Goal: Task Accomplishment & Management: Manage account settings

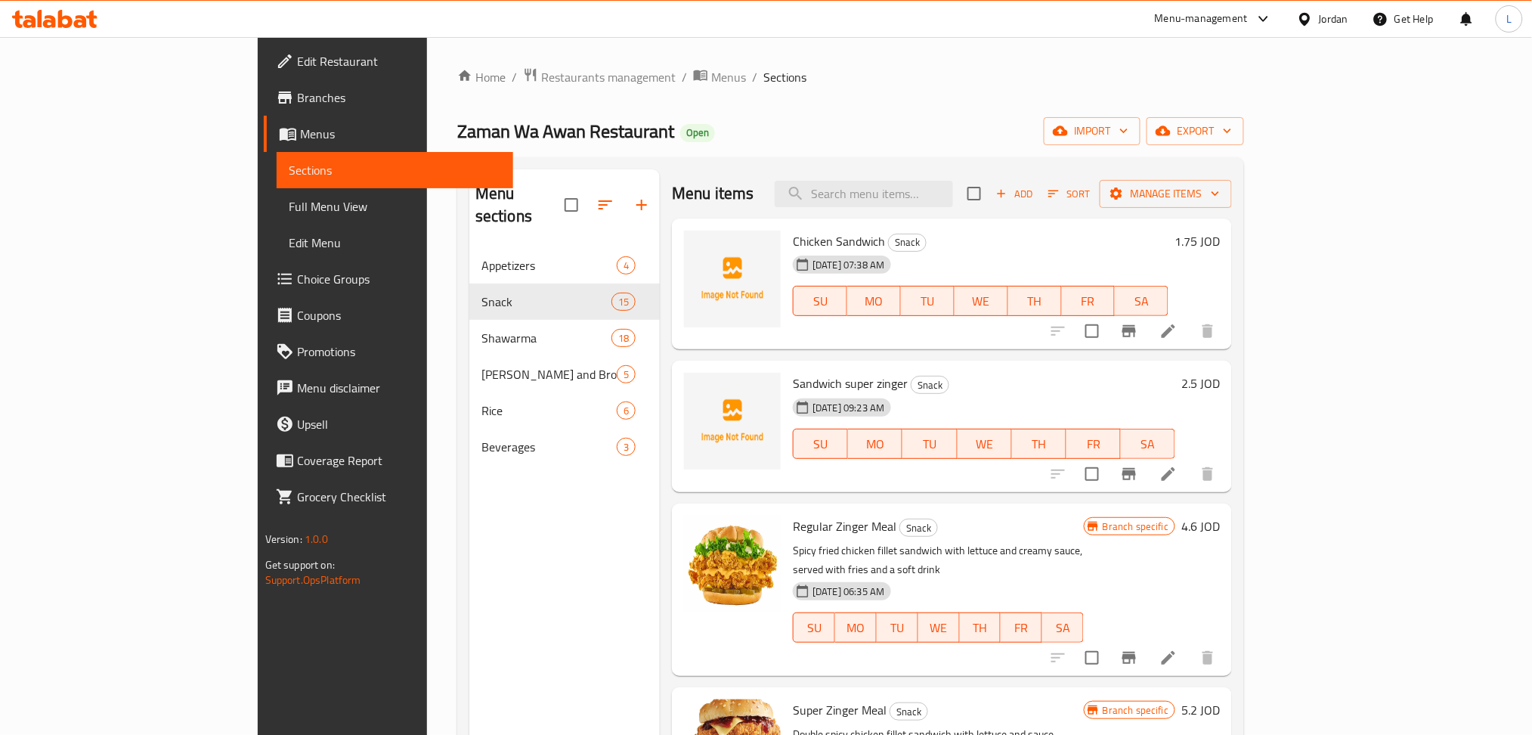
click at [55, 23] on icon at bounding box center [54, 19] width 85 height 18
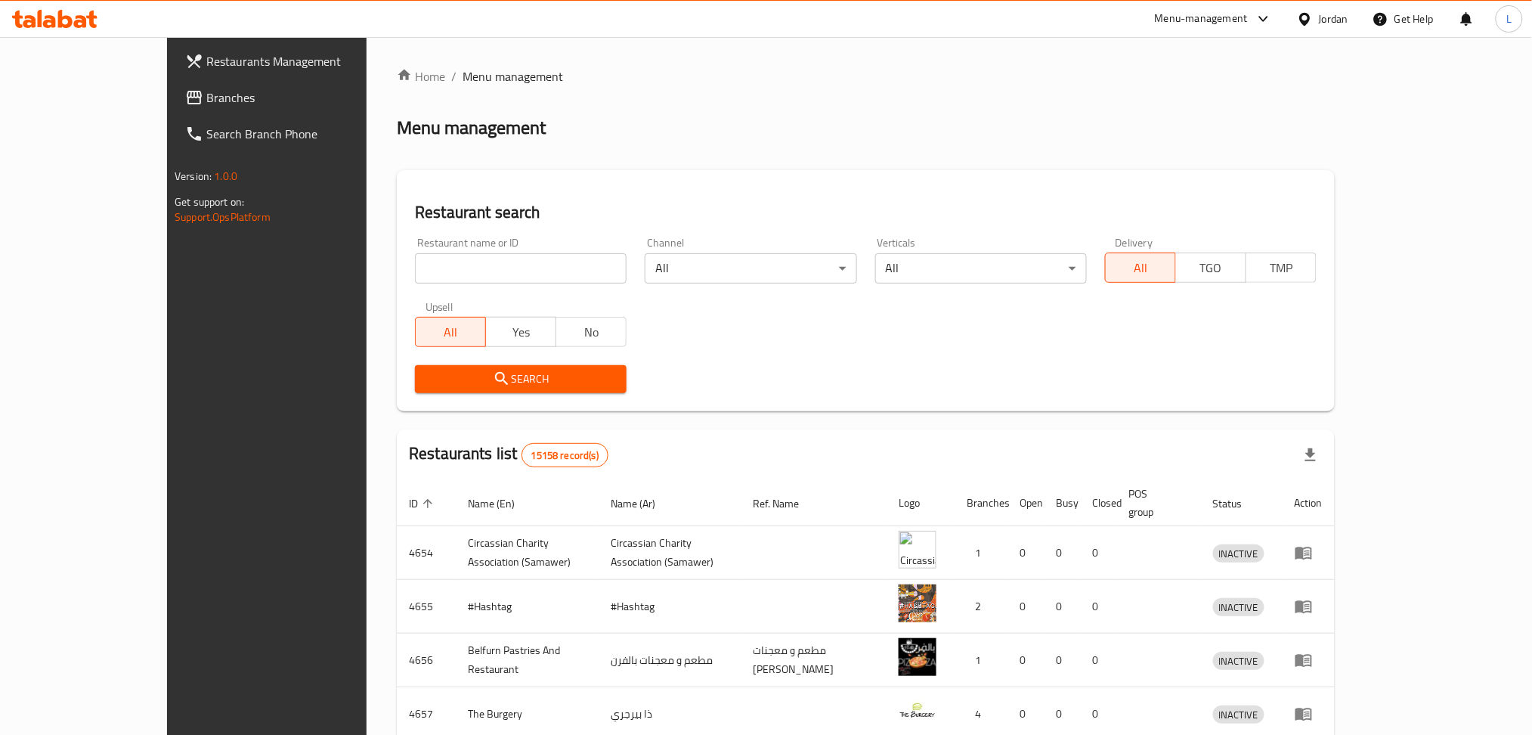
click at [535, 138] on div "Menu management" at bounding box center [866, 128] width 938 height 24
click at [466, 255] on input "search" at bounding box center [521, 268] width 212 height 30
paste input "772351"
type input "772351"
click button "Search" at bounding box center [521, 379] width 212 height 28
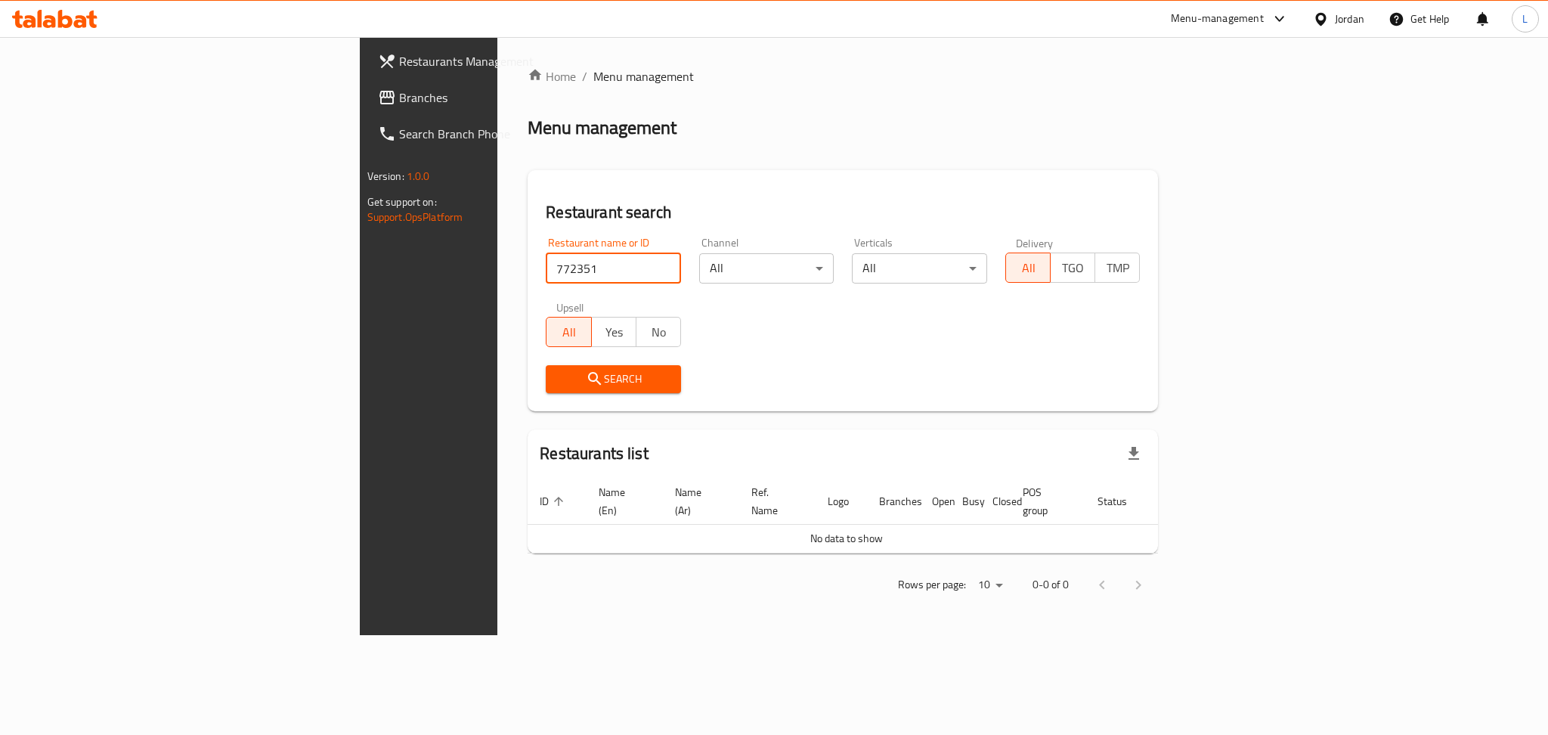
click at [399, 101] on span "Branches" at bounding box center [502, 97] width 207 height 18
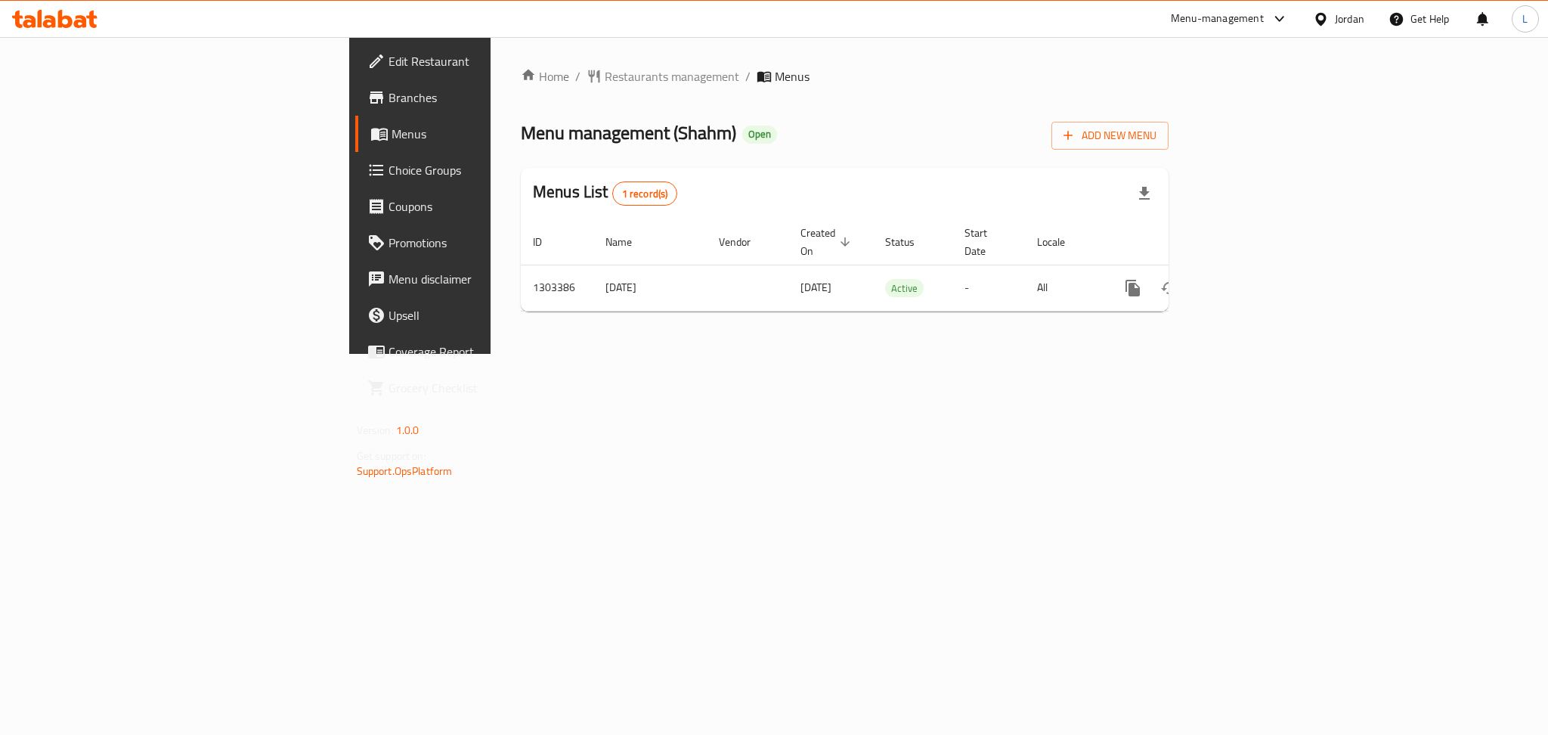
drag, startPoint x: 546, startPoint y: 386, endPoint x: 676, endPoint y: 361, distance: 132.5
click at [546, 354] on div "Home / Restaurants management / Menus Menu management ( Shahm ) Open Add New Me…" at bounding box center [845, 195] width 708 height 317
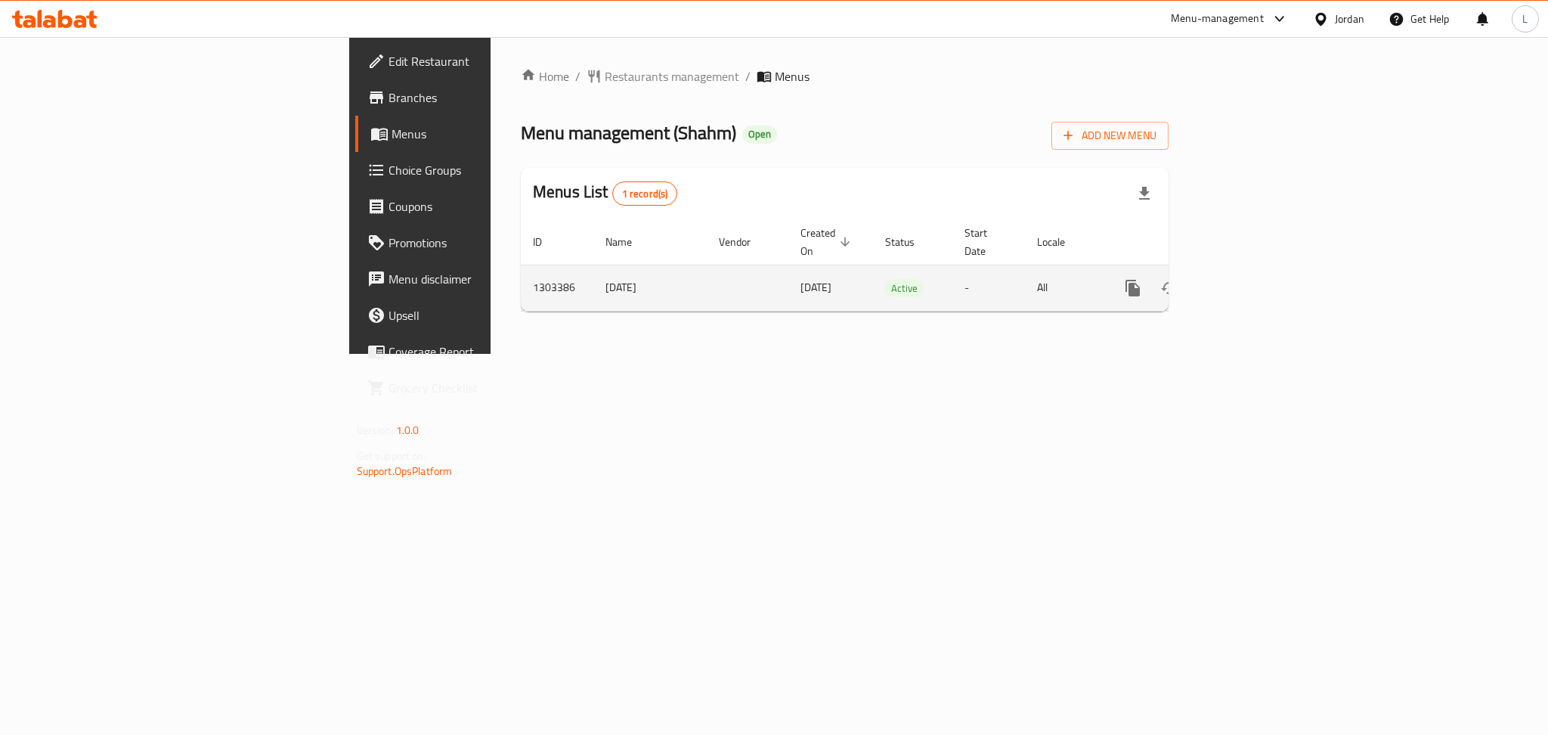
click at [1251, 279] on icon "enhanced table" at bounding box center [1242, 288] width 18 height 18
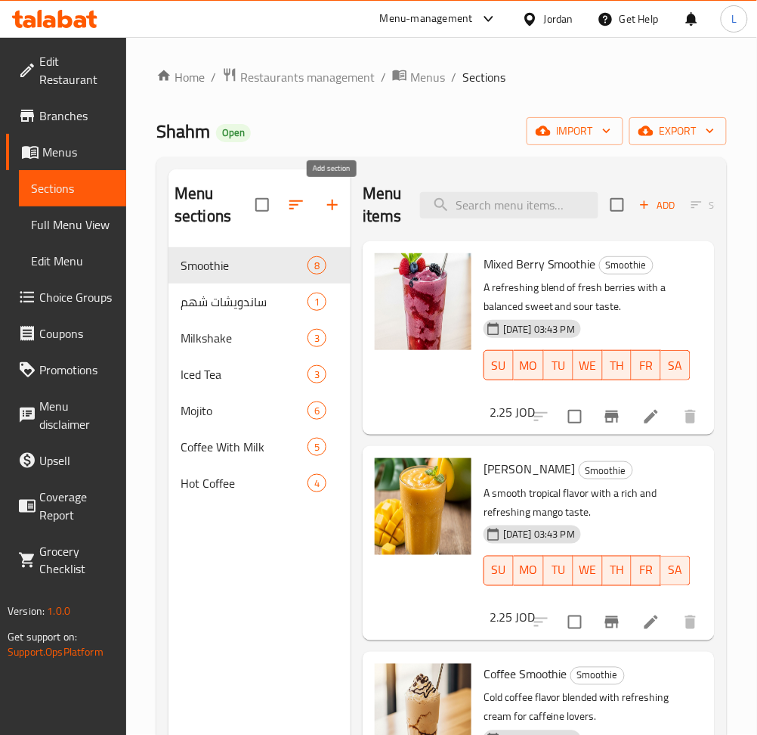
click at [330, 212] on icon "button" at bounding box center [333, 205] width 18 height 18
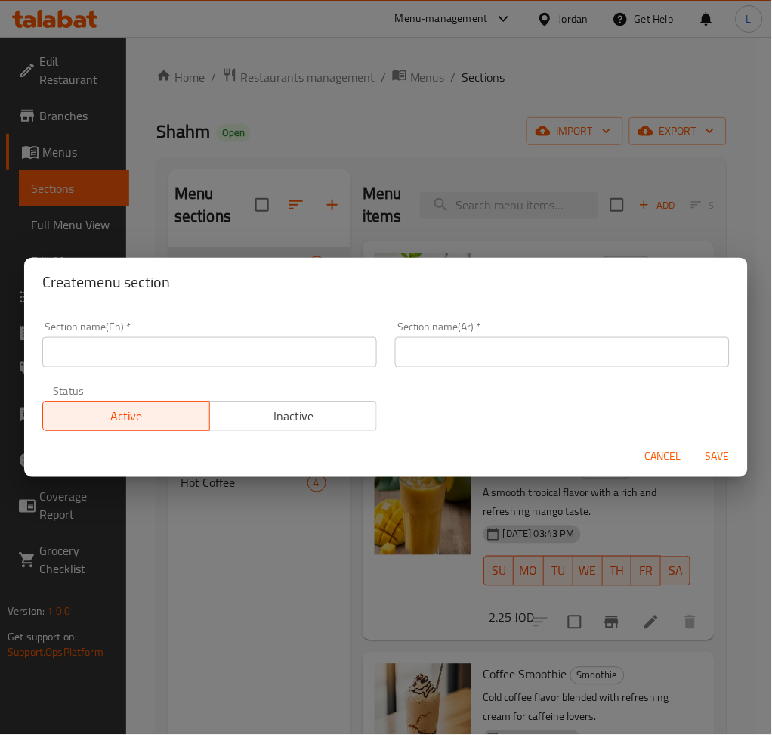
click at [299, 357] on input "text" at bounding box center [209, 352] width 335 height 30
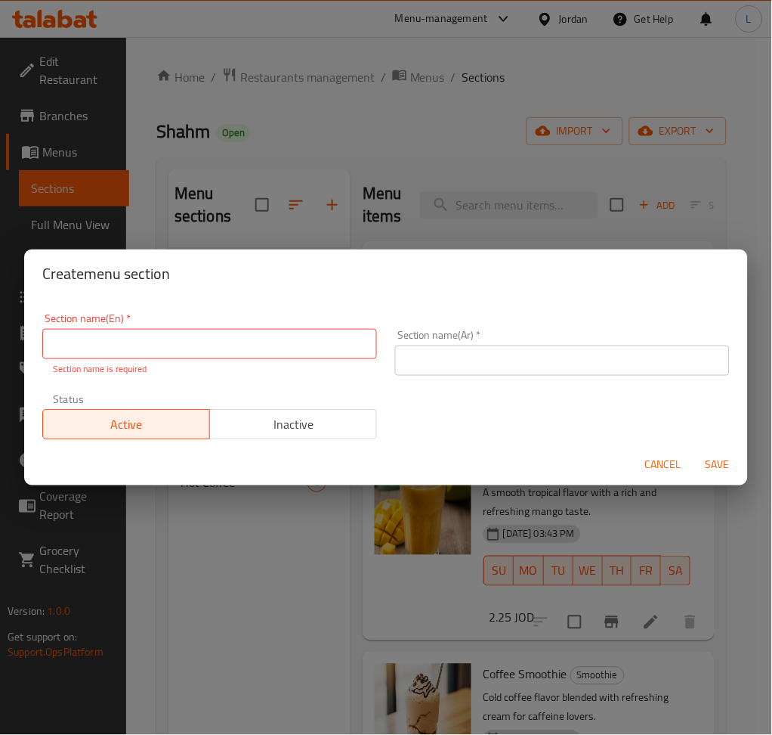
click at [651, 460] on span "Cancel" at bounding box center [664, 465] width 36 height 19
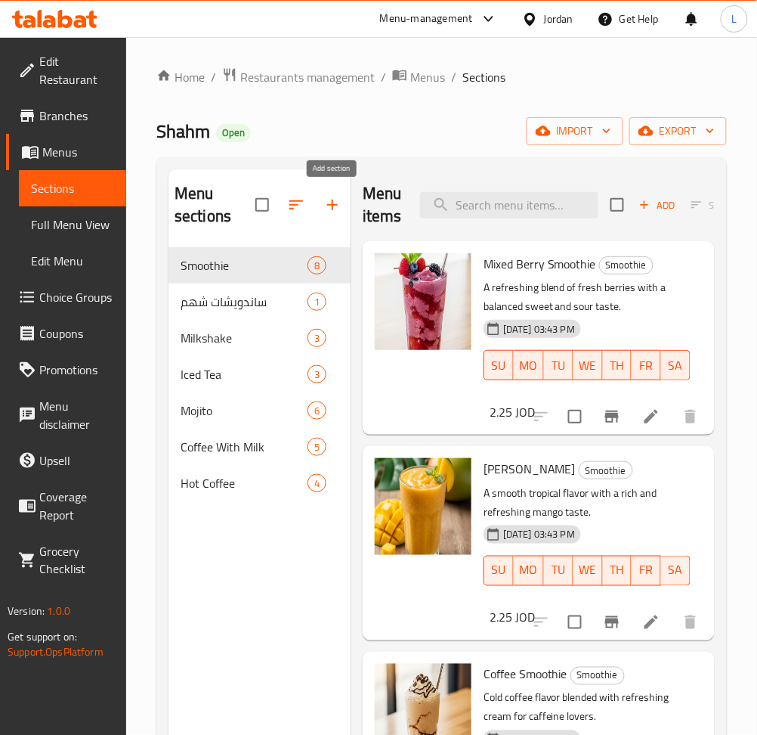
click at [330, 214] on icon "button" at bounding box center [333, 205] width 18 height 18
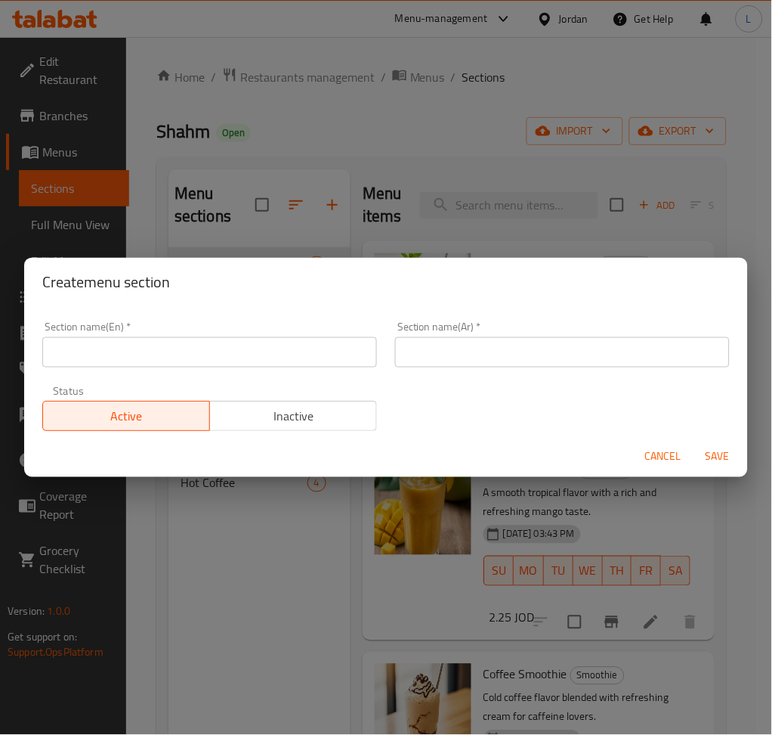
click at [345, 345] on input "text" at bounding box center [209, 352] width 335 height 30
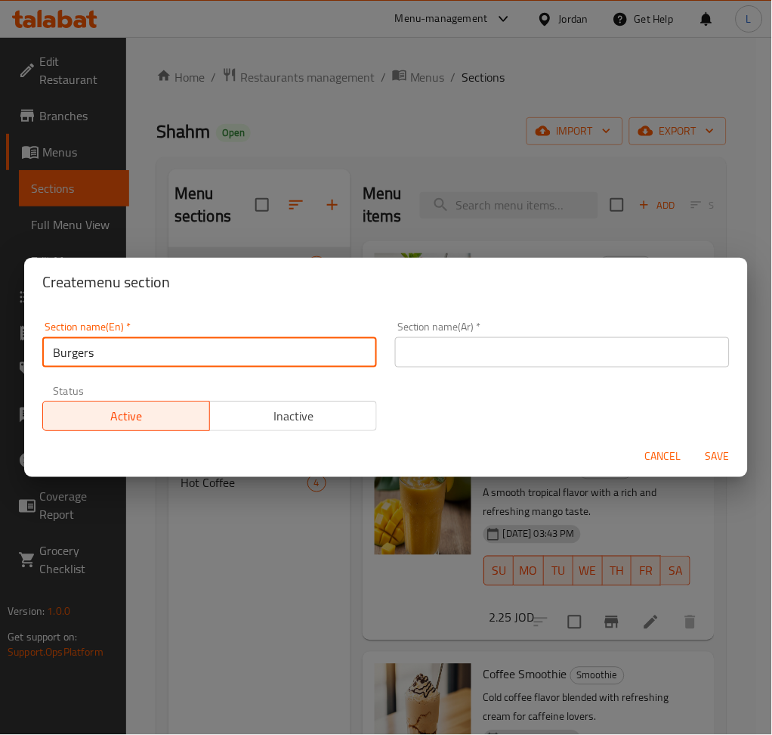
type input "Burgers"
click at [522, 358] on input "text" at bounding box center [562, 352] width 335 height 30
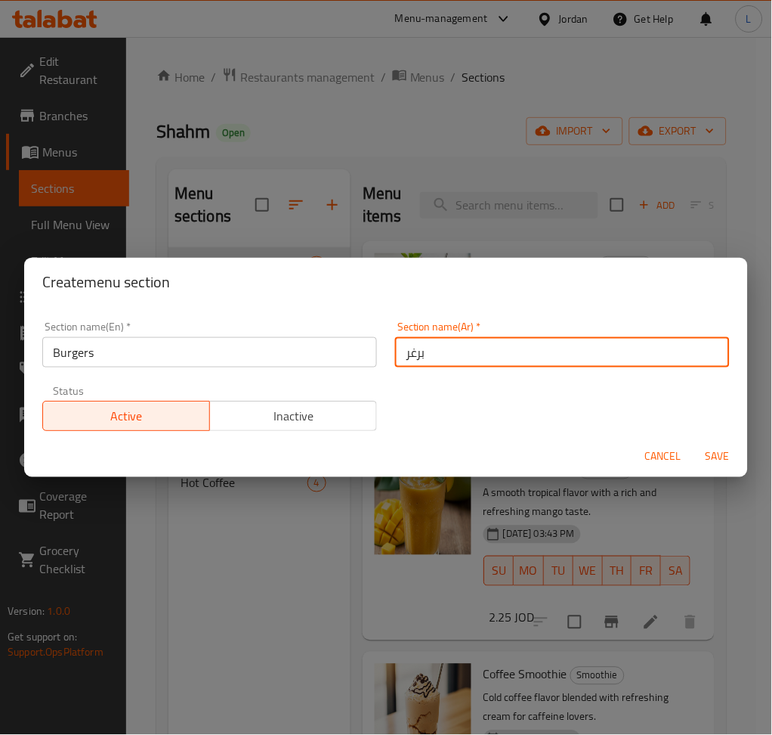
type input "برغر"
click at [717, 447] on span "Save" at bounding box center [718, 456] width 36 height 19
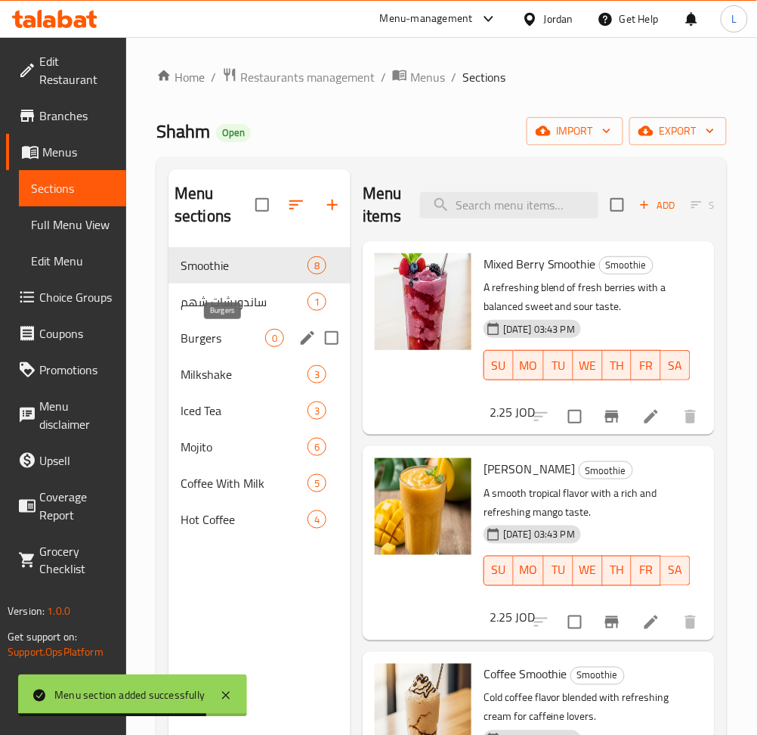
click at [223, 339] on span "Burgers" at bounding box center [223, 338] width 85 height 18
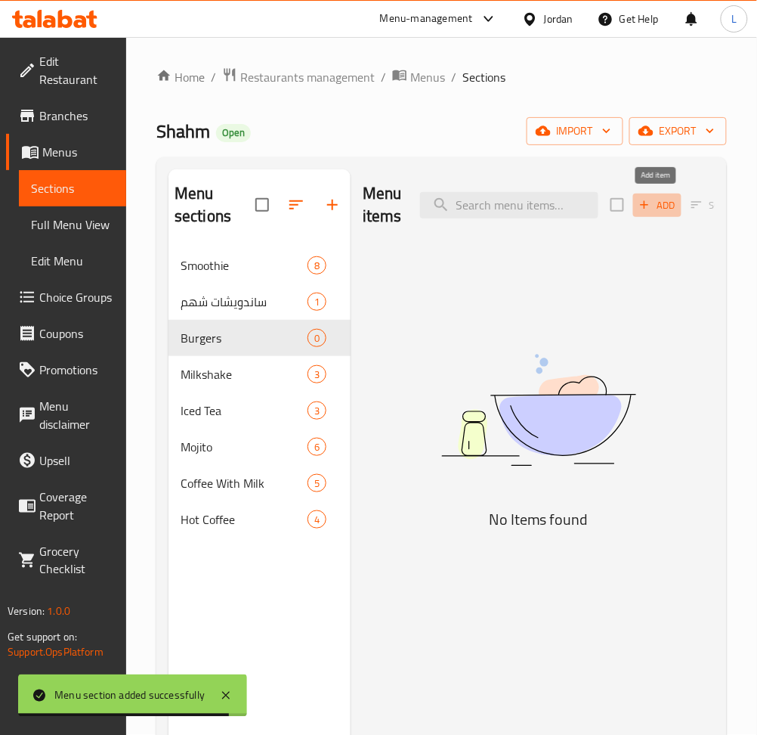
click at [651, 212] on span "Add" at bounding box center [657, 205] width 41 height 17
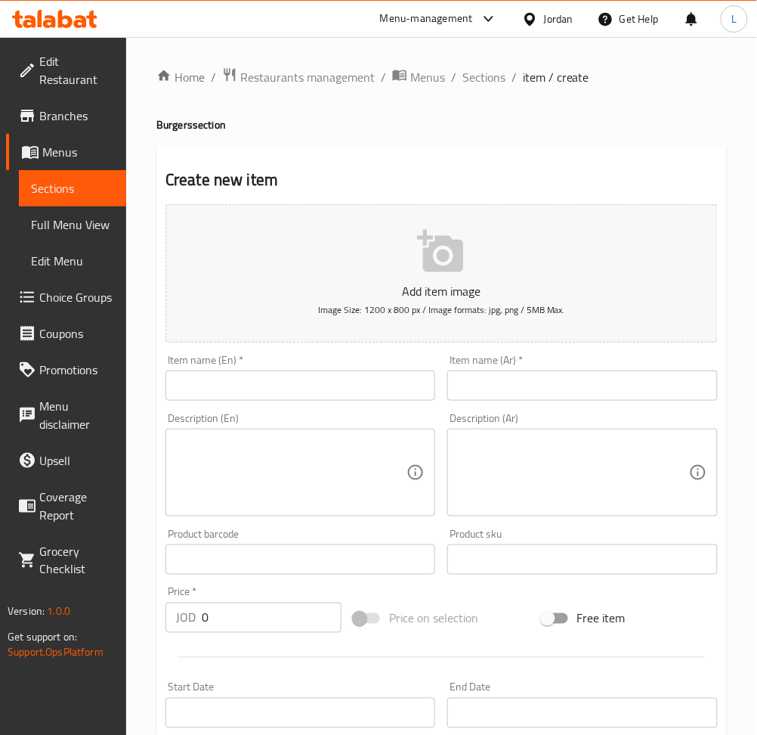
drag, startPoint x: 553, startPoint y: 384, endPoint x: 490, endPoint y: 399, distance: 65.3
click at [553, 384] on input "text" at bounding box center [582, 385] width 270 height 30
paste input "برغر الشهم"
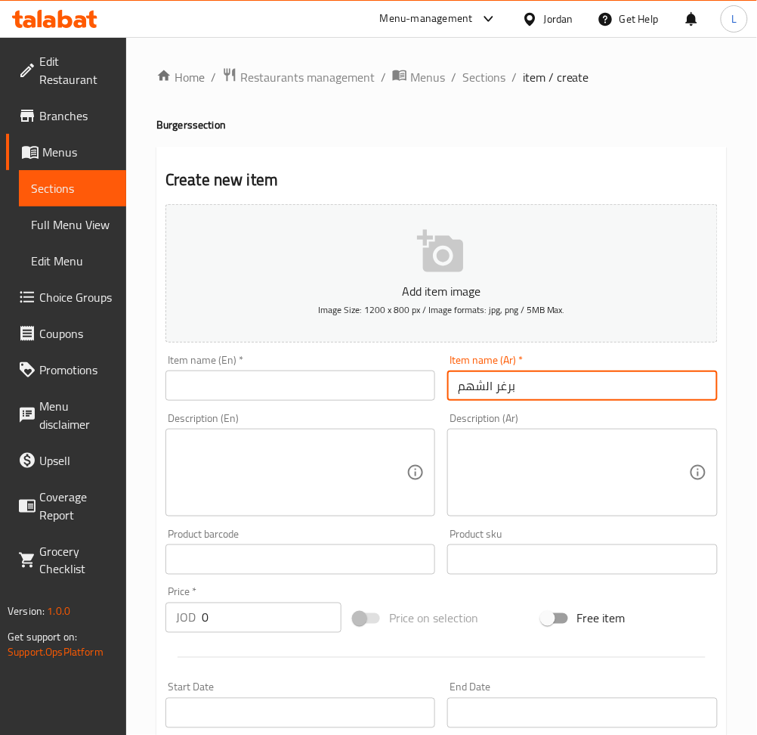
type input "برغر الشهم"
click at [349, 389] on input "text" at bounding box center [301, 385] width 270 height 30
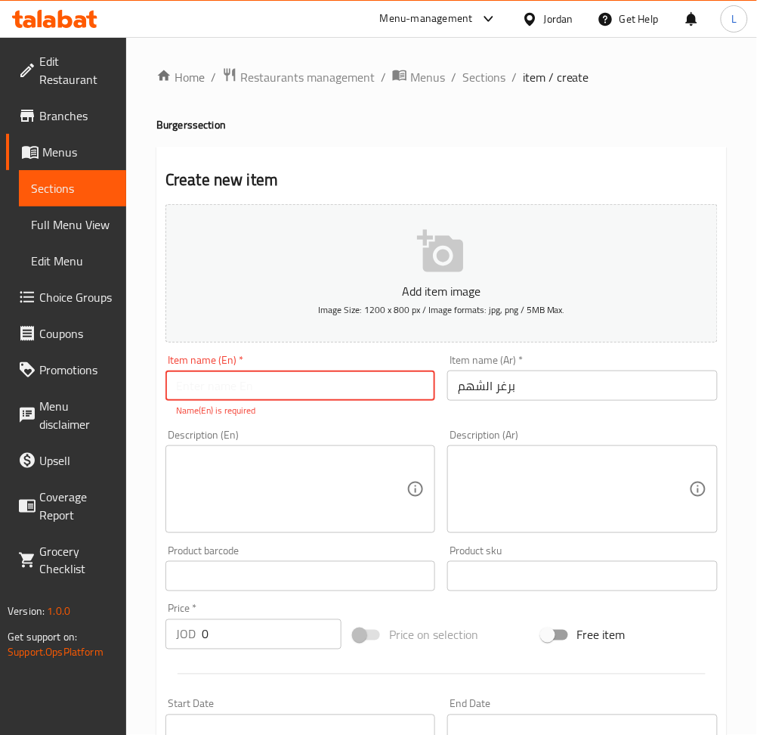
paste input "barghar alshahm"
click at [191, 386] on input "barghar alshahm" at bounding box center [301, 385] width 270 height 30
click at [200, 389] on input "burgher alshahm" at bounding box center [301, 385] width 270 height 30
click at [201, 388] on input "burgher alshahm" at bounding box center [301, 385] width 270 height 30
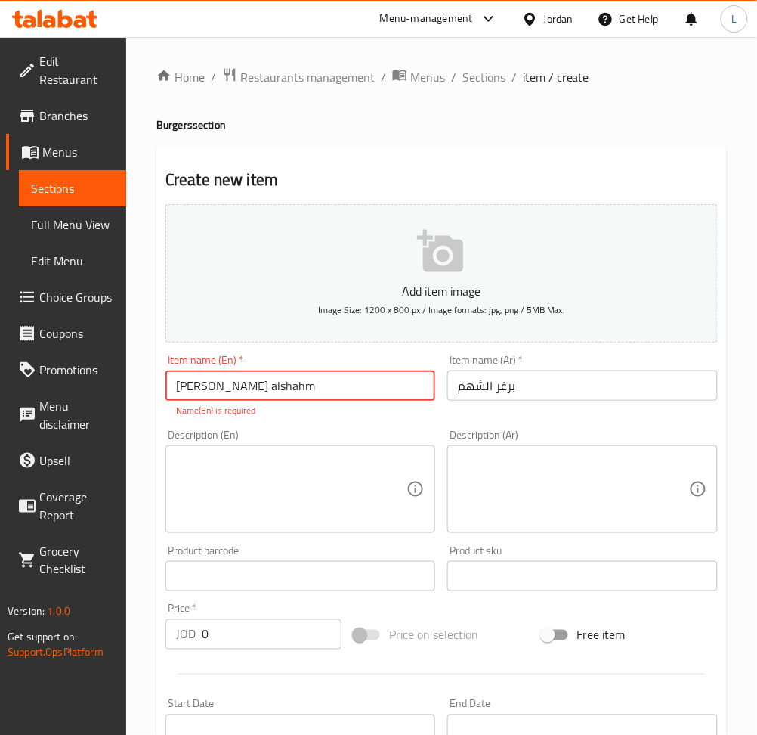
click at [203, 388] on input "burgher alshahm" at bounding box center [301, 385] width 270 height 30
click at [181, 391] on input "burger alshahm" at bounding box center [301, 385] width 270 height 30
type input "Burger alshahm"
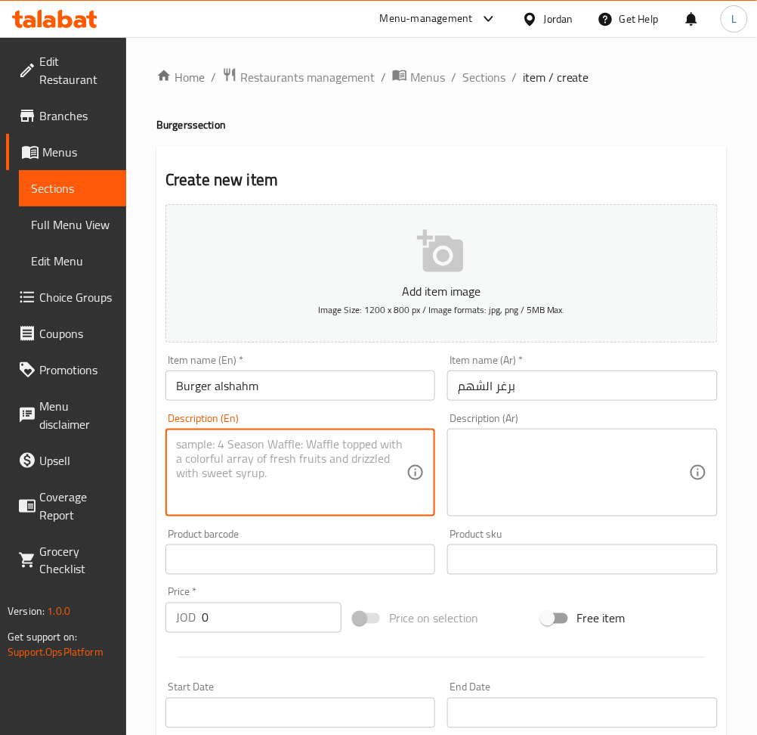
click at [308, 484] on textarea at bounding box center [291, 473] width 231 height 72
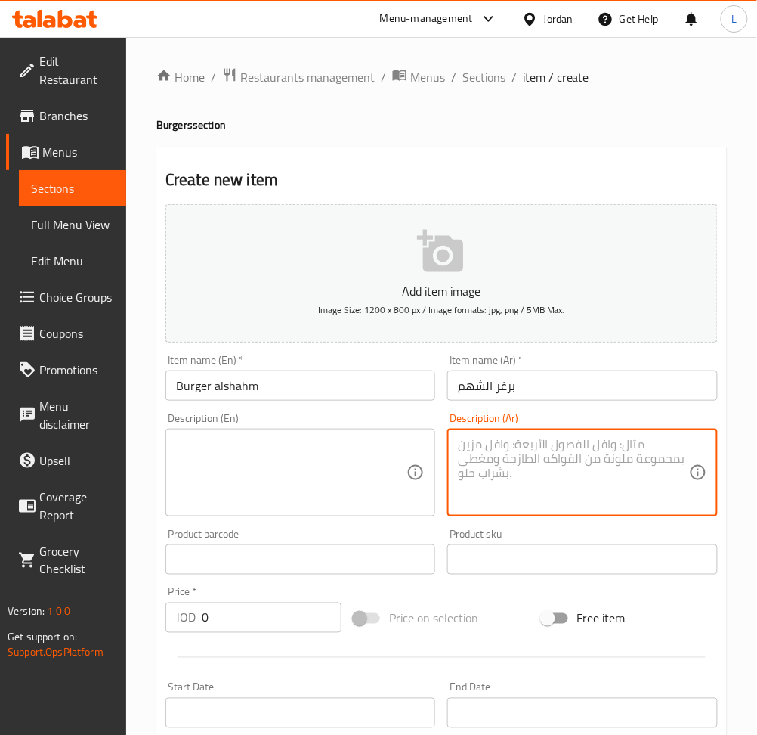
click at [572, 506] on textarea at bounding box center [573, 473] width 231 height 72
paste textarea "س.جبنه.فطر.بصل.بيكن.مخل.كريمه"
click at [558, 440] on textarea "س.جبنه.فطر.بصل.بيكن.مخل.كريمه" at bounding box center [573, 473] width 231 height 72
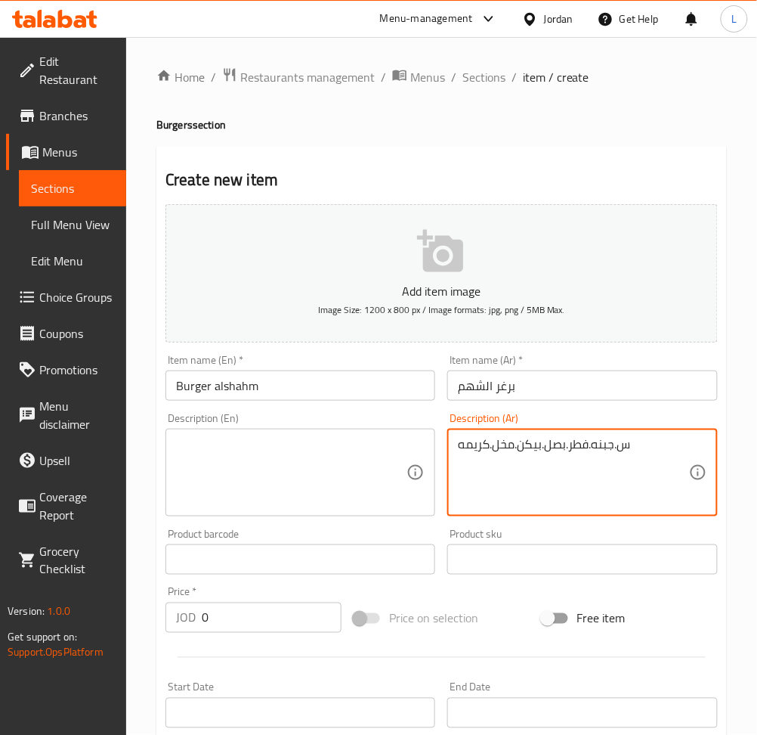
paste textarea "س.جبنه.فطر.بصل.بيكن.مخل.كريمه"
type textarea "خس.جبنه.فطر.بصل.بيكن.مخل.كريمه"
click at [341, 472] on textarea at bounding box center [291, 473] width 231 height 72
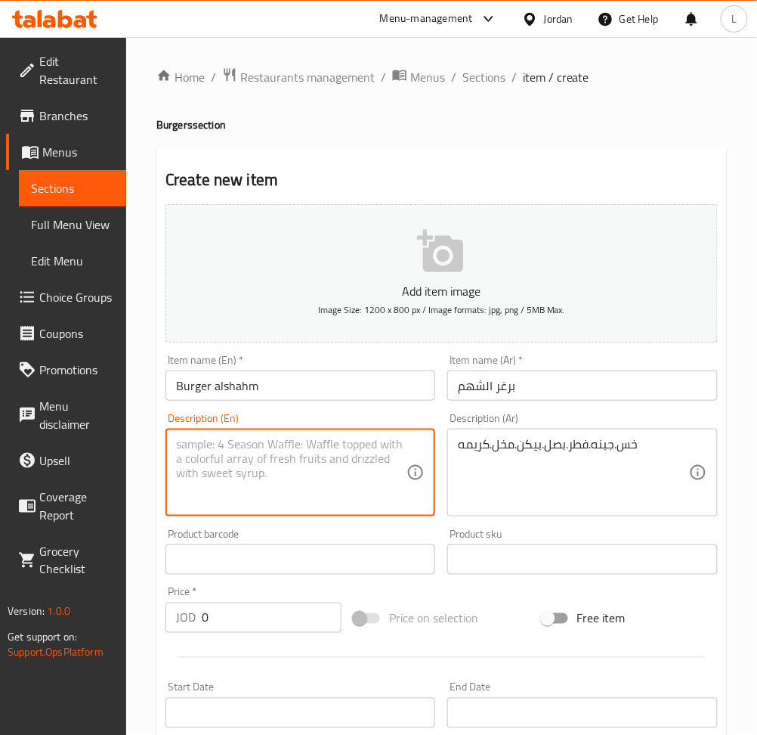
click at [276, 472] on textarea at bounding box center [291, 473] width 231 height 72
paste textarea "Lettuce, cheese, mushrooms, onions, bacon, pickles, cream"
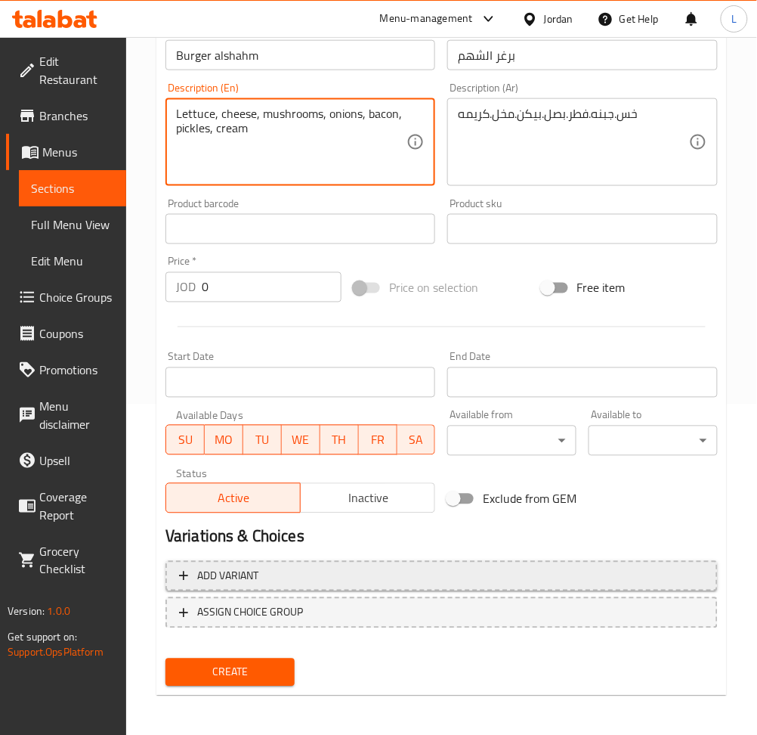
type textarea "Lettuce, cheese, mushrooms, onions, bacon, pickles, cream"
click at [325, 574] on span "Add variant" at bounding box center [441, 576] width 525 height 19
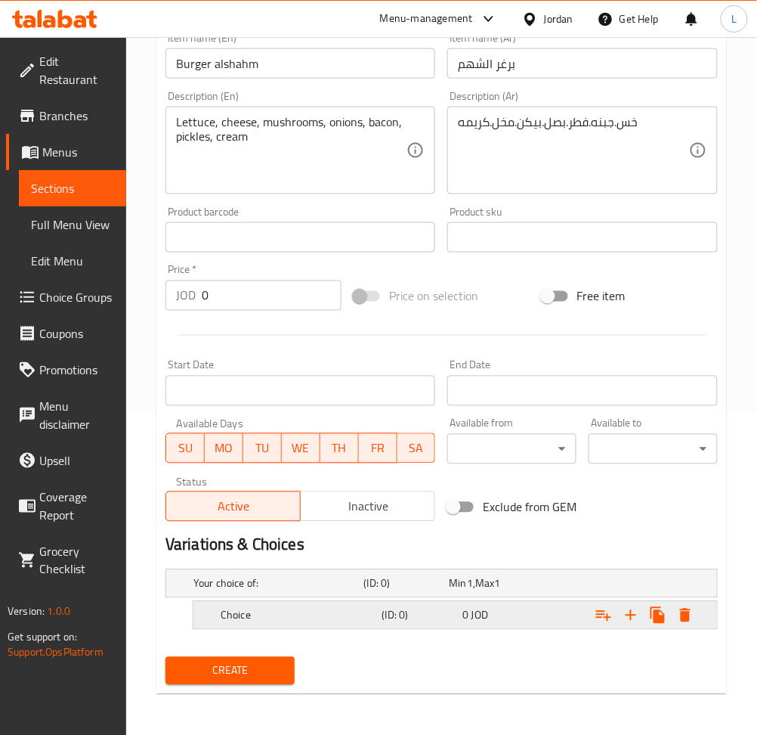
click at [336, 594] on div "Choice" at bounding box center [275, 583] width 171 height 21
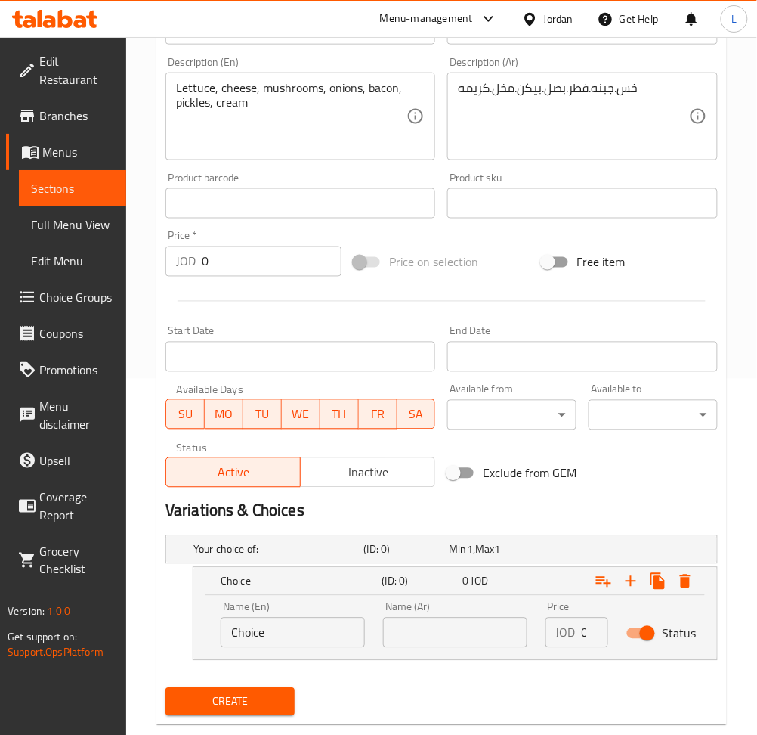
scroll to position [380, 0]
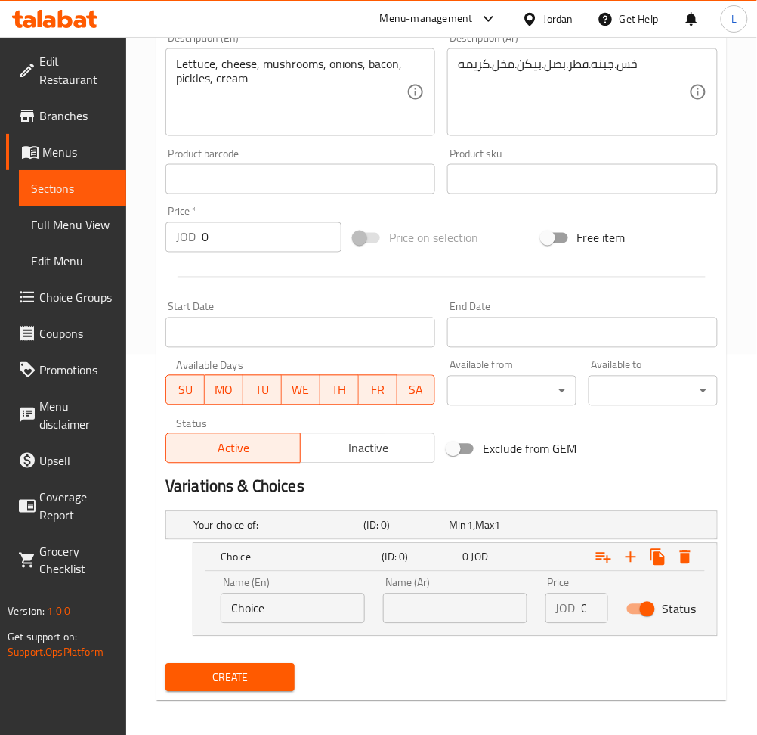
click at [299, 609] on input "Choice" at bounding box center [293, 608] width 144 height 30
type input "150g"
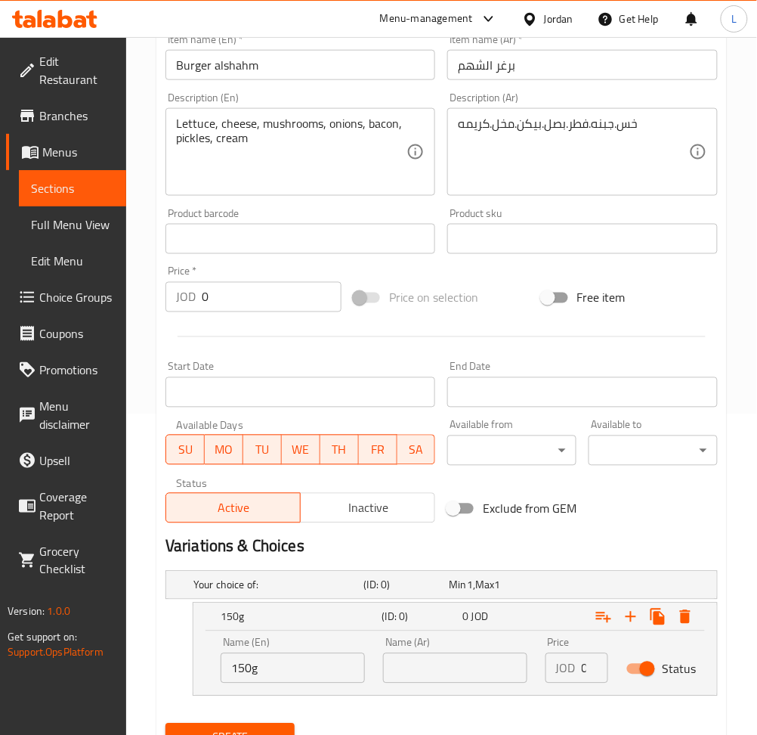
scroll to position [280, 0]
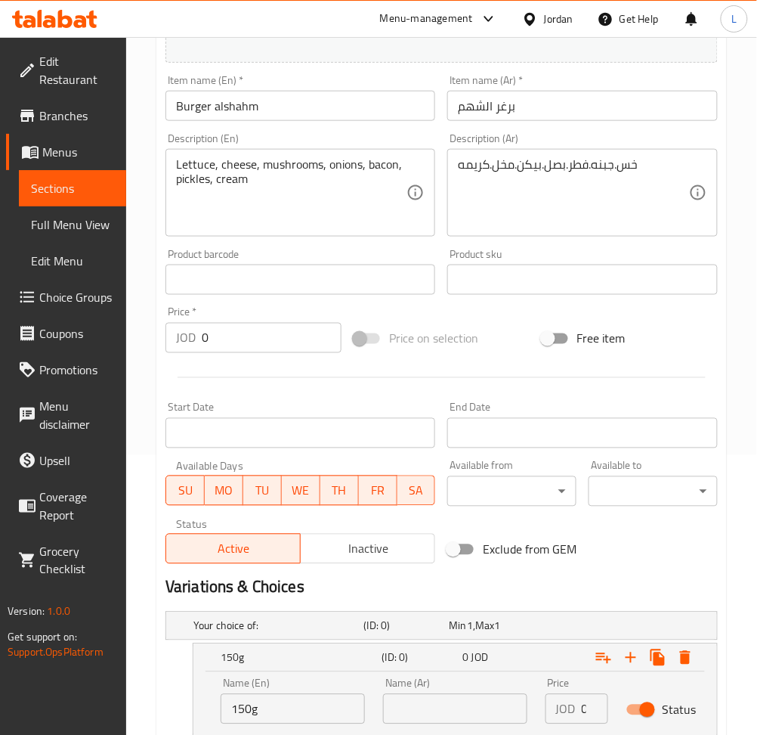
click at [330, 110] on input "Burger alshahm" at bounding box center [301, 106] width 270 height 30
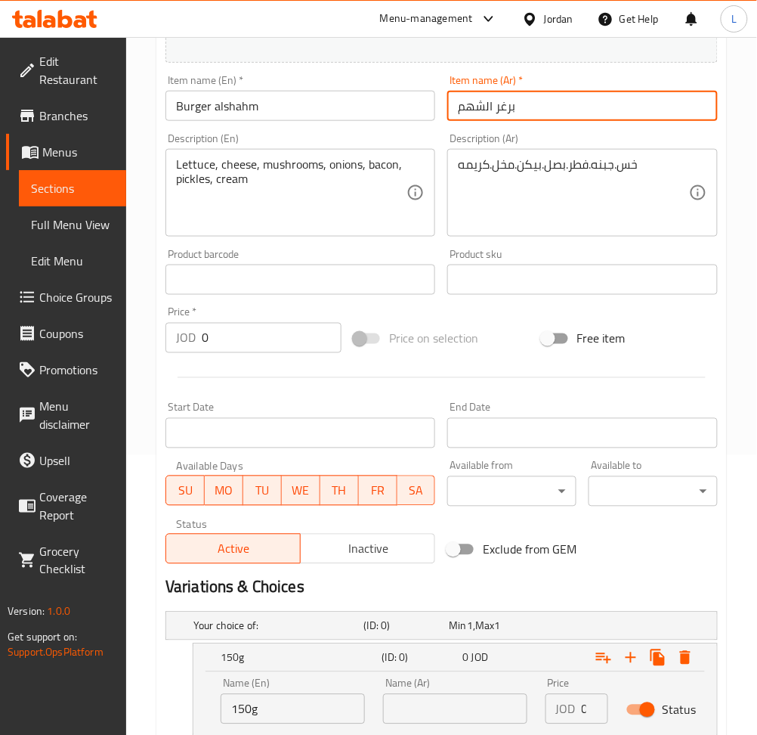
click at [557, 91] on input "برغر الشهم" at bounding box center [582, 106] width 270 height 30
paste input "150غ"
type input "برغر الشهم 150غ"
click at [314, 108] on input "Burger alshahm" at bounding box center [301, 106] width 270 height 30
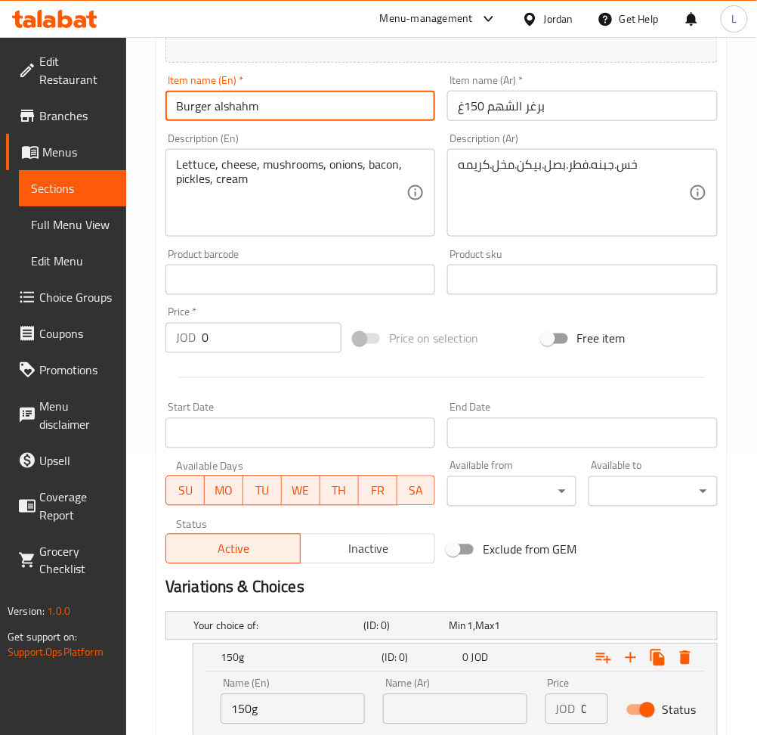
paste input "150g"
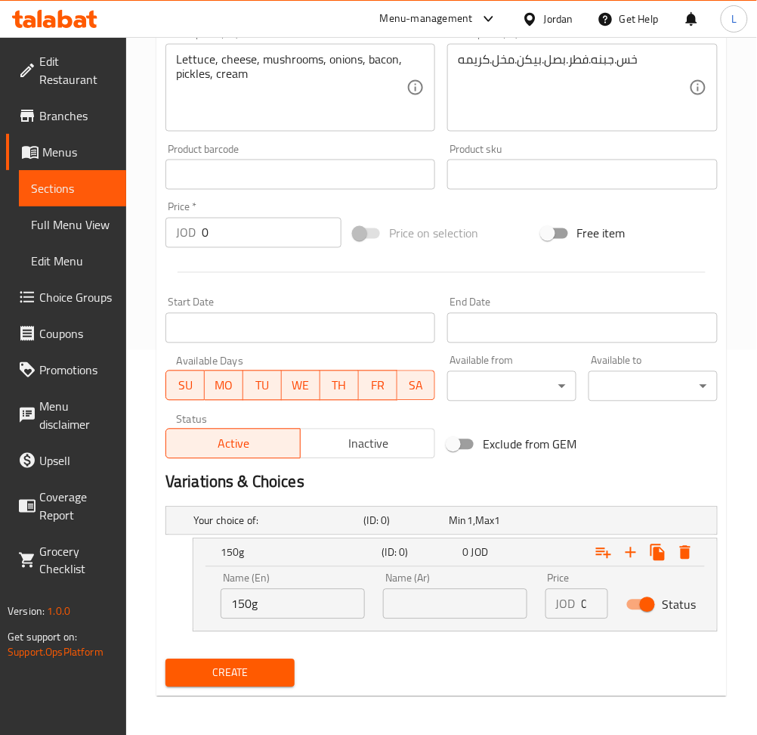
scroll to position [388, 0]
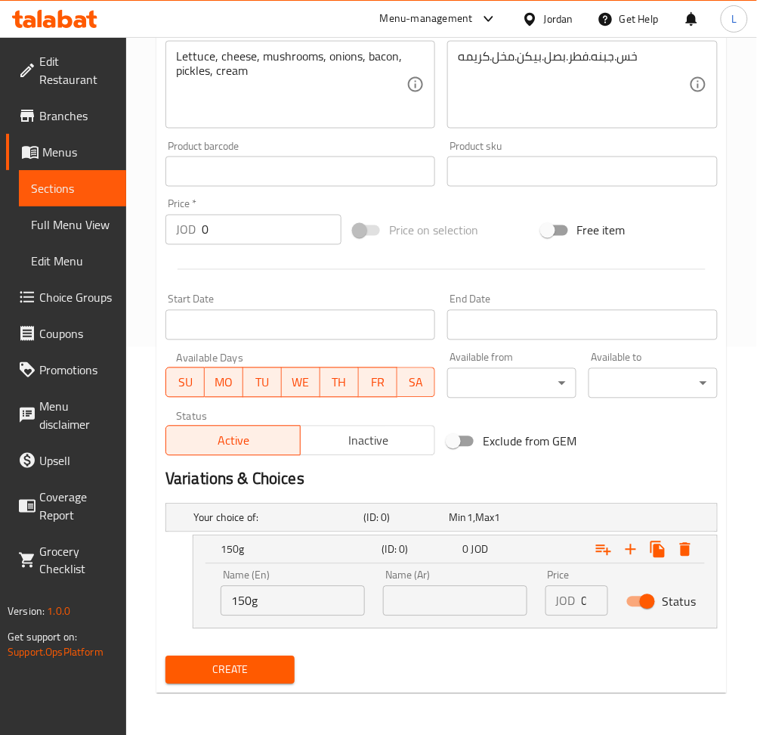
type input "Burger alshahm 150g"
click at [262, 587] on div "Name (En) 150g Name (En)" at bounding box center [293, 593] width 144 height 46
click at [267, 596] on input "150g" at bounding box center [293, 601] width 144 height 30
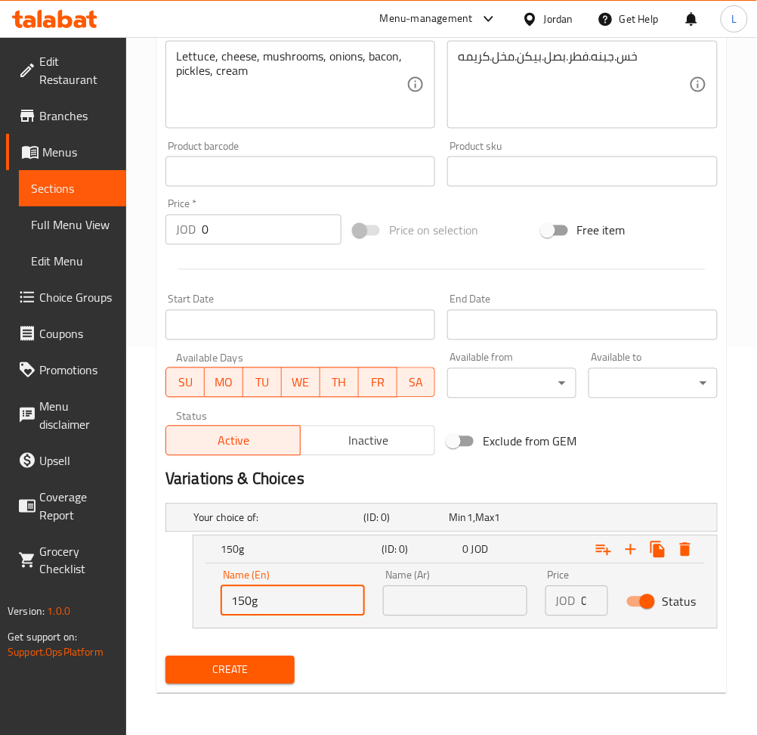
click at [267, 596] on input "150g" at bounding box center [293, 601] width 144 height 30
type input "Sandwich"
click at [426, 618] on div "Name (Ar) Name (Ar)" at bounding box center [455, 593] width 163 height 64
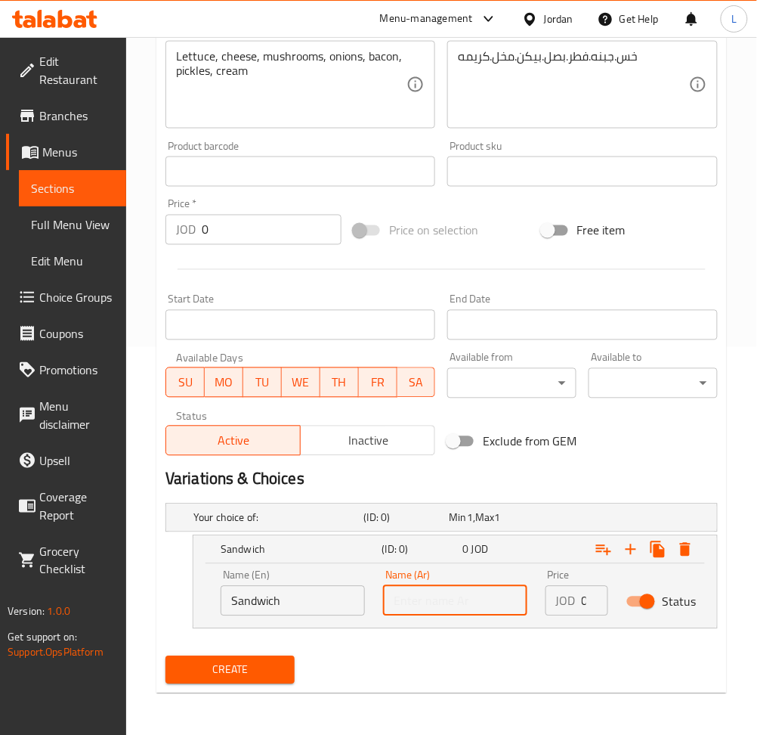
drag, startPoint x: 446, startPoint y: 608, endPoint x: 454, endPoint y: 604, distance: 8.8
click at [446, 608] on input "text" at bounding box center [455, 601] width 144 height 30
type input "ساندويش"
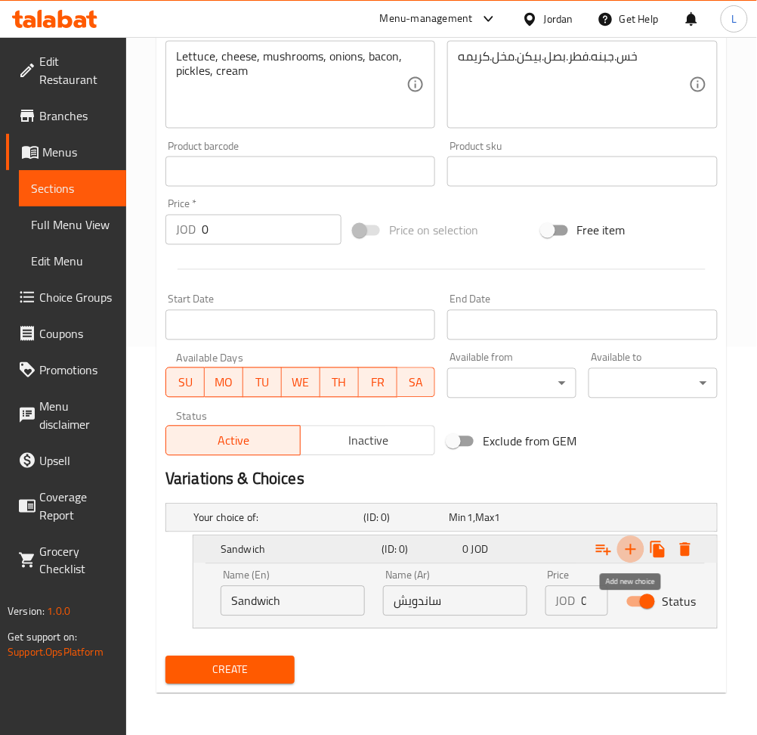
click at [633, 548] on icon "Expand" at bounding box center [631, 549] width 18 height 18
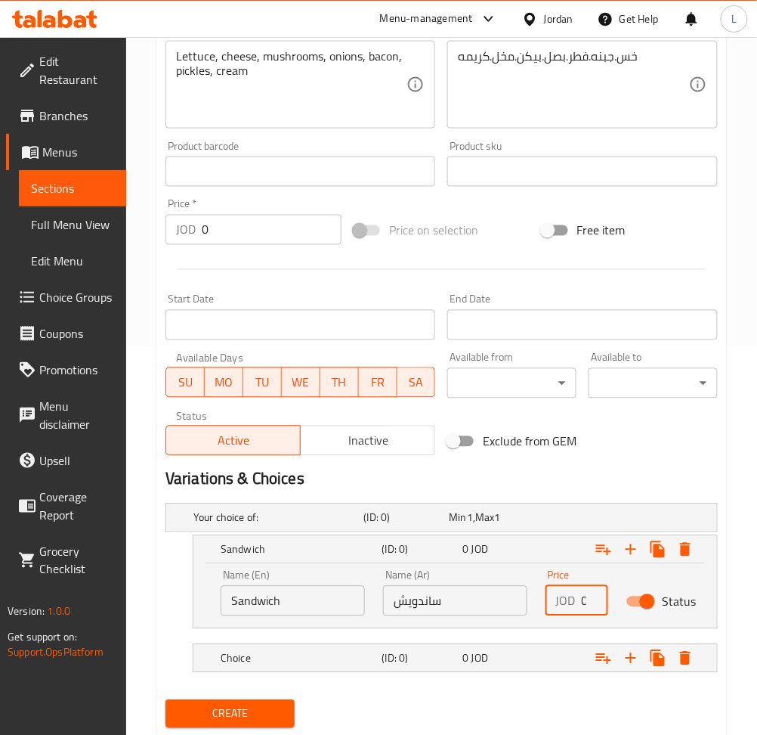
click at [586, 604] on input "0" at bounding box center [595, 601] width 26 height 30
click at [586, 603] on input "0" at bounding box center [595, 601] width 26 height 30
click at [585, 599] on input "0" at bounding box center [595, 601] width 26 height 30
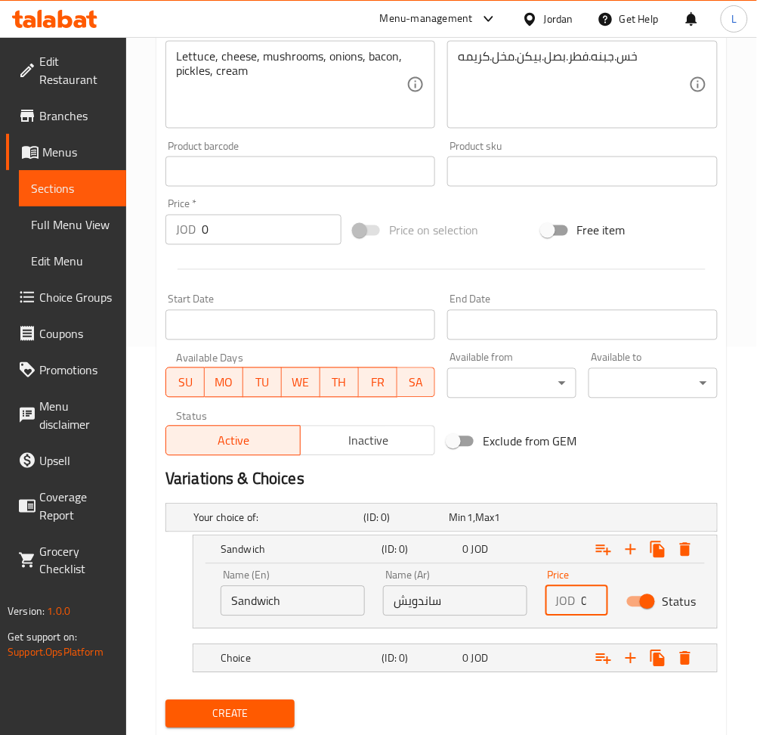
click at [585, 599] on input "0" at bounding box center [595, 601] width 26 height 30
drag, startPoint x: 585, startPoint y: 599, endPoint x: 585, endPoint y: 590, distance: 8.3
click at [585, 598] on input "0" at bounding box center [595, 601] width 26 height 30
type input "2.5"
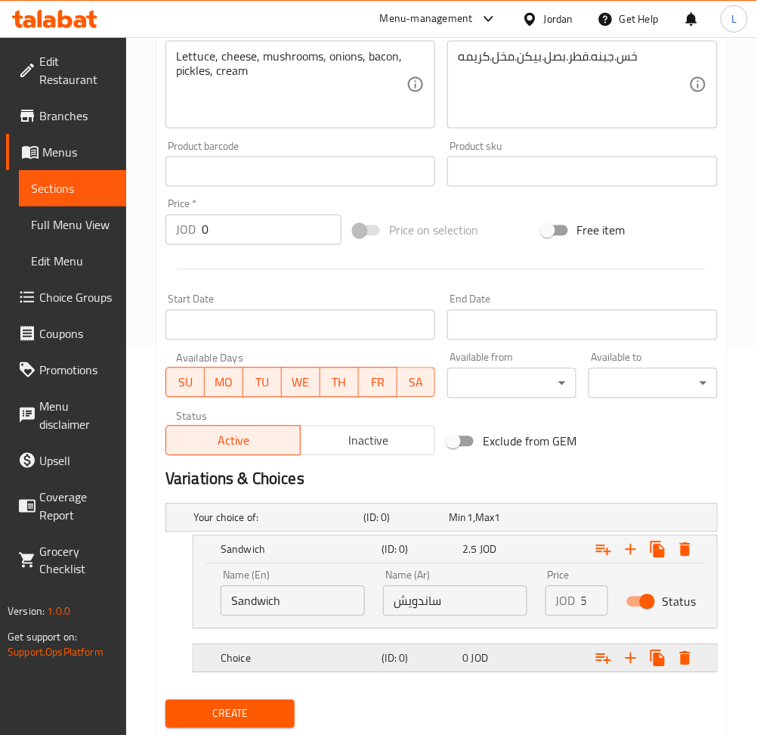
click at [542, 521] on div "Expand" at bounding box center [616, 518] width 171 height 6
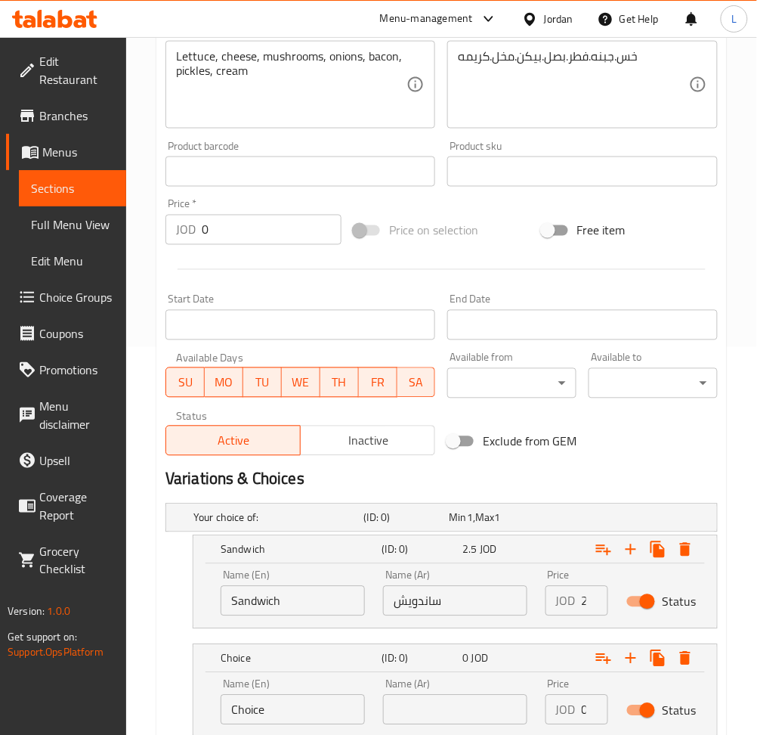
click at [275, 701] on input "Choice" at bounding box center [293, 710] width 144 height 30
click at [275, 701] on input "text" at bounding box center [293, 710] width 144 height 30
type input "Meal"
click at [424, 725] on div "Name (Ar) Name (Ar)" at bounding box center [455, 702] width 163 height 64
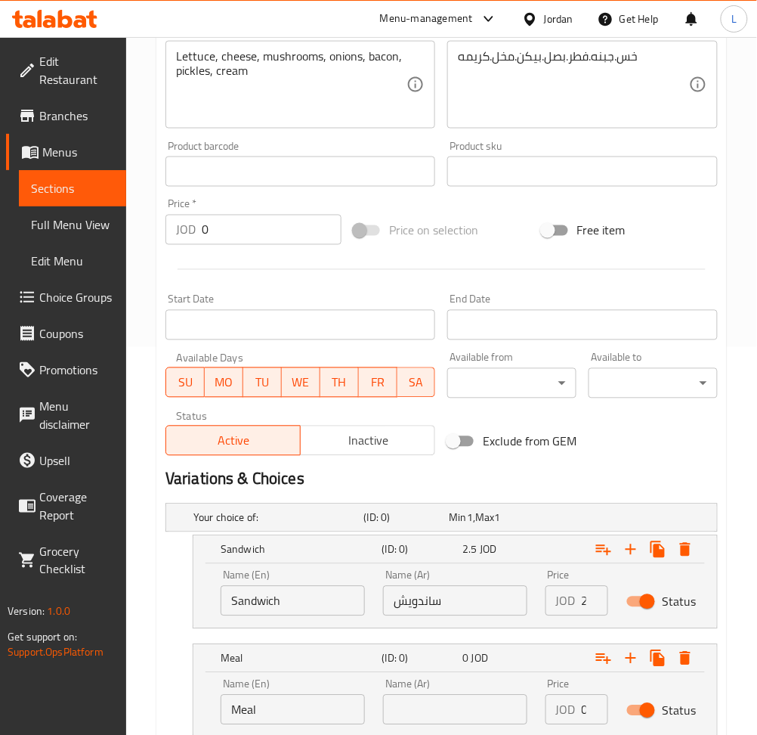
click at [426, 712] on input "text" at bounding box center [455, 710] width 144 height 30
type input "وجبه"
click at [584, 714] on input "0" at bounding box center [595, 710] width 26 height 30
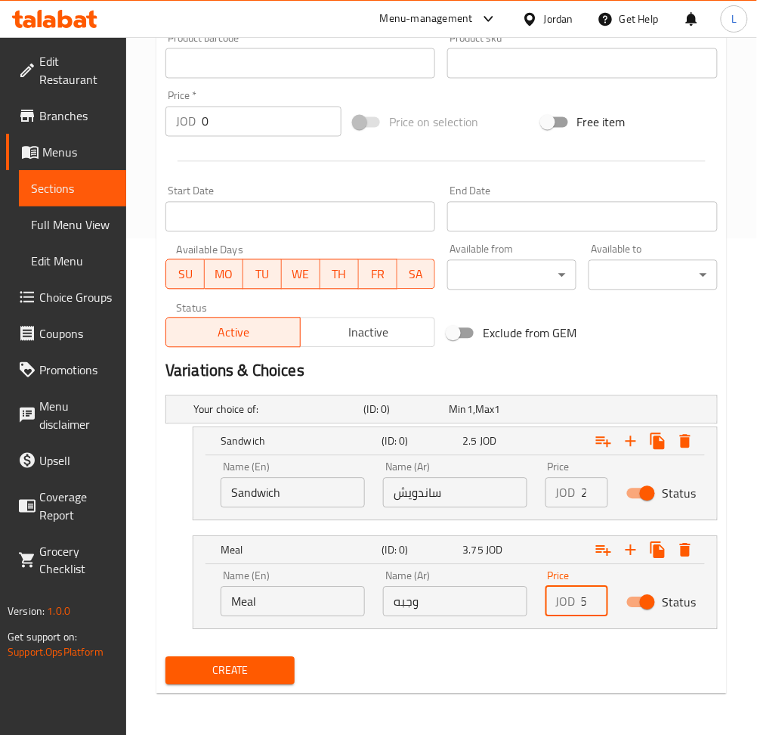
scroll to position [497, 0]
type input "3.75"
click at [251, 667] on span "Create" at bounding box center [230, 670] width 105 height 19
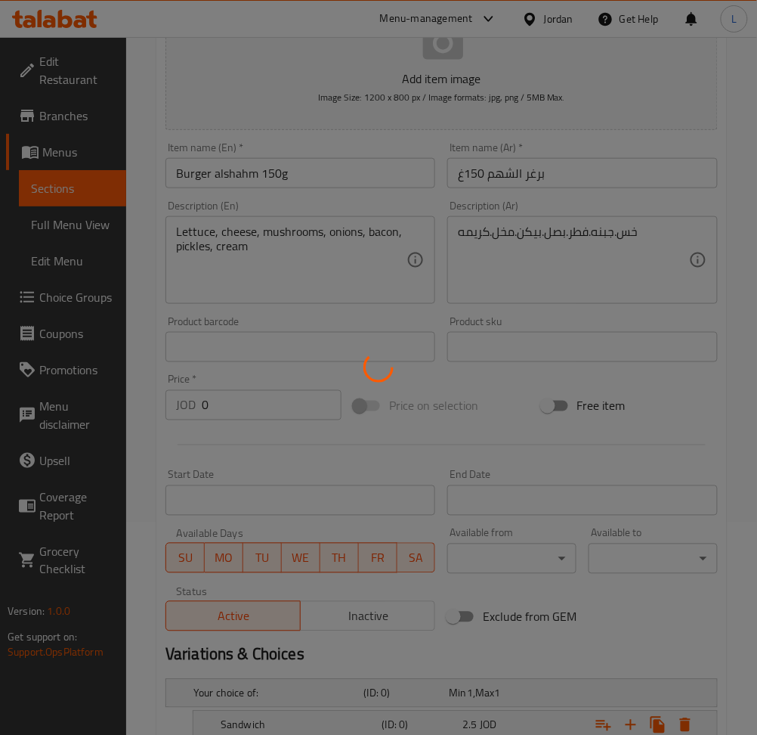
scroll to position [0, 0]
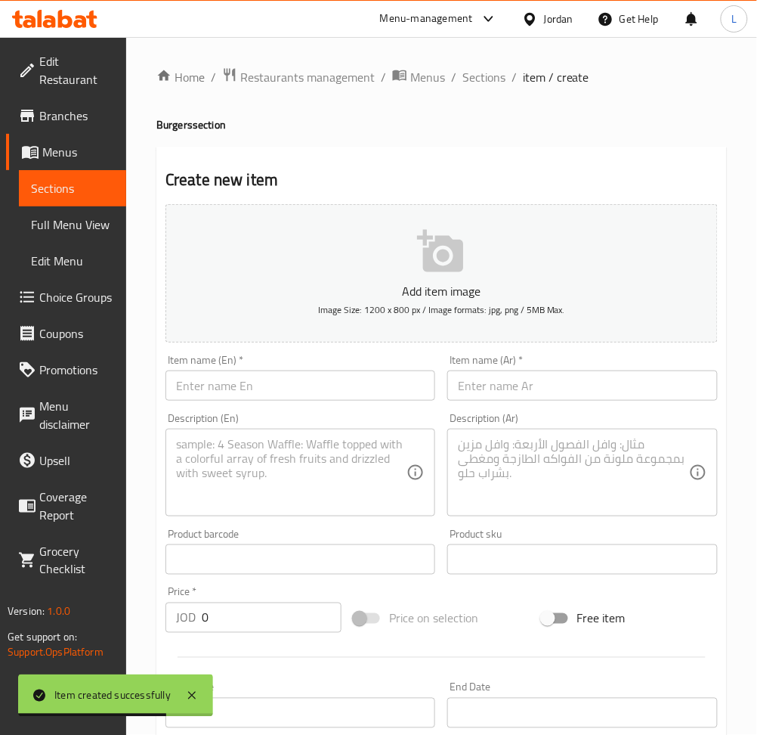
click at [537, 381] on input "text" at bounding box center [582, 385] width 270 height 30
paste input "رغر الشهم300غ"
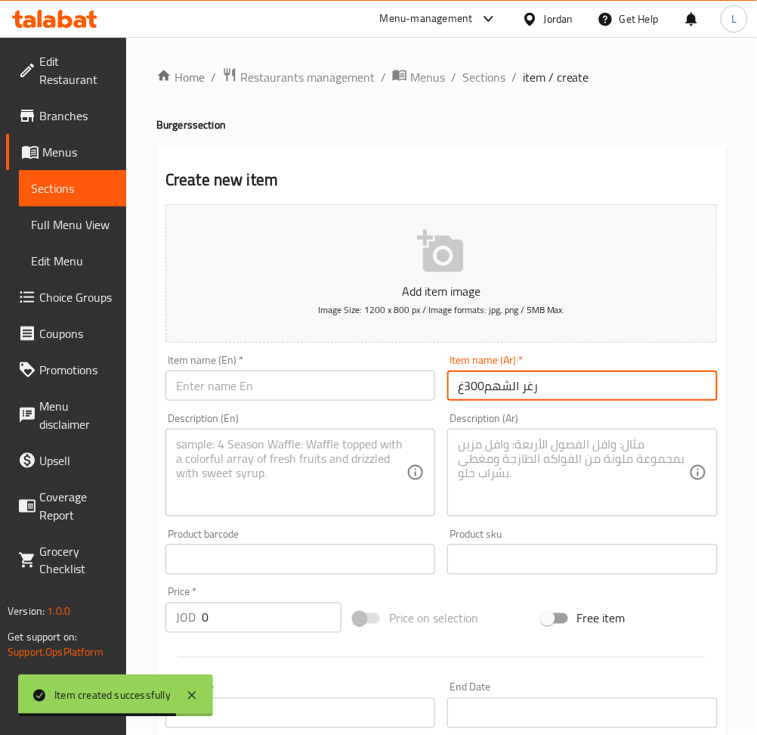
type input "رغر الشهم300غ"
click at [340, 376] on input "text" at bounding box center [301, 385] width 270 height 30
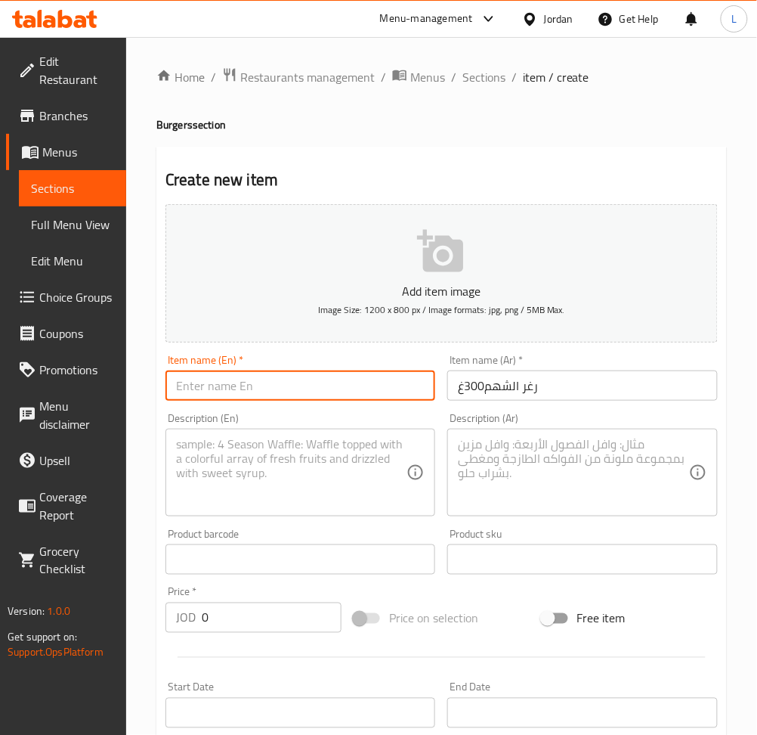
paste input "Raghr Al-Shahem 300g"
click at [259, 387] on input "Raghr Al-Shahem 300g" at bounding box center [301, 385] width 270 height 30
click at [198, 389] on input "Raghr Al-Shahm 300g" at bounding box center [301, 385] width 270 height 30
click at [206, 387] on input "Raghr Al-Shahm 300g" at bounding box center [301, 385] width 270 height 30
type input "Burger Al-Shahm 300g"
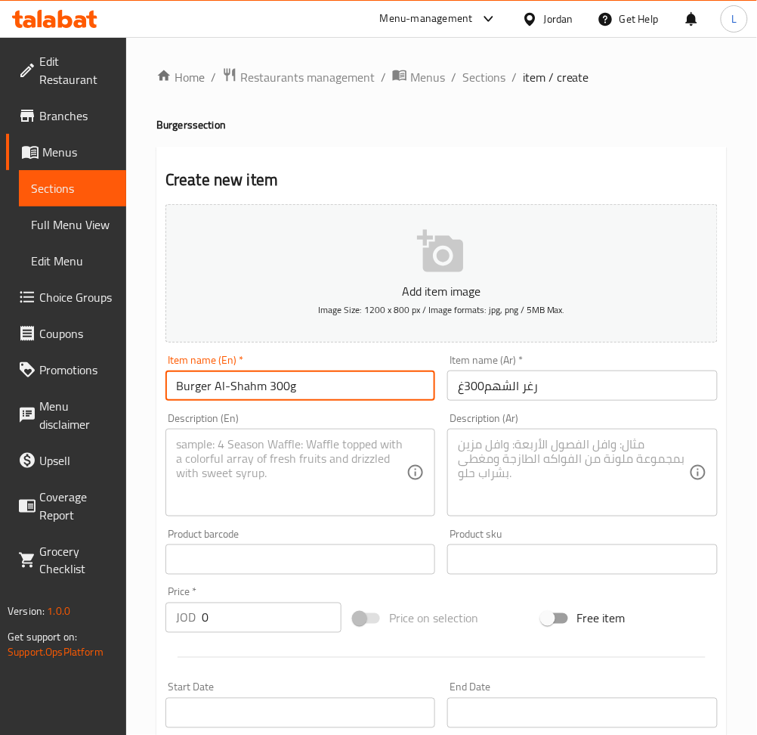
click at [240, 482] on textarea at bounding box center [291, 473] width 231 height 72
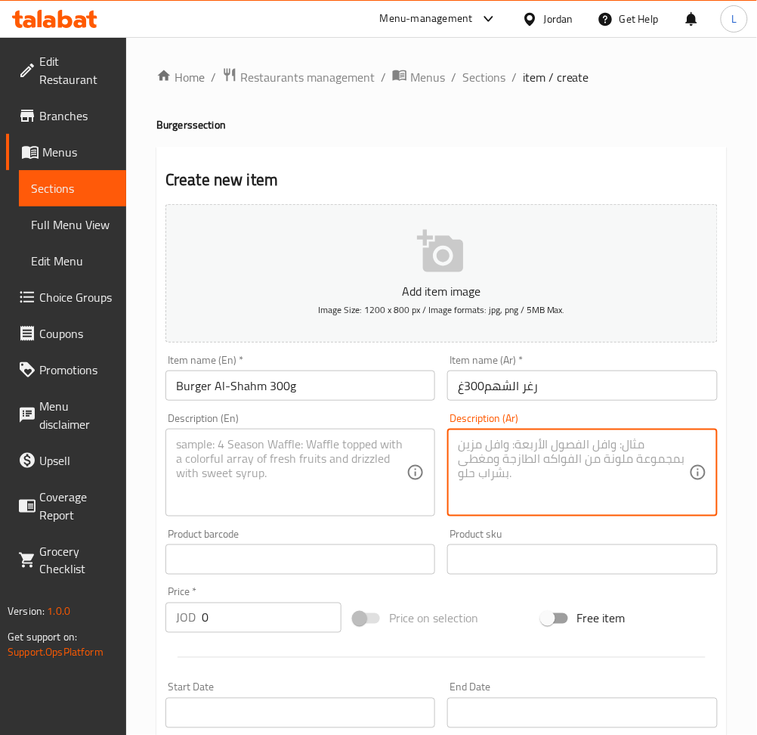
click at [512, 472] on textarea at bounding box center [573, 473] width 231 height 72
paste textarea "خس.جبنه.فطر.بصل.بيكن.مخل.كريمه"
type textarea "خس.جبنه.فطر.بصل.بيكن.مخل.كريمه"
click at [314, 475] on textarea at bounding box center [291, 473] width 231 height 72
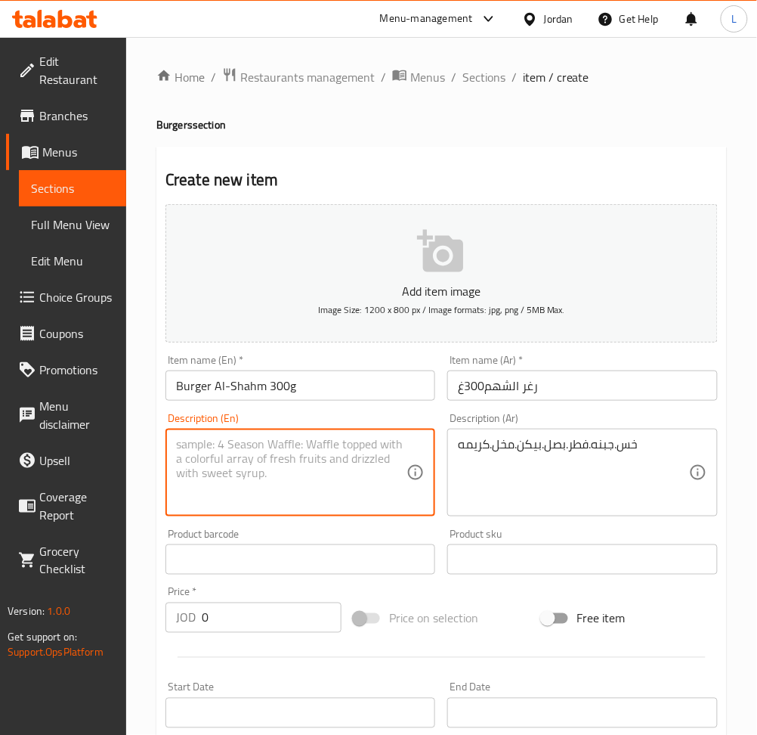
paste textarea "Lettuce, cheese, mushrooms, onions, bacon, pickles, cream"
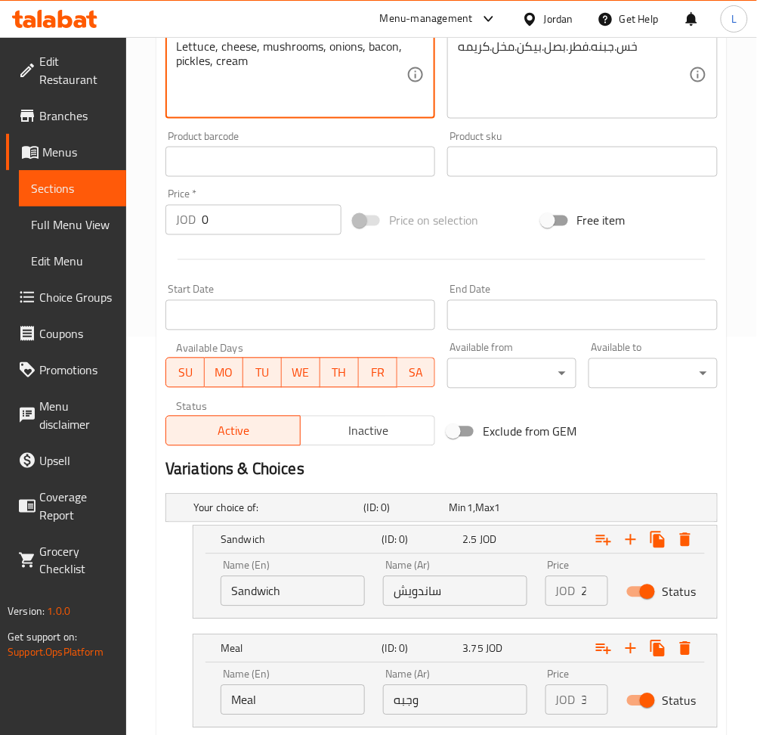
scroll to position [497, 0]
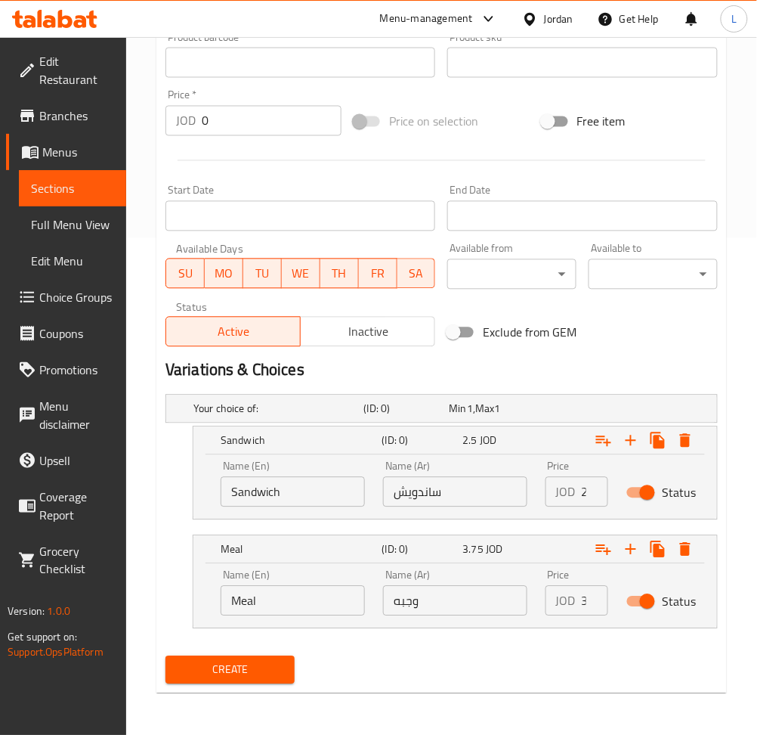
type textarea "Lettuce, cheese, mushrooms, onions, bacon, pickles, cream"
click at [283, 496] on input "Sandwich" at bounding box center [293, 492] width 144 height 30
type input "Choice"
click at [283, 494] on input "text" at bounding box center [293, 492] width 144 height 30
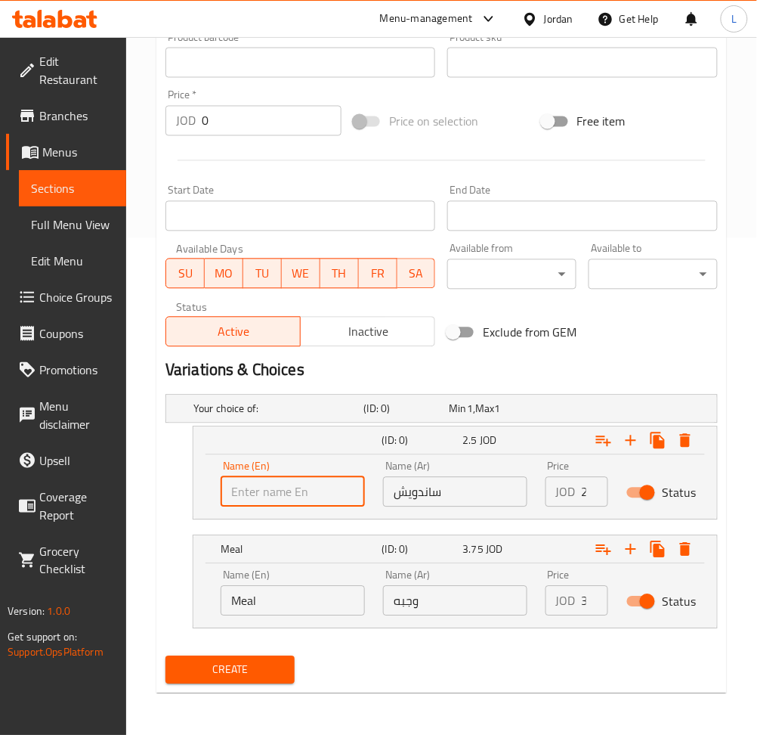
type input "Sandwich"
click at [274, 597] on input "Meal" at bounding box center [293, 601] width 144 height 30
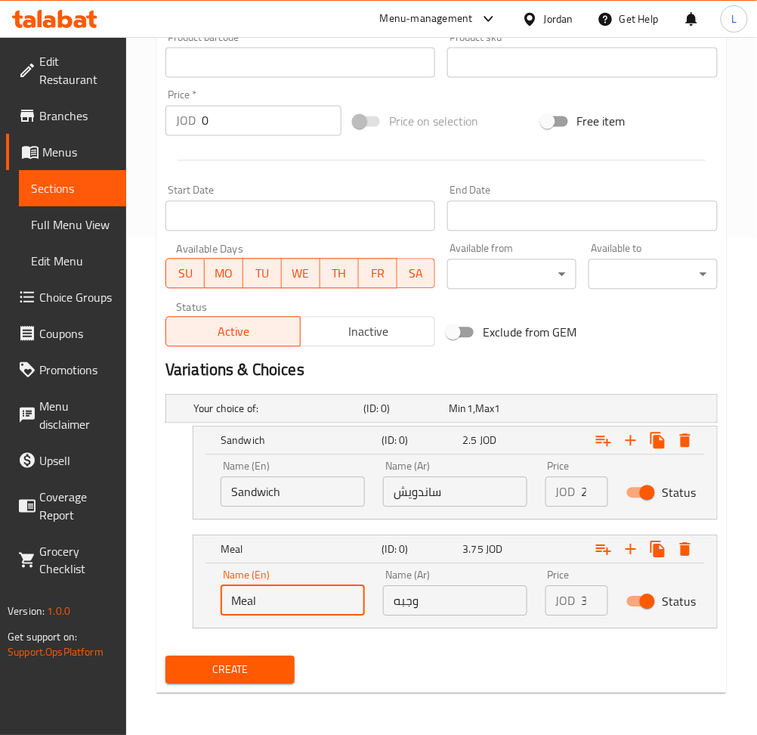
type input "Choice"
click at [274, 598] on input "text" at bounding box center [293, 601] width 144 height 30
type input "Meal"
click at [470, 499] on input "ساندويش" at bounding box center [455, 492] width 144 height 30
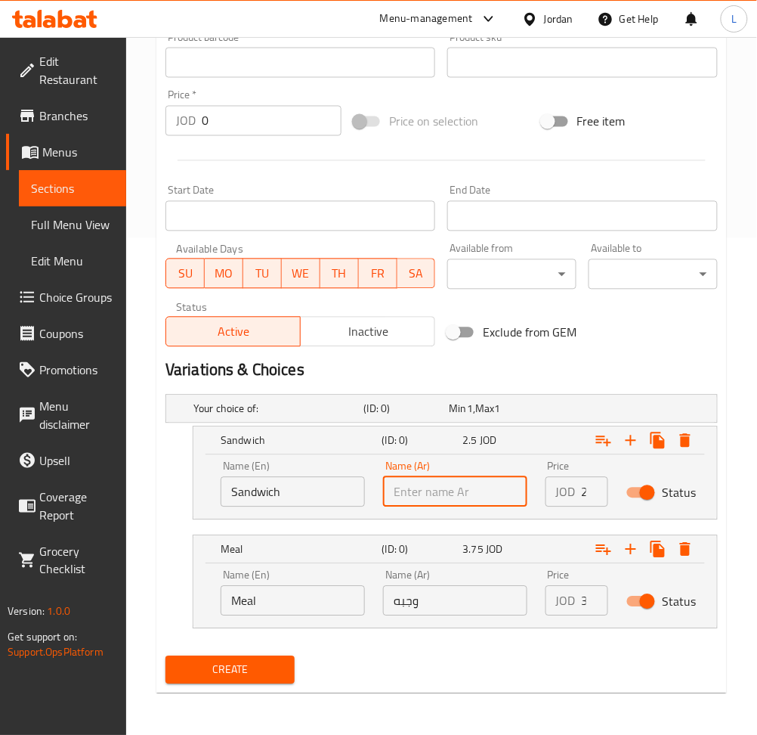
type input "ساندويش"
click at [422, 600] on input "وجبه" at bounding box center [455, 601] width 144 height 30
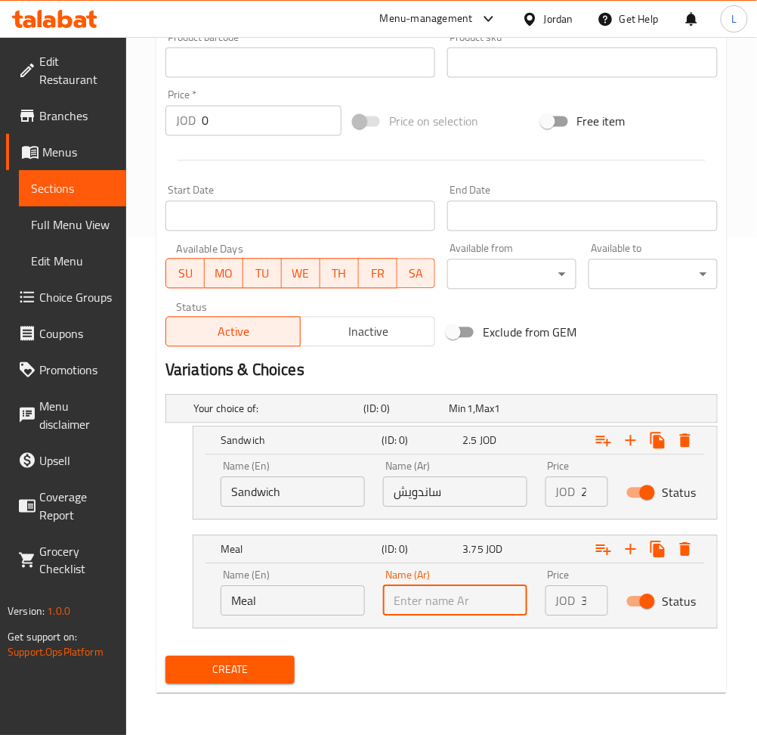
type input "وجبه"
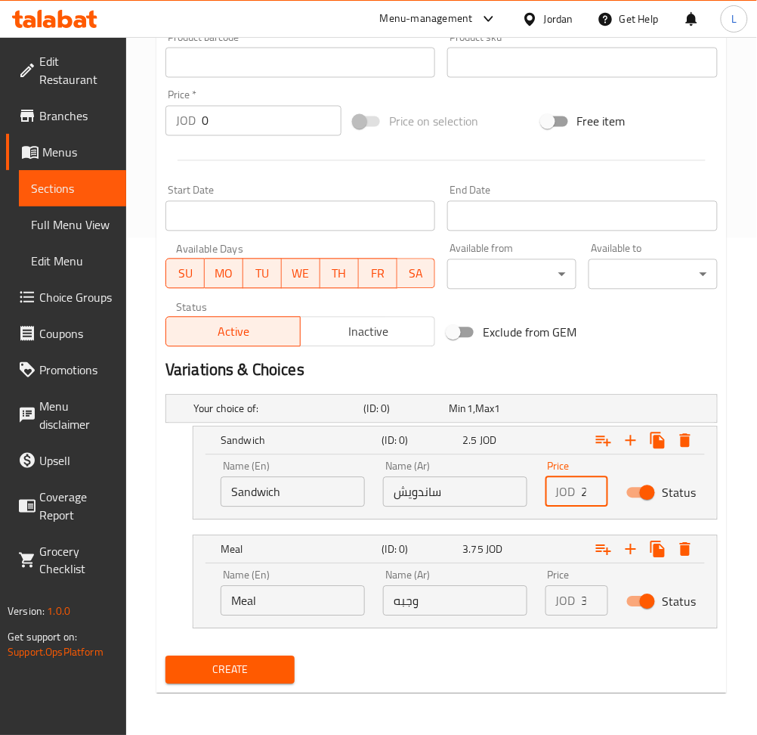
click at [583, 494] on input "2.5" at bounding box center [595, 492] width 26 height 30
click at [585, 493] on input "2.5" at bounding box center [595, 492] width 26 height 30
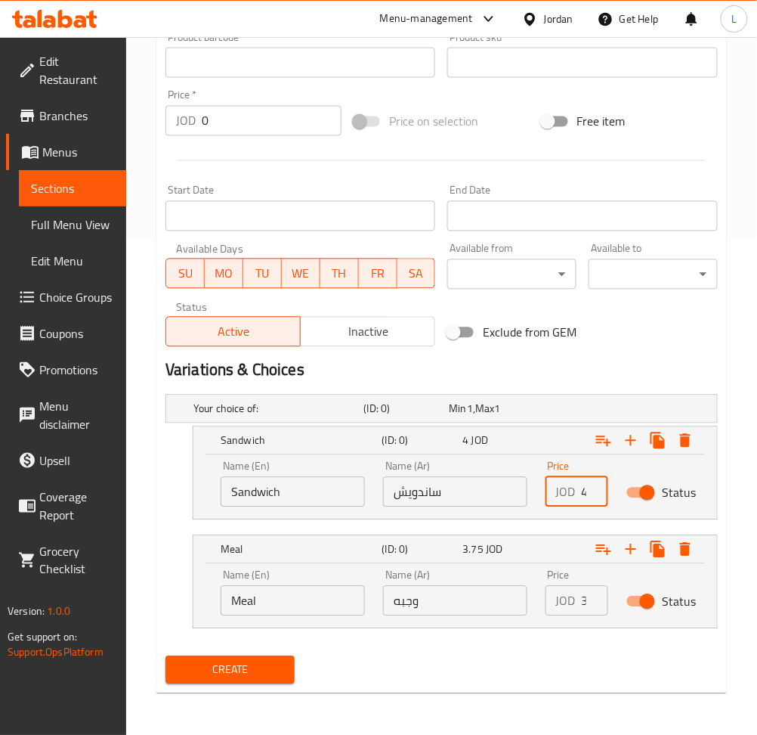
scroll to position [0, 1]
type input "4"
click at [584, 594] on input "3.75" at bounding box center [595, 601] width 26 height 30
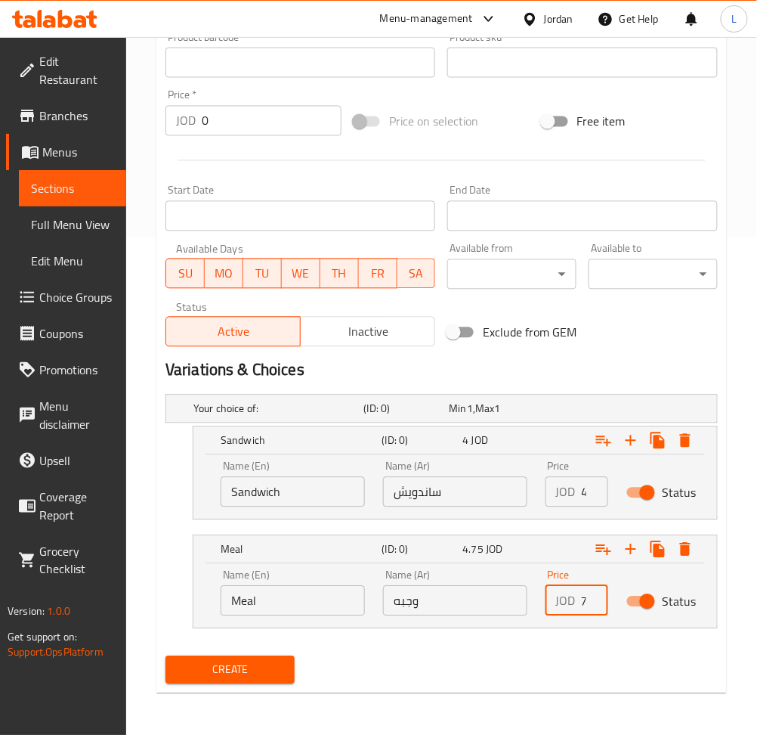
scroll to position [0, 17]
type input "4.75"
click at [259, 662] on span "Create" at bounding box center [230, 670] width 105 height 19
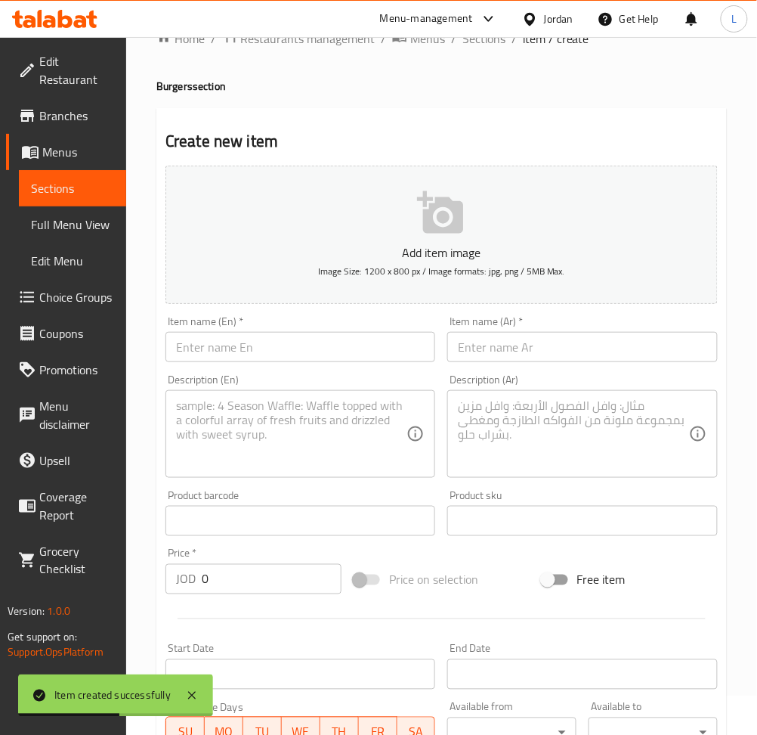
scroll to position [0, 0]
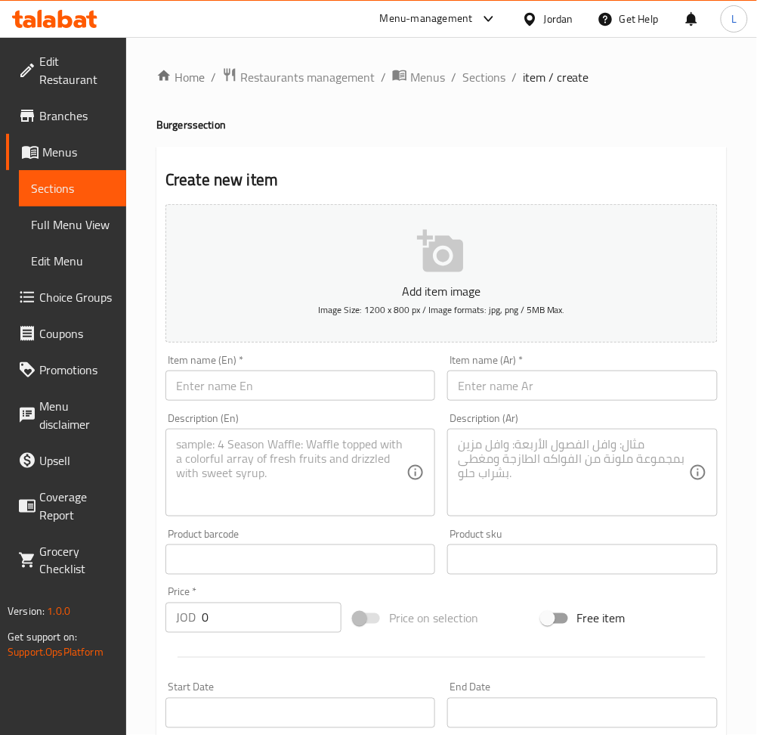
click at [500, 388] on input "text" at bounding box center [582, 385] width 270 height 30
paste input "رغر تيسي150غ"
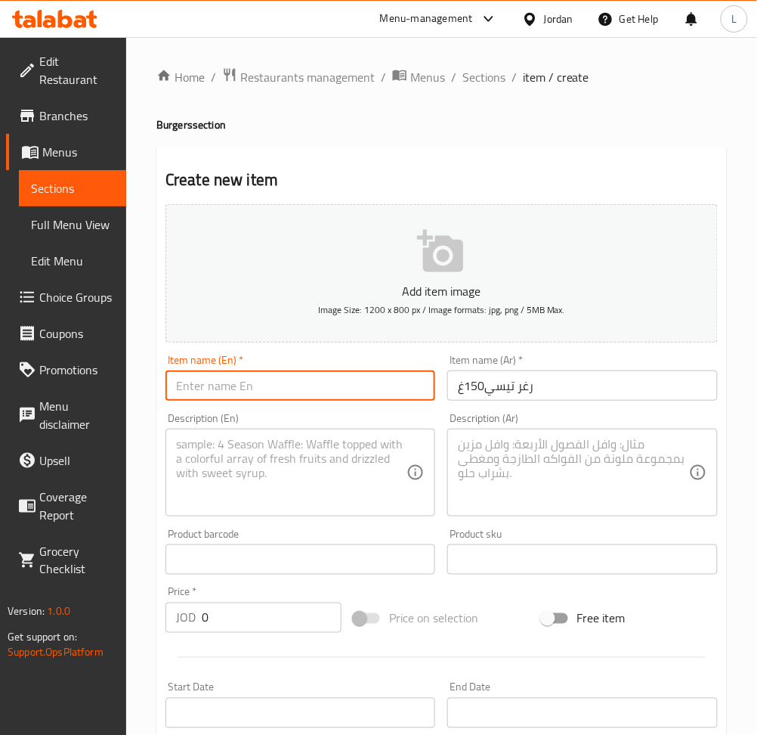
click at [382, 388] on input "text" at bounding box center [301, 385] width 270 height 30
click at [511, 391] on input "رغر تيسي150غ" at bounding box center [582, 385] width 270 height 30
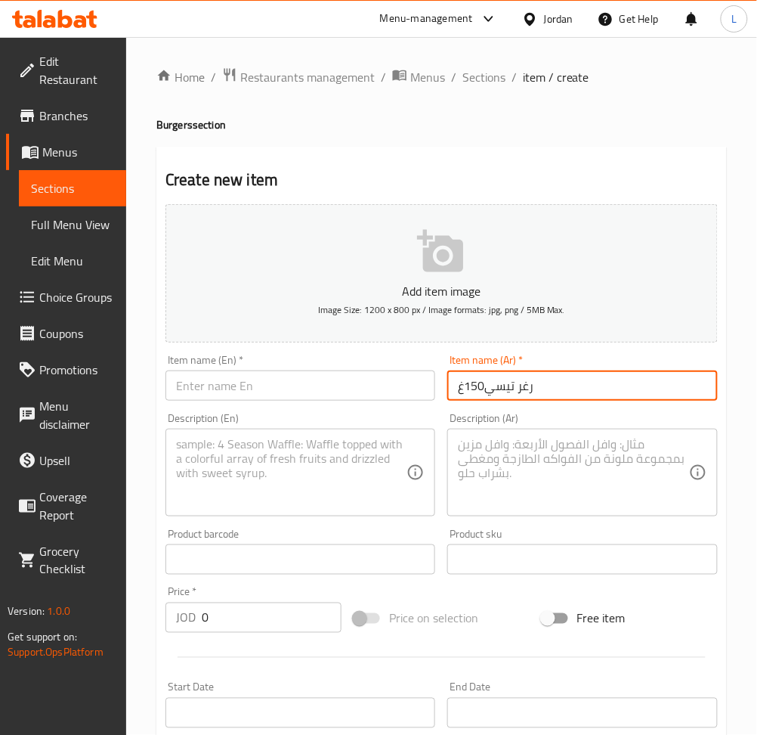
click at [511, 391] on input "رغر تيسي150غ" at bounding box center [582, 385] width 270 height 30
paste input "text"
click at [481, 385] on input "تيسي150غ" at bounding box center [582, 385] width 270 height 30
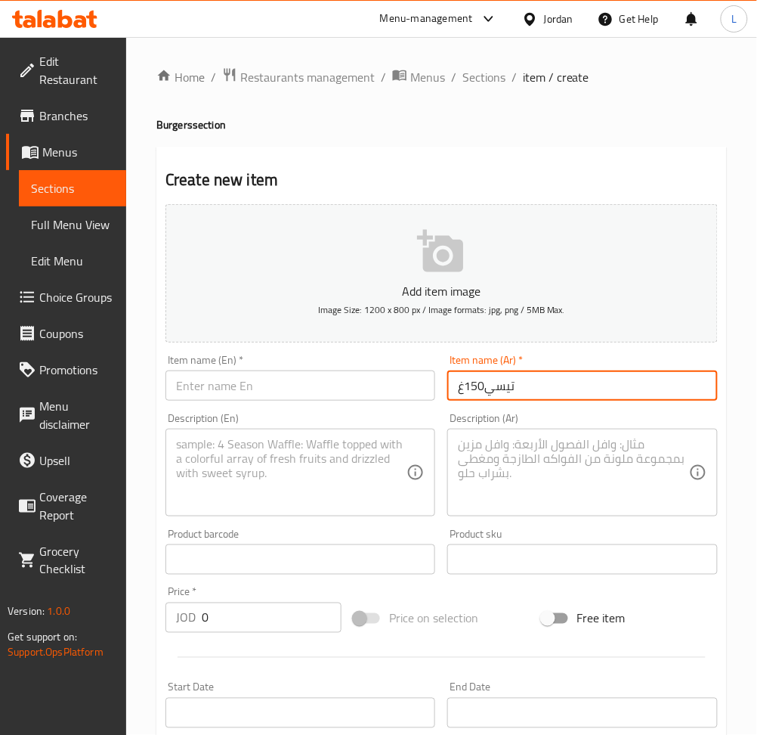
click at [481, 385] on input "تيسي150غ" at bounding box center [582, 385] width 270 height 30
paste input "برغر"
type input "برغر تيسي150غ"
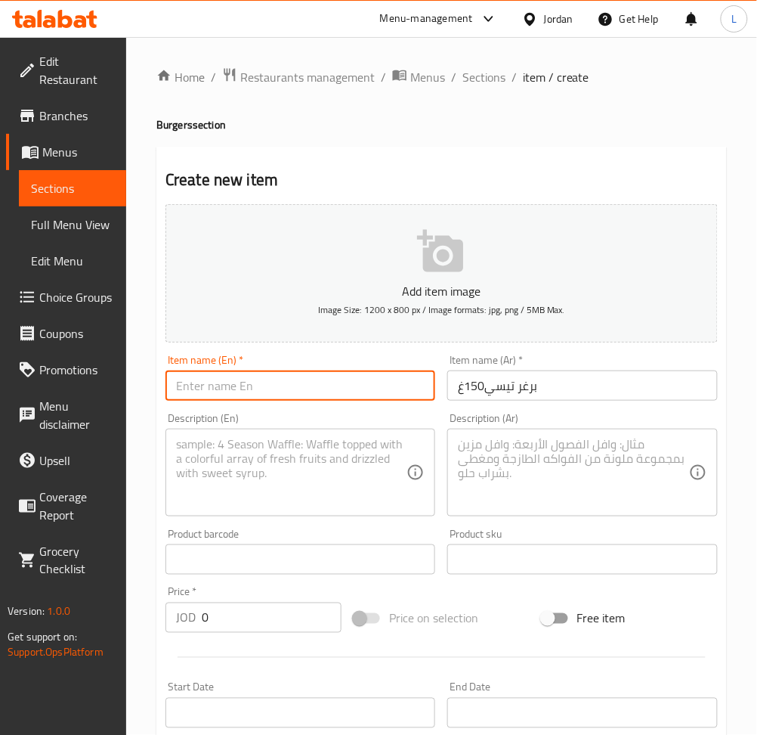
drag, startPoint x: 322, startPoint y: 382, endPoint x: 322, endPoint y: 350, distance: 31.7
click at [324, 380] on input "text" at bounding box center [301, 385] width 270 height 30
paste input "Tesi Burger 150g"
type input "Tesi Burger 150g"
click at [252, 464] on textarea at bounding box center [291, 473] width 231 height 72
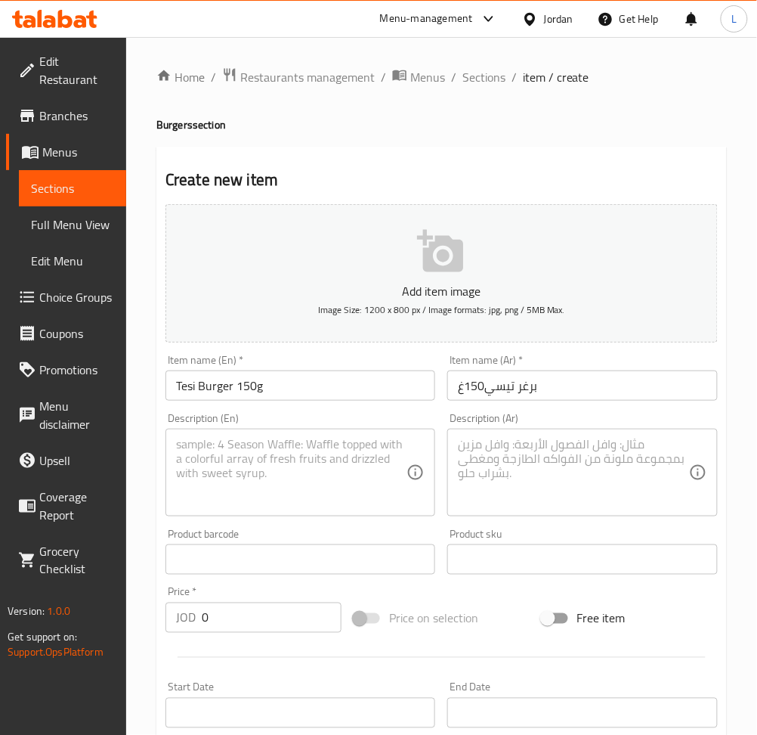
click at [541, 450] on textarea at bounding box center [573, 473] width 231 height 72
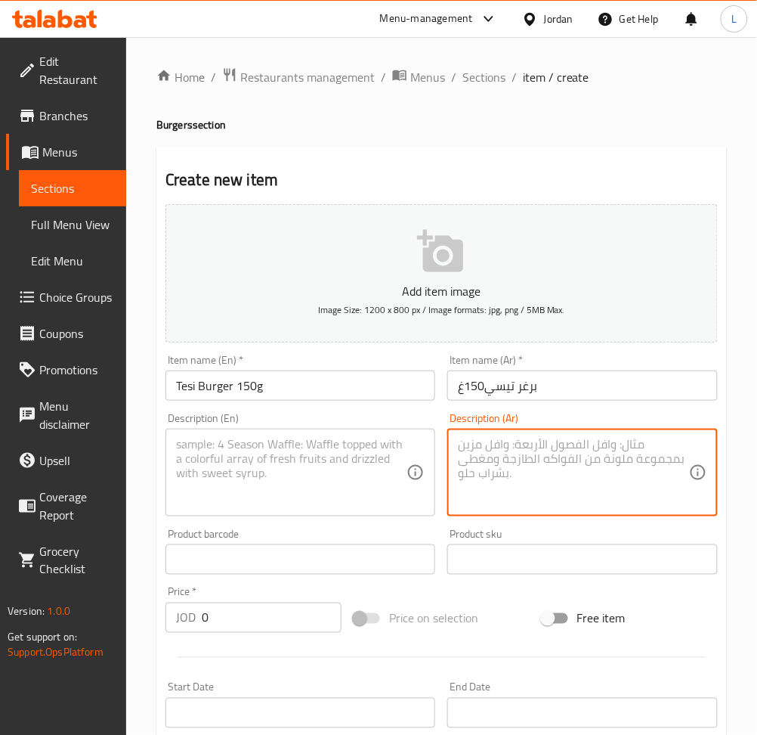
paste textarea "صوص.جبنه.خس.مخل.بندوره.بصل.بيكن"
type textarea "صوص.جبنه.خس.مخل.بندوره.بصل.بيكن"
click at [232, 479] on textarea at bounding box center [291, 473] width 231 height 72
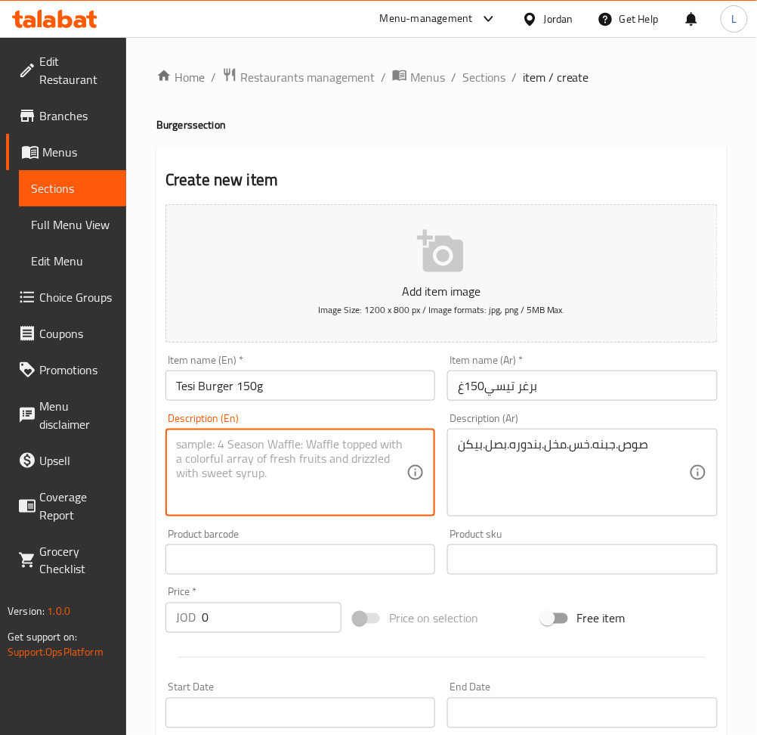
paste textarea "Sauce, cheese, lettuce, pickles, tomatoes, onions, bacon"
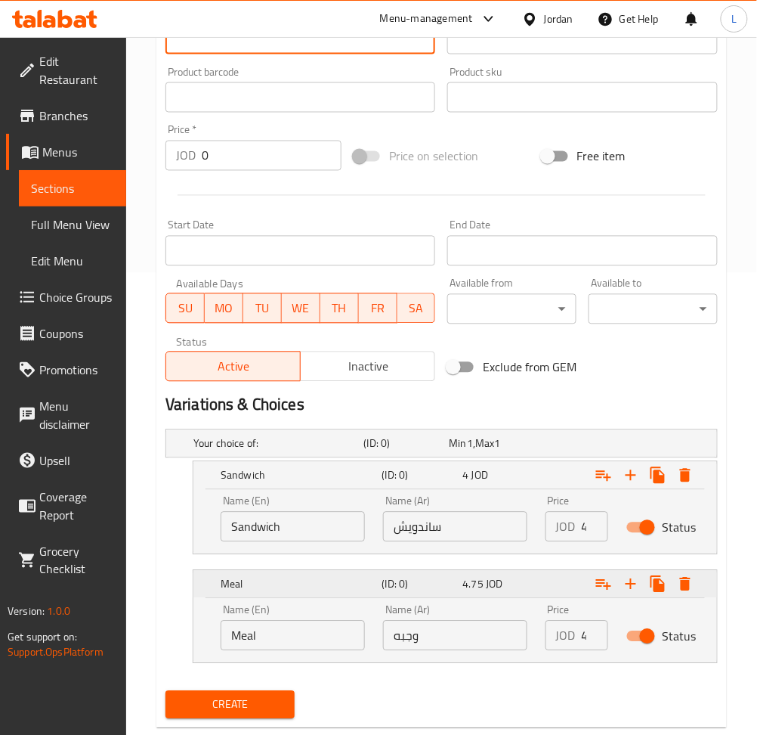
scroll to position [497, 0]
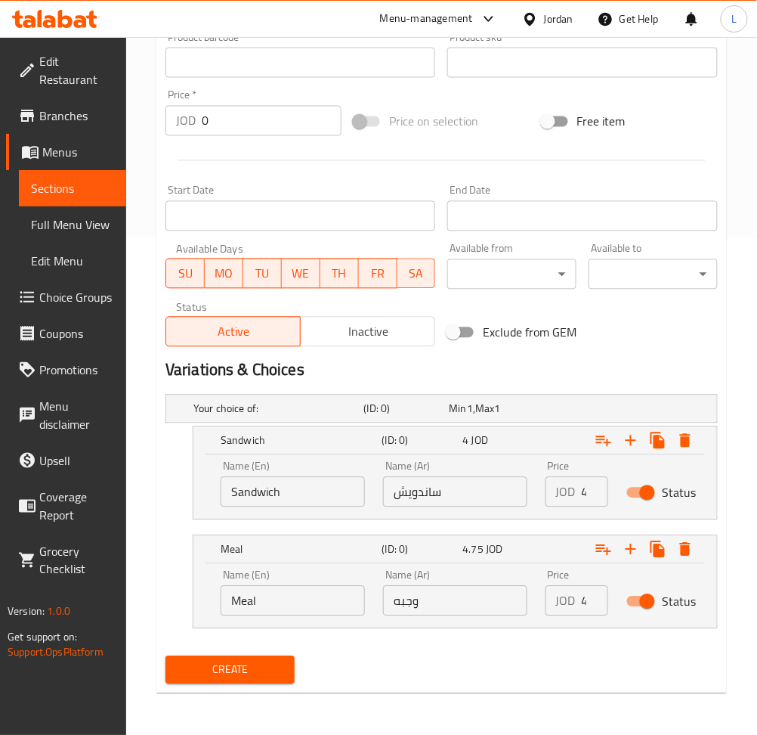
type textarea "Sauce, cheese, lettuce, pickles, tomatoes, onions, bacon"
drag, startPoint x: 265, startPoint y: 461, endPoint x: 273, endPoint y: 482, distance: 22.7
click at [265, 466] on div "Name (En) Sandwich Name (En)" at bounding box center [293, 484] width 144 height 46
click at [273, 482] on input "Sandwich" at bounding box center [293, 492] width 144 height 30
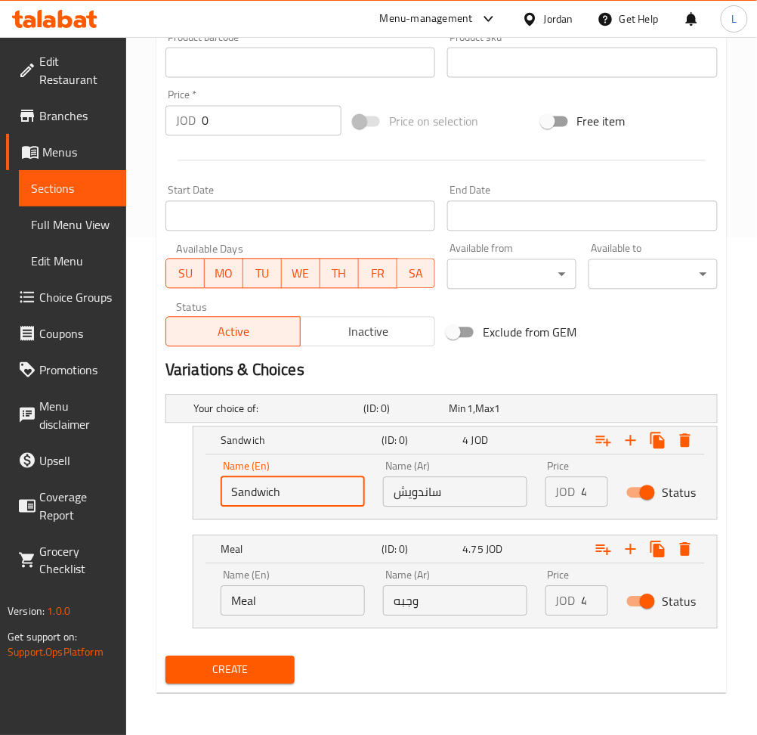
type input "Choice"
click at [270, 486] on input "text" at bounding box center [293, 492] width 144 height 30
type input "Sandwich"
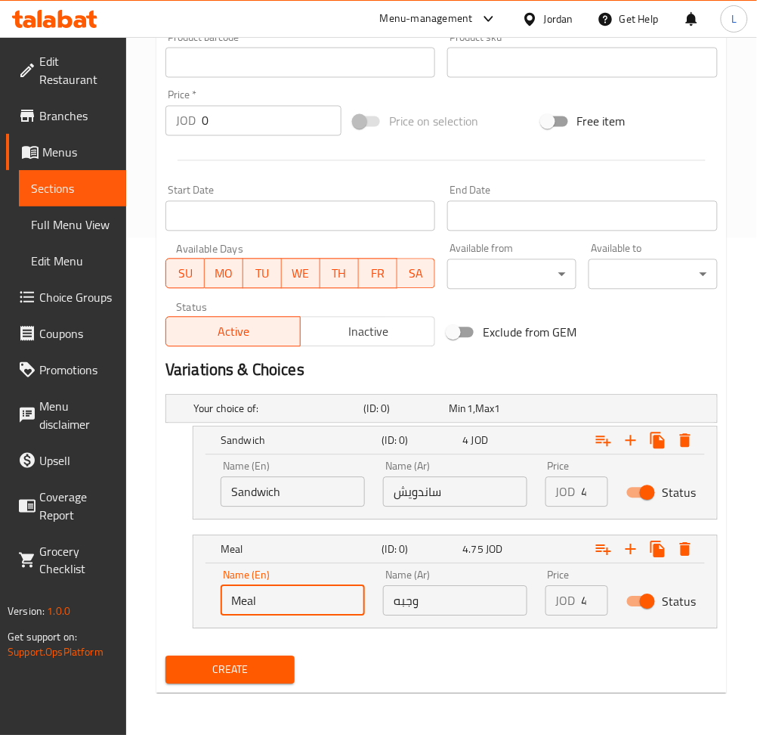
click at [283, 599] on input "Meal" at bounding box center [293, 601] width 144 height 30
type input "Choice"
click at [283, 599] on input "text" at bounding box center [293, 601] width 144 height 30
type input "Meal"
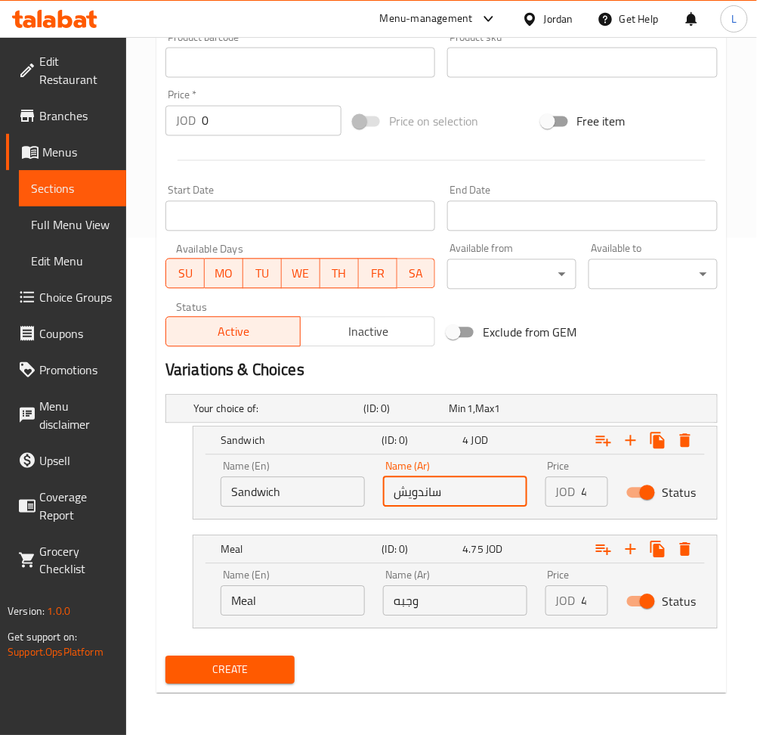
click at [444, 485] on input "ساندويش" at bounding box center [455, 492] width 144 height 30
type input "ساندويش"
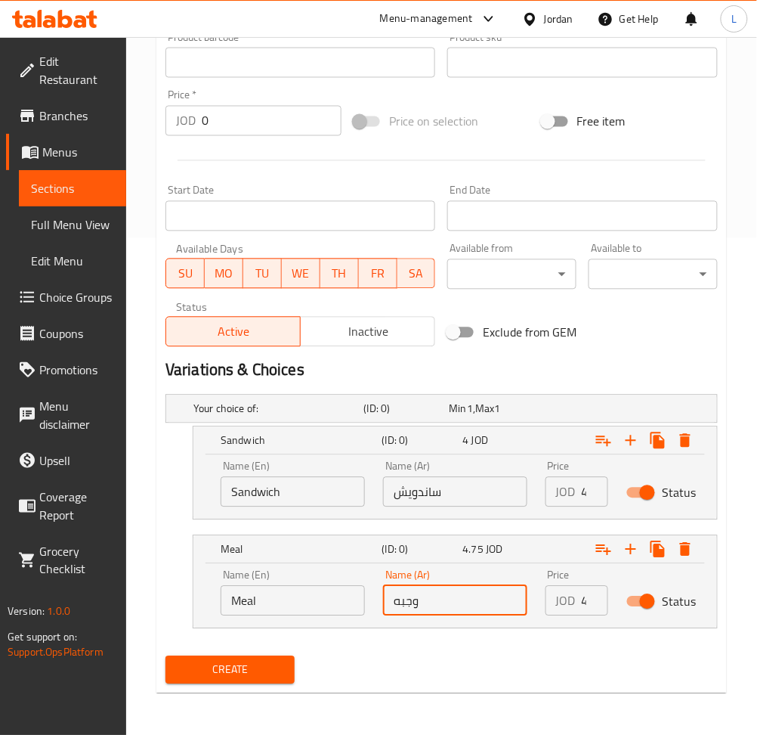
click at [450, 599] on input "وجبه" at bounding box center [455, 601] width 144 height 30
type input "وجبه"
click at [582, 491] on input "4" at bounding box center [595, 492] width 26 height 30
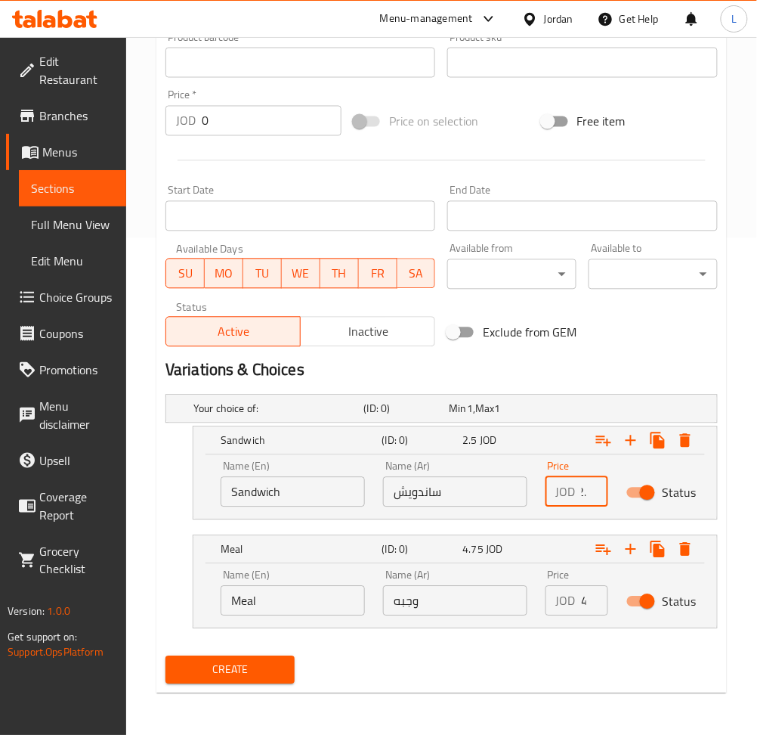
scroll to position [0, 10]
type input "2.5"
click at [583, 603] on input "4.75" at bounding box center [595, 601] width 26 height 30
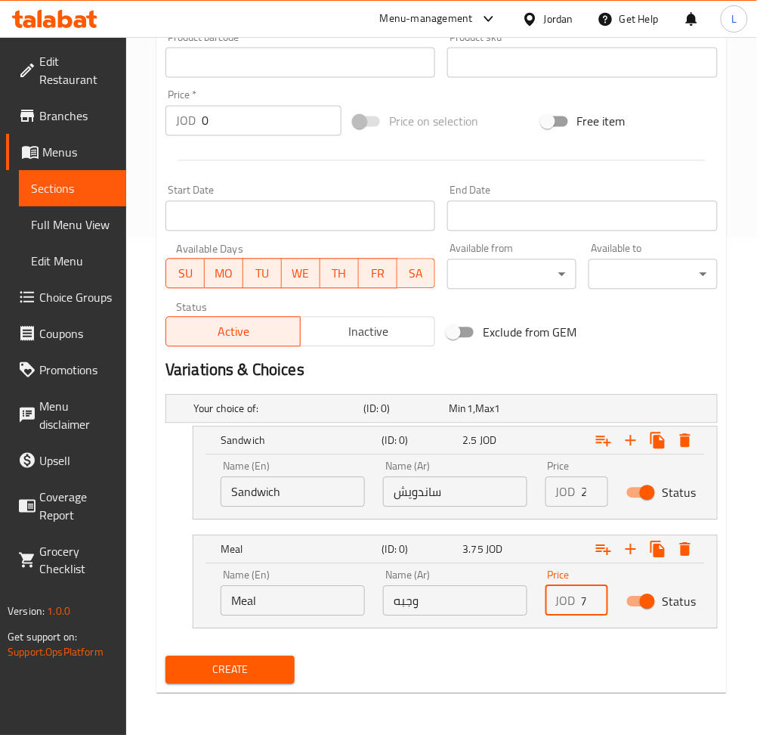
scroll to position [0, 17]
type input "3.75"
click at [254, 662] on span "Create" at bounding box center [230, 670] width 105 height 19
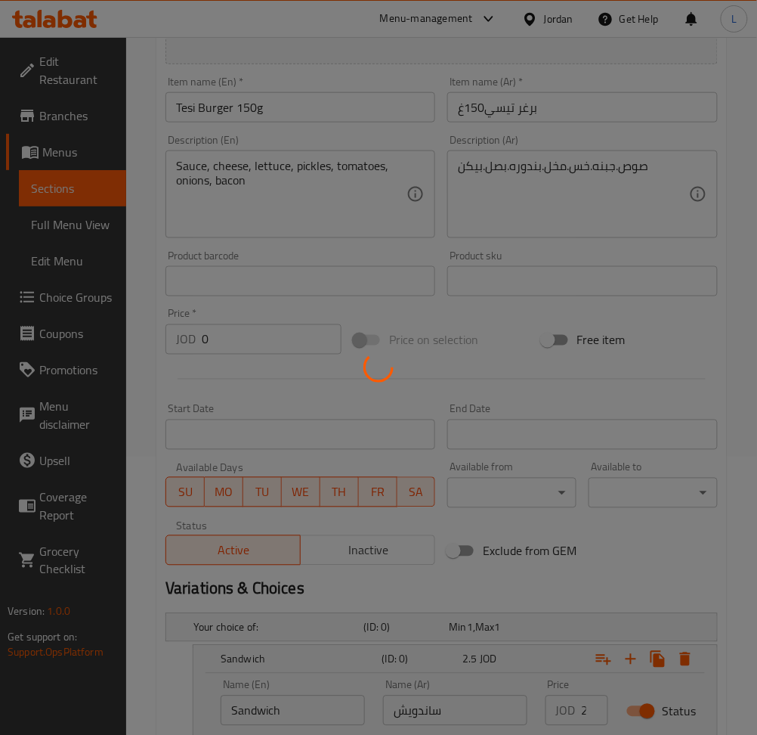
scroll to position [0, 0]
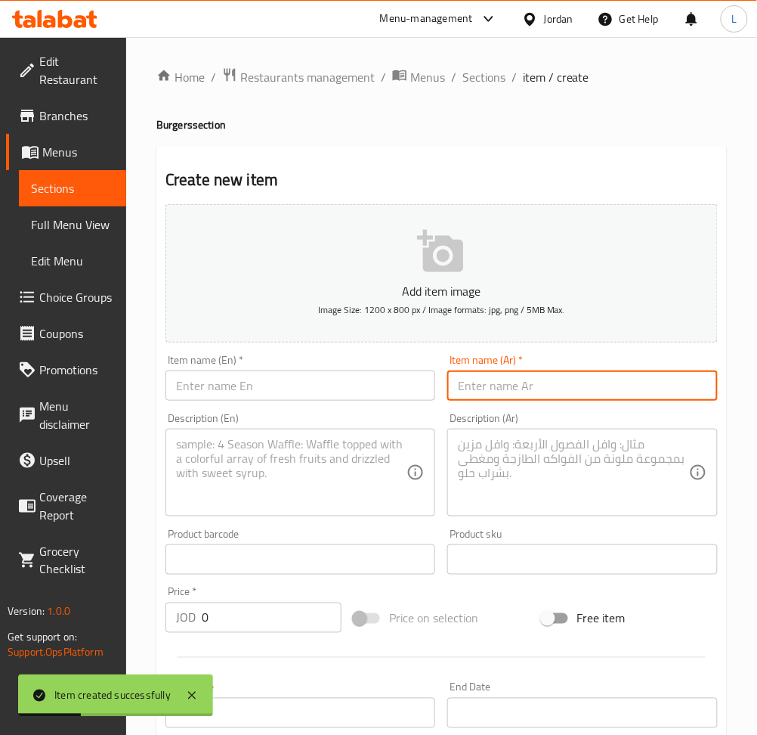
drag, startPoint x: 475, startPoint y: 382, endPoint x: 359, endPoint y: 401, distance: 117.2
click at [474, 382] on input "text" at bounding box center [582, 385] width 270 height 30
paste input "رغر تيسي300غ"
click at [344, 398] on input "text" at bounding box center [301, 385] width 270 height 30
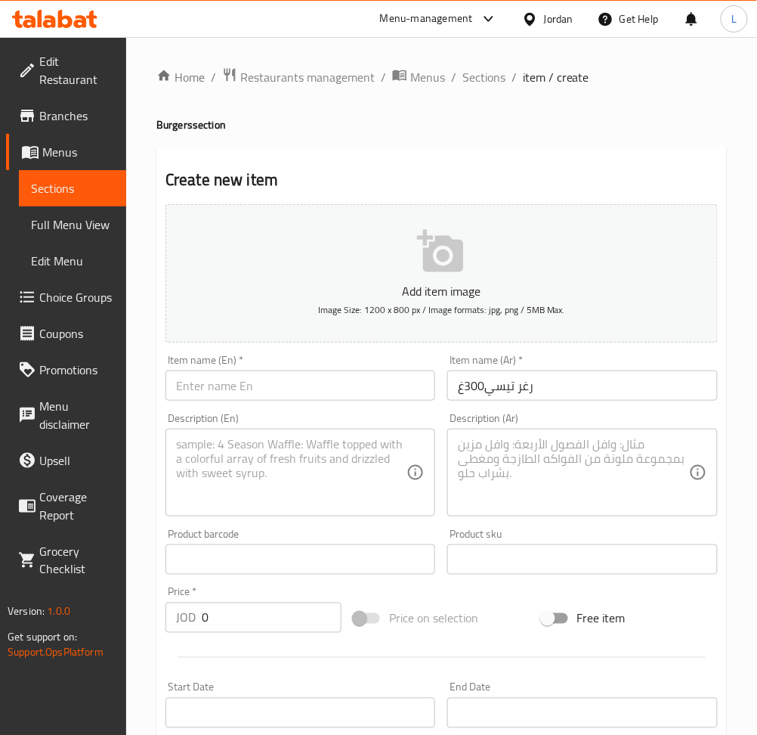
click at [551, 372] on input "رغر تيسي300غ" at bounding box center [582, 385] width 270 height 30
click at [457, 389] on input "رغر تيسي300غ" at bounding box center [582, 385] width 270 height 30
type input "برغر تيسي300غ"
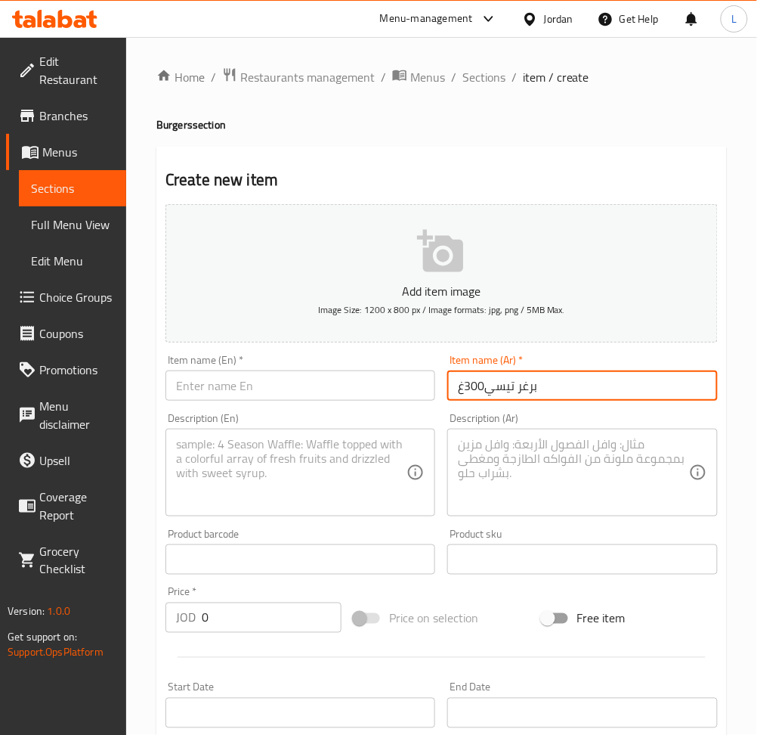
click at [324, 396] on input "text" at bounding box center [301, 385] width 270 height 30
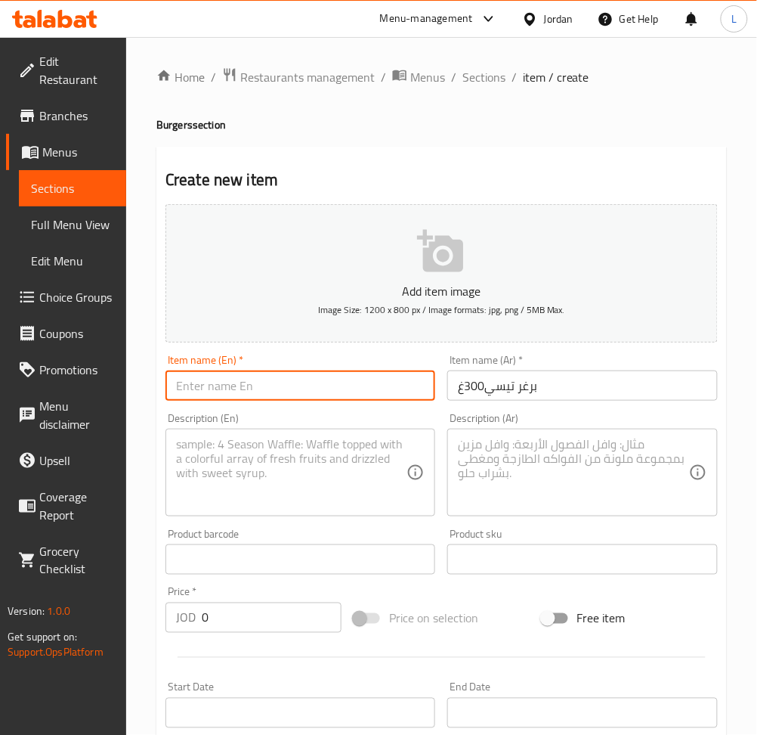
paste input "Ruger Tesi 300g"
drag, startPoint x: 203, startPoint y: 385, endPoint x: 173, endPoint y: 382, distance: 30.4
click at [173, 382] on input "Ruger Tesi 300g" at bounding box center [301, 385] width 270 height 30
click at [190, 382] on input "Ruger Tesi 300g" at bounding box center [301, 385] width 270 height 30
click at [203, 386] on input "Ruger Tesi 300g" at bounding box center [301, 385] width 270 height 30
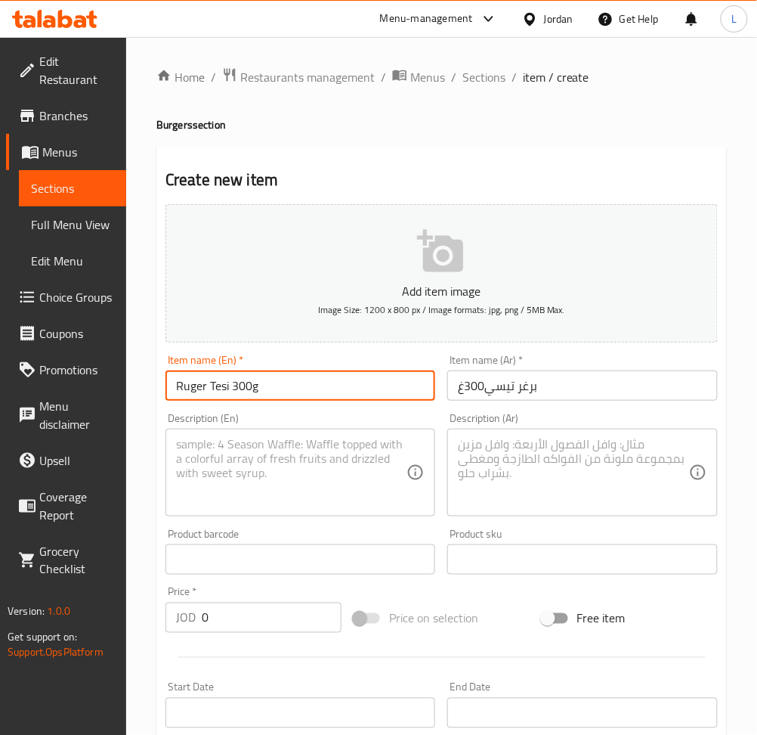
click at [203, 386] on input "Ruger Tesi 300g" at bounding box center [301, 385] width 270 height 30
drag, startPoint x: 206, startPoint y: 386, endPoint x: 153, endPoint y: 386, distance: 52.9
click at [153, 386] on div "Home / Restaurants management / Menus / Sections / item / create Burgers sectio…" at bounding box center [441, 634] width 631 height 1195
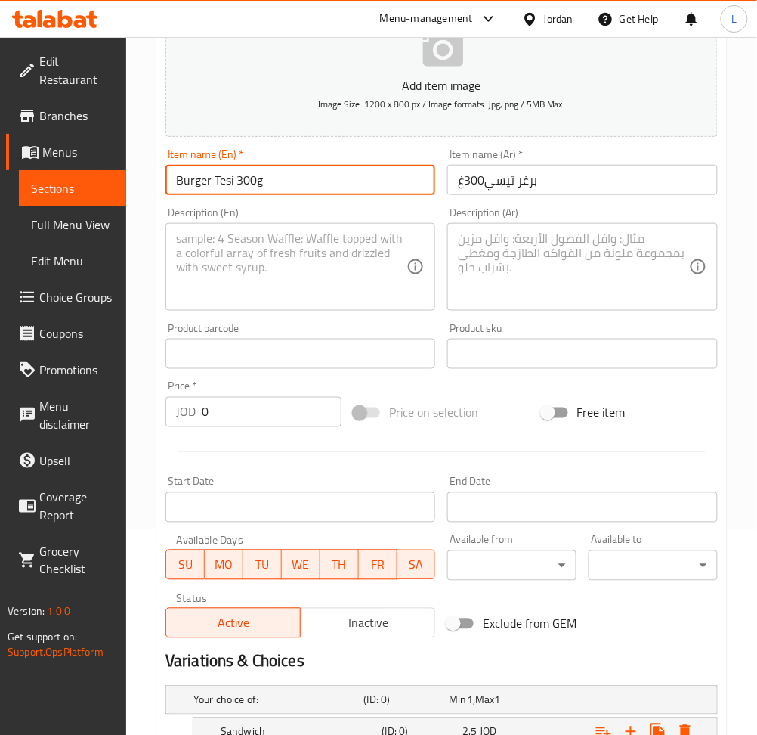
scroll to position [403, 0]
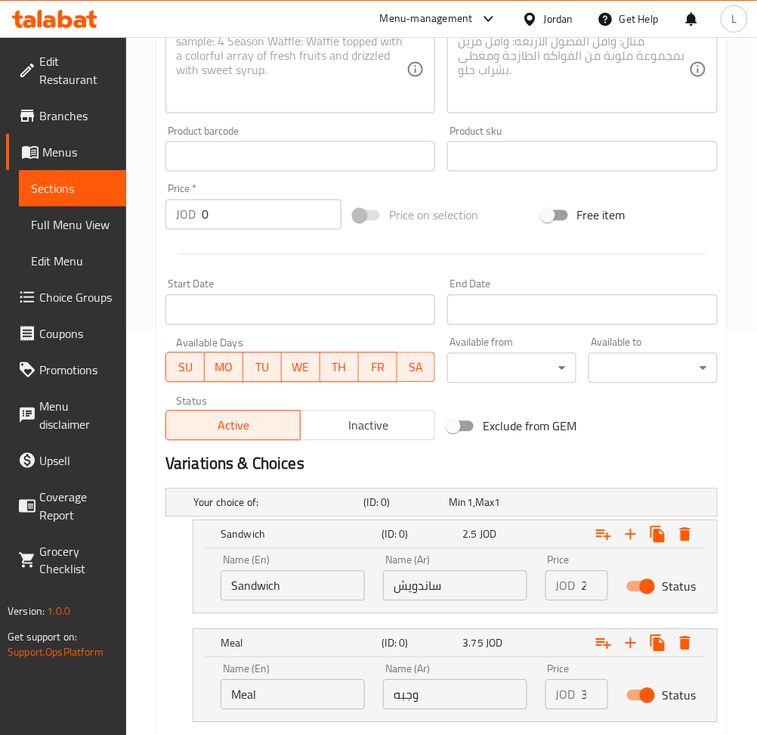
type input "Burger Tesi 300g"
click at [305, 596] on input "Sandwich" at bounding box center [293, 586] width 144 height 30
type input "Choice"
click at [294, 590] on input "text" at bounding box center [293, 586] width 144 height 30
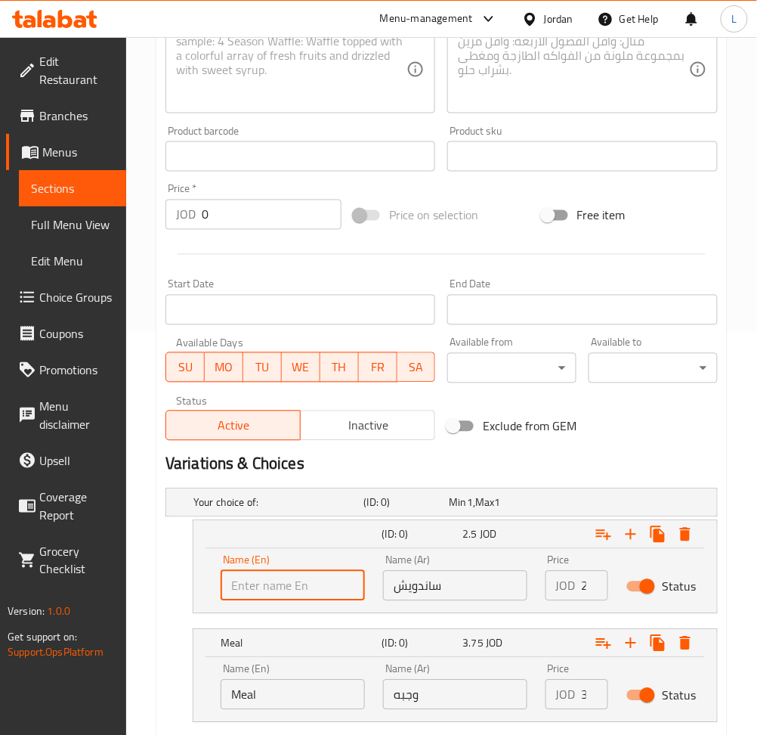
type input "Sandwich"
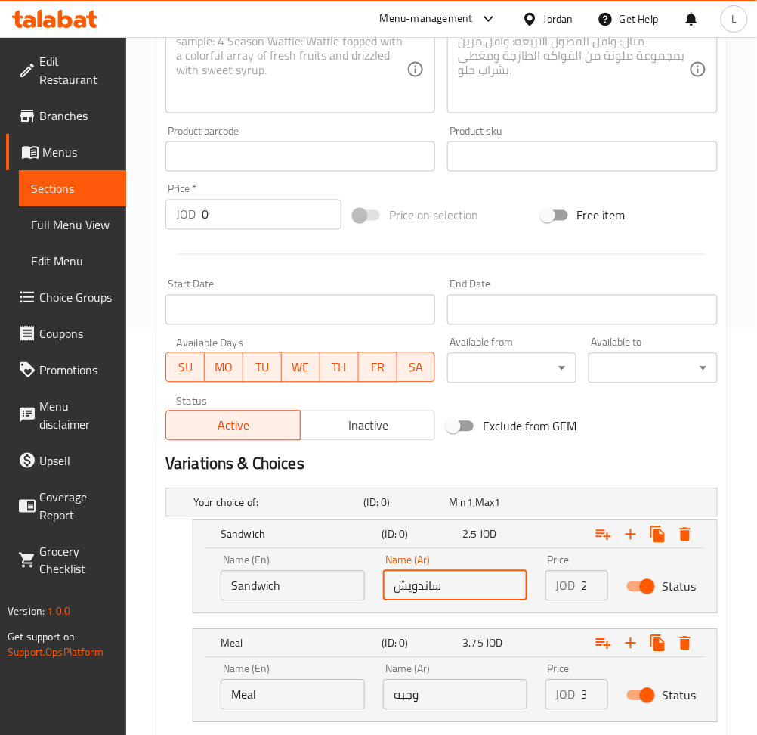
click at [413, 585] on input "ساندويش" at bounding box center [455, 586] width 144 height 30
type input "ساندويش"
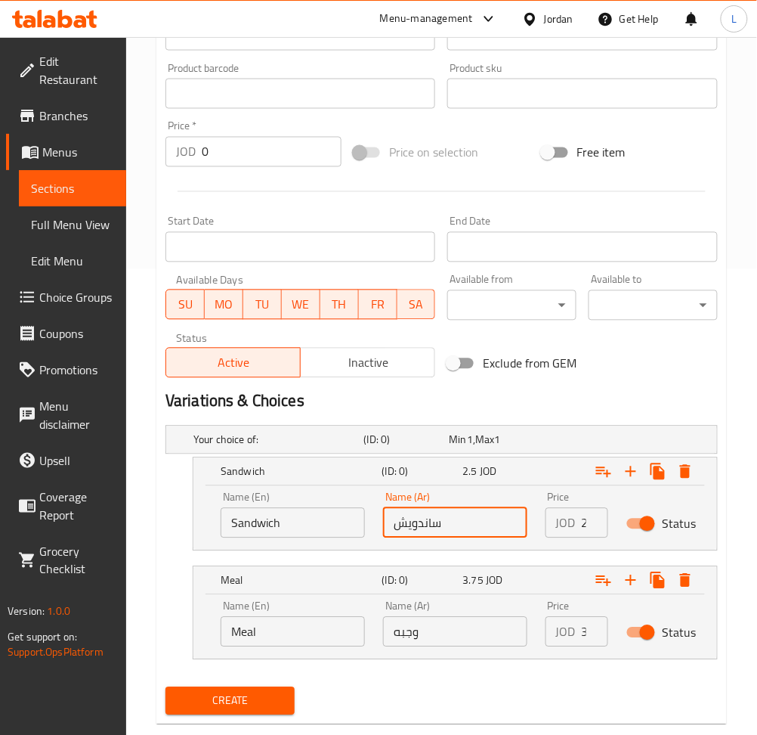
scroll to position [497, 0]
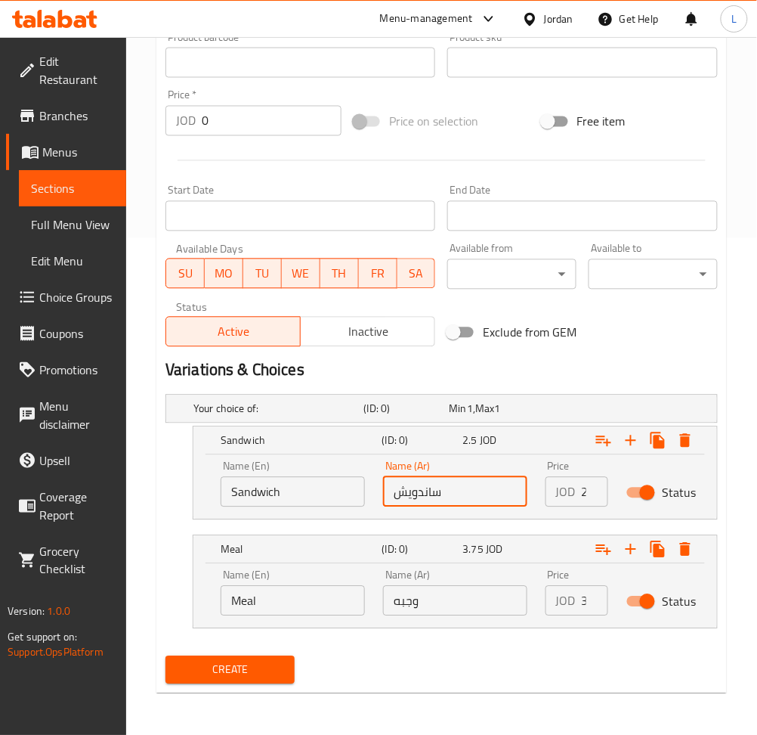
click at [289, 596] on input "Meal" at bounding box center [293, 601] width 144 height 30
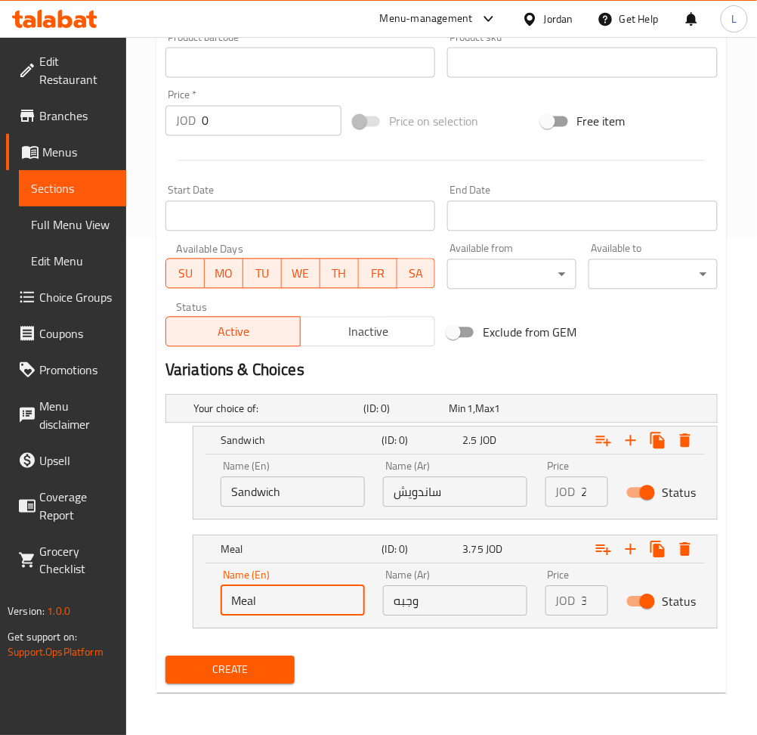
click at [289, 596] on input "Meal" at bounding box center [293, 601] width 144 height 30
type input "Choice"
click at [289, 596] on input "text" at bounding box center [293, 601] width 144 height 30
type input "Meal"
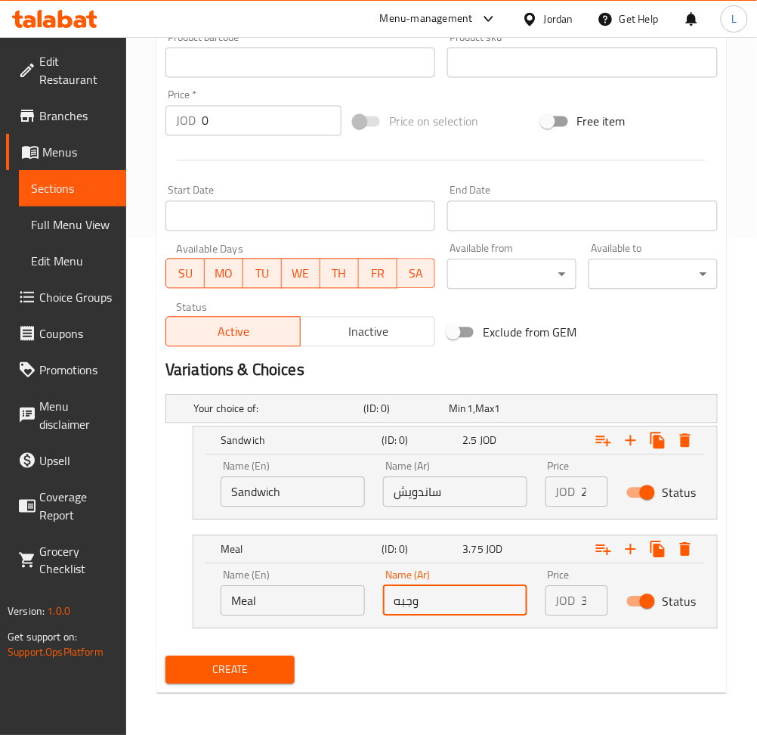
click at [413, 606] on input "وجبه" at bounding box center [455, 601] width 144 height 30
type input "وجبه"
click at [581, 493] on div "JOD 2.5 Price" at bounding box center [577, 492] width 63 height 30
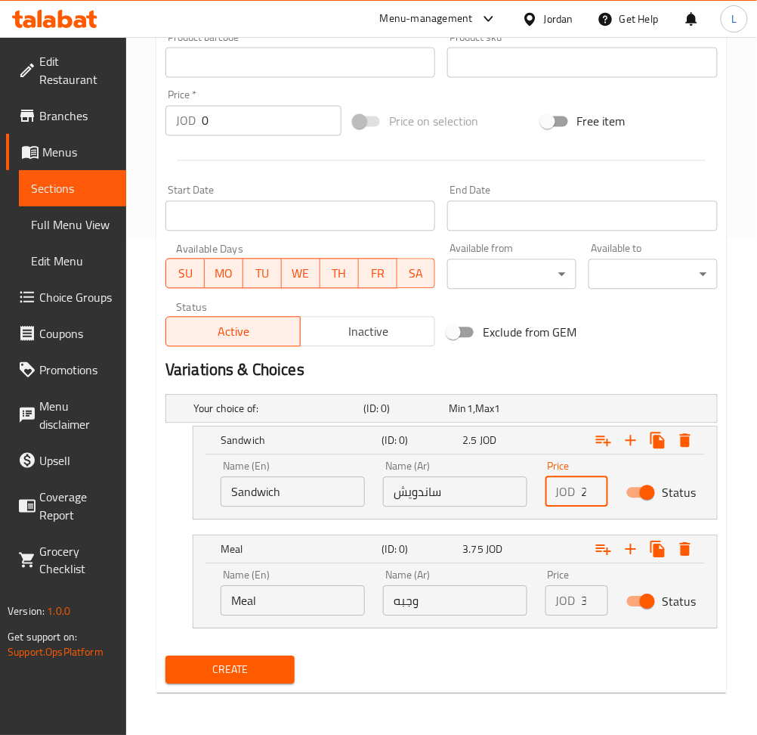
scroll to position [0, 1]
click at [583, 491] on input "2.5" at bounding box center [595, 492] width 26 height 30
type input "4"
click at [583, 599] on input "3.75" at bounding box center [595, 601] width 26 height 30
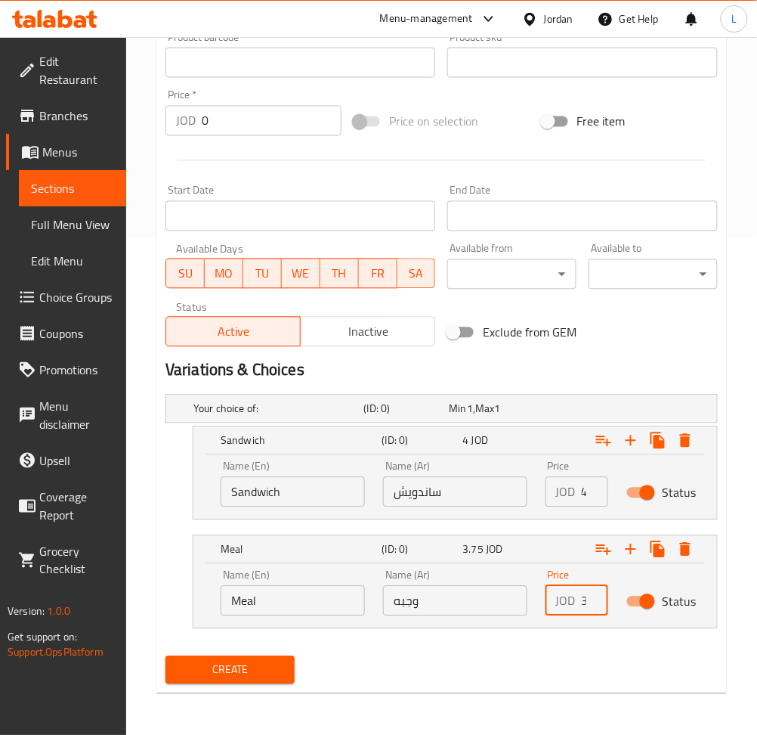
scroll to position [0, 0]
click at [583, 599] on input "3.75" at bounding box center [595, 601] width 26 height 30
type input "4.75"
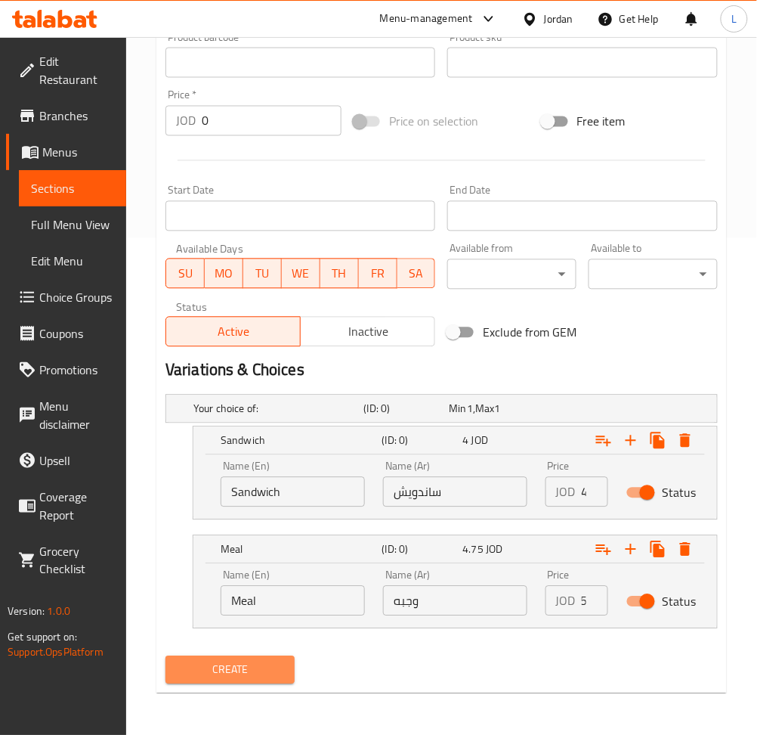
click at [256, 670] on span "Create" at bounding box center [230, 670] width 105 height 19
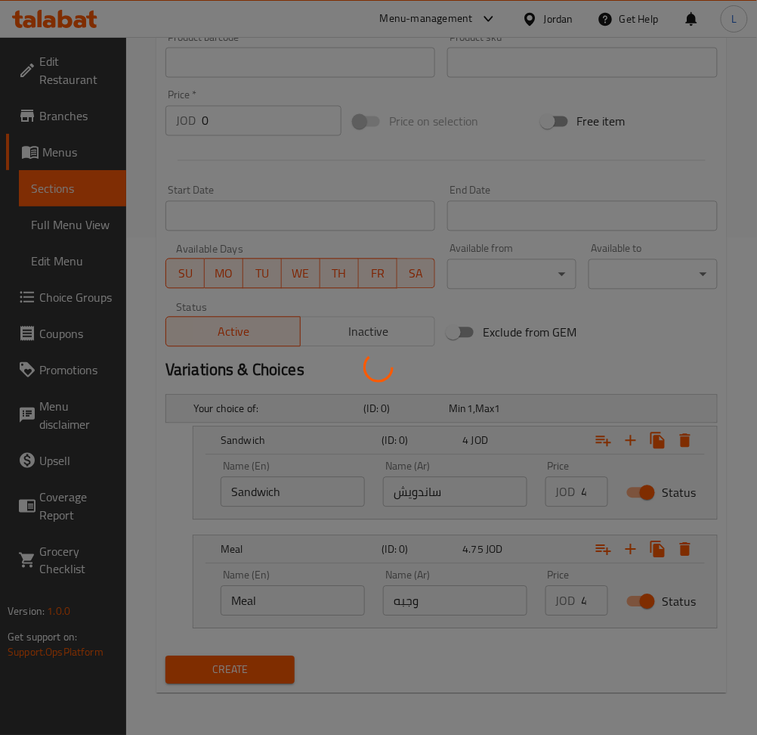
scroll to position [0, 0]
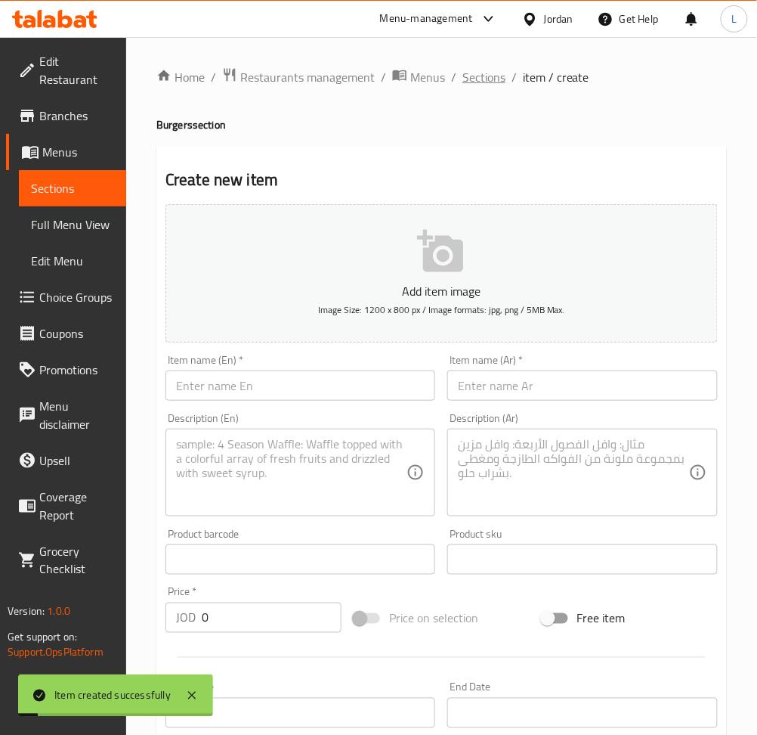
click at [488, 82] on span "Sections" at bounding box center [484, 77] width 43 height 18
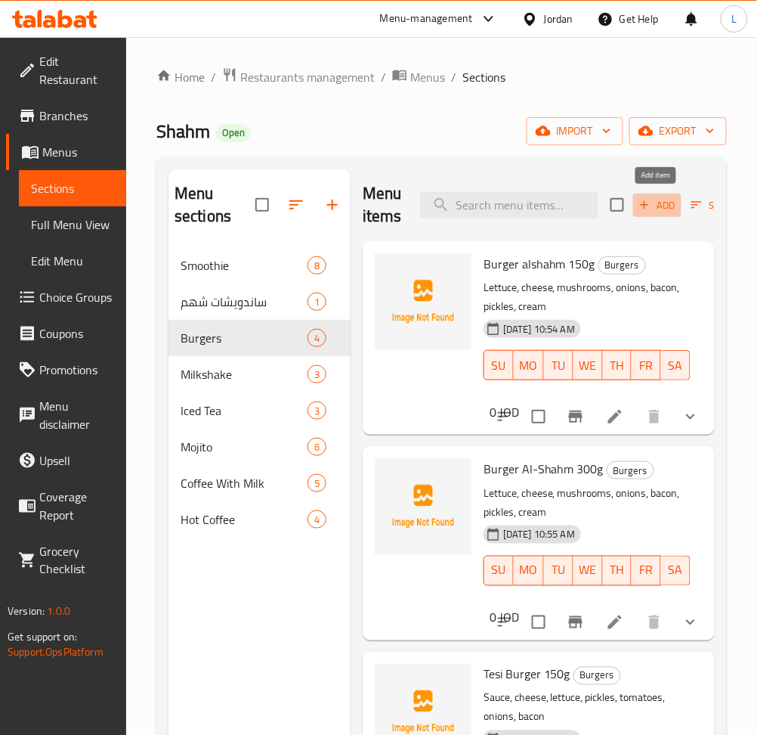
click at [652, 206] on span "Add" at bounding box center [657, 205] width 41 height 17
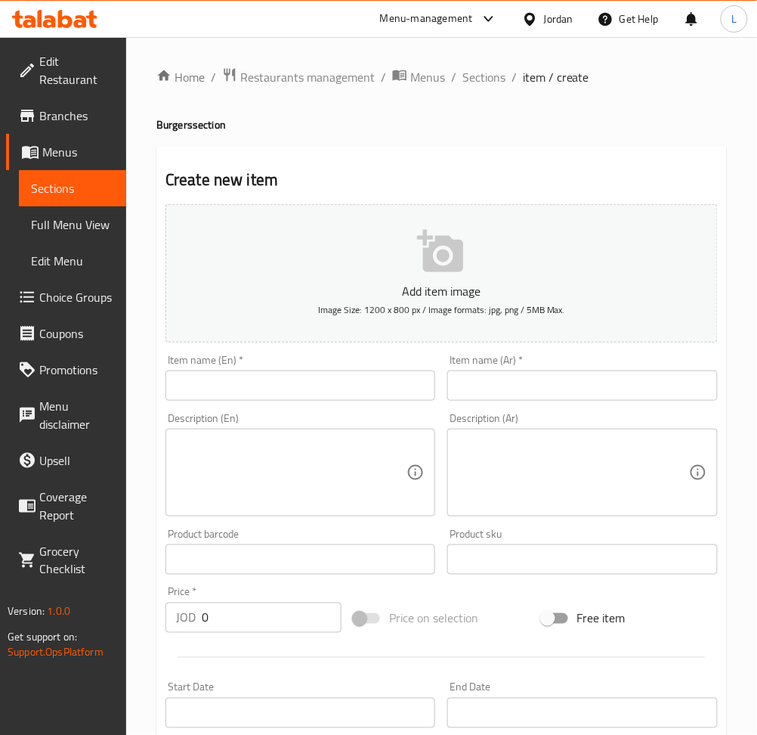
click at [472, 401] on div "Item name (Ar)   * Item name (Ar) *" at bounding box center [582, 377] width 282 height 58
click at [473, 355] on div "Item name (Ar)   * Item name (Ar) *" at bounding box center [582, 378] width 270 height 46
drag, startPoint x: 509, startPoint y: 364, endPoint x: 504, endPoint y: 379, distance: 16.5
click at [509, 367] on div "Item name (Ar)   * Item name (Ar) *" at bounding box center [582, 378] width 270 height 46
click at [504, 379] on input "text" at bounding box center [582, 385] width 270 height 30
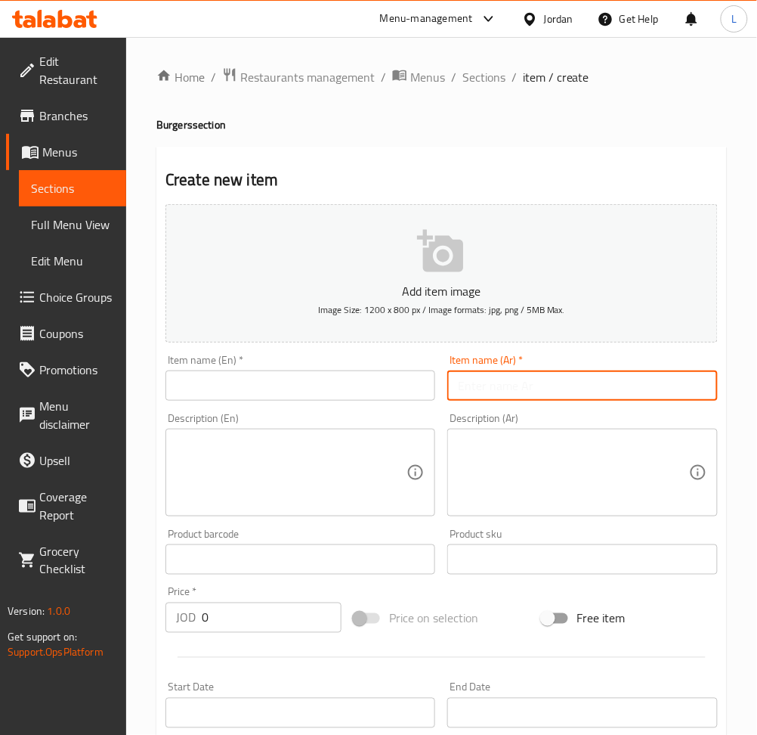
paste input "برغر تشيكن الشهم"
type input "برغر تشيكن الشهم"
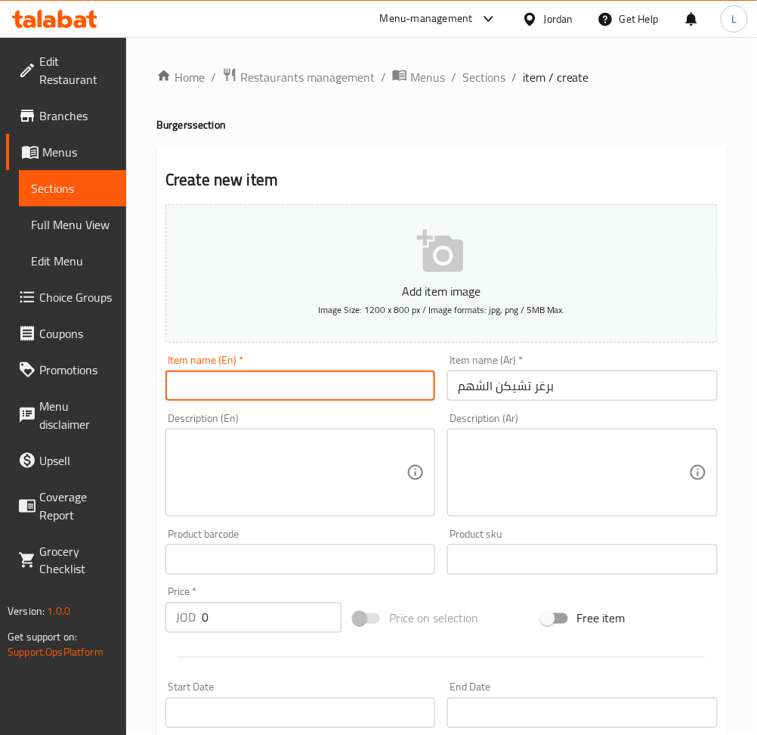
click at [373, 397] on input "text" at bounding box center [301, 385] width 270 height 30
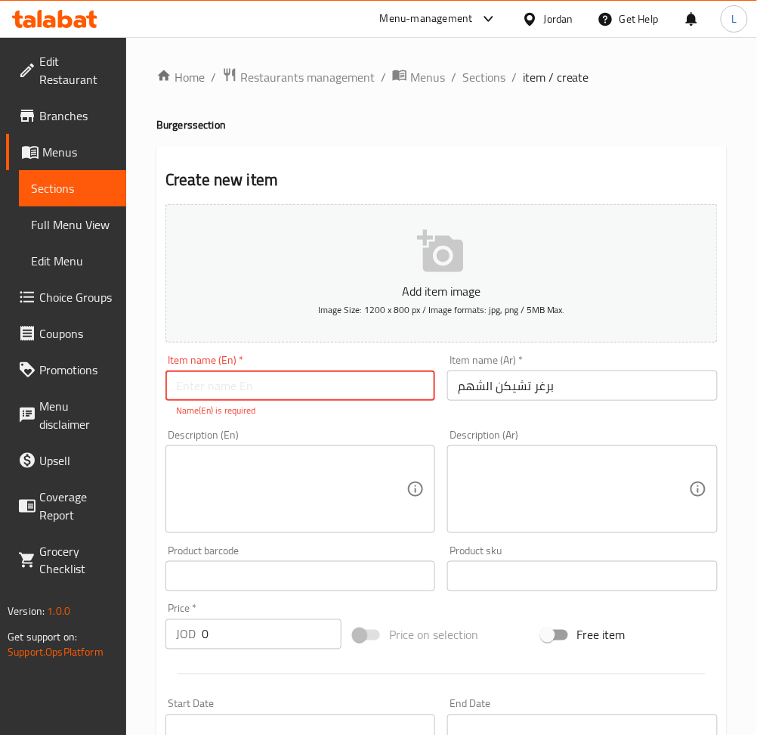
type input "d"
type input "Burger chicken AlShahm"
click at [290, 469] on textarea at bounding box center [291, 490] width 231 height 72
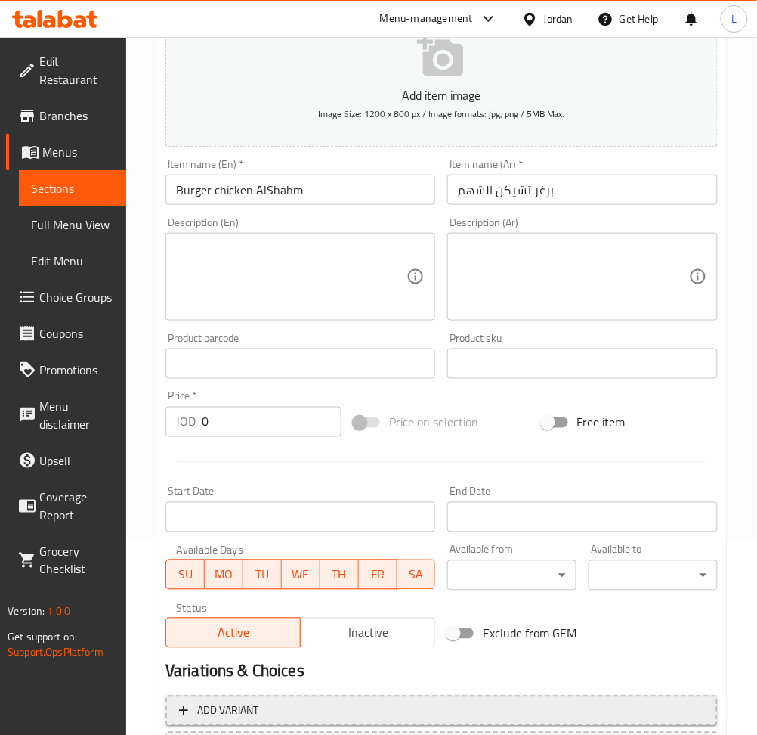
scroll to position [330, 0]
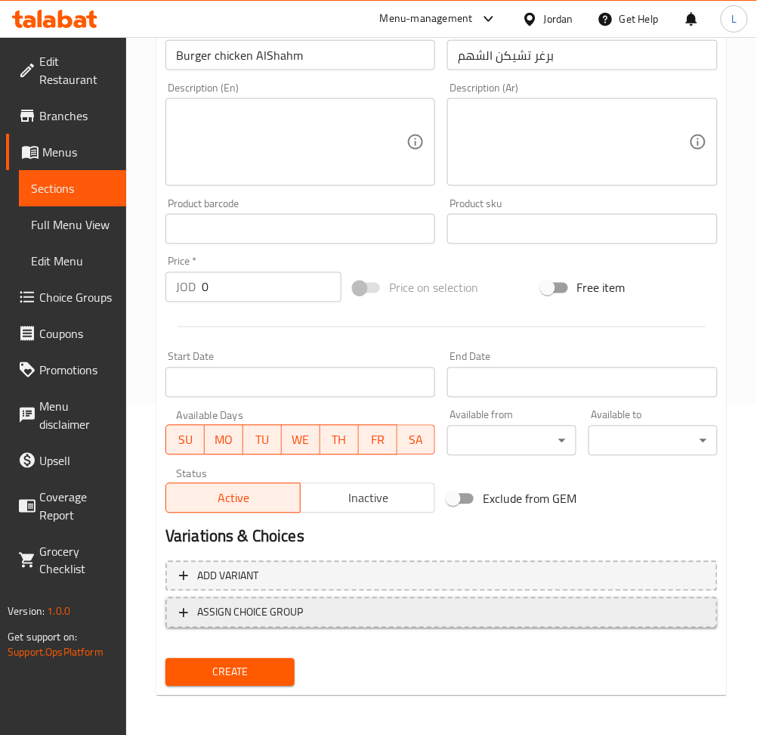
click at [363, 608] on span "ASSIGN CHOICE GROUP" at bounding box center [441, 612] width 525 height 19
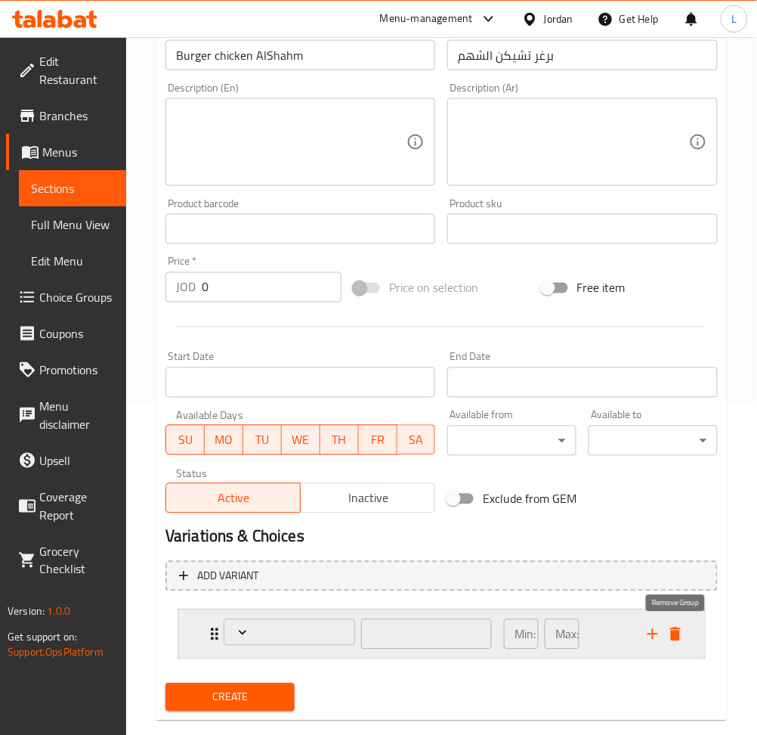
click at [672, 625] on icon "delete" at bounding box center [676, 634] width 18 height 18
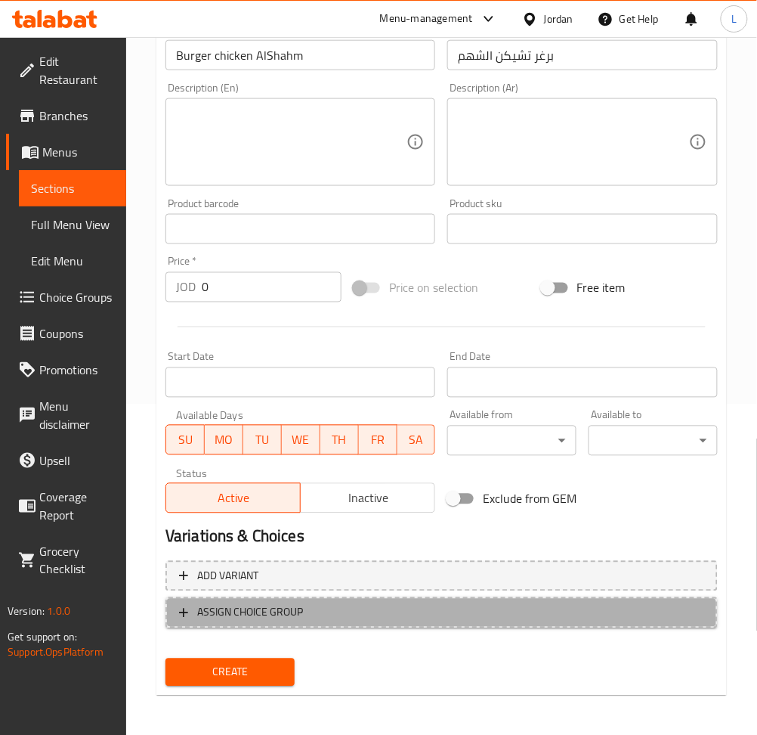
click at [496, 609] on span "ASSIGN CHOICE GROUP" at bounding box center [441, 612] width 525 height 19
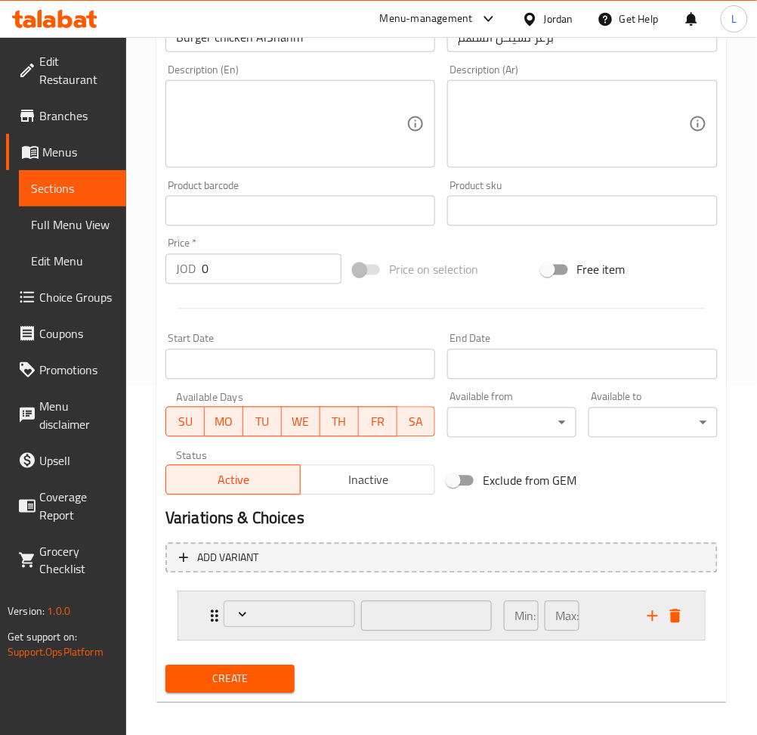
scroll to position [357, 0]
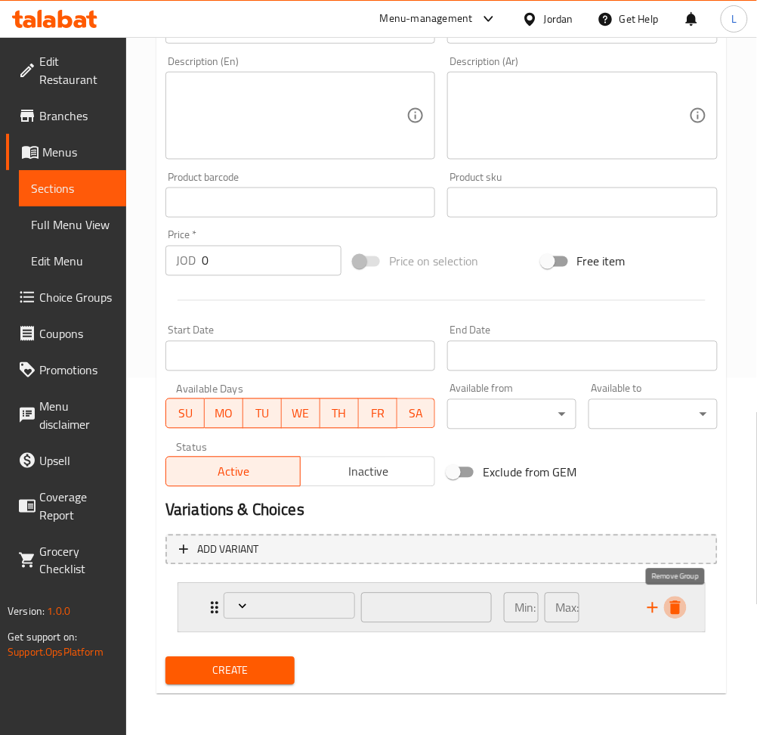
click at [670, 607] on icon "delete" at bounding box center [676, 608] width 18 height 18
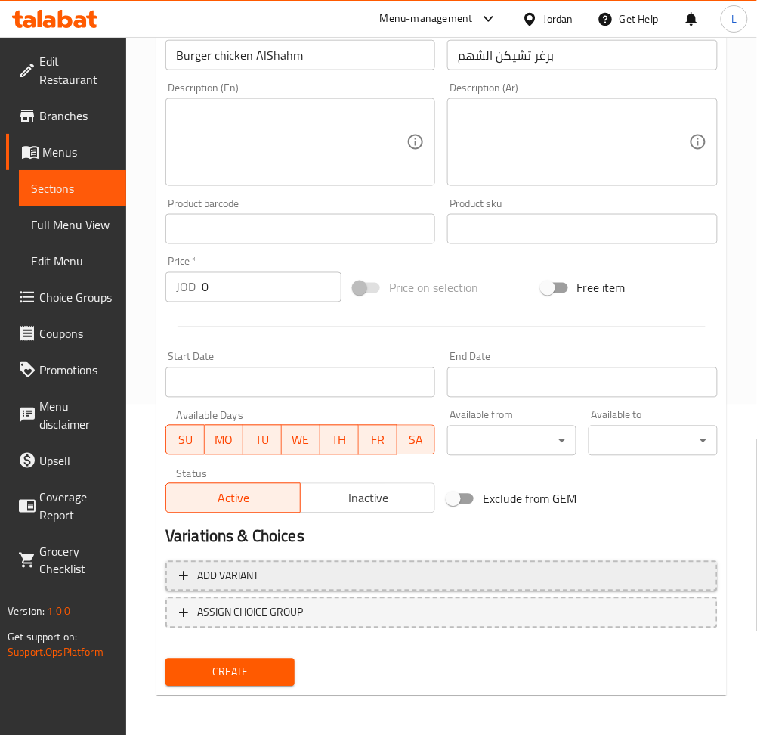
click at [373, 563] on button "Add variant" at bounding box center [442, 576] width 553 height 31
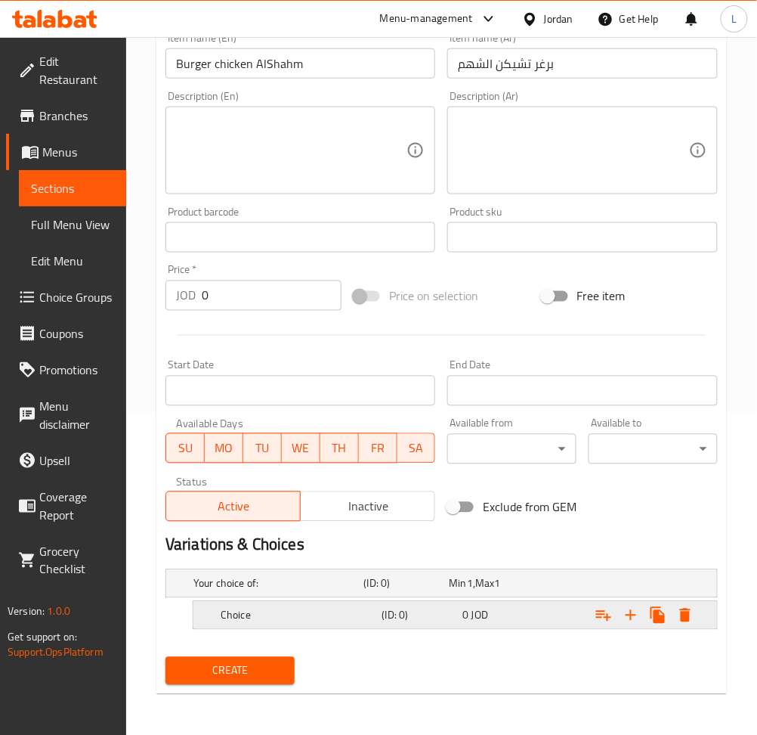
click at [418, 591] on h5 "(ID: 0)" at bounding box center [403, 583] width 79 height 15
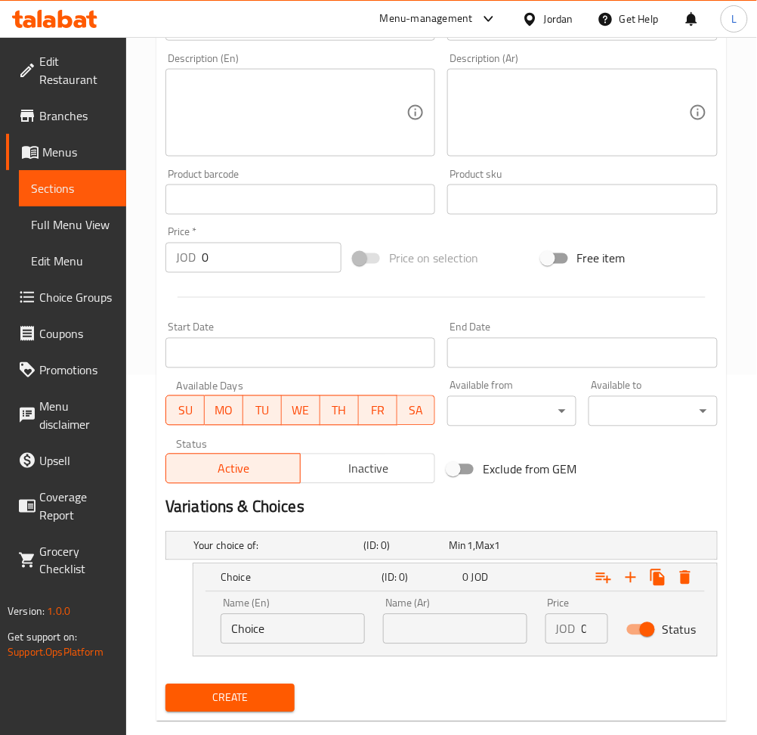
scroll to position [388, 0]
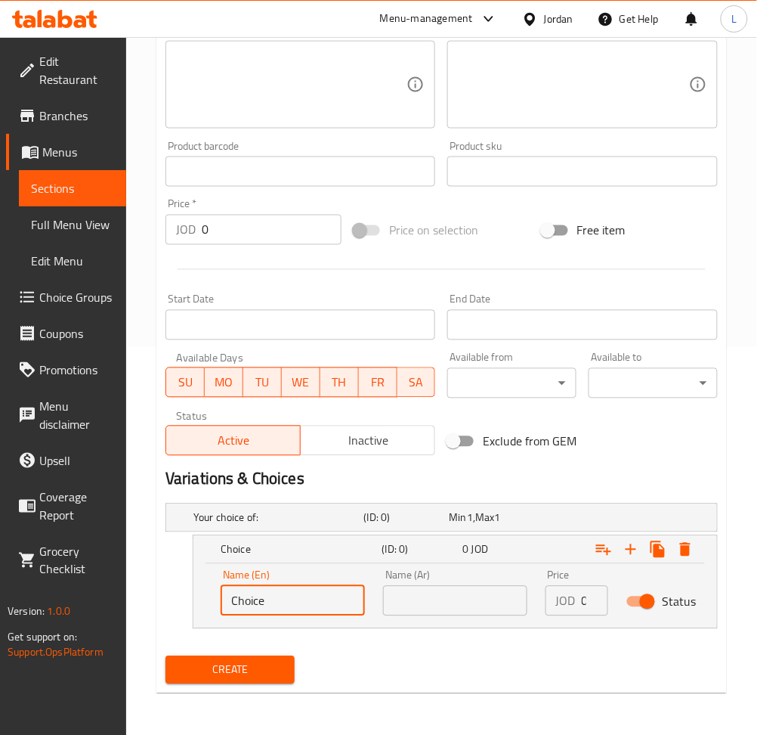
click at [294, 599] on input "Choice" at bounding box center [293, 601] width 144 height 30
type input "Sandwich"
click at [434, 600] on input "text" at bounding box center [455, 601] width 144 height 30
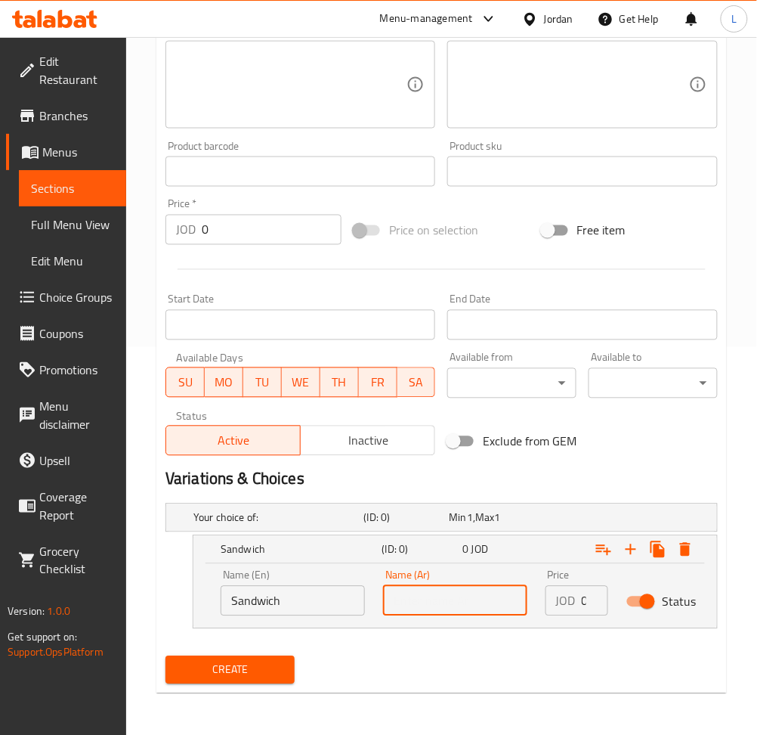
type input "ساندويش"
click at [630, 546] on icon "Expand" at bounding box center [631, 549] width 18 height 18
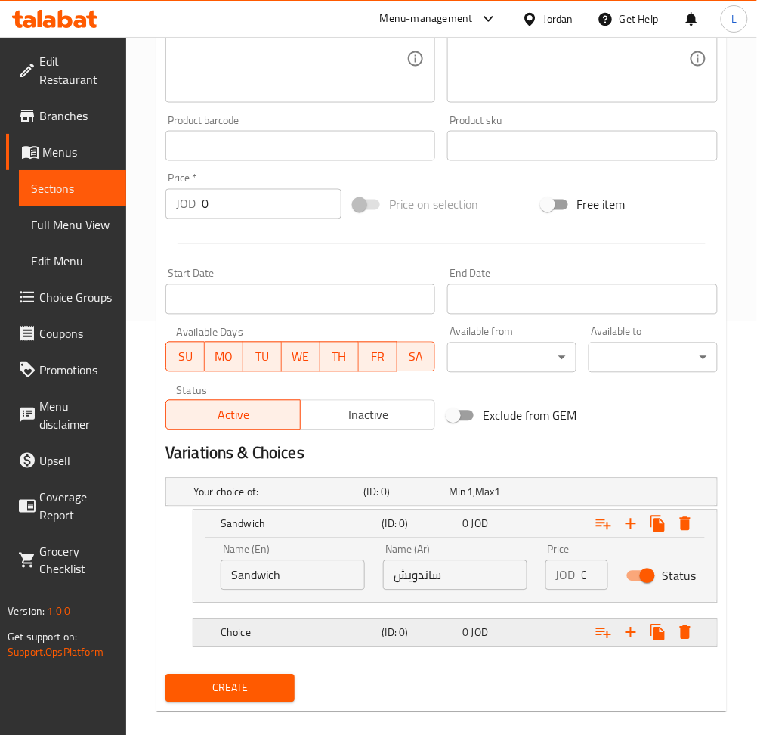
scroll to position [431, 0]
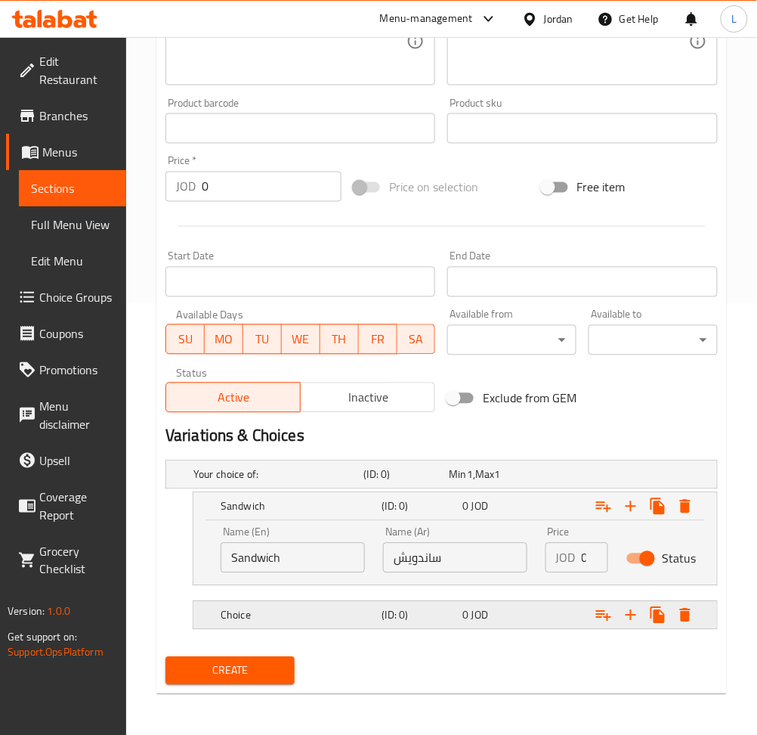
click at [308, 482] on h5 "Choice" at bounding box center [276, 474] width 165 height 15
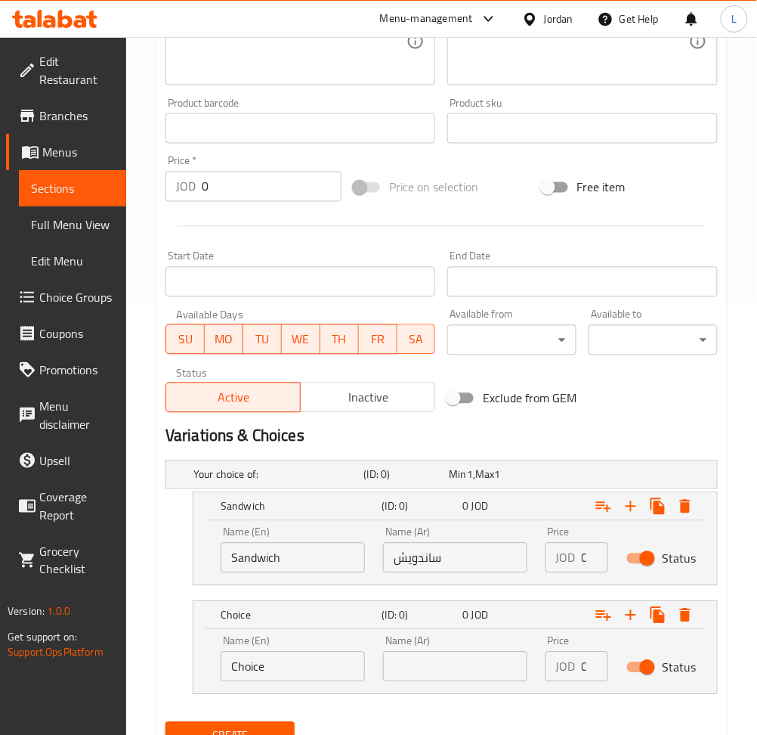
click at [259, 658] on input "Choice" at bounding box center [293, 667] width 144 height 30
click at [281, 667] on input "Choice" at bounding box center [293, 667] width 144 height 30
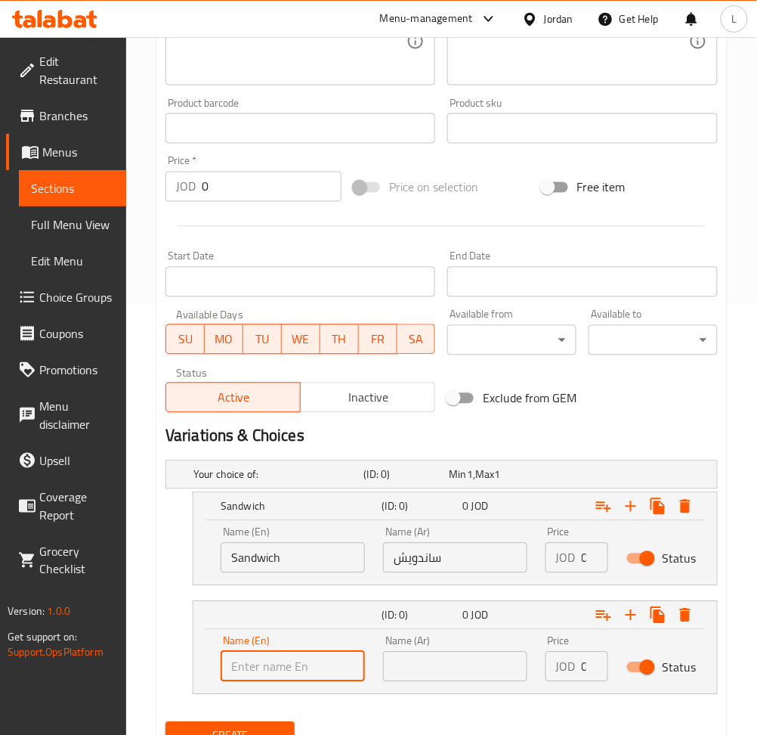
click at [283, 667] on input "text" at bounding box center [293, 667] width 144 height 30
type input "Meal"
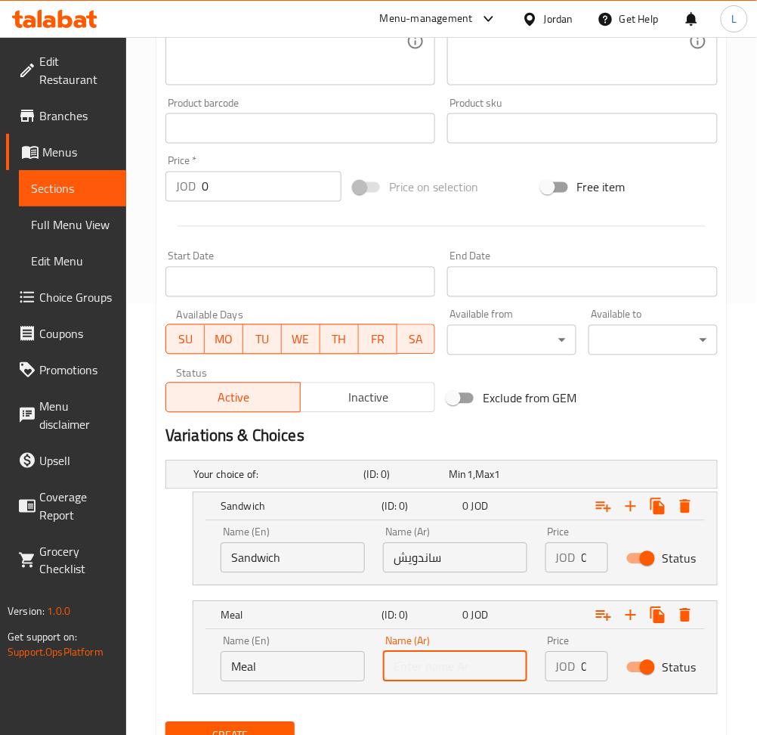
click at [426, 653] on input "text" at bounding box center [455, 667] width 144 height 30
type input "وجبه"
click at [581, 672] on div "JOD 0 Price" at bounding box center [577, 667] width 63 height 30
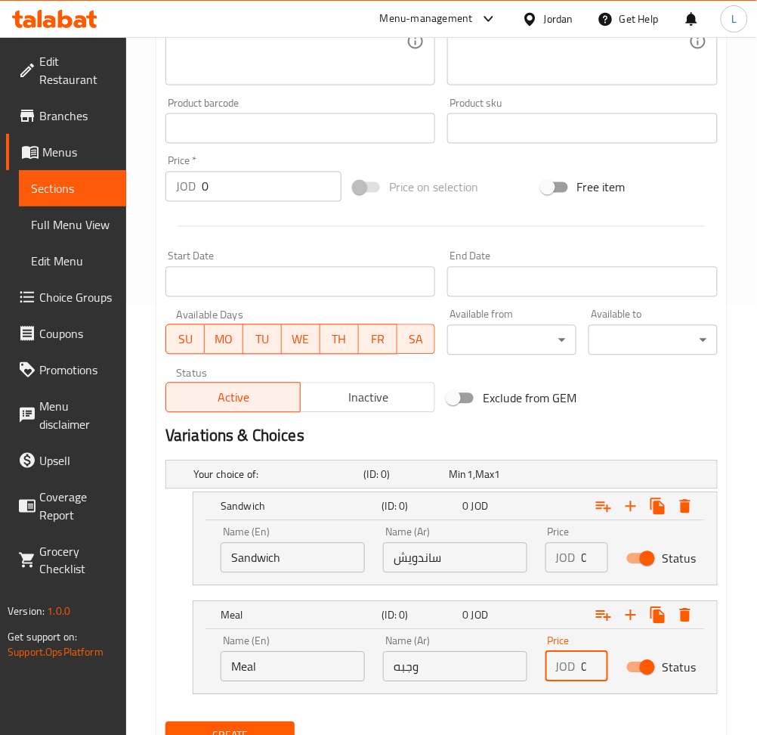
scroll to position [0, 1]
click at [585, 661] on input "0" at bounding box center [595, 667] width 26 height 30
click at [585, 559] on input "0" at bounding box center [595, 558] width 26 height 30
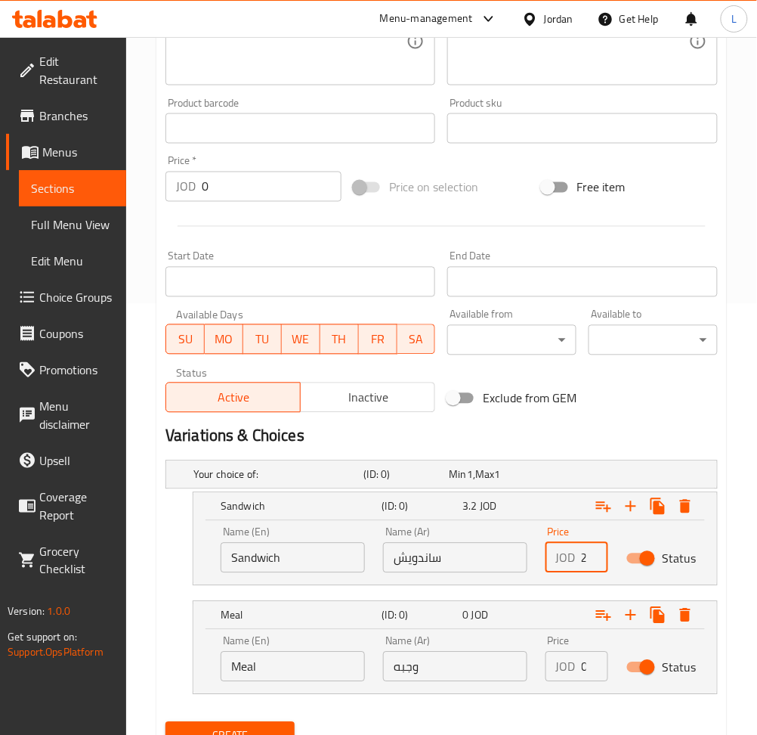
scroll to position [0, 17]
type input "3.25"
click at [584, 672] on input "0" at bounding box center [595, 667] width 26 height 30
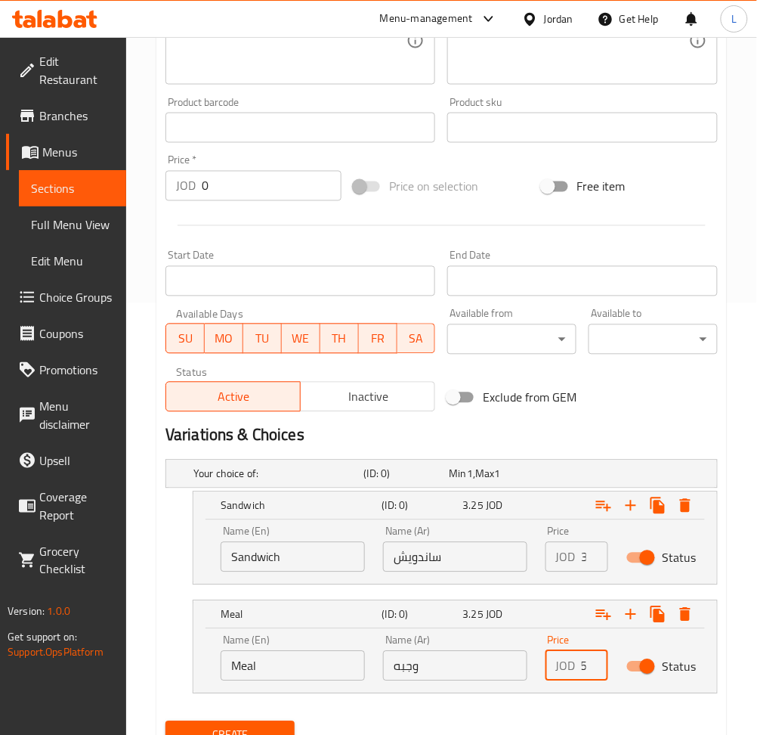
scroll to position [497, 0]
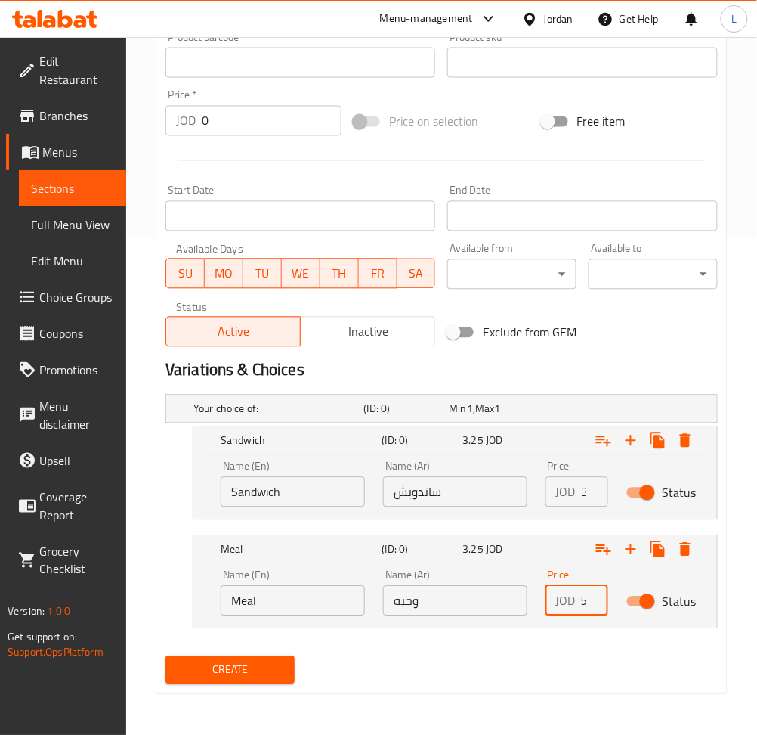
type input "3.25"
click at [261, 669] on span "Create" at bounding box center [230, 670] width 105 height 19
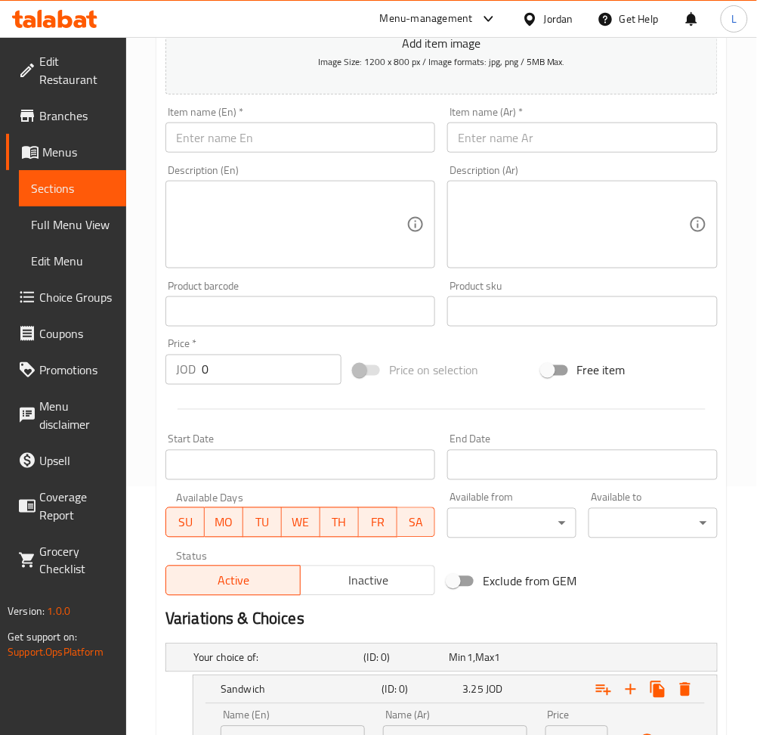
scroll to position [0, 0]
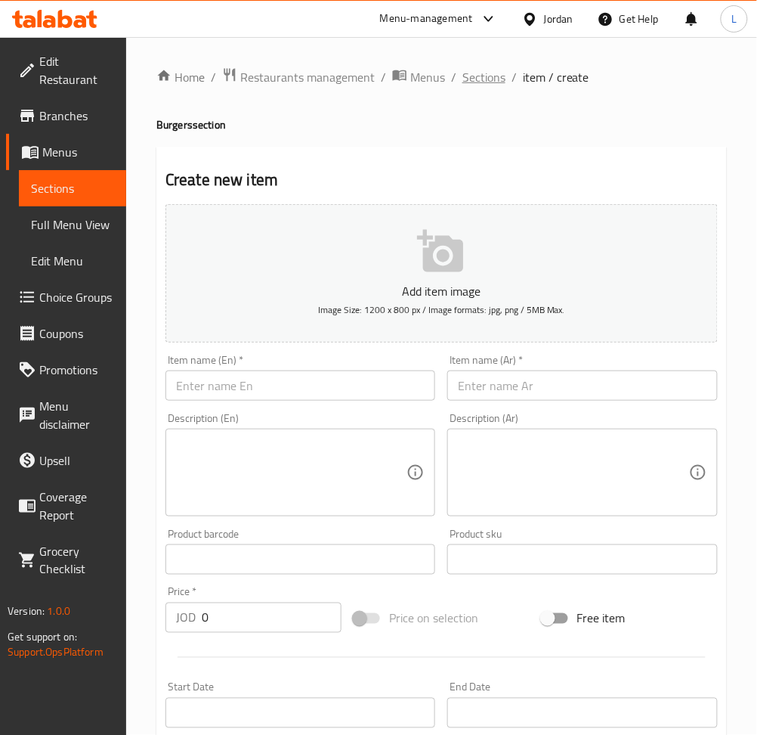
click at [474, 78] on span "Sections" at bounding box center [484, 77] width 43 height 18
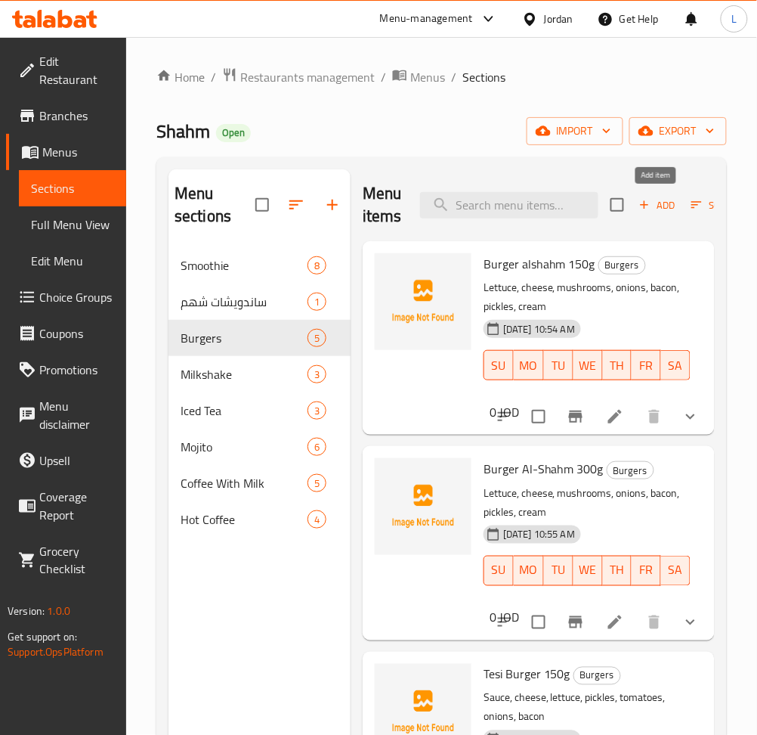
click at [648, 200] on icon "button" at bounding box center [645, 205] width 14 height 14
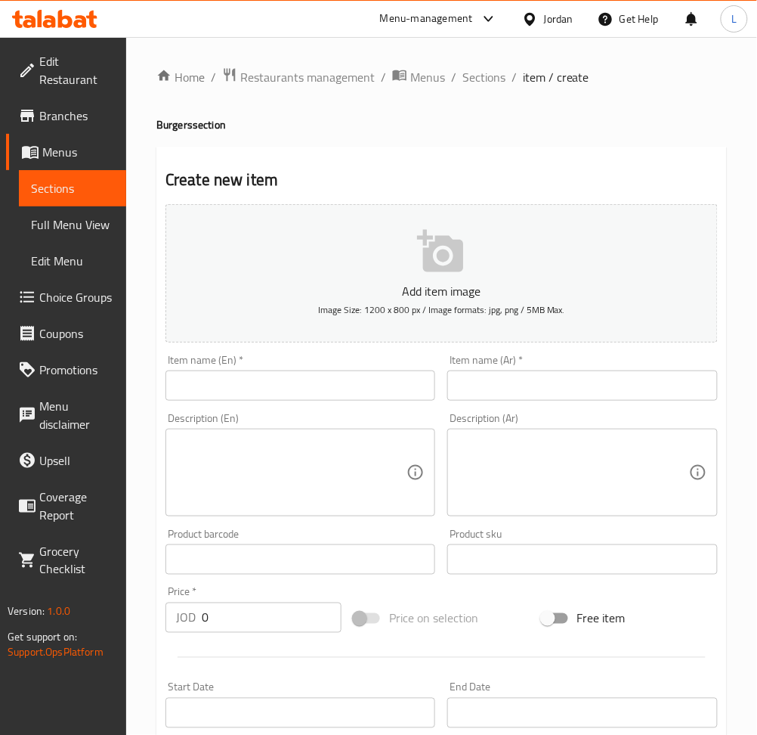
drag, startPoint x: 535, startPoint y: 382, endPoint x: 516, endPoint y: 392, distance: 21.6
click at [535, 382] on input "text" at bounding box center [582, 385] width 270 height 30
paste input "رغر تشيكن دبل"
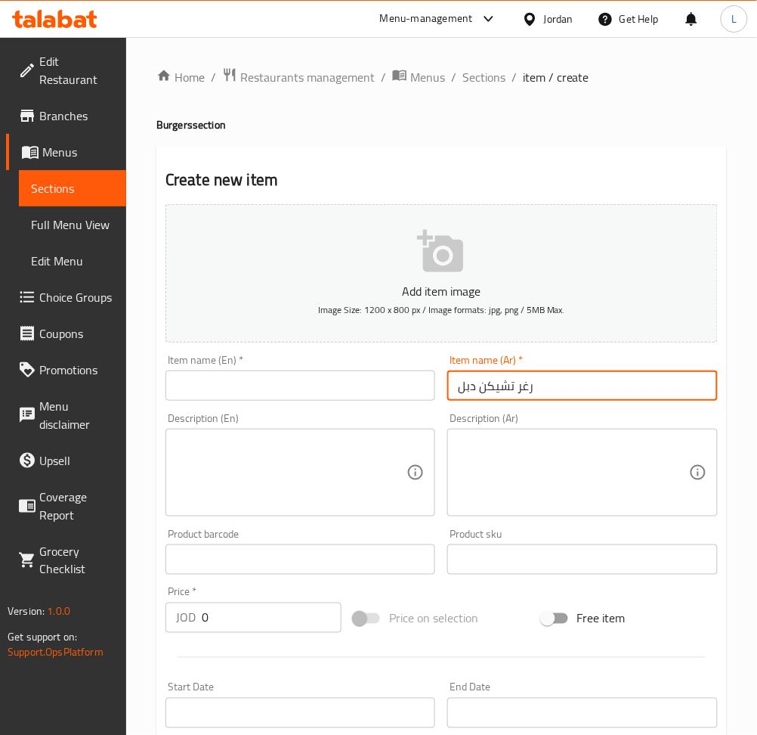
click at [345, 393] on input "text" at bounding box center [301, 385] width 270 height 30
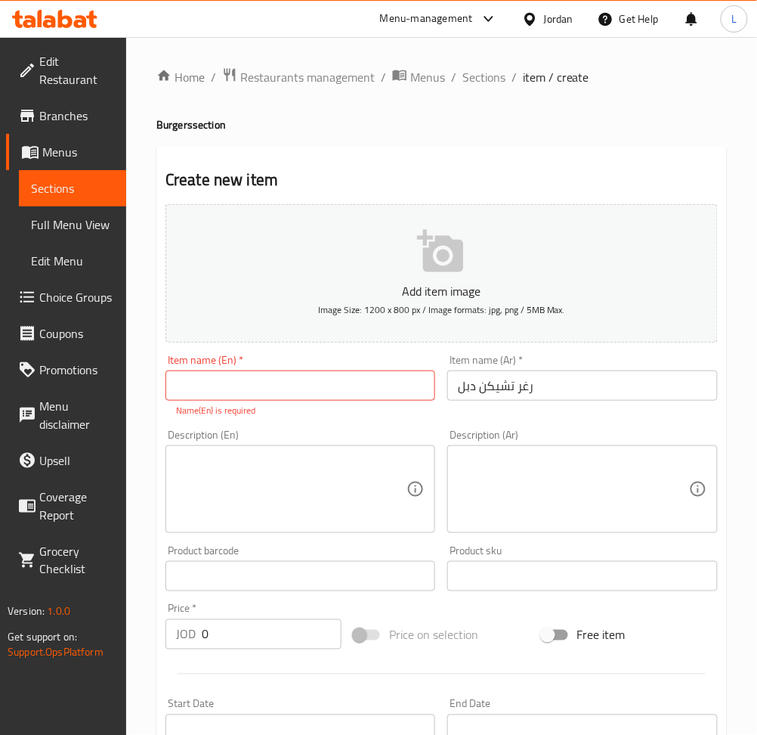
click at [511, 389] on input "رغر تشيكن دبل" at bounding box center [582, 385] width 270 height 30
paste input "ب"
type input "برغر تشيكن دبل"
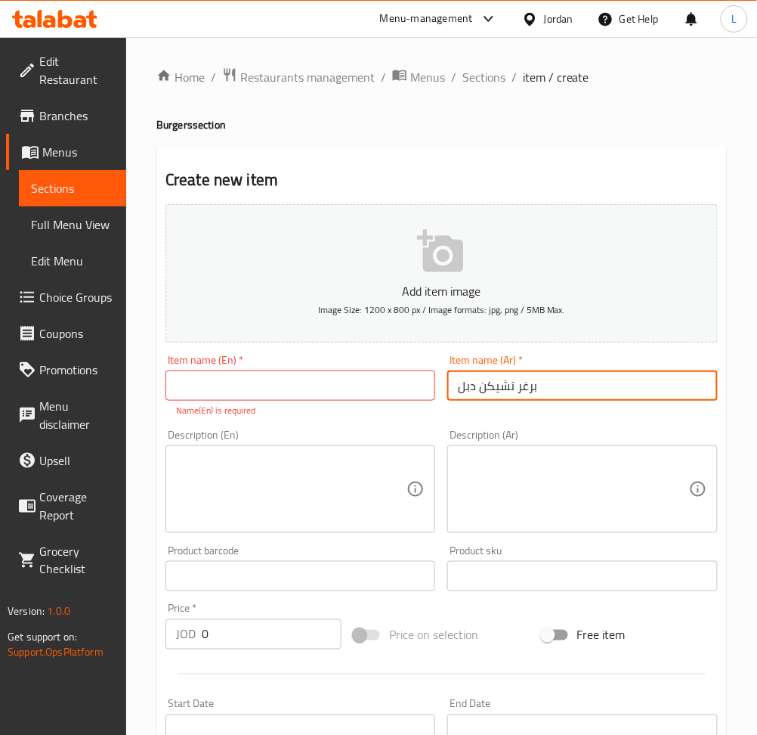
click at [316, 385] on input "text" at bounding box center [301, 385] width 270 height 30
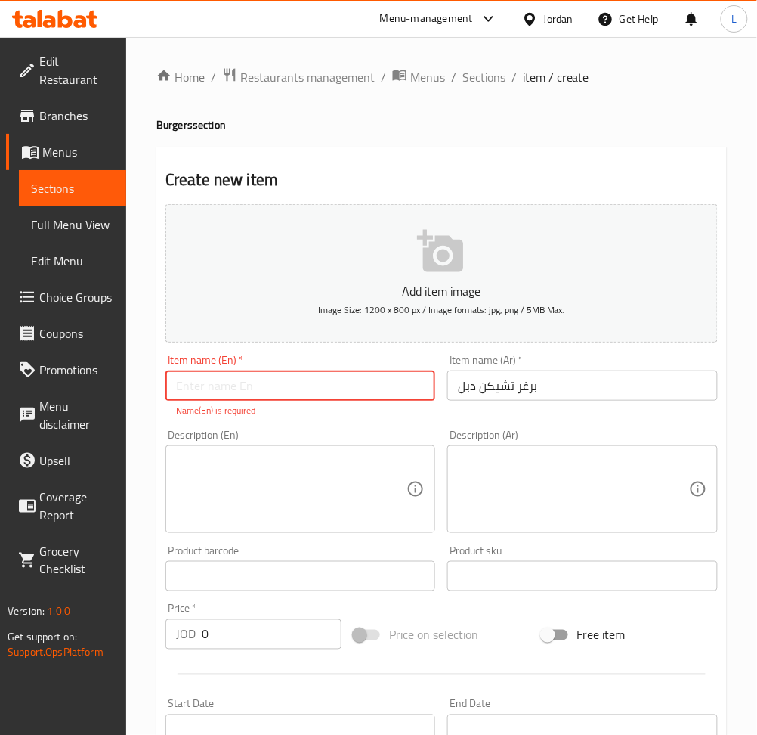
paste input "Double Chicken Burger"
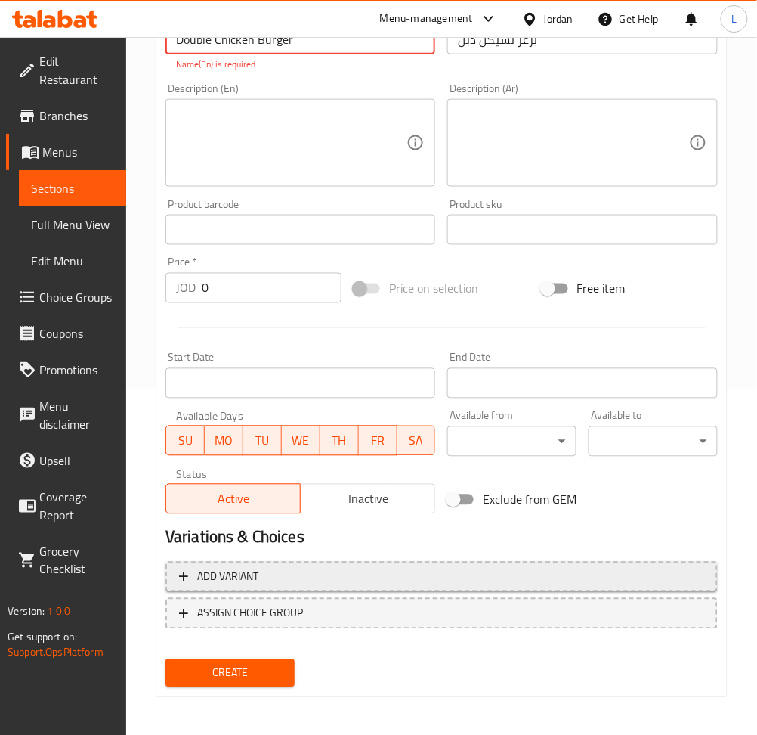
type input "Double Chicken Burger"
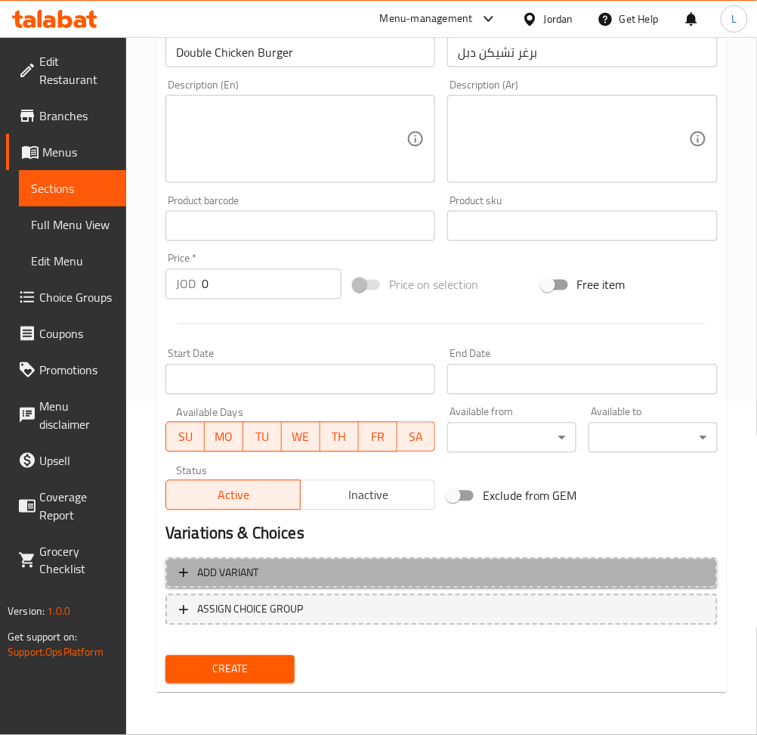
scroll to position [322, 0]
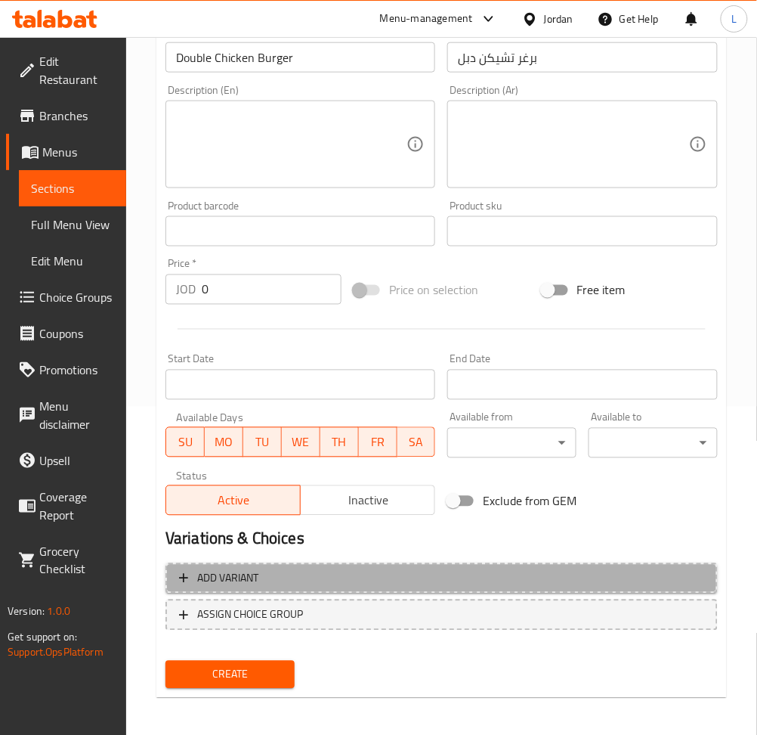
click at [305, 576] on span "Add variant" at bounding box center [441, 578] width 525 height 19
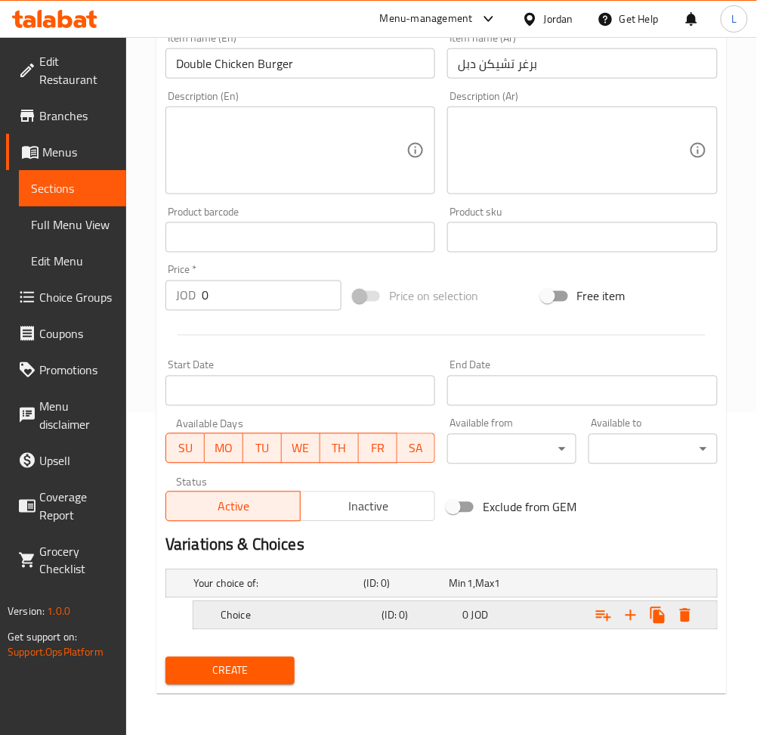
click at [280, 591] on h5 "Choice" at bounding box center [276, 583] width 165 height 15
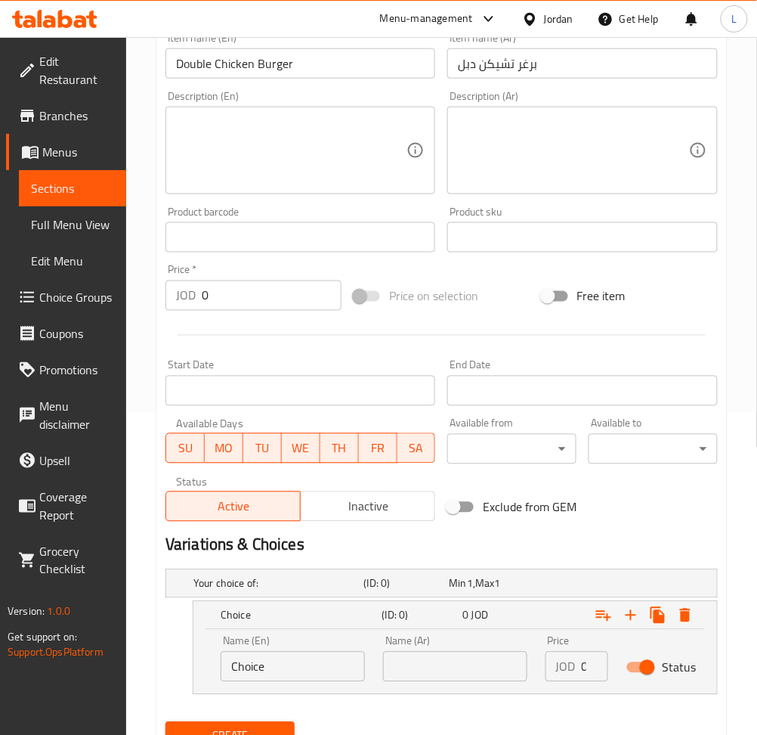
click at [257, 663] on input "Choice" at bounding box center [293, 667] width 144 height 30
type input "Sandwich"
click at [404, 665] on input "text" at bounding box center [455, 667] width 144 height 30
type input "ساندويش"
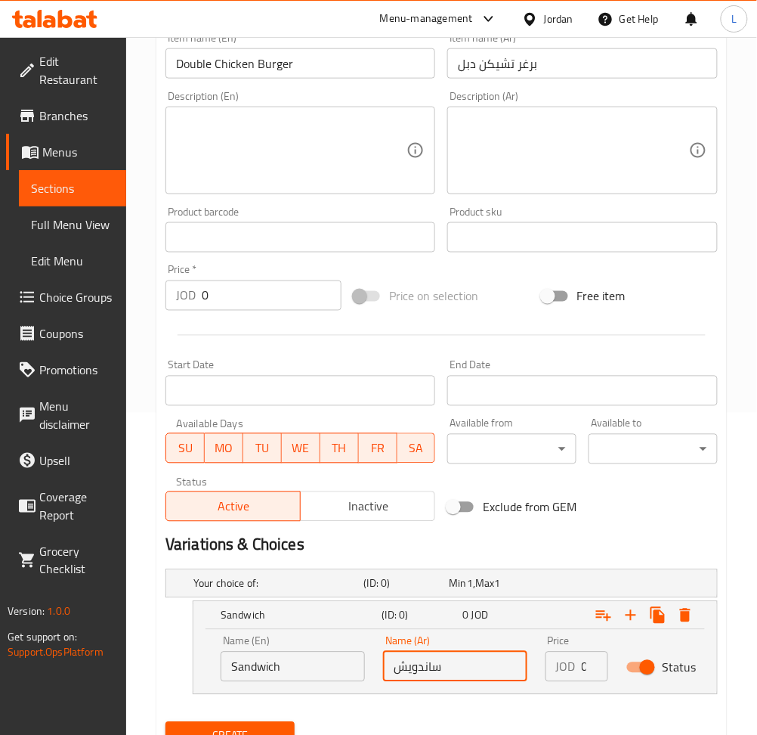
click at [584, 665] on input "0" at bounding box center [595, 667] width 26 height 30
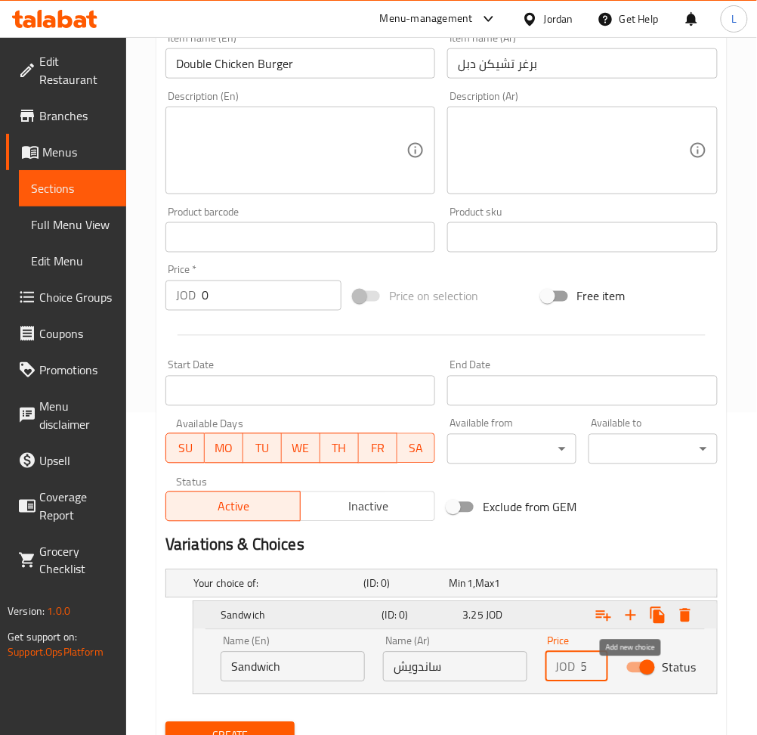
type input "3.25"
click at [627, 619] on icon "Expand" at bounding box center [631, 615] width 18 height 18
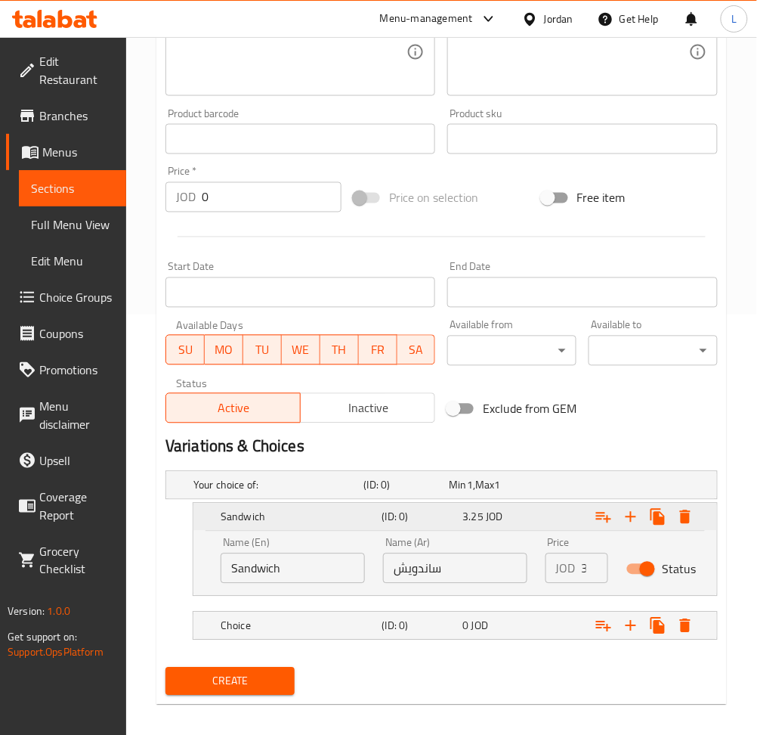
scroll to position [431, 0]
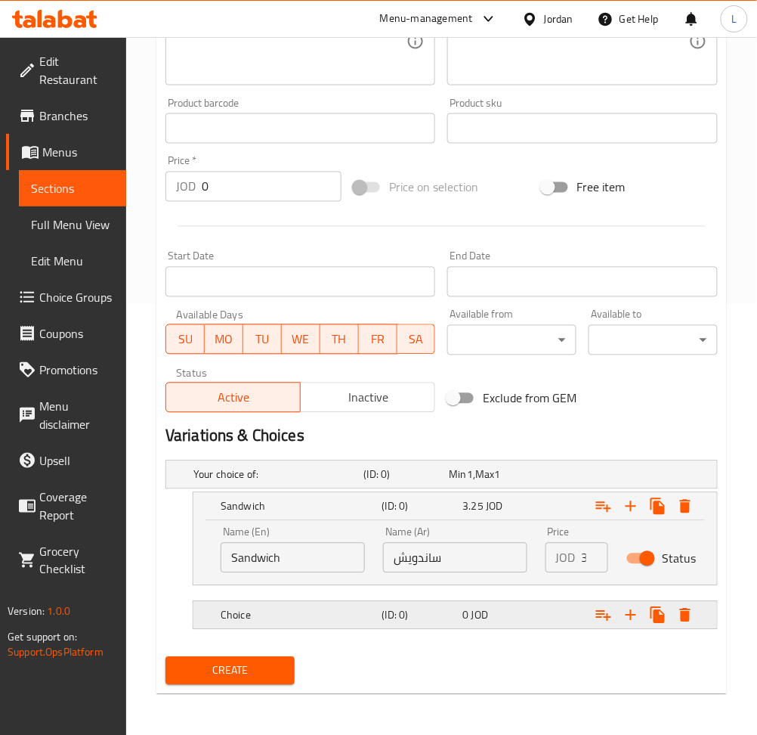
click at [395, 485] on div "(ID: 0)" at bounding box center [403, 474] width 85 height 21
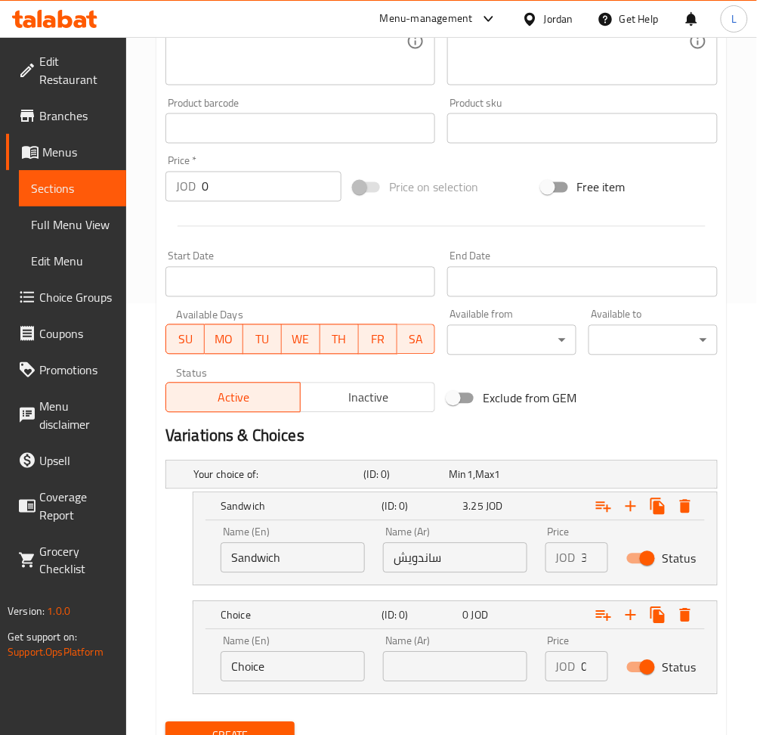
click at [274, 664] on input "Choice" at bounding box center [293, 667] width 144 height 30
click at [283, 659] on input "text" at bounding box center [293, 667] width 144 height 30
type input "Meal"
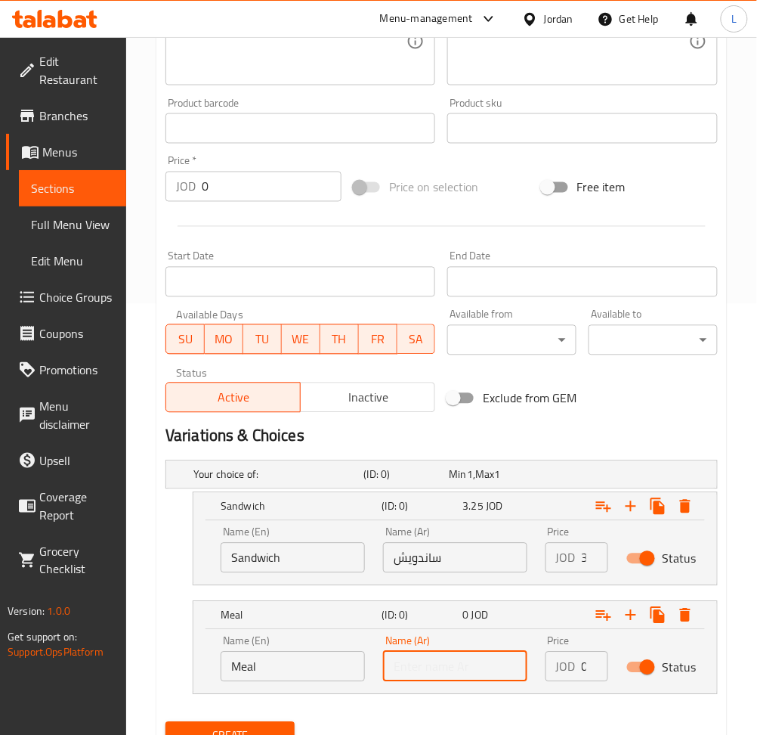
drag, startPoint x: 422, startPoint y: 668, endPoint x: 438, endPoint y: 652, distance: 23.0
click at [422, 668] on input "text" at bounding box center [455, 667] width 144 height 30
type input "وجبه"
click at [582, 667] on input "0" at bounding box center [595, 667] width 26 height 30
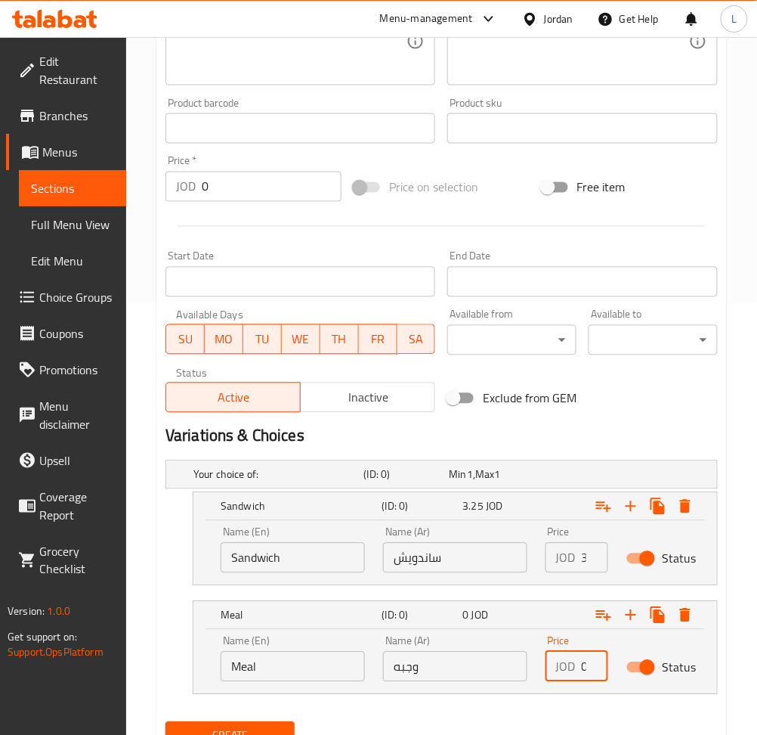
click at [582, 667] on input "0" at bounding box center [595, 667] width 26 height 30
type input "4.25"
click at [166, 722] on button "Create" at bounding box center [230, 736] width 129 height 28
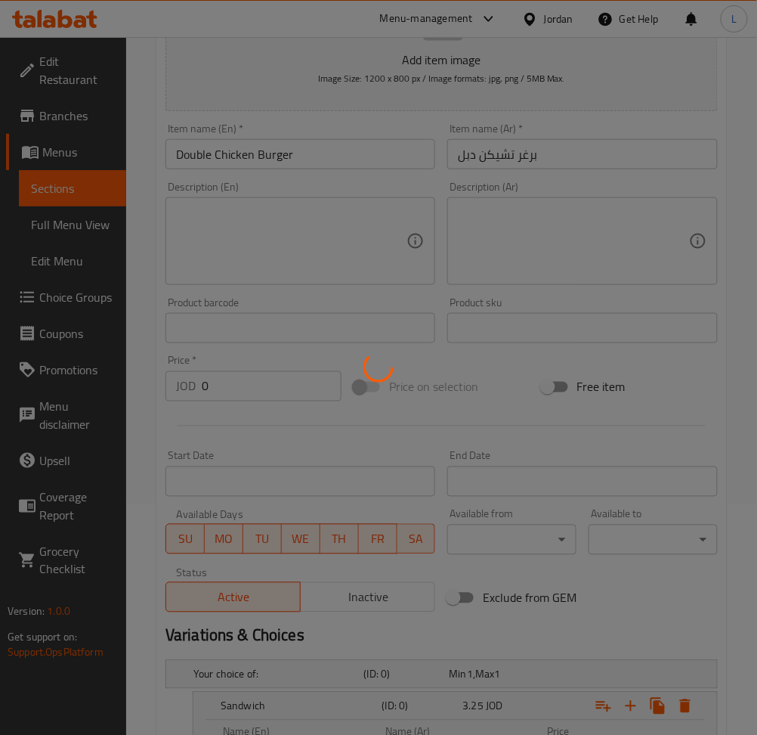
scroll to position [0, 0]
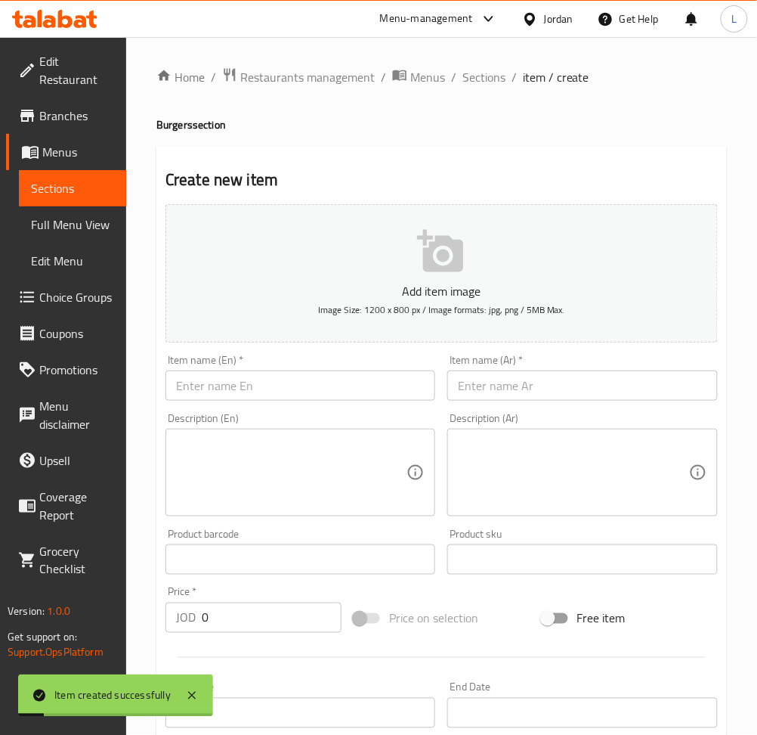
click at [475, 86] on span "Sections" at bounding box center [484, 77] width 43 height 18
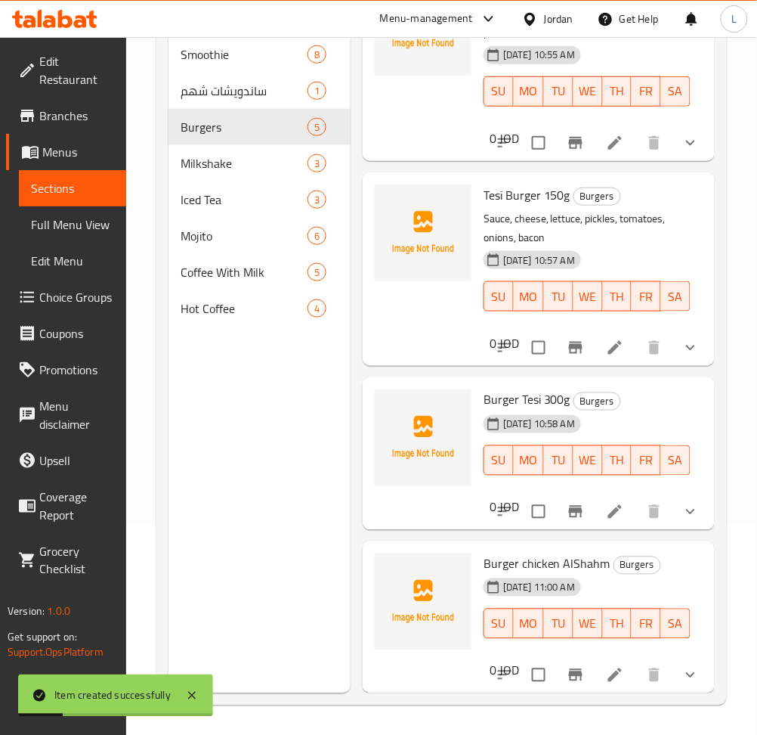
scroll to position [212, 0]
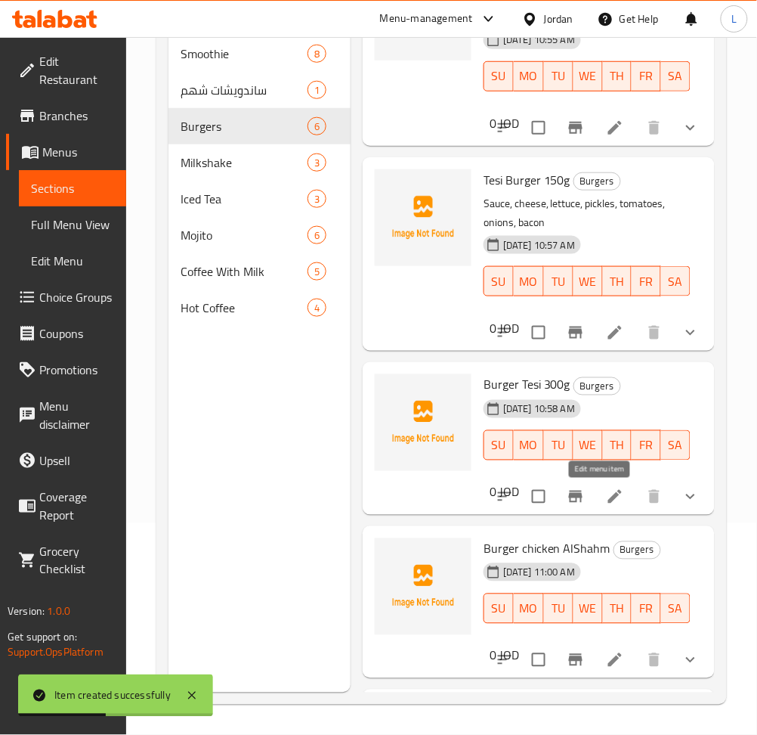
click at [606, 497] on icon at bounding box center [615, 497] width 18 height 18
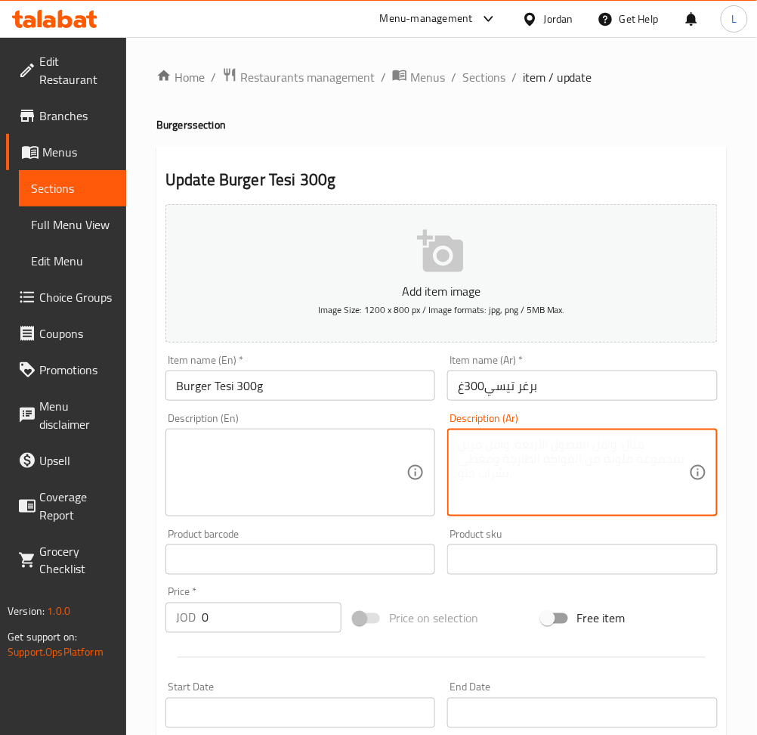
drag, startPoint x: 512, startPoint y: 454, endPoint x: 401, endPoint y: 454, distance: 111.9
click at [516, 453] on textarea at bounding box center [573, 473] width 231 height 72
paste textarea "صوص.جبنه.خس.مخل.بندوره.بصل.بيكن"
type textarea "صوص.جبنه.خس.مخل.بندوره.بصل.بيكن"
click at [291, 453] on textarea at bounding box center [291, 473] width 231 height 72
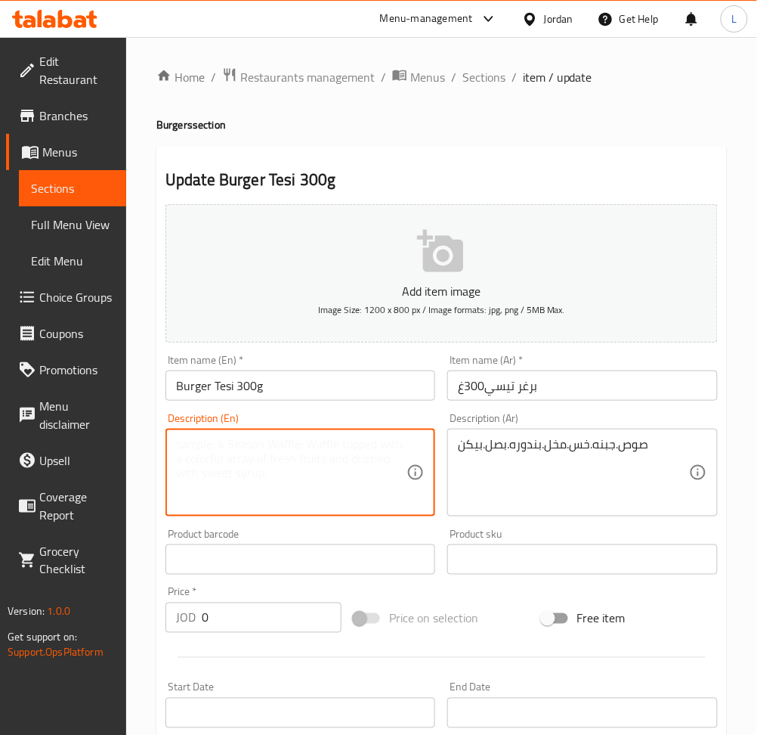
click at [225, 457] on textarea at bounding box center [291, 473] width 231 height 72
paste textarea "Sauce, cheese, lettuce, pickles, tomatoes, onions, bacon"
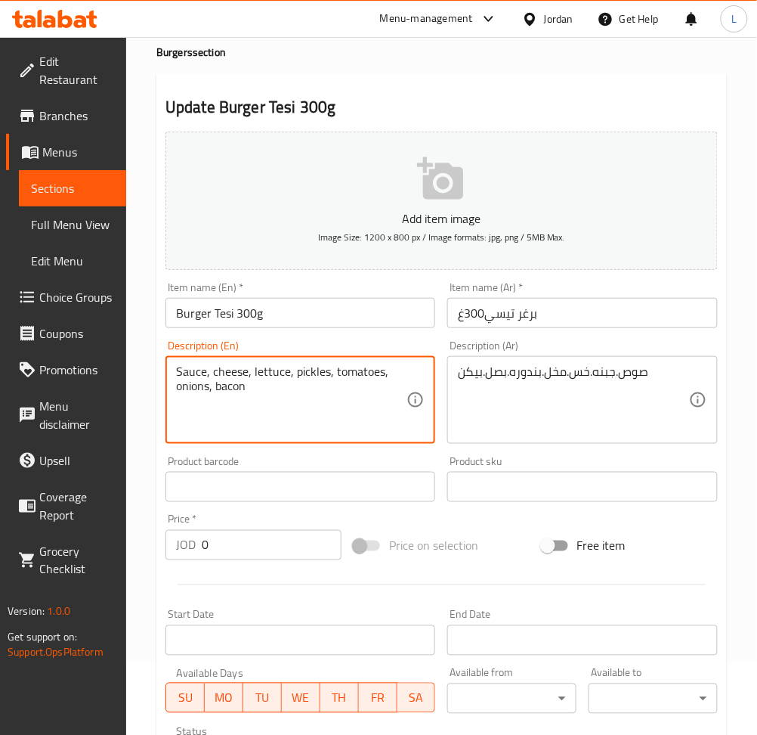
scroll to position [388, 0]
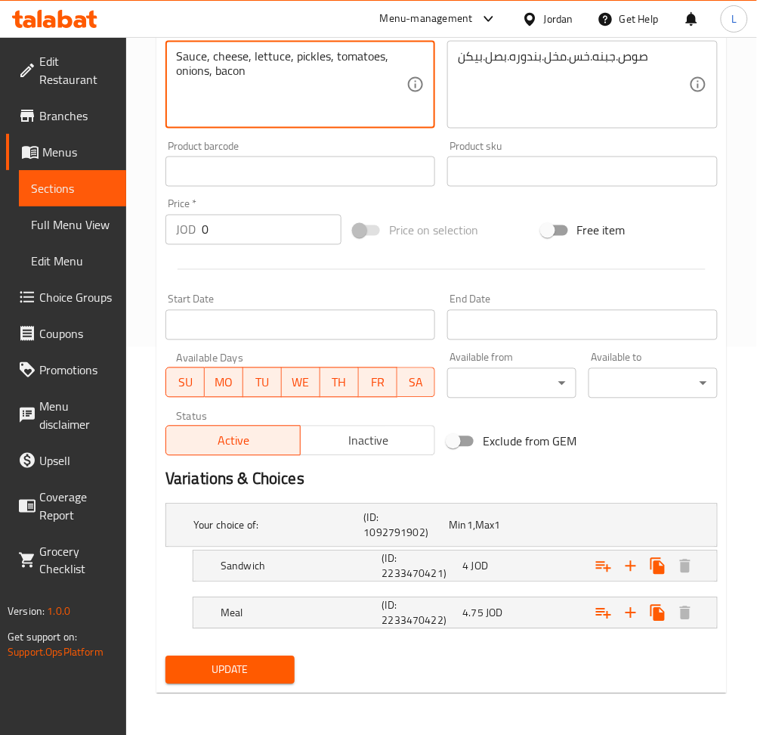
type textarea "Sauce, cheese, lettuce, pickles, tomatoes, onions, bacon"
click at [286, 672] on button "Update" at bounding box center [230, 670] width 129 height 28
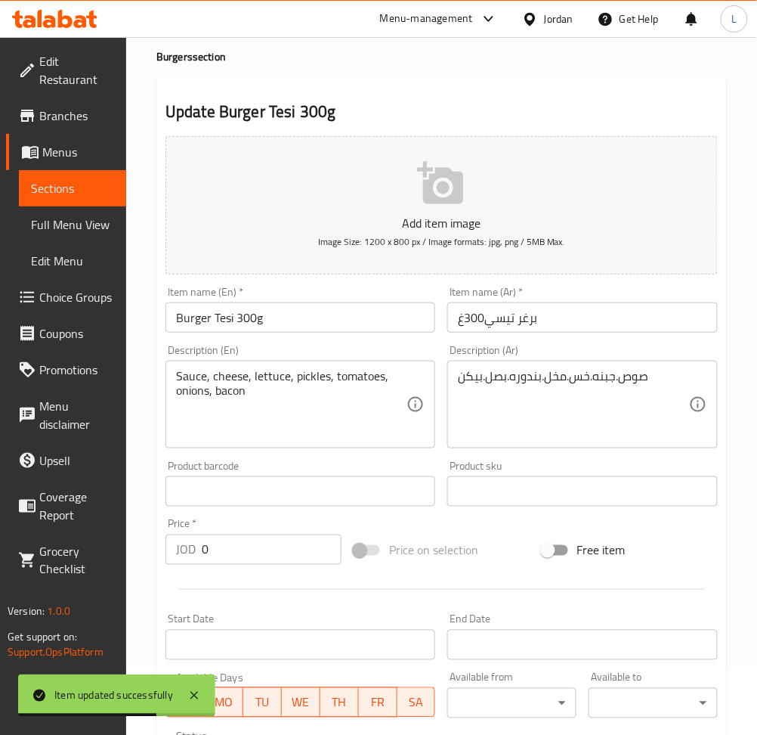
scroll to position [0, 0]
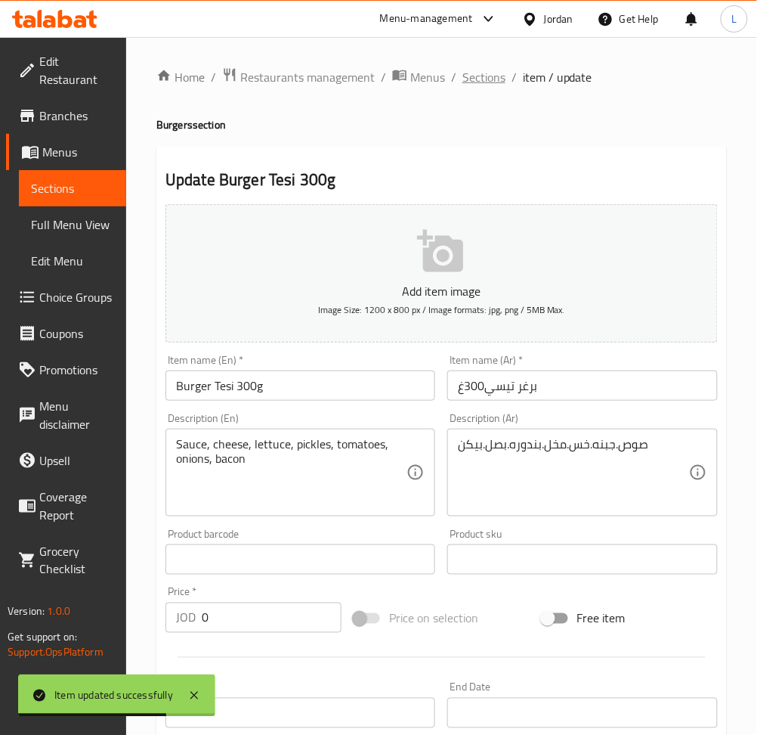
click at [485, 82] on span "Sections" at bounding box center [484, 77] width 43 height 18
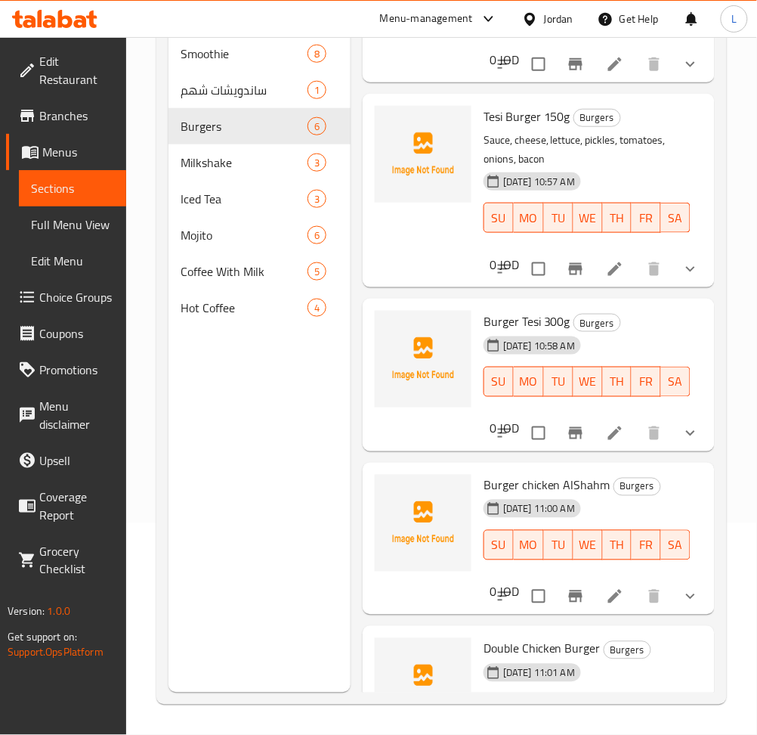
scroll to position [447, 0]
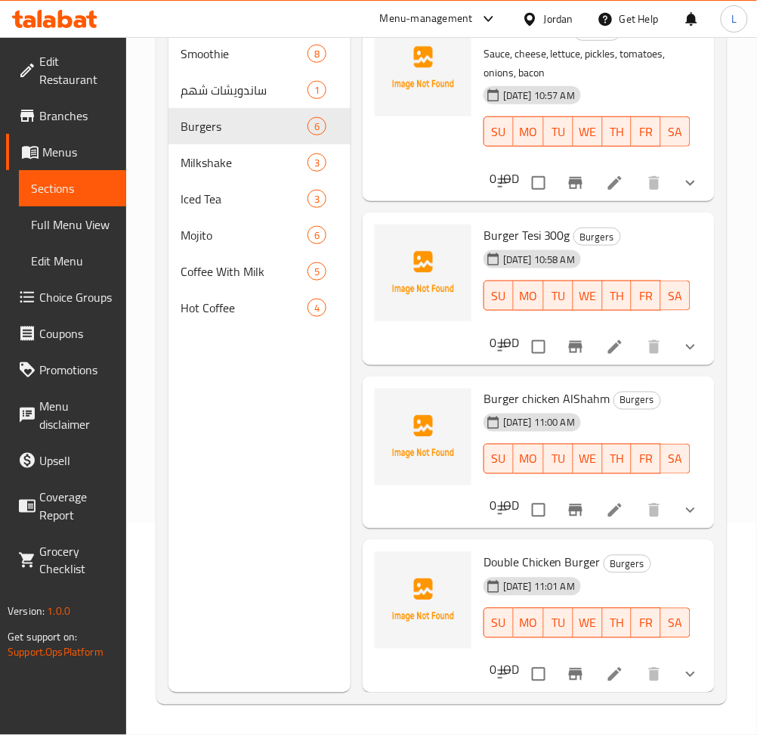
click at [615, 502] on li at bounding box center [615, 510] width 42 height 27
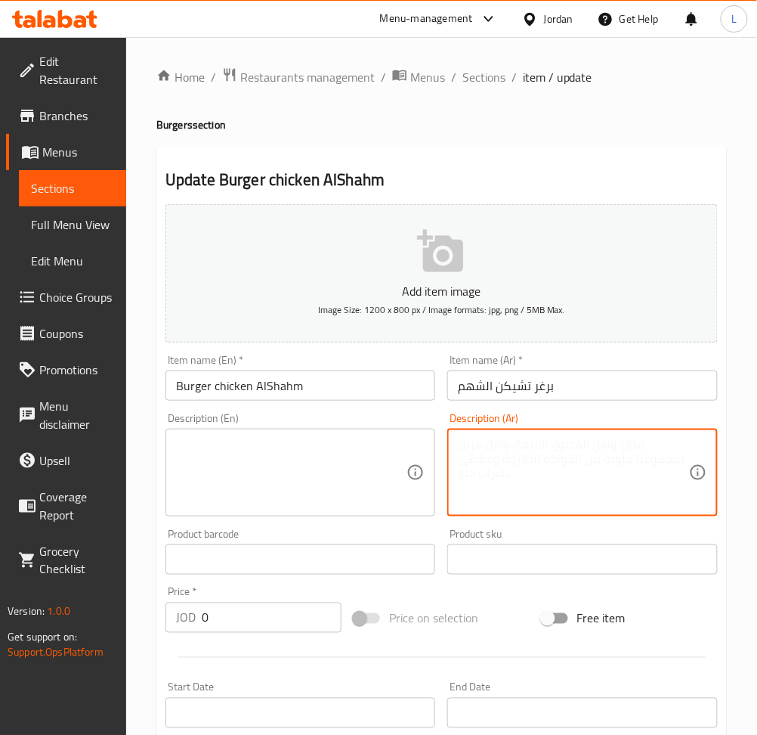
click at [494, 486] on textarea at bounding box center [573, 473] width 231 height 72
paste textarea "صوص.جبنه.خس.مخل.بندوره.تيركيه.هني.ماستر"
click at [503, 463] on textarea "صوص.جبنه.خس.مخل.بندوره.تيركيه.هني.ماستر" at bounding box center [573, 473] width 231 height 72
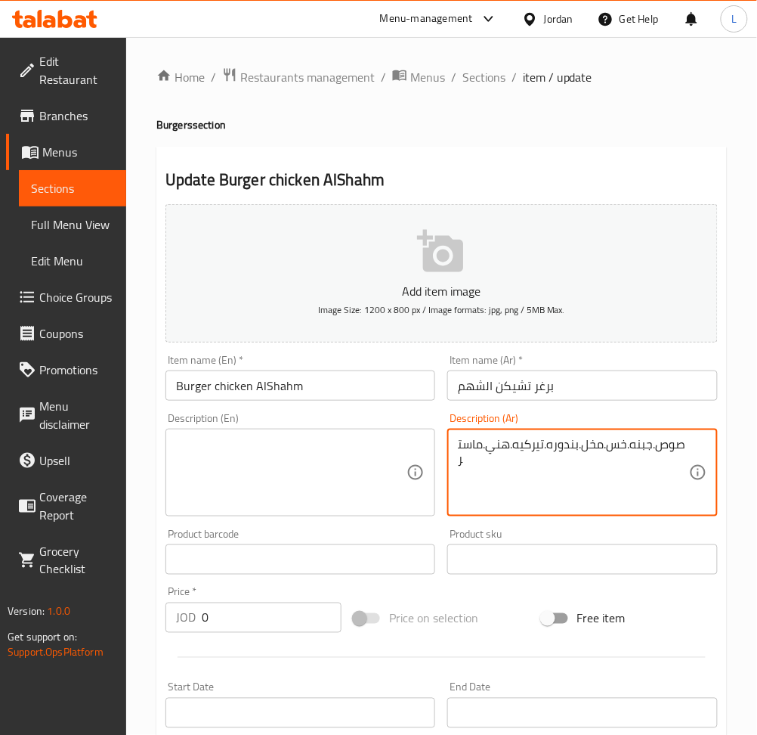
paste textarea
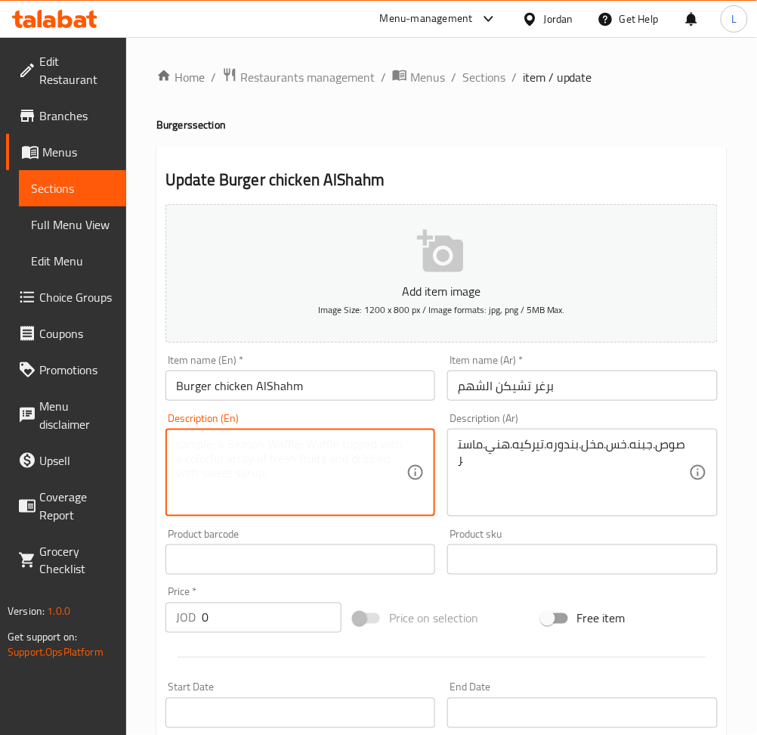
click at [263, 469] on textarea at bounding box center [291, 473] width 231 height 72
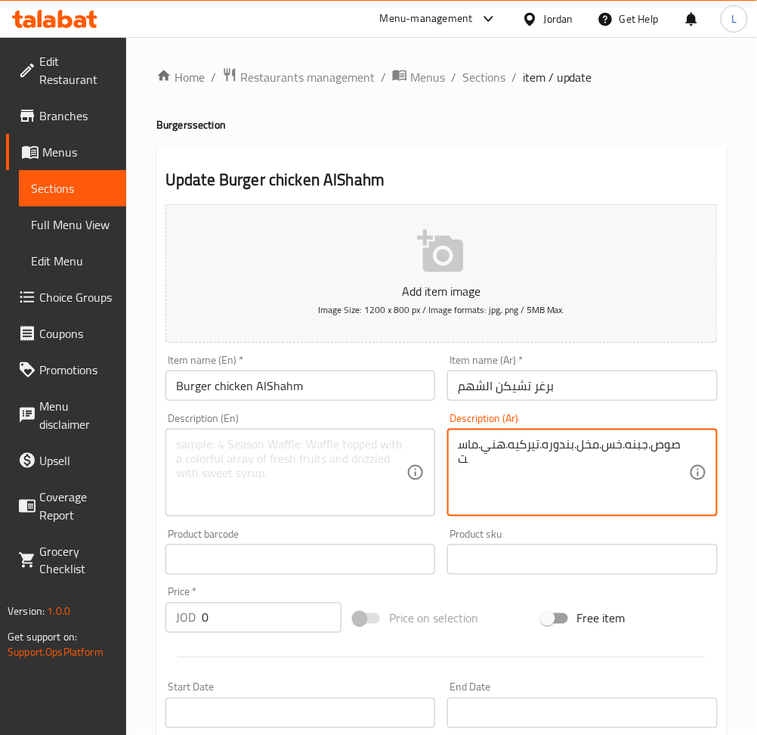
type textarea "صوص.جبنه.خس.مخل.بندوره.تيركيه.هني.ماستر"
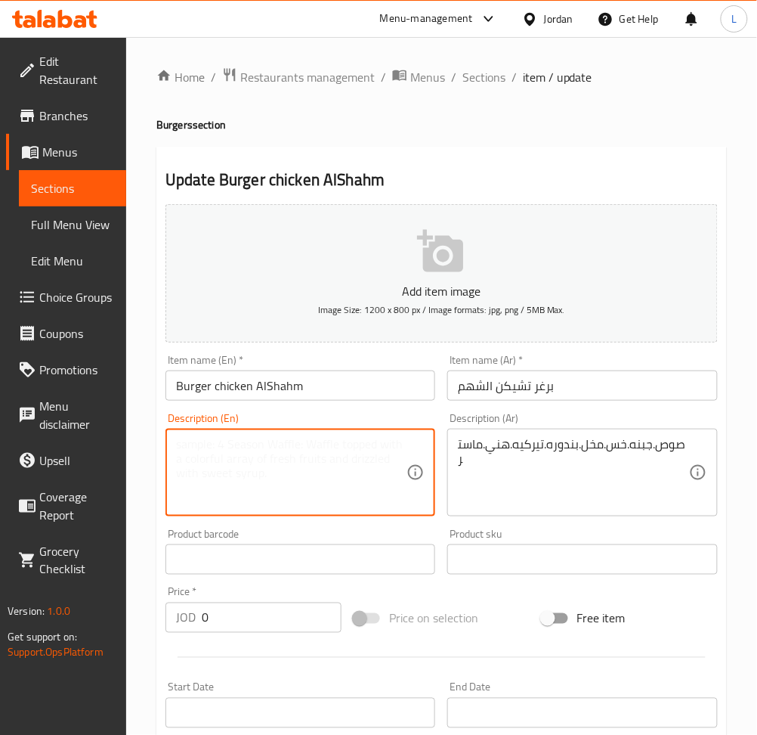
click at [367, 461] on textarea at bounding box center [291, 473] width 231 height 72
paste textarea "Sauce, cheese, lettuce, pickles, tomatoes, turkey, honey, master"
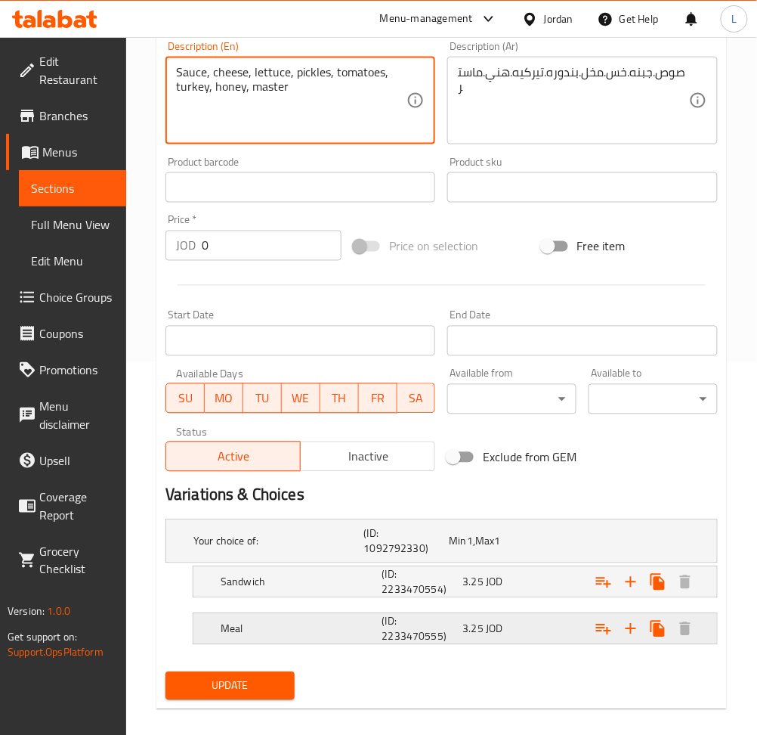
scroll to position [388, 0]
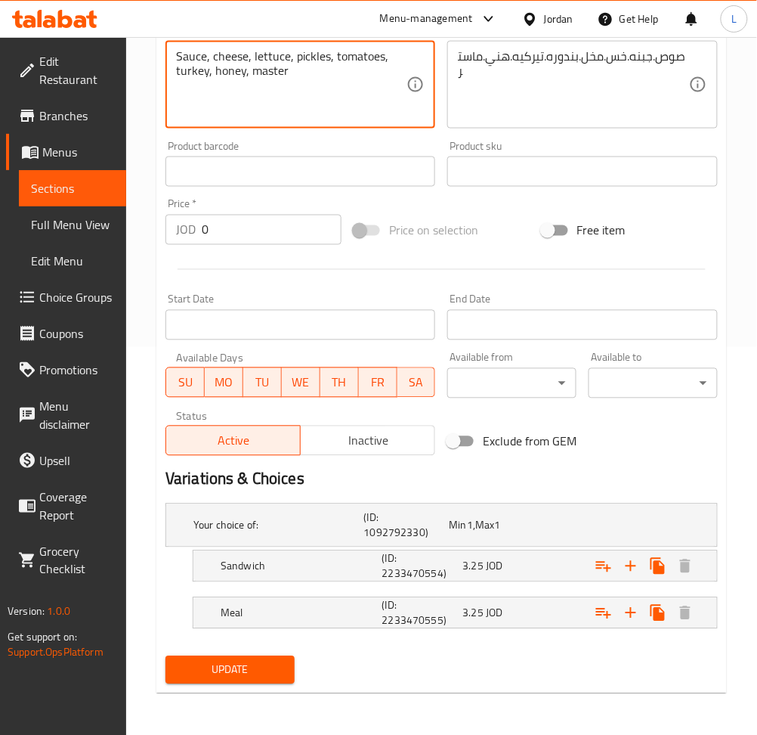
type textarea "Sauce, cheese, lettuce, pickles, tomatoes, turkey, honey, master"
drag, startPoint x: 224, startPoint y: 682, endPoint x: 234, endPoint y: 678, distance: 11.2
click at [224, 680] on button "Update" at bounding box center [230, 670] width 129 height 28
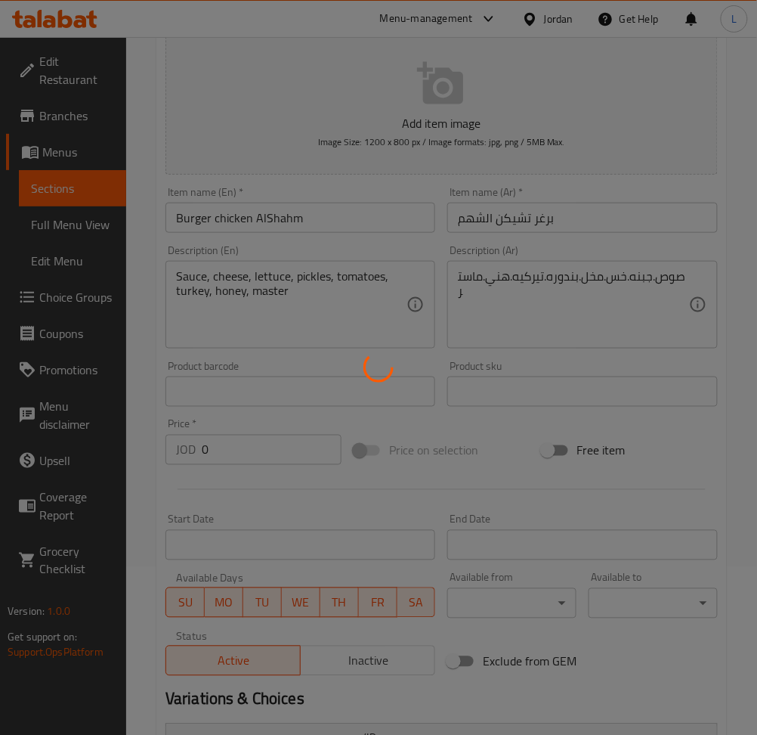
scroll to position [0, 0]
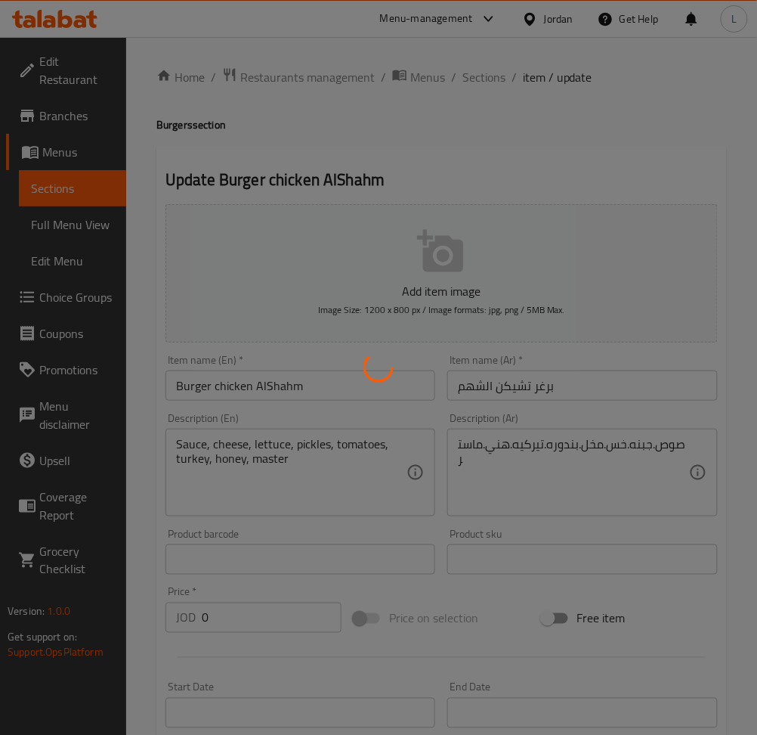
click at [496, 78] on div at bounding box center [378, 367] width 757 height 735
click at [481, 76] on div at bounding box center [378, 367] width 757 height 735
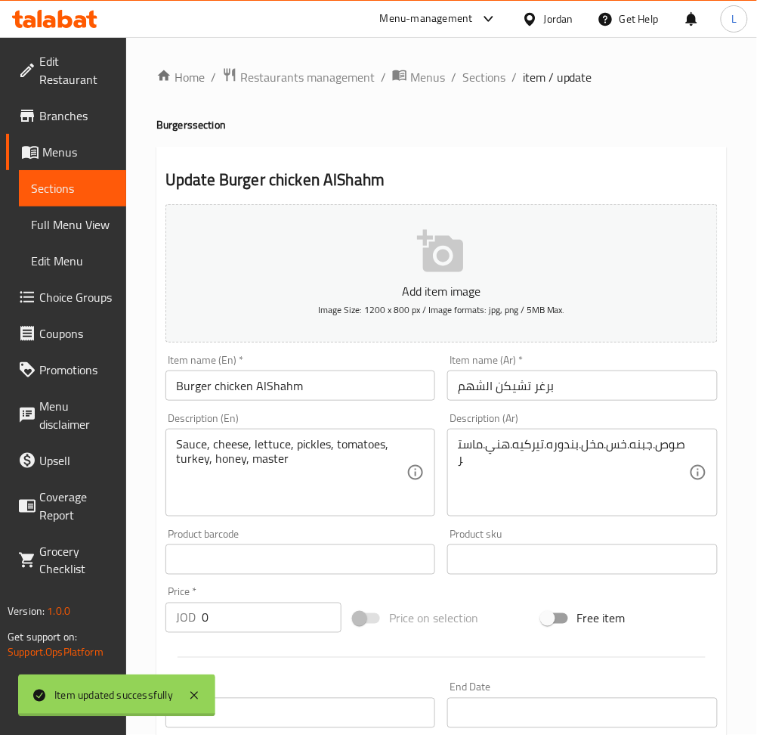
click at [478, 74] on div at bounding box center [378, 367] width 757 height 735
click at [478, 74] on span "Sections" at bounding box center [484, 77] width 43 height 18
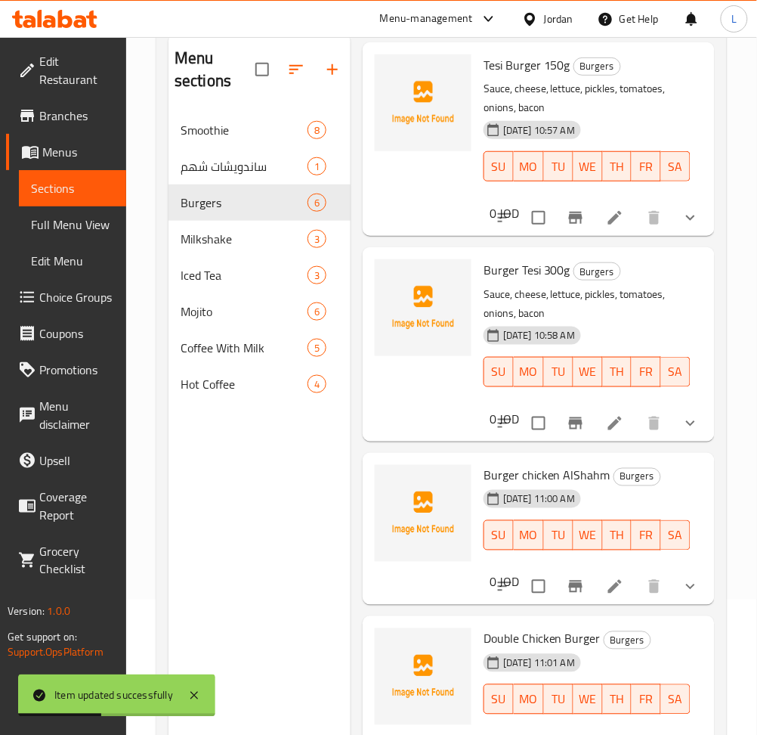
scroll to position [212, 0]
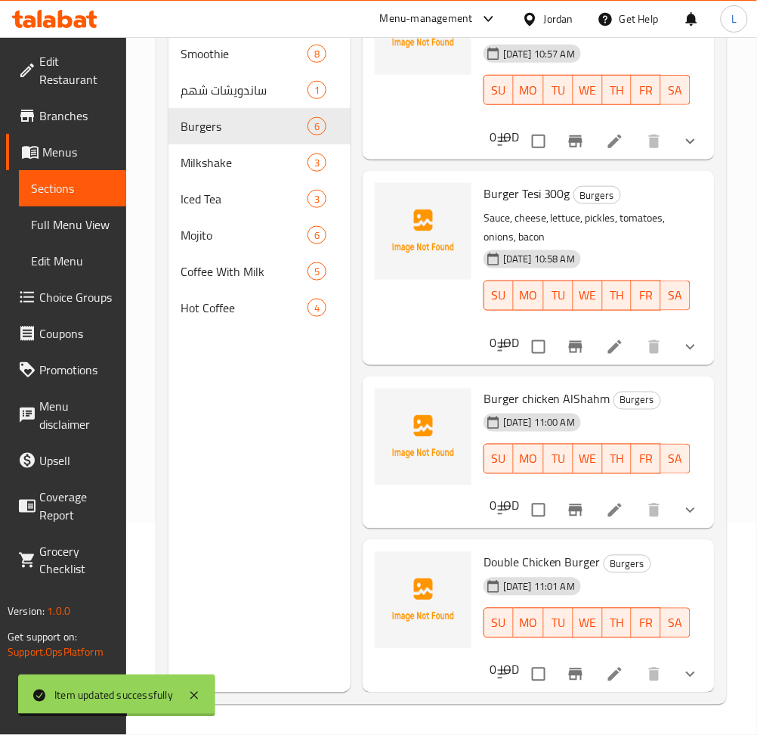
click at [615, 661] on li at bounding box center [615, 674] width 42 height 27
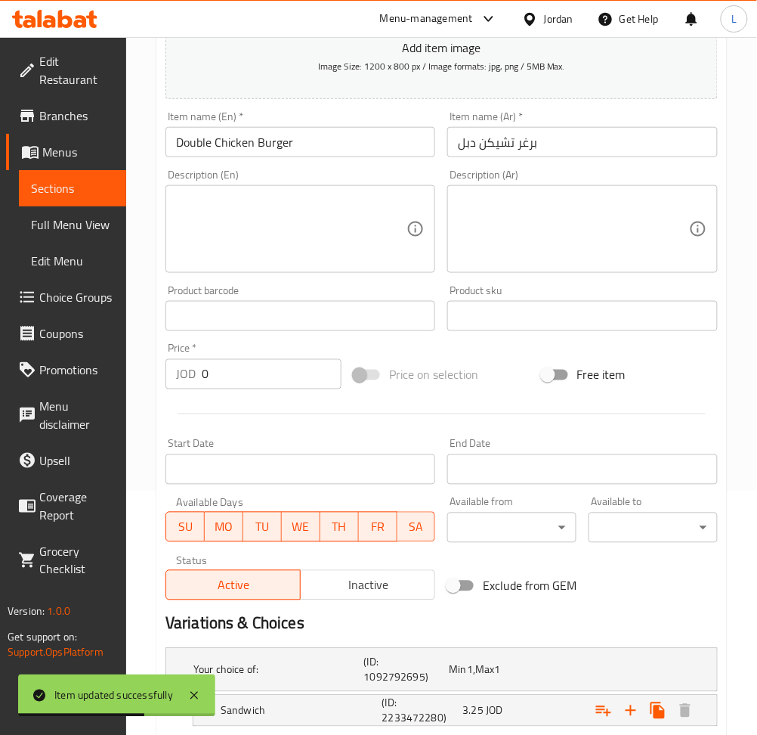
scroll to position [302, 0]
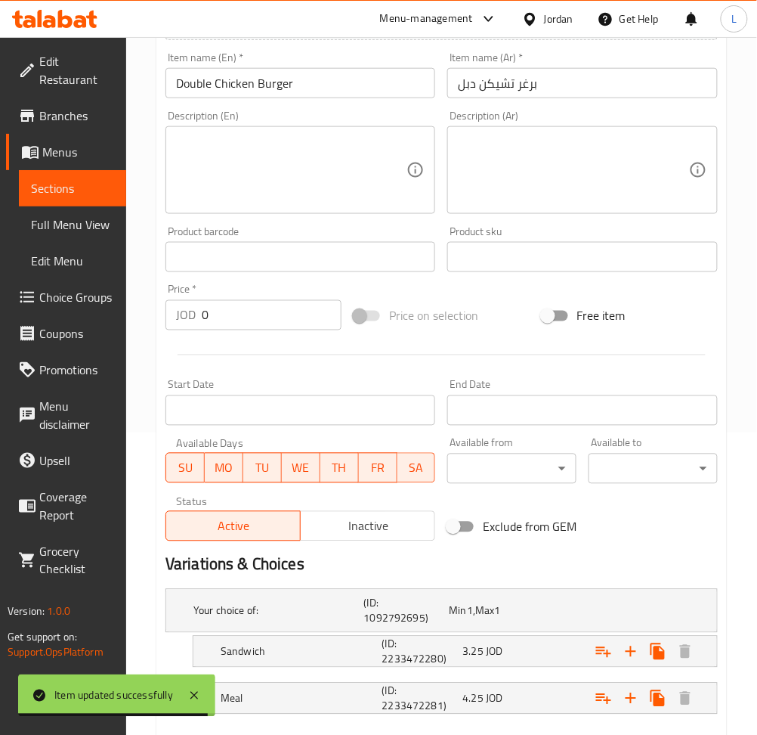
click at [563, 191] on textarea at bounding box center [573, 171] width 231 height 72
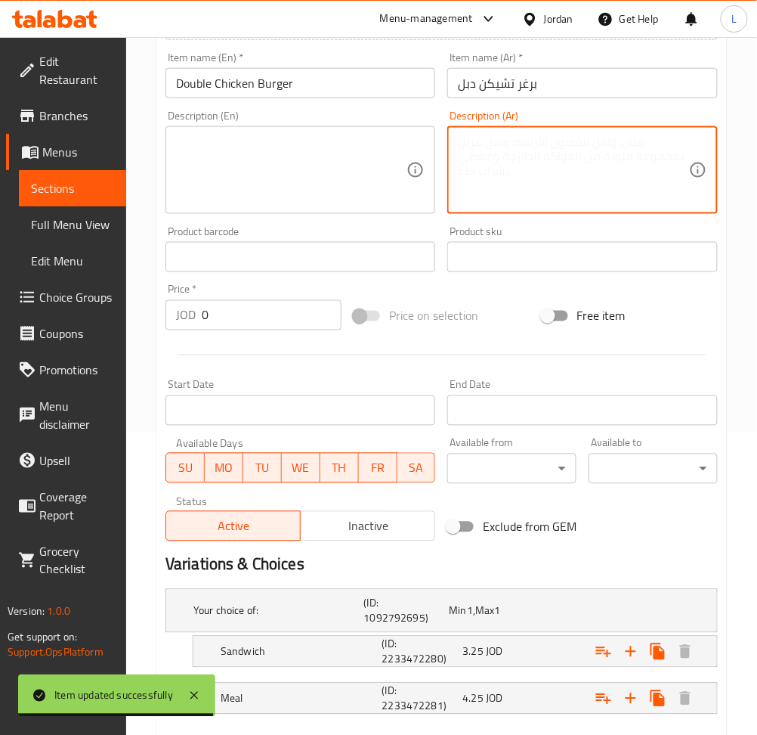
paste textarea "صوص.جبنه.خس.مخل.بندوره.تيركيه.هني.ماستر"
type textarea "صوص.جبنه.خس.مخل.بندوره.تيركيه.هني.ماستر"
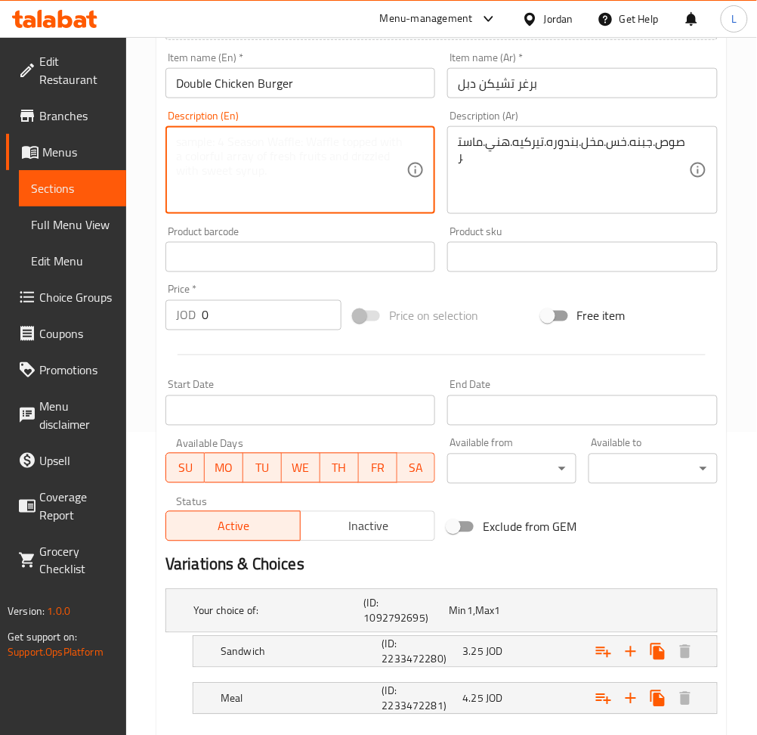
click at [328, 174] on textarea at bounding box center [291, 171] width 231 height 72
paste textarea "Sauce, cheese, lettuce, pickles, tomatoes, turkey, honey, master"
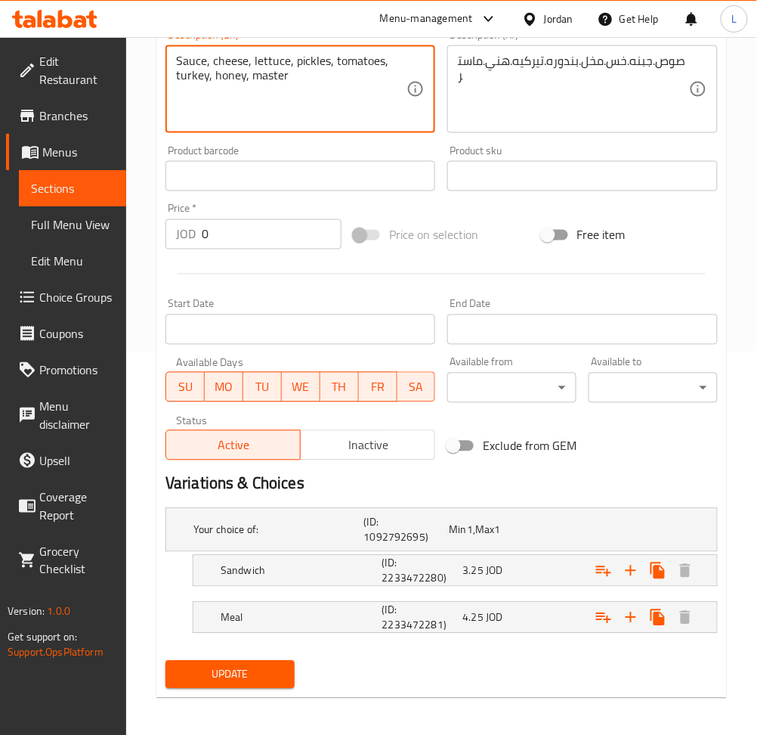
scroll to position [388, 0]
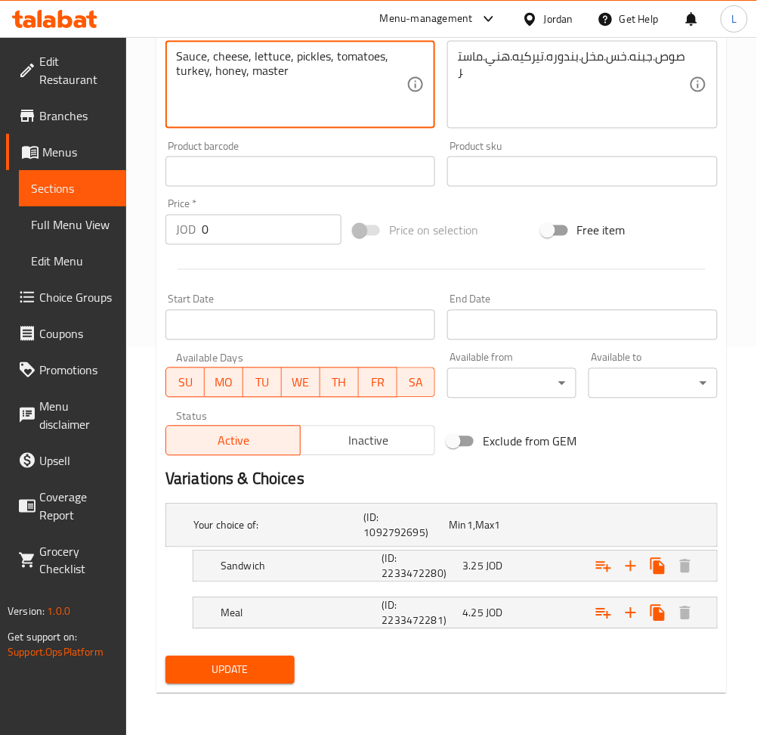
type textarea "Sauce, cheese, lettuce, pickles, tomatoes, turkey, honey, master"
click at [269, 664] on span "Update" at bounding box center [230, 670] width 105 height 19
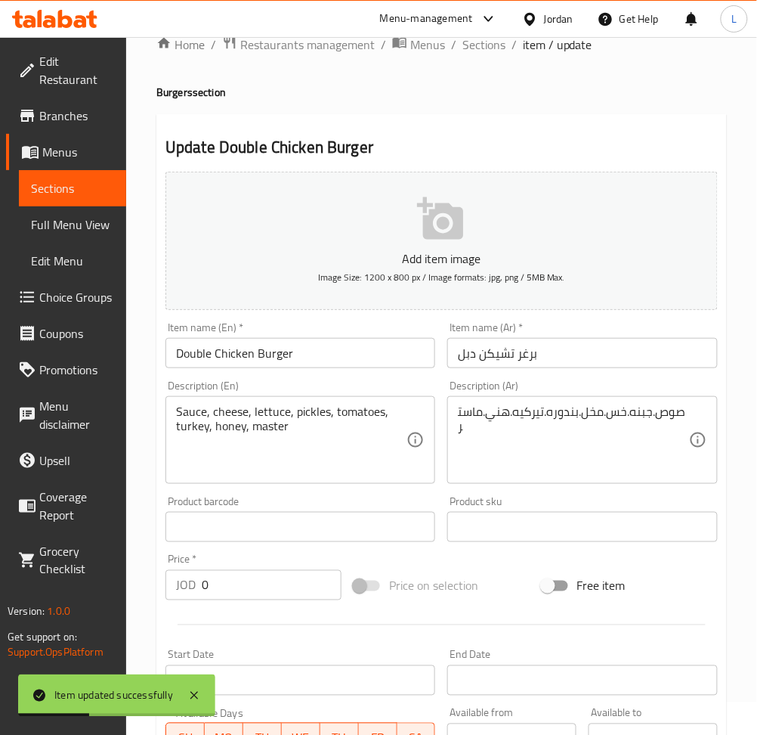
scroll to position [0, 0]
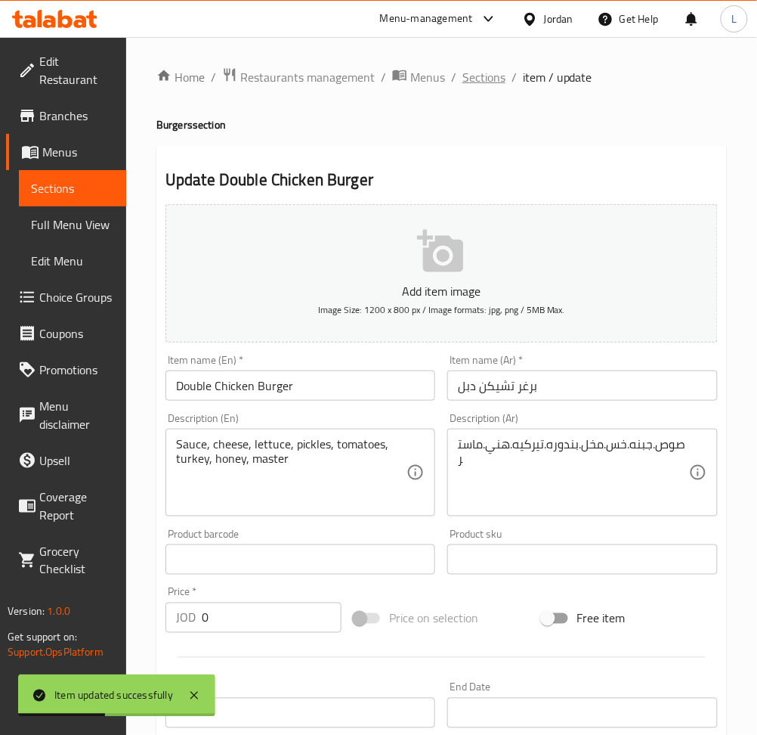
click at [475, 83] on span "Sections" at bounding box center [484, 77] width 43 height 18
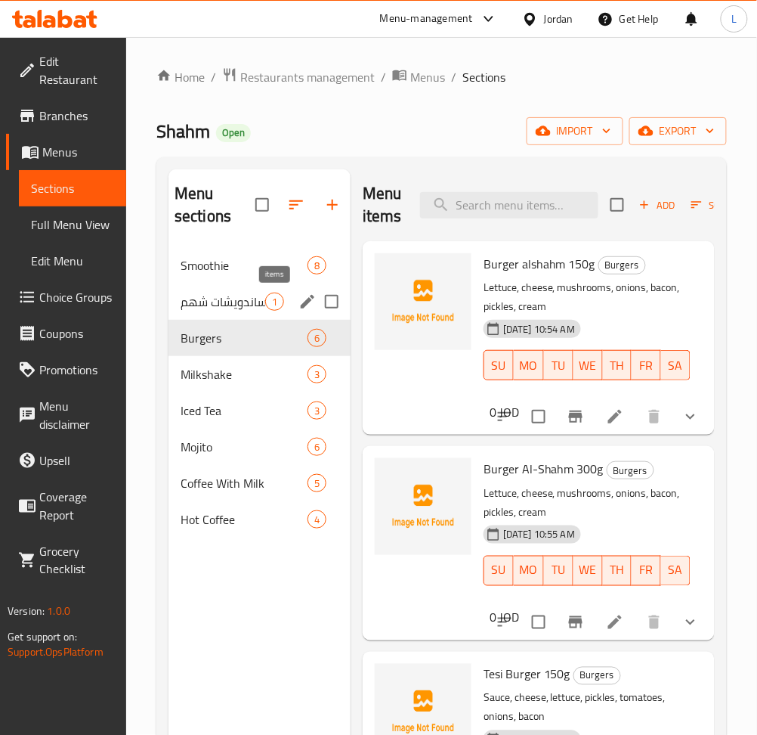
click at [268, 297] on span "1" at bounding box center [274, 302] width 17 height 14
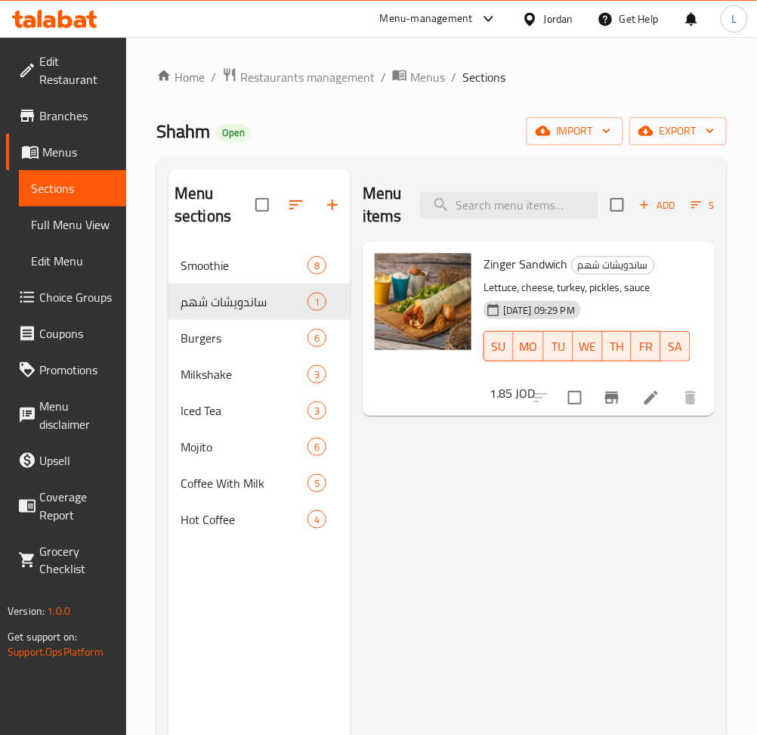
click at [331, 211] on icon "button" at bounding box center [333, 205] width 18 height 18
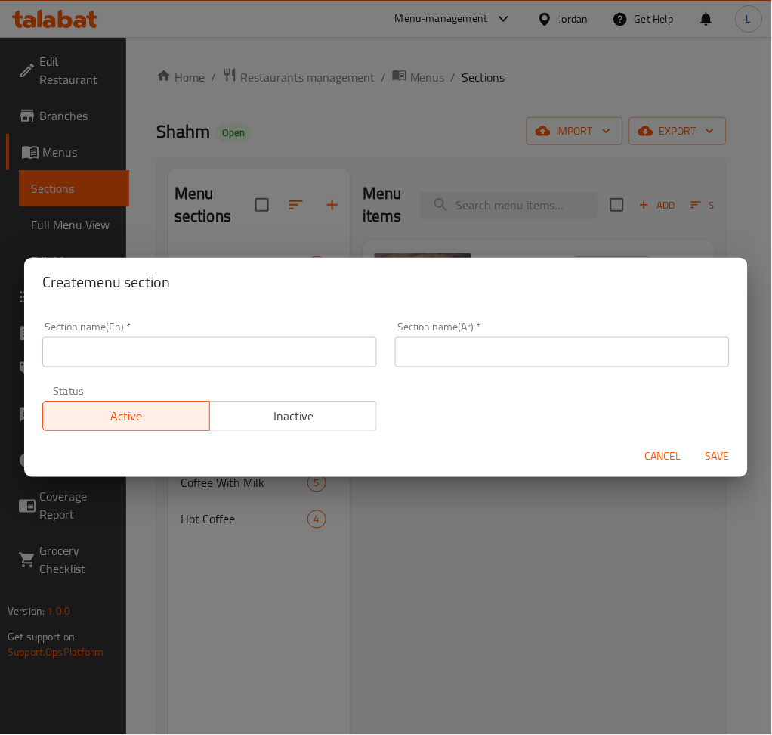
click at [272, 344] on input "text" at bounding box center [209, 352] width 335 height 30
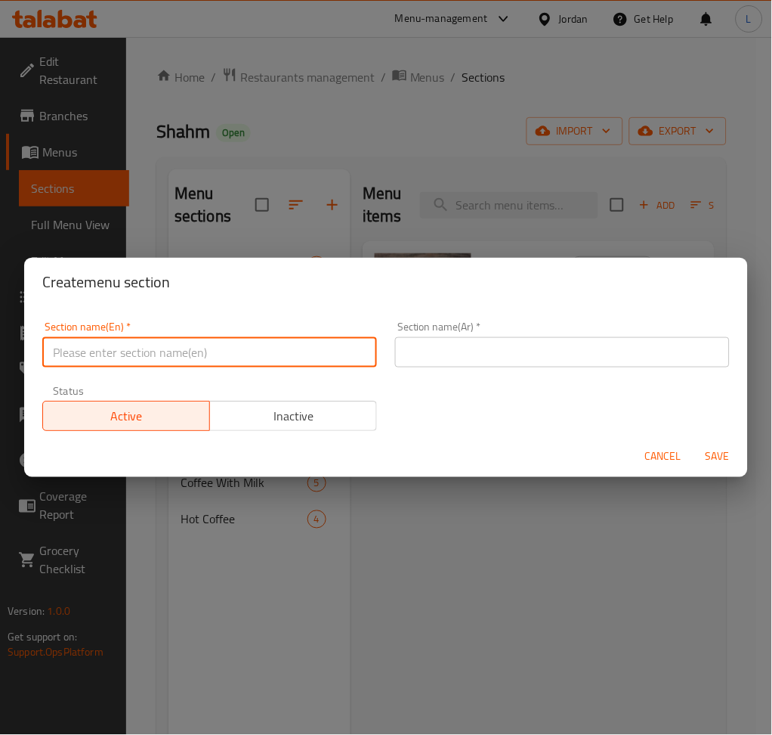
click at [668, 459] on span "Cancel" at bounding box center [664, 456] width 36 height 19
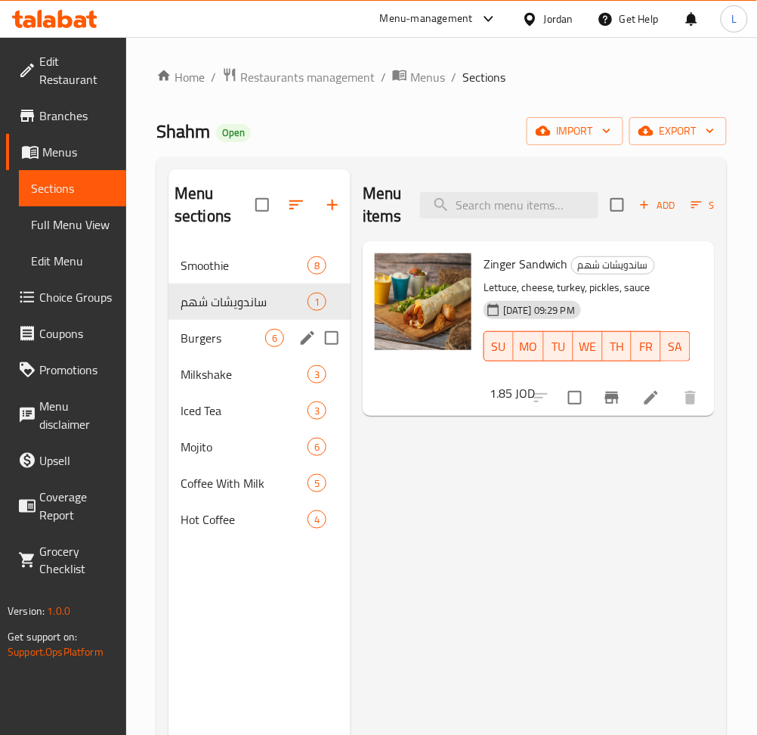
click at [216, 326] on div "Burgers 6" at bounding box center [260, 338] width 182 height 36
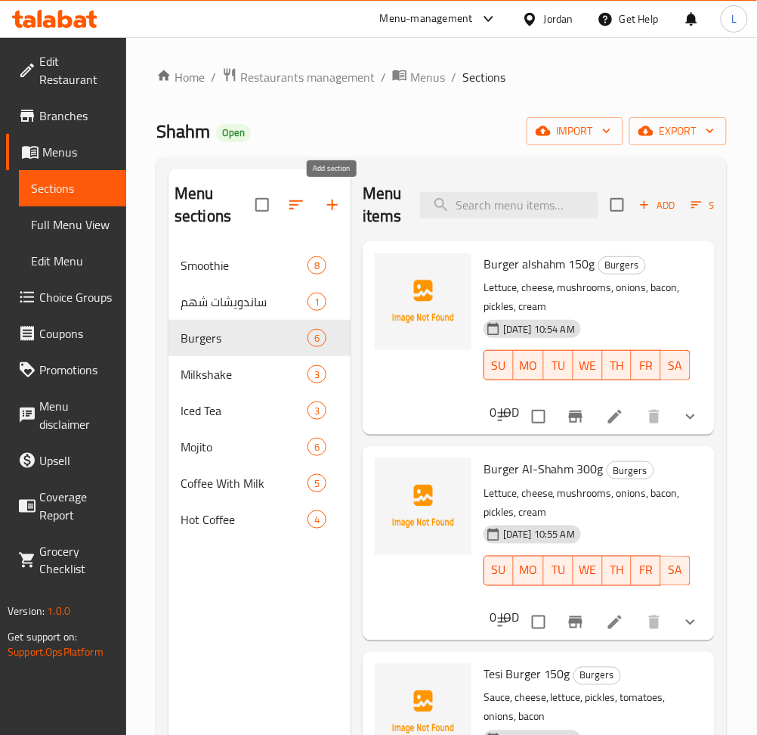
click at [331, 212] on icon "button" at bounding box center [333, 205] width 18 height 18
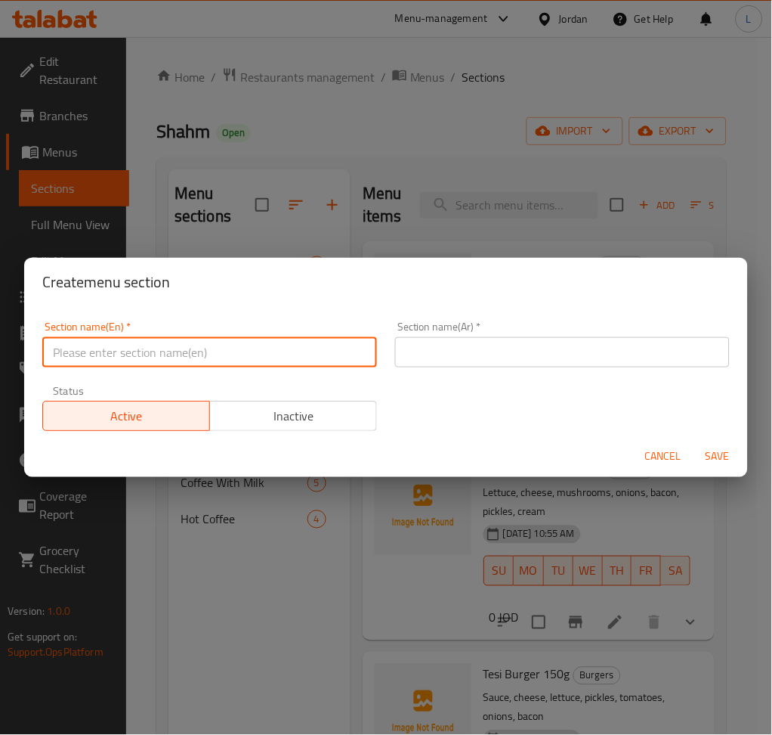
click at [243, 357] on input "text" at bounding box center [209, 352] width 335 height 30
type input "س"
type input "Snacks"
click at [548, 356] on input "text" at bounding box center [562, 352] width 335 height 30
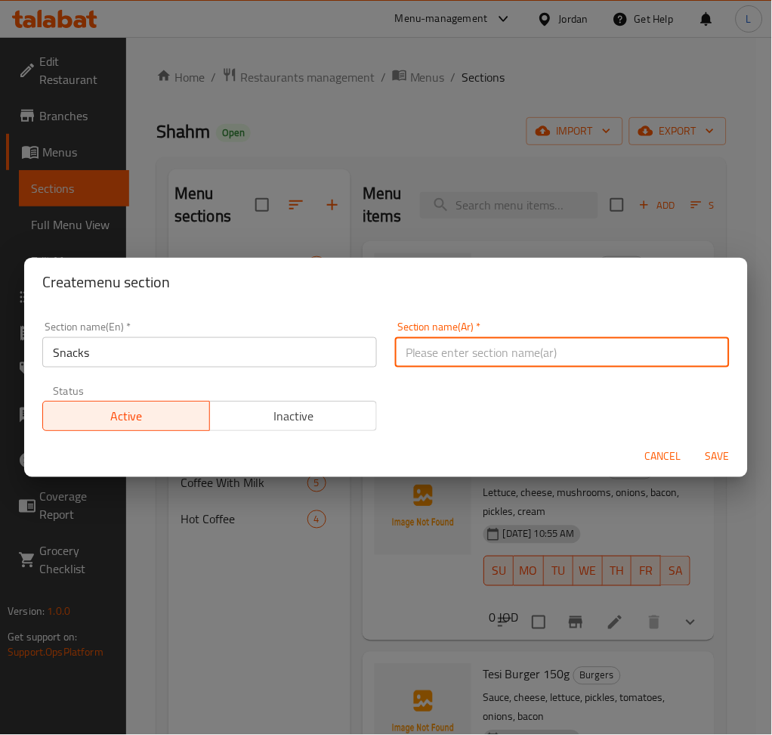
click at [530, 351] on input "text" at bounding box center [562, 352] width 335 height 30
type input "س"
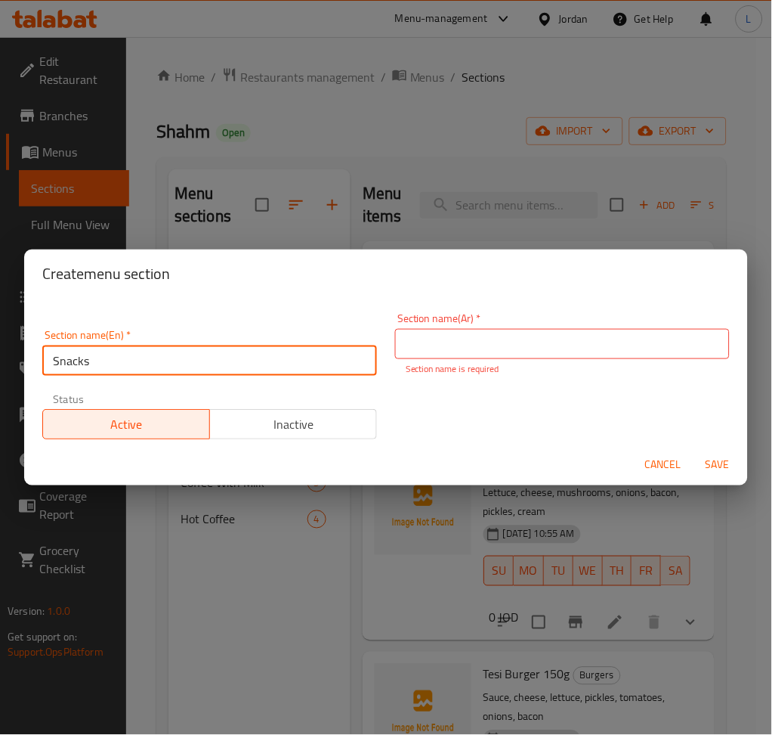
click at [258, 360] on input "Snacks" at bounding box center [209, 360] width 335 height 30
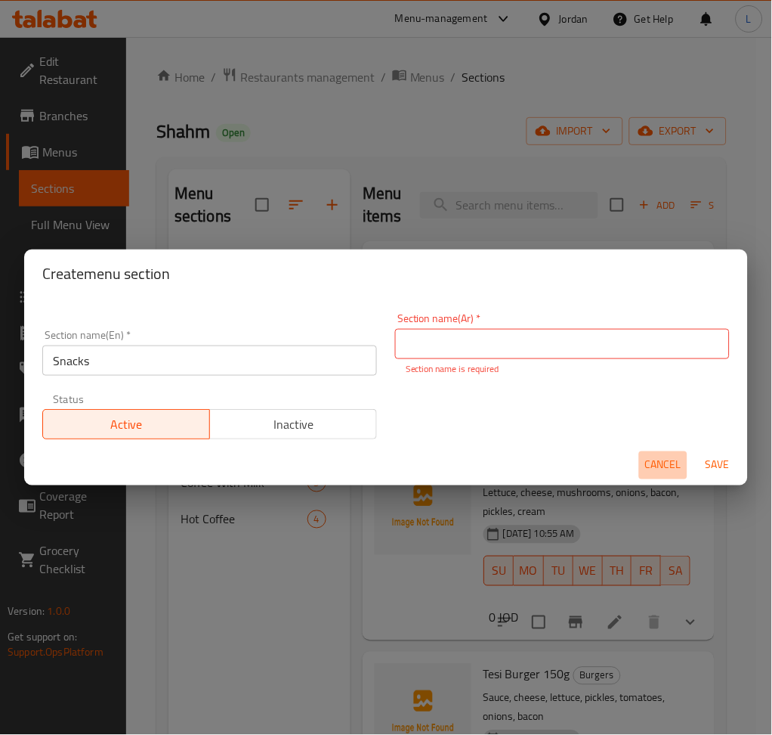
click at [668, 461] on span "Cancel" at bounding box center [664, 465] width 36 height 19
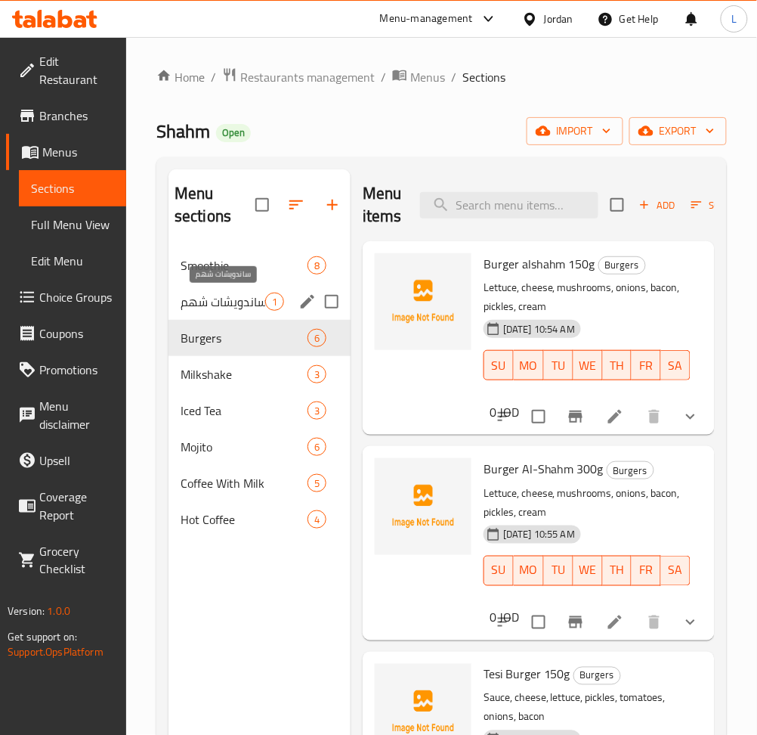
click at [228, 305] on span "ساندويشات شهم" at bounding box center [223, 302] width 85 height 18
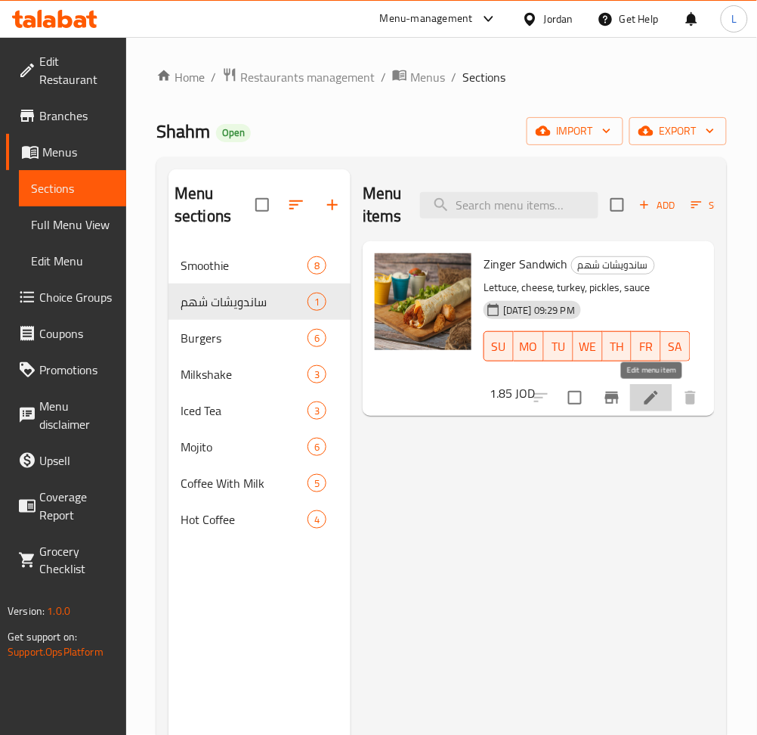
click at [647, 397] on icon at bounding box center [651, 398] width 18 height 18
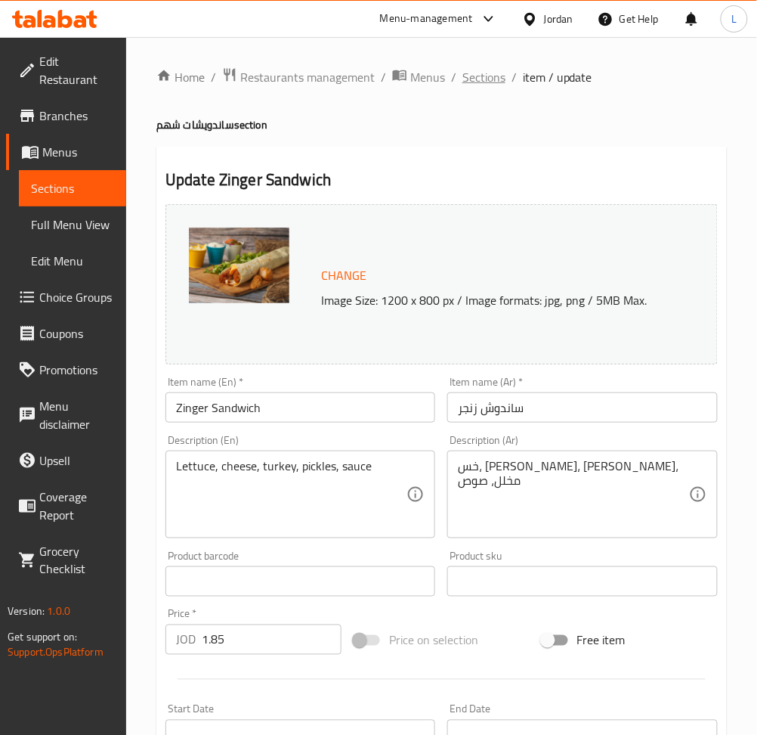
click at [488, 82] on span "Sections" at bounding box center [484, 77] width 43 height 18
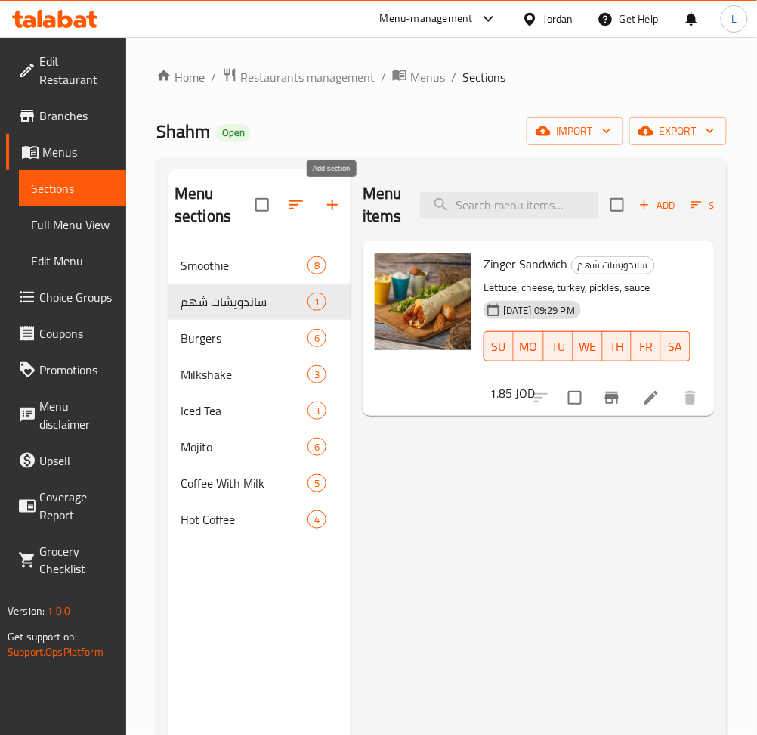
click at [342, 210] on icon "button" at bounding box center [333, 205] width 18 height 18
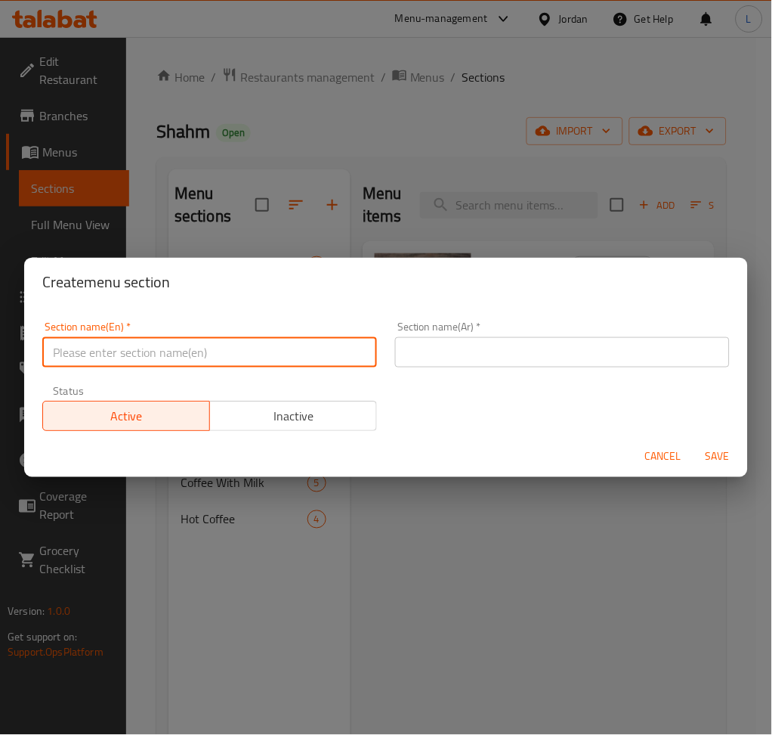
click at [250, 365] on input "text" at bounding box center [209, 352] width 335 height 30
type input "س"
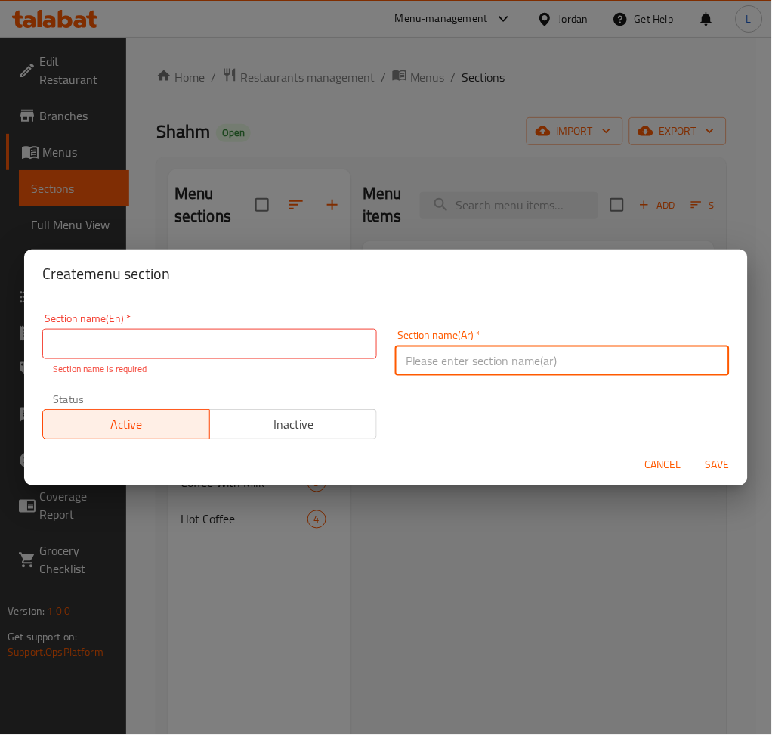
click at [422, 351] on input "text" at bounding box center [562, 360] width 335 height 30
type input "سناكات"
click at [324, 344] on input "text" at bounding box center [209, 344] width 335 height 30
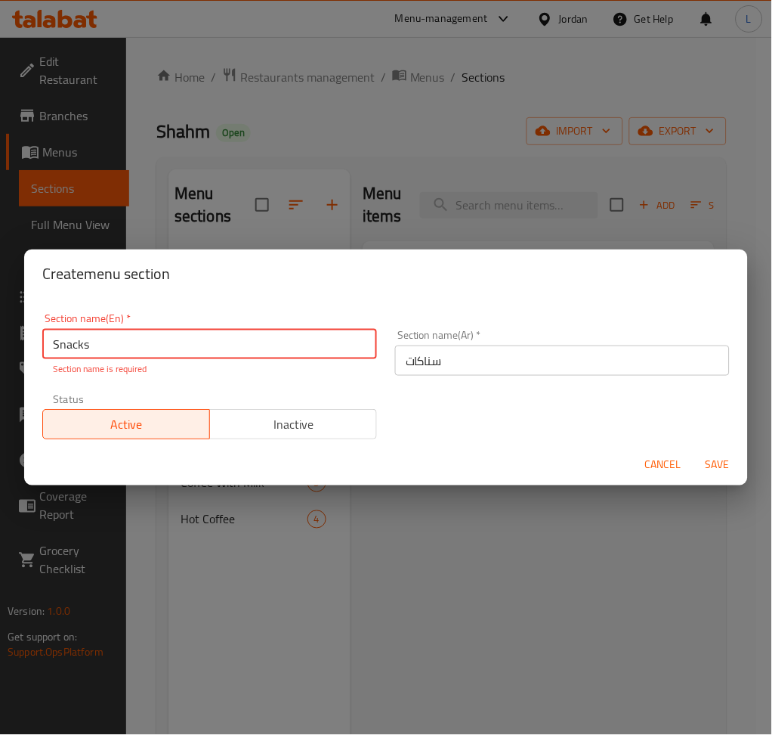
type input "Snacks"
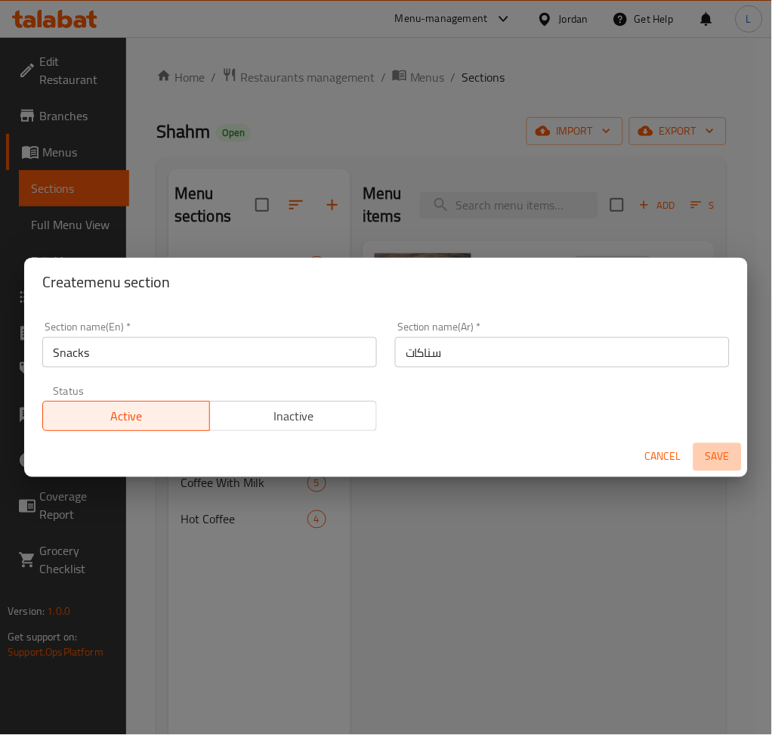
click at [731, 458] on span "Save" at bounding box center [718, 456] width 36 height 19
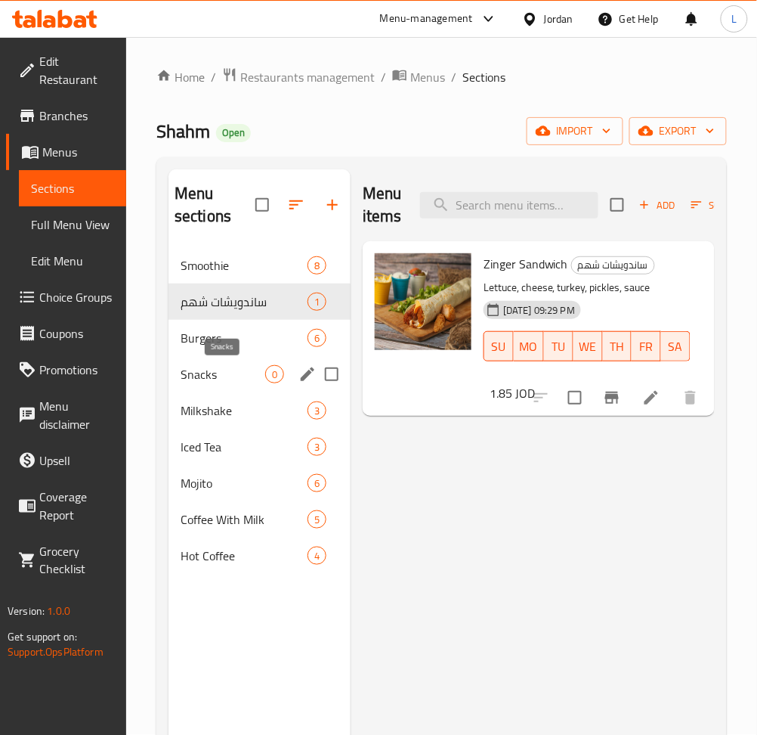
drag, startPoint x: 228, startPoint y: 379, endPoint x: 273, endPoint y: 377, distance: 44.6
click at [228, 379] on span "Snacks" at bounding box center [223, 374] width 85 height 18
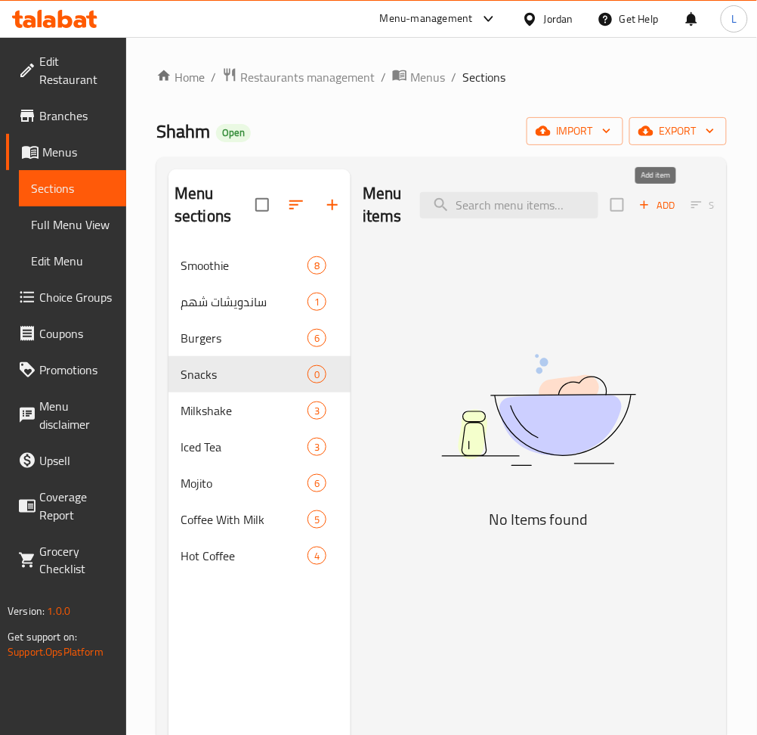
click at [658, 211] on span "Add" at bounding box center [657, 205] width 41 height 17
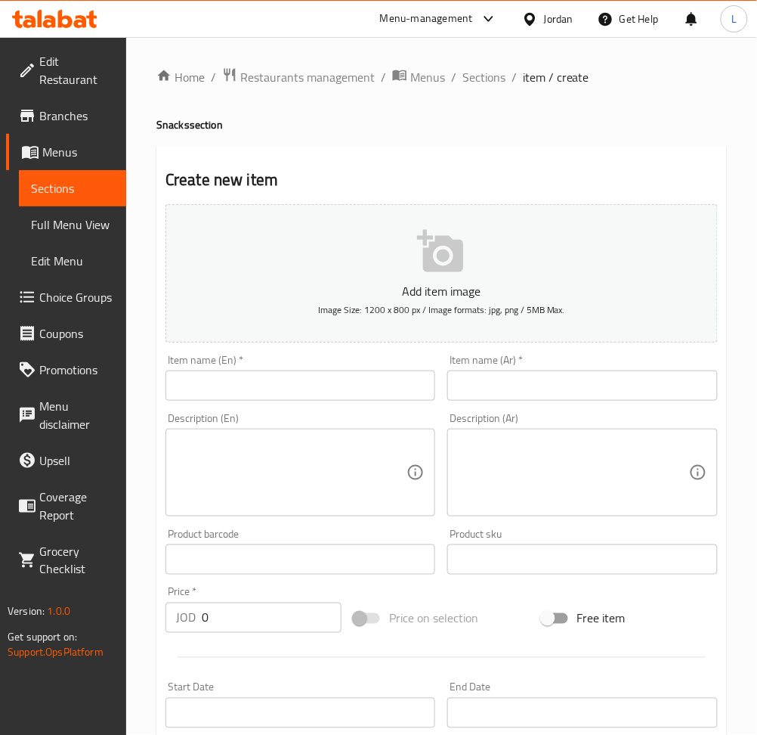
click at [560, 389] on input "text" at bounding box center [582, 385] width 270 height 30
paste input "جانبو"
click at [333, 401] on input "text" at bounding box center [301, 385] width 270 height 30
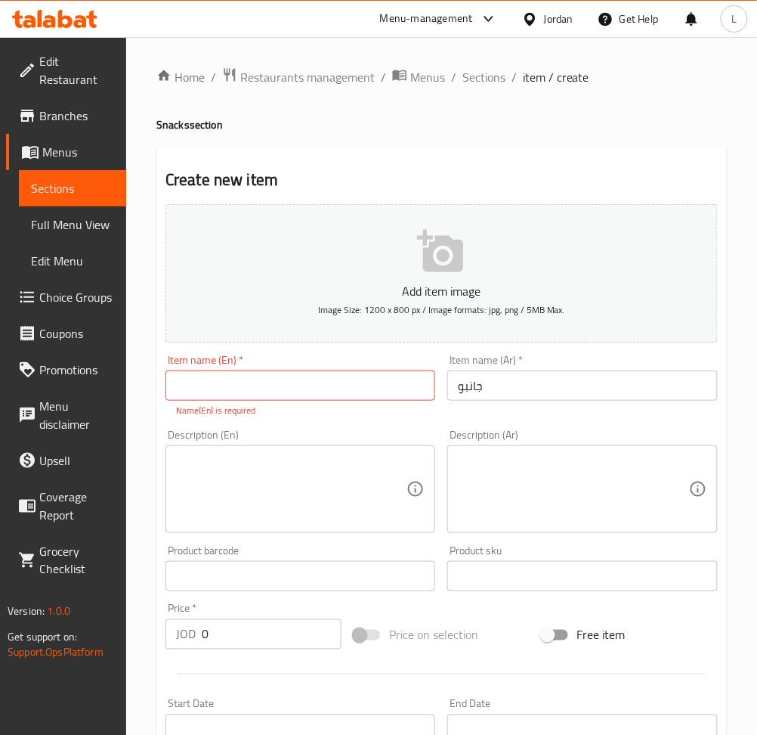
click at [540, 384] on input "جانبو" at bounding box center [582, 385] width 270 height 30
paste input "سكلب"
type input "سكلب جانبو"
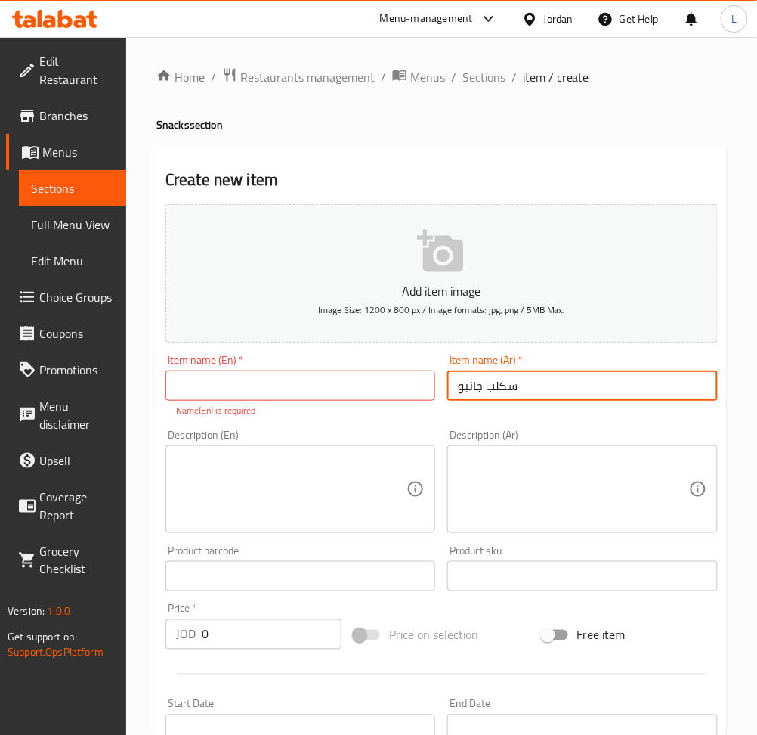
click at [226, 388] on input "text" at bounding box center [301, 385] width 270 height 30
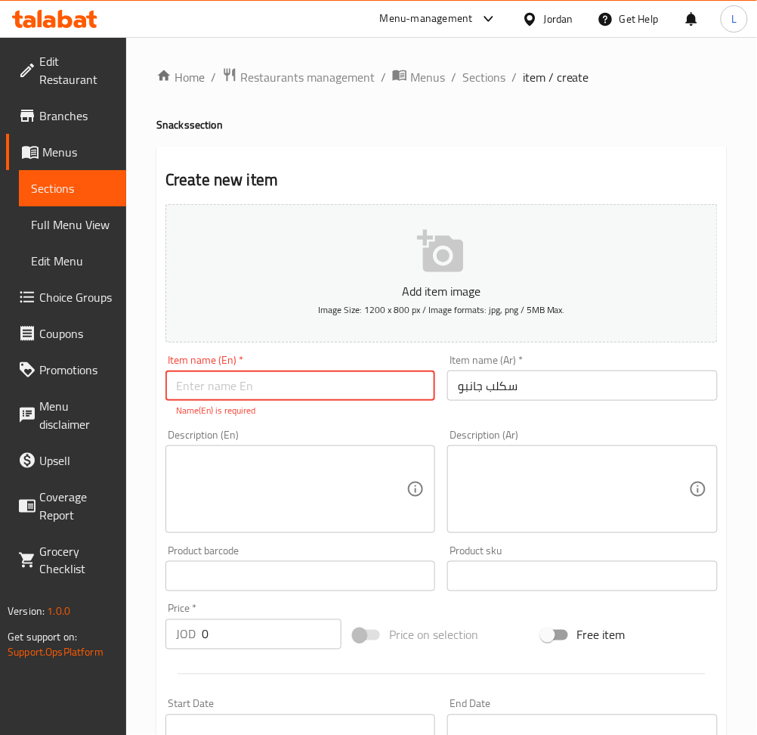
paste input "Jumbo scallops"
type input "Jumbo scallops"
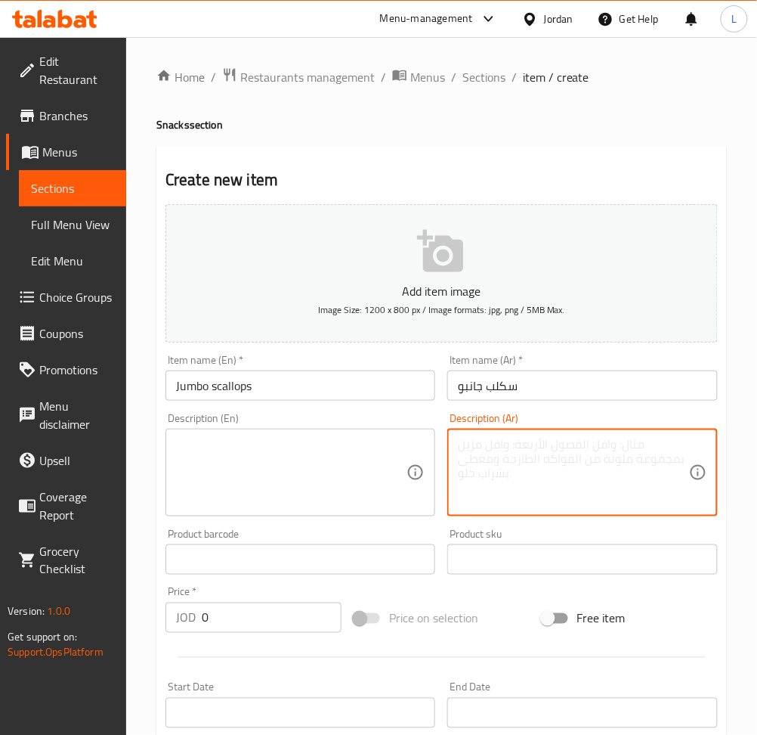
drag, startPoint x: 531, startPoint y: 447, endPoint x: 445, endPoint y: 452, distance: 85.5
click at [532, 447] on textarea at bounding box center [573, 473] width 231 height 72
paste textarea "صوص.جبنه.خس.مخل.بندوره.هني.ماستر"
type textarea "صوص.جبنه.خس.مخل.بندوره.هني.ماستر"
click at [355, 434] on div "Description (En)" at bounding box center [301, 473] width 270 height 88
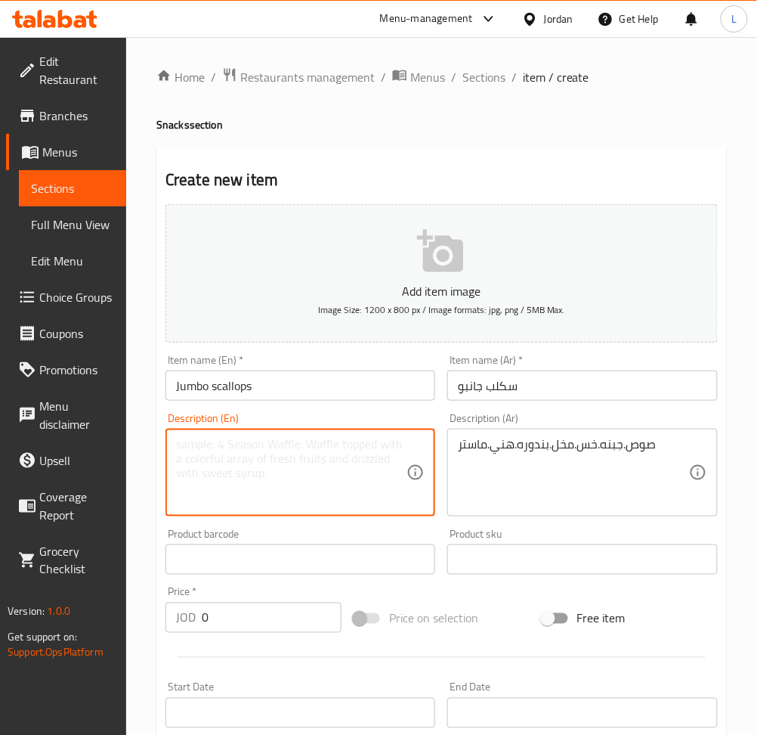
click at [212, 464] on textarea at bounding box center [291, 473] width 231 height 72
paste textarea "Sauce, cheese, lettuce, pickles, tomatoes, honey, master"
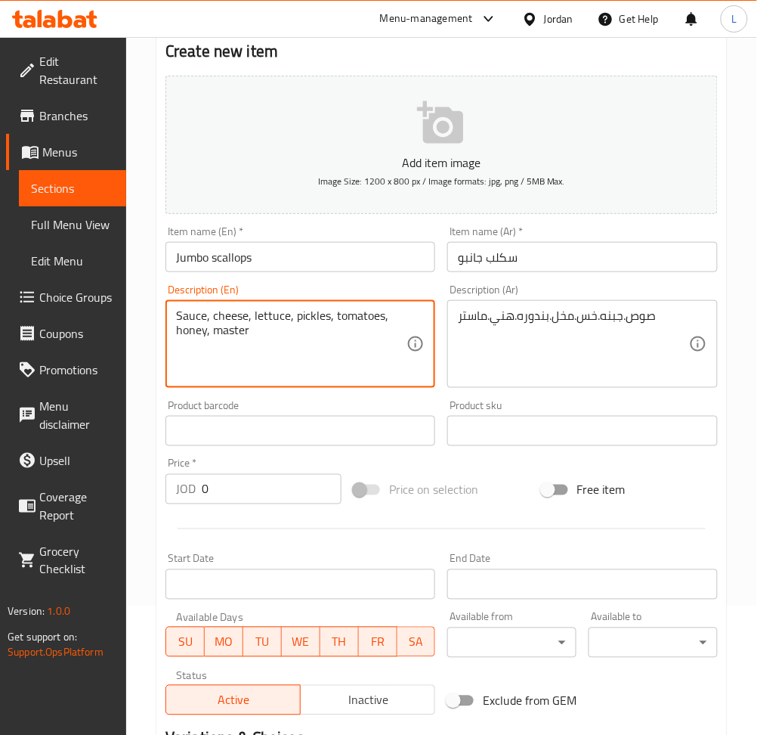
scroll to position [330, 0]
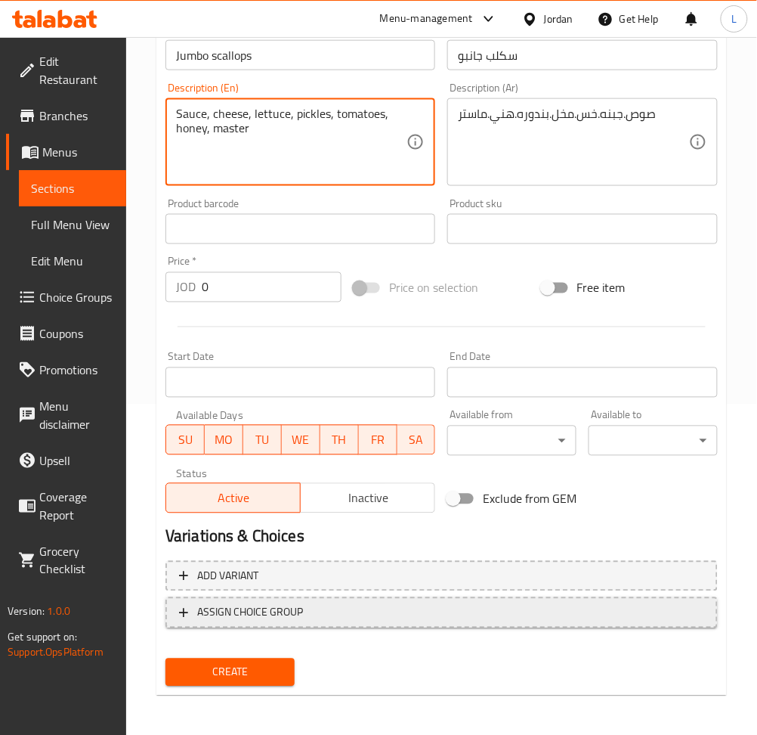
type textarea "Sauce, cheese, lettuce, pickles, tomatoes, honey, master"
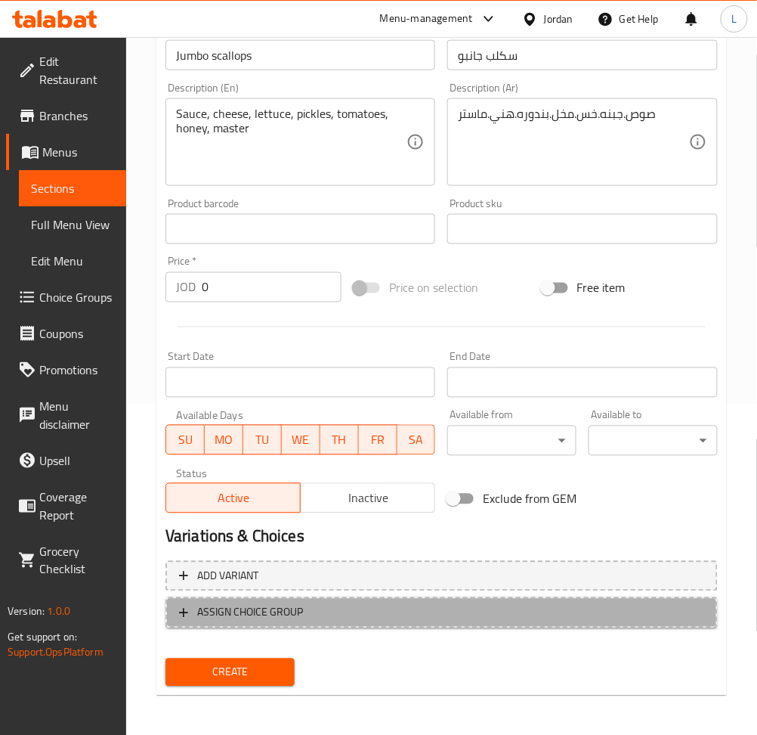
click at [354, 603] on span "ASSIGN CHOICE GROUP" at bounding box center [441, 612] width 525 height 19
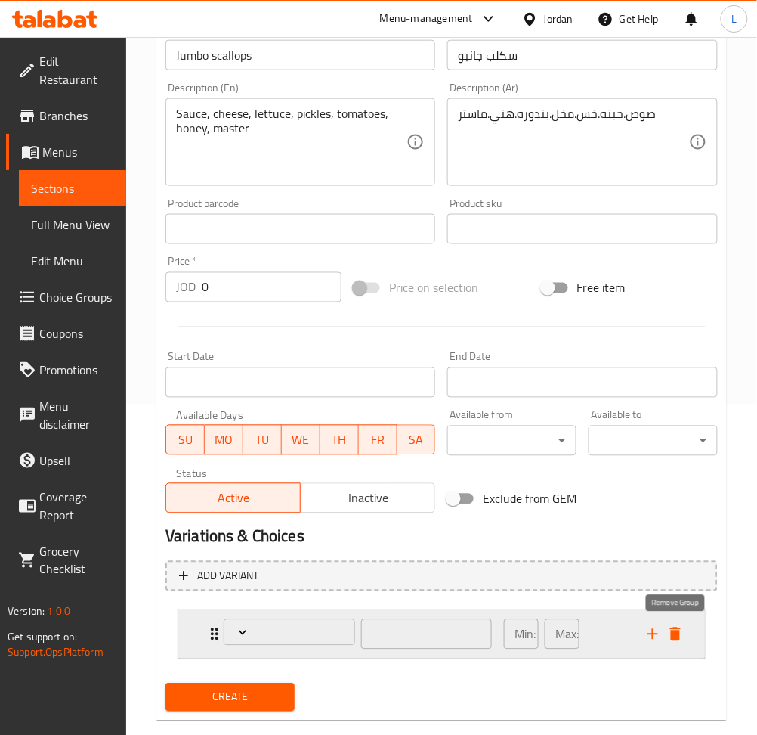
click at [675, 635] on icon "delete" at bounding box center [675, 634] width 11 height 14
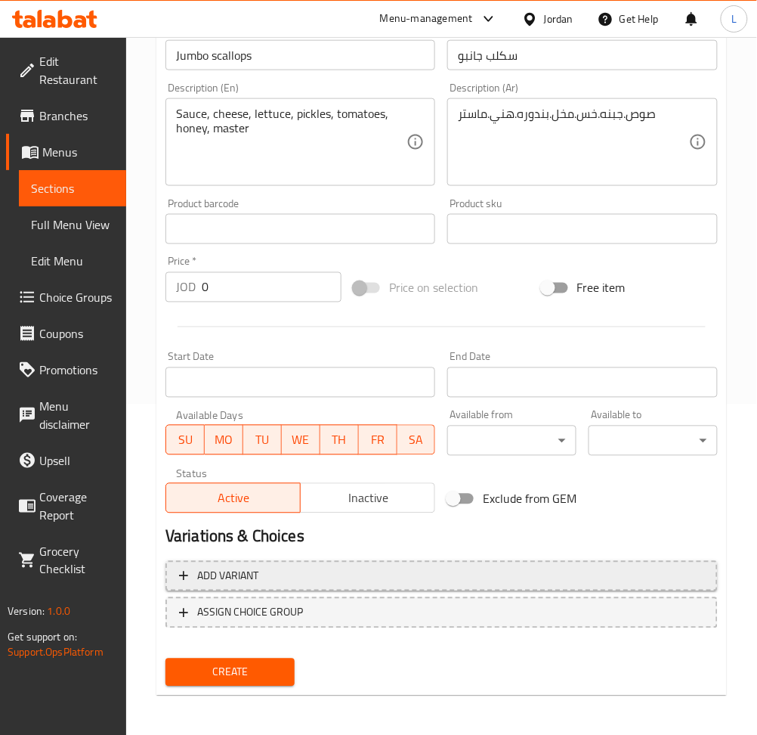
click at [519, 582] on span "Add variant" at bounding box center [441, 576] width 525 height 19
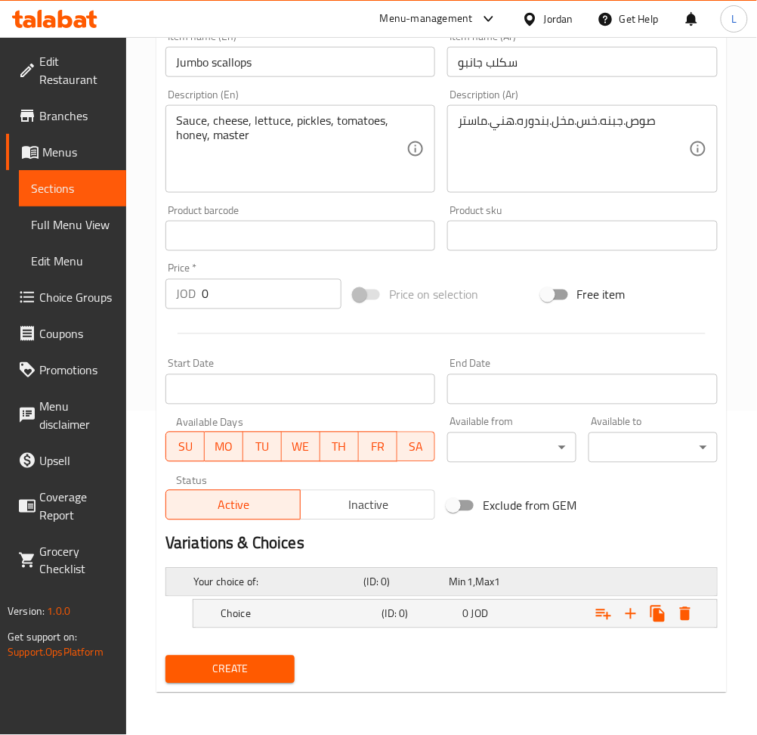
scroll to position [322, 0]
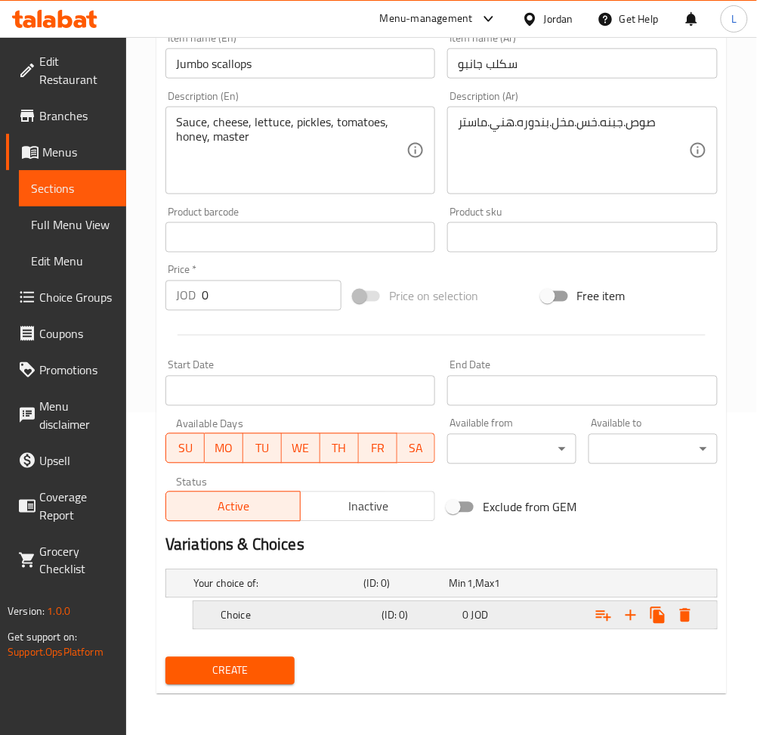
click at [330, 591] on h5 "Choice" at bounding box center [276, 583] width 165 height 15
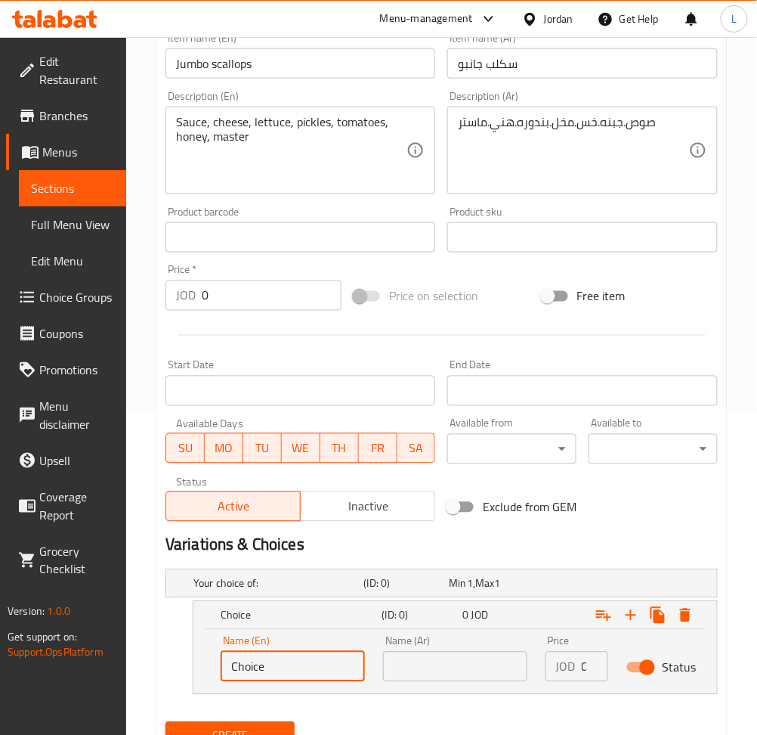
click at [280, 670] on input "Choice" at bounding box center [293, 667] width 144 height 30
click at [284, 661] on input "text" at bounding box center [293, 667] width 144 height 30
type input "Sandwich"
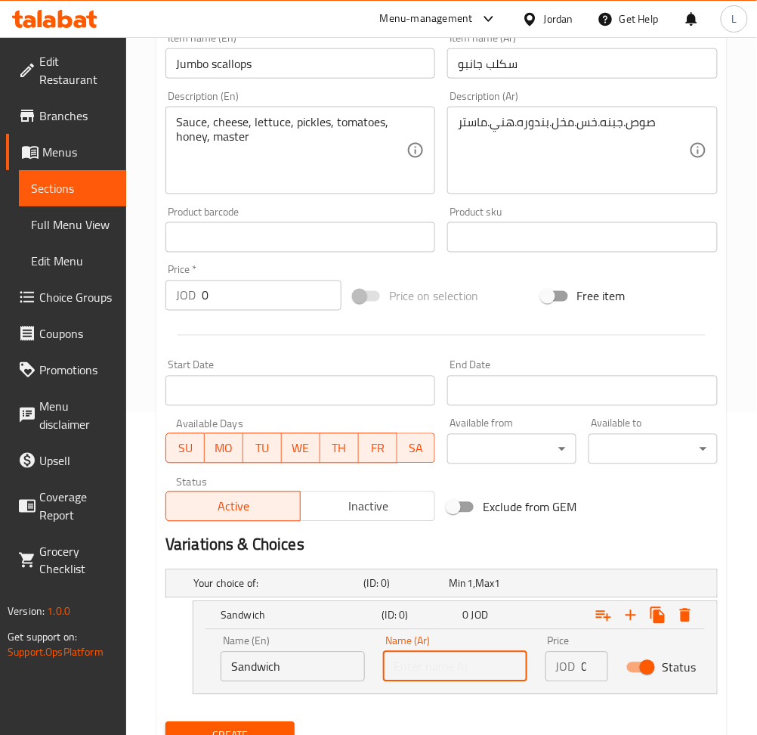
click at [452, 666] on input "text" at bounding box center [455, 667] width 144 height 30
type input "ساندويش"
click at [582, 668] on input "0" at bounding box center [595, 667] width 26 height 30
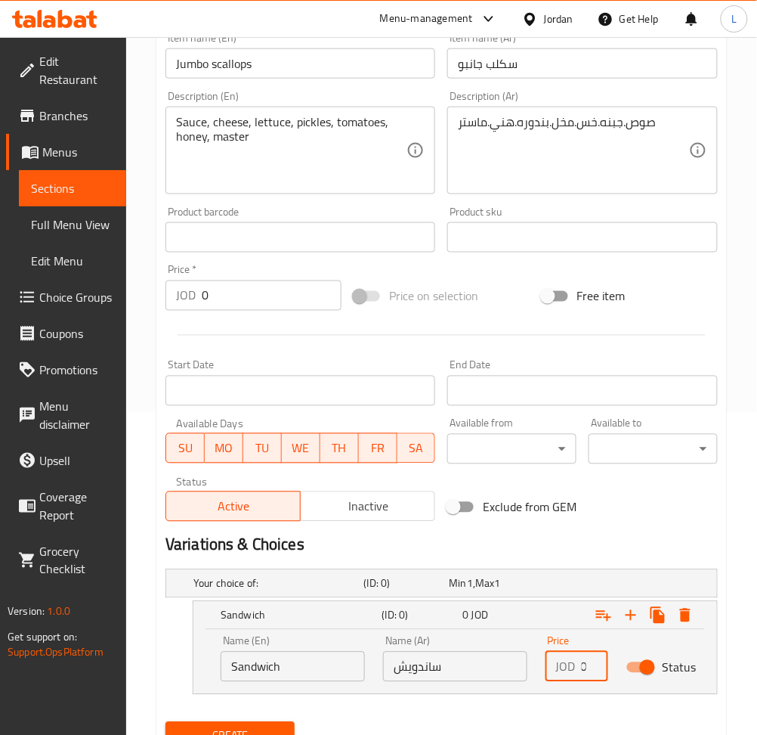
scroll to position [0, 0]
click at [636, 618] on icon "Expand" at bounding box center [631, 615] width 18 height 18
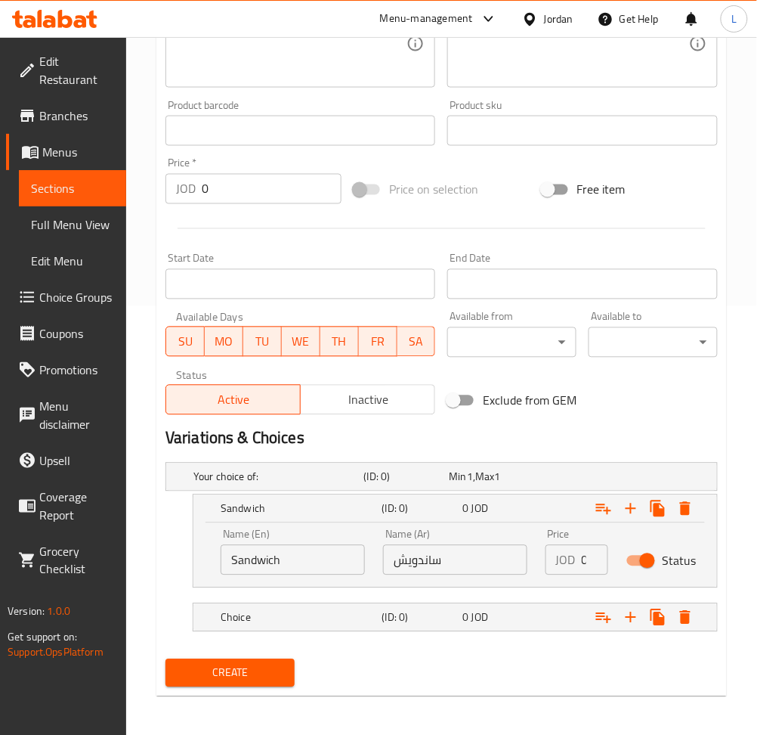
scroll to position [431, 0]
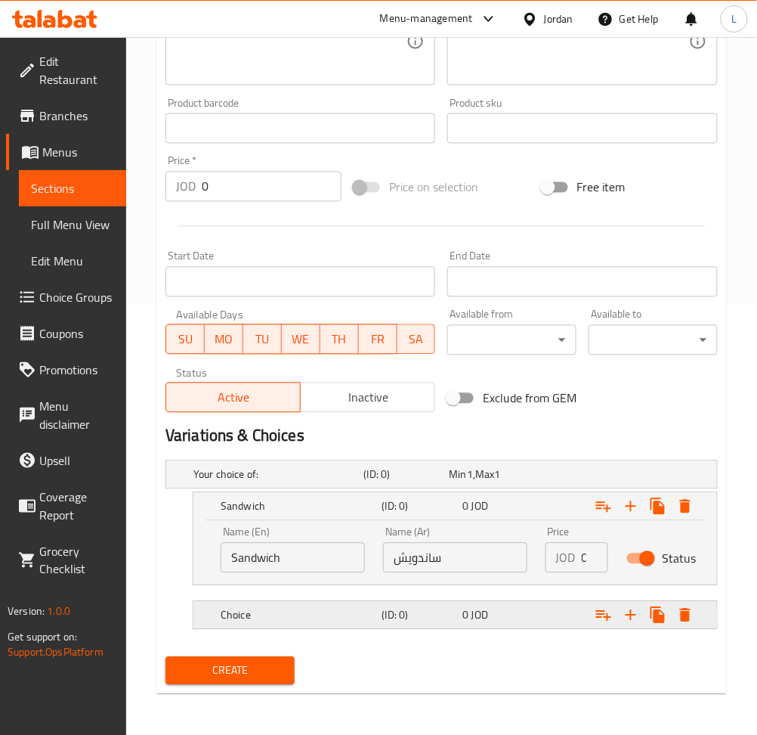
click at [473, 485] on span "JOD" at bounding box center [470, 475] width 6 height 20
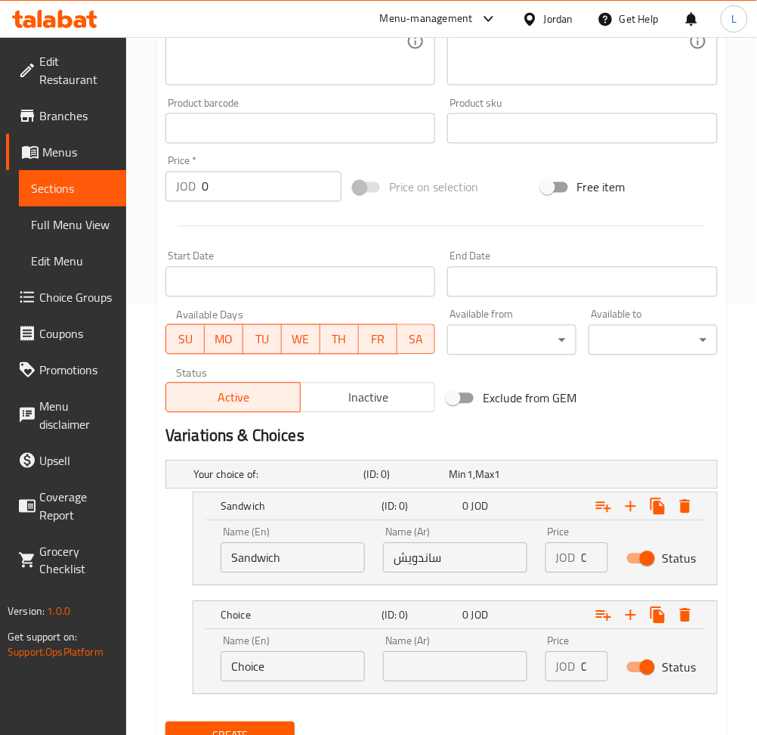
click at [304, 662] on input "Choice" at bounding box center [293, 667] width 144 height 30
click at [304, 663] on input "text" at bounding box center [293, 667] width 144 height 30
type input "Meal"
click at [426, 670] on input "text" at bounding box center [455, 667] width 144 height 30
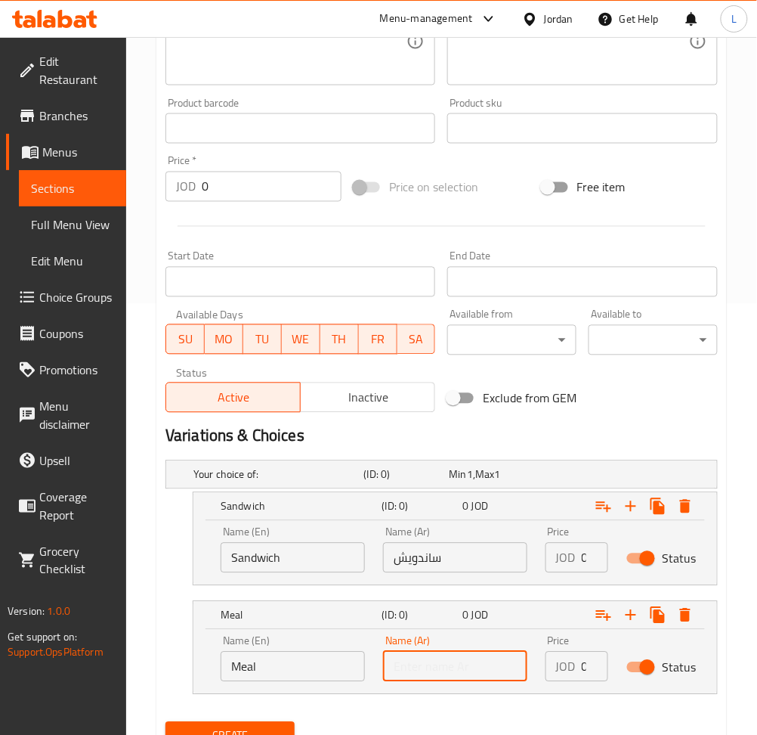
type input "وجبه"
click at [585, 669] on input "0" at bounding box center [595, 667] width 26 height 30
click at [584, 560] on input "0" at bounding box center [595, 558] width 26 height 30
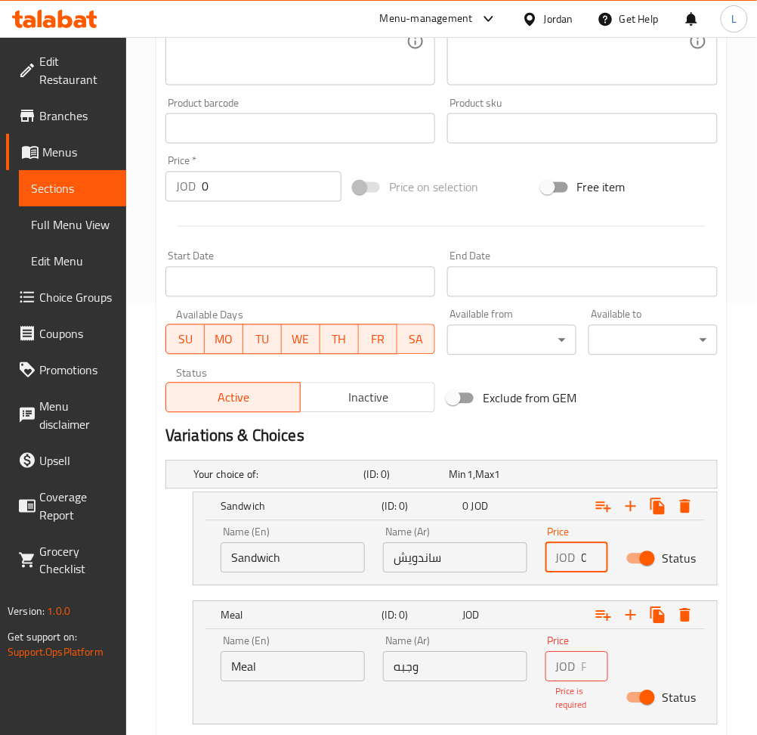
click at [584, 560] on input "0" at bounding box center [595, 558] width 26 height 30
click at [584, 559] on input "0" at bounding box center [595, 558] width 26 height 30
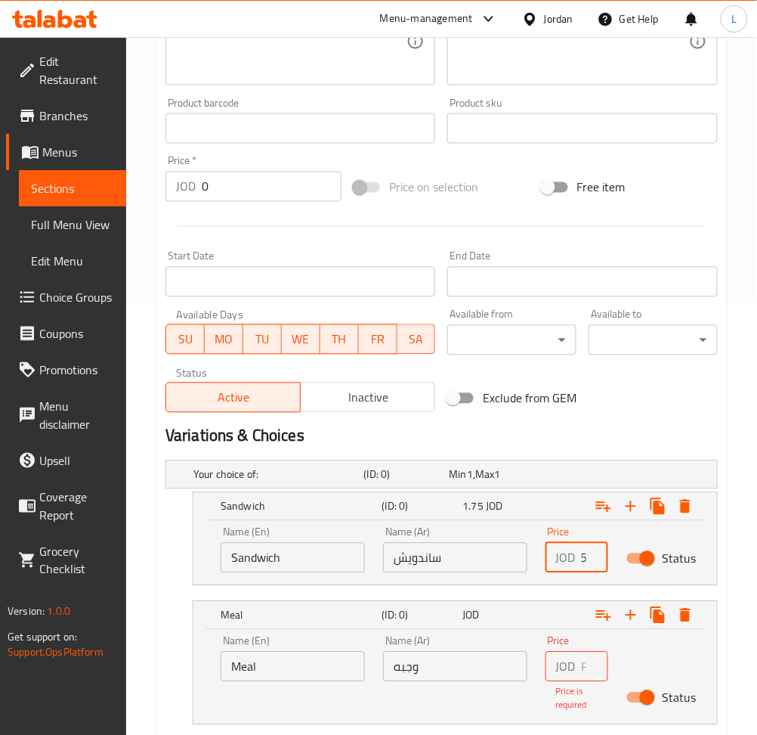
type input "1.75"
click at [586, 660] on input "number" at bounding box center [595, 667] width 26 height 30
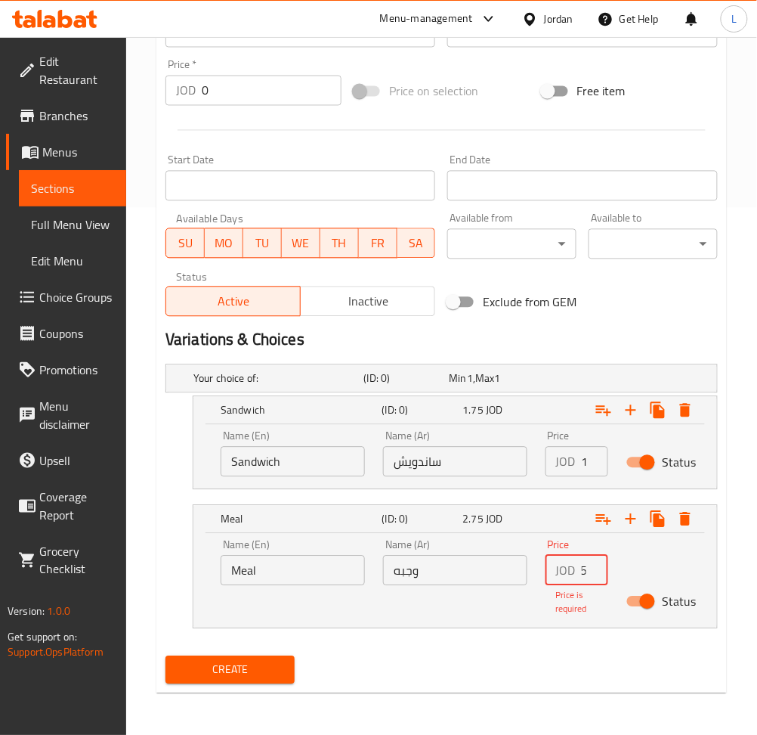
type input "2.75"
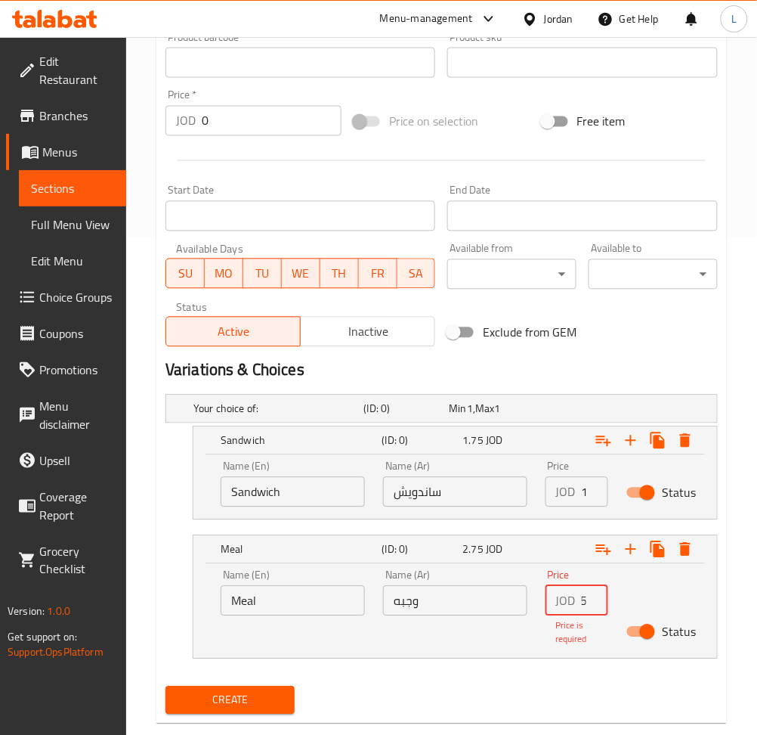
click at [283, 686] on button "Create" at bounding box center [230, 700] width 129 height 28
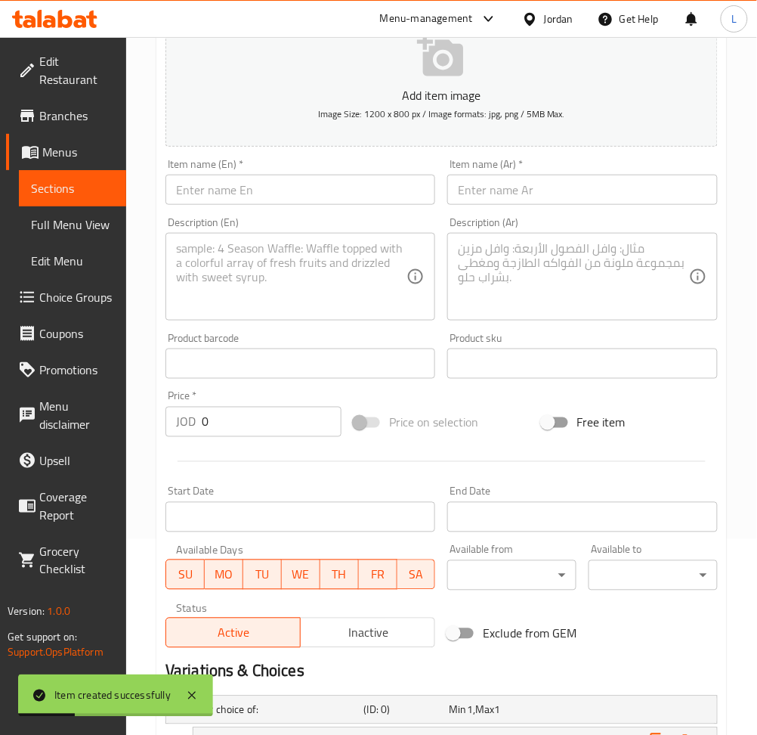
scroll to position [0, 0]
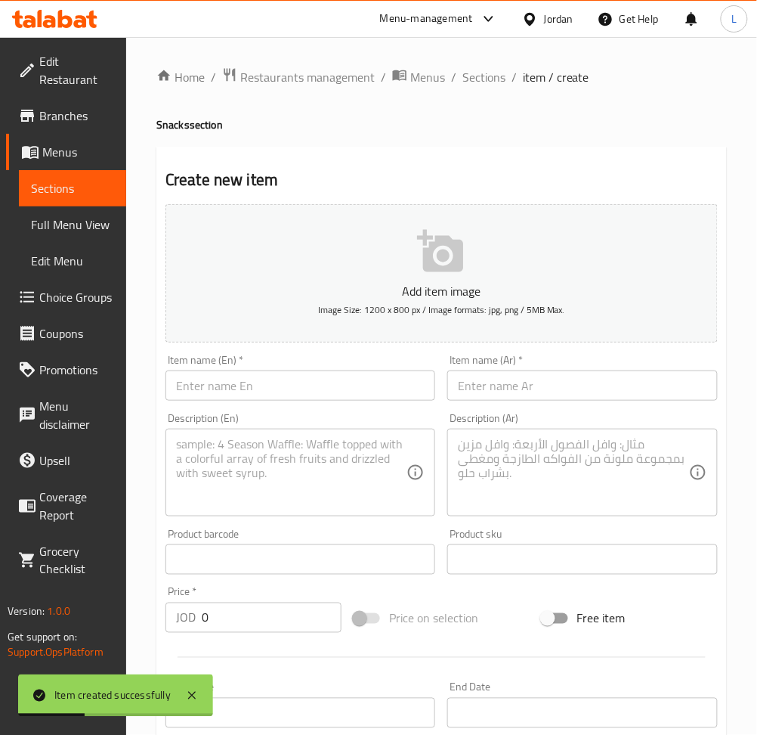
drag, startPoint x: 531, startPoint y: 372, endPoint x: 502, endPoint y: 391, distance: 34.4
click at [531, 373] on input "text" at bounding box center [582, 385] width 270 height 30
paste input "نجر صاج"
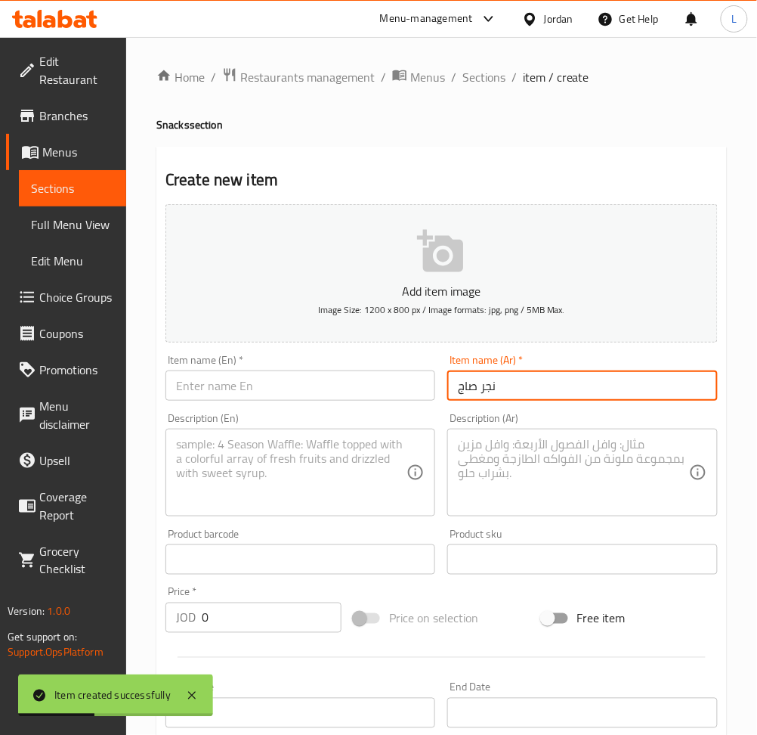
click at [335, 376] on input "text" at bounding box center [301, 385] width 270 height 30
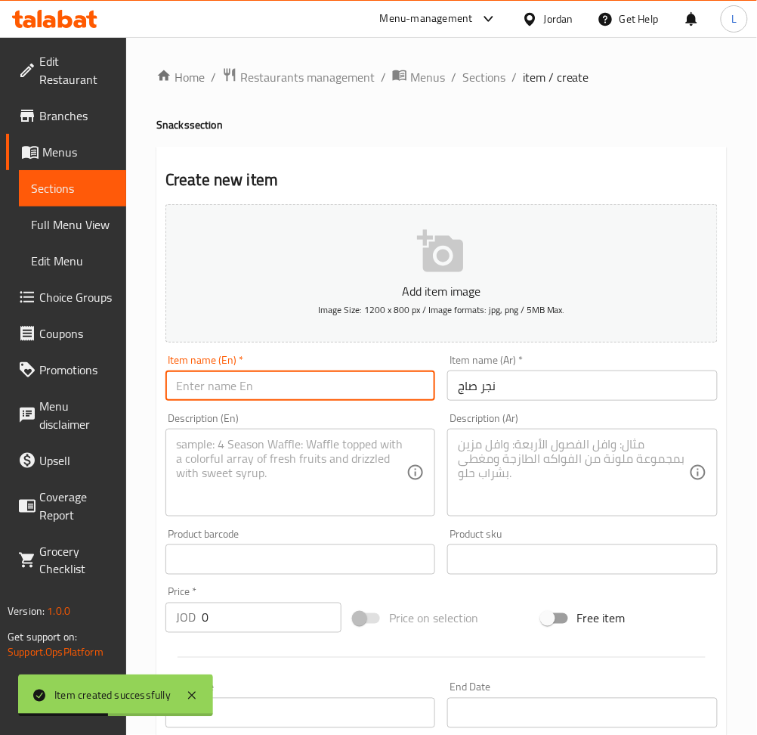
click at [512, 388] on input "نجر صاج" at bounding box center [582, 385] width 270 height 30
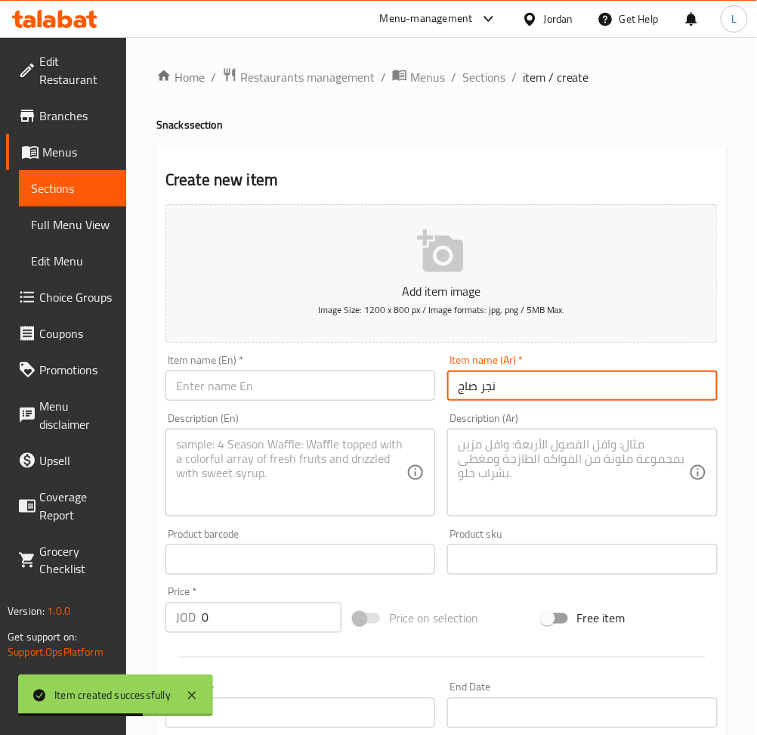
click at [457, 389] on input "نجر صاج" at bounding box center [582, 385] width 270 height 30
type input "زنجر صاج"
click at [380, 386] on input "text" at bounding box center [301, 385] width 270 height 30
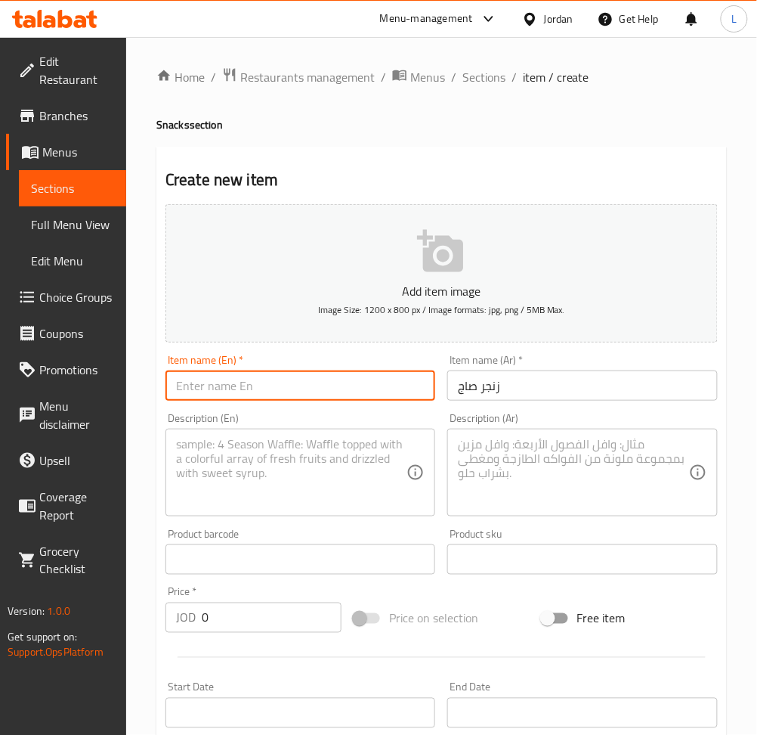
click at [466, 379] on input "زنجر صاج" at bounding box center [582, 385] width 270 height 30
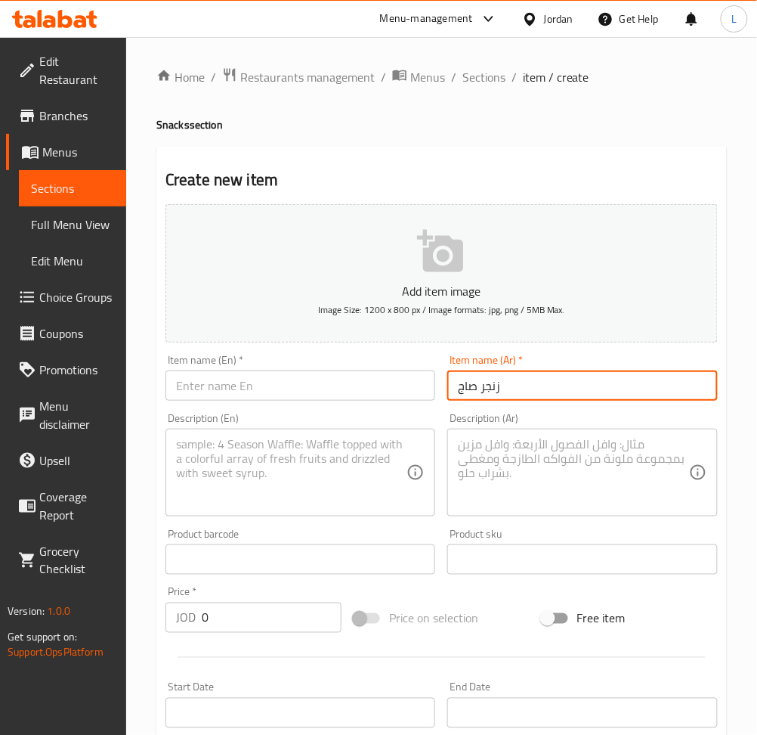
click at [466, 379] on input "زنجر صاج" at bounding box center [582, 385] width 270 height 30
click at [273, 379] on input "text" at bounding box center [301, 385] width 270 height 30
paste input "Zinger Saj"
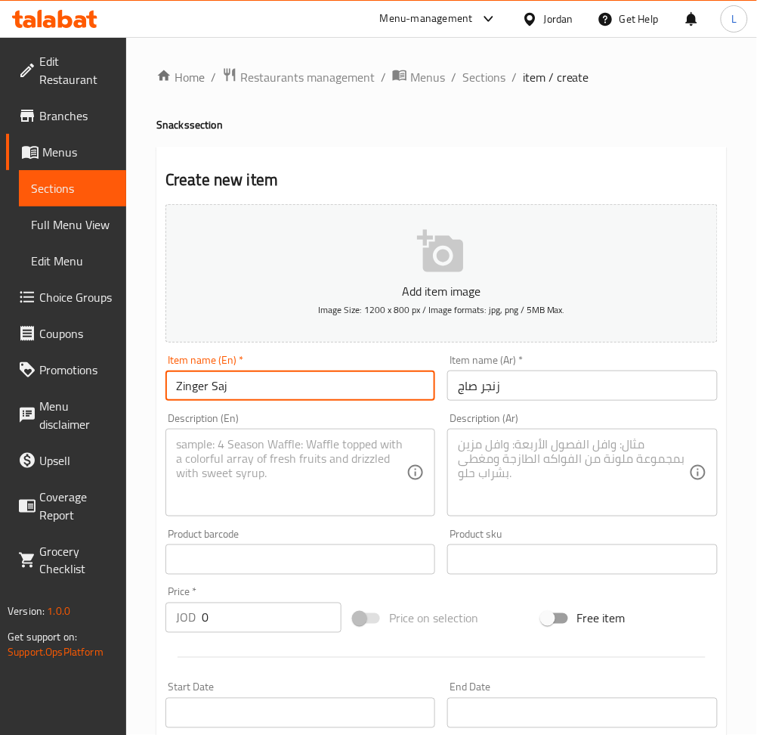
type input "Zinger Saj"
click at [550, 481] on textarea at bounding box center [573, 473] width 231 height 72
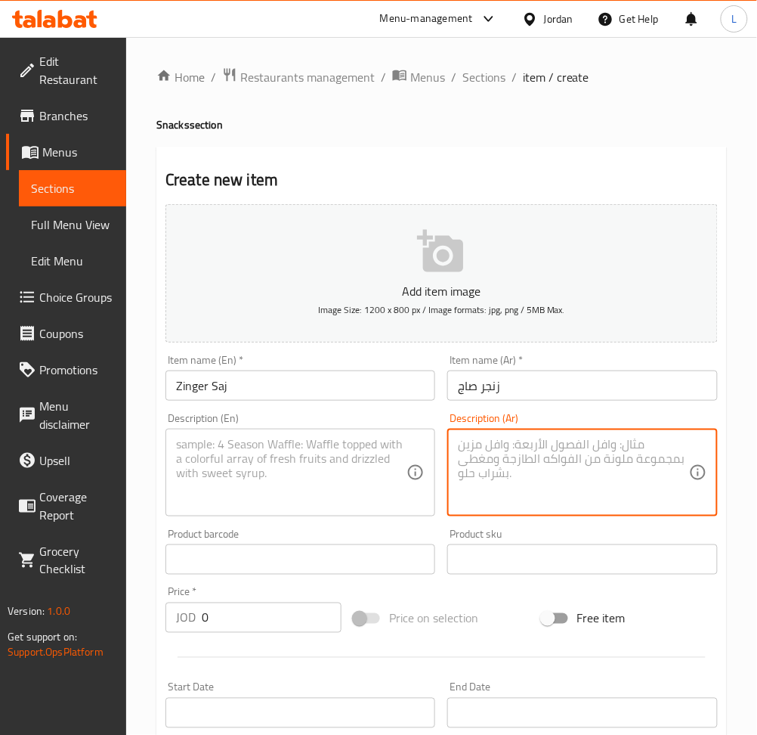
paste textarea "خبز تورتيال.زنجر.خس.تيركه.مخل.جبنه.صوص"
type textarea "خبز تورتيال.زنجر.خس.تيركه.مخل.جبنه.صوص"
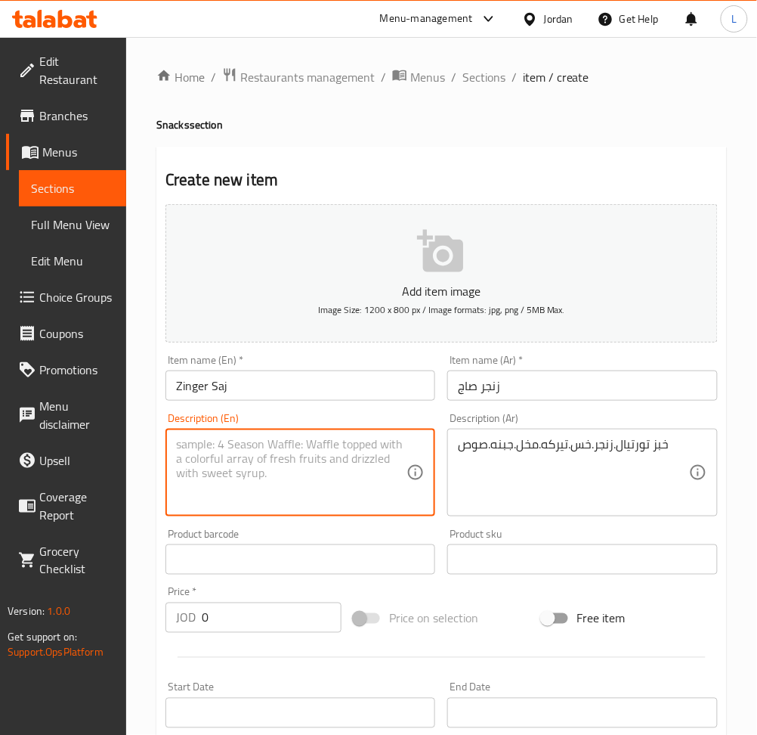
click at [243, 487] on textarea at bounding box center [291, 473] width 231 height 72
click at [294, 475] on textarea at bounding box center [291, 473] width 231 height 72
paste textarea "Tortilla bread, zinger, lettuce, turkey, pickles, cheese, sauce"
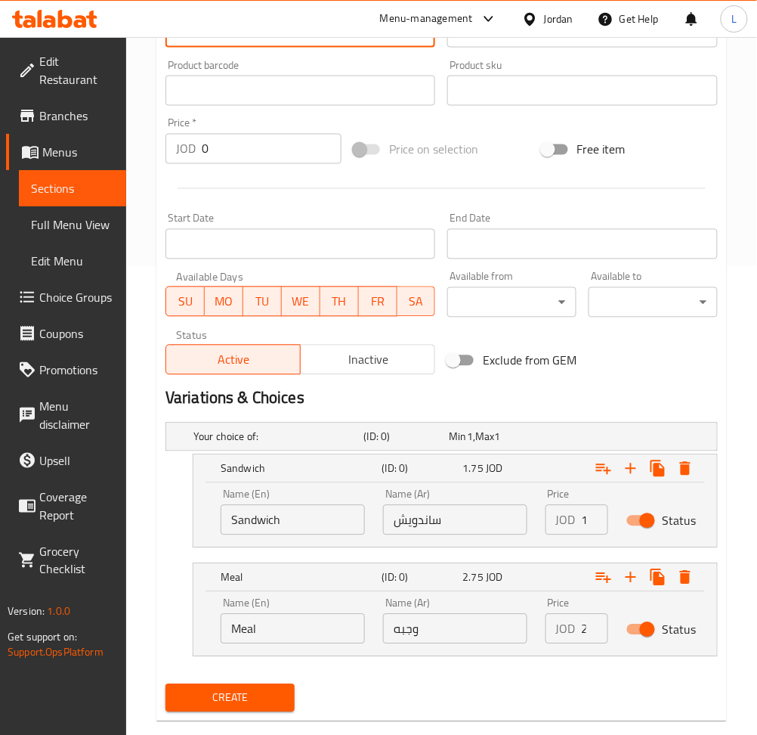
scroll to position [497, 0]
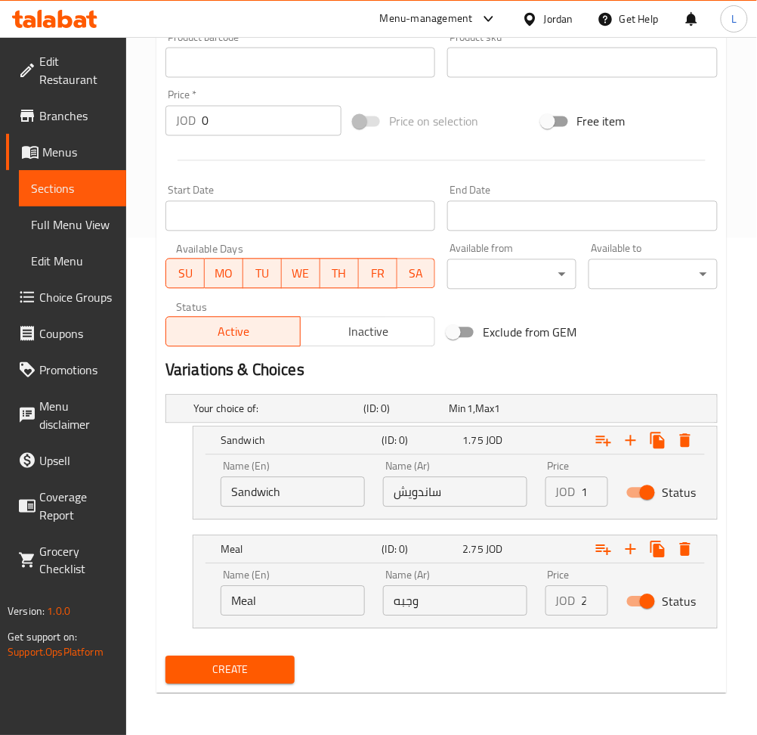
type textarea "Tortilla bread, zinger, lettuce, turkey, pickles, cheese, sauce"
click at [282, 503] on input "Sandwich" at bounding box center [293, 492] width 144 height 30
click at [278, 489] on input "Sandwich" at bounding box center [293, 492] width 144 height 30
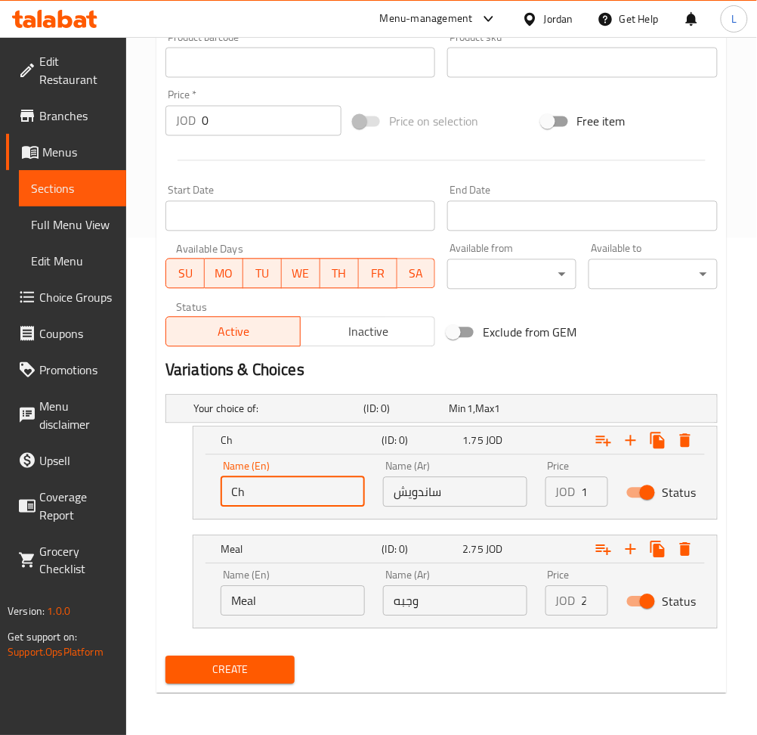
type input "C"
click at [278, 489] on input "text" at bounding box center [293, 492] width 144 height 30
type input "Sandwich"
click at [444, 475] on div "Name (Ar) ساندويش Name (Ar)" at bounding box center [455, 484] width 144 height 46
drag, startPoint x: 455, startPoint y: 493, endPoint x: 456, endPoint y: 485, distance: 7.6
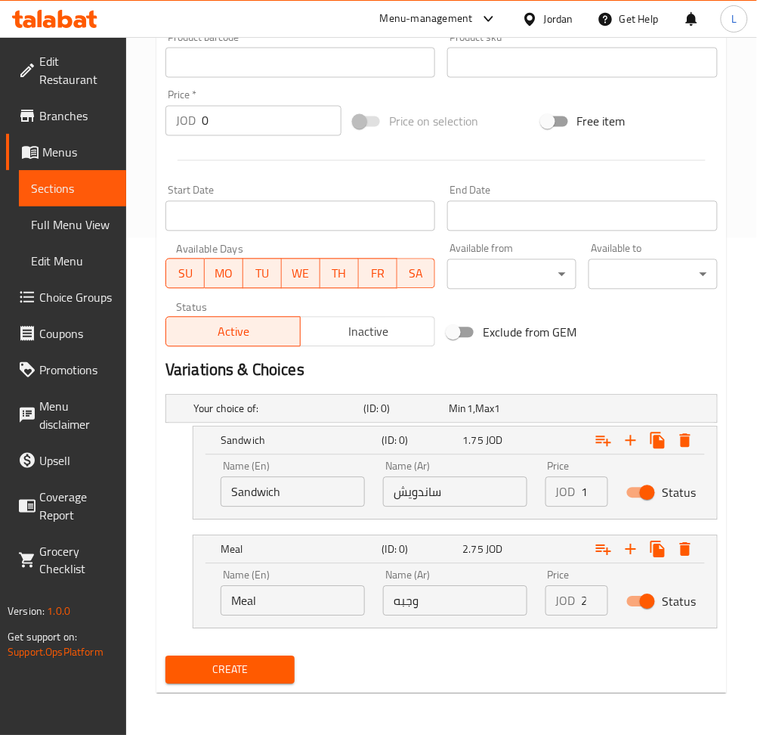
click at [456, 494] on input "ساندويش" at bounding box center [455, 492] width 144 height 30
type input "ساندويش"
click at [252, 618] on div "Name (En) Meal Name (En)" at bounding box center [293, 593] width 163 height 64
click at [267, 607] on input "Meal" at bounding box center [293, 601] width 144 height 30
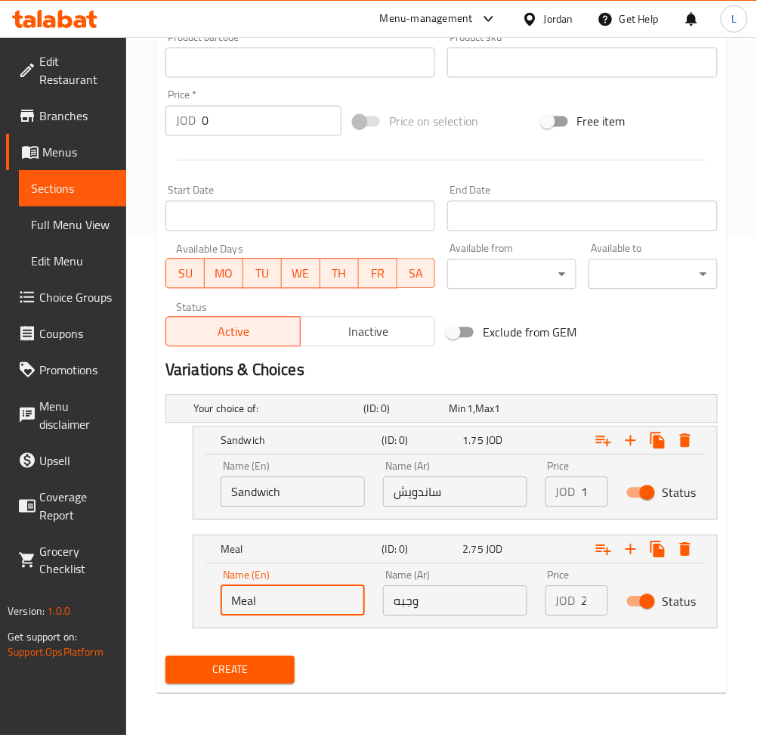
click at [267, 607] on input "Meal" at bounding box center [293, 601] width 144 height 30
type input "Choice"
click at [267, 607] on input "text" at bounding box center [293, 601] width 144 height 30
type input "Meal"
click at [455, 602] on input "وجبه" at bounding box center [455, 601] width 144 height 30
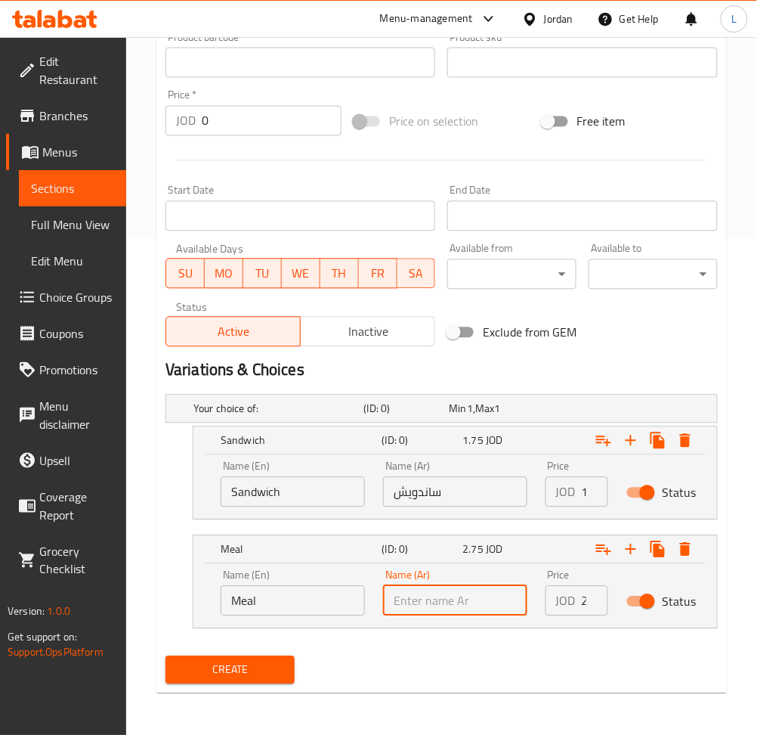
type input "وجبه"
click at [583, 491] on input "1.75" at bounding box center [595, 492] width 26 height 30
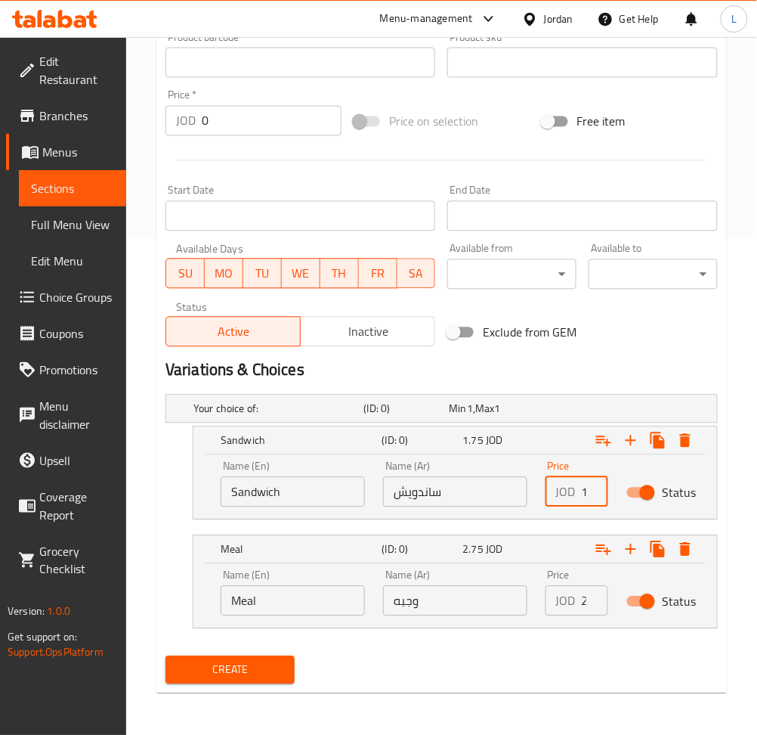
click at [583, 491] on input "1.75" at bounding box center [595, 492] width 26 height 30
type input "1.9"
click at [584, 598] on input "2.75" at bounding box center [595, 601] width 26 height 30
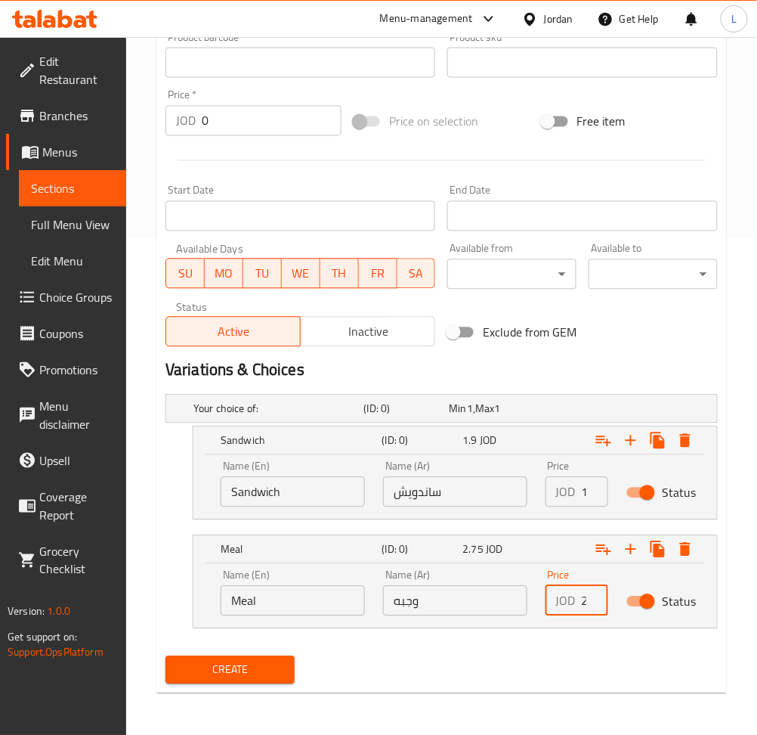
click at [584, 598] on input "2.75" at bounding box center [595, 601] width 26 height 30
type input "3"
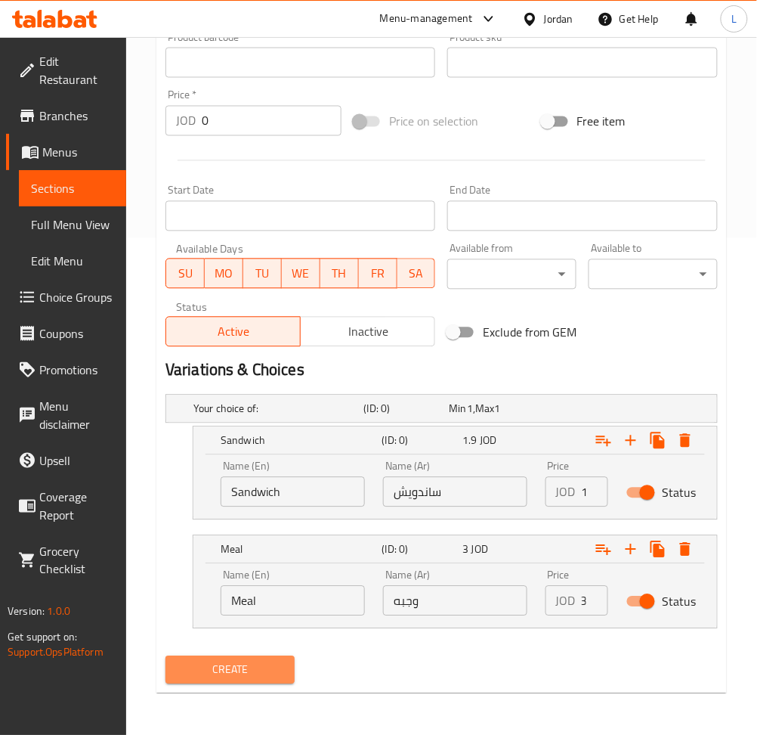
click at [240, 664] on span "Create" at bounding box center [230, 670] width 105 height 19
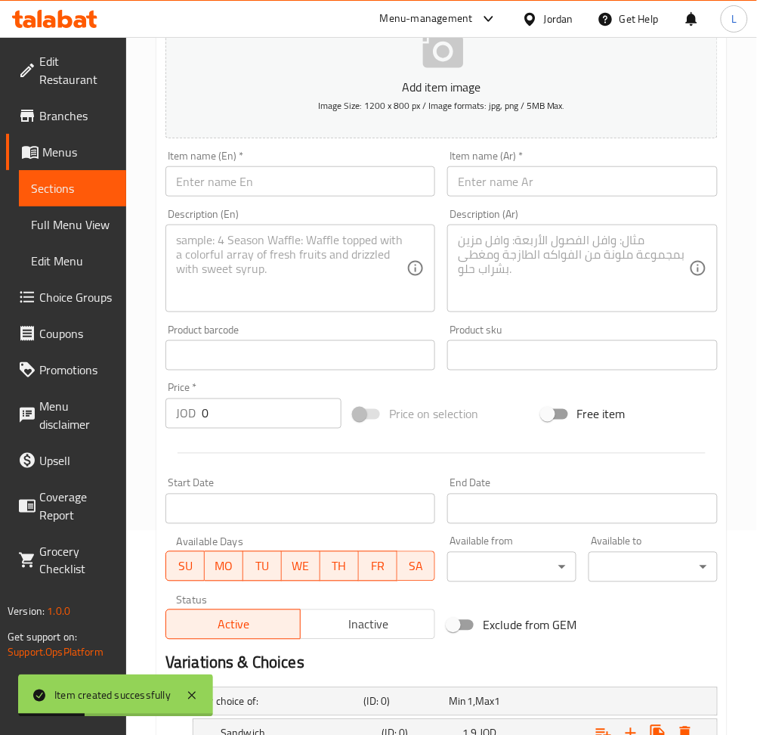
scroll to position [0, 0]
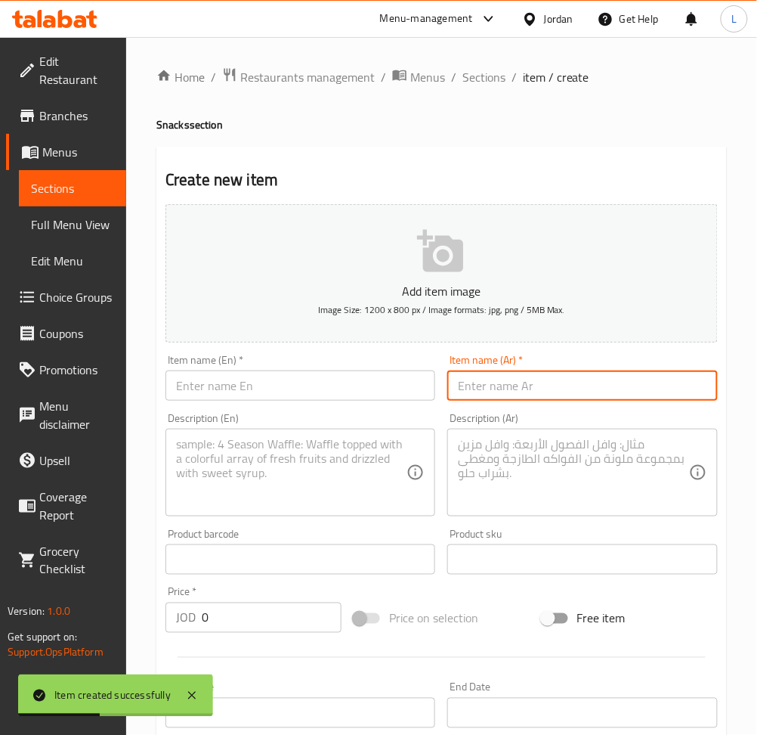
drag, startPoint x: 530, startPoint y: 390, endPoint x: 437, endPoint y: 392, distance: 93.0
click at [530, 390] on input "text" at bounding box center [582, 385] width 270 height 30
paste input "زنجر بكريمه صاج"
type input "زنجر بكريمه صاج"
click at [344, 367] on div "Item name (En)   * Item name (En) *" at bounding box center [301, 378] width 270 height 46
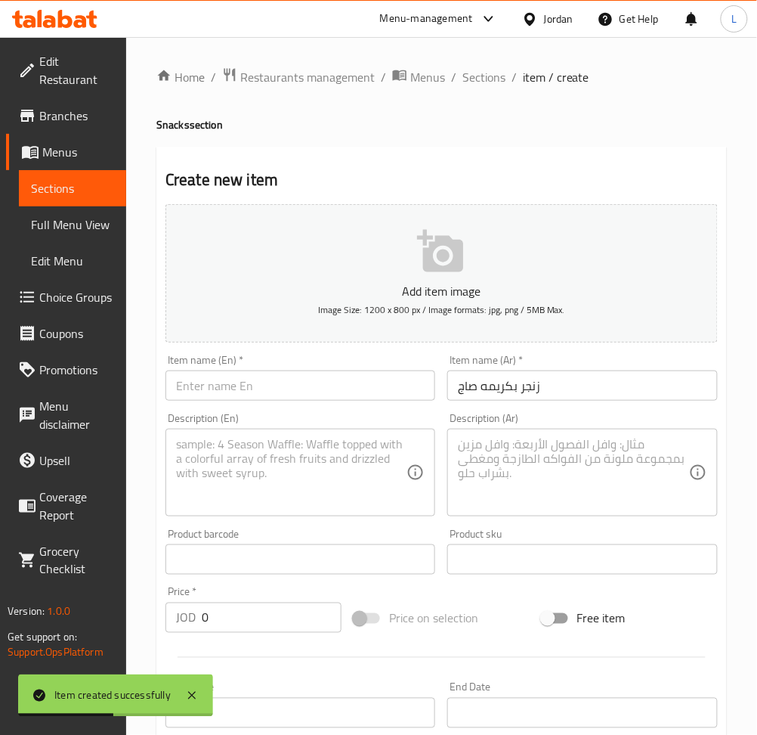
click at [345, 392] on input "text" at bounding box center [301, 385] width 270 height 30
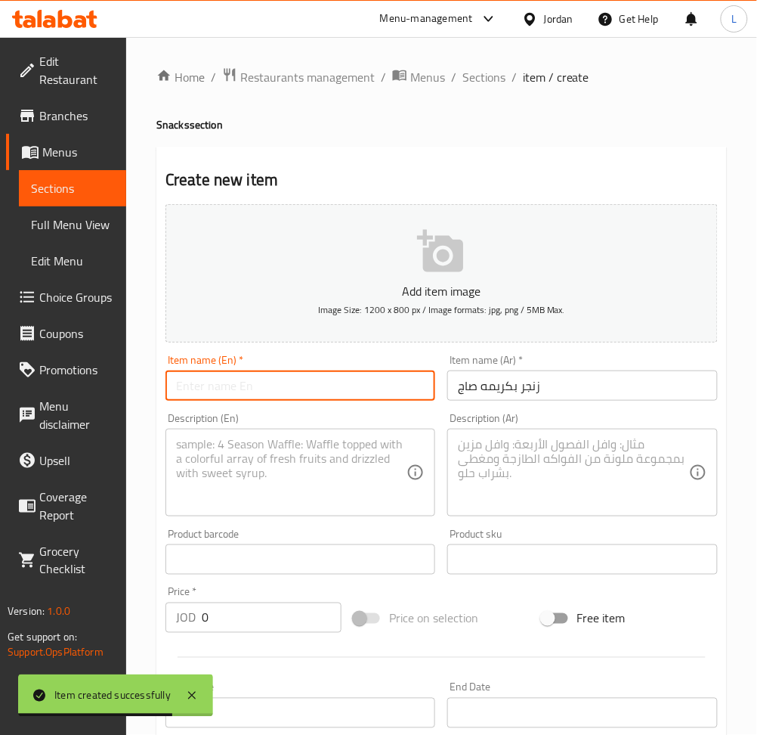
paste input "Zinger with cream"
type input "Zinger with cream"
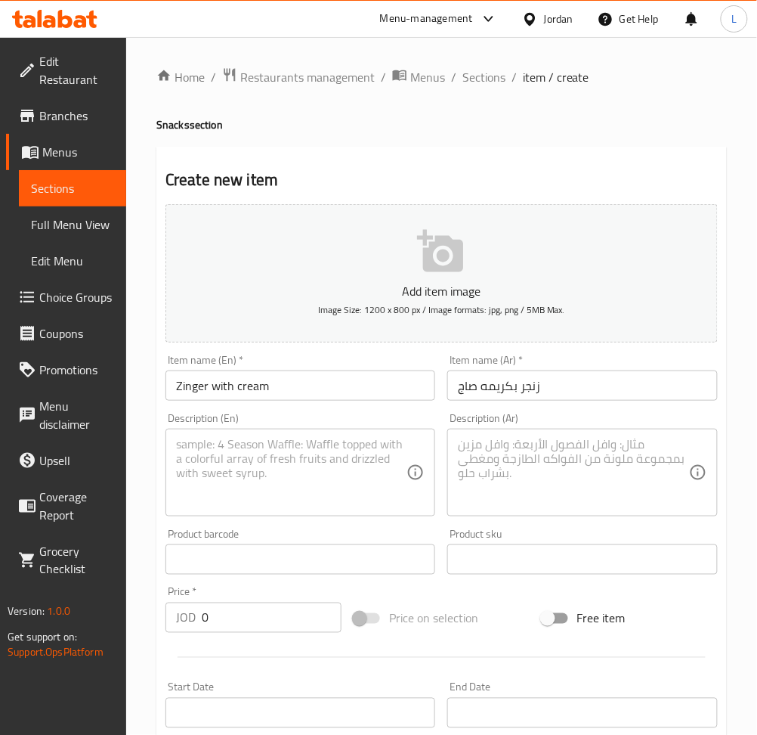
click at [506, 470] on textarea at bounding box center [573, 473] width 231 height 72
paste textarea "خبز تورتيال.زنجر.كريمه.خس.تيركه.مخل.جبنه.صوص."
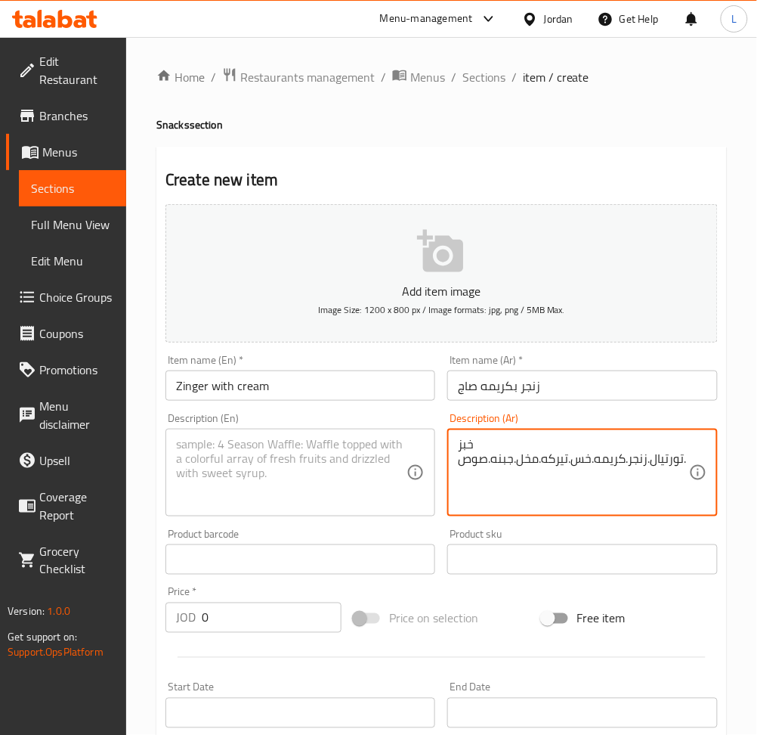
type textarea "خبز تورتيال.زنجر.كريمه.خس.تيركه.مخل.جبنه.صوص."
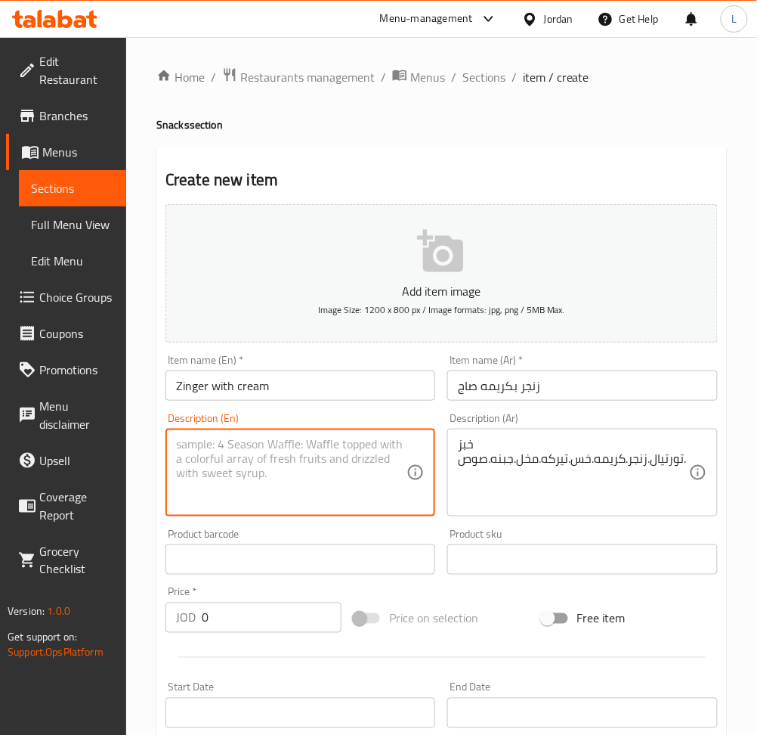
click at [345, 447] on textarea at bounding box center [291, 473] width 231 height 72
paste textarea "Tortilla bread, zinger, cream, lettuce, turkey, pickles, cheese, sauce."
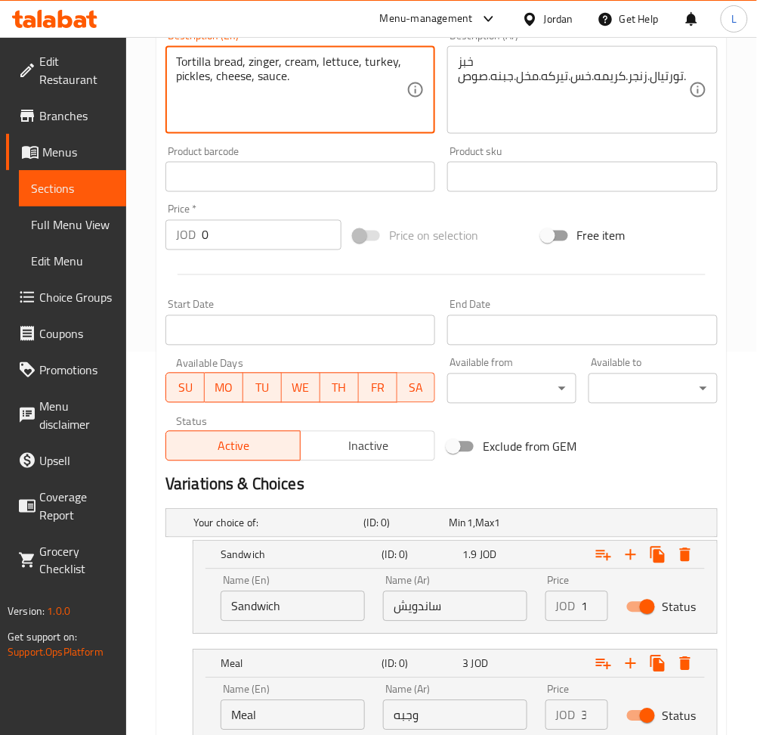
scroll to position [497, 0]
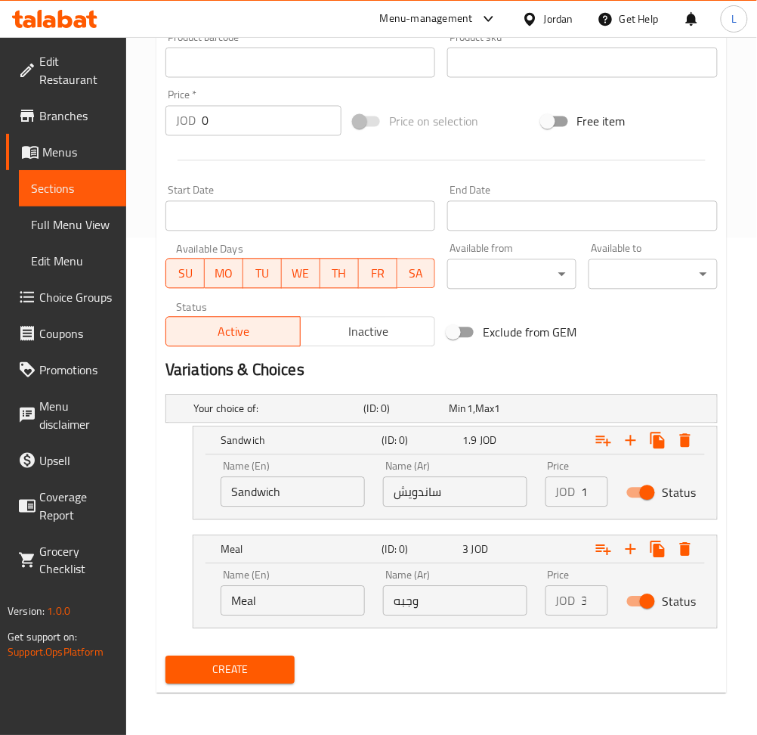
type textarea "Tortilla bread, zinger, cream, lettuce, turkey, pickles, cheese, sauce."
click at [285, 488] on input "Sandwich" at bounding box center [293, 492] width 144 height 30
type input "Choice"
click at [285, 488] on input "text" at bounding box center [293, 492] width 144 height 30
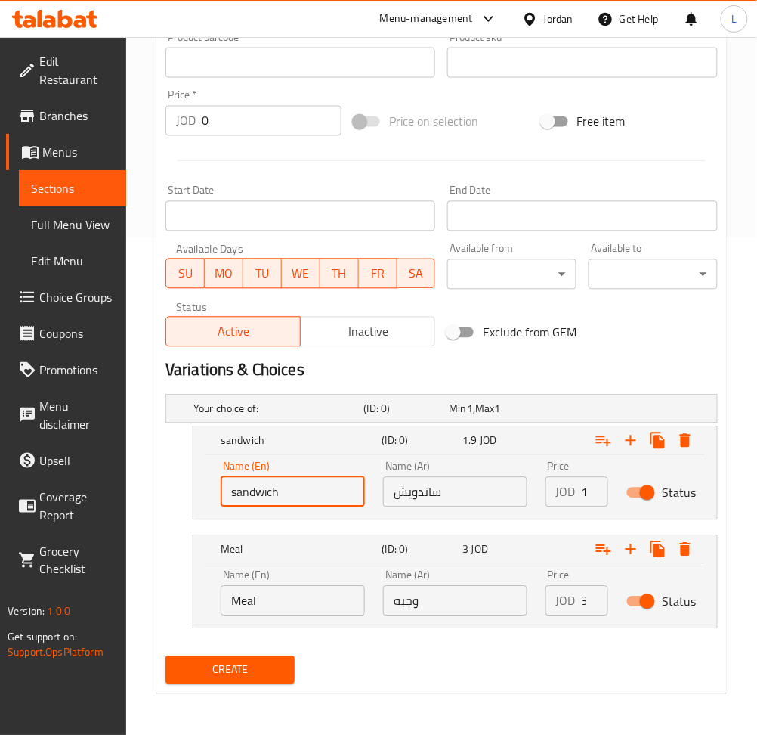
click at [290, 485] on input "sandwich" at bounding box center [293, 492] width 144 height 30
type input "Sandwich"
click at [434, 488] on input "ساندويش" at bounding box center [455, 492] width 144 height 30
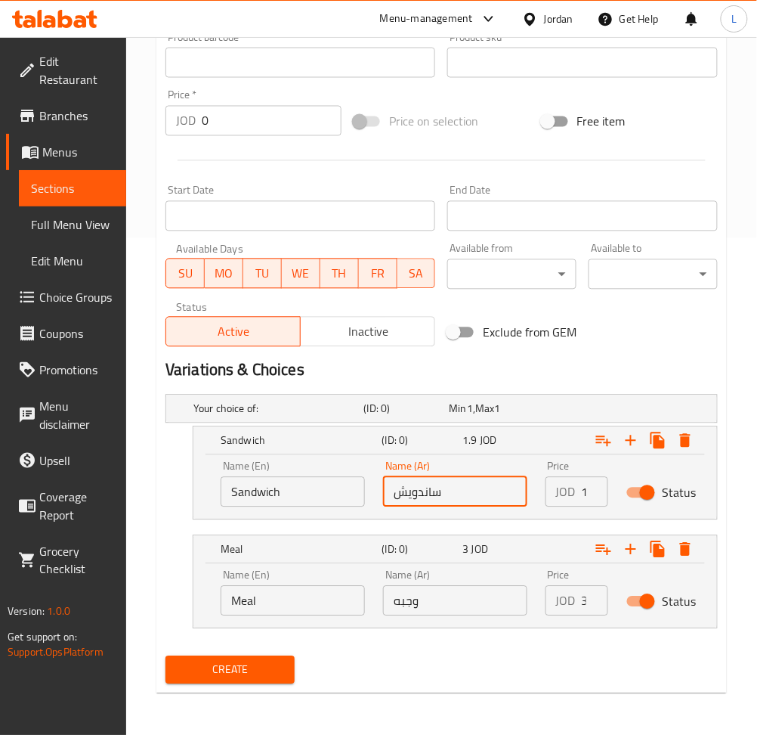
type input "ساندويش"
click at [281, 604] on input "Meal" at bounding box center [293, 601] width 144 height 30
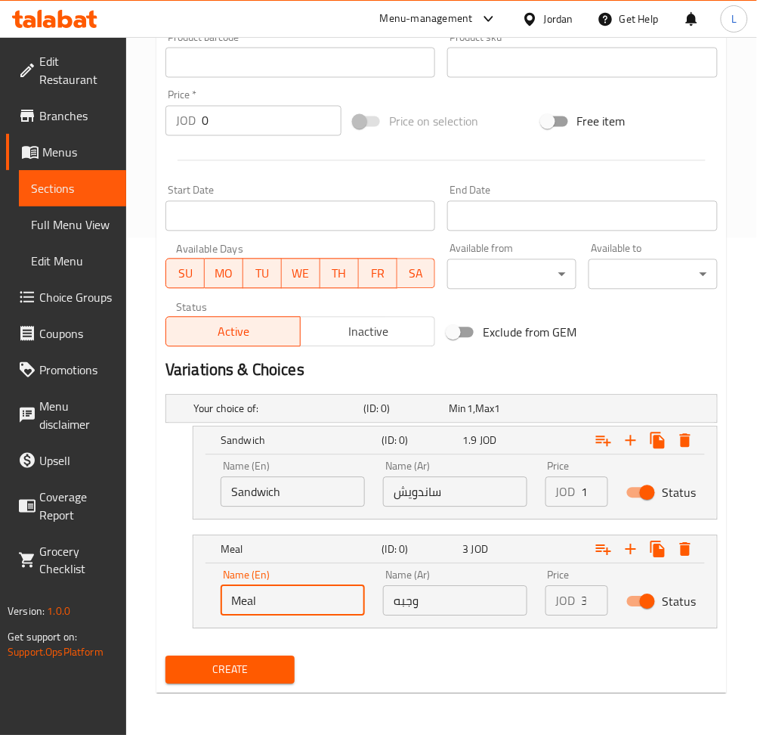
type input "Choice"
click at [282, 603] on input "text" at bounding box center [293, 601] width 144 height 30
type input "Meal"
click at [494, 609] on input "وجبه" at bounding box center [455, 601] width 144 height 30
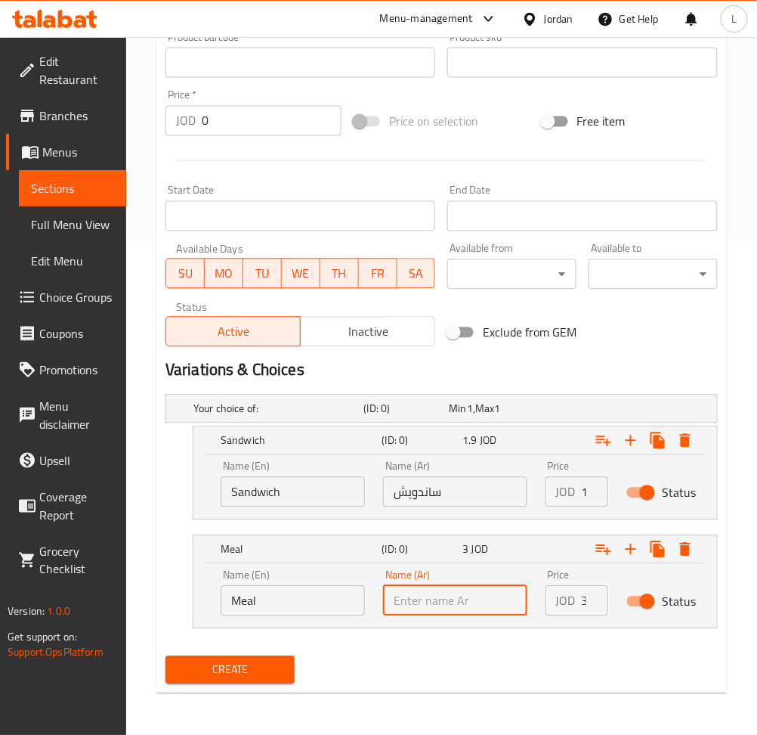
type input "وجبه"
click at [585, 491] on input "1.9" at bounding box center [595, 492] width 26 height 30
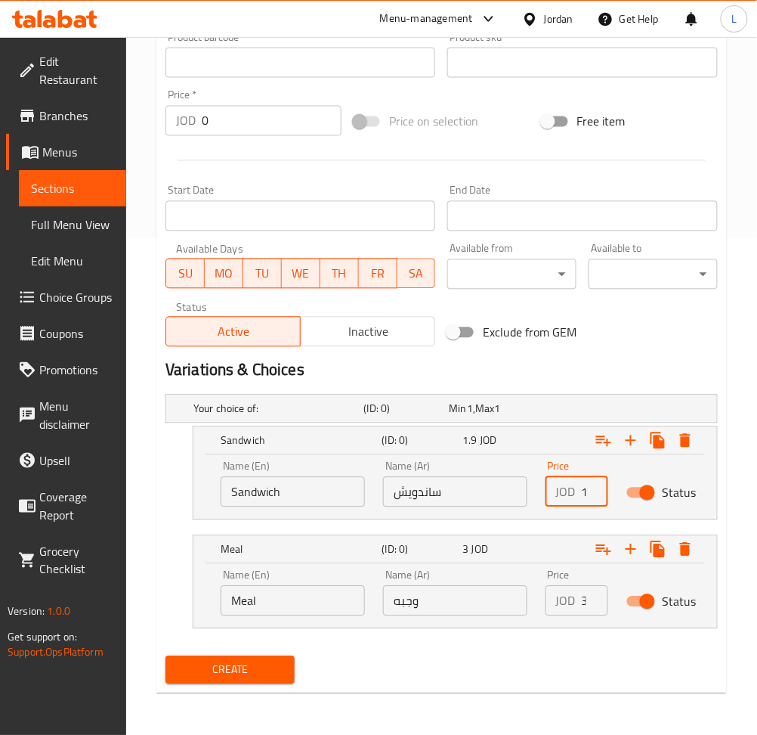
click at [585, 491] on input "1.9" at bounding box center [595, 492] width 26 height 30
type input "2.25"
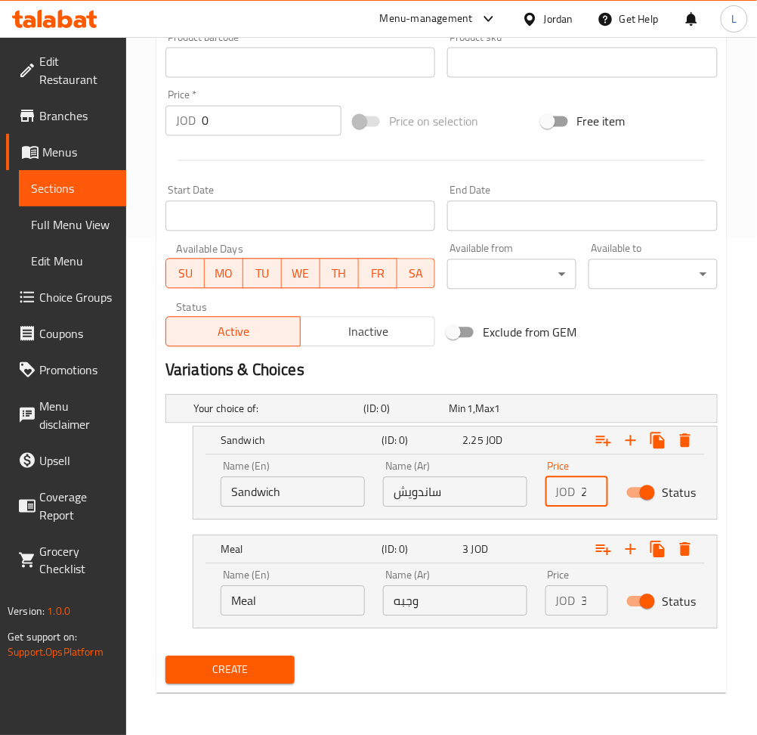
click at [583, 596] on input "3" at bounding box center [595, 601] width 26 height 30
type input "3.25"
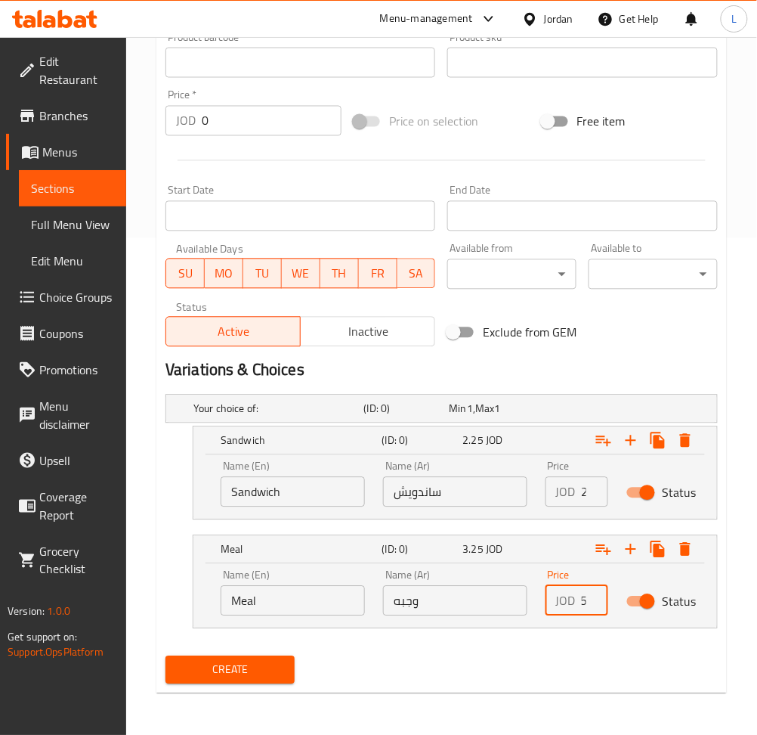
click at [166, 656] on button "Create" at bounding box center [230, 670] width 129 height 28
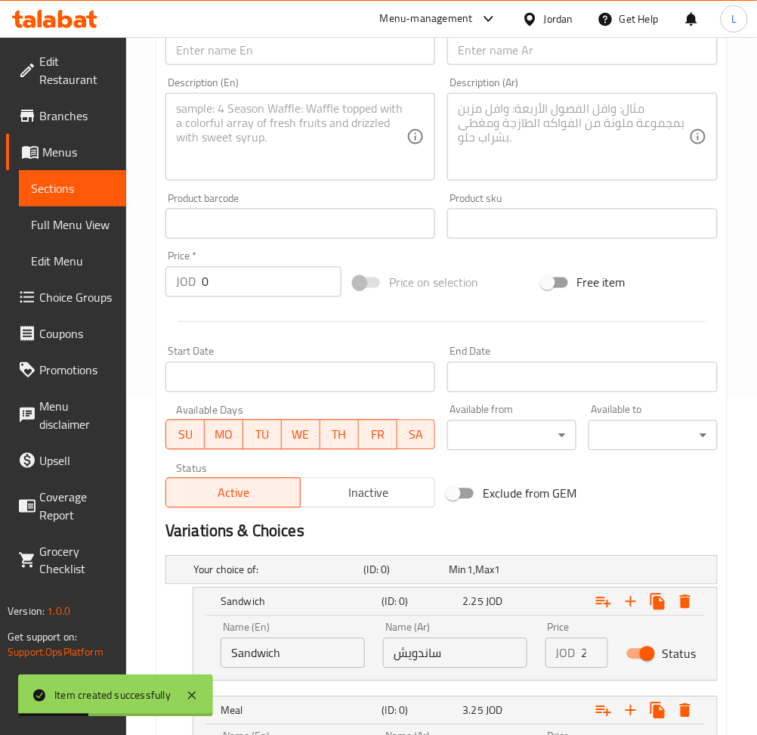
scroll to position [194, 0]
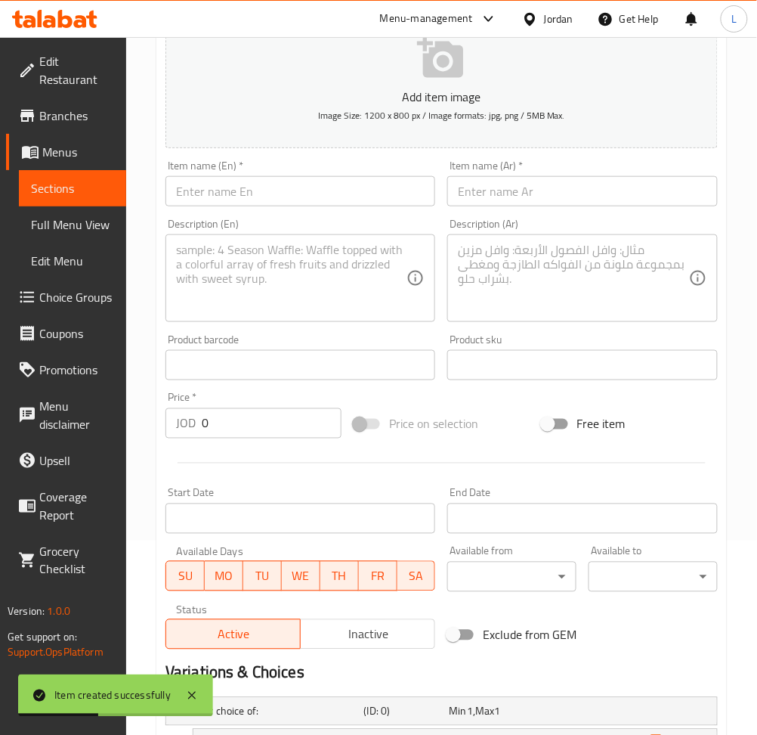
drag, startPoint x: 553, startPoint y: 187, endPoint x: 545, endPoint y: 187, distance: 8.3
click at [553, 187] on input "text" at bounding box center [582, 191] width 270 height 30
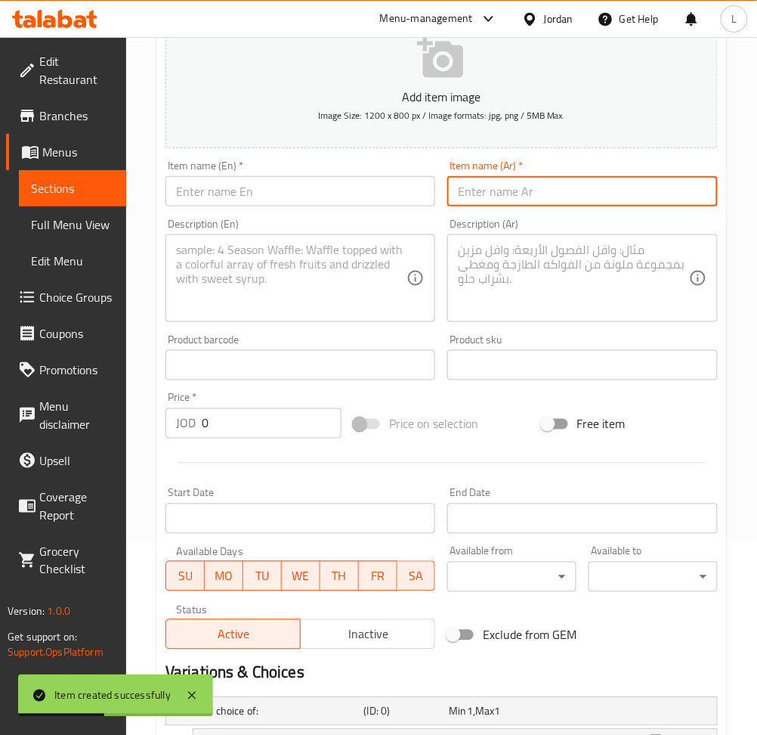
paste input "نجر باربكيو صاج"
type input "نجر باربكيو صاج"
click at [313, 183] on input "text" at bounding box center [301, 191] width 270 height 30
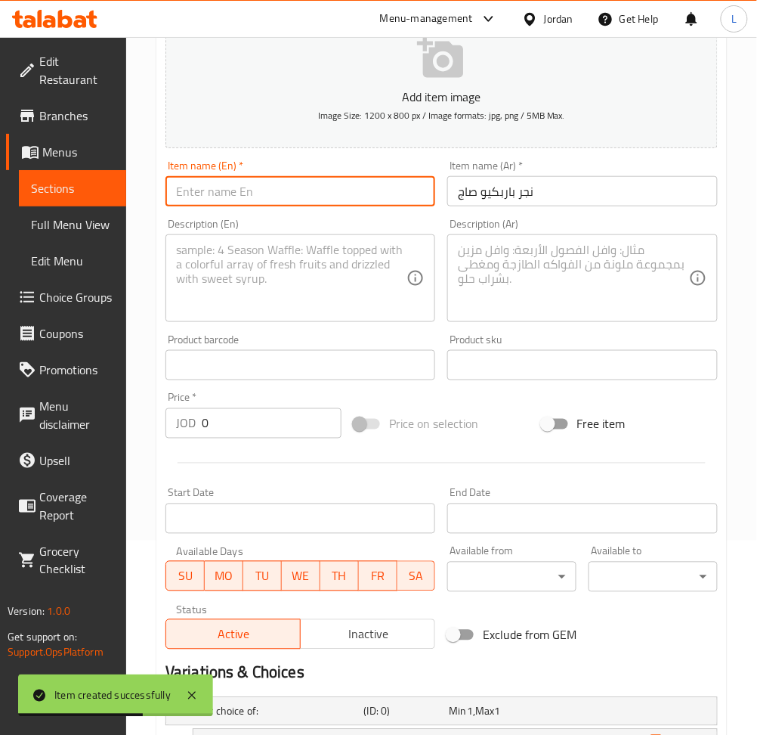
paste input "BBQ grill"
type input "BBQ grill"
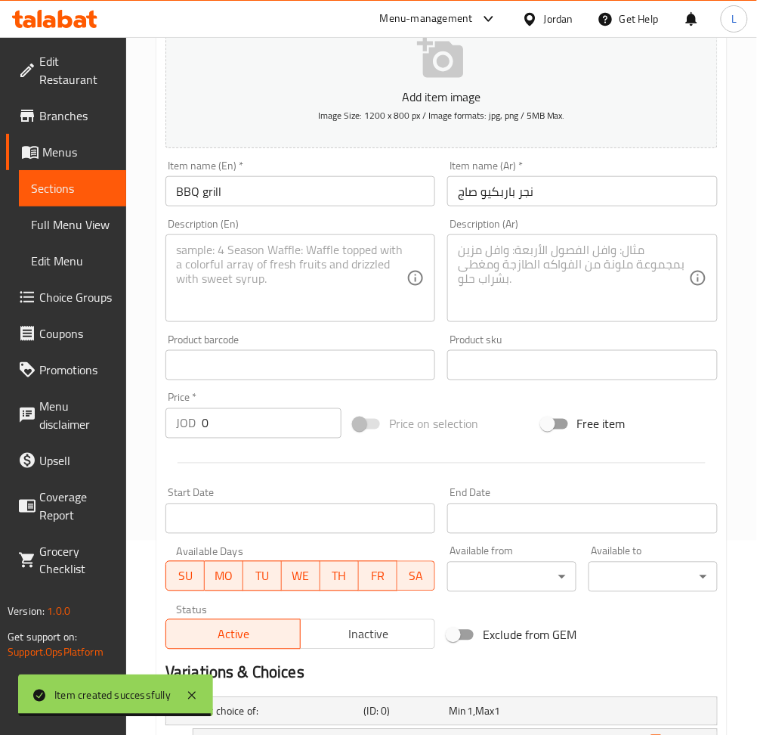
drag, startPoint x: 611, startPoint y: 252, endPoint x: 533, endPoint y: 264, distance: 78.7
click at [611, 252] on textarea at bounding box center [573, 279] width 231 height 72
paste textarea "خبز تورتيال.زنجر.باربكيو.خس.تيركه.مخل.جبنه.صوص"
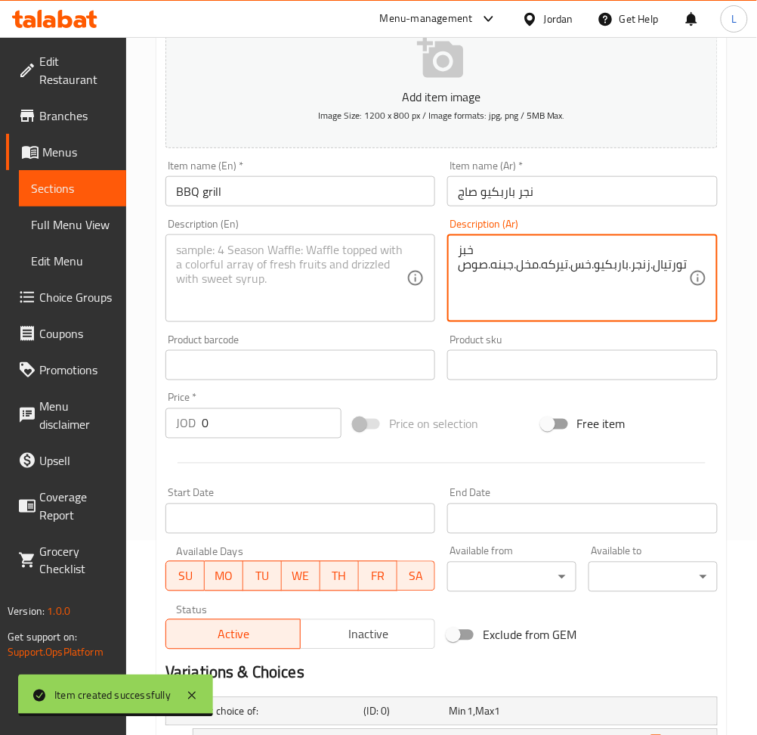
type textarea "خبز تورتيال.زنجر.باربكيو.خس.تيركه.مخل.جبنه.صوص"
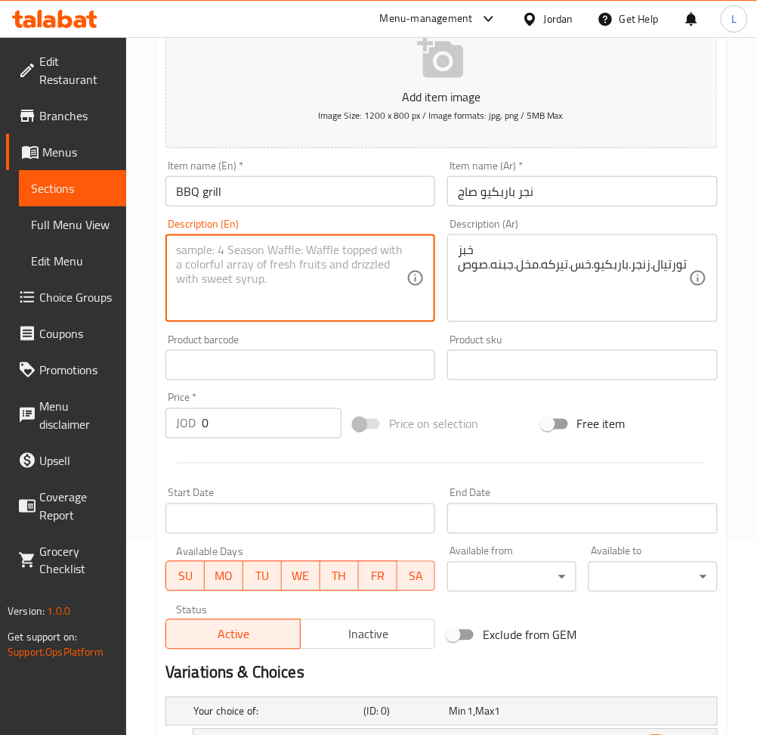
drag, startPoint x: 296, startPoint y: 292, endPoint x: 300, endPoint y: 284, distance: 8.8
click at [296, 290] on textarea at bounding box center [291, 279] width 231 height 72
paste textarea "Tortilla bread, zinger, barbecue, lettuce, turkey, pickles, cheese, sauce"
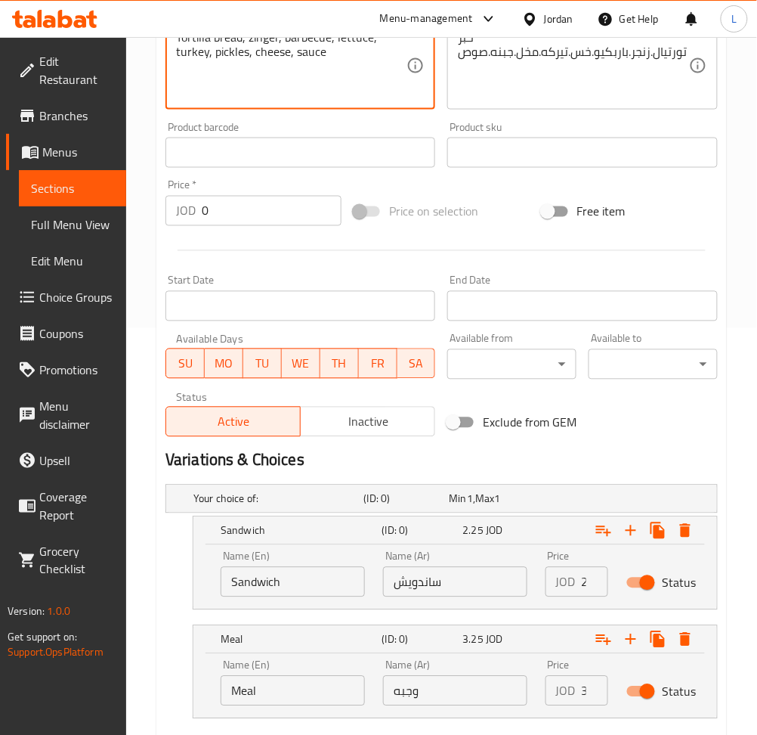
scroll to position [497, 0]
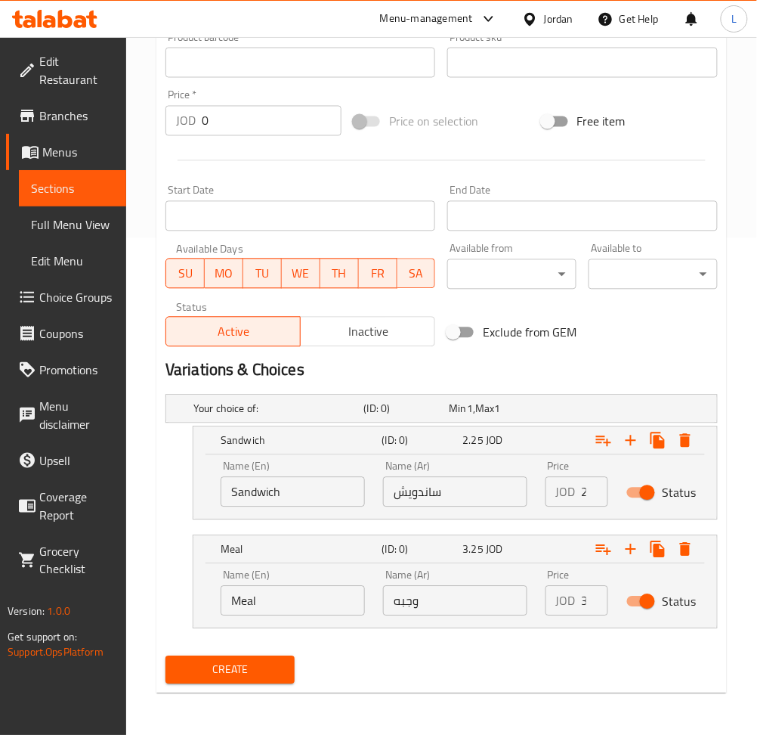
type textarea "Tortilla bread, zinger, barbecue, lettuce, turkey, pickles, cheese, sauce"
click at [267, 493] on input "Sandwich" at bounding box center [293, 492] width 144 height 30
type input "Choice"
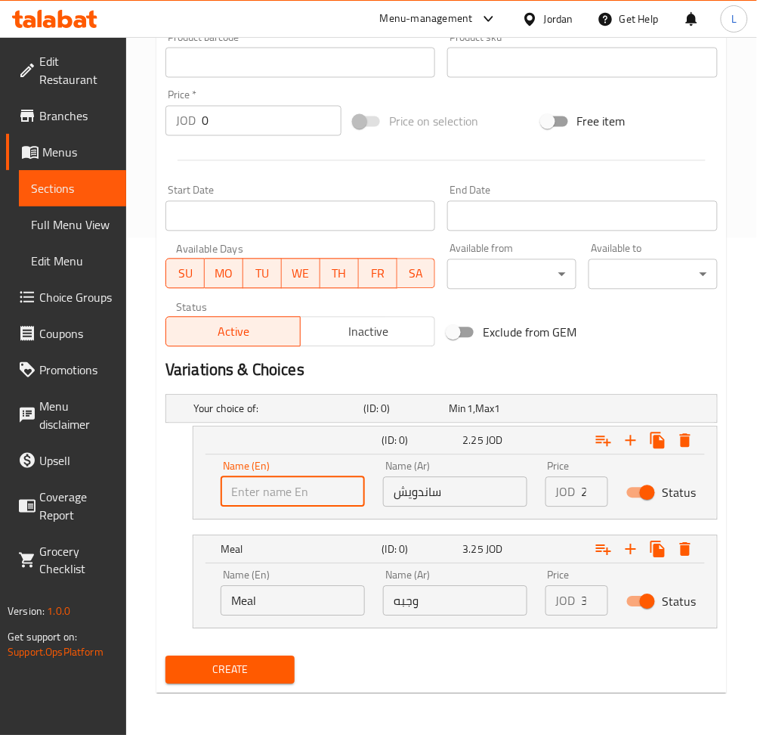
click at [268, 493] on input "text" at bounding box center [293, 492] width 144 height 30
type input "Sandwich"
click at [284, 621] on div "Name (En) Meal Name (En)" at bounding box center [293, 593] width 163 height 64
click at [284, 605] on input "Meal" at bounding box center [293, 601] width 144 height 30
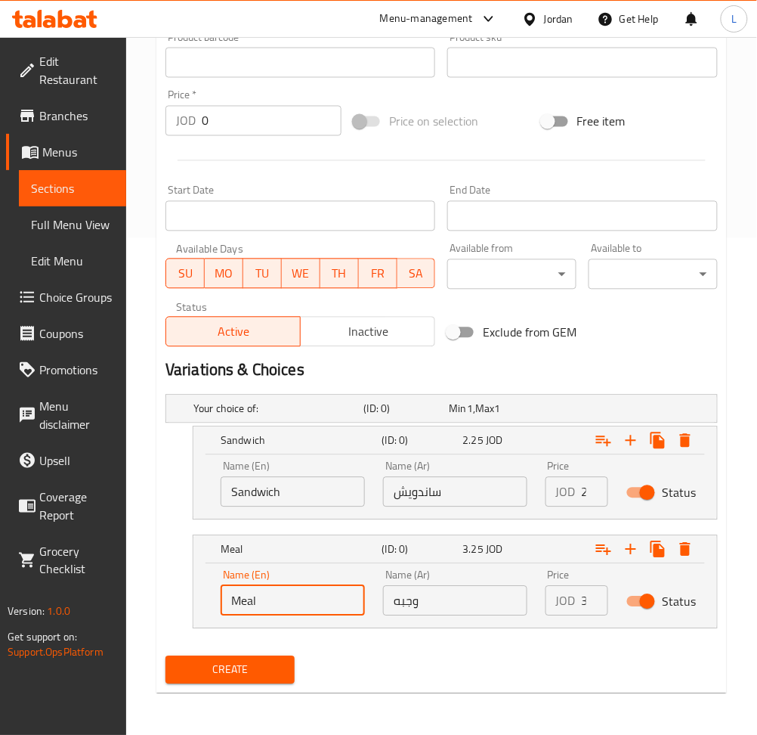
click at [284, 605] on input "Meal" at bounding box center [293, 601] width 144 height 30
type input "Choice"
click at [284, 602] on input "text" at bounding box center [293, 601] width 144 height 30
type input "Meal"
click at [510, 499] on input "ساندويش" at bounding box center [455, 492] width 144 height 30
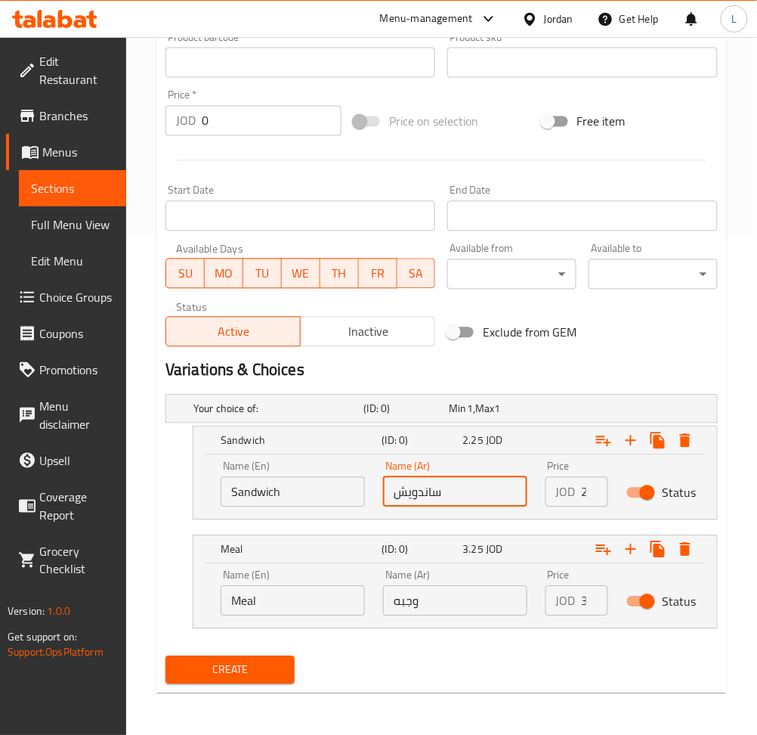
type input "ساندويش"
click at [456, 597] on input "وجبه" at bounding box center [455, 601] width 144 height 30
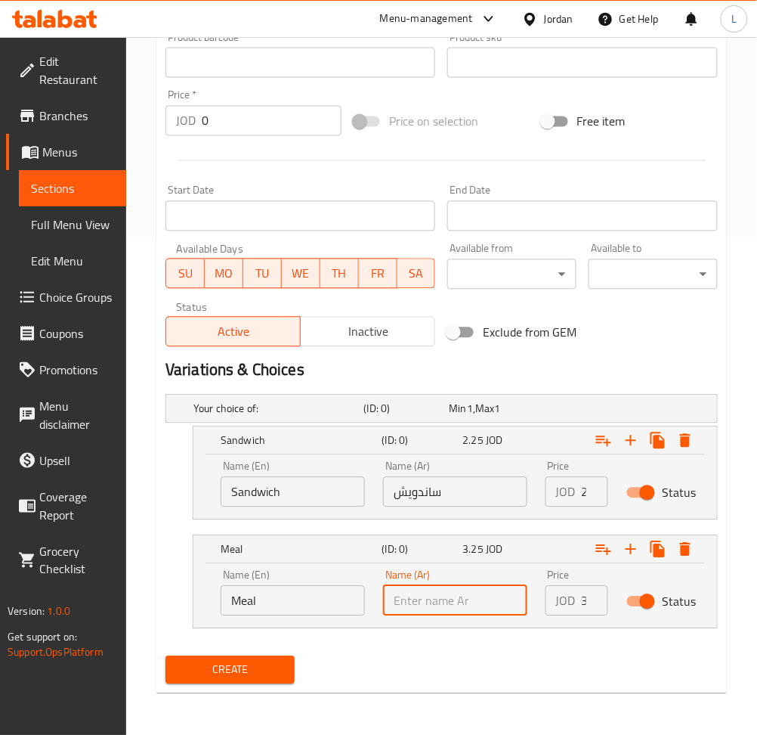
type input "وجبه"
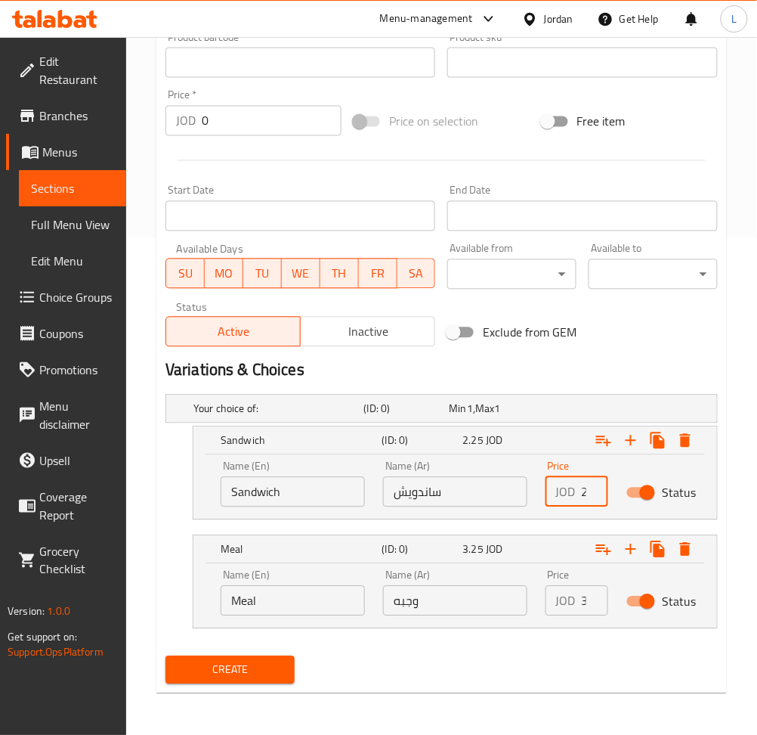
click at [582, 488] on input "2.25" at bounding box center [595, 492] width 26 height 30
type input "2"
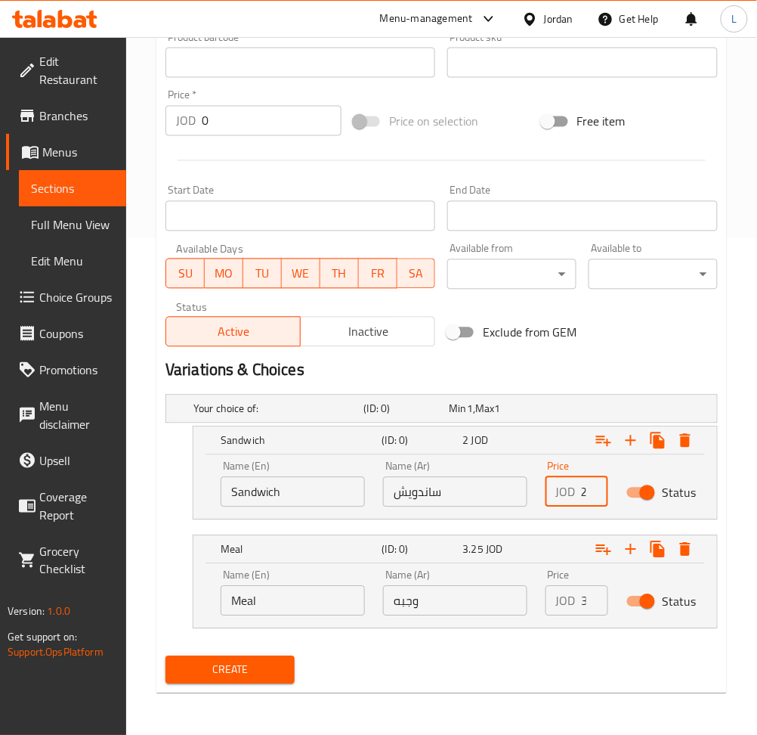
click at [583, 605] on input "3.25" at bounding box center [595, 601] width 26 height 30
type input "3.25"
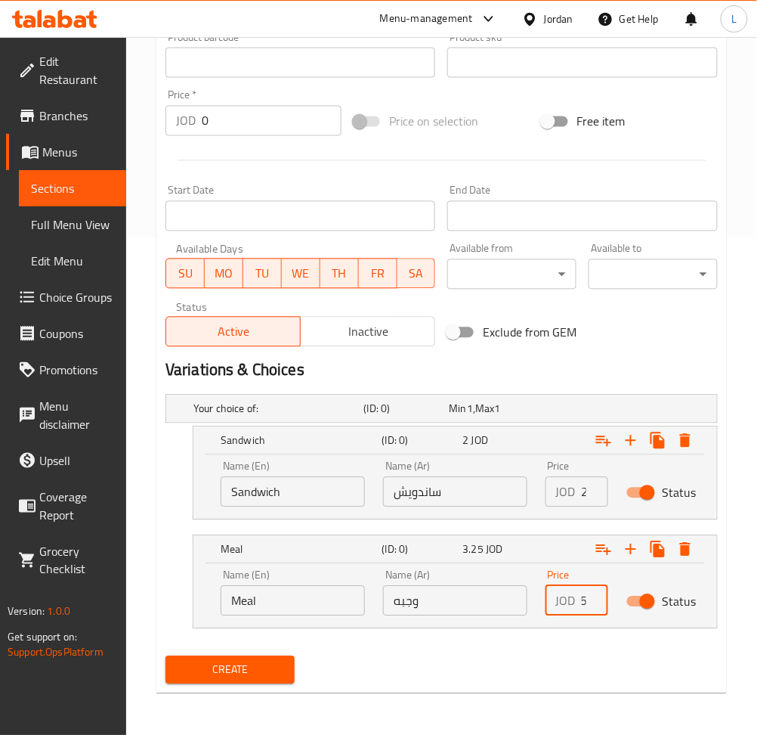
click at [237, 669] on span "Create" at bounding box center [230, 670] width 105 height 19
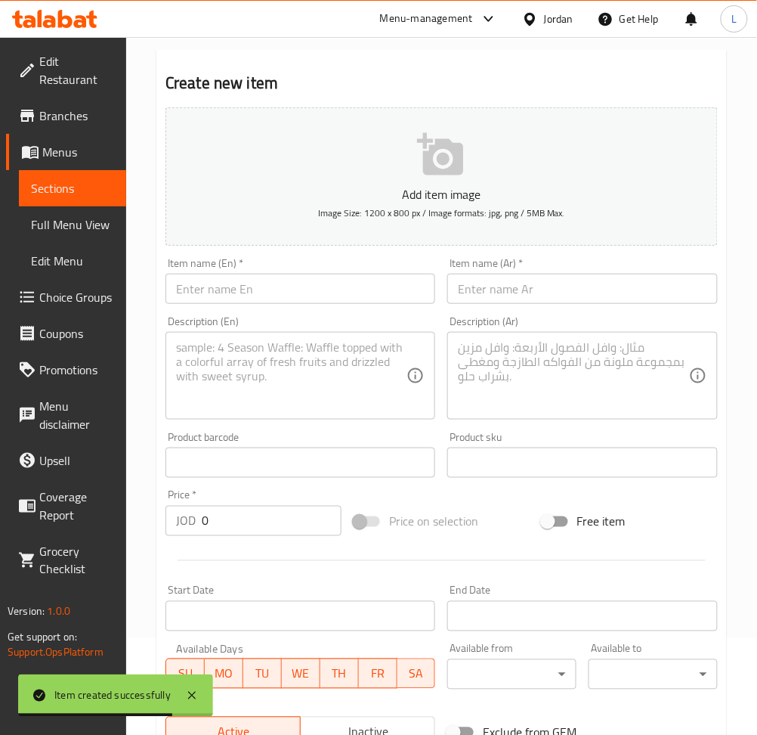
scroll to position [93, 0]
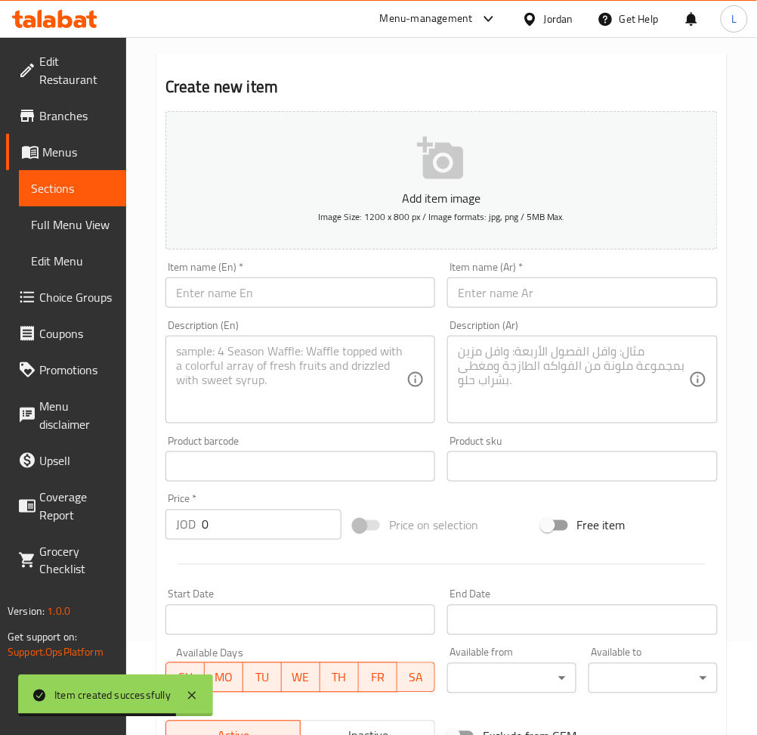
click at [518, 294] on input "text" at bounding box center [582, 292] width 270 height 30
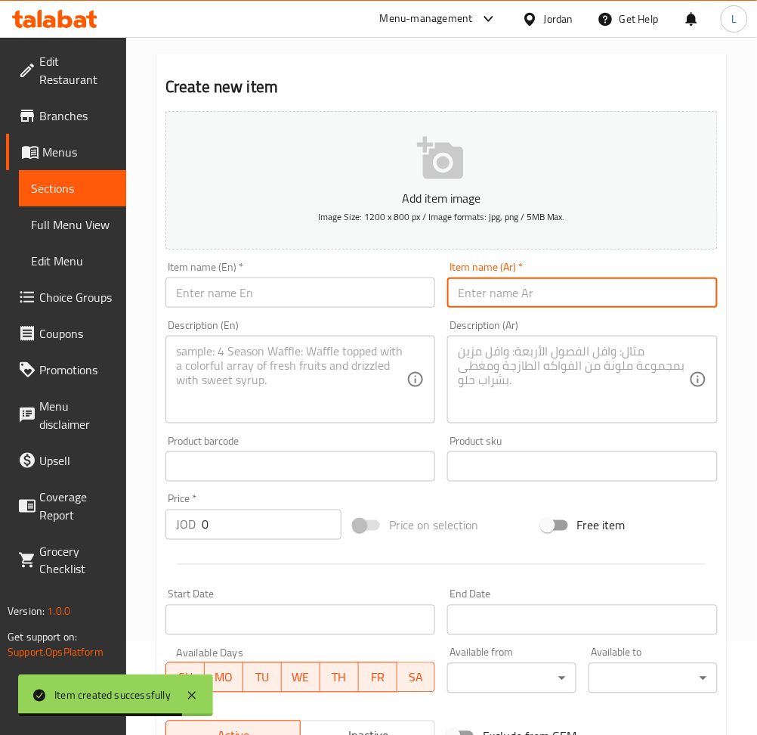
paste input "زنجر بافلو حار"
type input "زنجر بافلو حار"
click at [280, 287] on input "text" at bounding box center [301, 292] width 270 height 30
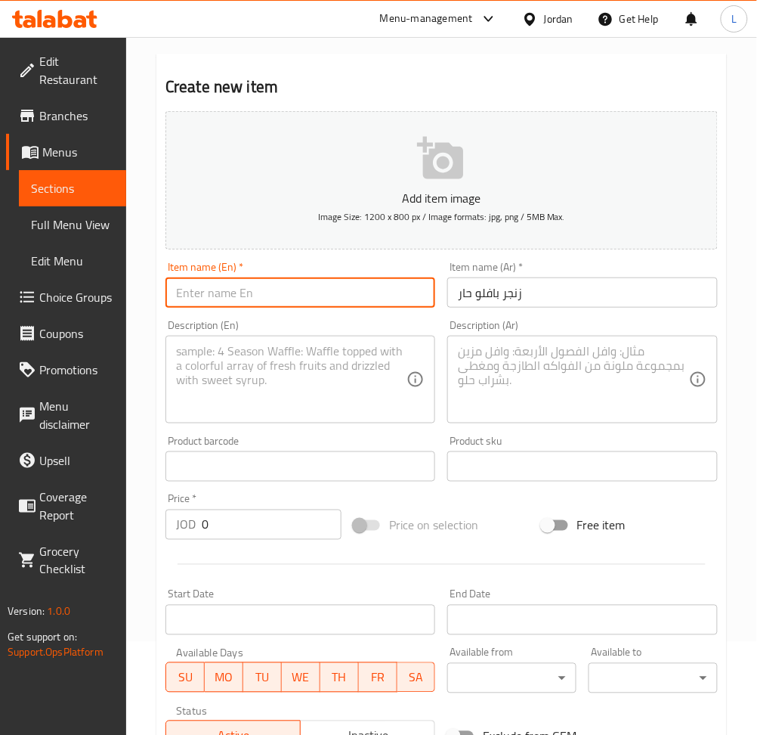
paste input "Spicy Buffalo Zinger"
type input "Spicy Buffalo Zinger"
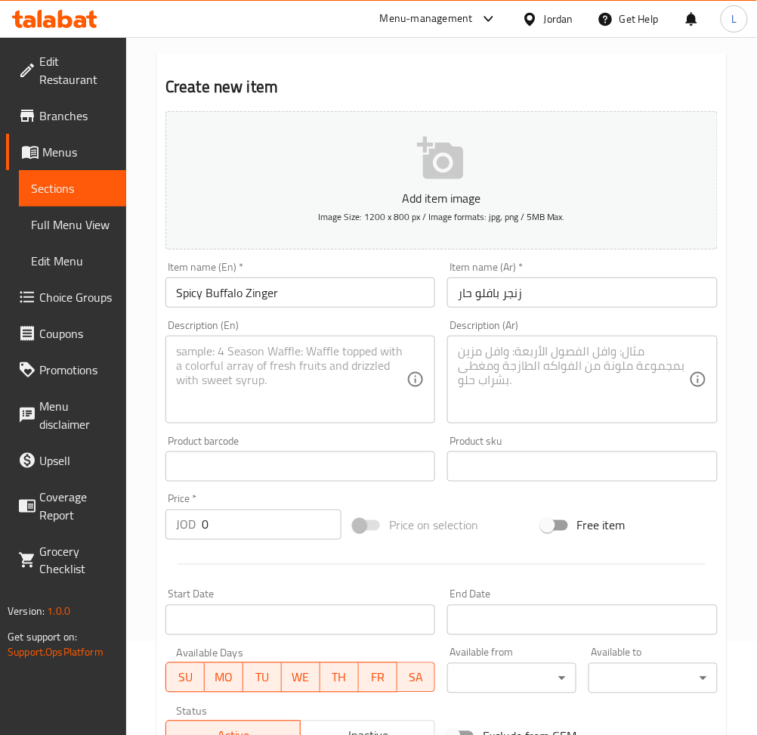
drag, startPoint x: 538, startPoint y: 382, endPoint x: 424, endPoint y: 385, distance: 114.2
click at [538, 382] on textarea at bounding box center [573, 380] width 231 height 72
paste textarea "خبز تورتيال.زنجر.بافلو.خس.تيركه.مخل.جبنه.صوص"
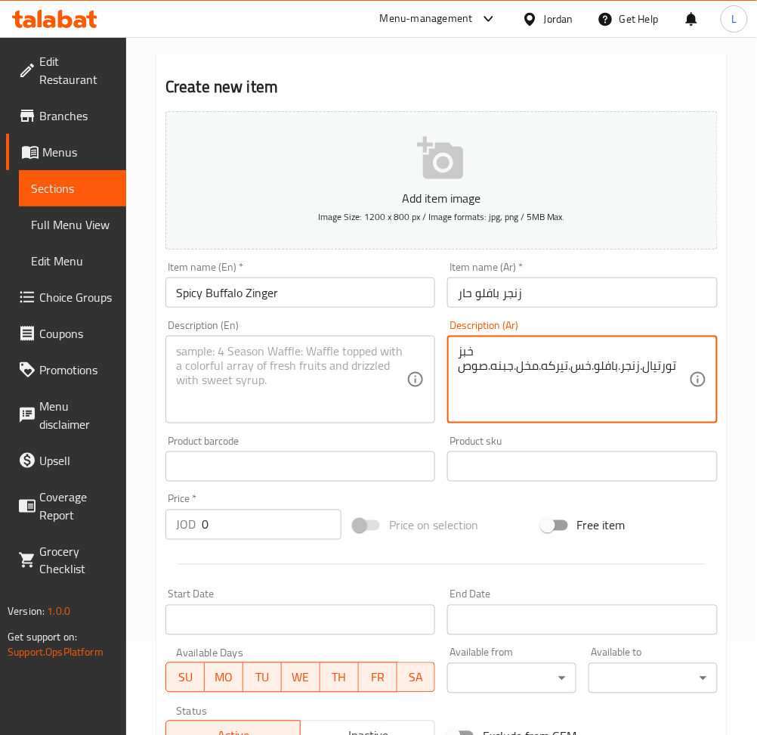
type textarea "خبز تورتيال.زنجر.بافلو.خس.تيركه.مخل.جبنه.صوص"
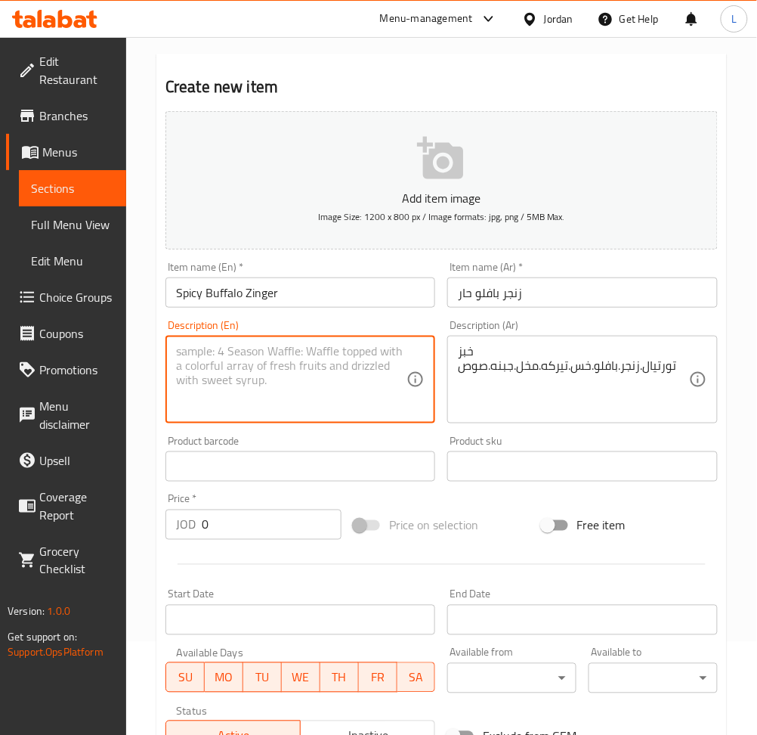
click at [255, 379] on textarea at bounding box center [291, 380] width 231 height 72
paste textarea "Tortilla bread, zinger, buffalo, lettuce, turkey, pickles, cheese, sauce"
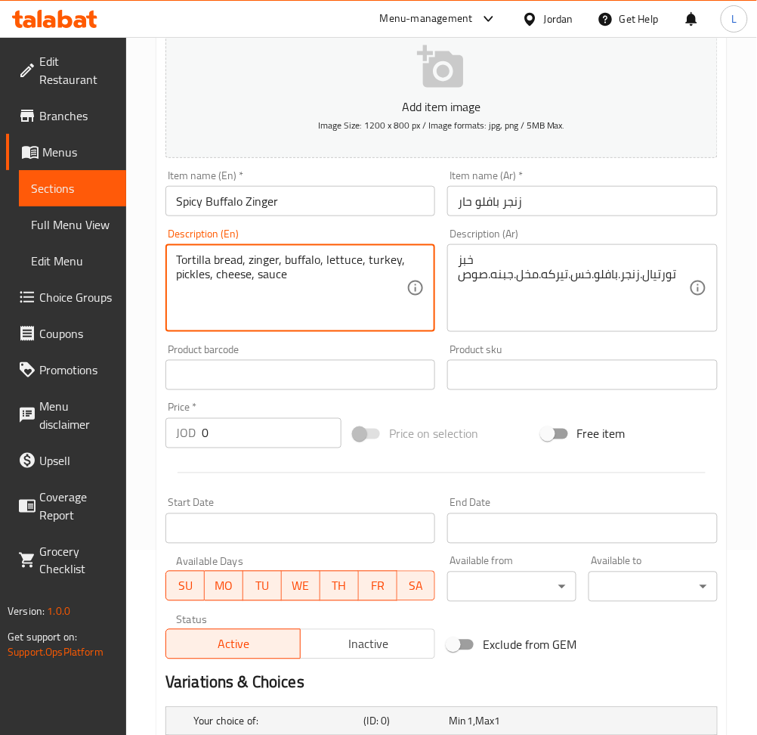
scroll to position [497, 0]
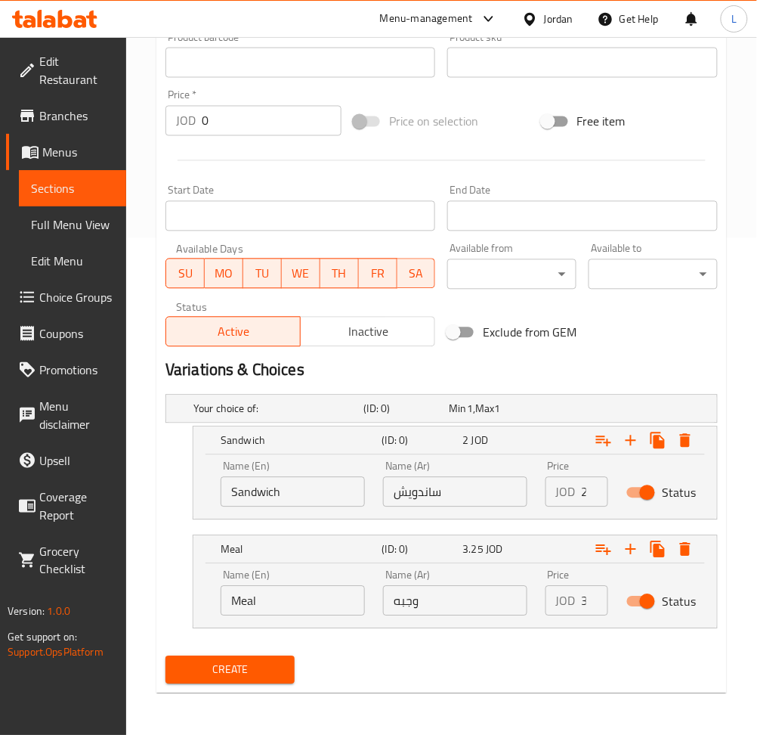
type textarea "Tortilla bread, zinger, buffalo, lettuce, turkey, pickles, cheese, sauce"
click at [297, 486] on input "Sandwich" at bounding box center [293, 492] width 144 height 30
type input "Choice"
click at [297, 488] on input "text" at bounding box center [293, 492] width 144 height 30
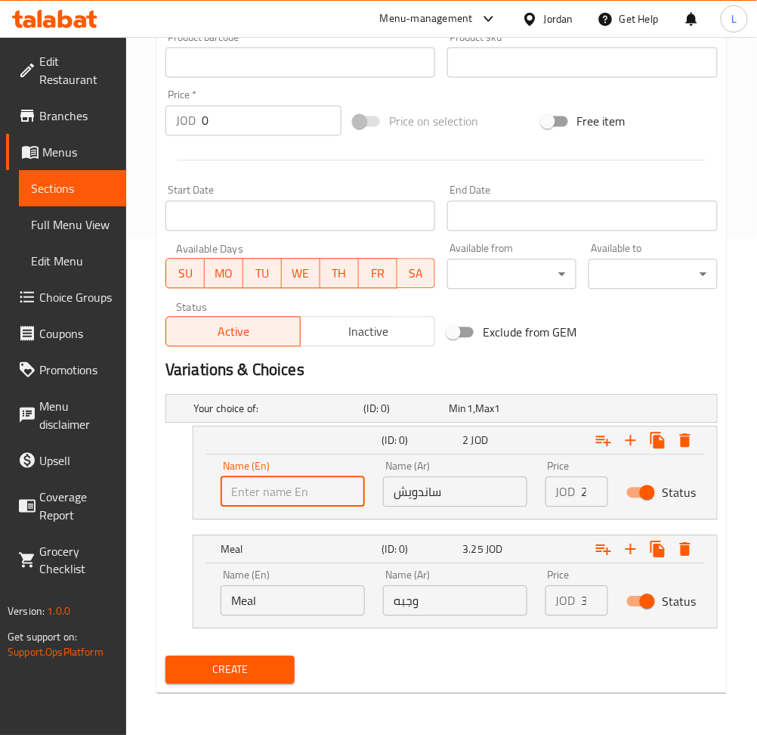
type input "Sandwich"
click at [453, 479] on input "ساندويش" at bounding box center [455, 492] width 144 height 30
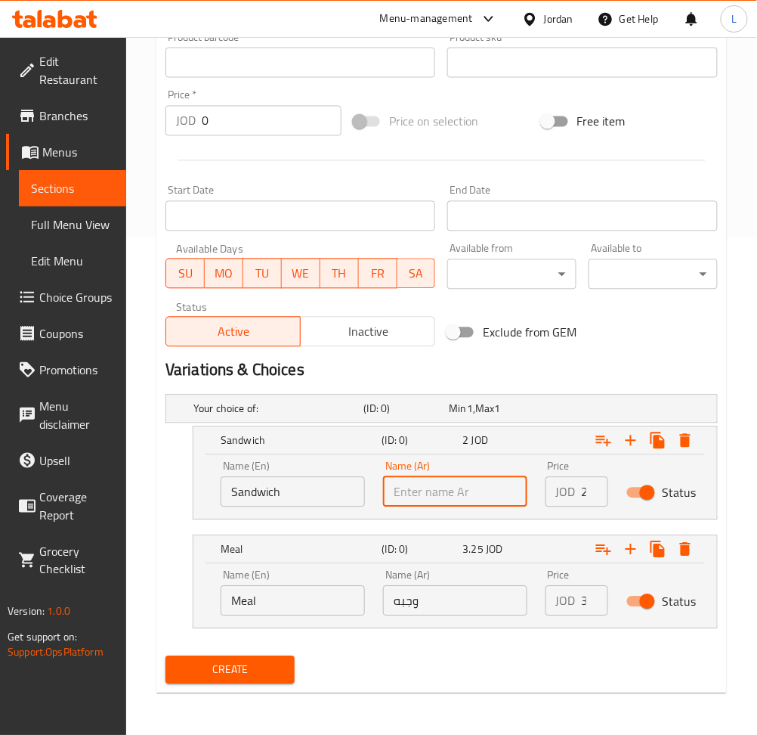
type input "ساندويش"
click at [308, 598] on input "Meal" at bounding box center [293, 601] width 144 height 30
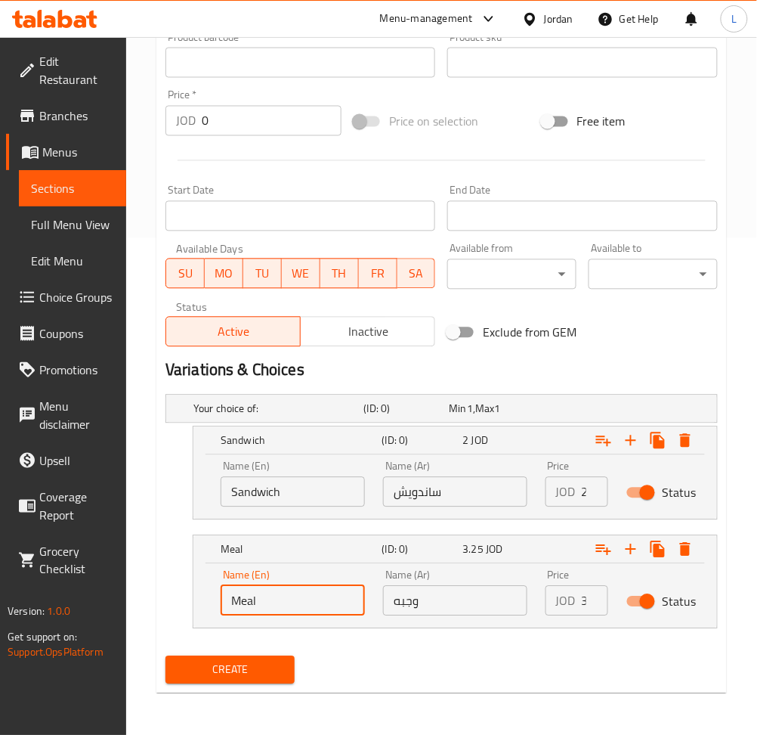
click at [308, 598] on input "Meal" at bounding box center [293, 601] width 144 height 30
type input "Choice"
click at [308, 598] on input "text" at bounding box center [293, 601] width 144 height 30
type input "Meal"
drag, startPoint x: 407, startPoint y: 596, endPoint x: 433, endPoint y: 587, distance: 28.0
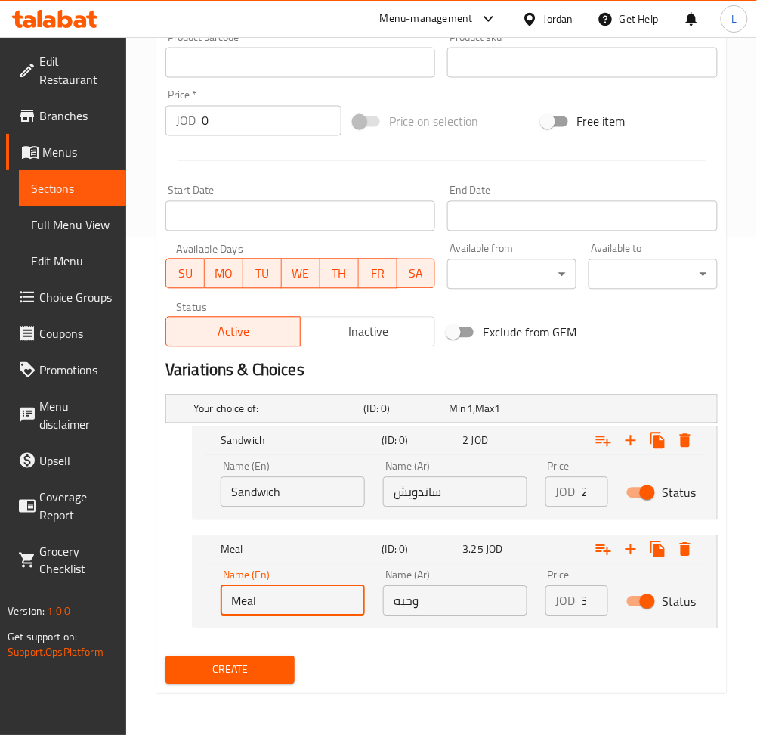
click at [407, 596] on input "وجبه" at bounding box center [455, 601] width 144 height 30
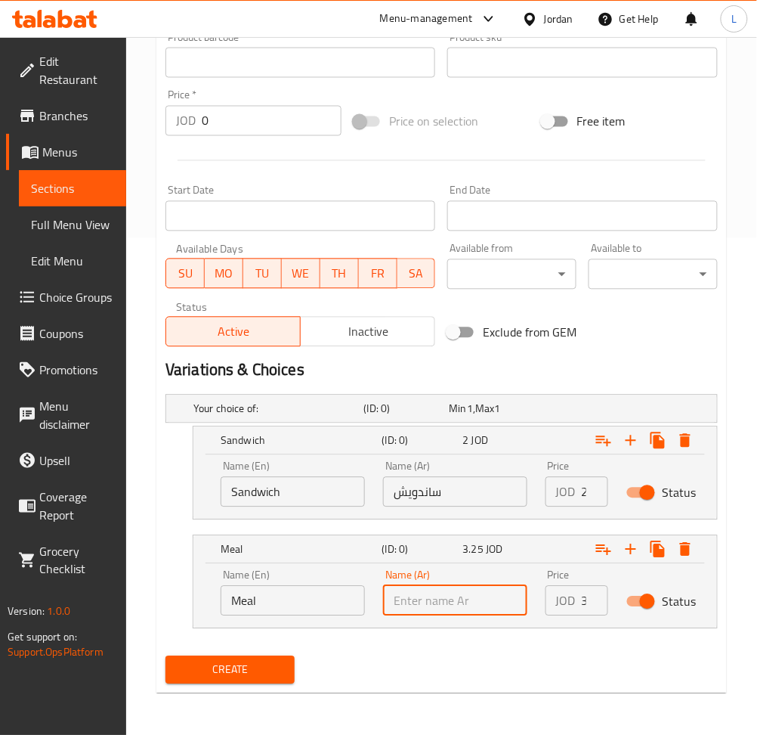
type input "وجبه"
click at [585, 493] on input "2" at bounding box center [595, 492] width 26 height 30
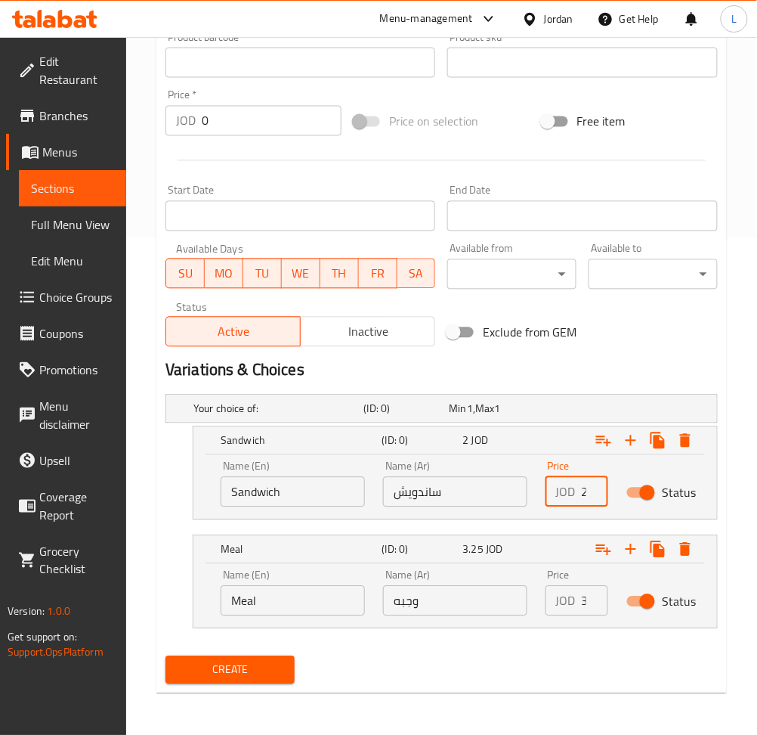
click at [585, 493] on input "2" at bounding box center [595, 492] width 26 height 30
type input "2"
click at [586, 598] on input "3.25" at bounding box center [595, 601] width 26 height 30
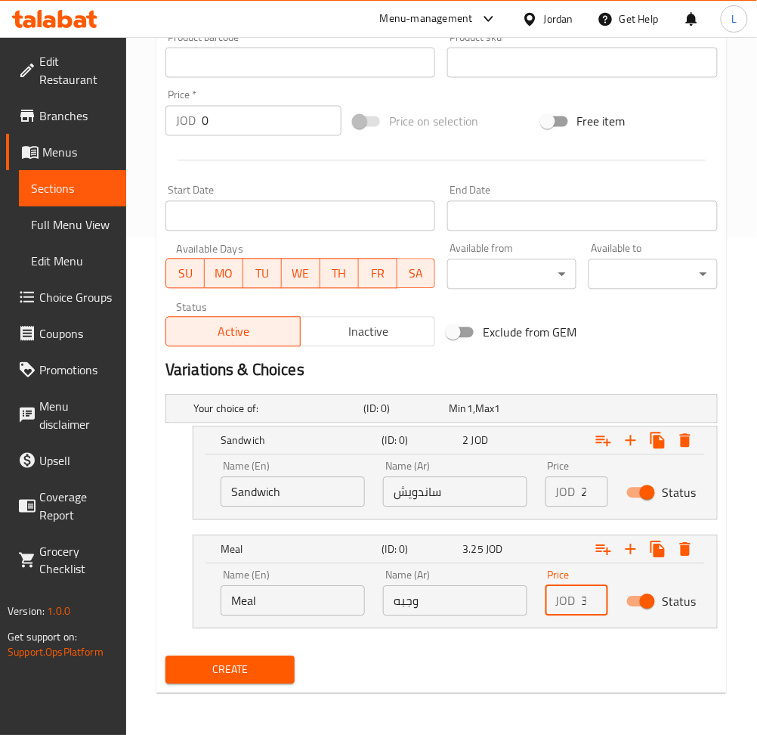
click at [586, 598] on input "3.25" at bounding box center [595, 601] width 26 height 30
type input "3.25"
click at [227, 663] on span "Create" at bounding box center [230, 670] width 105 height 19
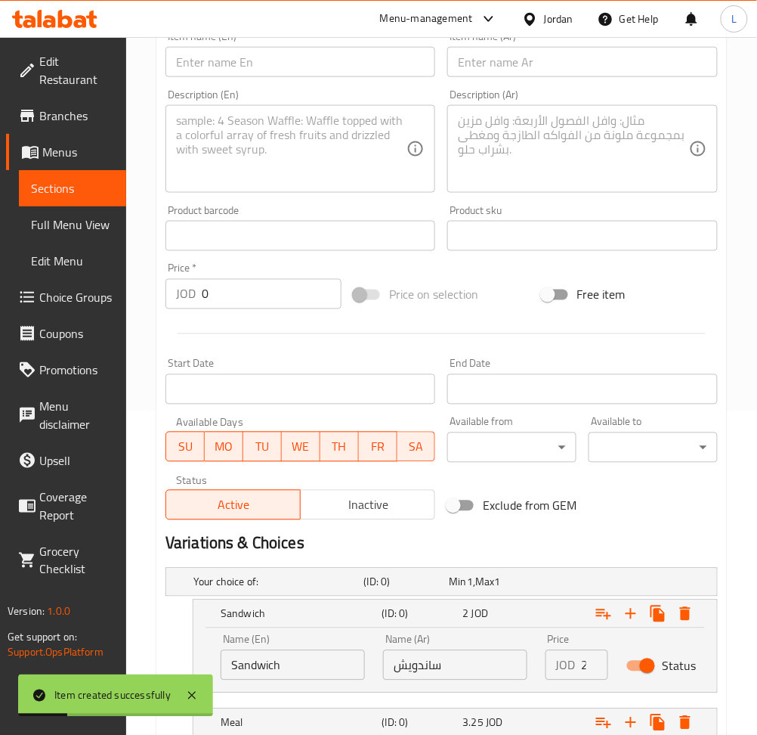
scroll to position [0, 0]
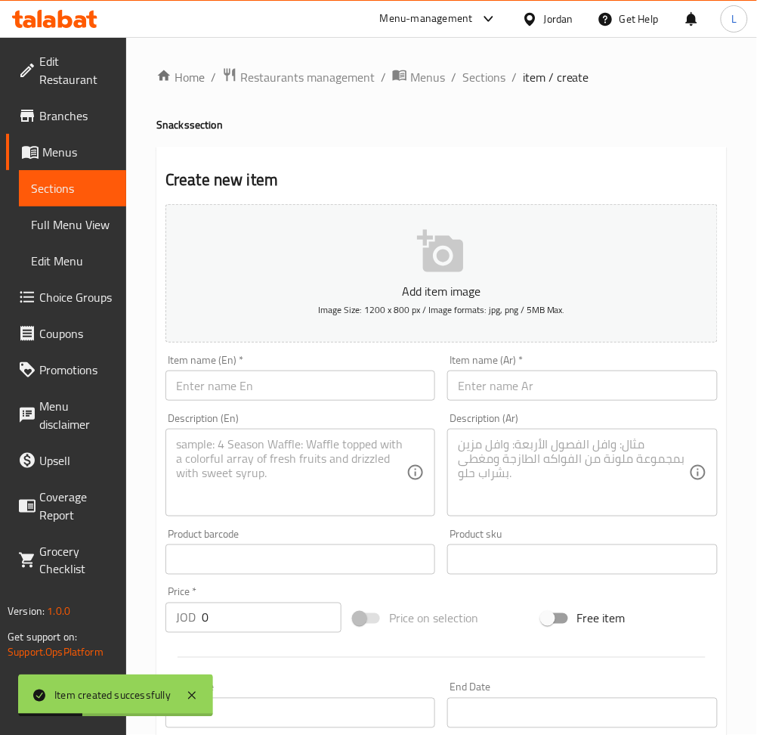
drag, startPoint x: 553, startPoint y: 379, endPoint x: 477, endPoint y: 381, distance: 75.6
click at [554, 380] on input "text" at bounding box center [582, 385] width 270 height 30
paste input "كردن بلو صاج"
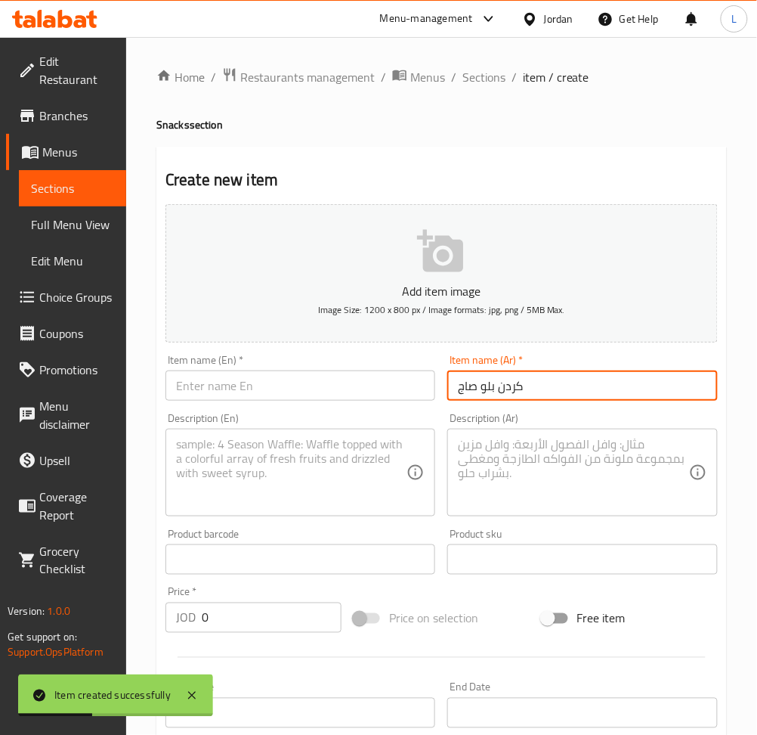
type input "كردن بلو صاج"
drag, startPoint x: 324, startPoint y: 392, endPoint x: 346, endPoint y: 367, distance: 32.6
click at [325, 392] on input "text" at bounding box center [301, 385] width 270 height 30
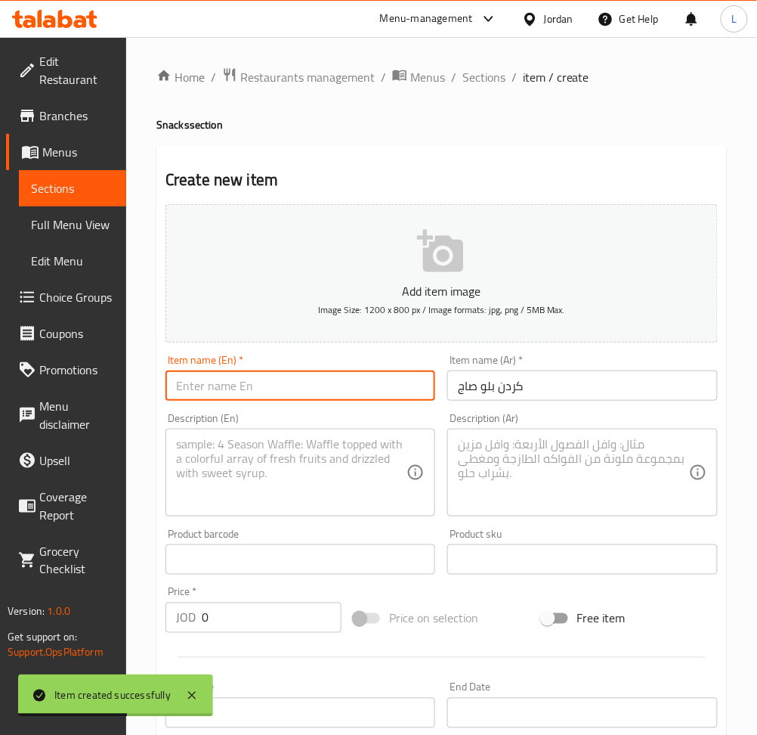
paste input "Cardan Blue Sheet"
click at [188, 382] on input "Cardan Blue Sheet" at bounding box center [301, 385] width 270 height 30
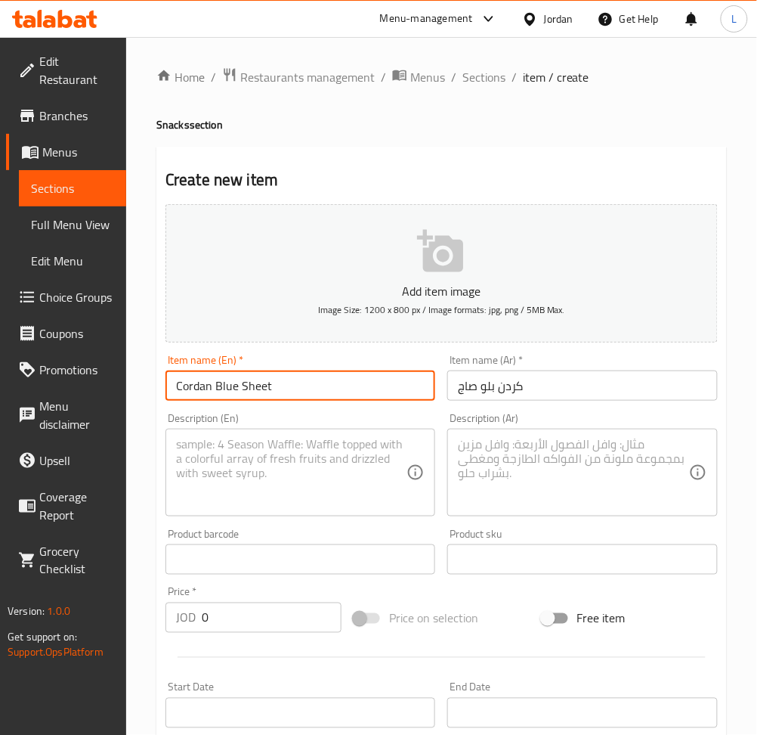
type input "Cordan Blue Sheet"
click at [277, 431] on div "Description (En)" at bounding box center [301, 473] width 270 height 88
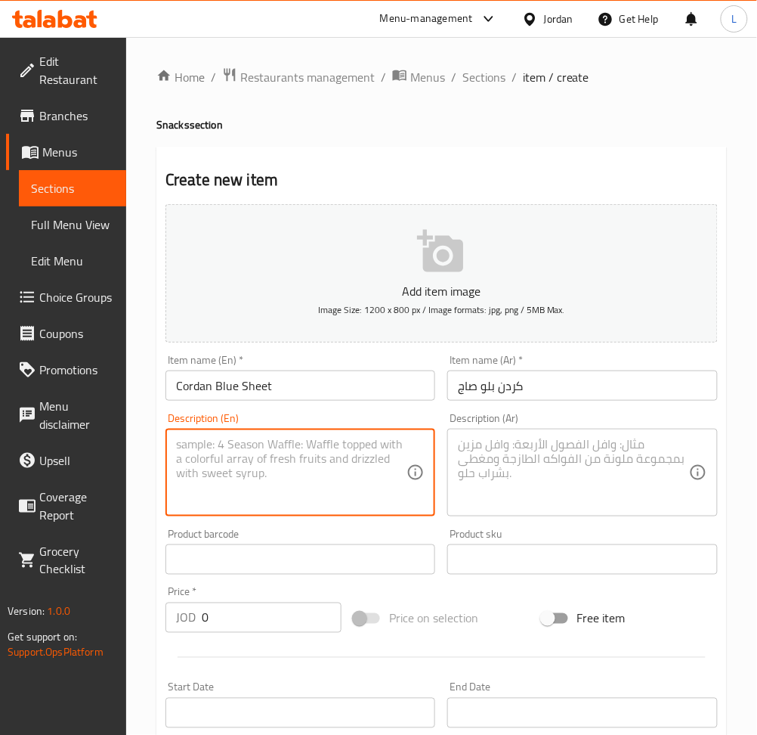
click at [500, 477] on textarea at bounding box center [573, 473] width 231 height 72
paste textarea "خبز تورتيال.خس.مخل.جبنه.كتسب.صوص"
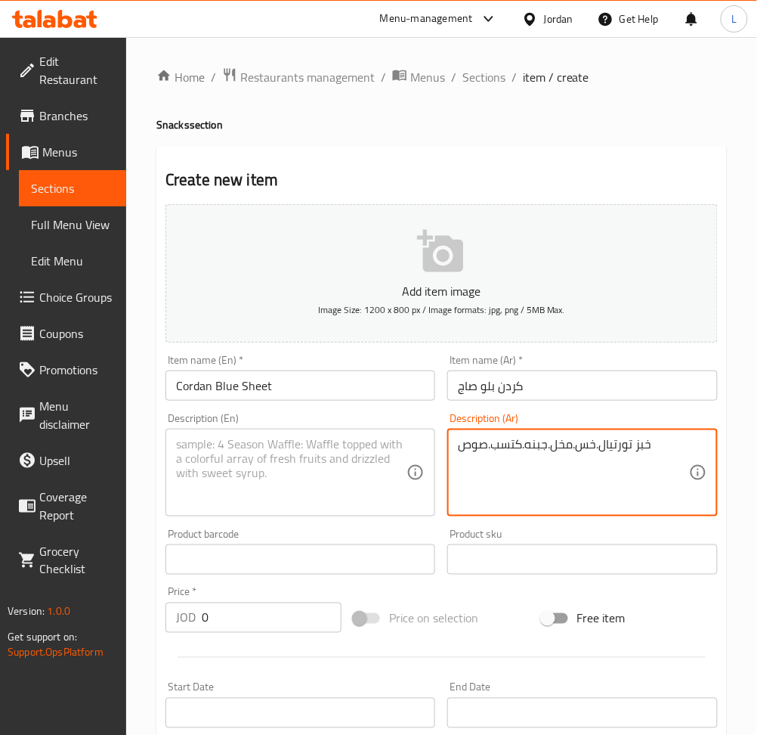
type textarea "خبز تورتيال.خس.مخل.جبنه.كتسب.صوص"
click at [292, 471] on textarea at bounding box center [291, 473] width 231 height 72
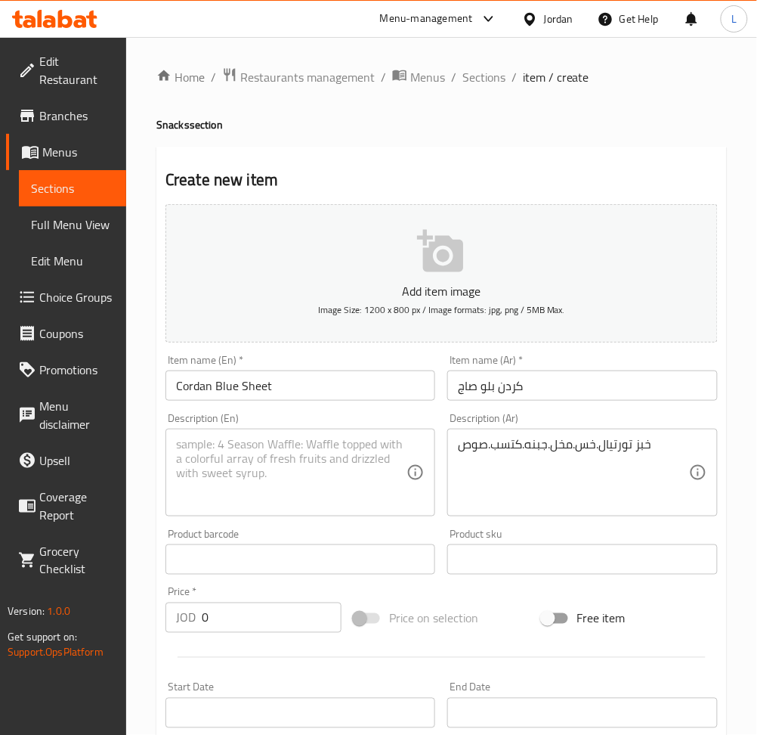
click at [279, 425] on div "Description (En) Description (En)" at bounding box center [301, 465] width 270 height 104
click at [294, 461] on textarea at bounding box center [291, 473] width 231 height 72
paste textarea "Tortilla bread, lettuce, pickles, cheese, tomato, sauce"
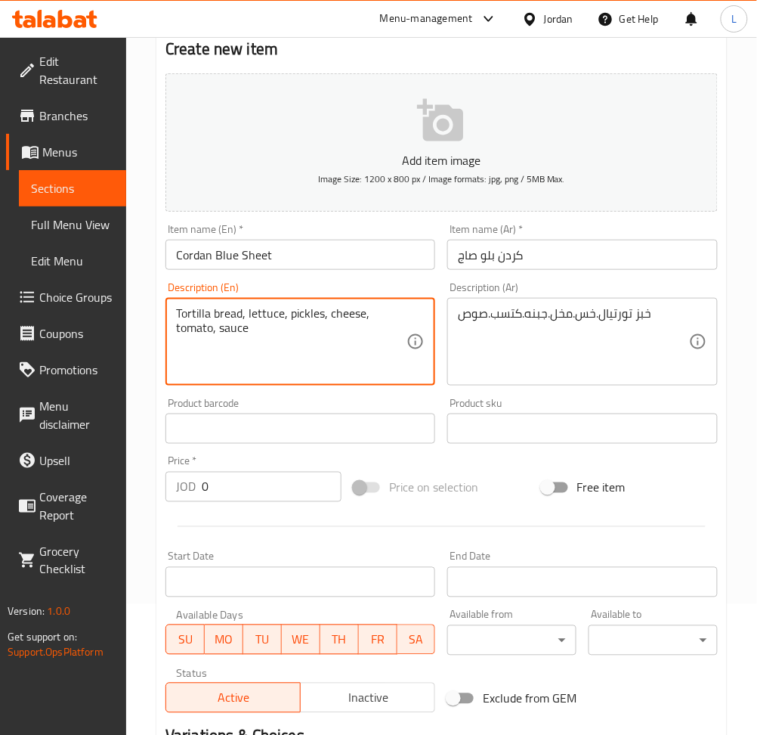
scroll to position [497, 0]
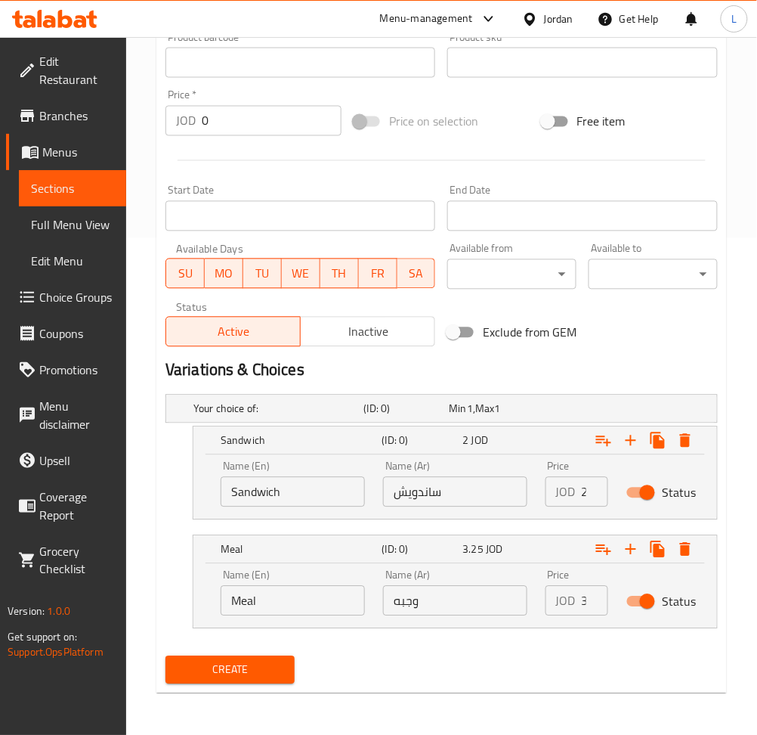
type textarea "Tortilla bread, lettuce, pickles, cheese, tomato, sauce"
click at [292, 503] on input "Sandwich" at bounding box center [293, 492] width 144 height 30
type input "Choice"
click at [289, 486] on input "text" at bounding box center [293, 492] width 144 height 30
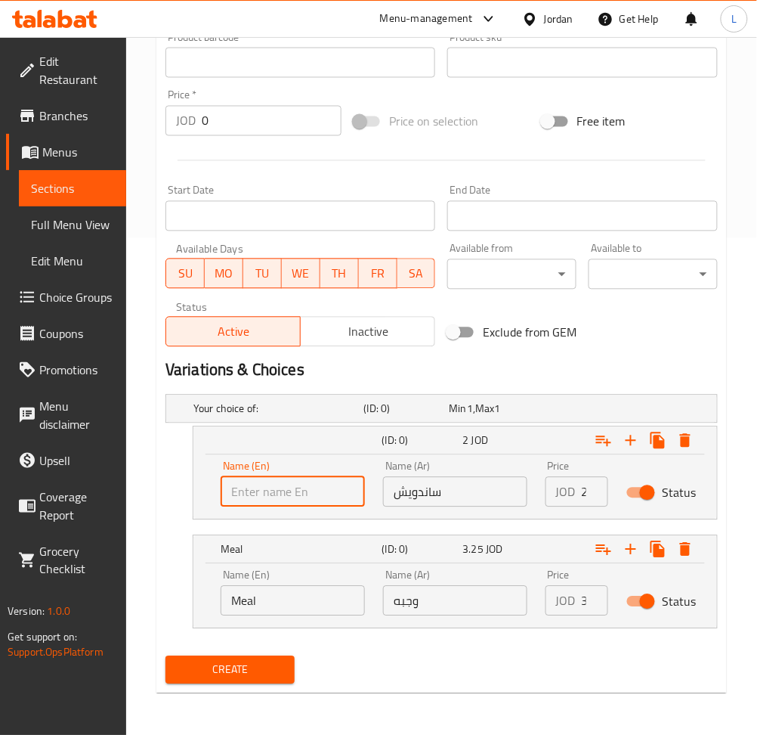
type input "Sandwich"
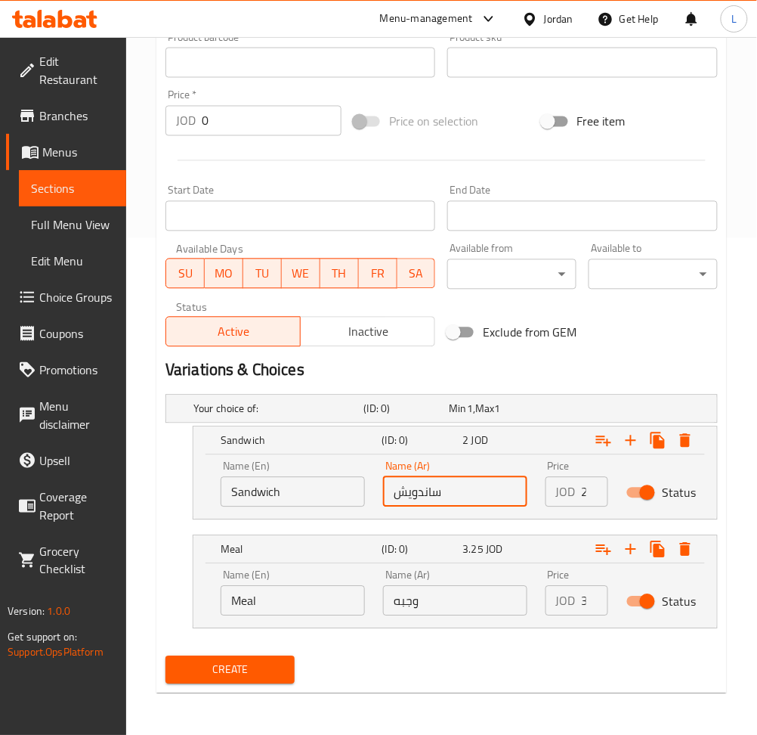
drag, startPoint x: 420, startPoint y: 485, endPoint x: 437, endPoint y: 474, distance: 20.8
click at [420, 487] on input "ساندويش" at bounding box center [455, 492] width 144 height 30
type input "ساندويش"
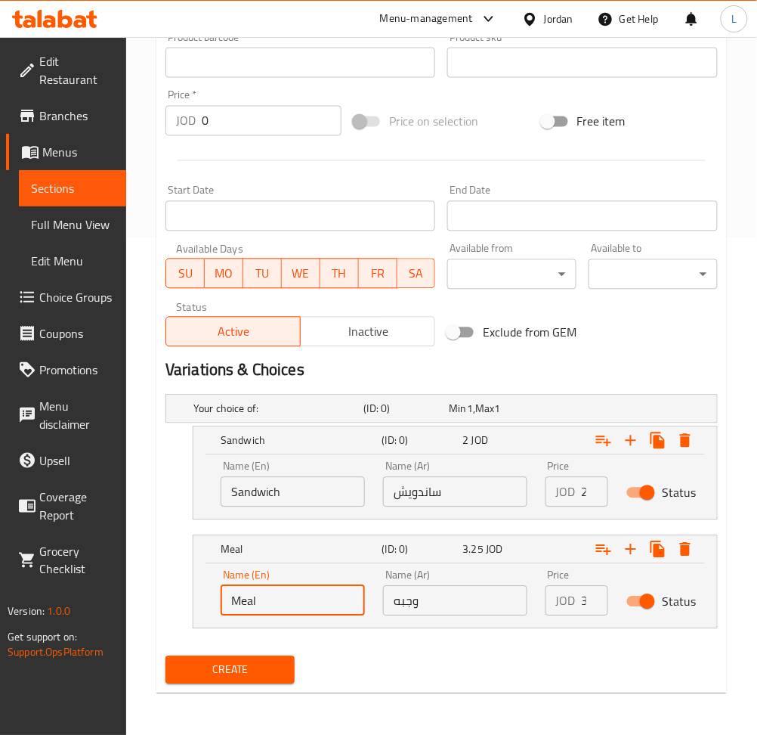
click at [311, 604] on input "Meal" at bounding box center [293, 601] width 144 height 30
type input "Choice"
click at [311, 603] on input "text" at bounding box center [293, 601] width 144 height 30
type input "Meal"
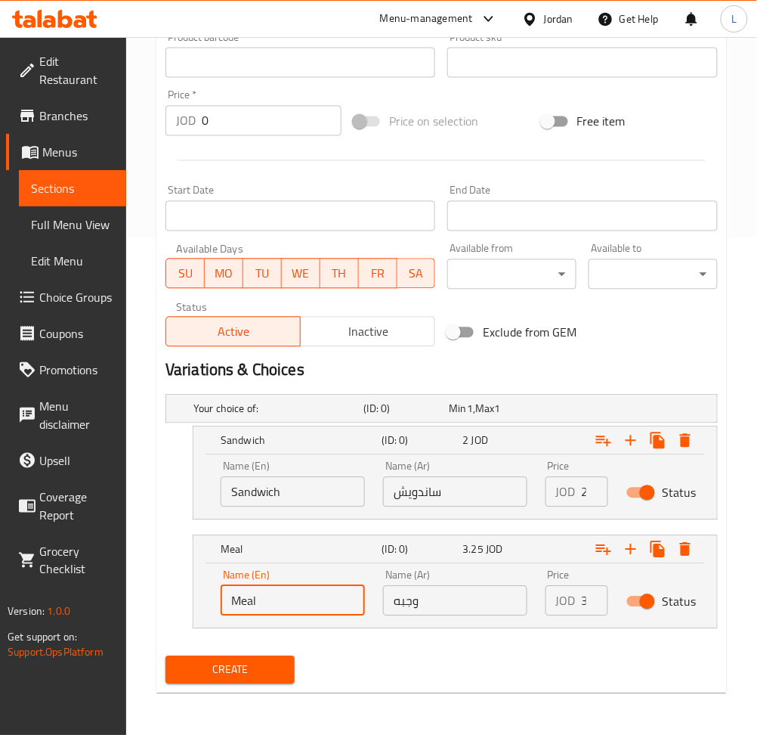
click at [450, 590] on input "وجبه" at bounding box center [455, 601] width 144 height 30
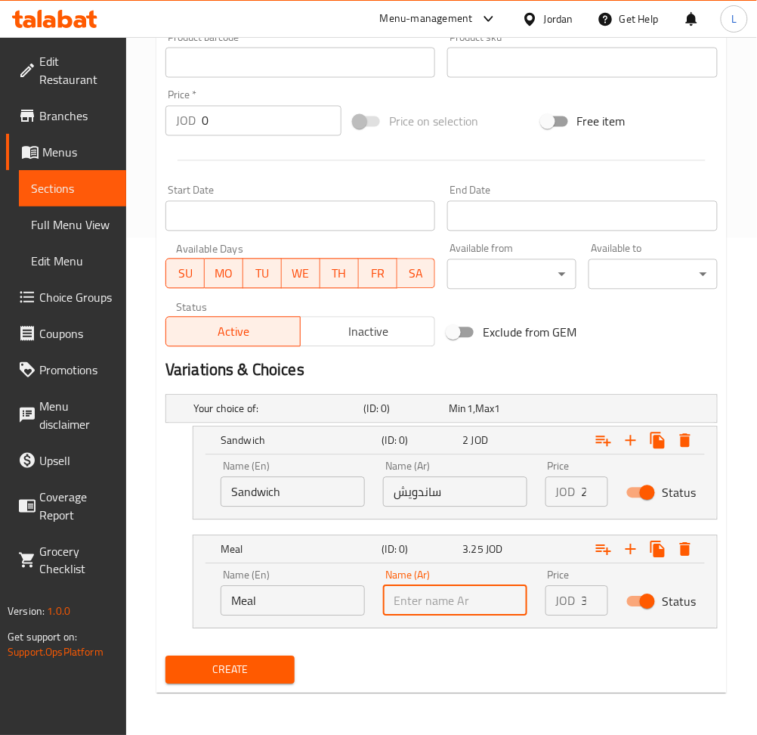
type input "وجبه"
click at [584, 499] on input "2" at bounding box center [595, 492] width 26 height 30
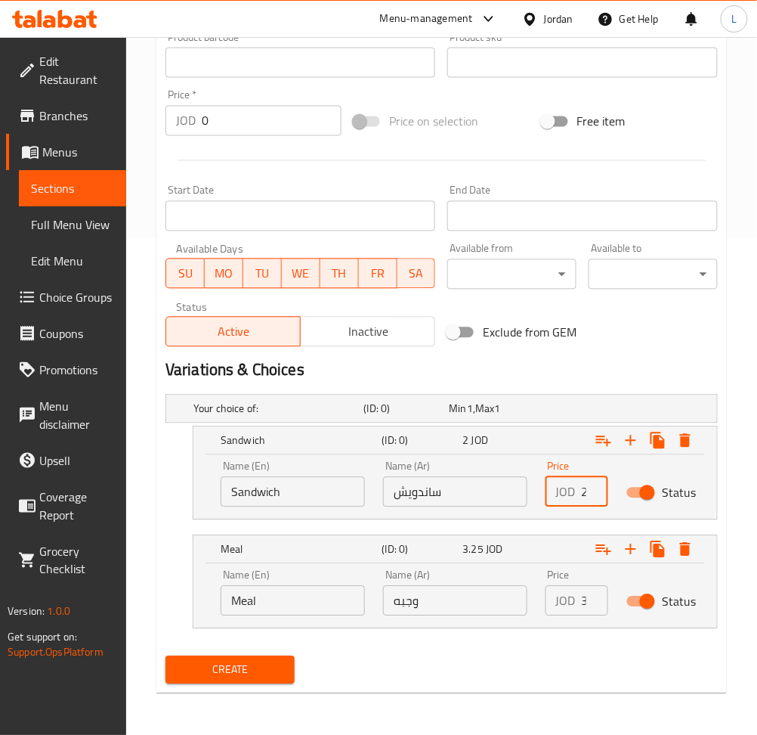
click at [584, 499] on input "2" at bounding box center [595, 492] width 26 height 30
type input "2"
click at [585, 595] on input "3.25" at bounding box center [595, 601] width 26 height 30
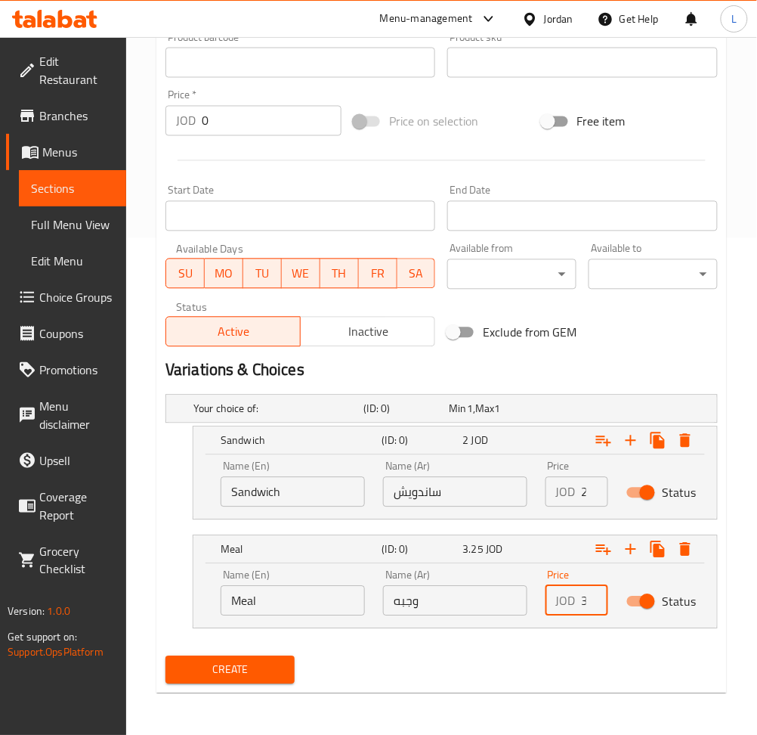
click at [585, 595] on input "3.25" at bounding box center [595, 601] width 26 height 30
type input "3"
click at [264, 663] on span "Create" at bounding box center [230, 670] width 105 height 19
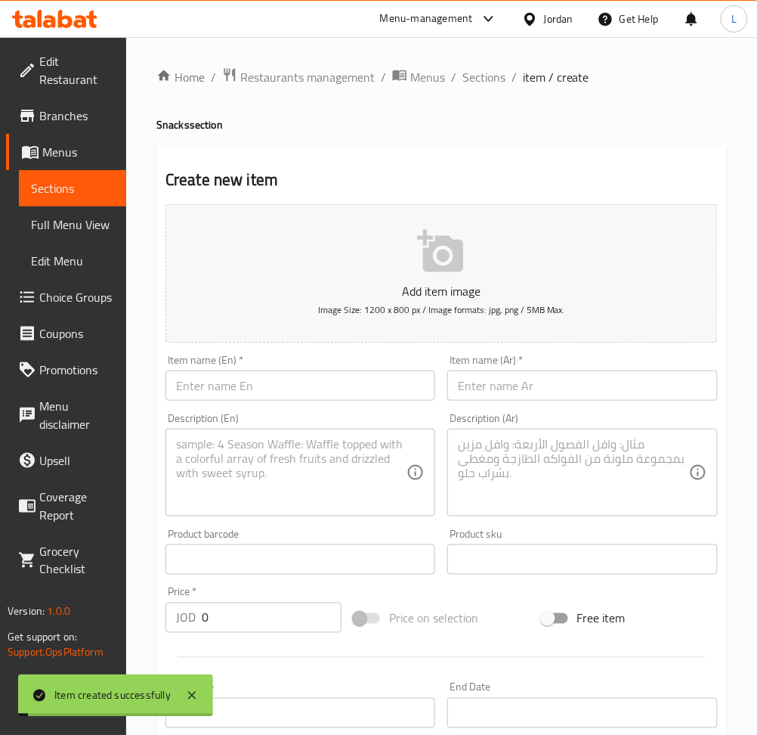
drag, startPoint x: 516, startPoint y: 390, endPoint x: 490, endPoint y: 389, distance: 25.7
click at [516, 390] on input "text" at bounding box center [582, 385] width 270 height 30
paste input "هوت دوك صاج"
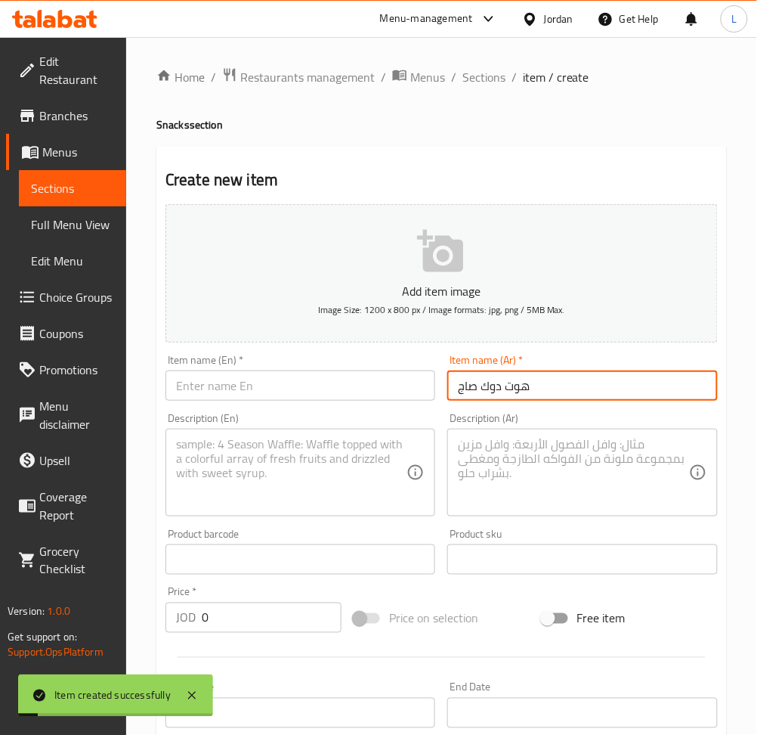
type input "هوت دوك صاج"
click at [235, 377] on input "text" at bounding box center [301, 385] width 270 height 30
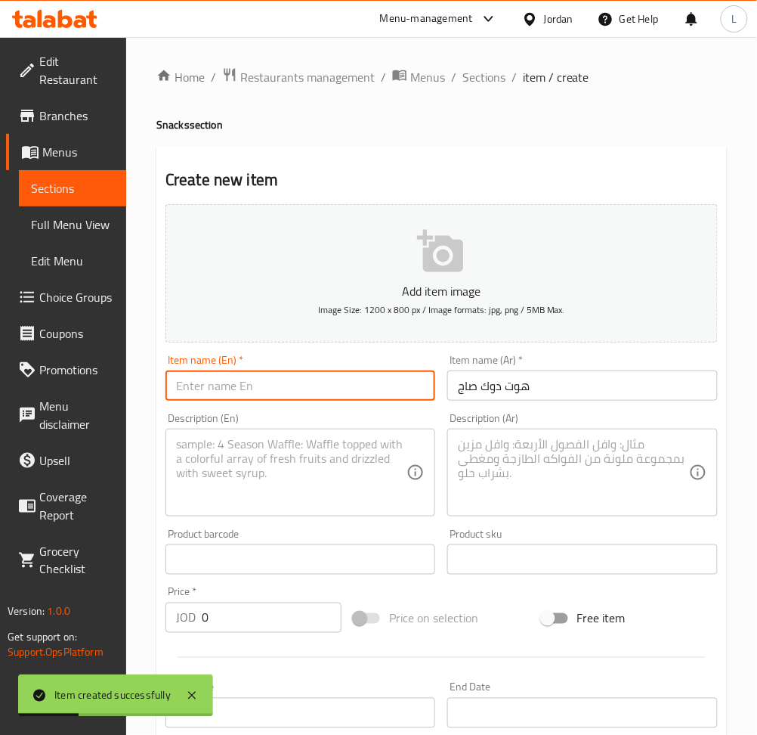
paste input "Hot dog"
type input "Hot dog Saj"
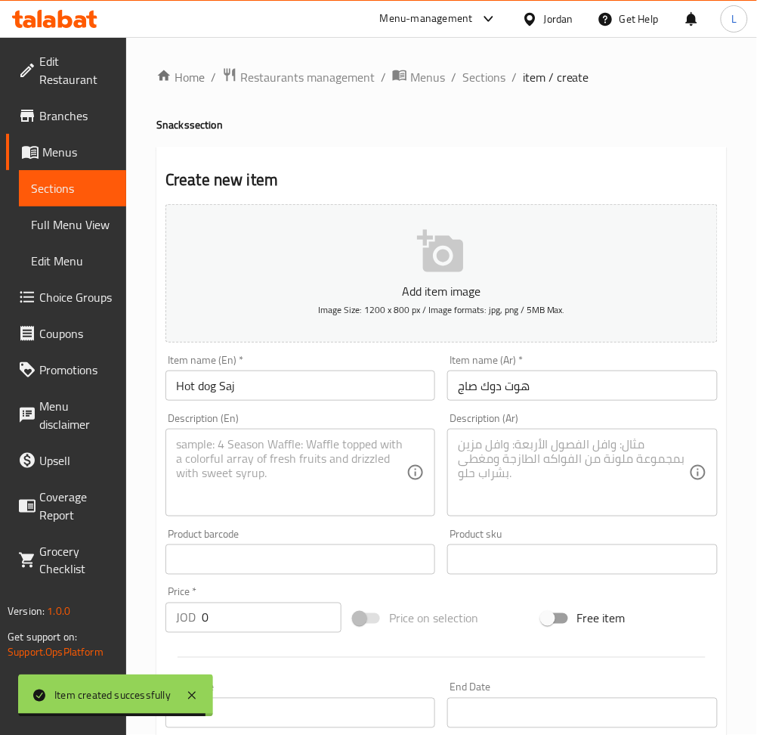
click at [523, 472] on textarea at bounding box center [573, 473] width 231 height 72
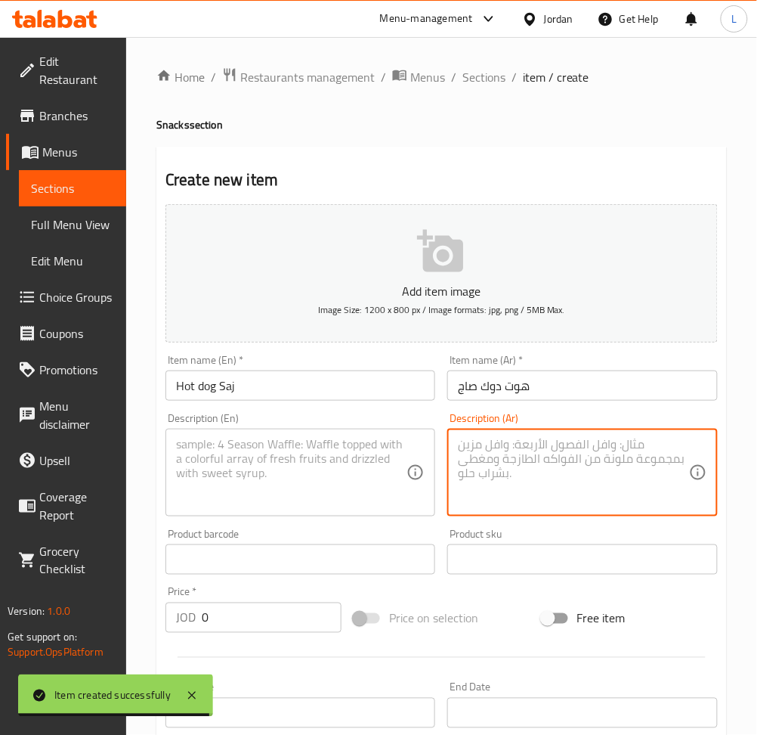
paste textarea "خبز تورتيال.خس.مخل.جبنه.صوص.كتشب.هني.ماستر"
type textarea "خبز تورتيال.خس.مخل.جبنه.صوص.كتشب.هني.ماستر"
click at [358, 483] on textarea at bounding box center [291, 473] width 231 height 72
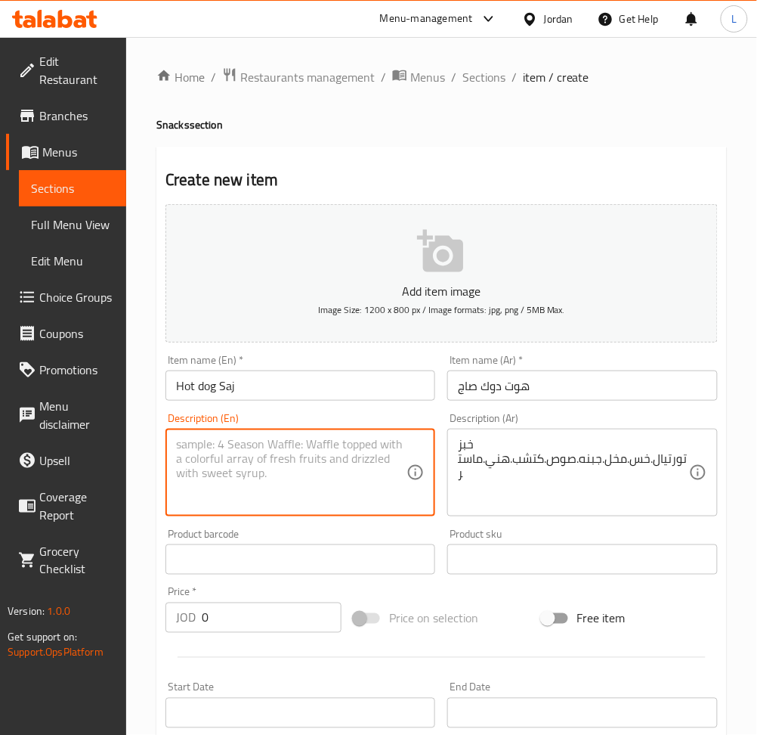
paste textarea "Tortilla bread, lettuce, pickles, cheese, sauce, ketchup, Honey Master"
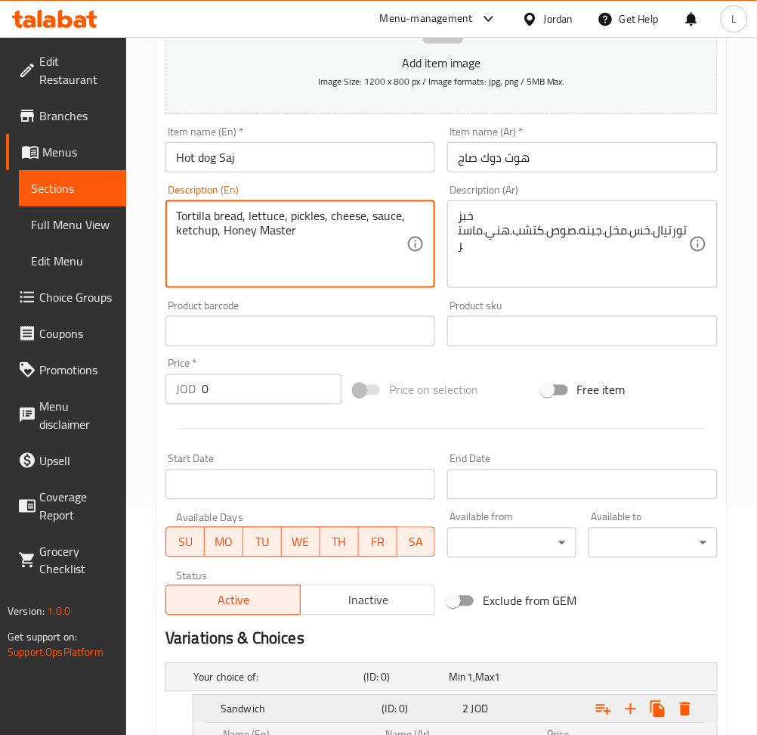
scroll to position [497, 0]
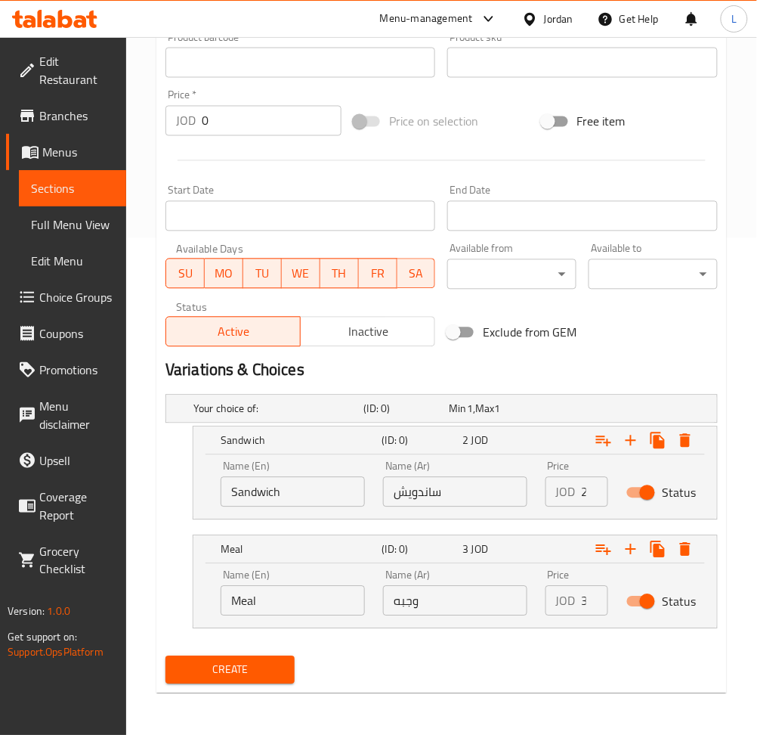
type textarea "Tortilla bread, lettuce, pickles, cheese, sauce, ketchup, Honey Master"
click at [306, 498] on input "Sandwich" at bounding box center [293, 492] width 144 height 30
type input "Choice"
click at [306, 498] on input "text" at bounding box center [293, 492] width 144 height 30
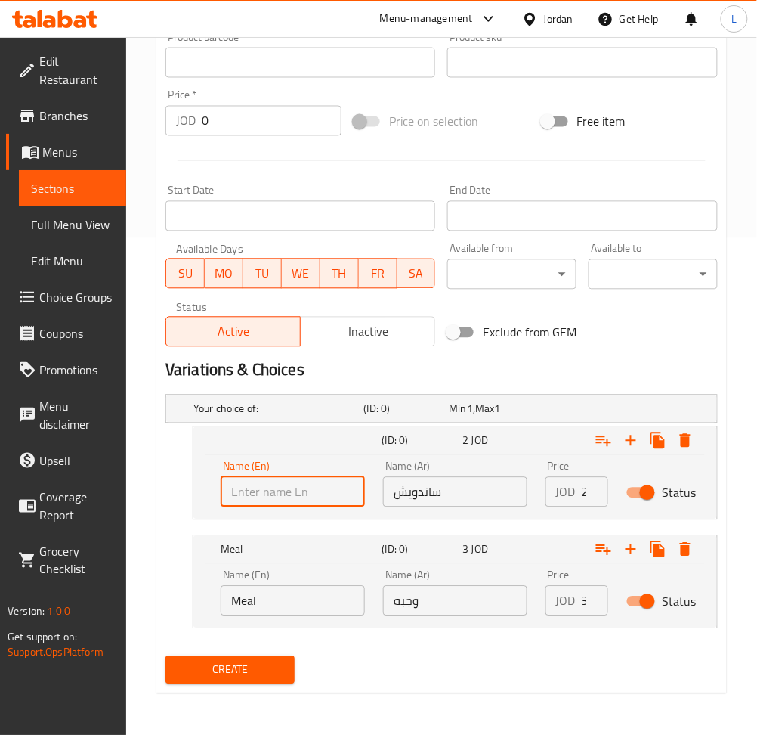
type input "Sandwich"
drag, startPoint x: 410, startPoint y: 494, endPoint x: 432, endPoint y: 474, distance: 29.4
click at [410, 494] on input "ساندويش" at bounding box center [455, 492] width 144 height 30
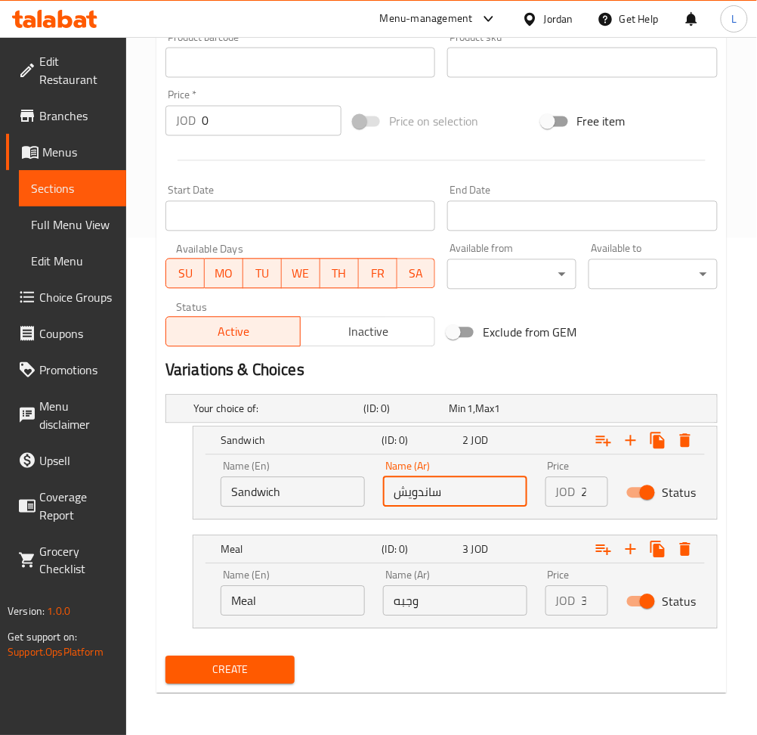
type input "ساندويش"
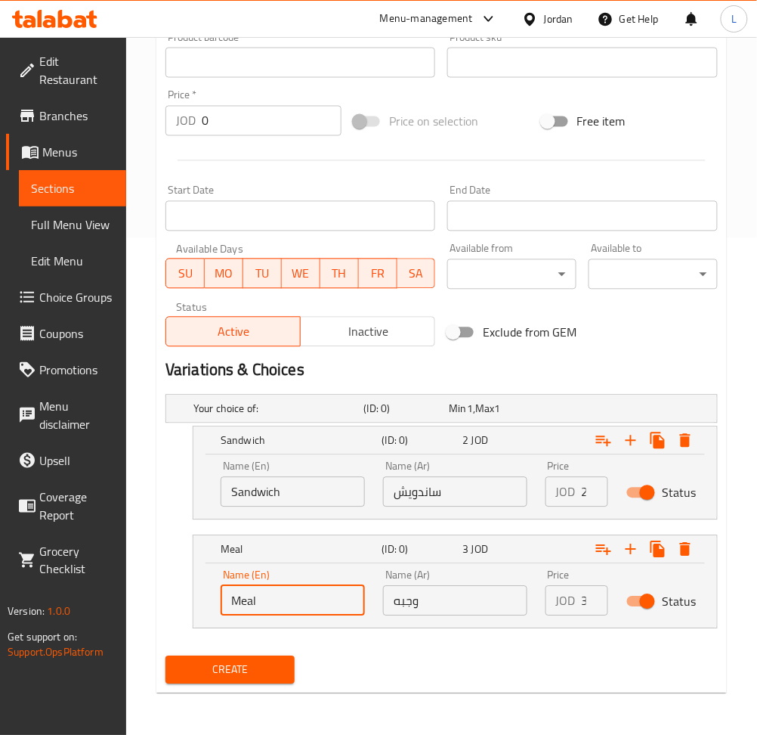
click at [280, 593] on input "Meal" at bounding box center [293, 601] width 144 height 30
click at [275, 611] on input "text" at bounding box center [293, 601] width 144 height 30
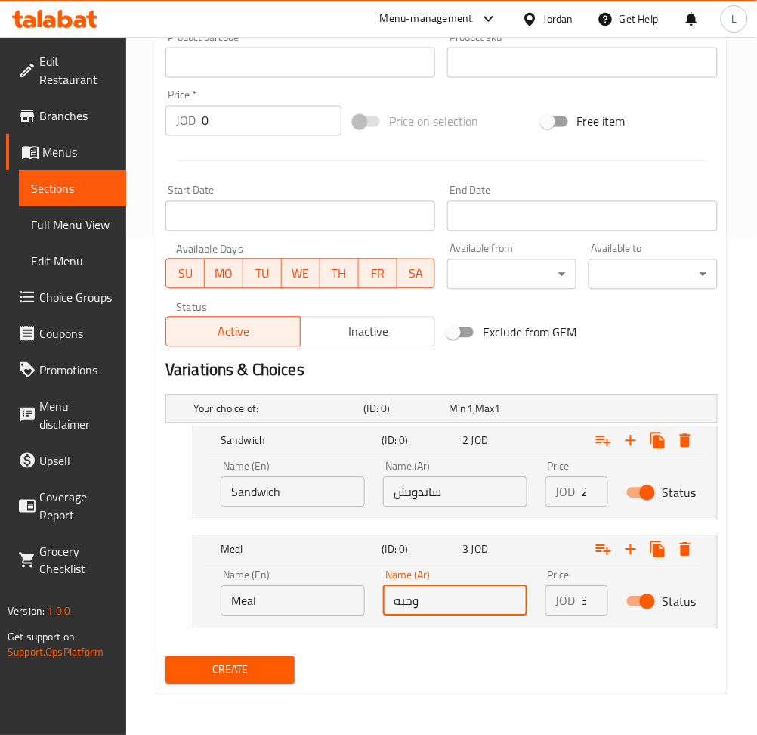
drag, startPoint x: 438, startPoint y: 597, endPoint x: 449, endPoint y: 587, distance: 15.5
click at [438, 598] on input "وجبه" at bounding box center [455, 601] width 144 height 30
click at [583, 491] on input "2" at bounding box center [595, 492] width 26 height 30
click at [583, 493] on input "2" at bounding box center [595, 492] width 26 height 30
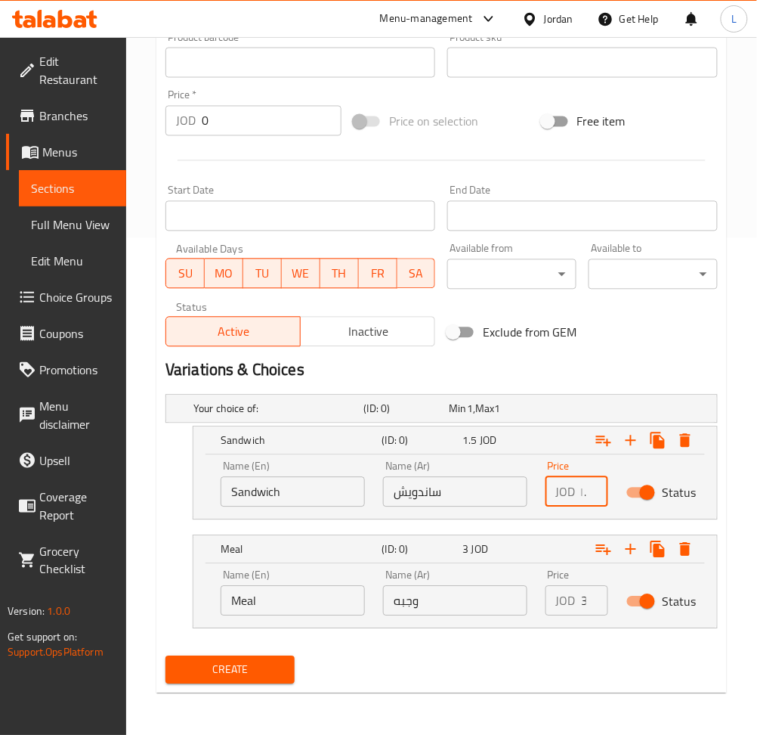
scroll to position [0, 10]
click at [584, 607] on input "3" at bounding box center [595, 601] width 26 height 30
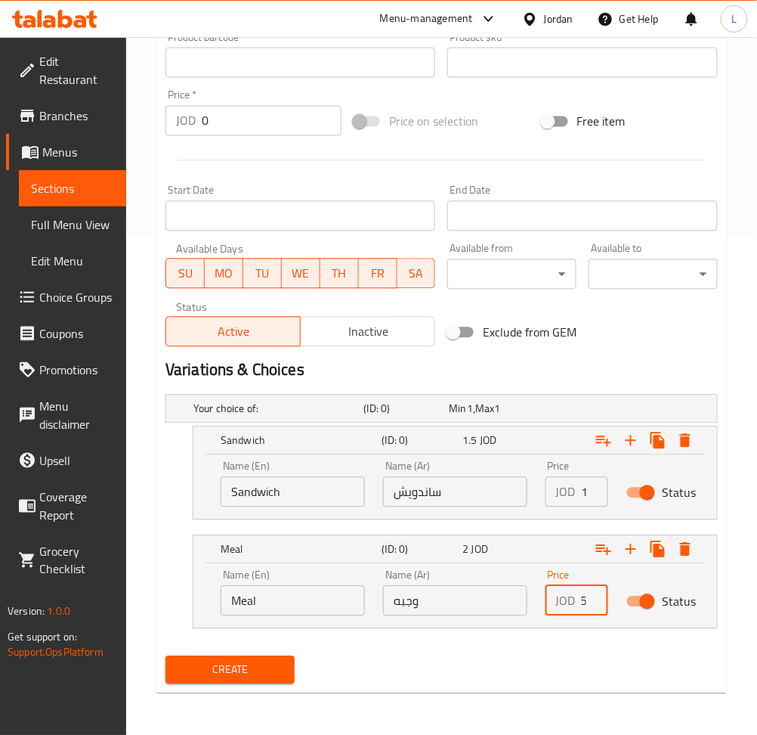
click at [166, 656] on button "Create" at bounding box center [230, 670] width 129 height 28
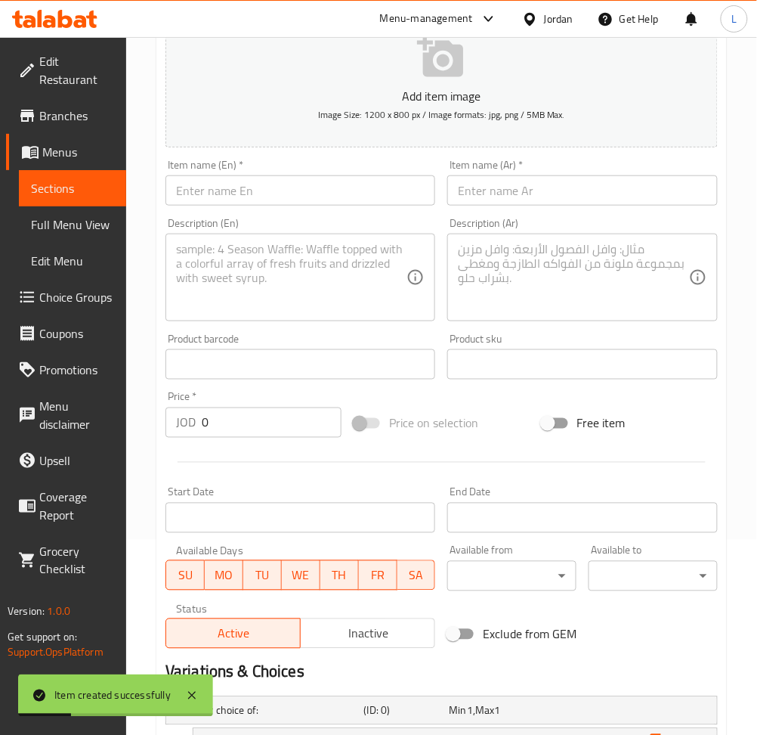
scroll to position [194, 0]
click at [504, 200] on input "text" at bounding box center [582, 191] width 270 height 30
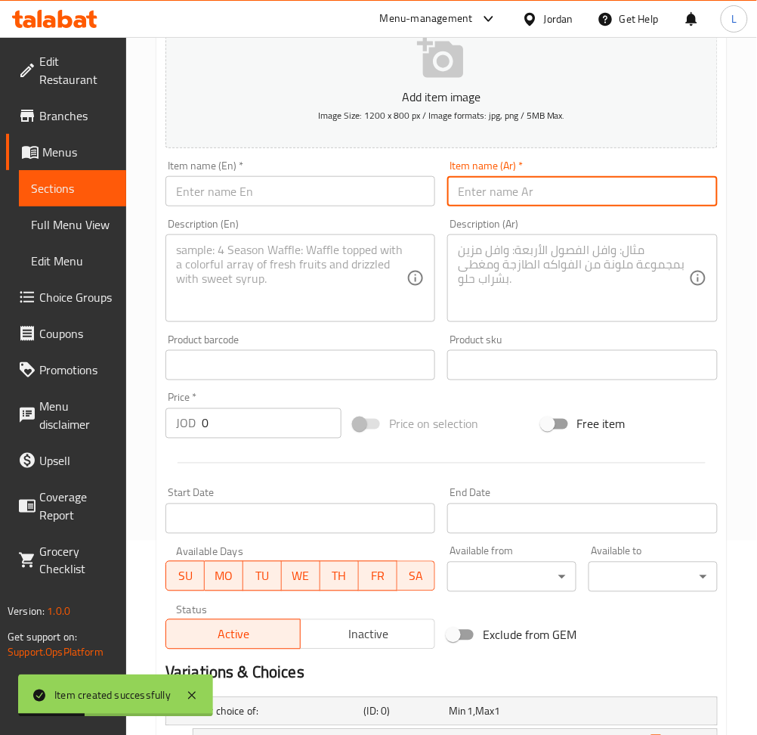
paste input "فاهيتا صاج"
click at [393, 194] on input "text" at bounding box center [301, 191] width 270 height 30
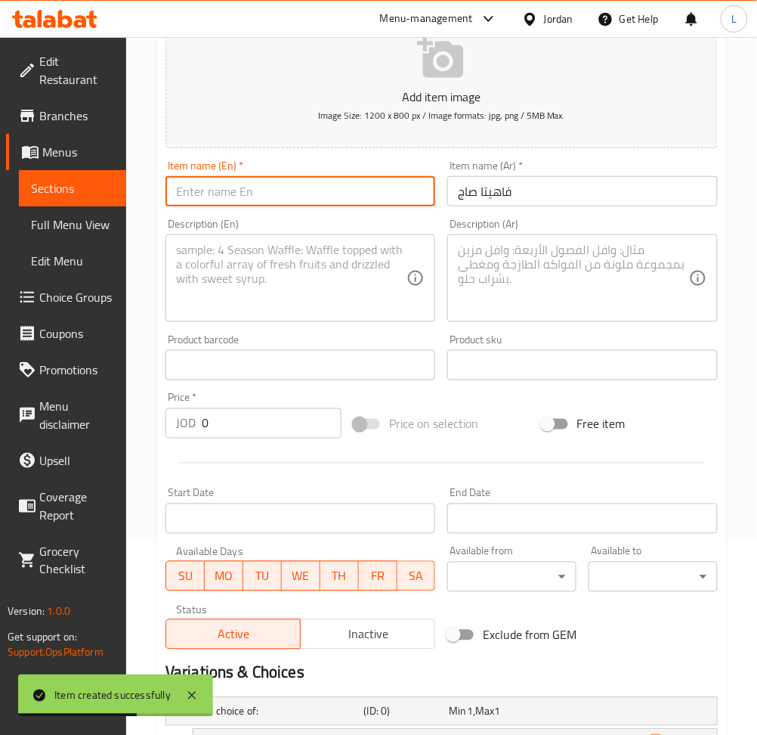
paste input "Saj fajitas"
click at [208, 197] on input "Saj fajitas" at bounding box center [301, 191] width 270 height 30
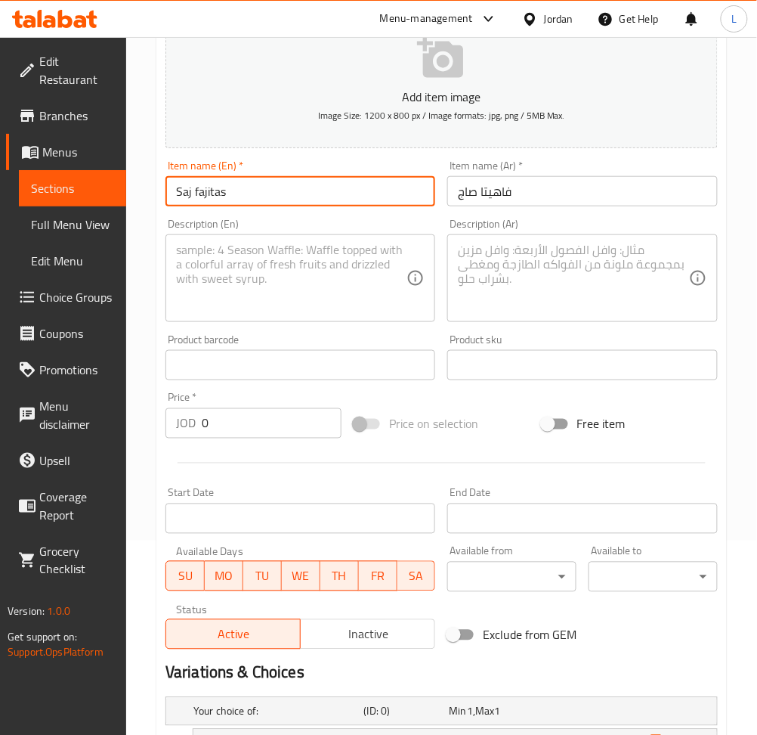
click at [280, 256] on textarea at bounding box center [291, 279] width 231 height 72
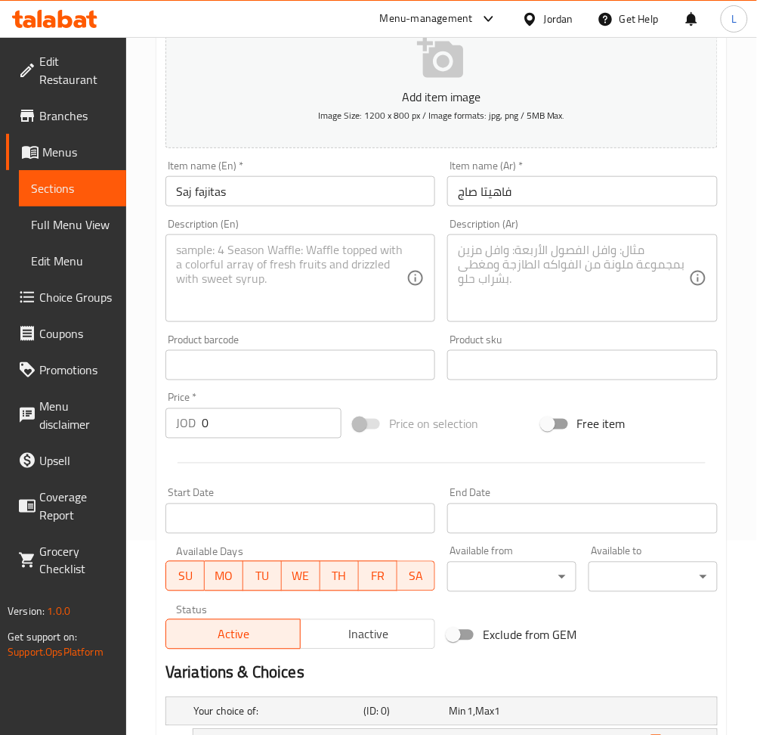
click at [523, 281] on textarea at bounding box center [573, 279] width 231 height 72
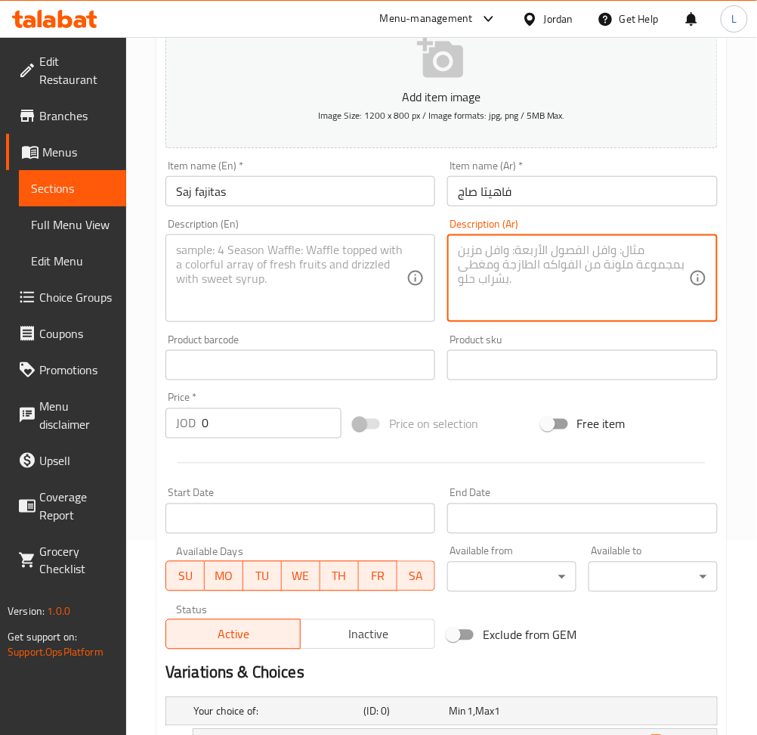
paste textarea "فلفل.جاج.خس.مخل.جبنه.صوص"
drag, startPoint x: 316, startPoint y: 290, endPoint x: 305, endPoint y: 243, distance: 48.2
click at [317, 289] on textarea at bounding box center [291, 279] width 231 height 72
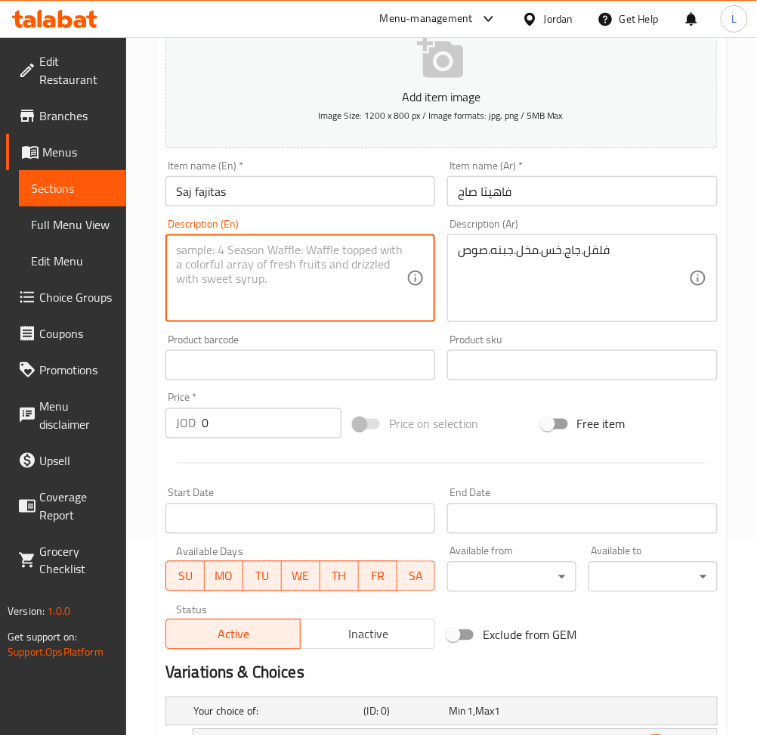
paste textarea "Pepper, chicken, lettuce, pickles, cheese, sauce"
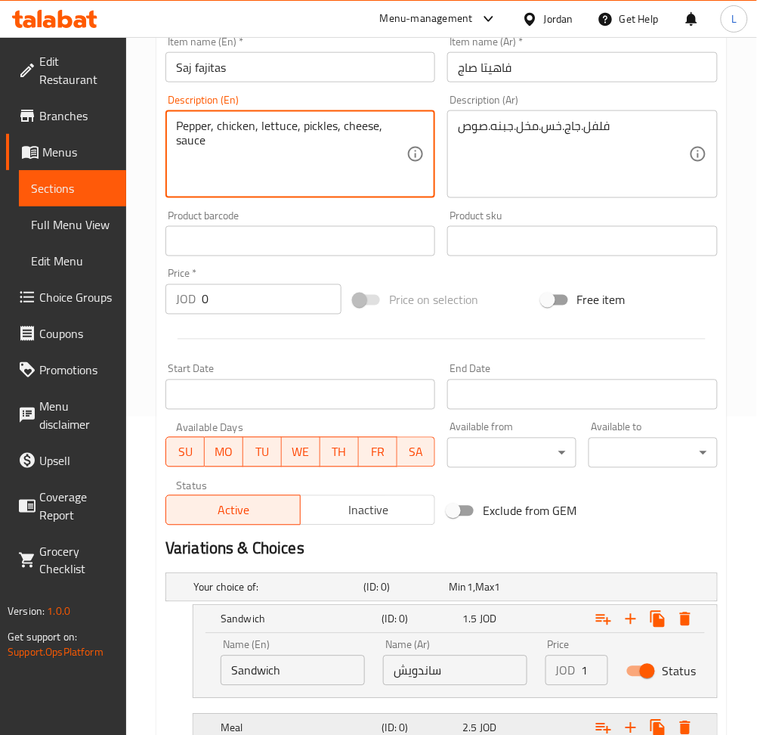
scroll to position [497, 0]
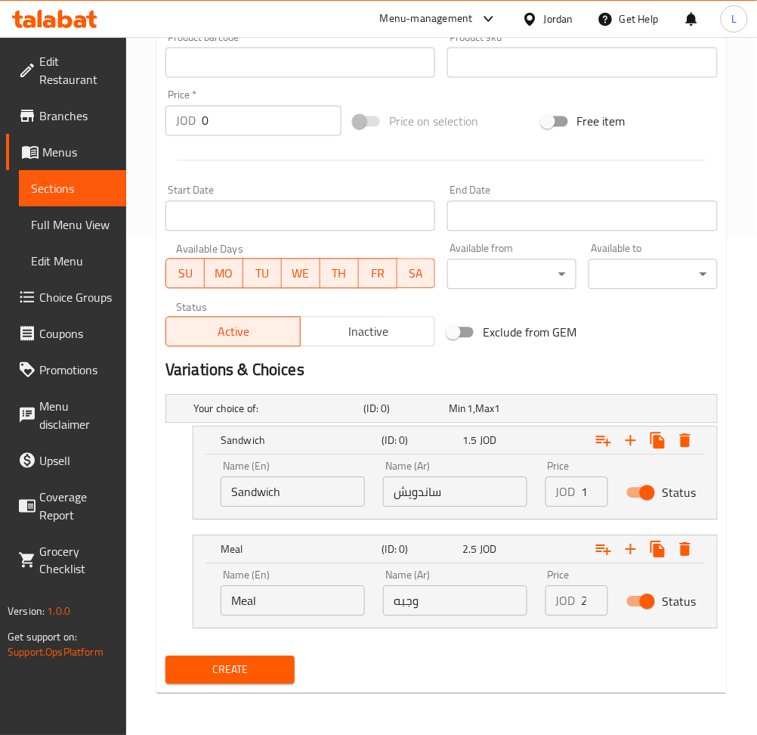
click at [293, 503] on input "Sandwich" at bounding box center [293, 492] width 144 height 30
click at [293, 498] on input "text" at bounding box center [293, 492] width 144 height 30
click at [426, 491] on input "ساندويش" at bounding box center [455, 492] width 144 height 30
click at [266, 605] on input "Meal" at bounding box center [293, 601] width 144 height 30
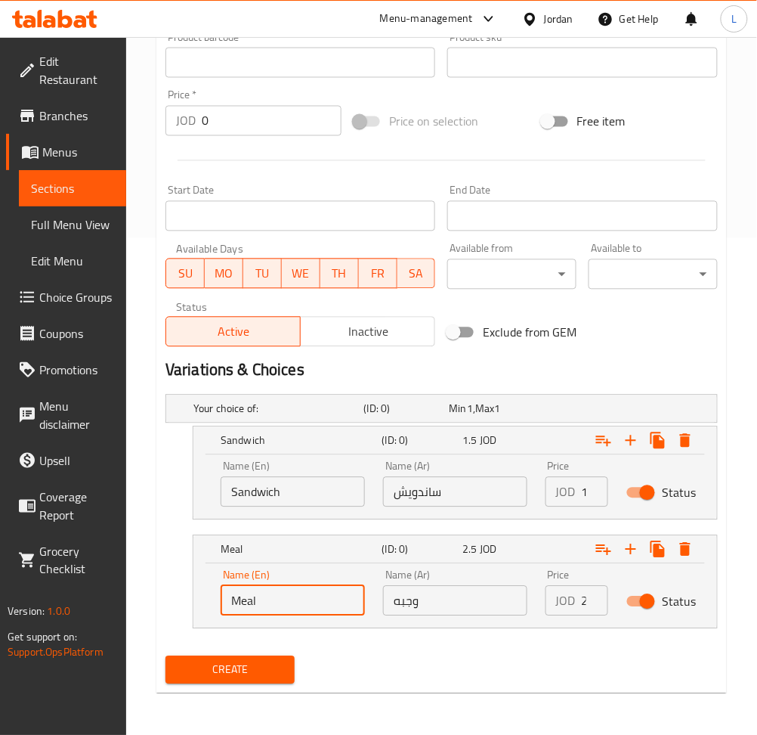
click at [266, 603] on input "Meal" at bounding box center [293, 601] width 144 height 30
click at [265, 599] on input "Meal" at bounding box center [293, 601] width 144 height 30
click at [265, 599] on input "text" at bounding box center [293, 601] width 144 height 30
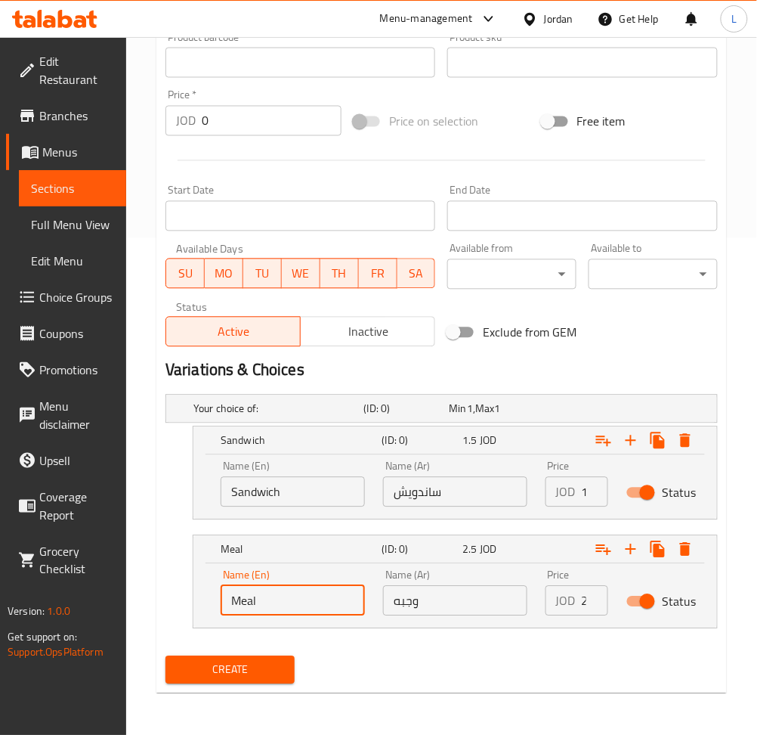
click at [421, 599] on input "وجبه" at bounding box center [455, 601] width 144 height 30
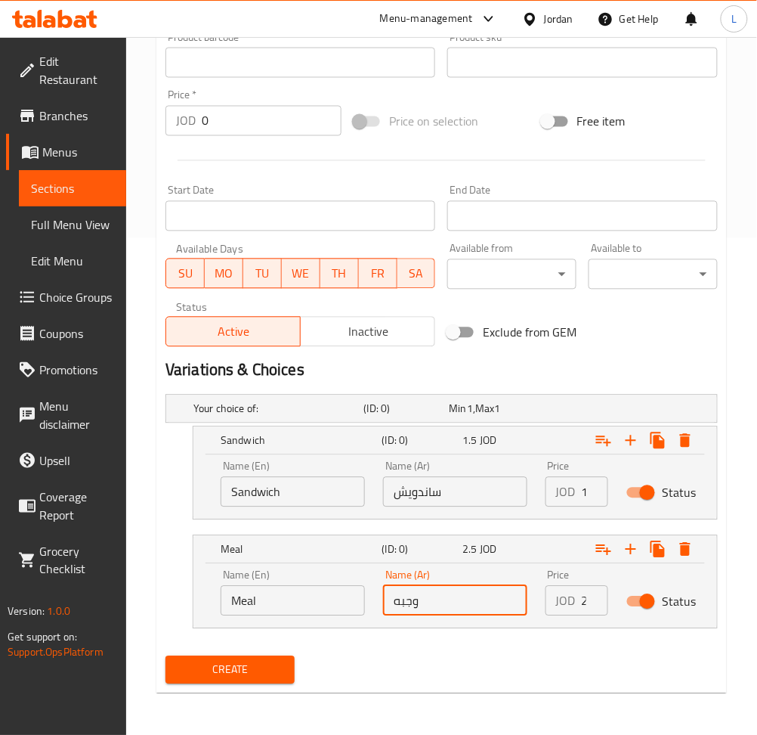
click at [578, 495] on div "JOD 1.5 Price" at bounding box center [577, 492] width 63 height 30
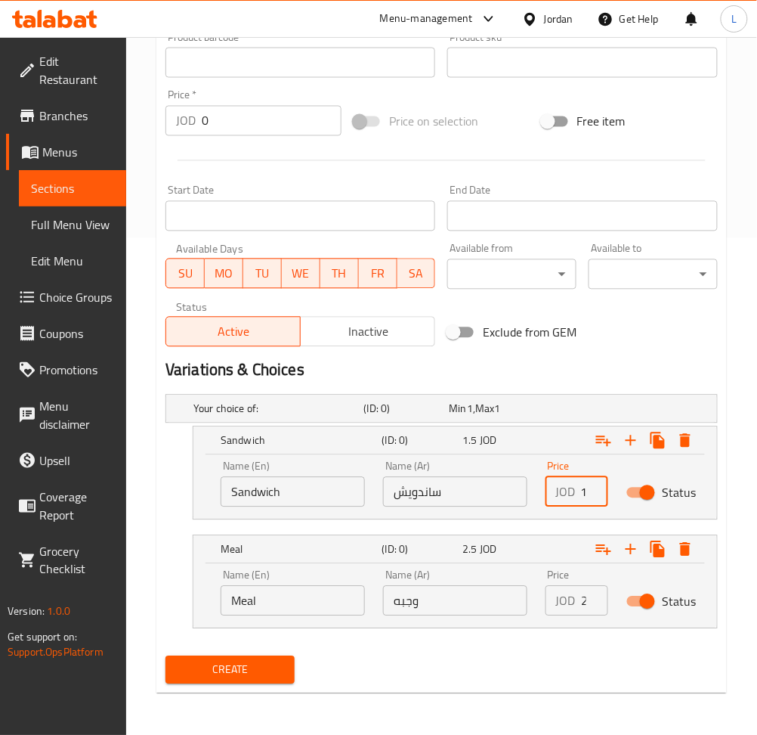
click at [582, 494] on input "1.5" at bounding box center [595, 492] width 26 height 30
click at [584, 596] on input "2.5" at bounding box center [595, 601] width 26 height 30
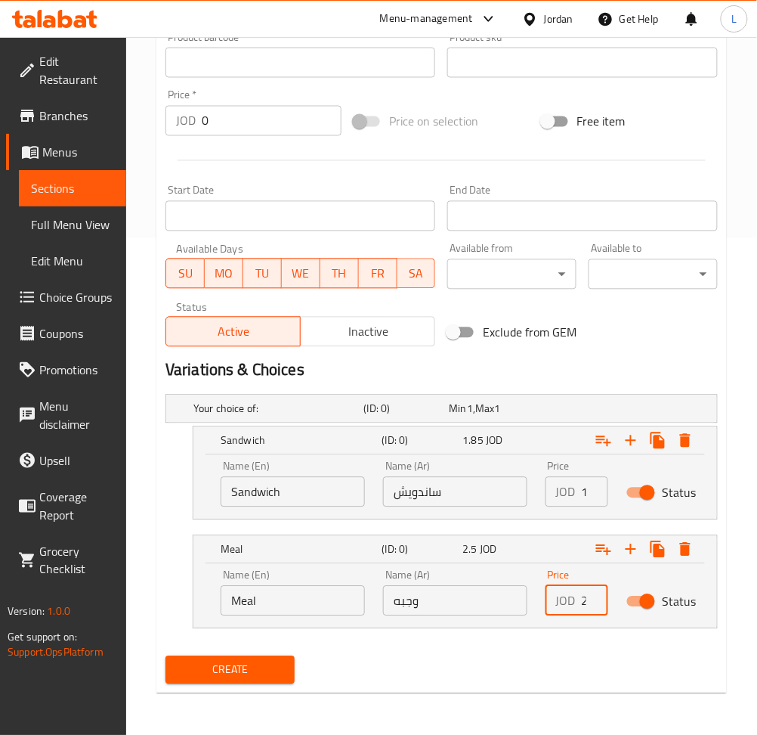
click at [584, 596] on input "2.5" at bounding box center [595, 601] width 26 height 30
click at [221, 667] on span "Create" at bounding box center [230, 670] width 105 height 19
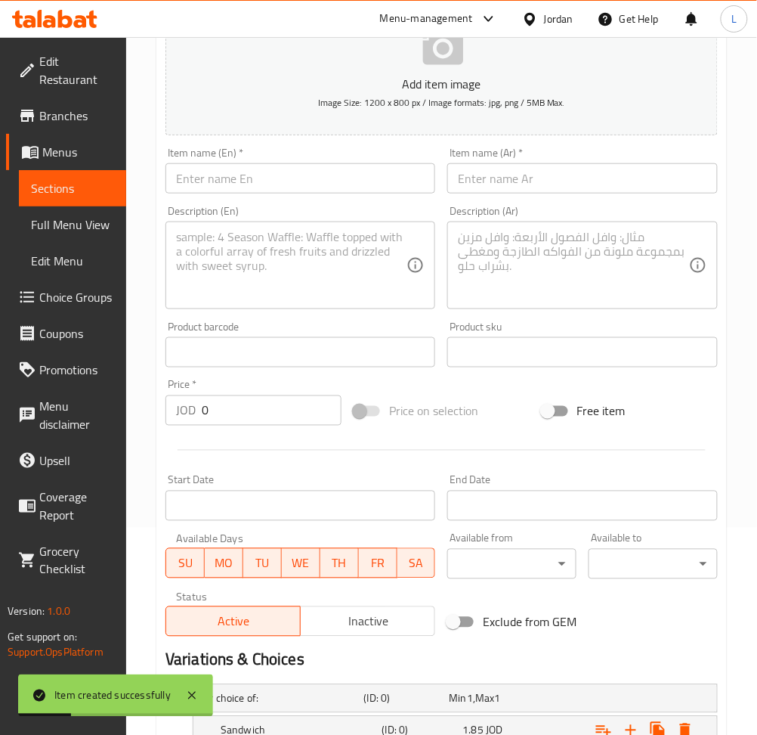
scroll to position [194, 0]
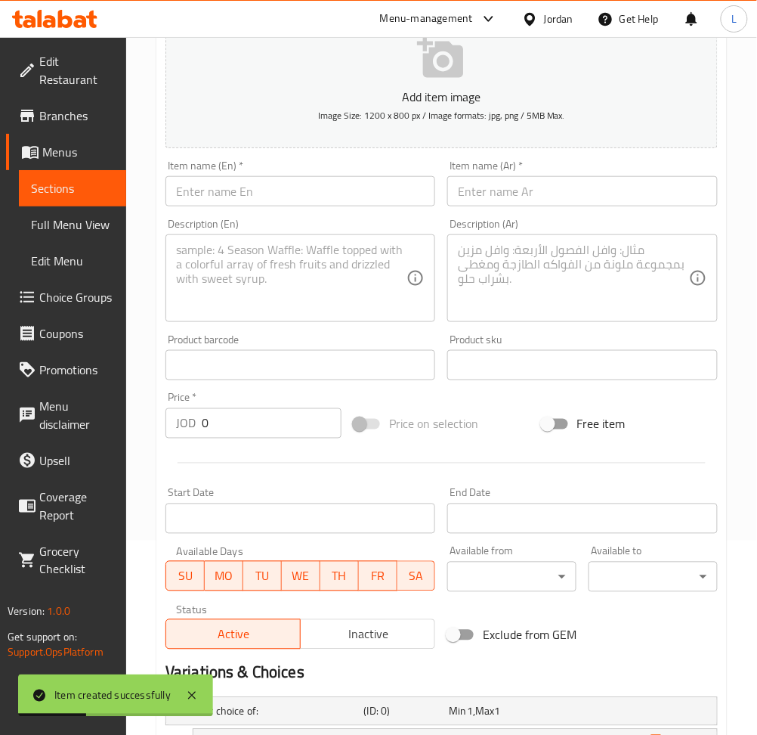
drag, startPoint x: 512, startPoint y: 188, endPoint x: 516, endPoint y: 209, distance: 20.8
click at [512, 188] on input "text" at bounding box center [582, 191] width 270 height 30
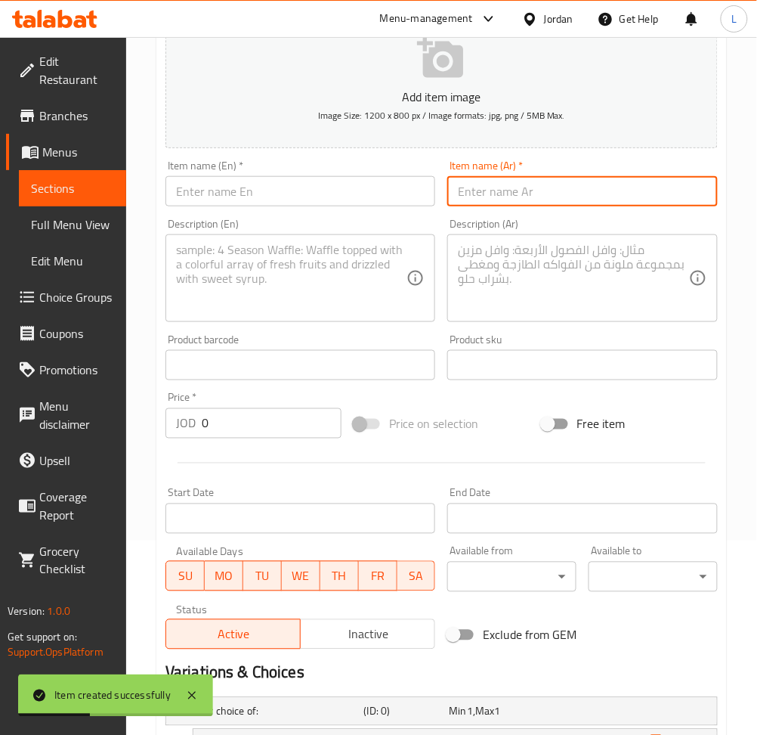
paste input "اهيتا بكريمه"
click at [351, 187] on input "text" at bounding box center [301, 191] width 270 height 30
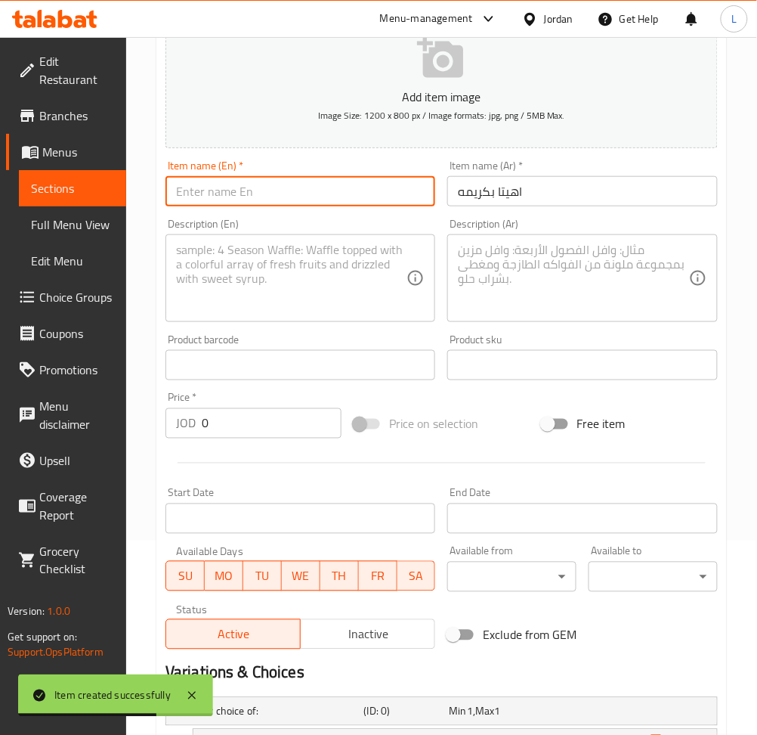
paste input "Fajita with cream"
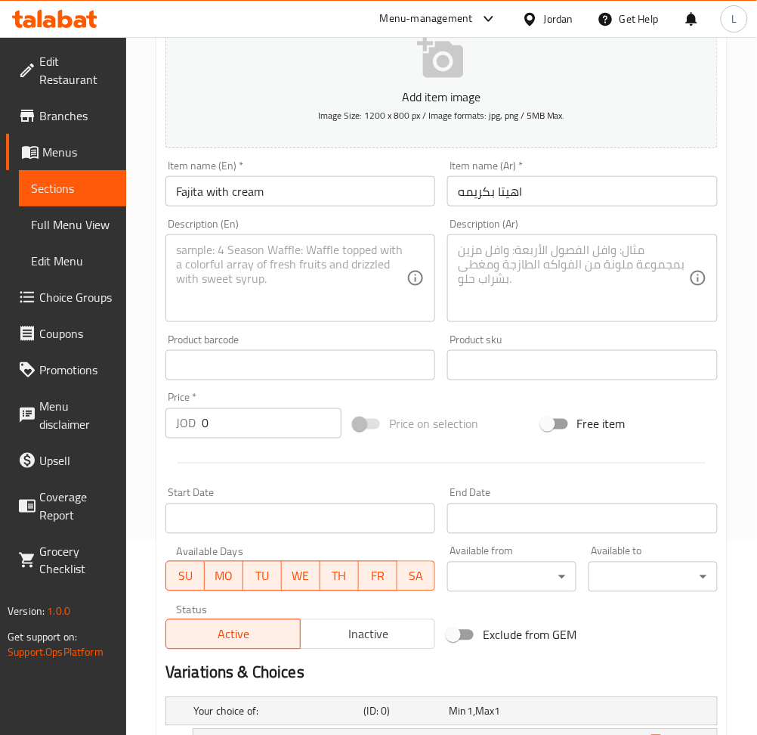
click at [489, 233] on div "Description (Ar) Description (Ar)" at bounding box center [582, 270] width 270 height 104
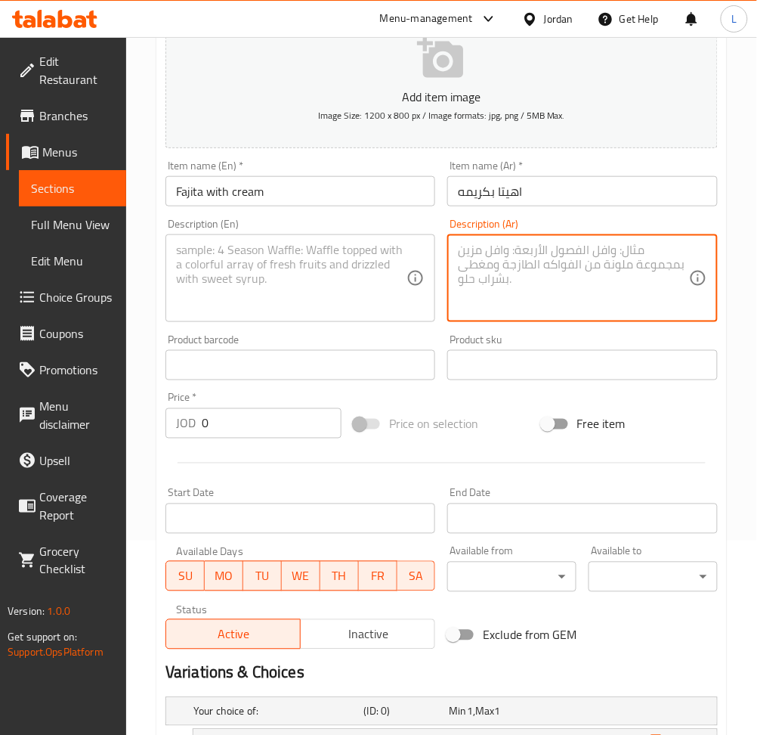
click at [505, 281] on textarea at bounding box center [573, 279] width 231 height 72
paste textarea "فلفل.جاج.كريمه.خس.مخل.جبنه.صوص"
click at [317, 267] on textarea at bounding box center [291, 279] width 231 height 72
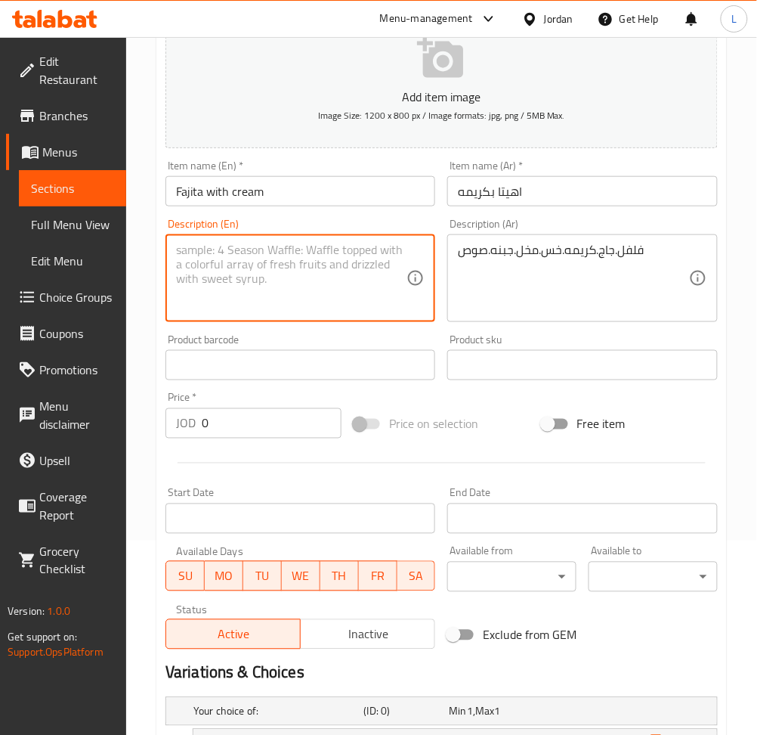
paste textarea "Pepper, chicken, cream, lettuce, pickles, cheese, sauce"
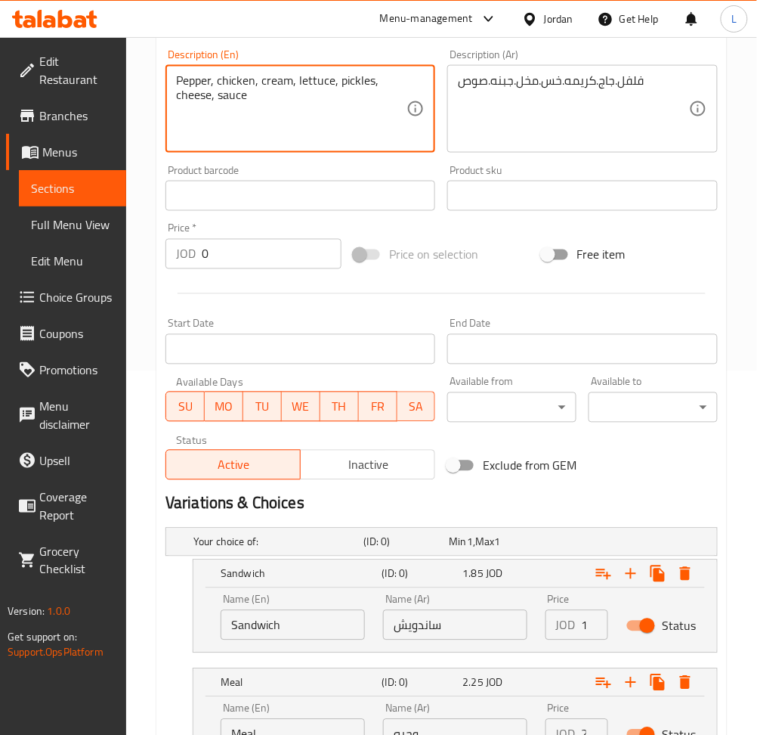
scroll to position [497, 0]
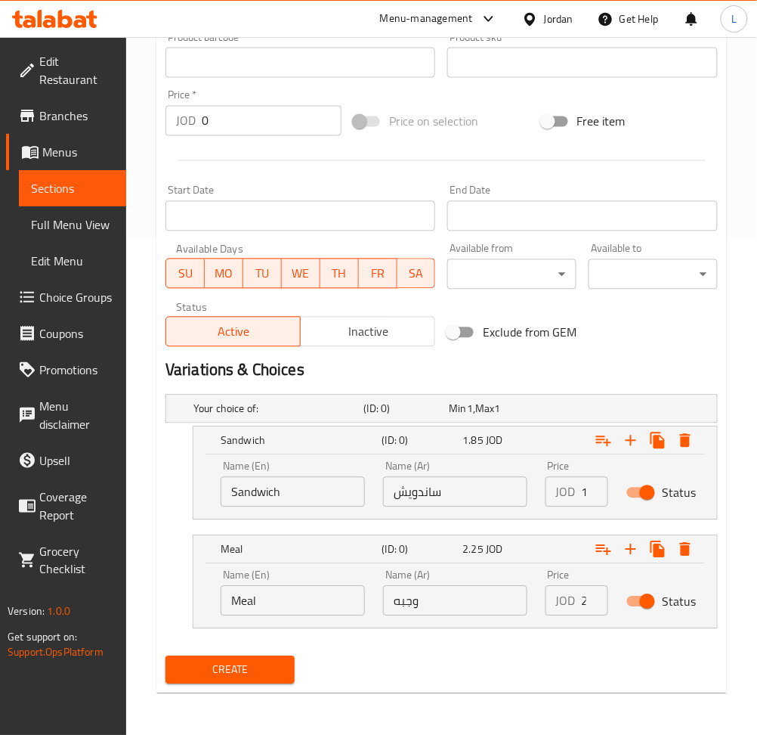
click at [295, 487] on input "Sandwich" at bounding box center [293, 492] width 144 height 30
click at [295, 487] on input "text" at bounding box center [293, 492] width 144 height 30
click at [429, 486] on input "ساندويش" at bounding box center [455, 492] width 144 height 30
click at [305, 615] on input "Meal" at bounding box center [293, 601] width 144 height 30
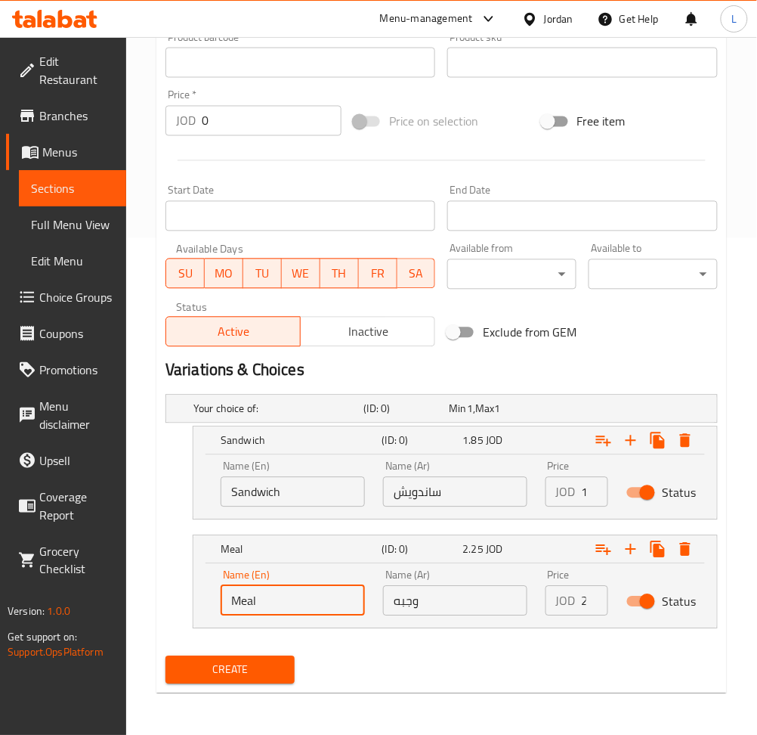
click at [305, 615] on input "Meal" at bounding box center [293, 601] width 144 height 30
click at [305, 603] on input "text" at bounding box center [293, 601] width 144 height 30
click at [428, 599] on input "وجبه" at bounding box center [455, 601] width 144 height 30
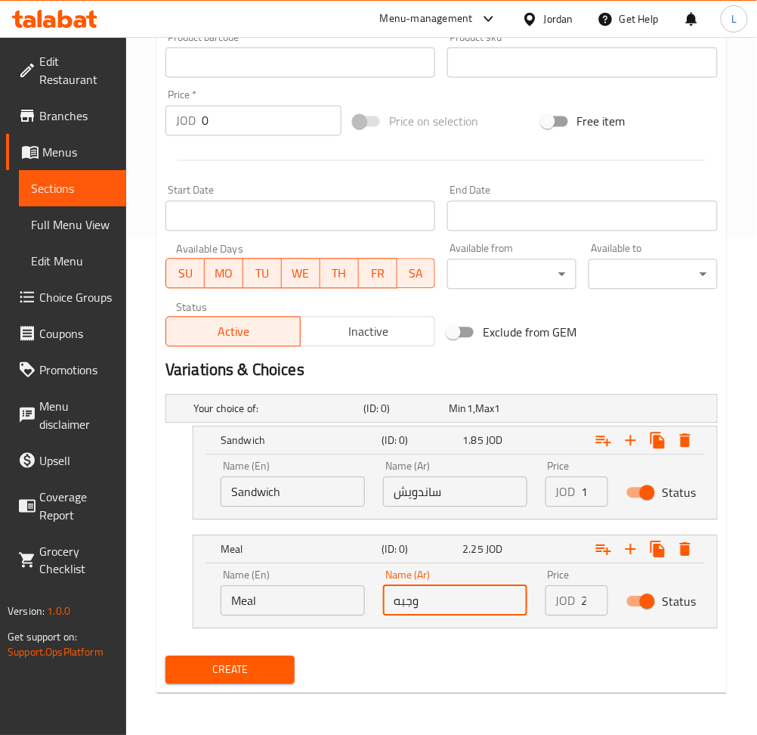
click at [584, 497] on input "1.85" at bounding box center [595, 492] width 26 height 30
click at [584, 592] on input "2.25" at bounding box center [595, 601] width 26 height 30
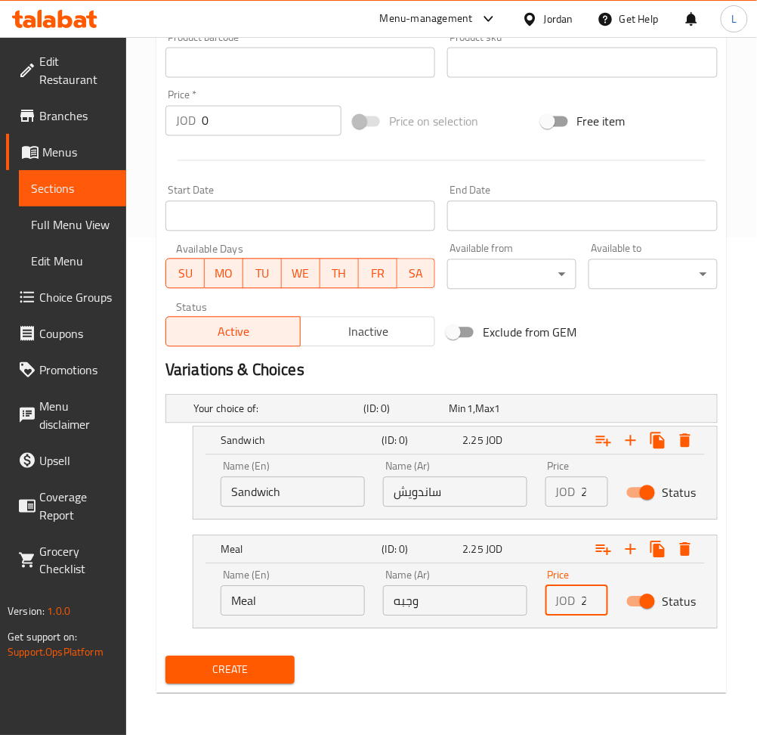
click at [584, 592] on input "2.25" at bounding box center [595, 601] width 26 height 30
click at [254, 683] on button "Create" at bounding box center [230, 670] width 129 height 28
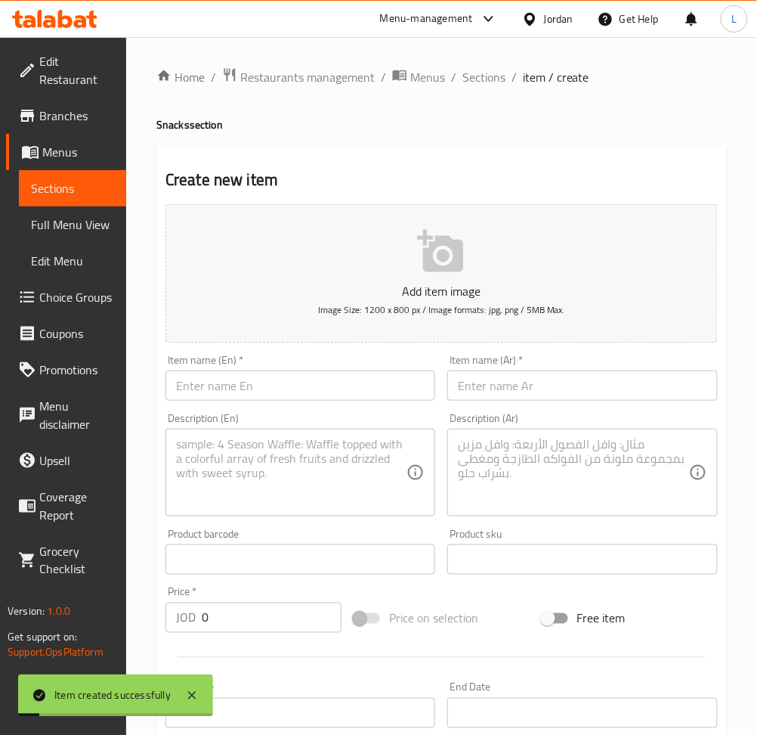
click at [502, 398] on input "text" at bounding box center [582, 385] width 270 height 30
paste input "دجاج باربكيو"
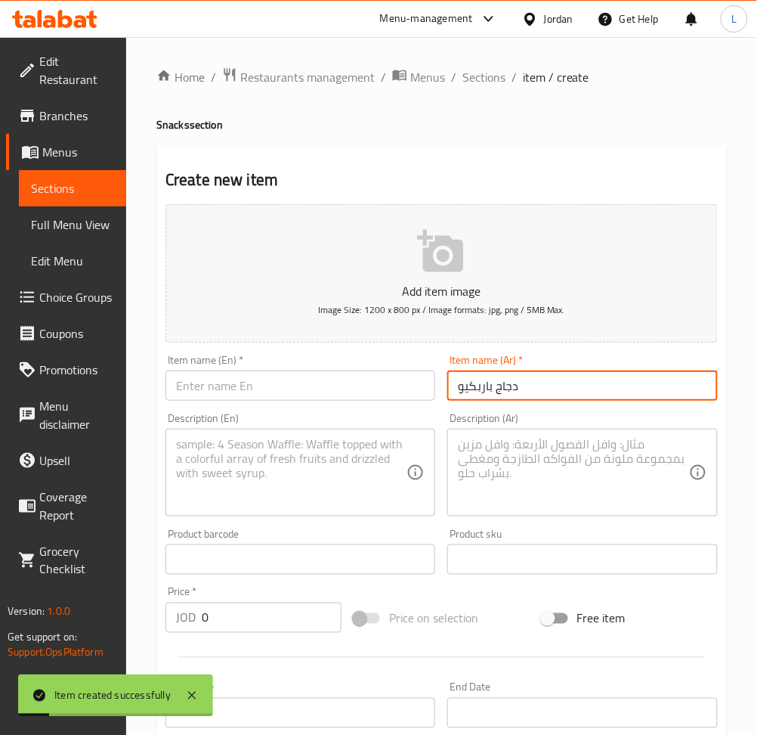
click at [373, 389] on input "text" at bounding box center [301, 385] width 270 height 30
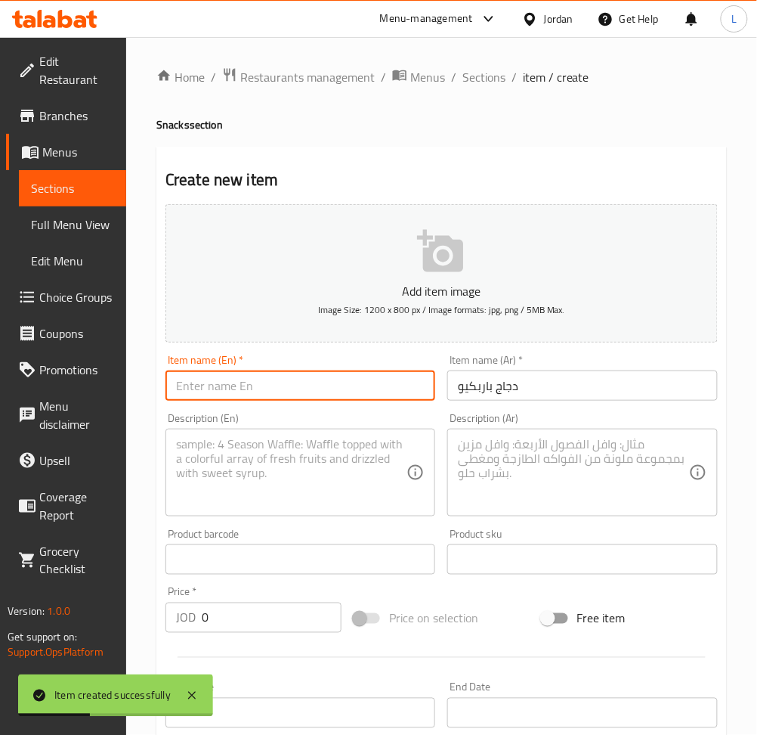
paste input "BBQ chicken"
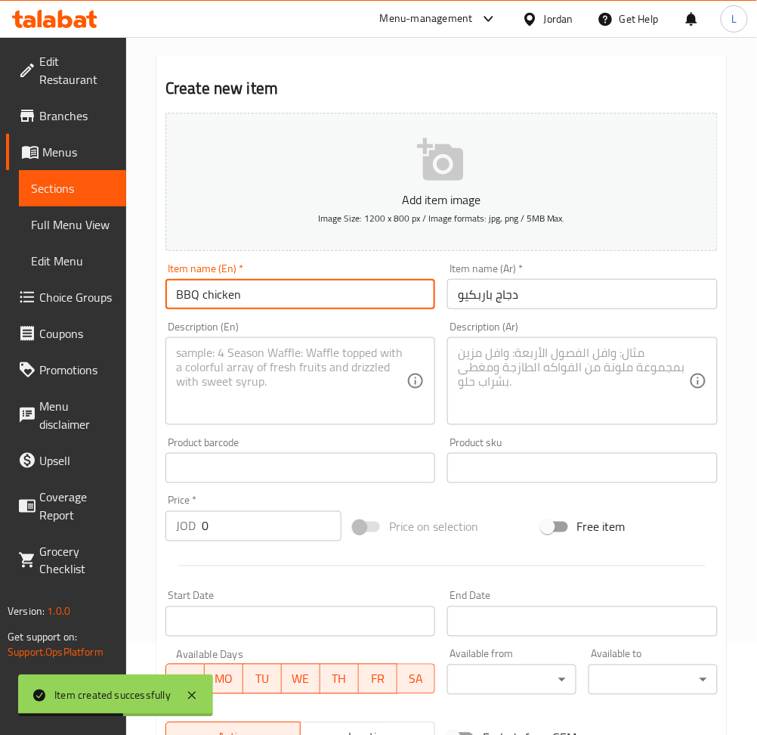
scroll to position [302, 0]
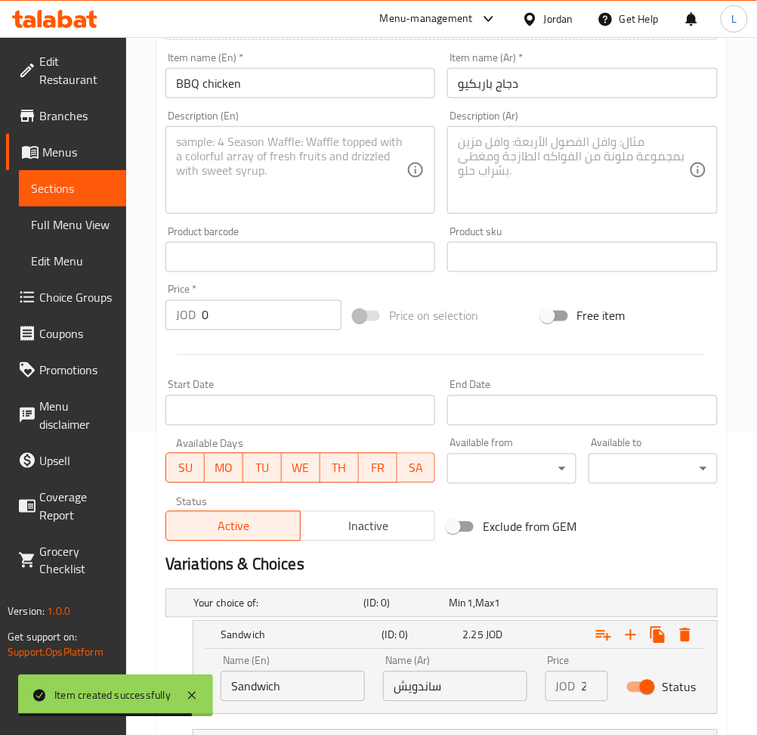
drag, startPoint x: 624, startPoint y: 192, endPoint x: 505, endPoint y: 192, distance: 118.7
click at [624, 192] on textarea at bounding box center [573, 171] width 231 height 72
paste textarea "جاج باربكيو.خبز.تورتيال.خس.مخل.جبنه.صوص"
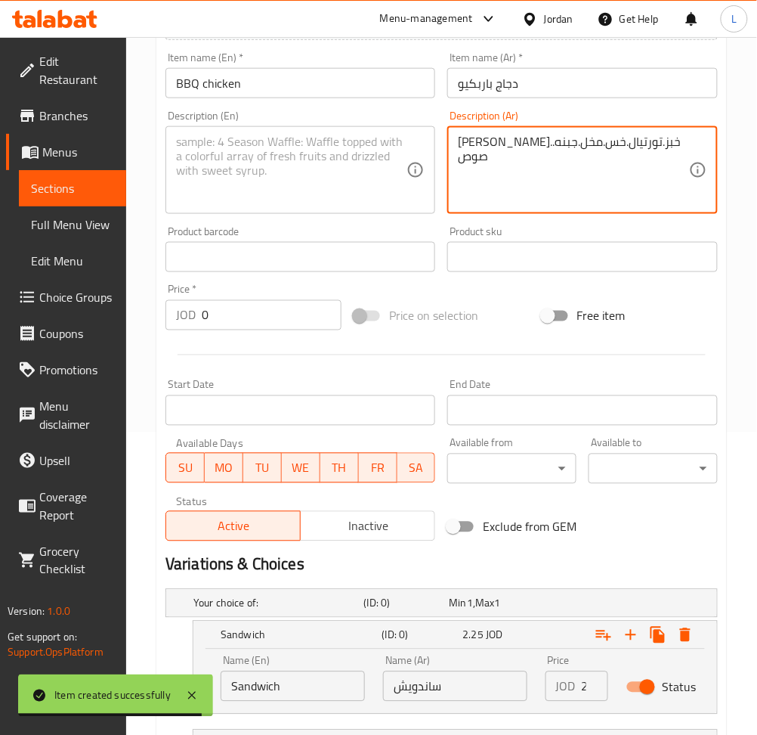
click at [321, 162] on textarea at bounding box center [291, 171] width 231 height 72
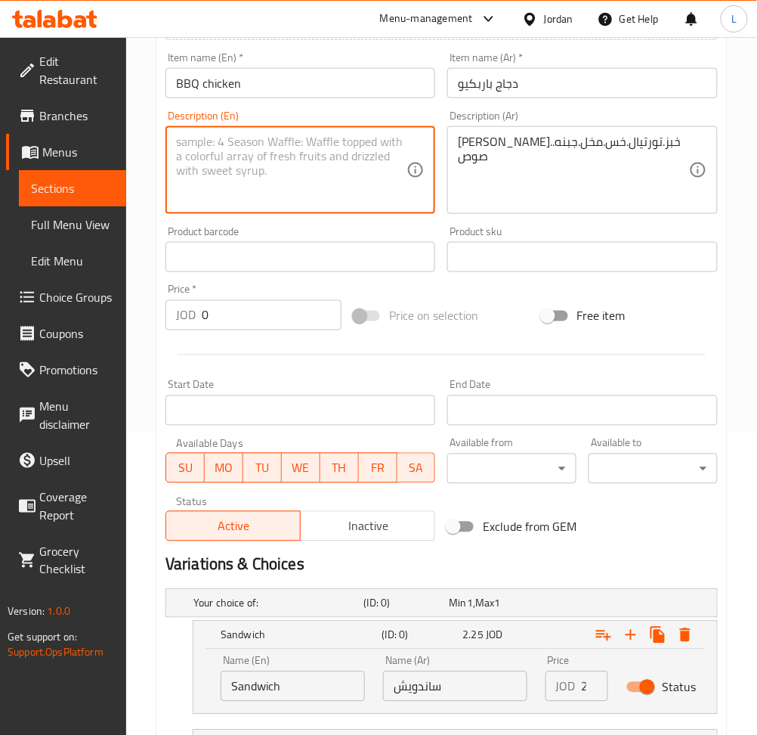
paste textarea "BBQ chicken, tortilla bread, lettuce, pickles, cheese, sauce"
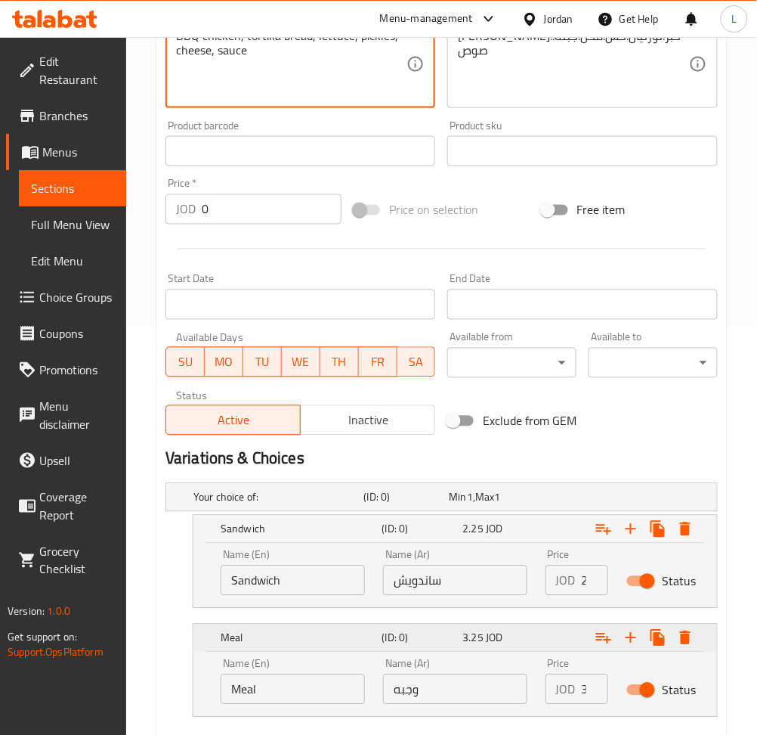
scroll to position [497, 0]
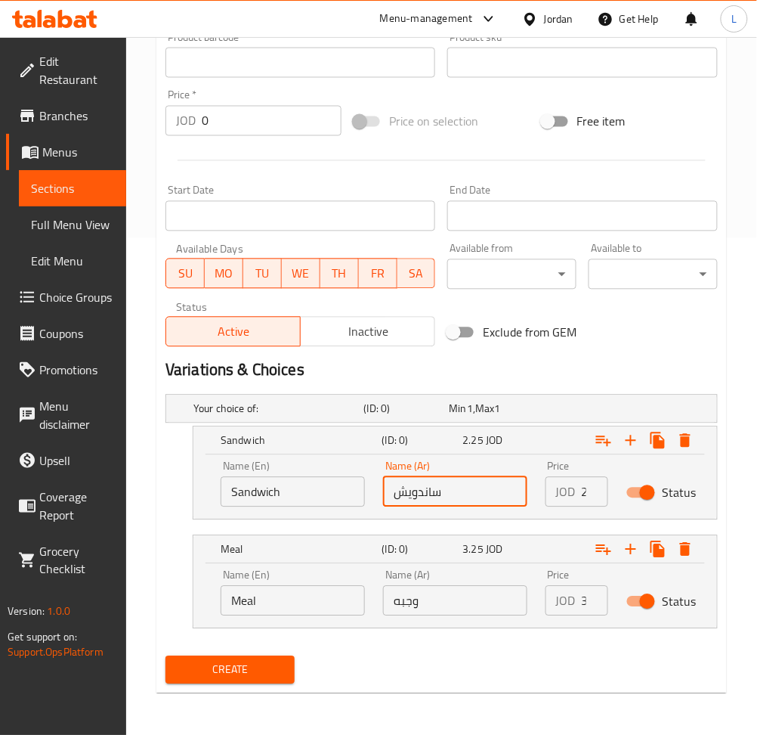
click at [406, 488] on input "ساندويش" at bounding box center [455, 492] width 144 height 30
click at [457, 606] on input "وجبه" at bounding box center [455, 601] width 144 height 30
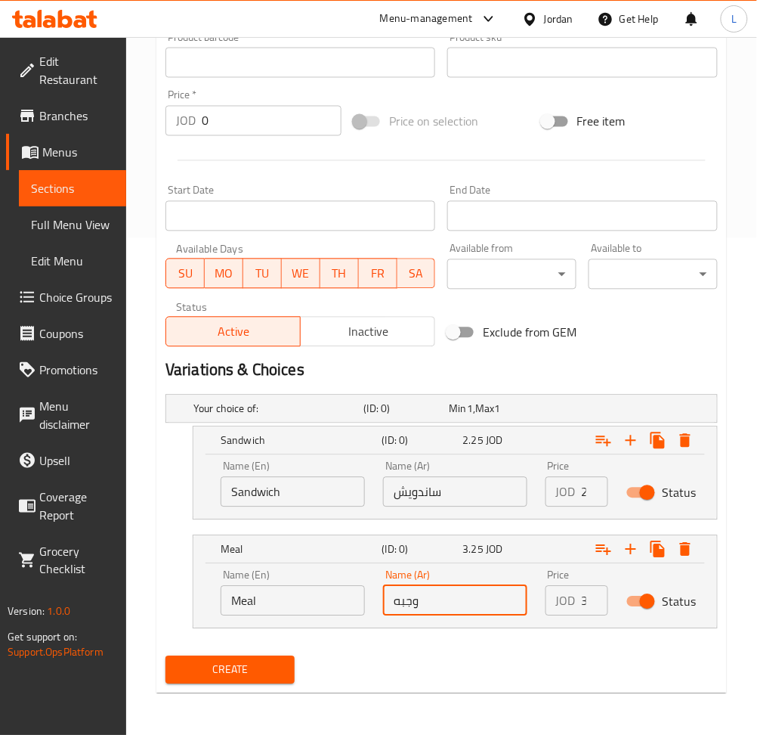
click at [269, 503] on input "Sandwich" at bounding box center [293, 492] width 144 height 30
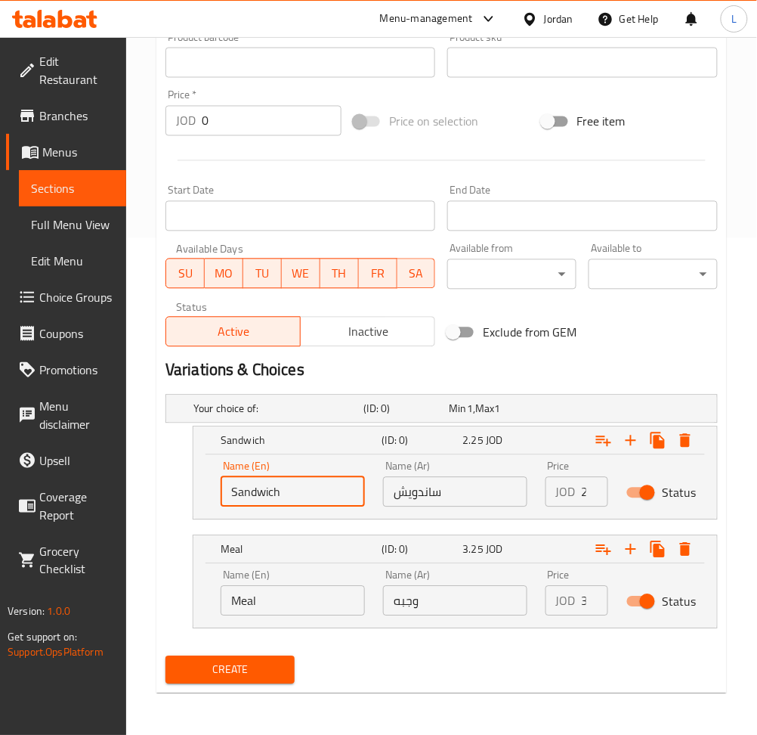
click at [270, 502] on input "Sandwich" at bounding box center [293, 492] width 144 height 30
click at [271, 502] on input "text" at bounding box center [293, 492] width 144 height 30
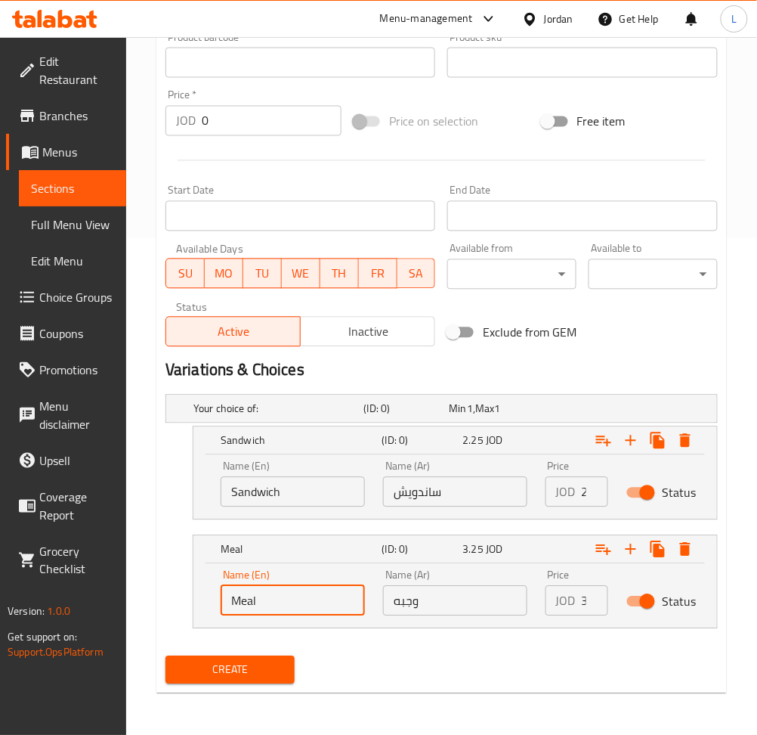
click at [267, 610] on input "Meal" at bounding box center [293, 601] width 144 height 30
click at [268, 609] on input "text" at bounding box center [293, 601] width 144 height 30
click at [585, 497] on input "2.25" at bounding box center [595, 492] width 26 height 30
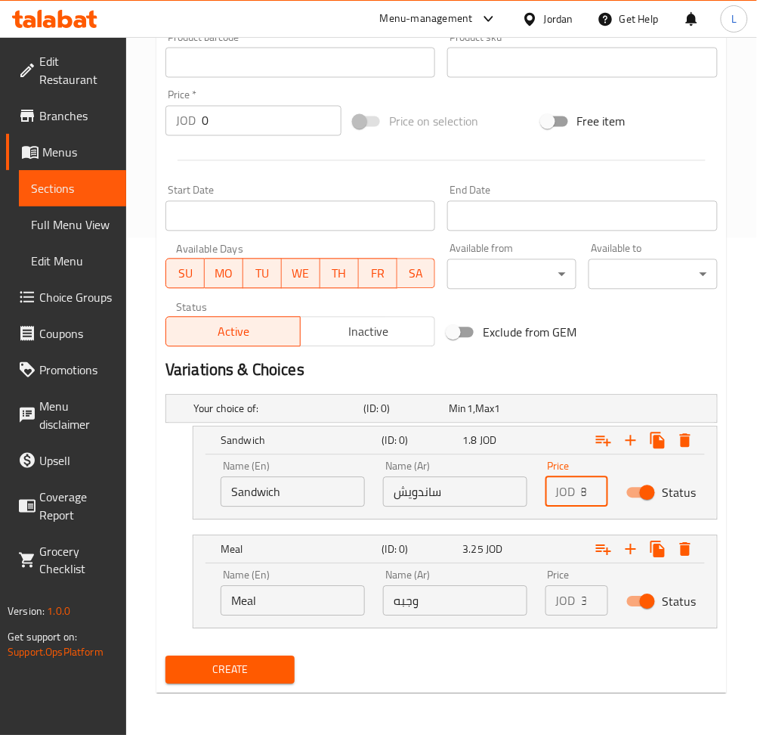
scroll to position [0, 17]
click at [583, 605] on input "3.25" at bounding box center [595, 601] width 26 height 30
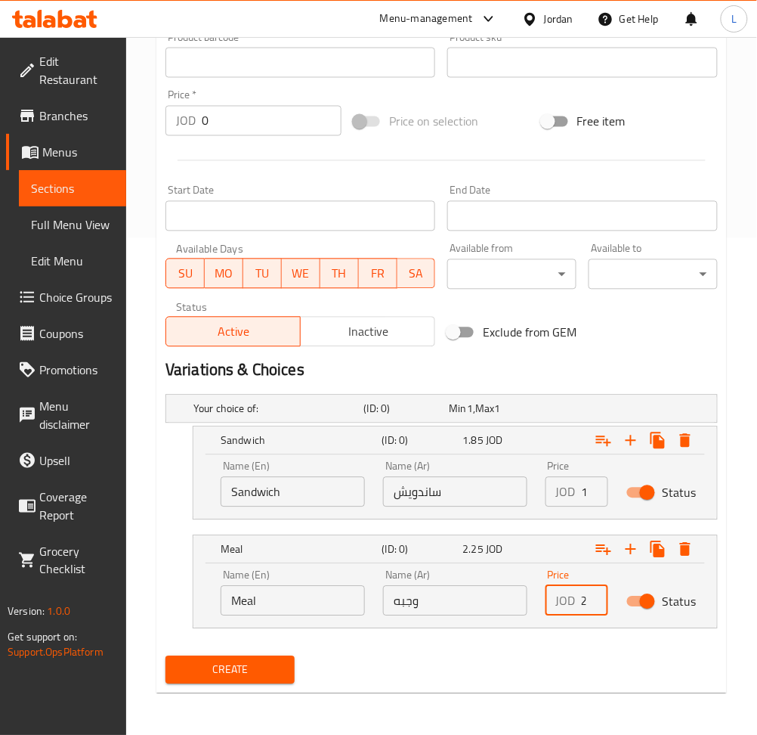
scroll to position [0, 17]
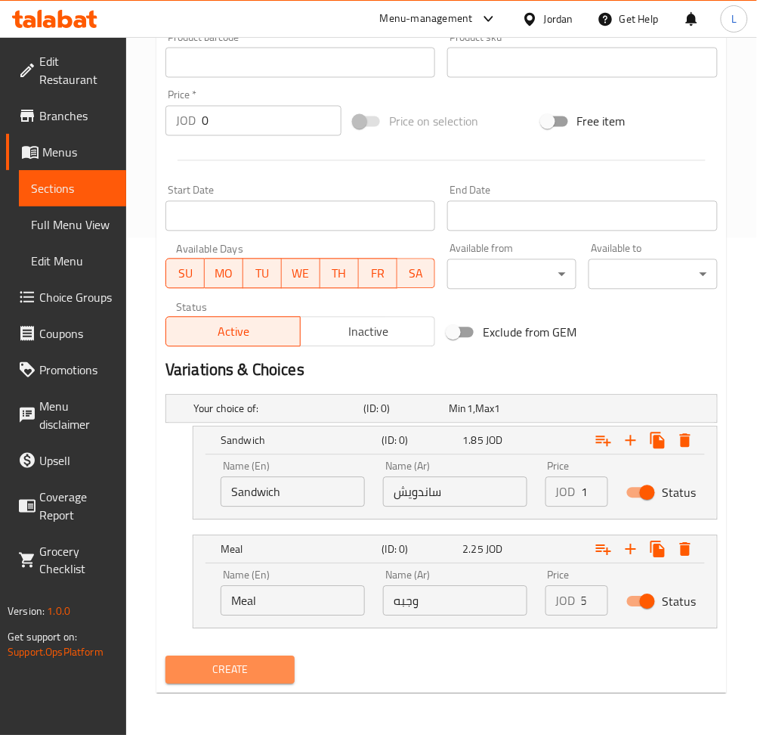
click at [255, 664] on span "Create" at bounding box center [230, 670] width 105 height 19
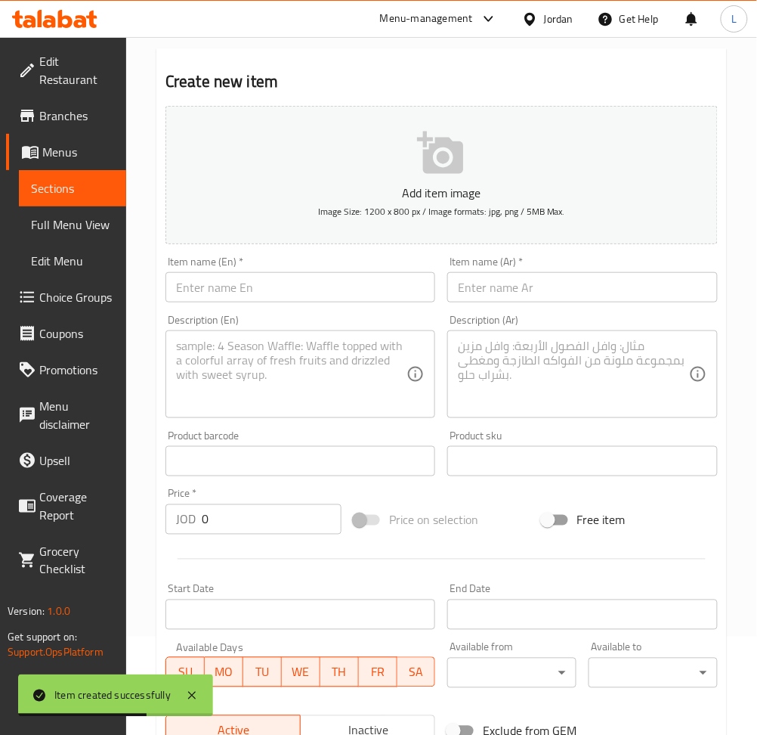
scroll to position [93, 0]
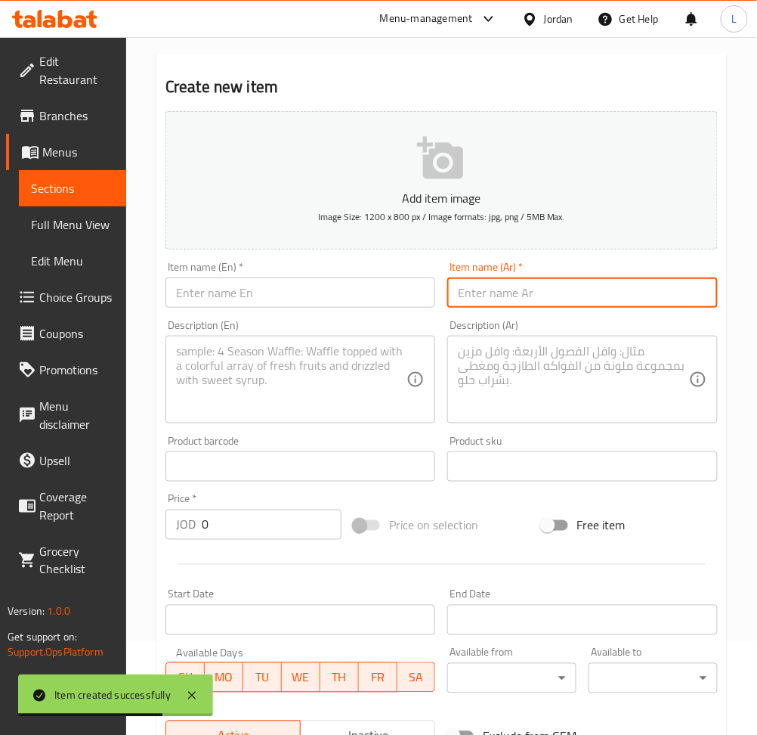
click at [521, 294] on input "text" at bounding box center [582, 292] width 270 height 30
paste input "الفريدو"
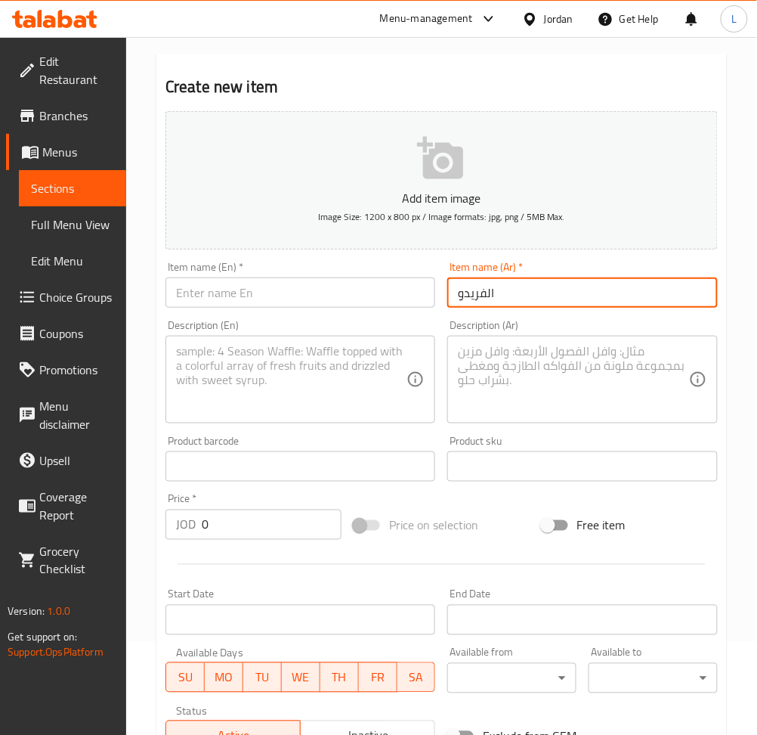
click at [290, 291] on input "text" at bounding box center [301, 292] width 270 height 30
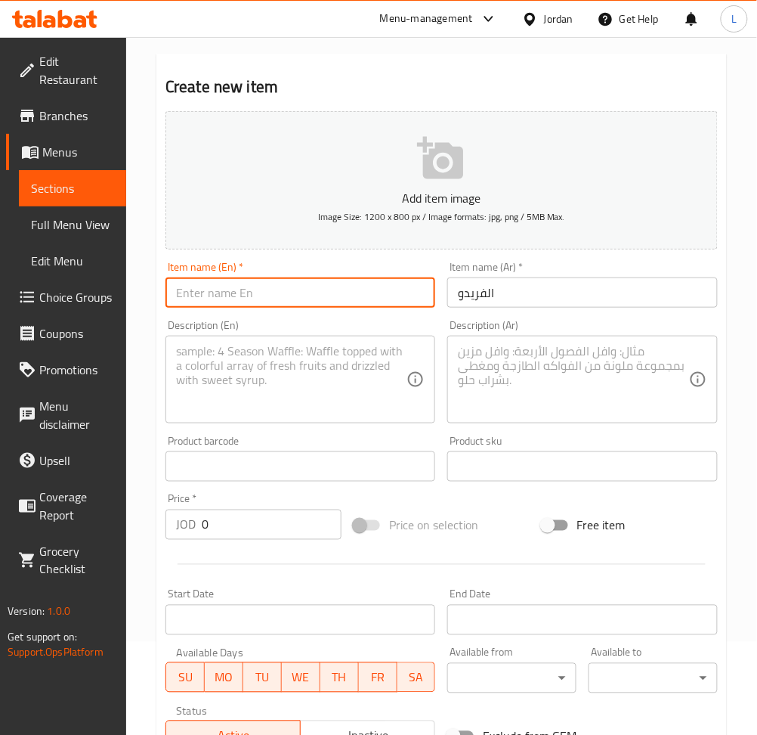
paste input "Alfredo"
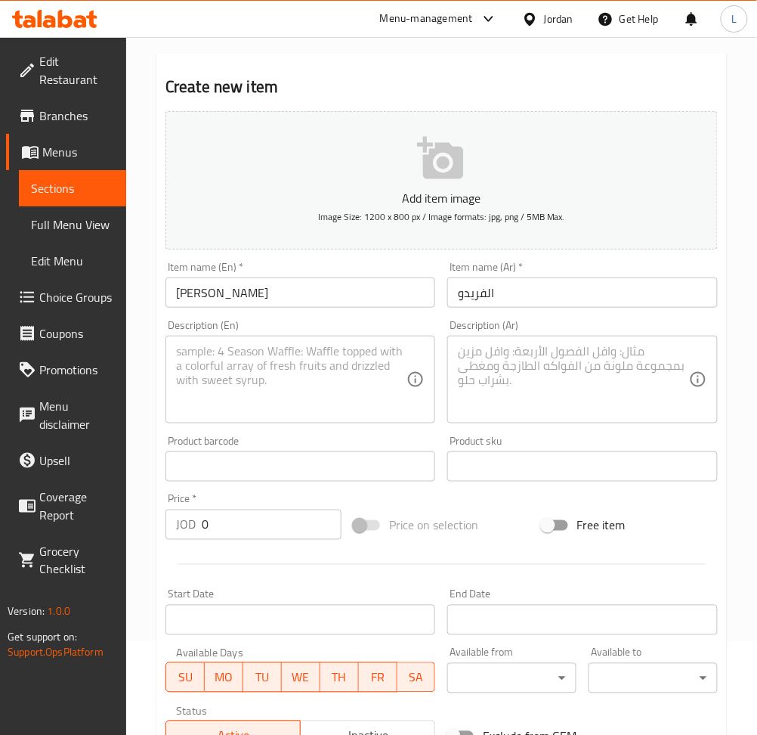
click at [573, 399] on textarea at bounding box center [573, 380] width 231 height 72
paste textarea "جاج.ذره.كريمه.جبنه.صوص."
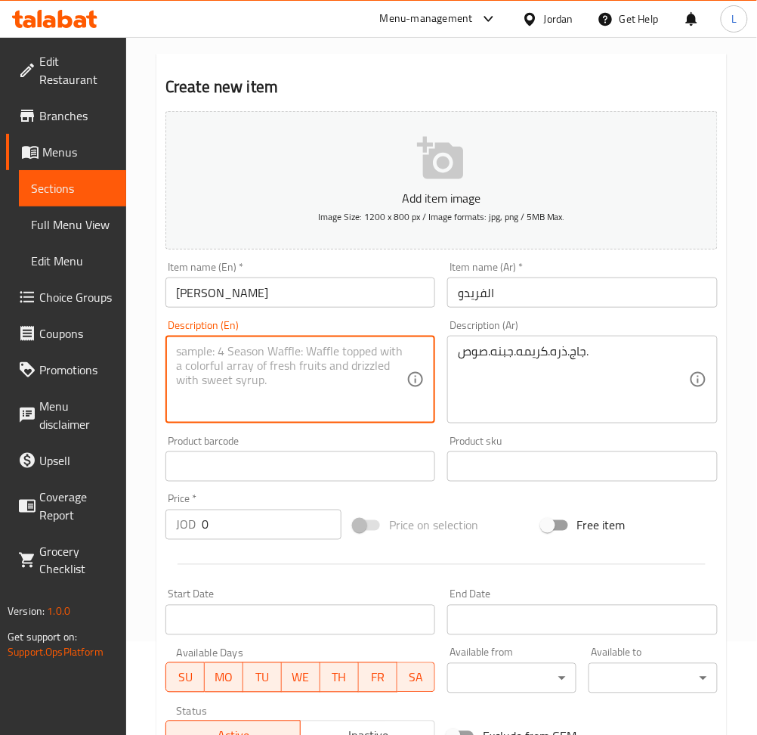
click at [330, 362] on textarea at bounding box center [291, 380] width 231 height 72
click at [248, 390] on textarea at bounding box center [291, 380] width 231 height 72
paste textarea "جاج.ذره.كريمه.جبنه.صوص."
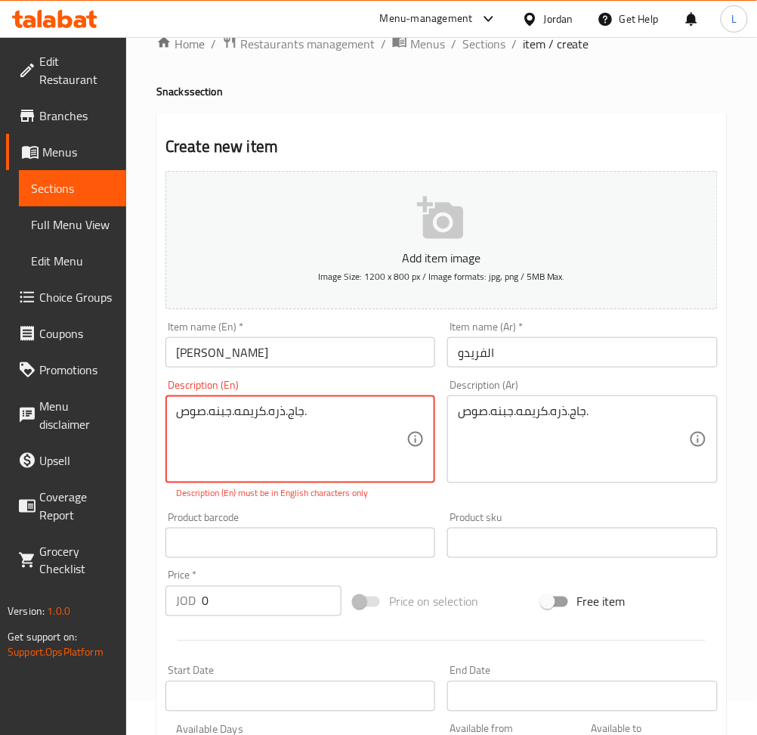
scroll to position [0, 0]
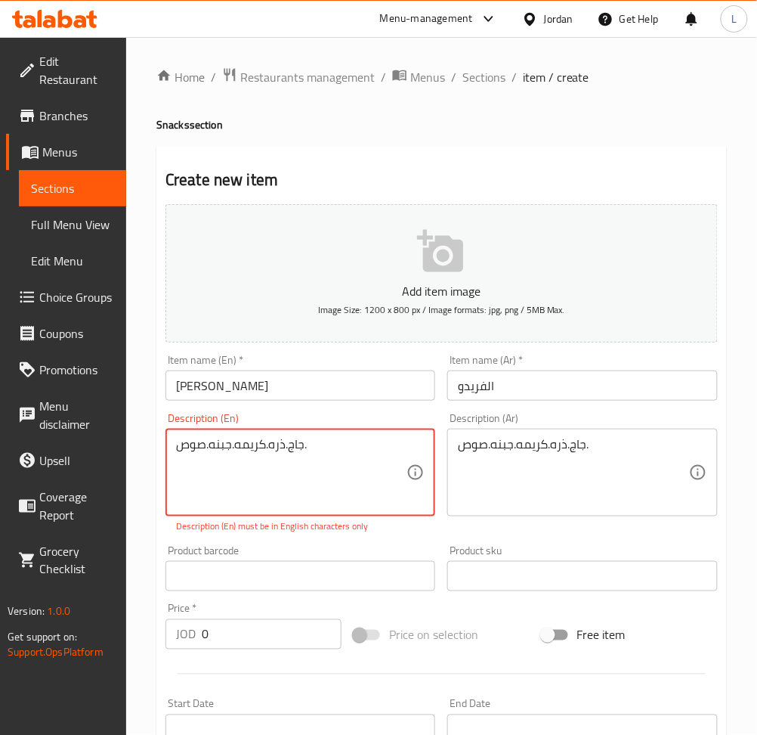
click at [214, 450] on textarea "جاج.ذره.كريمه.جبنه.صوص." at bounding box center [291, 473] width 231 height 72
paste textarea "Chicken, corn, cream, cheese, sauce."
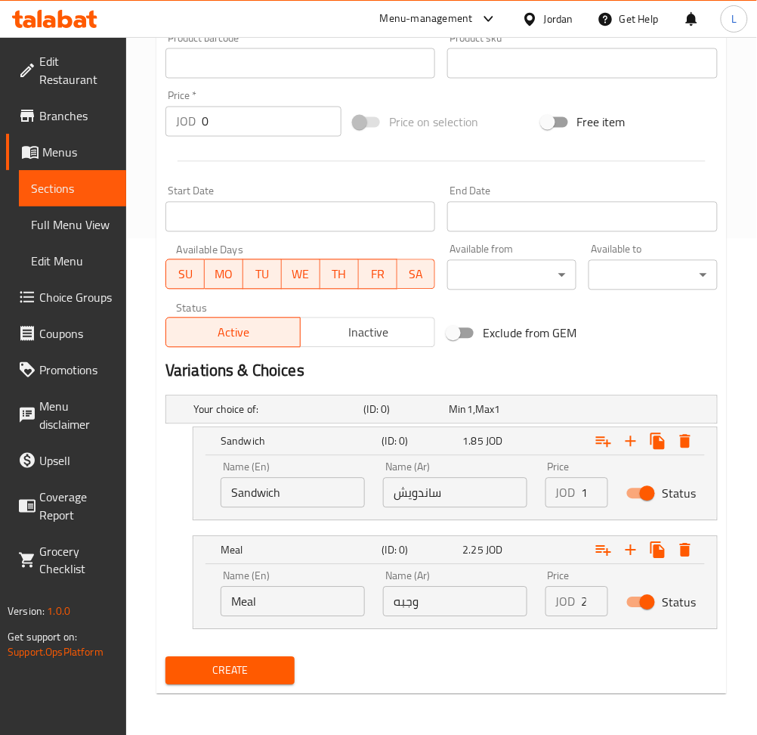
scroll to position [497, 0]
click at [336, 486] on input "Sandwich" at bounding box center [293, 492] width 144 height 30
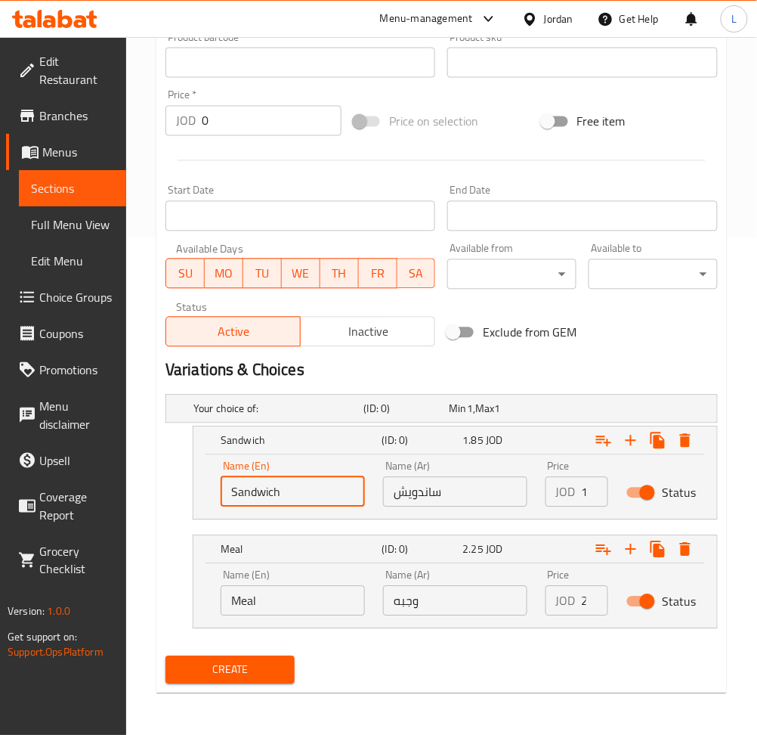
click at [336, 486] on input "Sandwich" at bounding box center [293, 492] width 144 height 30
click at [308, 494] on input "text" at bounding box center [293, 492] width 144 height 30
click at [403, 484] on input "ساندويش" at bounding box center [455, 492] width 144 height 30
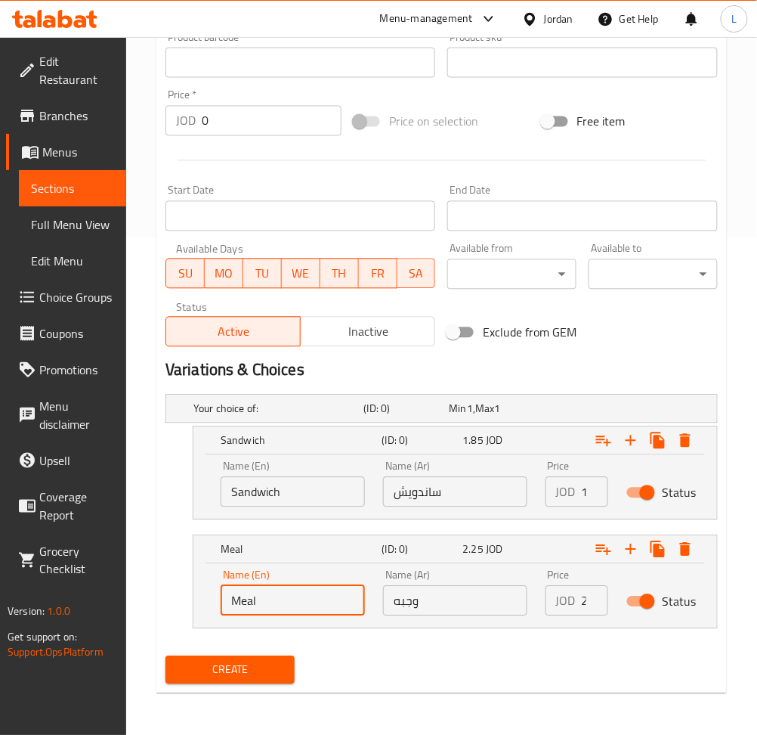
click at [303, 602] on input "Meal" at bounding box center [293, 601] width 144 height 30
click at [303, 602] on input "text" at bounding box center [293, 601] width 144 height 30
click at [418, 610] on input "وجبه" at bounding box center [455, 601] width 144 height 30
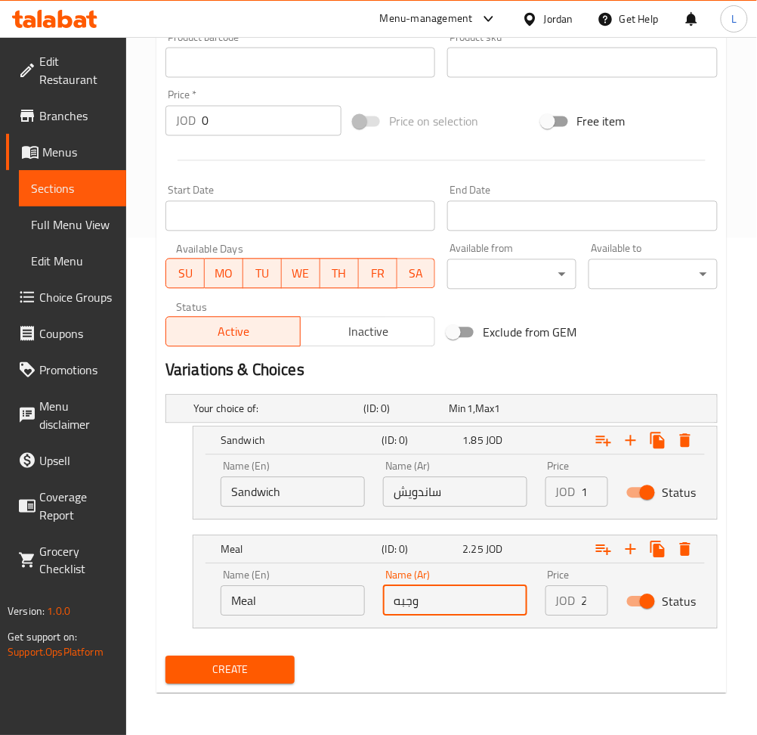
click at [579, 494] on div "JOD 1.85 Price" at bounding box center [577, 492] width 63 height 30
click at [581, 491] on div "JOD 1.85 Price" at bounding box center [577, 492] width 63 height 30
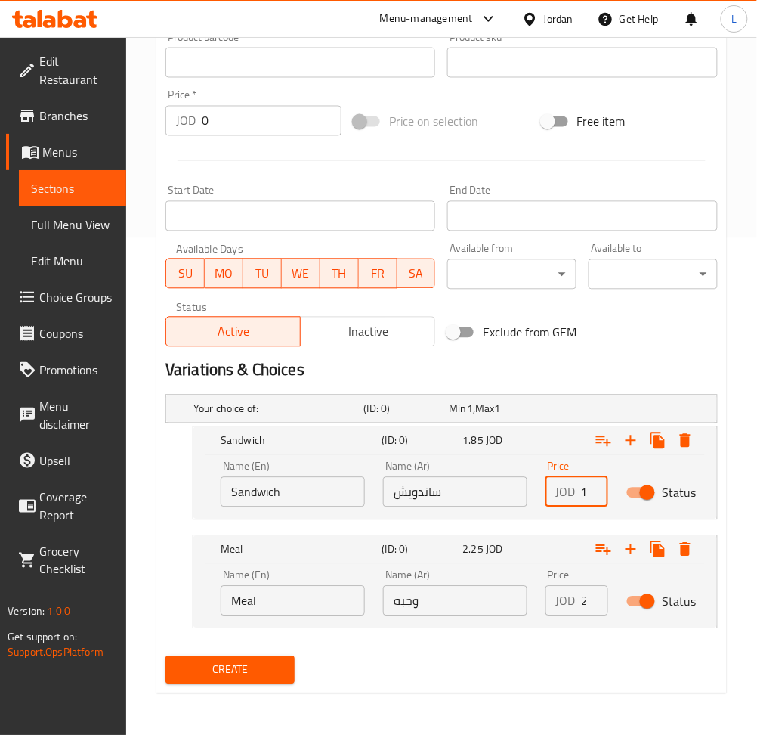
scroll to position [0, 1]
click at [582, 491] on input "1.85" at bounding box center [595, 492] width 26 height 30
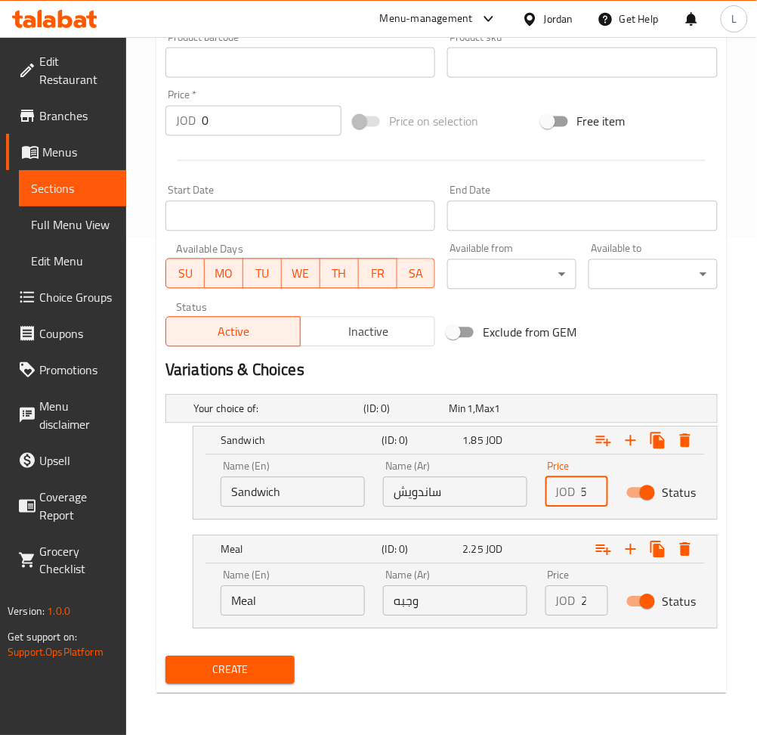
click at [583, 602] on input "2.25" at bounding box center [595, 601] width 26 height 30
click at [583, 600] on input "2.25" at bounding box center [595, 601] width 26 height 30
click at [589, 593] on input "2.25" at bounding box center [595, 601] width 26 height 30
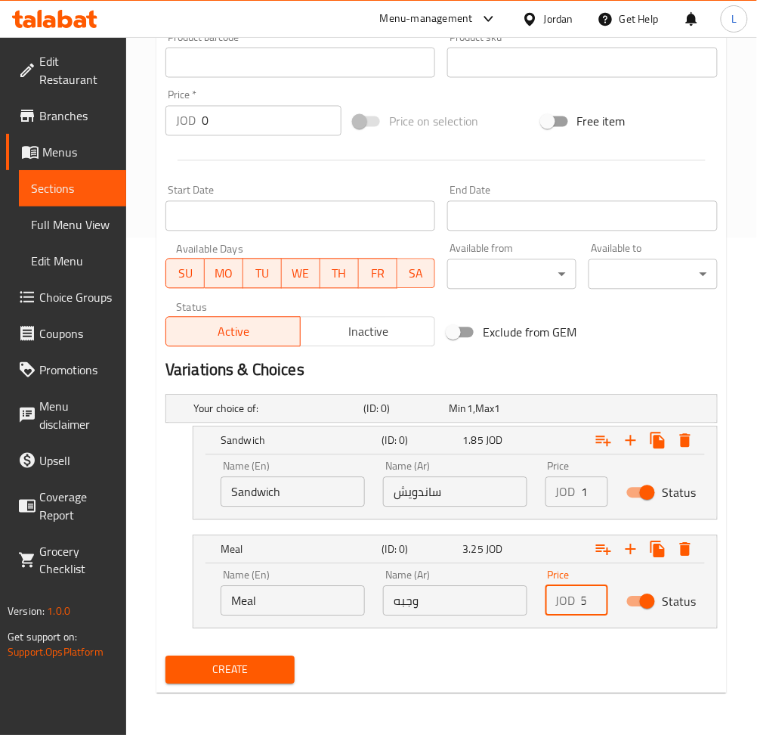
click at [237, 661] on span "Create" at bounding box center [230, 670] width 105 height 19
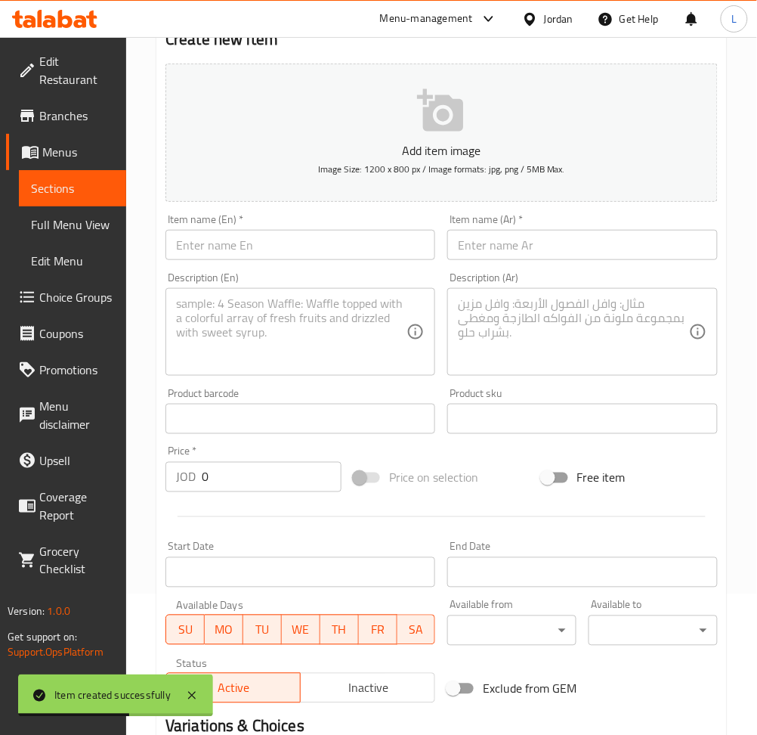
scroll to position [0, 0]
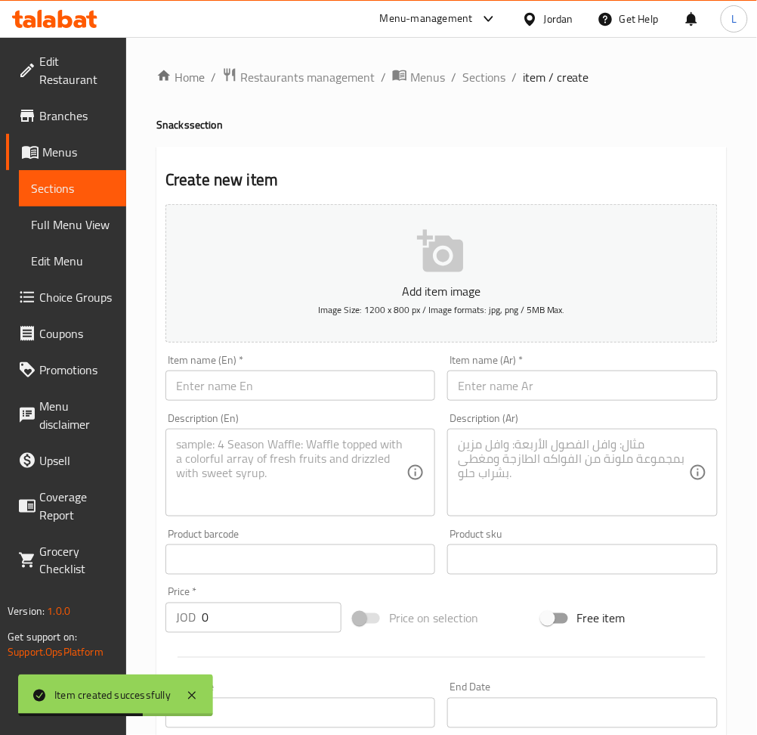
click at [525, 386] on input "text" at bounding box center [582, 385] width 270 height 30
paste input "ستيك لحمه"
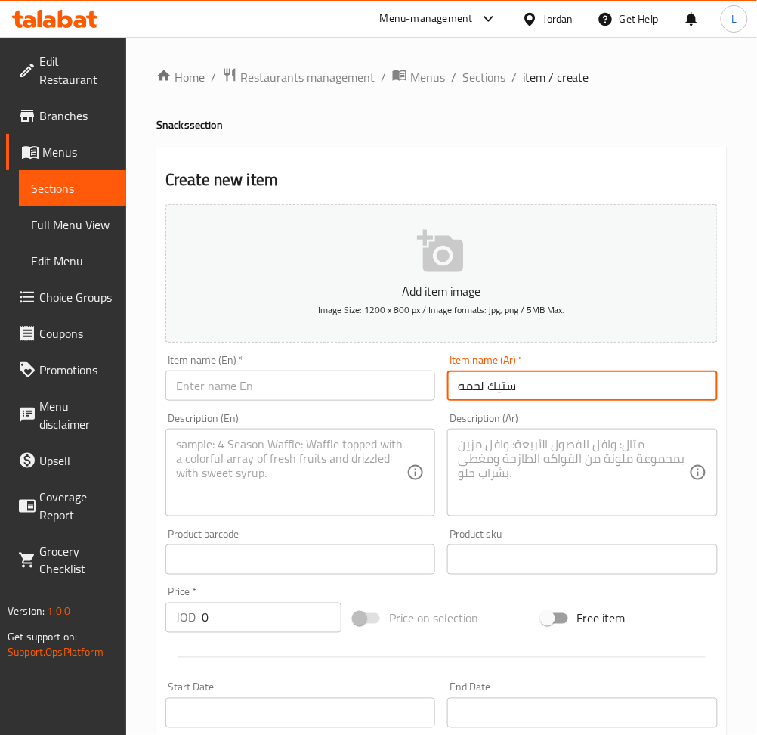
click at [236, 387] on input "text" at bounding box center [301, 385] width 270 height 30
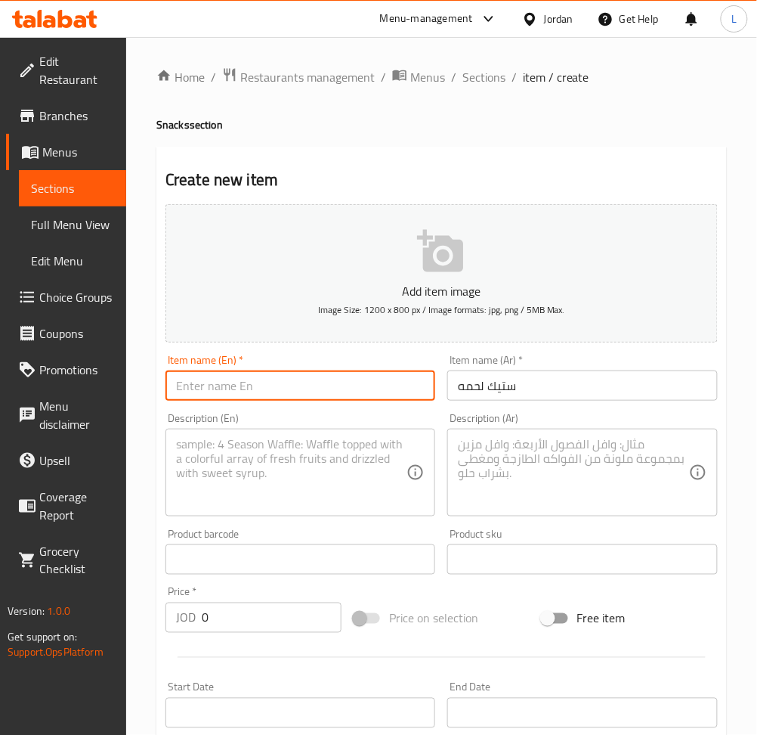
paste input "Beef steak"
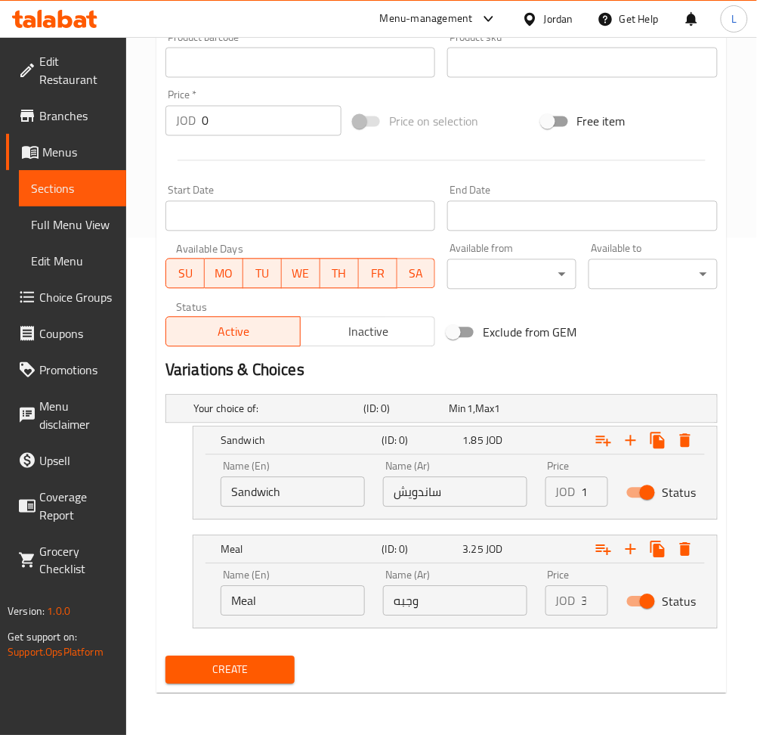
scroll to position [93, 0]
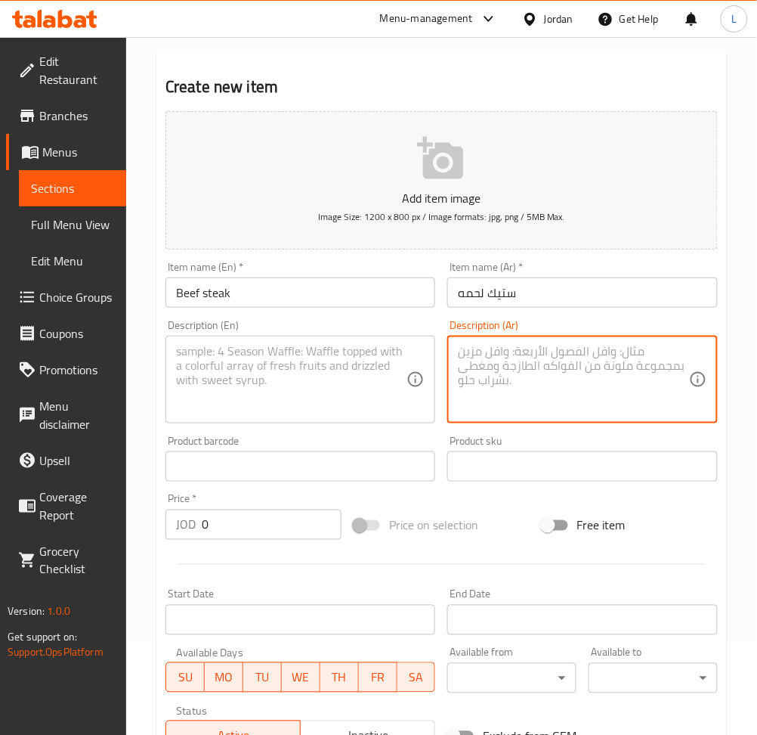
click at [500, 363] on textarea at bounding box center [573, 380] width 231 height 72
paste textarea "لحمه.خس.ميونيز.مخل"
click at [246, 400] on textarea at bounding box center [291, 380] width 231 height 72
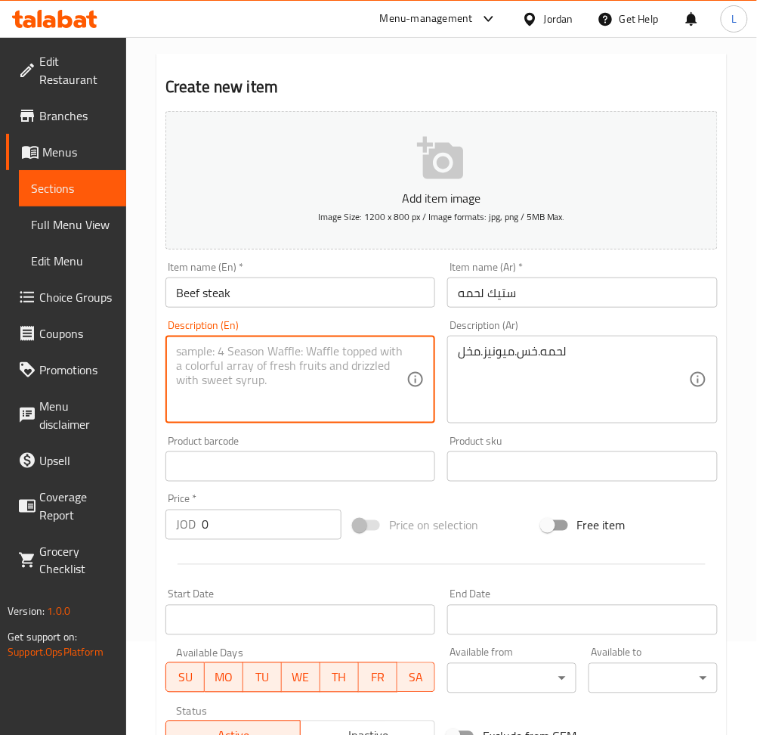
paste textarea "Meat, lettuce, mayonnaise, pickles"
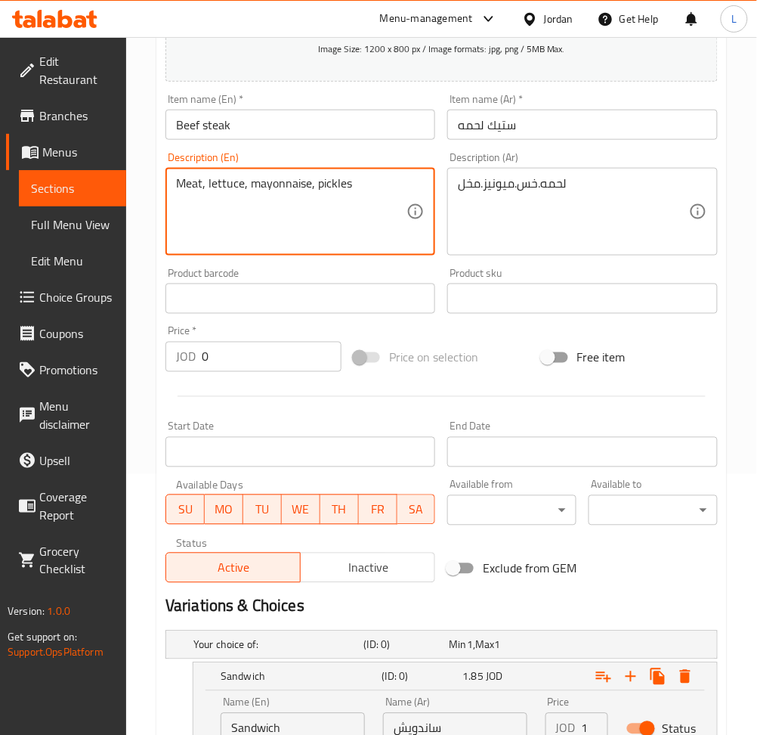
scroll to position [497, 0]
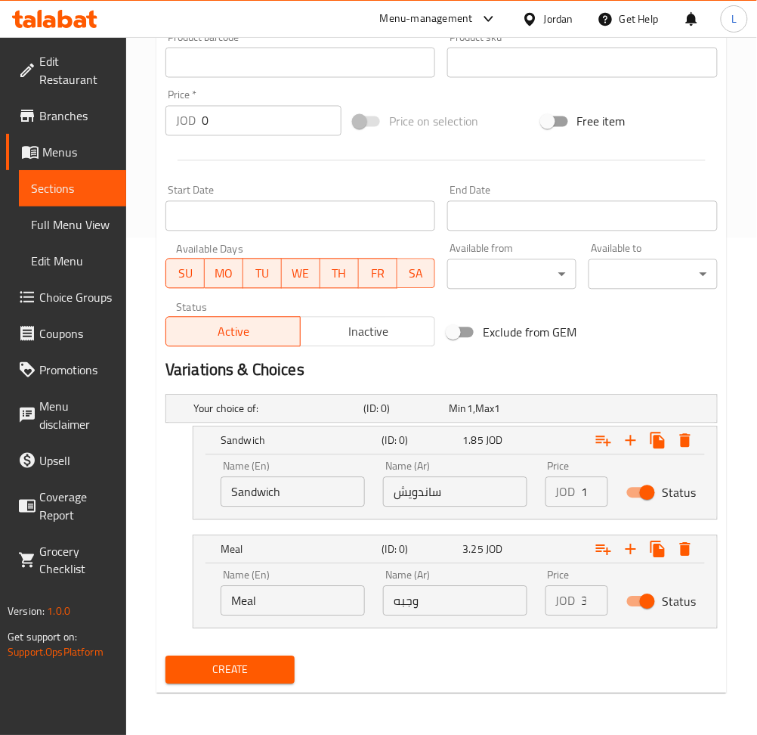
click at [270, 489] on input "Sandwich" at bounding box center [293, 492] width 144 height 30
click at [270, 489] on input "text" at bounding box center [293, 492] width 144 height 30
click at [268, 602] on input "Meal" at bounding box center [293, 601] width 144 height 30
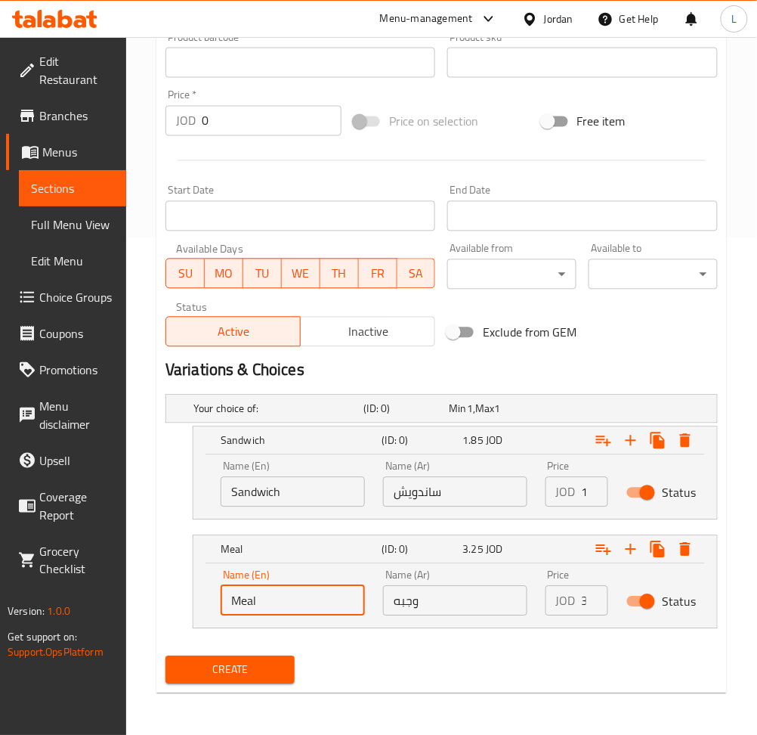
click at [268, 602] on input "Meal" at bounding box center [293, 601] width 144 height 30
click at [273, 594] on input "text" at bounding box center [293, 601] width 144 height 30
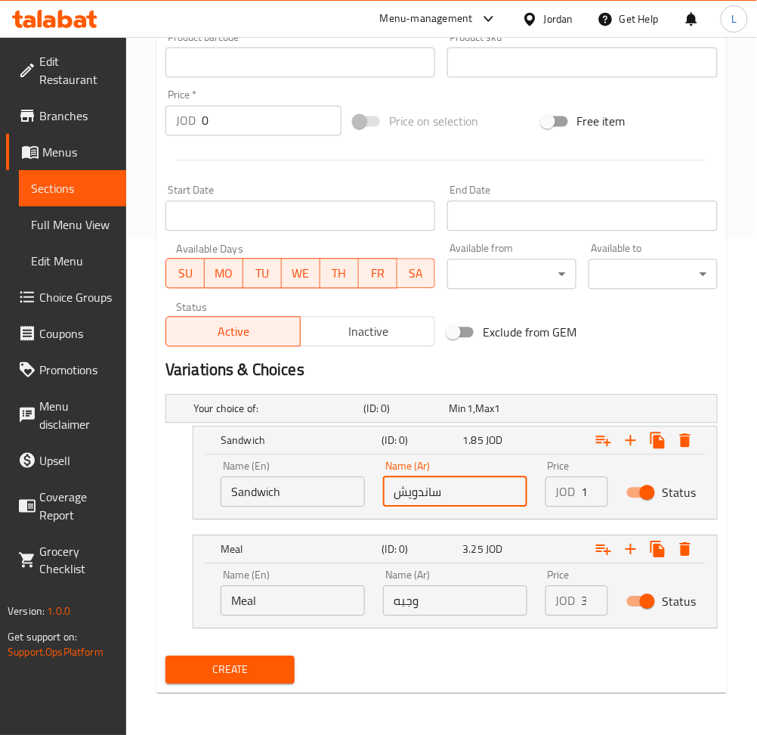
click at [445, 503] on input "ساندويش" at bounding box center [455, 492] width 144 height 30
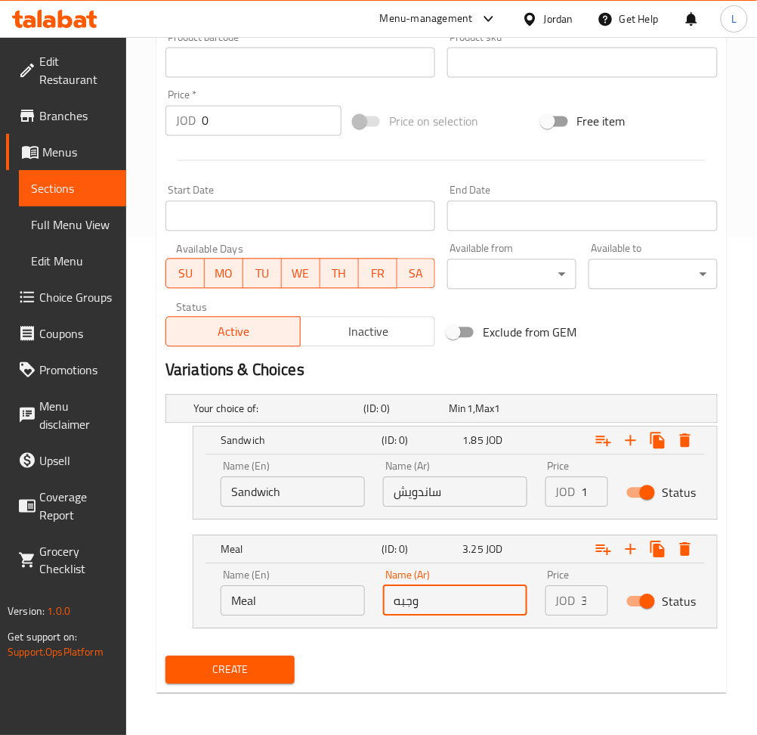
click at [450, 593] on input "وجبه" at bounding box center [455, 601] width 144 height 30
click at [582, 491] on input "1.85" at bounding box center [595, 492] width 26 height 30
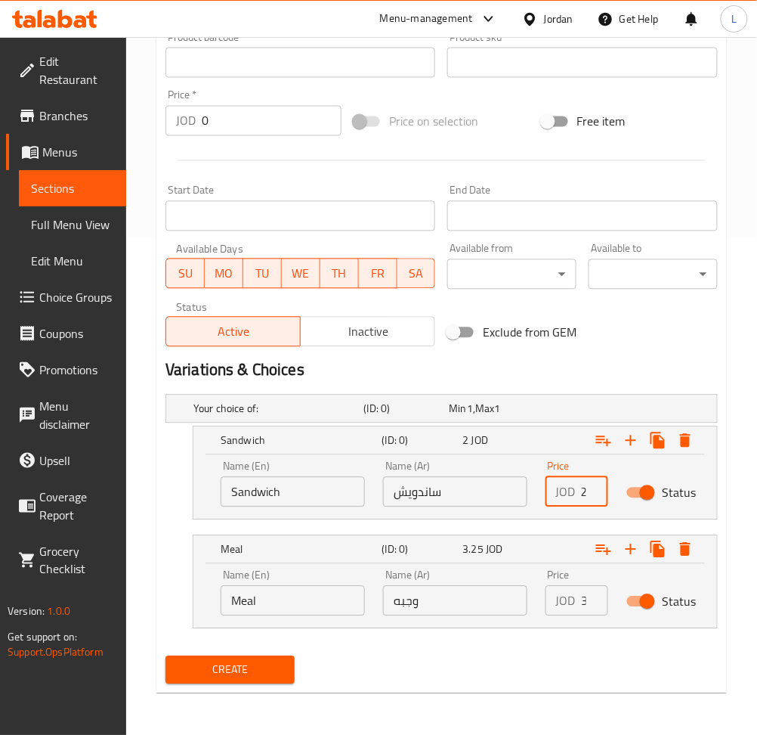
click at [584, 598] on input "3.25" at bounding box center [595, 601] width 26 height 30
click at [206, 674] on span "Create" at bounding box center [230, 670] width 105 height 19
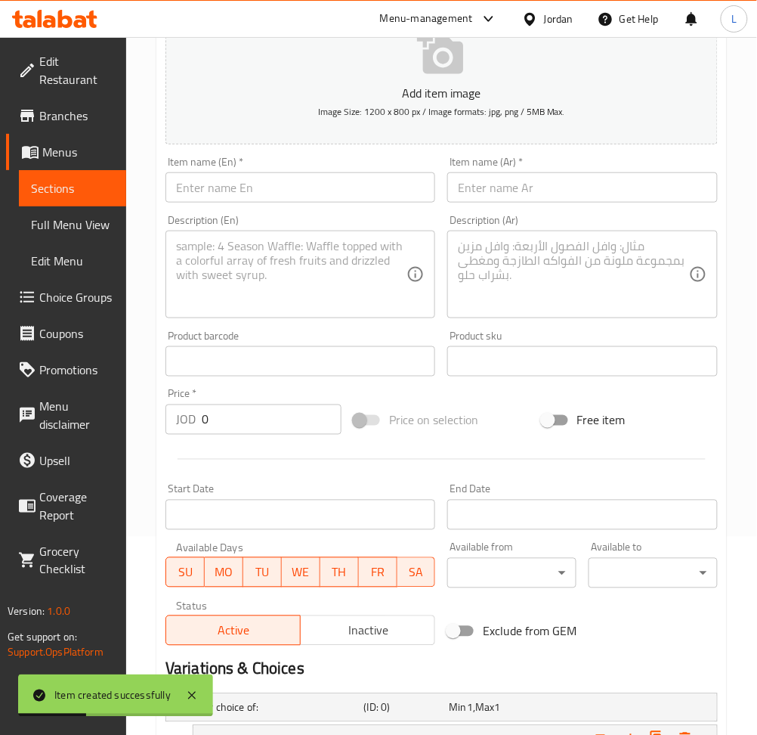
scroll to position [194, 0]
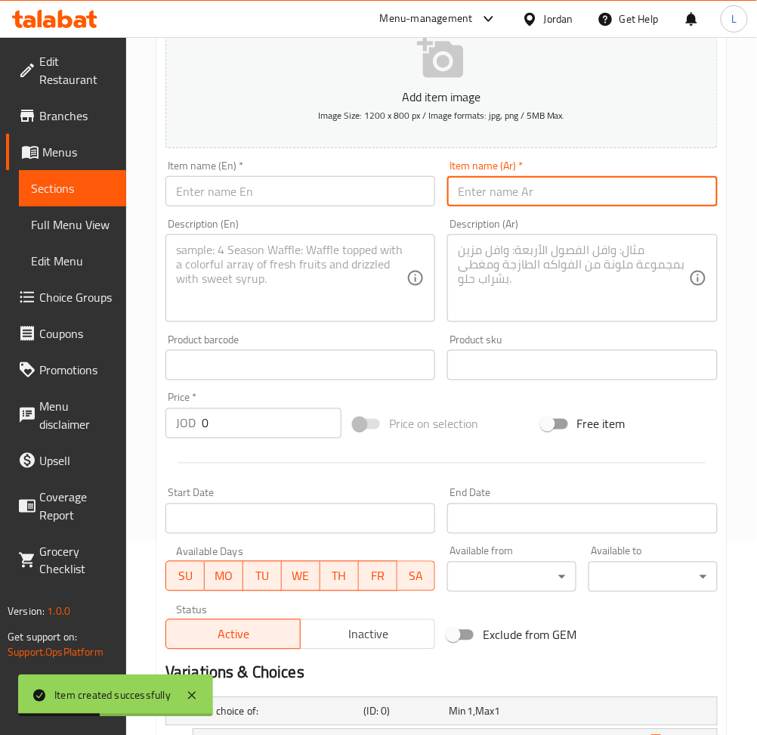
drag, startPoint x: 530, startPoint y: 187, endPoint x: 475, endPoint y: 197, distance: 56.0
click at [530, 187] on input "text" at bounding box center [582, 191] width 270 height 30
paste input "ساندوش شاورما صاج"
click at [273, 196] on input "text" at bounding box center [301, 191] width 270 height 30
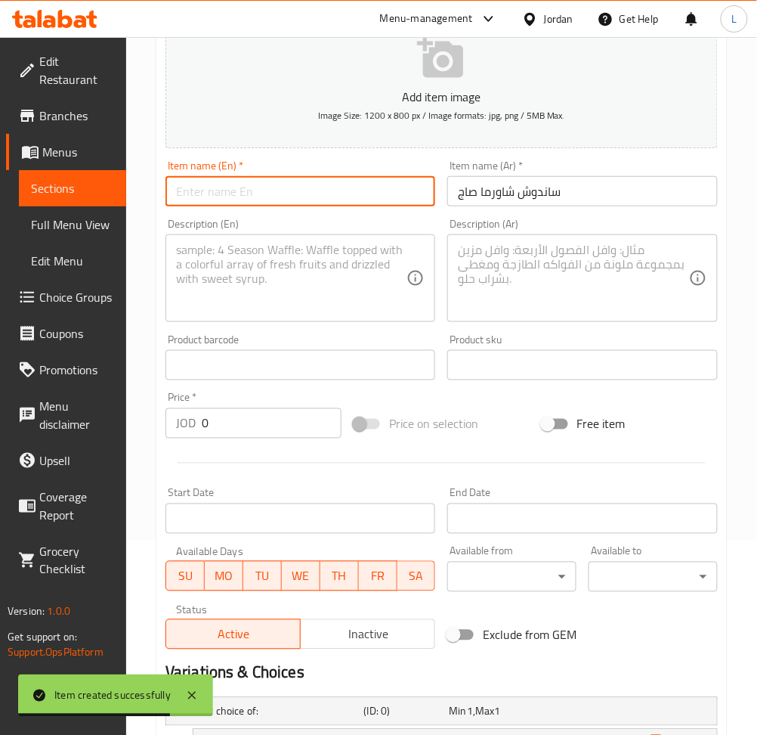
paste input "Shawarma sandwich"
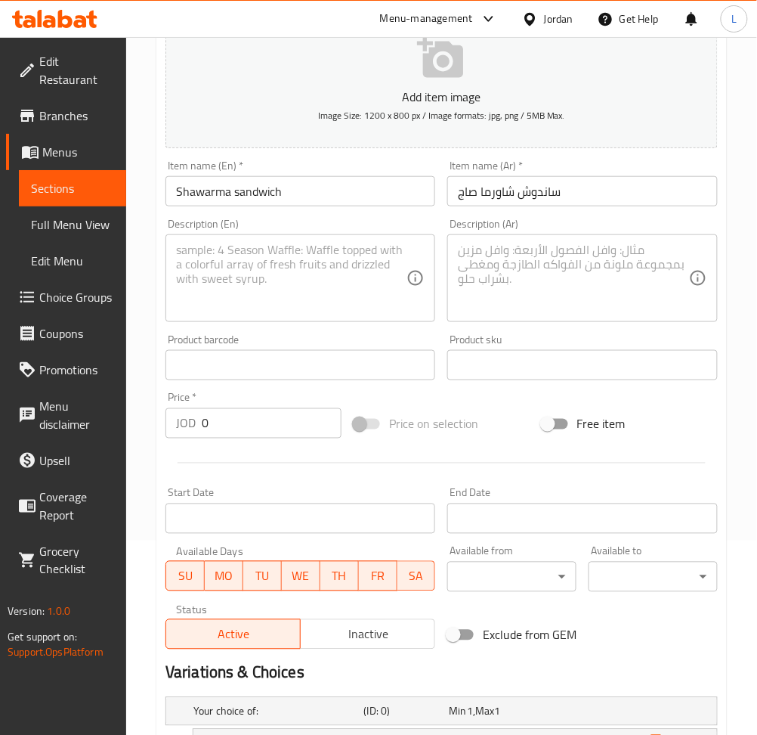
click at [498, 259] on textarea at bounding box center [573, 279] width 231 height 72
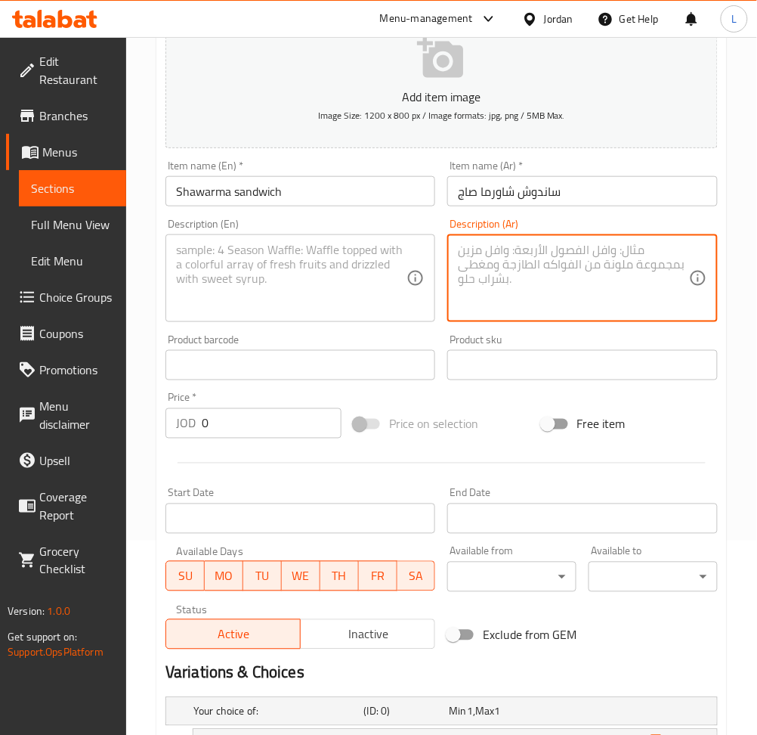
paste textarea "خبزتورتيال.مخل.مثومه"
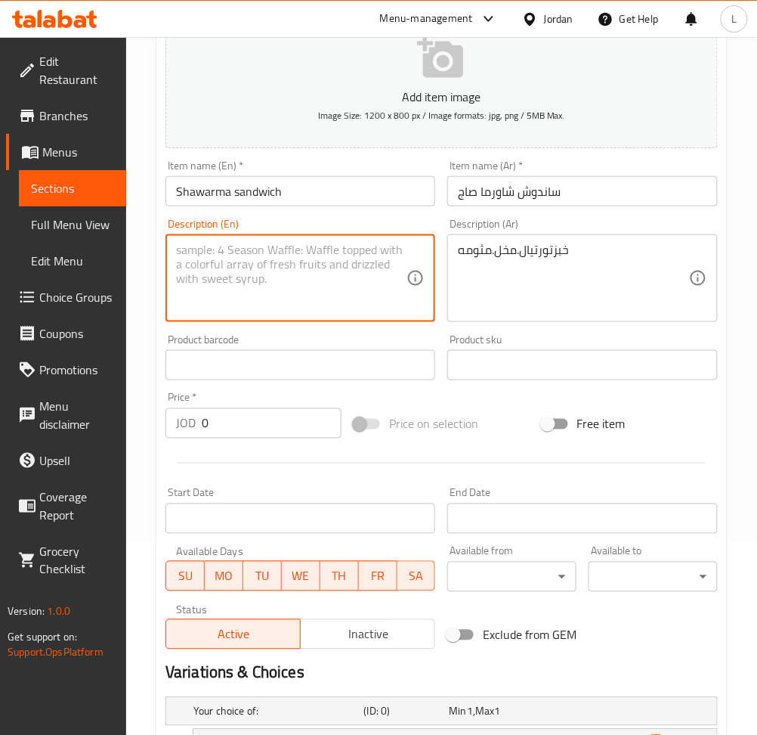
click at [284, 274] on textarea at bounding box center [291, 279] width 231 height 72
paste textarea "Tortilla bread, pickles, garlic"
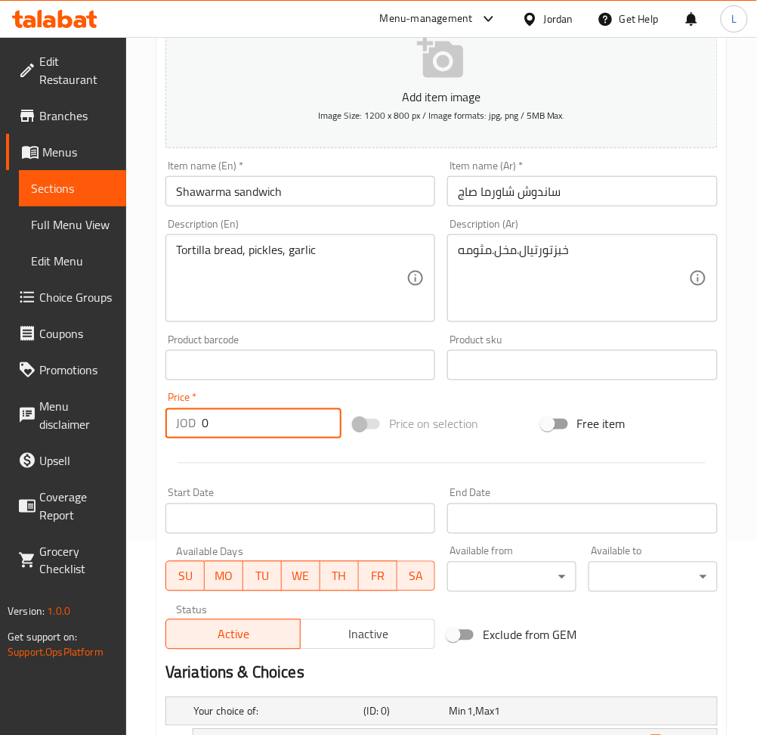
click at [250, 420] on input "0" at bounding box center [272, 423] width 140 height 30
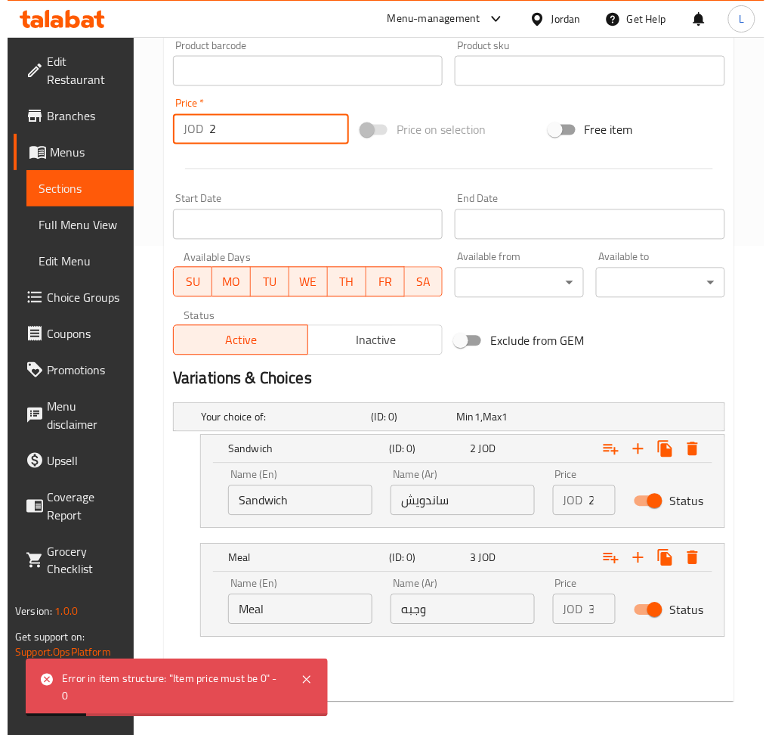
scroll to position [497, 0]
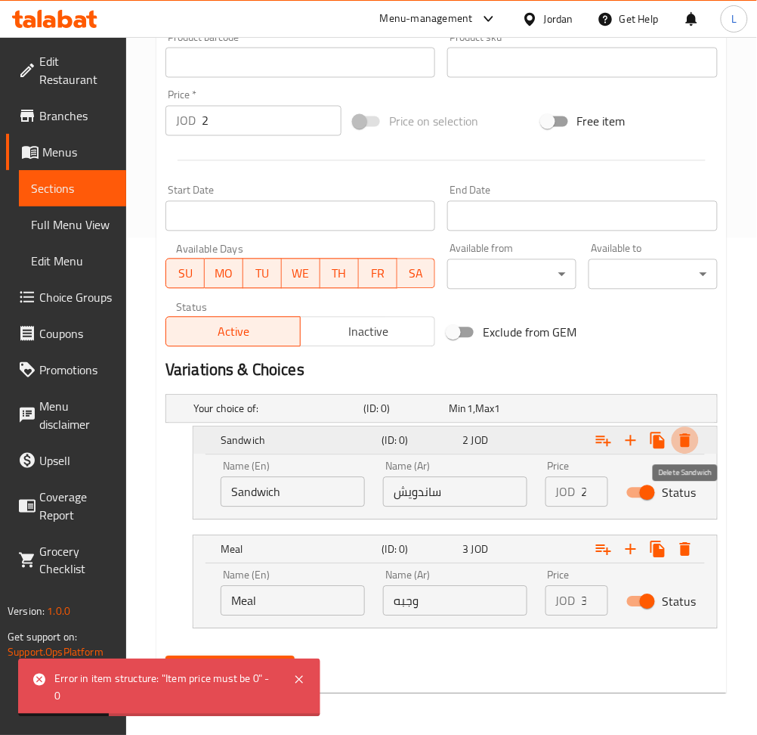
click at [690, 441] on icon "Expand" at bounding box center [685, 441] width 11 height 14
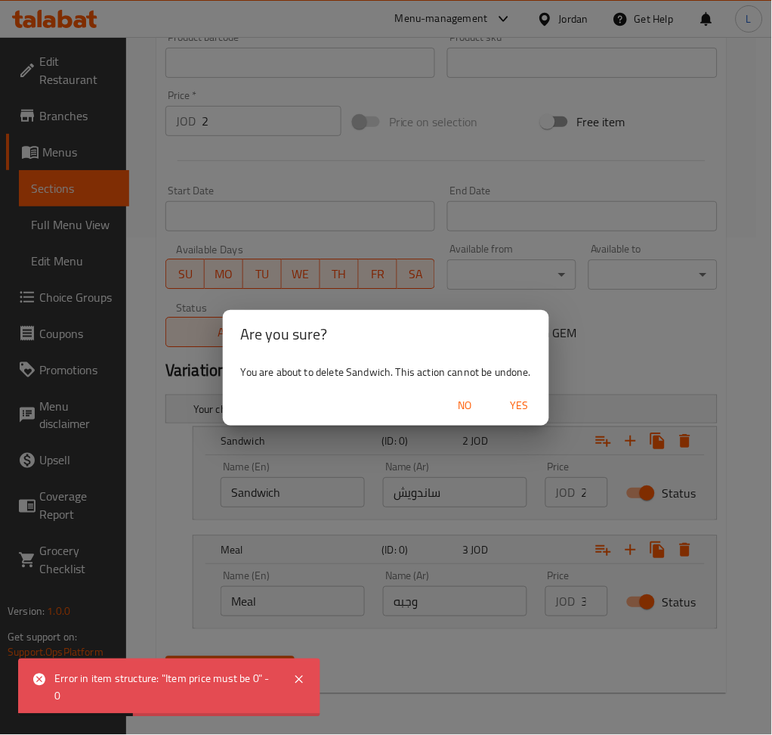
click at [525, 410] on span "Yes" at bounding box center [519, 405] width 36 height 19
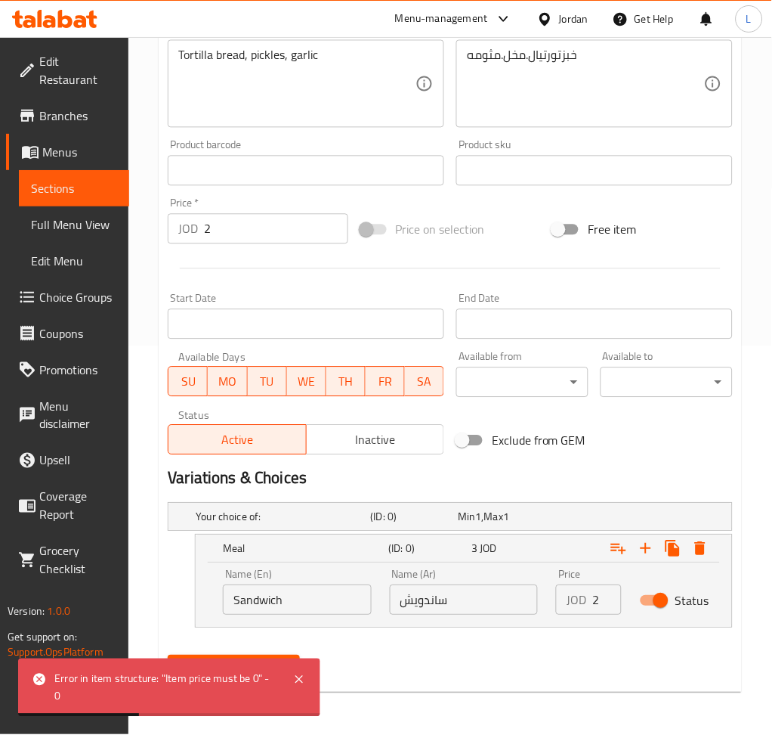
scroll to position [388, 0]
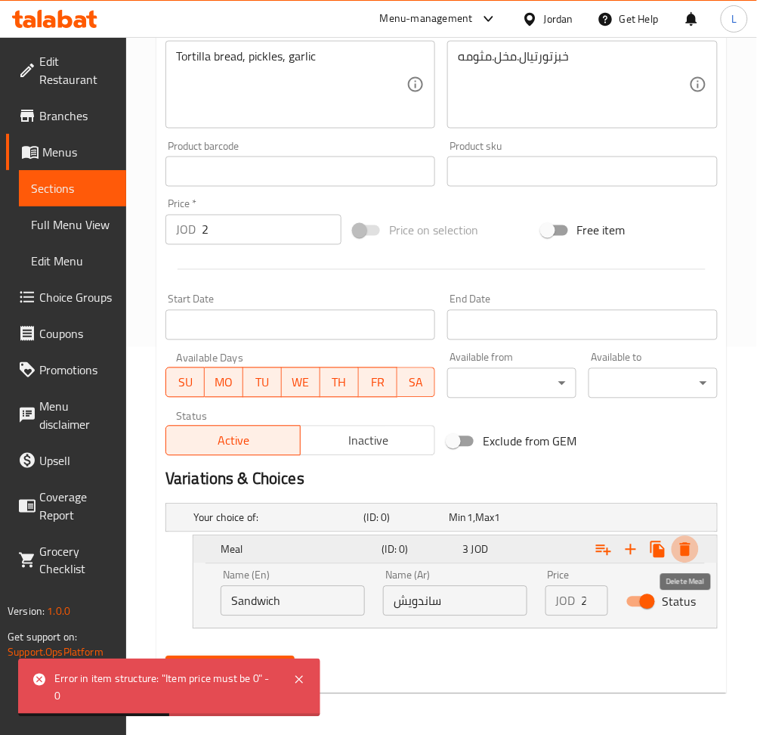
click at [688, 544] on icon "Expand" at bounding box center [685, 550] width 11 height 14
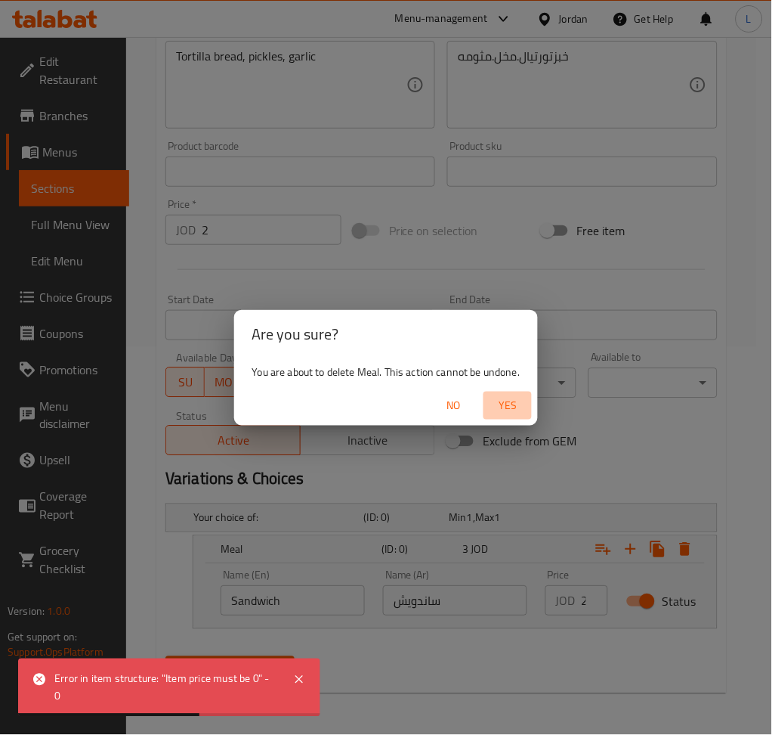
click at [513, 408] on span "Yes" at bounding box center [508, 405] width 36 height 19
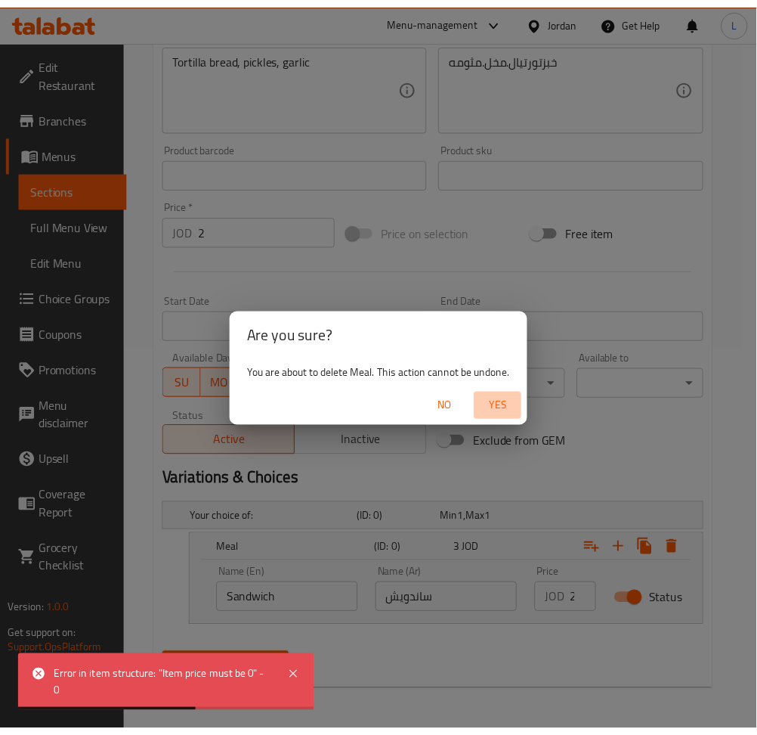
scroll to position [330, 0]
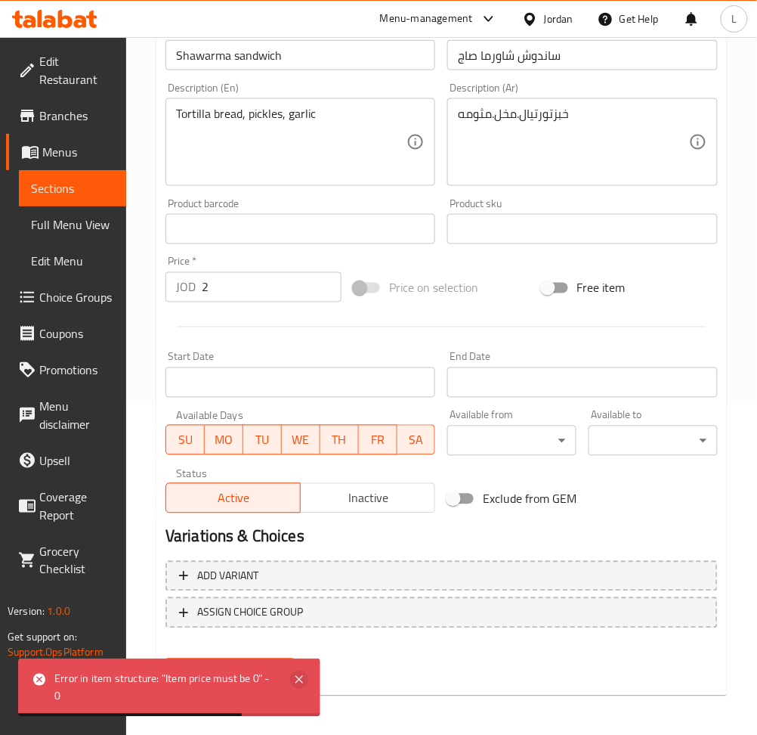
click at [299, 679] on icon at bounding box center [300, 680] width 8 height 8
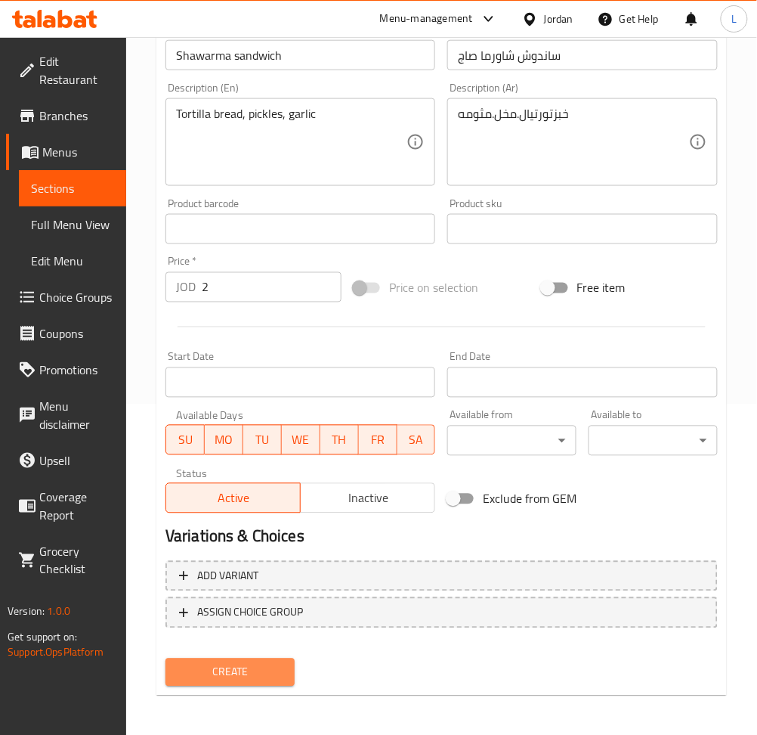
click at [265, 675] on span "Create" at bounding box center [230, 672] width 105 height 19
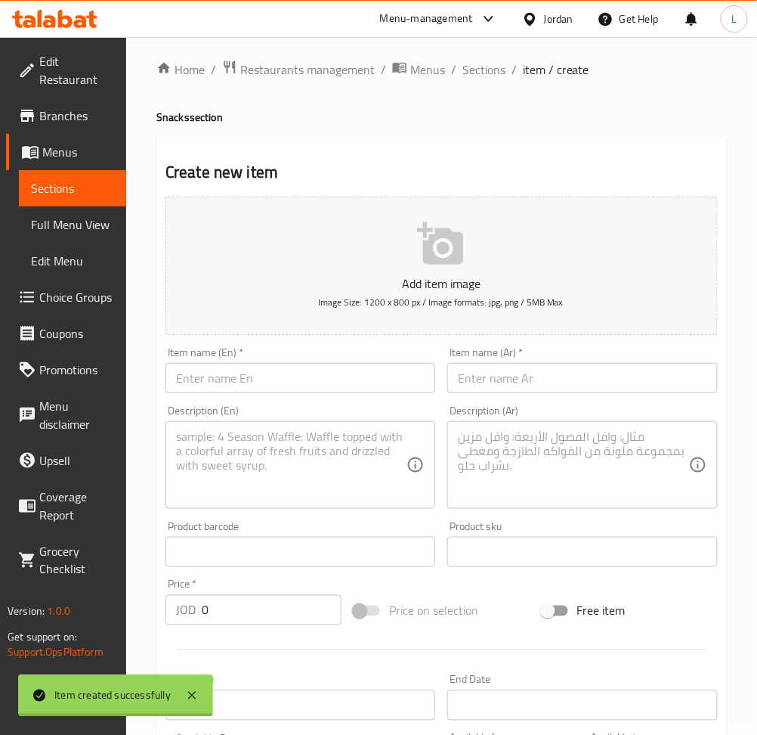
scroll to position [0, 0]
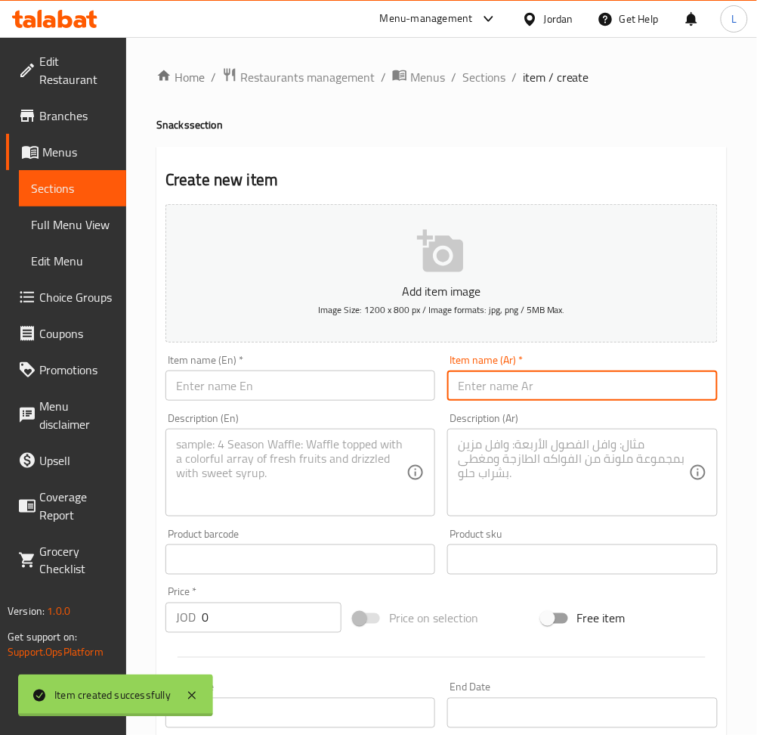
drag, startPoint x: 514, startPoint y: 385, endPoint x: 316, endPoint y: 379, distance: 198.1
click at [514, 385] on input "text" at bounding box center [582, 385] width 270 height 30
paste input "ساندوش عادي صاج"
click at [306, 378] on input "text" at bounding box center [301, 385] width 270 height 30
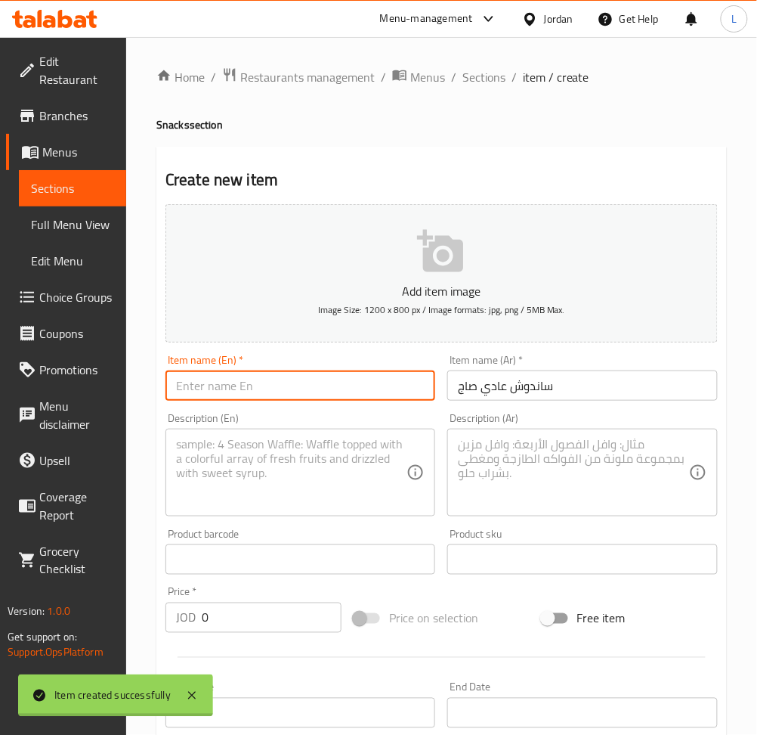
paste input "Regular saj sandwich"
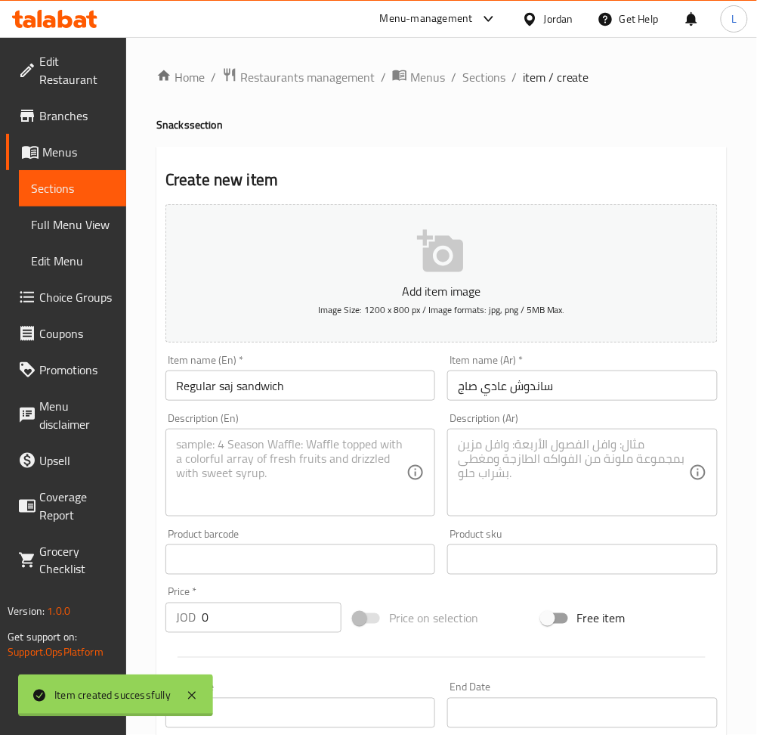
drag, startPoint x: 497, startPoint y: 451, endPoint x: 481, endPoint y: 463, distance: 19.5
click at [498, 452] on textarea at bounding box center [573, 473] width 231 height 72
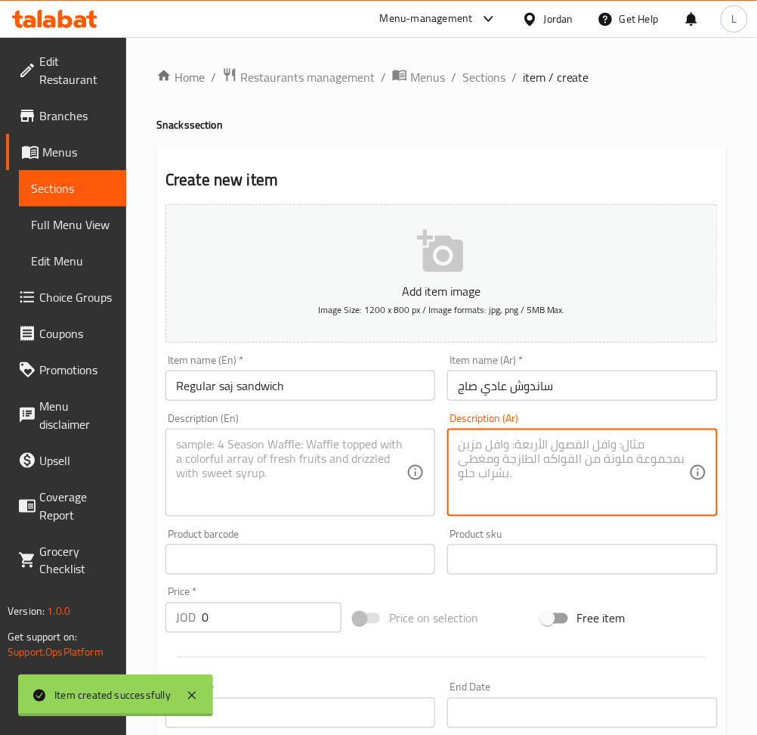
paste textarea "خبزتورتيال.مخل.مثومه"
click at [379, 460] on textarea at bounding box center [291, 473] width 231 height 72
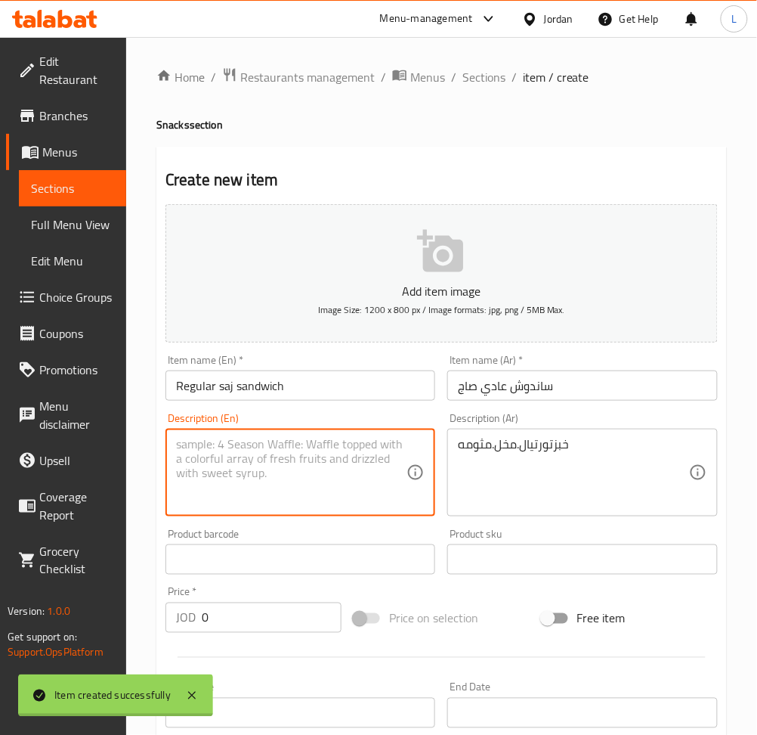
paste textarea "Tortilla bread, pickles, garlic"
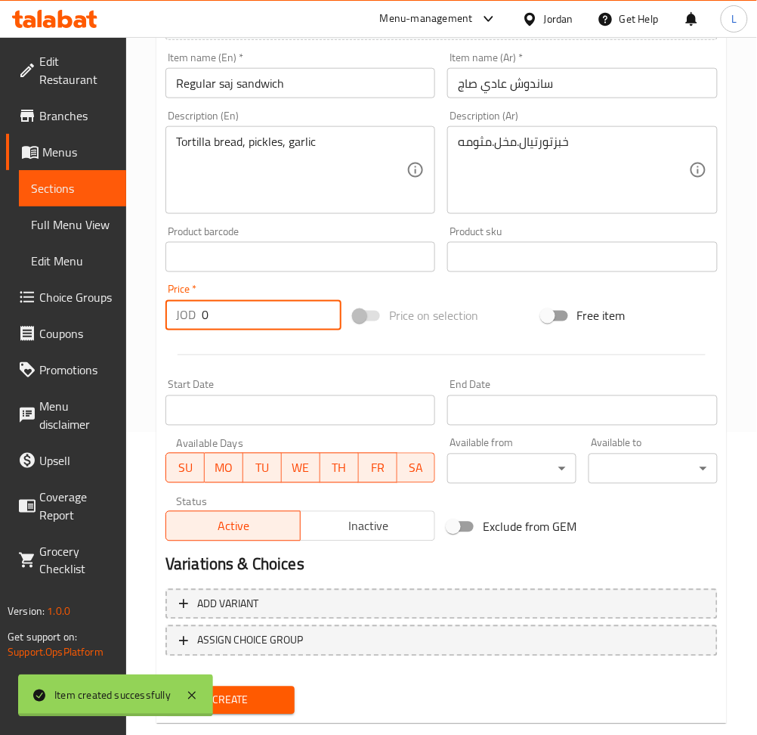
click at [240, 305] on input "0" at bounding box center [272, 315] width 140 height 30
click at [166, 686] on button "Create" at bounding box center [230, 700] width 129 height 28
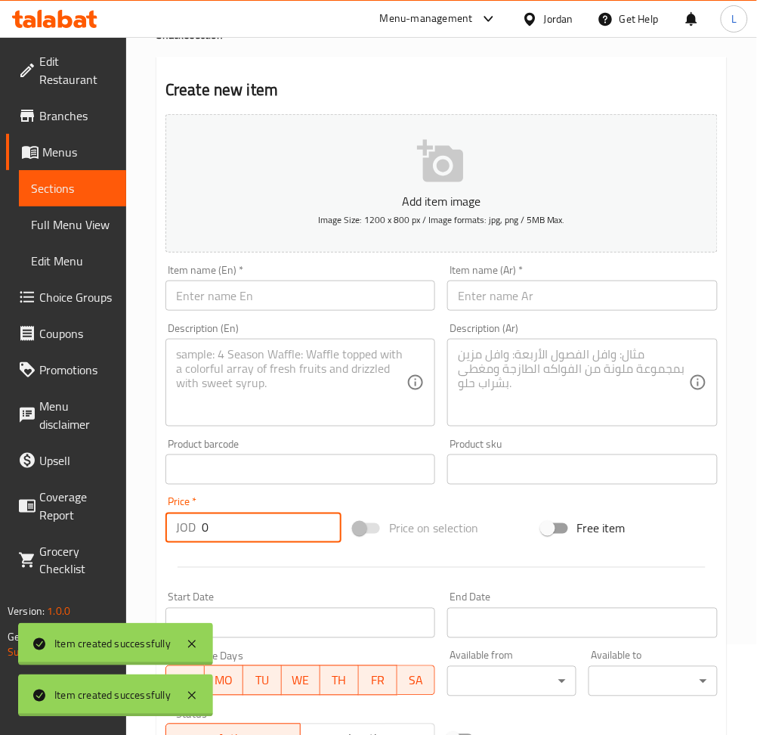
scroll to position [0, 0]
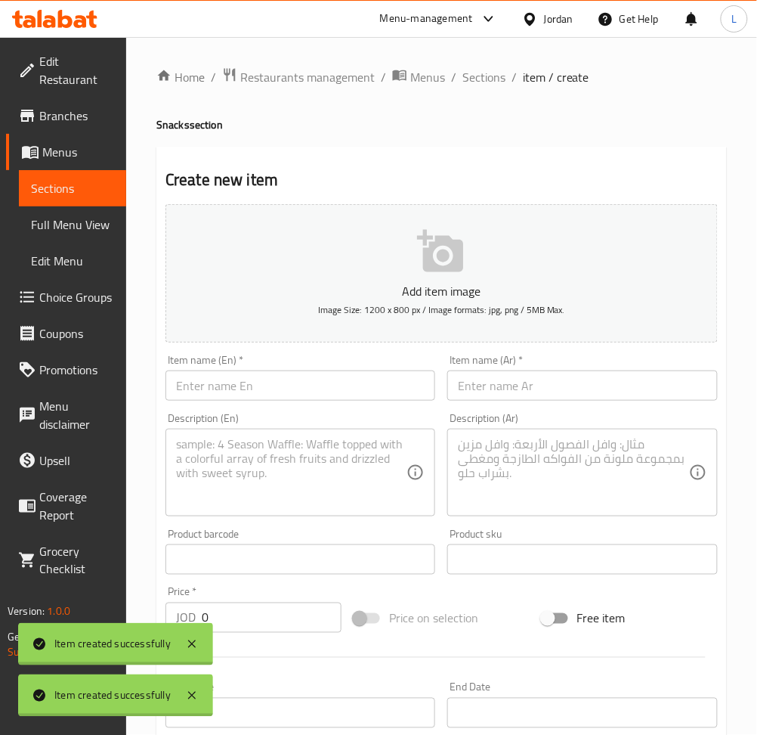
click at [570, 386] on input "text" at bounding box center [582, 385] width 270 height 30
paste input "وجبه عادي"
click at [567, 453] on textarea at bounding box center [573, 473] width 231 height 72
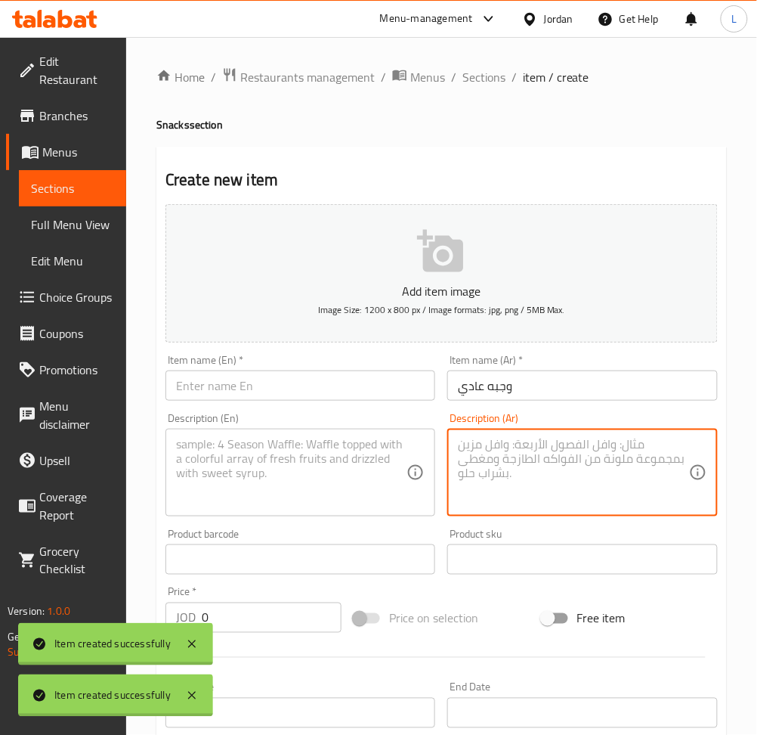
paste textarea "خبزتورتيال..مثومه مع بطاطا.ومخل.مثوم.وكتشب"
click at [271, 478] on textarea at bounding box center [291, 473] width 231 height 72
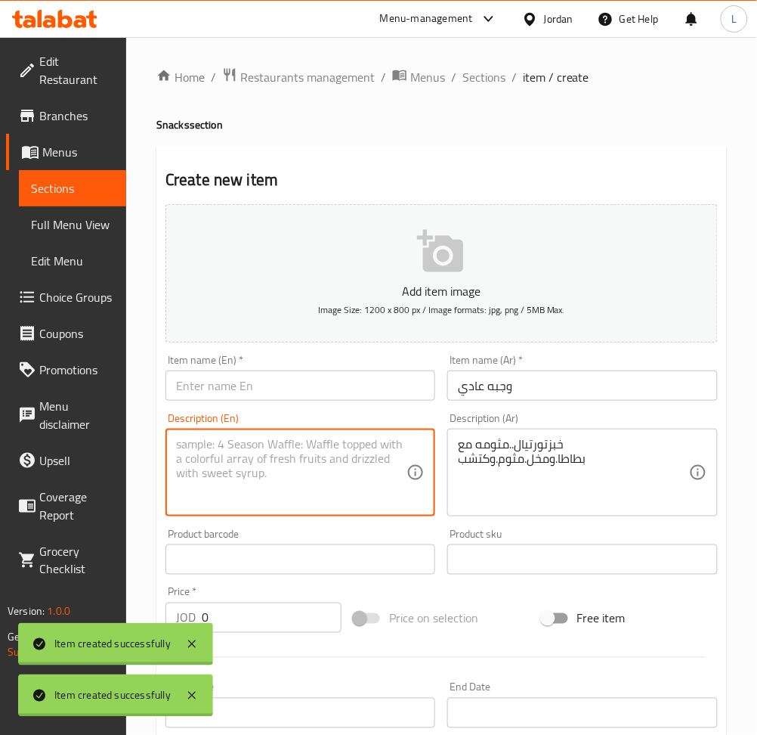
paste textarea "Tortilla bread, garlic, potatoes, pickles, garlic, and ketchup"
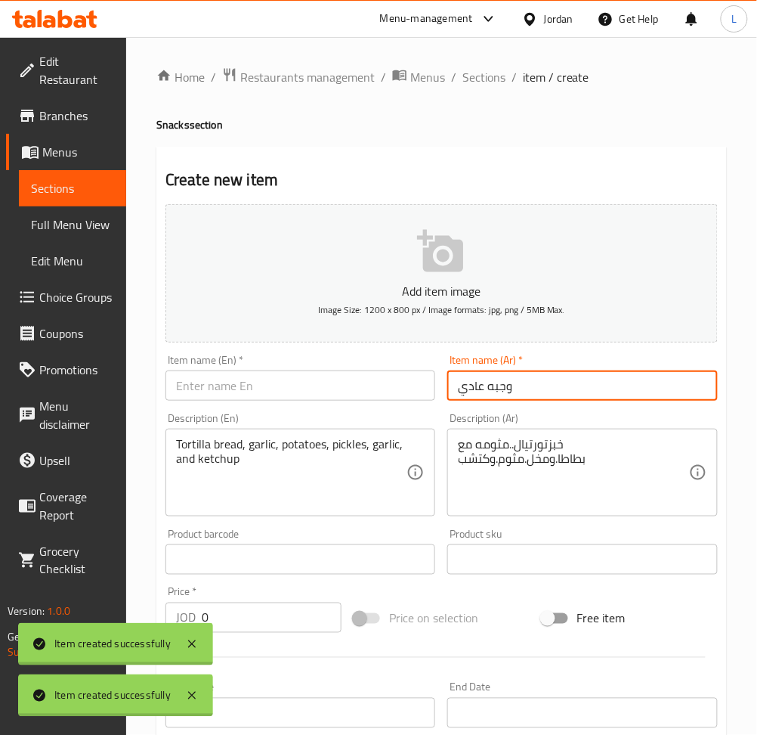
click at [486, 399] on input "وجبه عادي" at bounding box center [582, 385] width 270 height 30
click at [486, 392] on input "وجبه عادي" at bounding box center [582, 385] width 270 height 30
click at [485, 392] on input "وجبه عادي" at bounding box center [582, 385] width 270 height 30
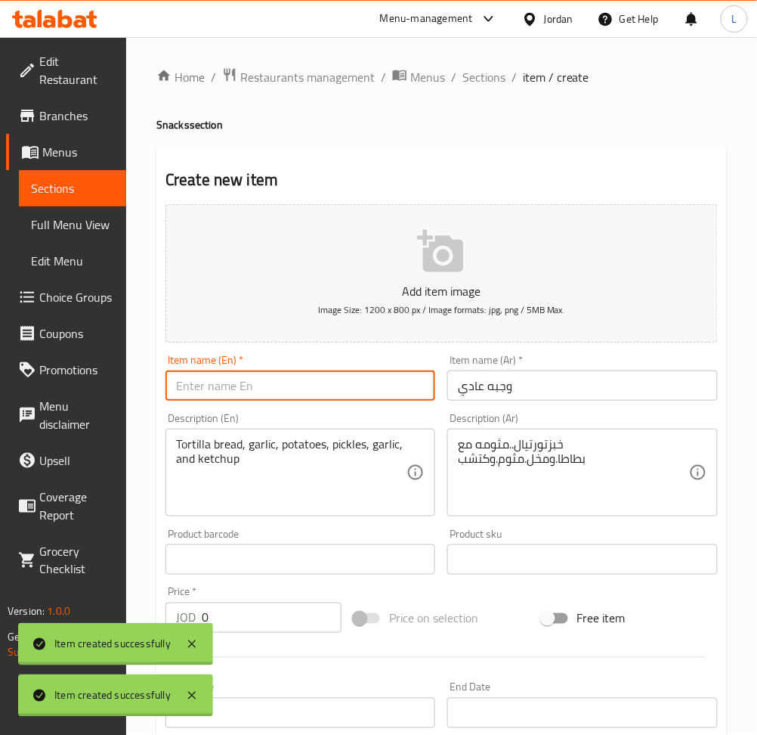
click at [268, 382] on input "text" at bounding box center [301, 385] width 270 height 30
paste input "Regular meal"
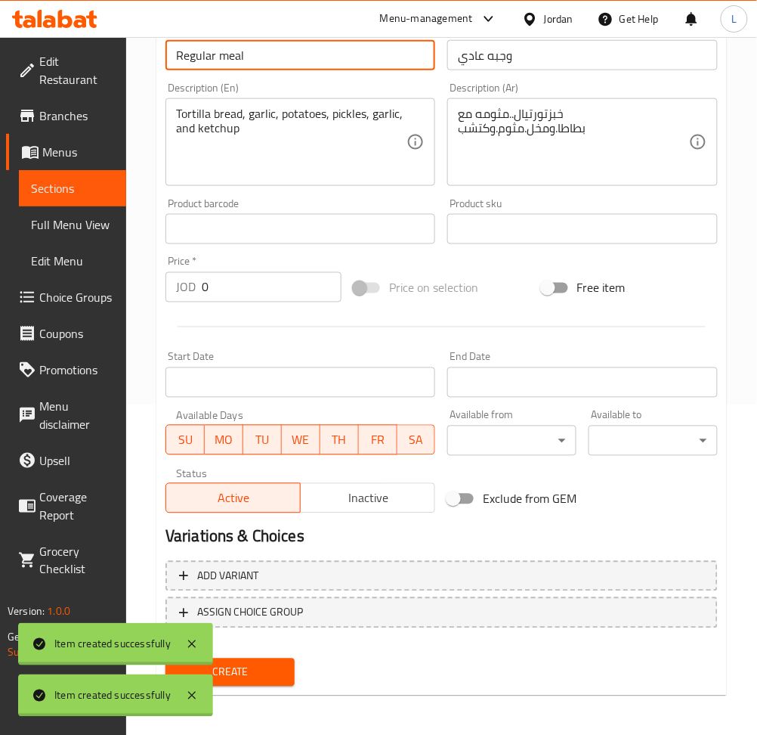
click at [244, 282] on input "0" at bounding box center [272, 287] width 140 height 30
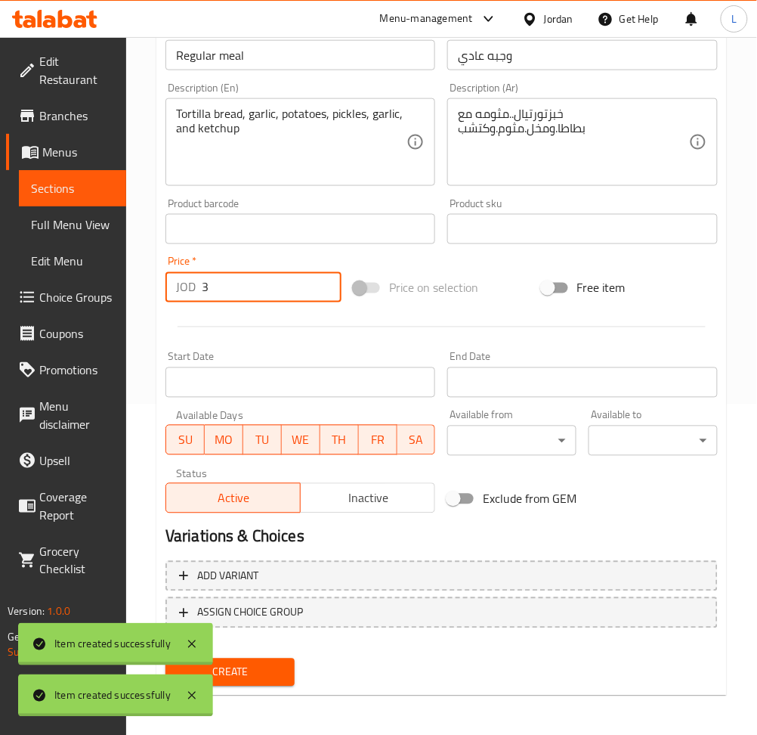
click at [166, 658] on button "Create" at bounding box center [230, 672] width 129 height 28
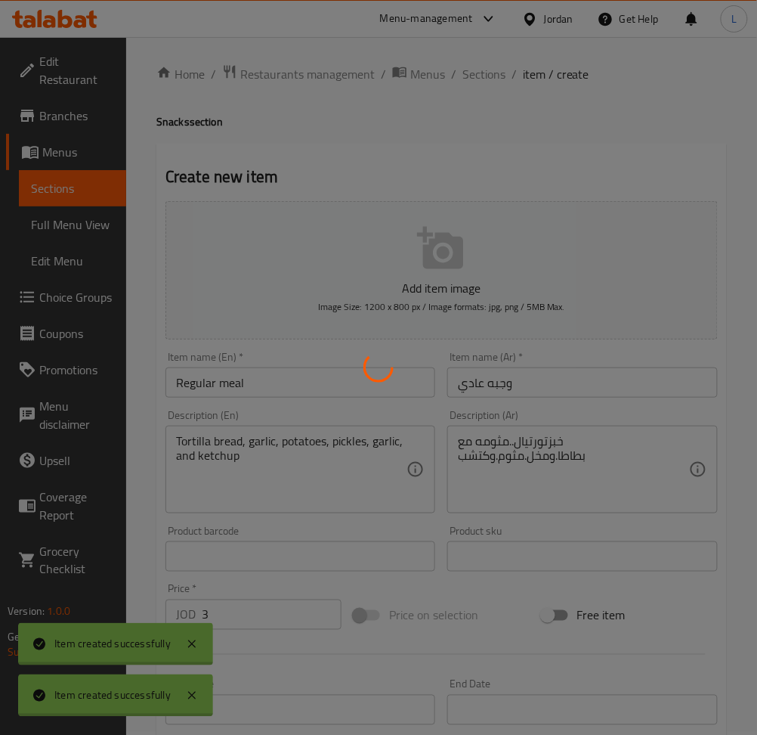
scroll to position [0, 0]
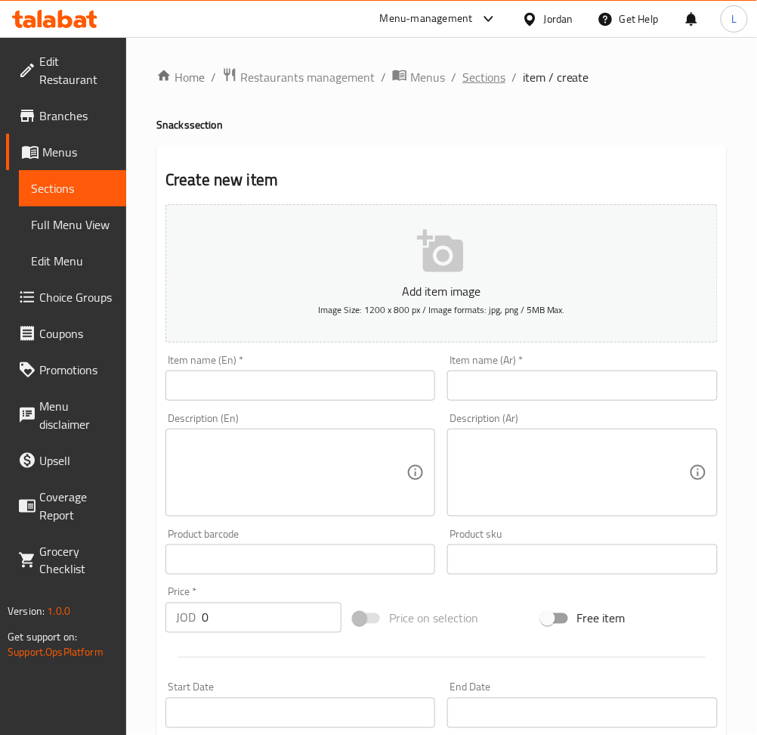
click at [491, 86] on span "Sections" at bounding box center [484, 77] width 43 height 18
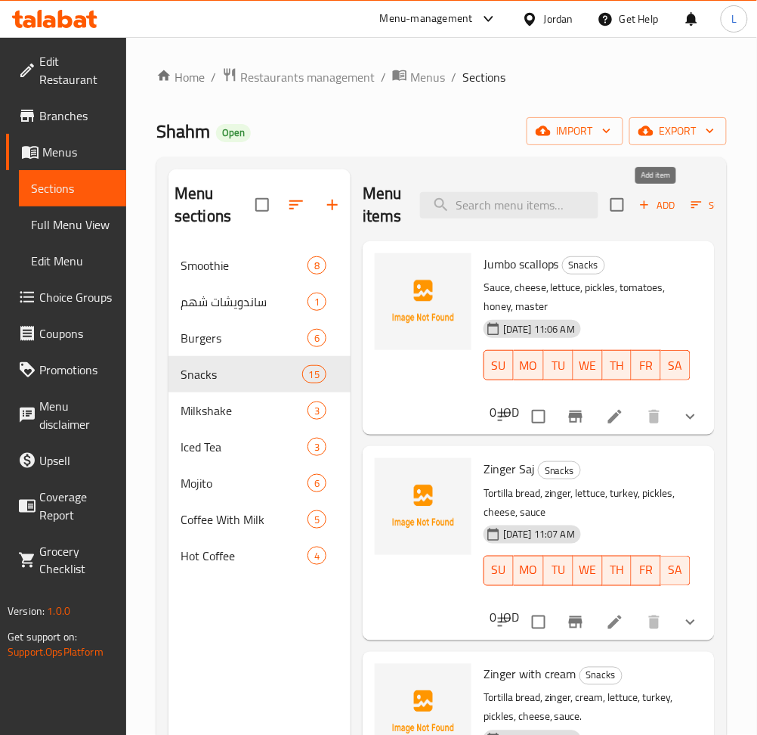
click at [649, 207] on icon "button" at bounding box center [645, 205] width 14 height 14
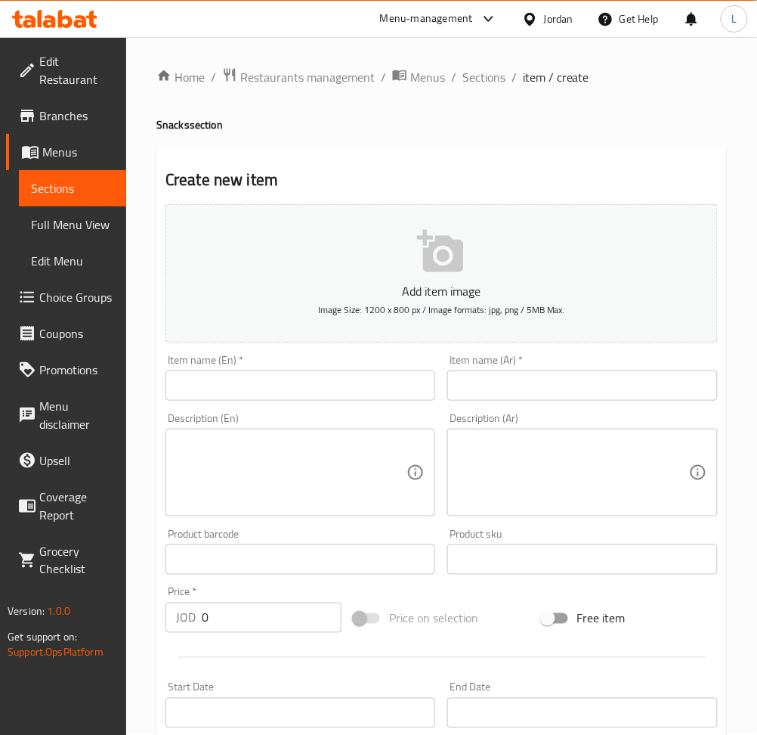
click at [577, 393] on input "text" at bounding box center [582, 385] width 270 height 30
paste input "وجبه سوبر"
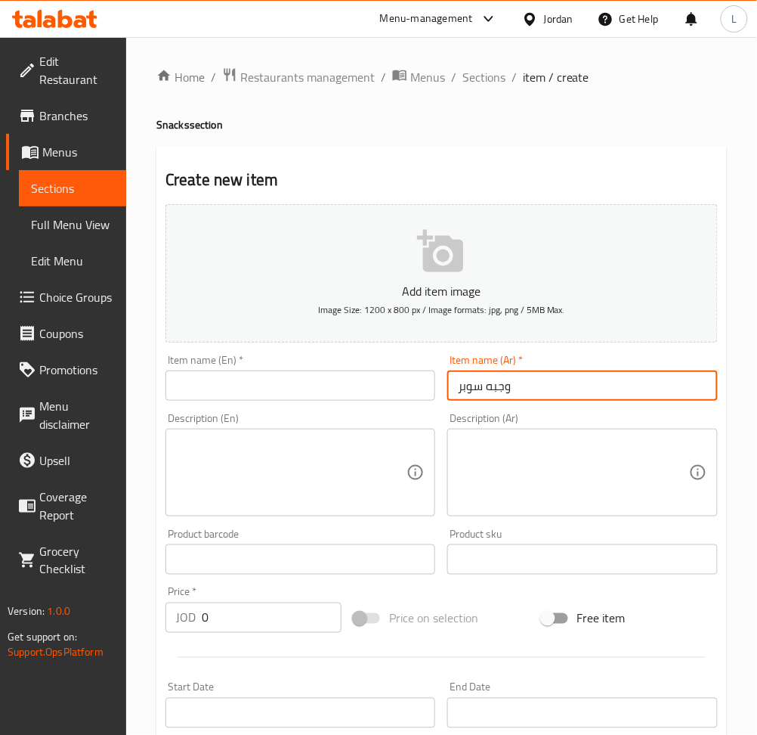
type input "وجبه سوبر"
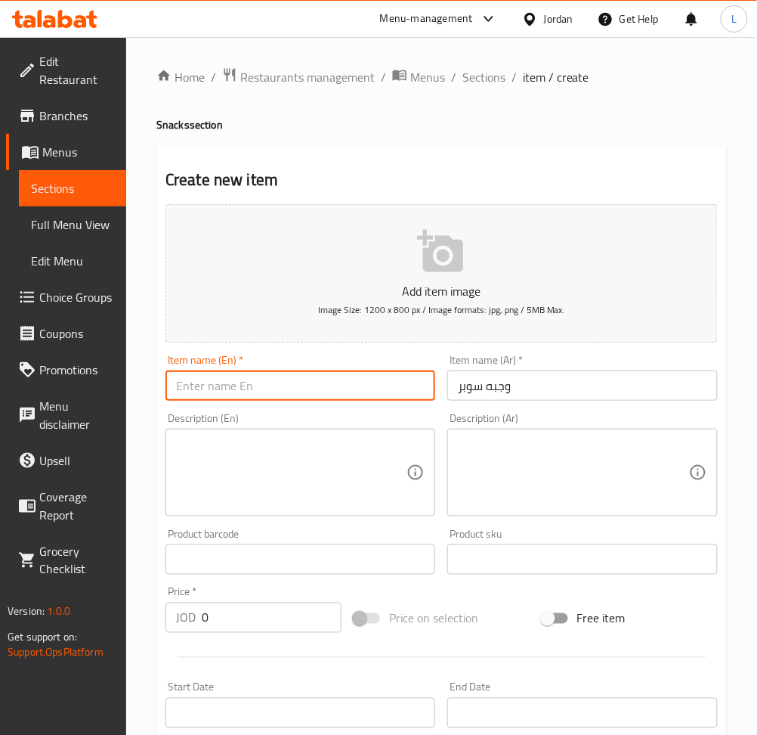
click at [296, 398] on input "text" at bounding box center [301, 385] width 270 height 30
paste input "Super meal"
type input "Super meal"
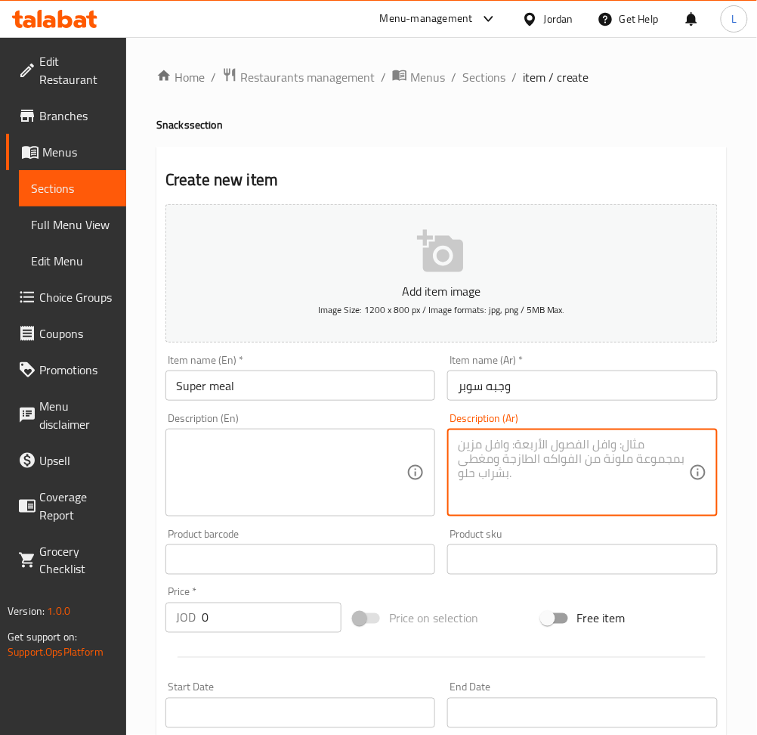
click at [599, 489] on textarea at bounding box center [573, 473] width 231 height 72
paste textarea "خبزتورتيال..مثومه مع بطاطا.ومخل.مثوم.وكتشب"
type textarea "خبزتورتيال..مثومه مع بطاطا.ومخل.مثوم.وكتشب"
click at [250, 465] on textarea at bounding box center [291, 473] width 231 height 72
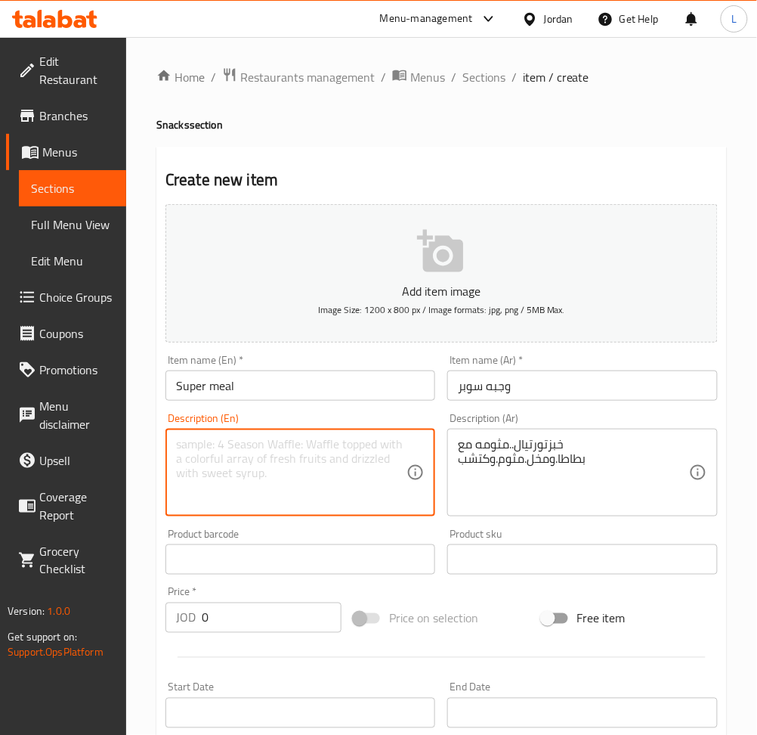
paste textarea "Tortilla bread, garlic, potatoes, pickles, garlic, and ketchup"
type textarea "Tortilla bread, garlic, potatoes, pickles, garlic, and ketchup"
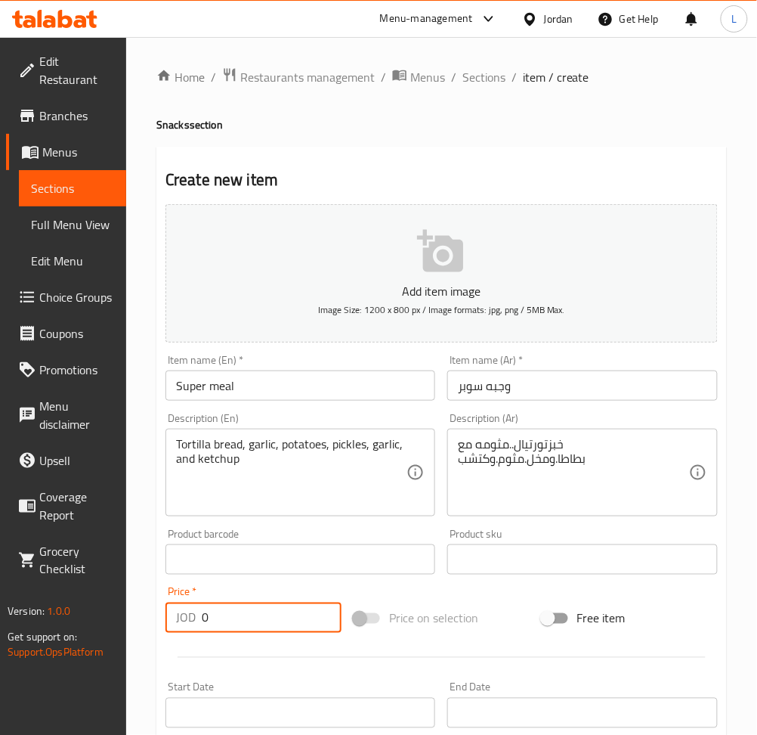
click at [232, 619] on input "0" at bounding box center [272, 617] width 140 height 30
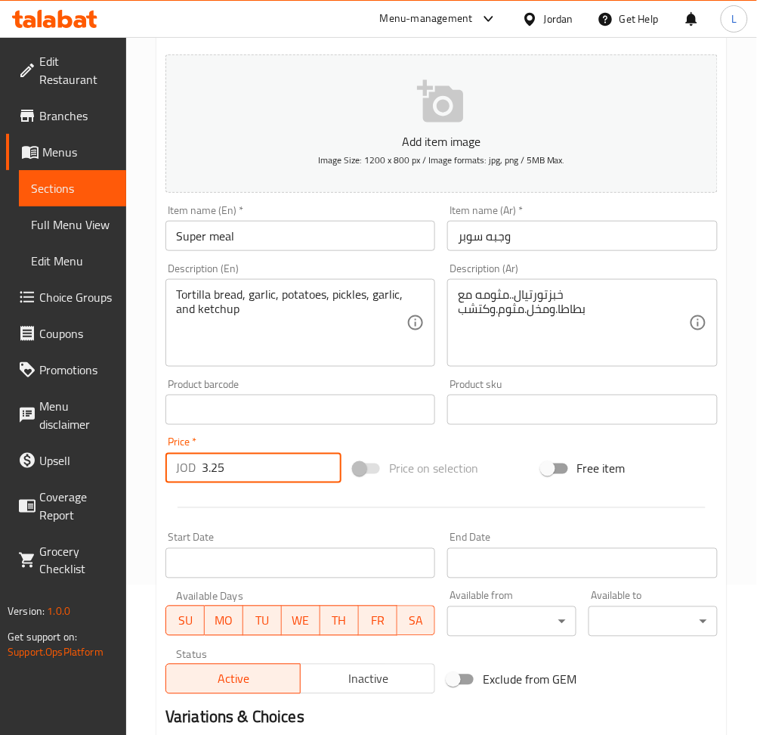
scroll to position [330, 0]
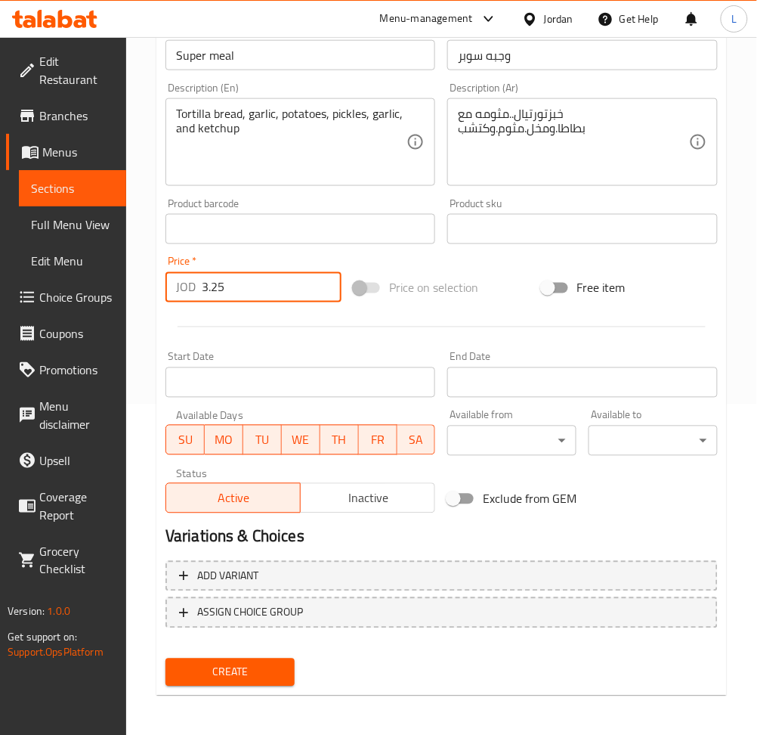
type input "3.25"
click at [274, 670] on span "Create" at bounding box center [230, 672] width 105 height 19
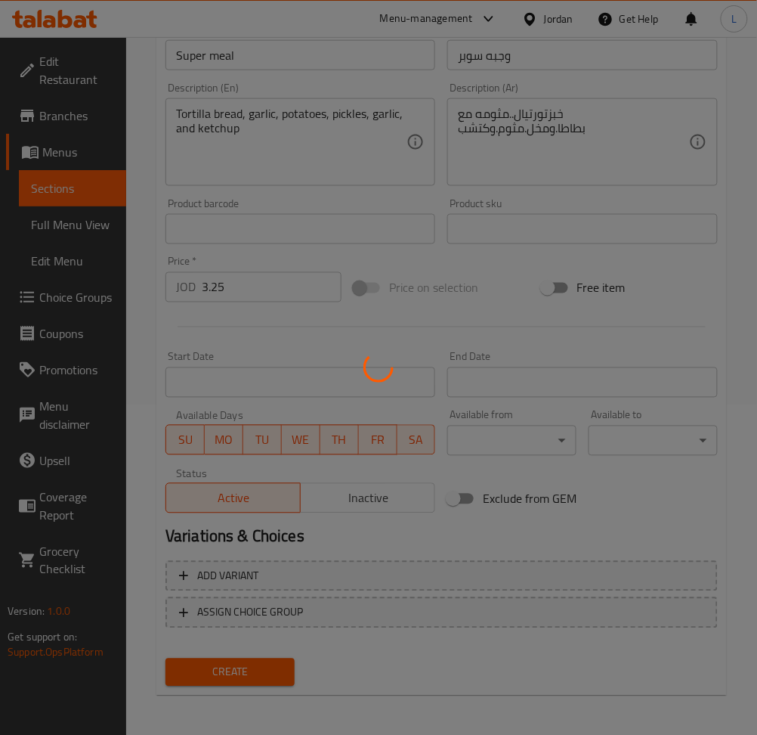
type input "0"
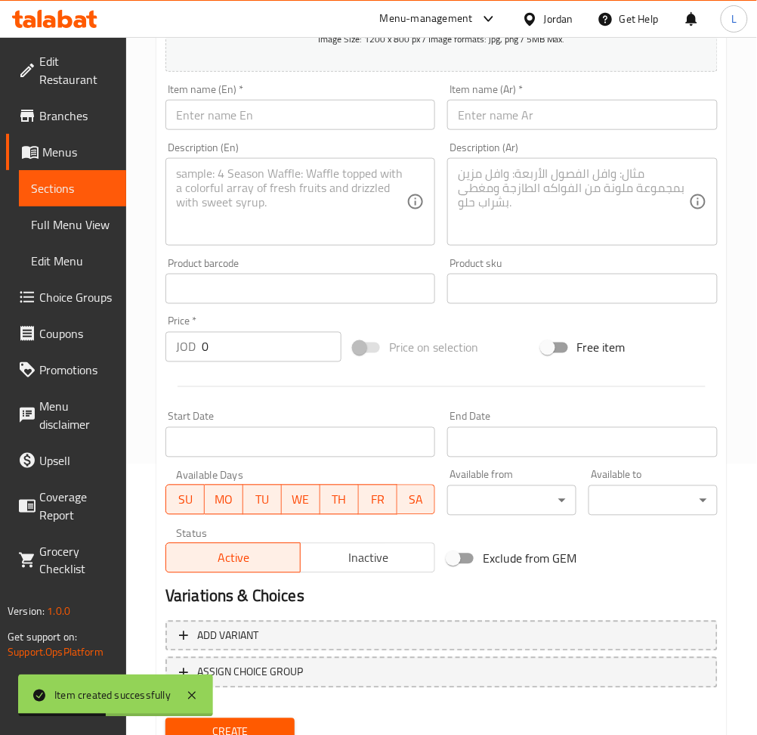
scroll to position [128, 0]
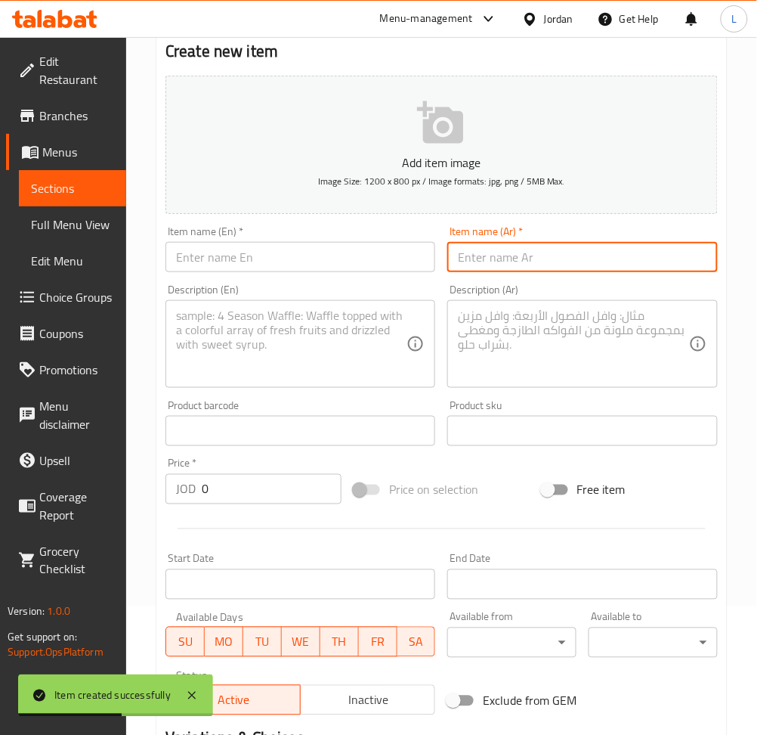
click at [571, 252] on input "text" at bounding box center [582, 257] width 270 height 30
paste input "وجبه دبل"
type input "وجبه دبل"
click at [215, 259] on input "text" at bounding box center [301, 257] width 270 height 30
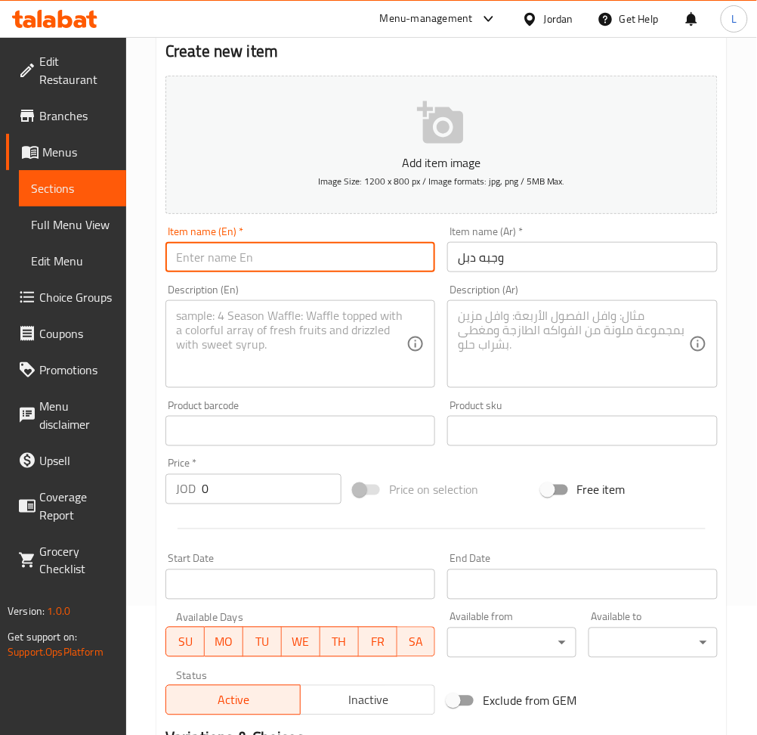
paste input "Double meal"
type input "Double meal"
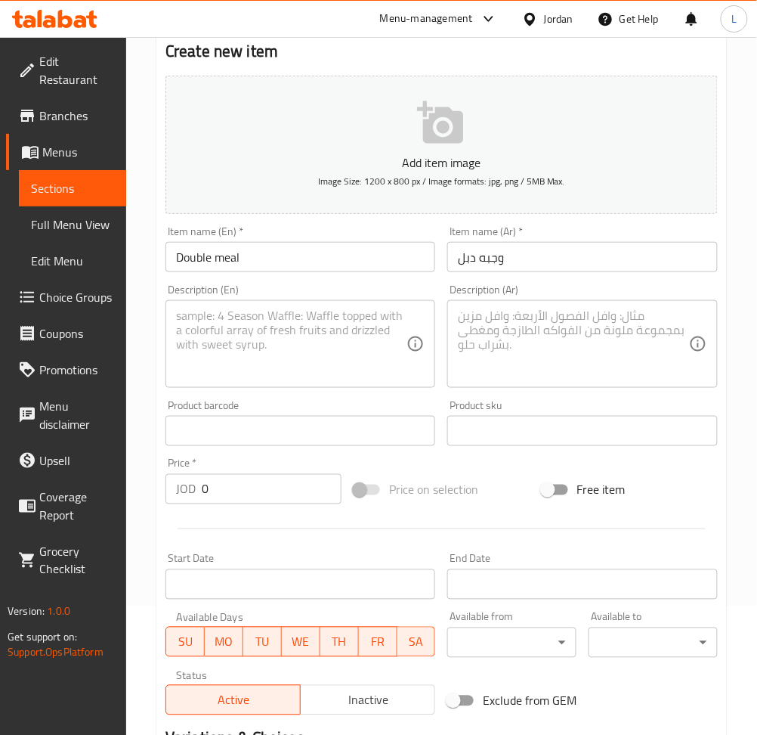
click at [562, 340] on textarea at bounding box center [573, 344] width 231 height 72
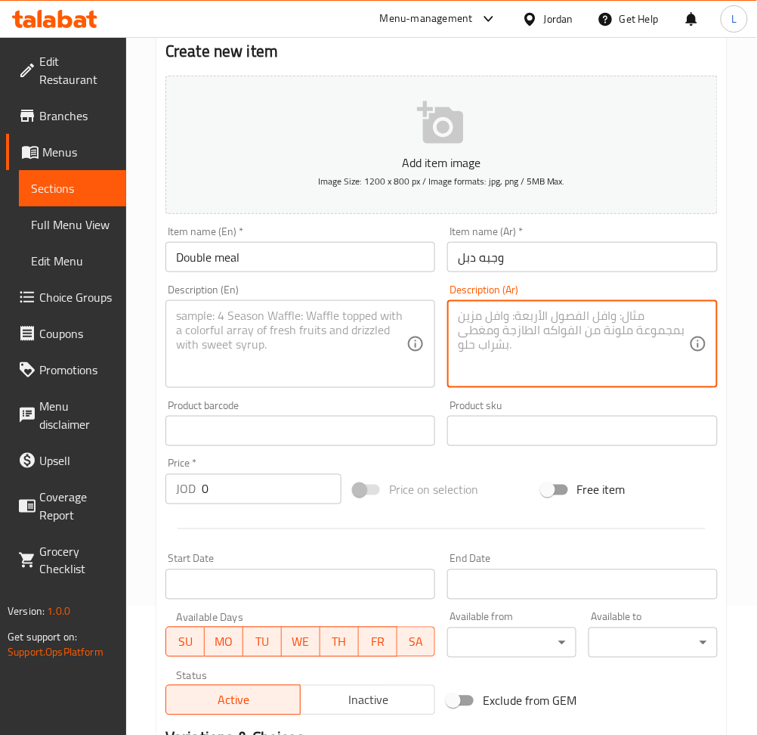
paste textarea "خبزتورتيال..مثومه مع بطاطا.ومخل.مثوم.وكتشب"
type textarea "خبزتورتيال..مثومه مع بطاطا.ومخل.مثوم.وكتشب"
click at [232, 354] on textarea at bounding box center [291, 344] width 231 height 72
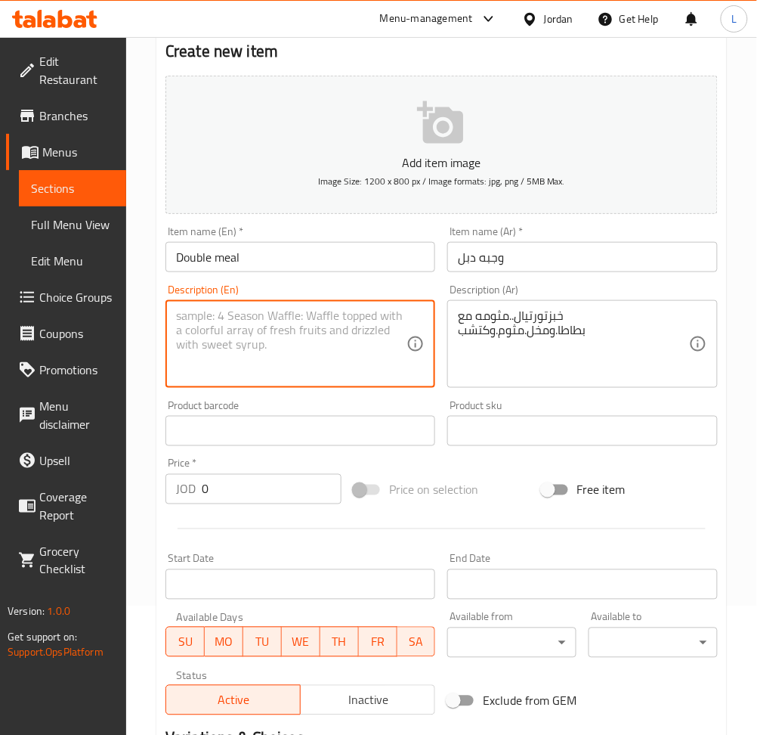
paste textarea "Tortilla bread, garlic, potatoes, pickles, garlic, and ketchup"
click at [177, 319] on textarea "Tortilla bread, garlic, potatoes, pickles, garlic, and ketchup" at bounding box center [291, 344] width 231 height 72
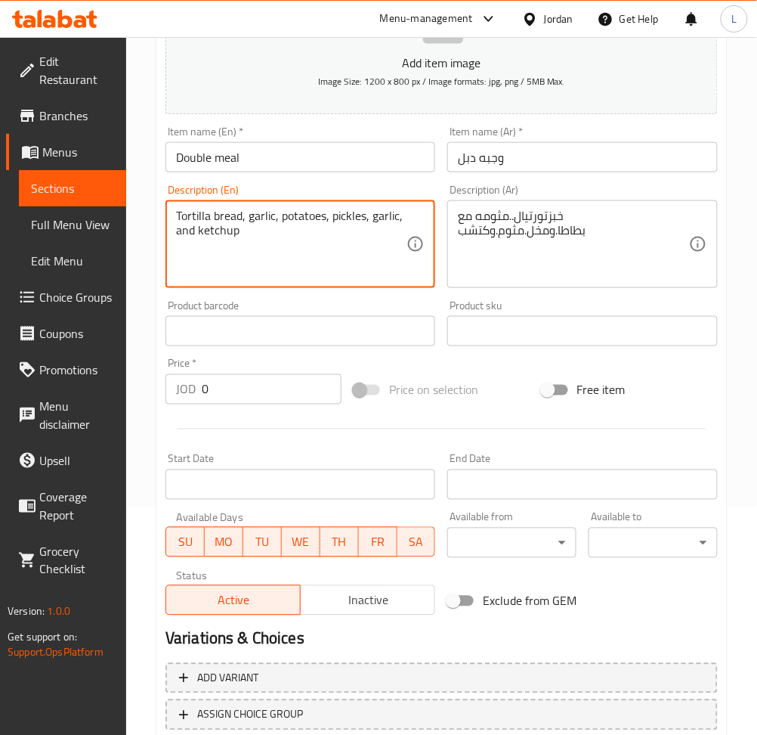
scroll to position [230, 0]
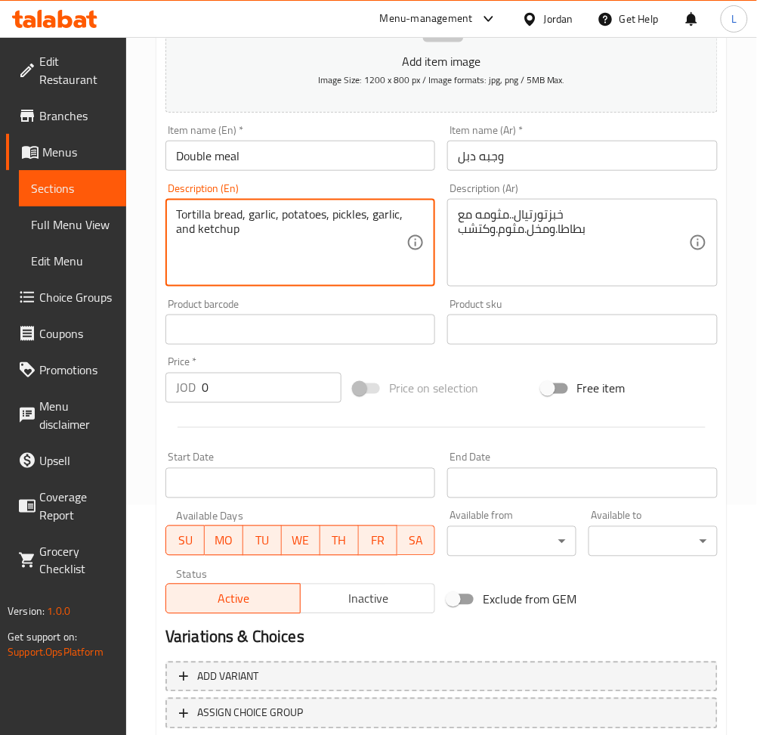
type textarea "Tortilla bread, garlic, potatoes, pickles, garlic, and ketchup"
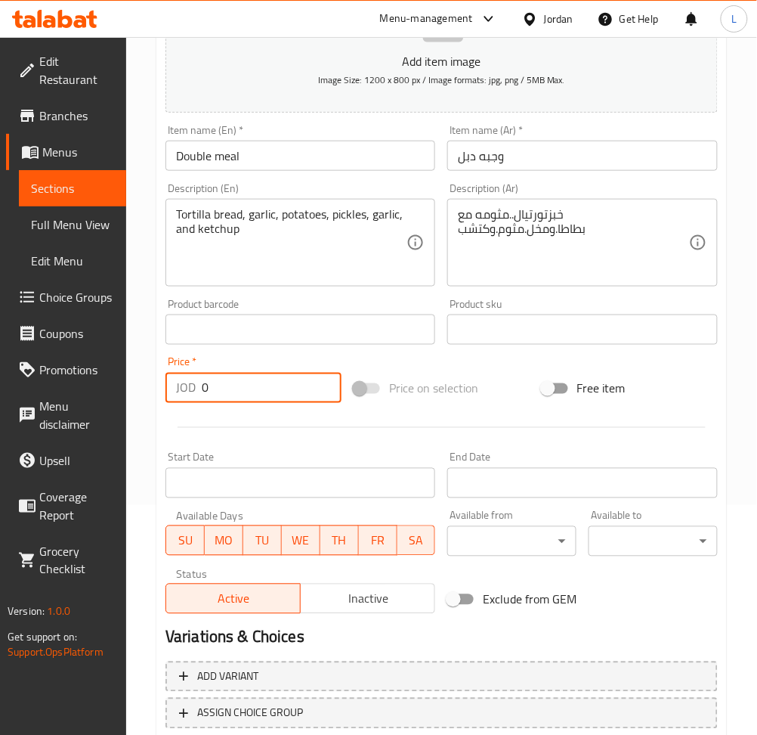
click at [271, 401] on input "0" at bounding box center [272, 388] width 140 height 30
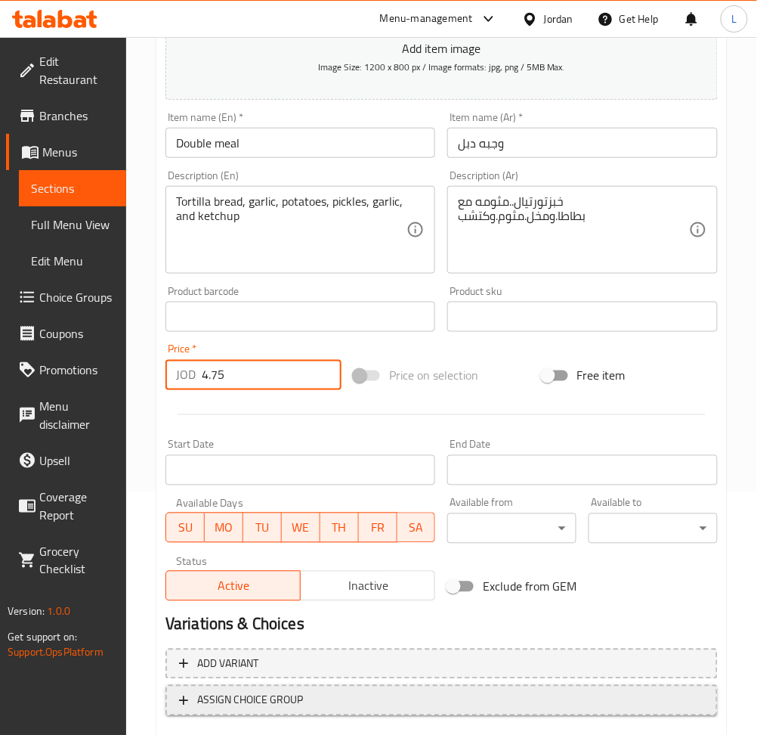
scroll to position [330, 0]
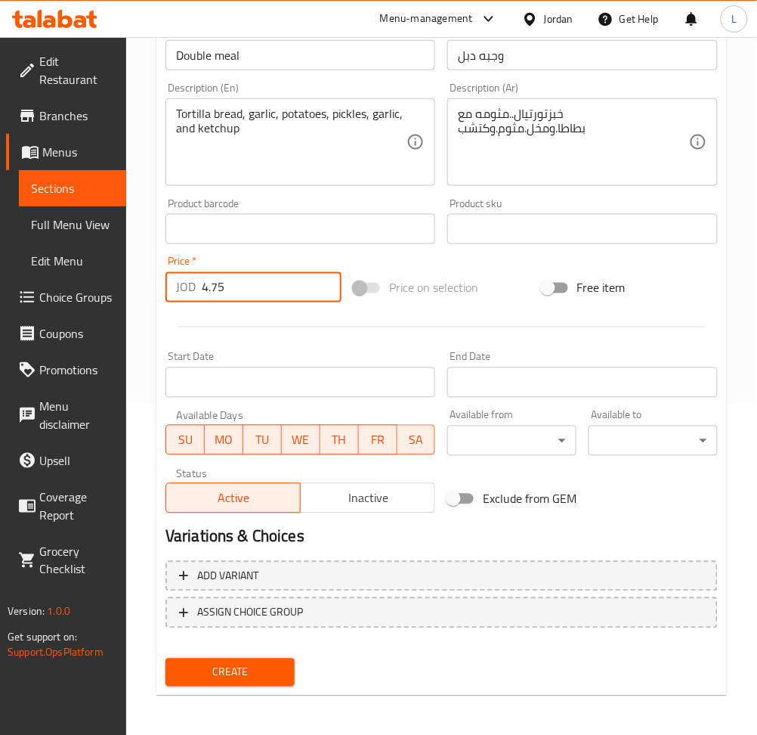
type input "4.75"
click at [255, 663] on span "Create" at bounding box center [230, 672] width 105 height 19
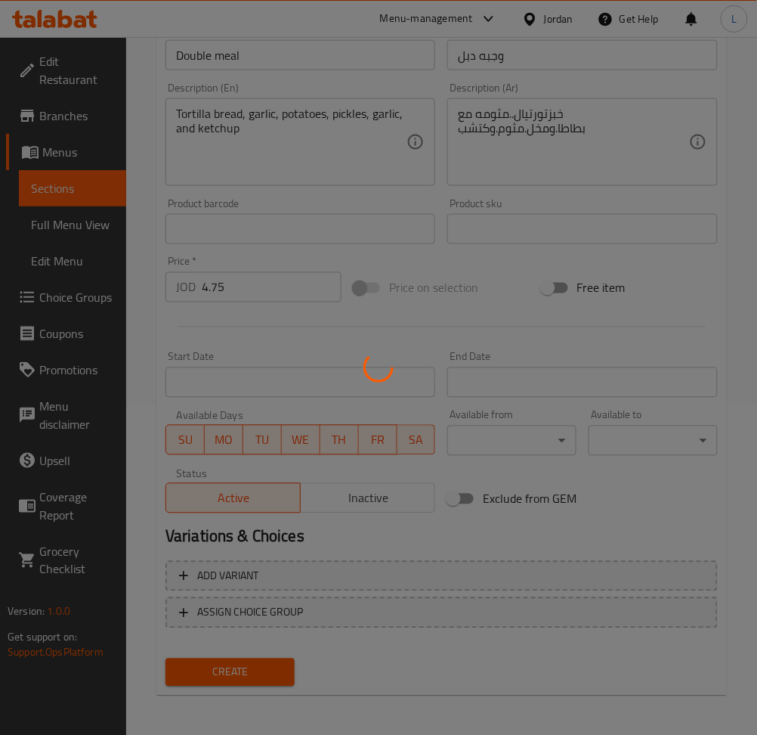
scroll to position [148, 0]
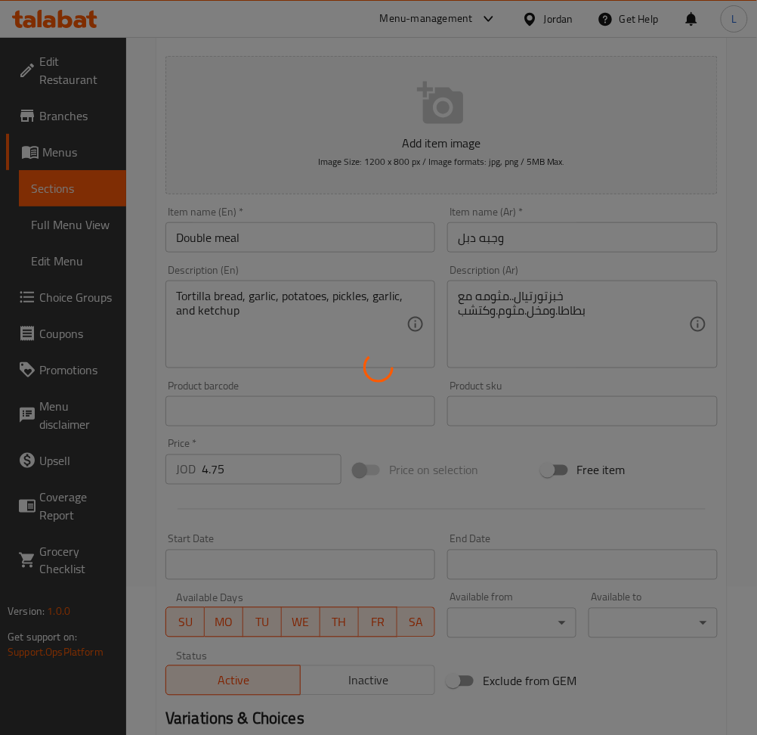
type input "0"
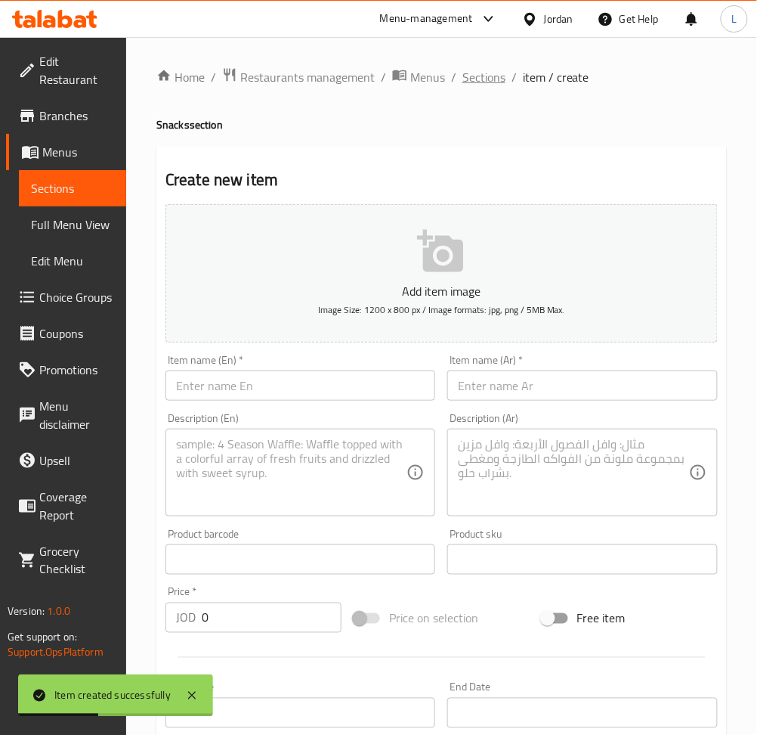
click at [481, 85] on span "Sections" at bounding box center [484, 77] width 43 height 18
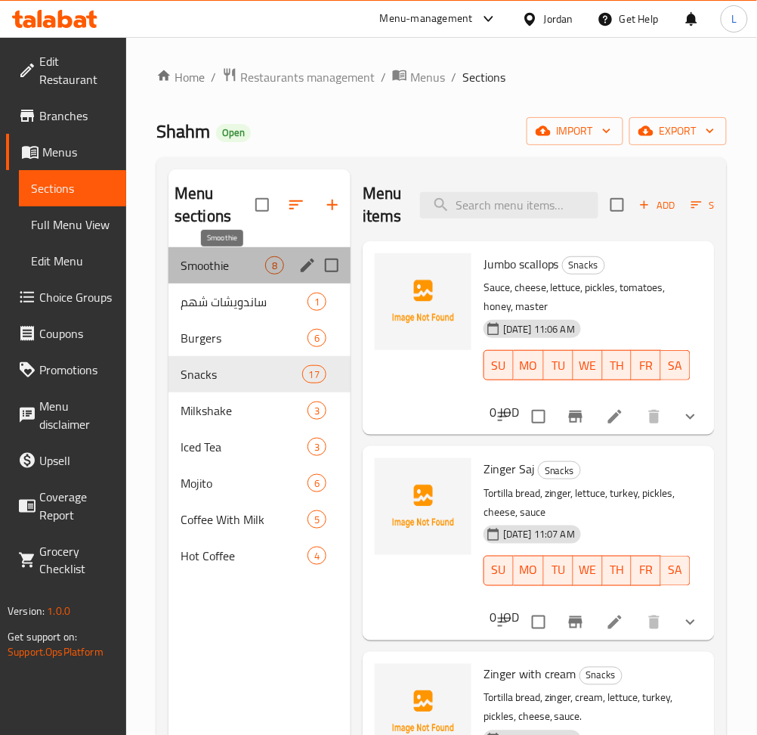
click at [234, 273] on span "Smoothie" at bounding box center [223, 265] width 85 height 18
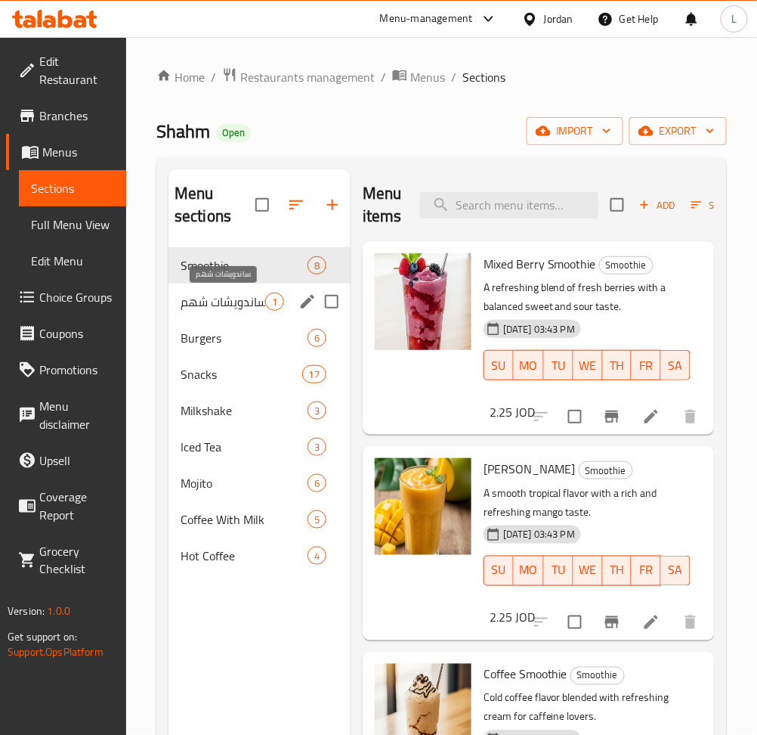
click at [242, 308] on span "ساندويشات شهم" at bounding box center [223, 302] width 85 height 18
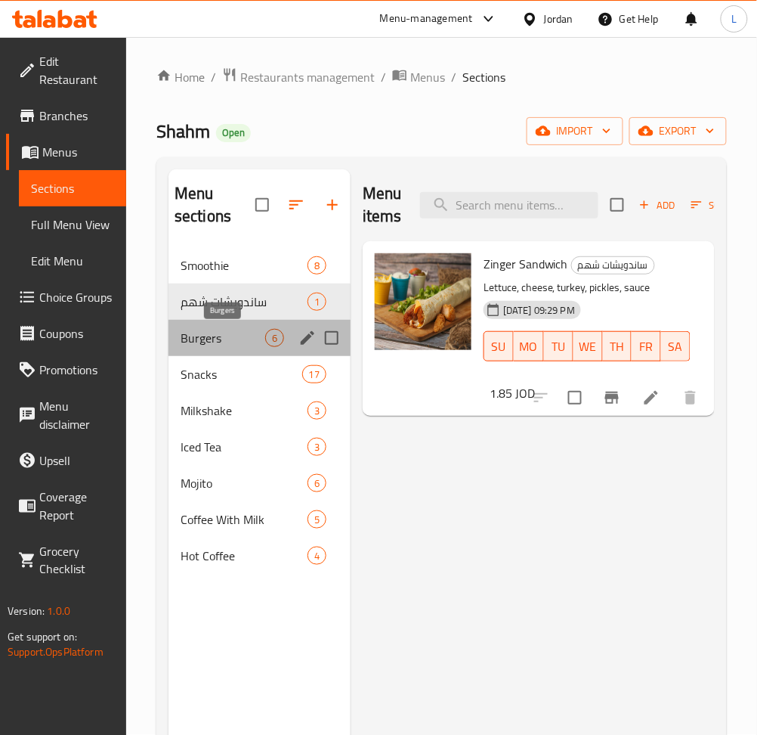
click at [233, 334] on span "Burgers" at bounding box center [223, 338] width 85 height 18
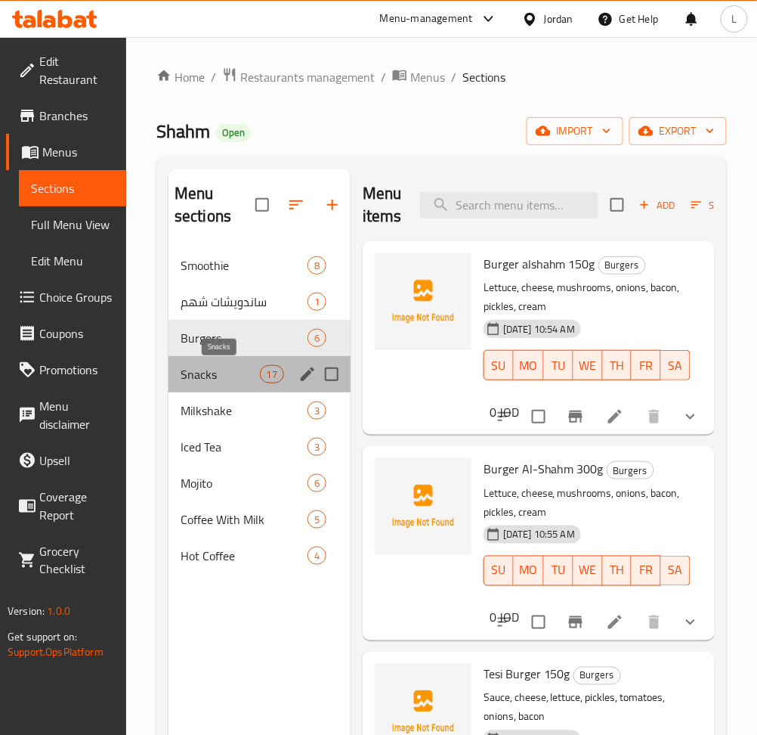
click at [222, 380] on span "Snacks" at bounding box center [220, 374] width 79 height 18
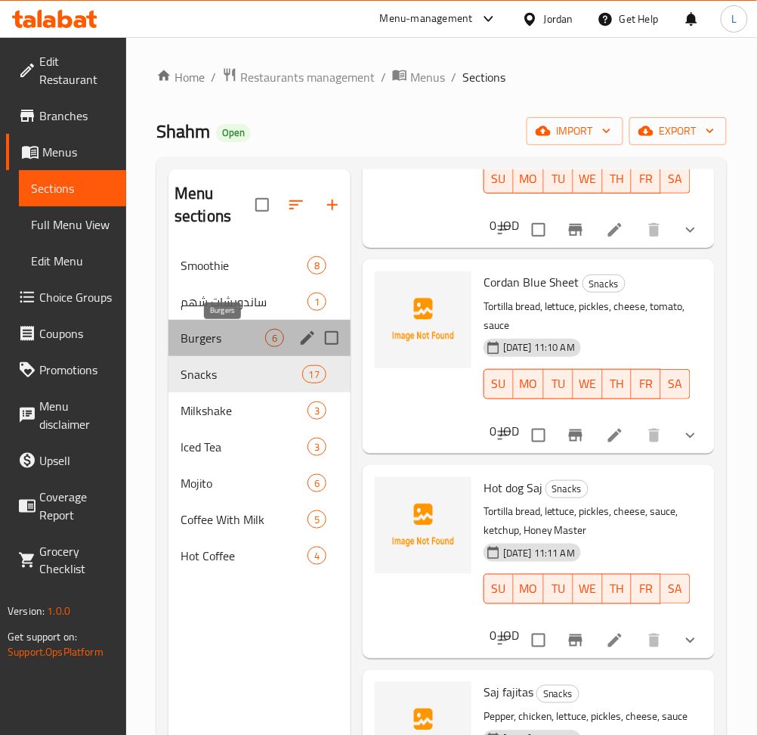
click at [238, 344] on span "Burgers" at bounding box center [223, 338] width 85 height 18
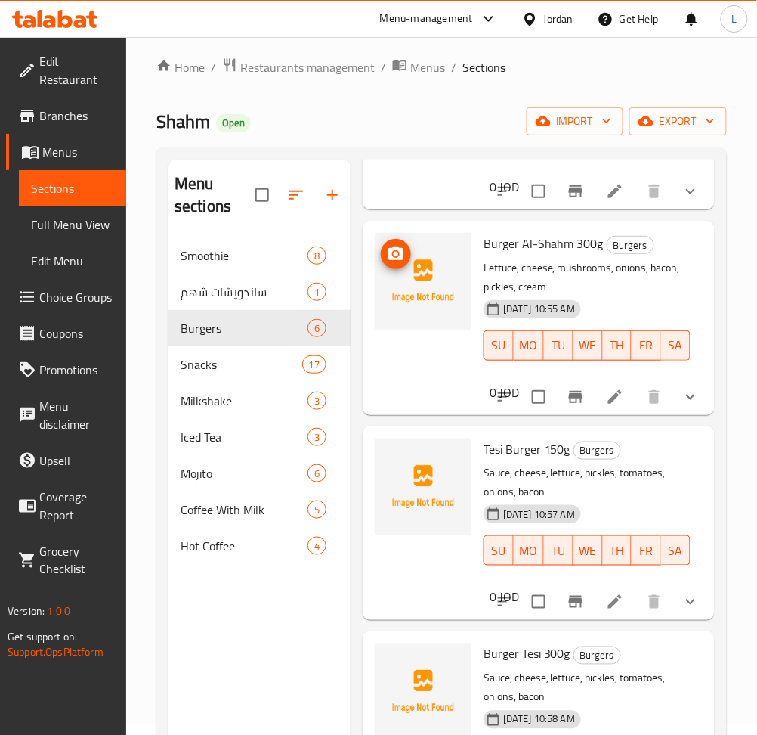
scroll to position [168, 0]
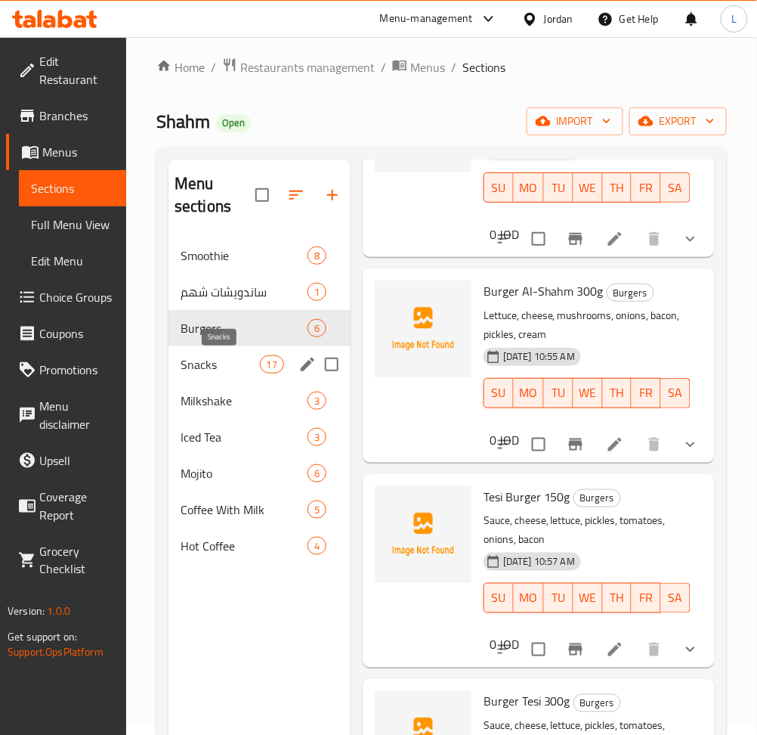
click at [218, 361] on span "Snacks" at bounding box center [220, 364] width 79 height 18
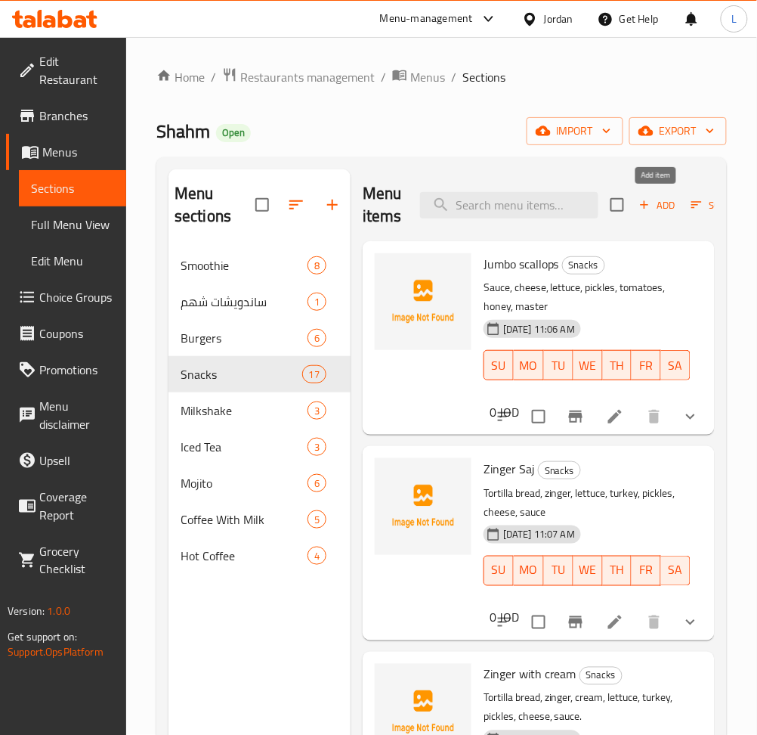
click at [661, 209] on span "Add" at bounding box center [657, 205] width 41 height 17
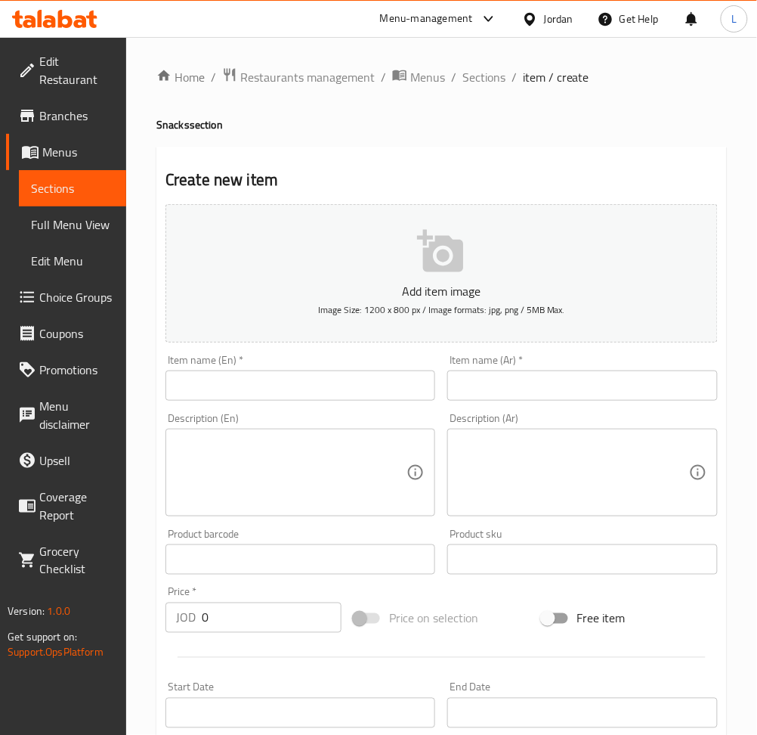
click at [581, 375] on input "text" at bounding box center [582, 385] width 270 height 30
paste input "0قطع شاورما"
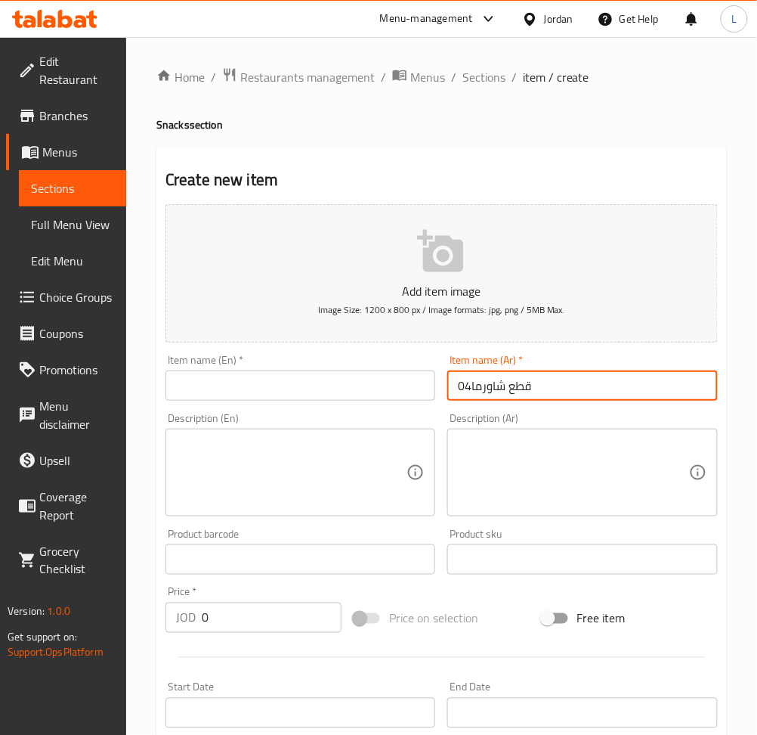
drag, startPoint x: 472, startPoint y: 387, endPoint x: 458, endPoint y: 389, distance: 13.7
click at [455, 390] on input "0قطع شاورما4" at bounding box center [582, 385] width 270 height 30
click at [460, 389] on input "0قطع شاورما4" at bounding box center [582, 385] width 270 height 30
drag, startPoint x: 469, startPoint y: 382, endPoint x: 460, endPoint y: 382, distance: 9.1
click at [460, 382] on input "0قطع شاورما4" at bounding box center [582, 385] width 270 height 30
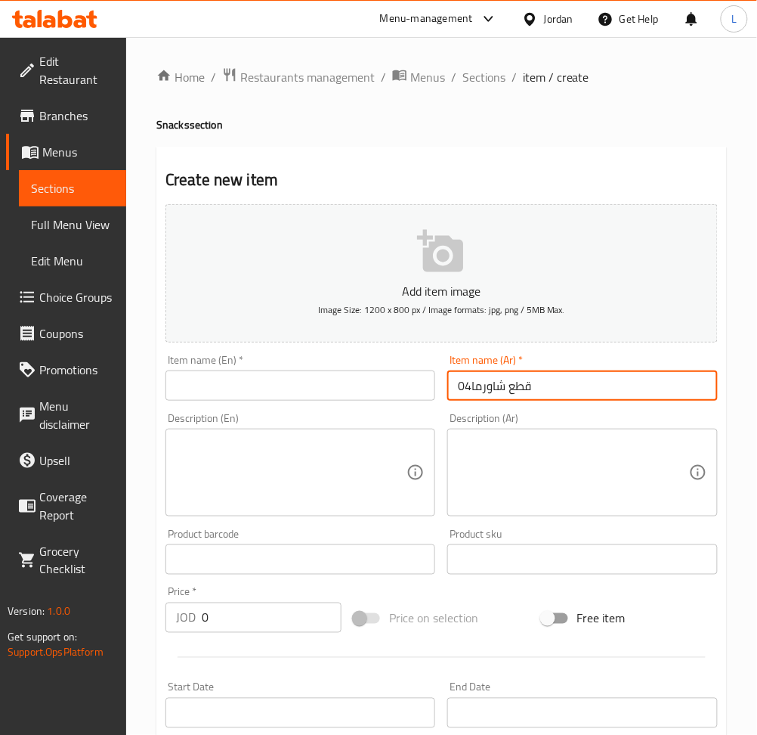
click at [460, 382] on input "0قطع شاورما4" at bounding box center [582, 385] width 270 height 30
drag, startPoint x: 460, startPoint y: 382, endPoint x: 468, endPoint y: 380, distance: 7.9
click at [468, 380] on input "0قطع شاورما4" at bounding box center [582, 385] width 270 height 30
click at [467, 384] on input "0قطع شاورما4" at bounding box center [582, 385] width 270 height 30
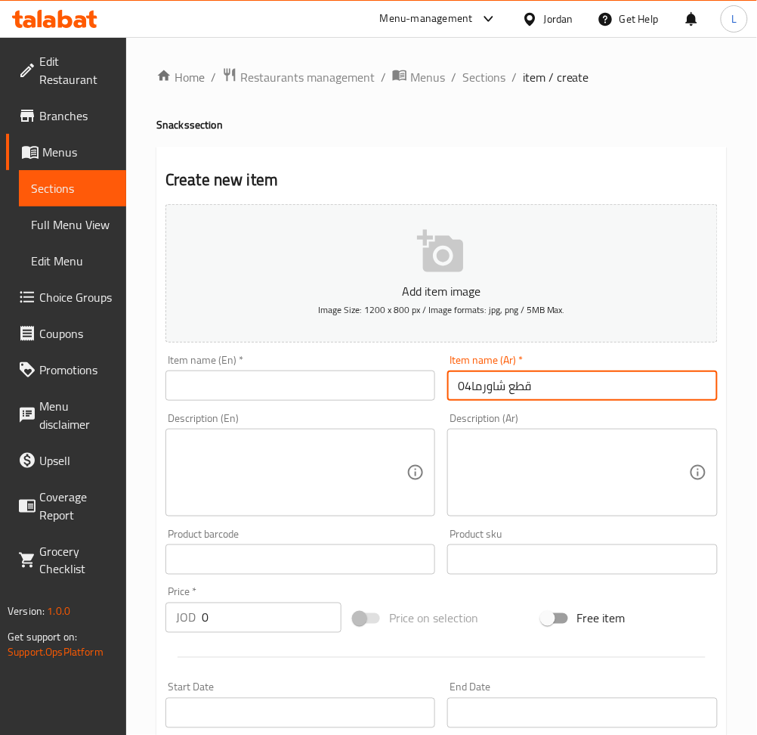
click at [463, 385] on input "0قطع شاورما4" at bounding box center [582, 385] width 270 height 30
click at [468, 385] on input "0قطع شاورما4" at bounding box center [582, 385] width 270 height 30
drag, startPoint x: 470, startPoint y: 385, endPoint x: 458, endPoint y: 385, distance: 12.1
click at [458, 385] on input "0قطع شاورما4" at bounding box center [582, 385] width 270 height 30
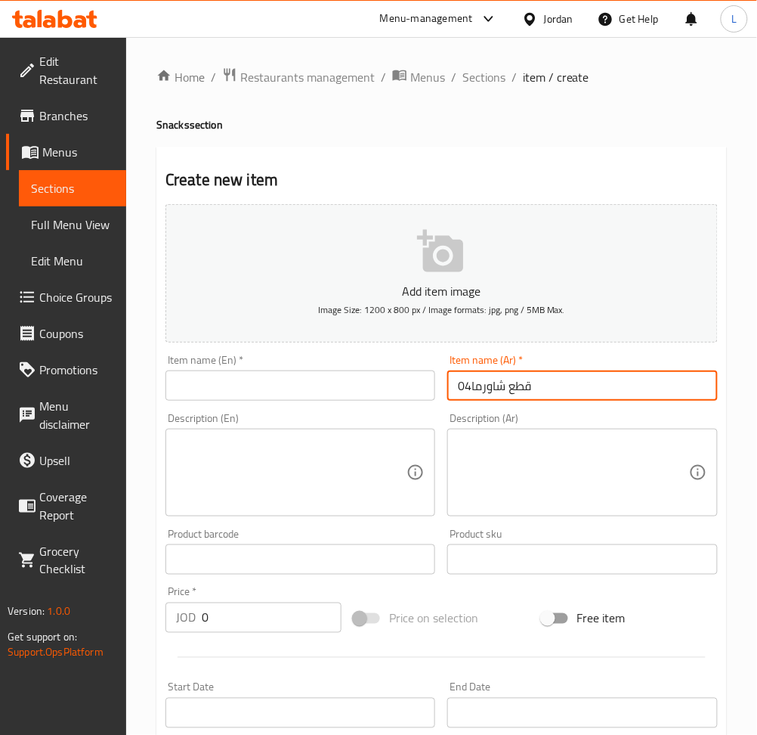
click at [457, 385] on input "0قطع شاورما4" at bounding box center [582, 385] width 270 height 30
drag, startPoint x: 457, startPoint y: 385, endPoint x: 472, endPoint y: 385, distance: 15.1
click at [472, 385] on input "0قطع شاورما4" at bounding box center [582, 385] width 270 height 30
click at [553, 389] on input "0قطع شاورما4" at bounding box center [582, 385] width 270 height 30
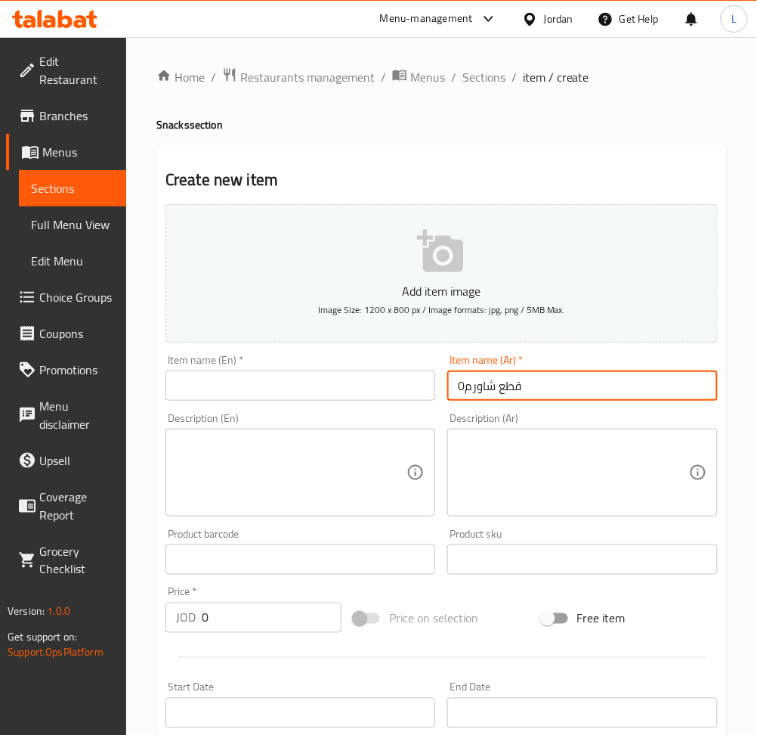
click at [467, 385] on input "0قطع شاورم" at bounding box center [582, 385] width 270 height 30
click at [475, 387] on input "0iقطع شاورم" at bounding box center [582, 385] width 270 height 30
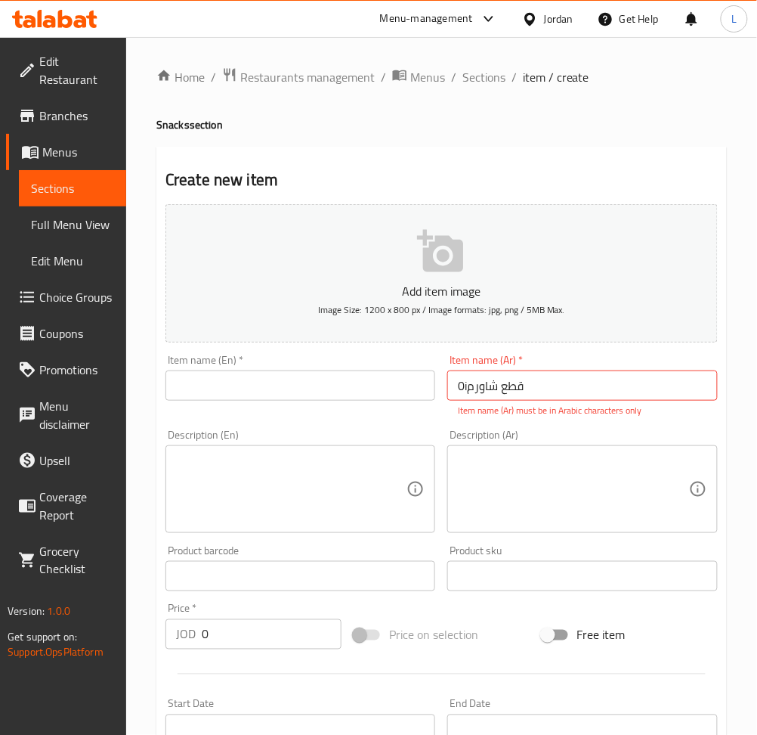
click at [608, 381] on input "0iقطع شاورم" at bounding box center [582, 385] width 270 height 30
paste input "text"
click at [458, 385] on input "0قطع شاورم" at bounding box center [582, 385] width 270 height 30
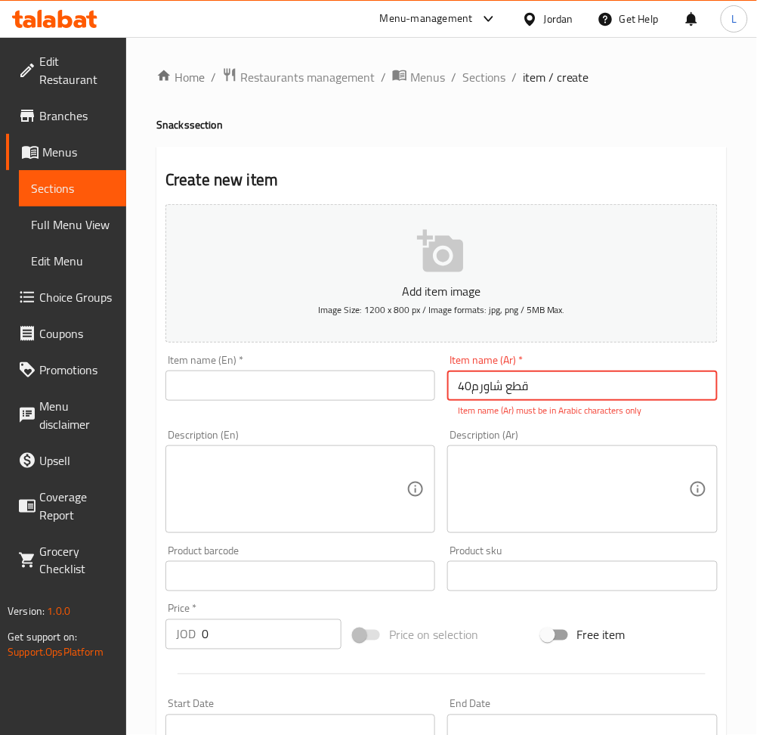
click at [472, 394] on input "40قطع شاورم" at bounding box center [582, 385] width 270 height 30
click at [473, 386] on input "40قطع شاورم" at bounding box center [582, 385] width 270 height 30
click at [308, 387] on input "text" at bounding box center [301, 385] width 270 height 30
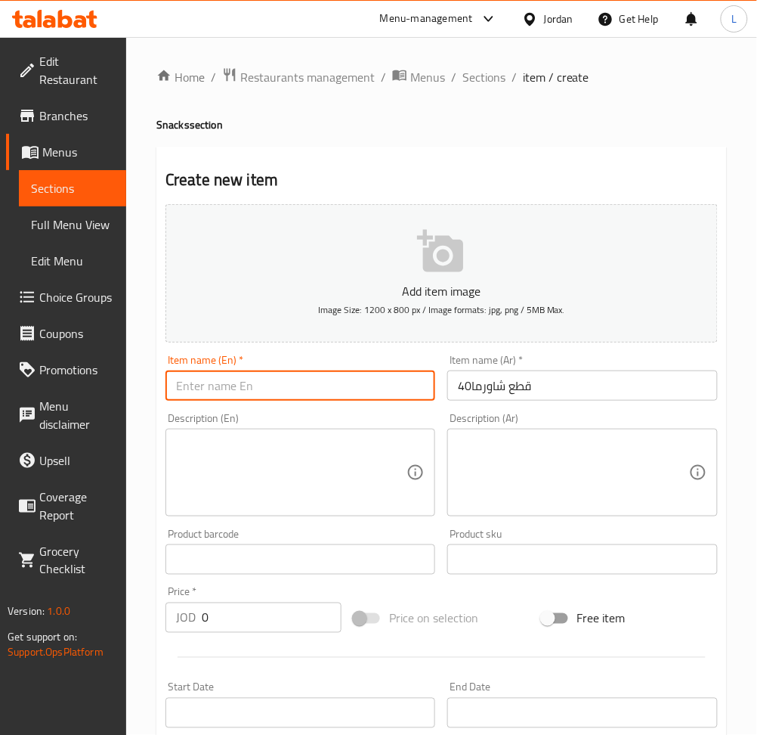
click at [478, 392] on input "40قطع شاورما" at bounding box center [582, 385] width 270 height 30
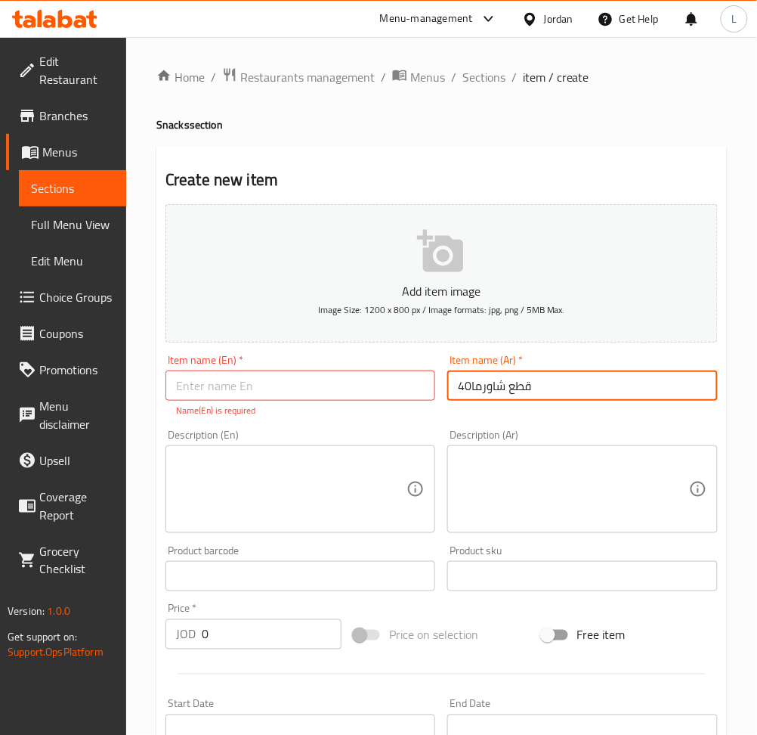
click at [470, 388] on input "40قطع شاورما" at bounding box center [582, 385] width 270 height 30
click at [488, 388] on input "40 قطع شاورما" at bounding box center [582, 385] width 270 height 30
type input "40 قطع شاورما"
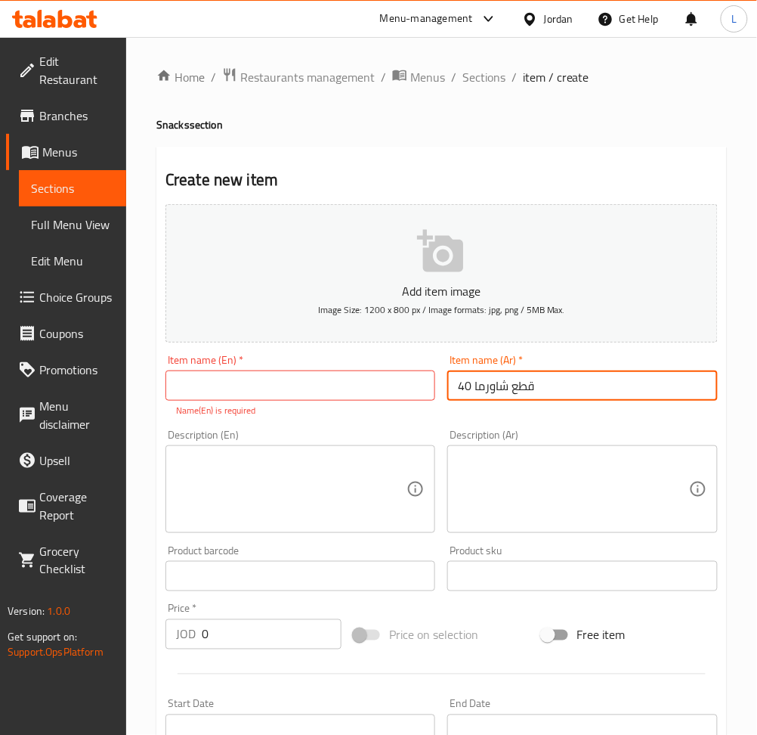
click at [218, 378] on input "text" at bounding box center [301, 385] width 270 height 30
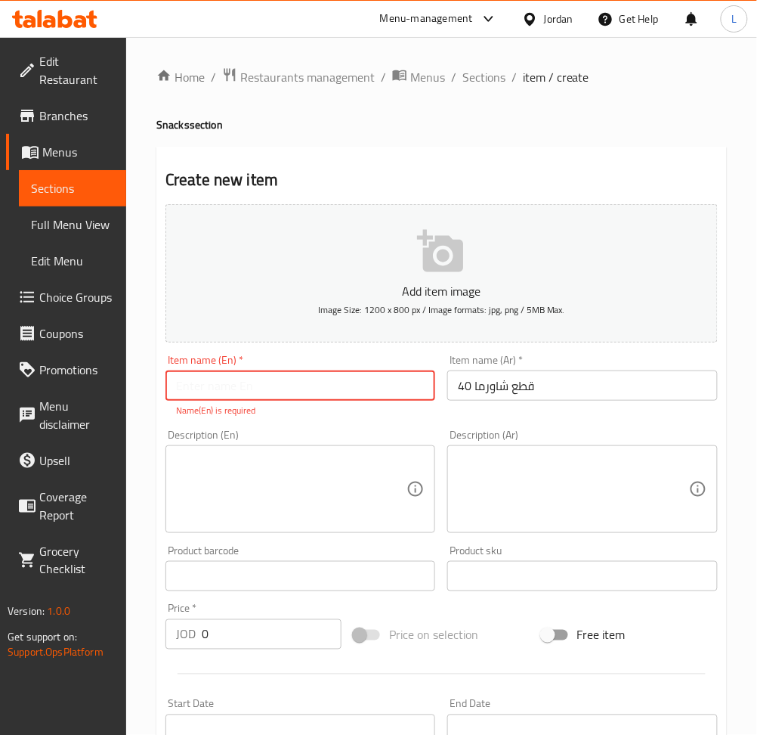
paste input "40 pieces of shawarma"
type input "40 pieces of shawarma"
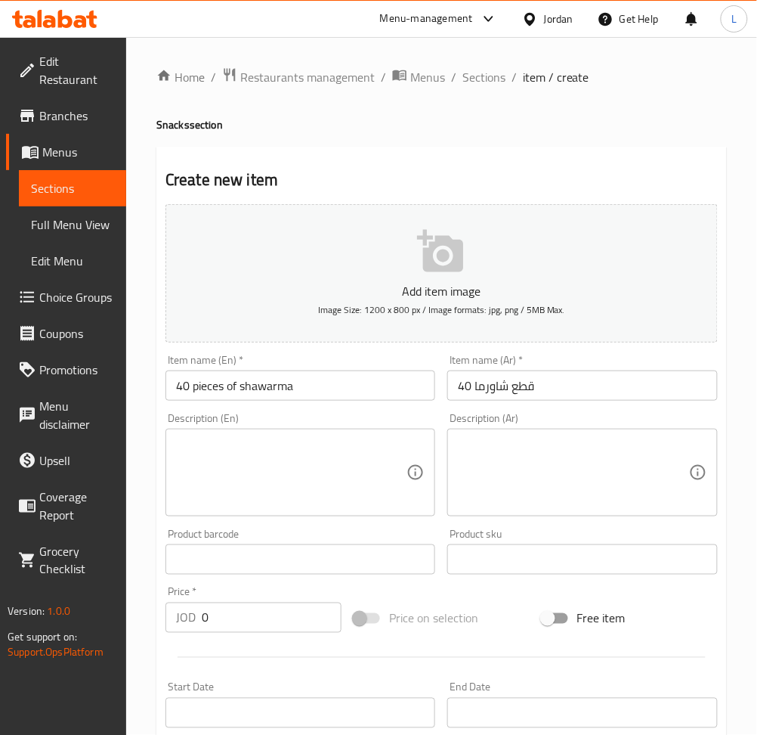
click at [568, 488] on textarea at bounding box center [573, 473] width 231 height 72
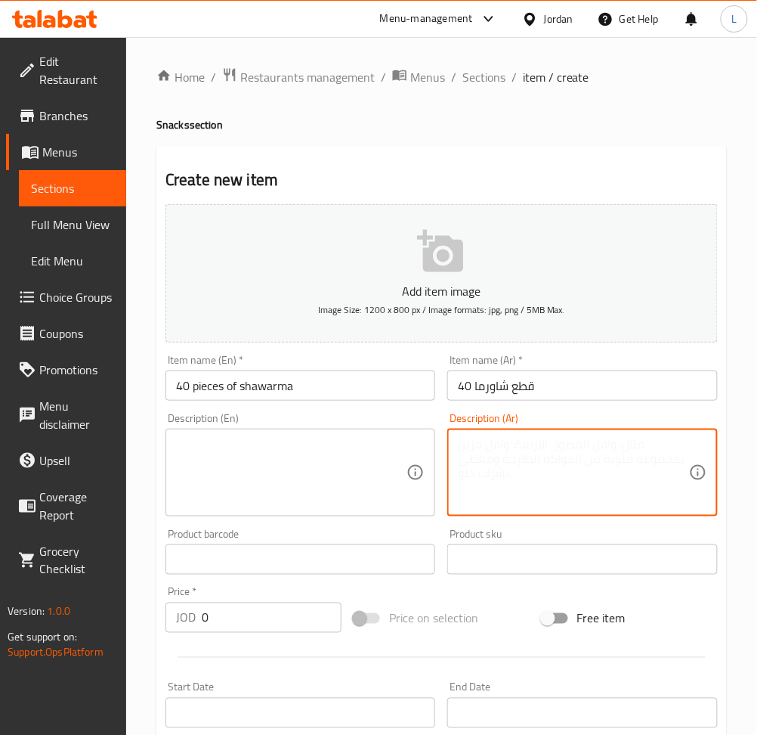
paste textarea "خبزتورتيال..مثومه مع بطاطا.ومخل.مثوم.وكتشب"
type textarea "خبزتورتيال..مثومه مع بطاطا.ومخل.مثوم.وكتشب"
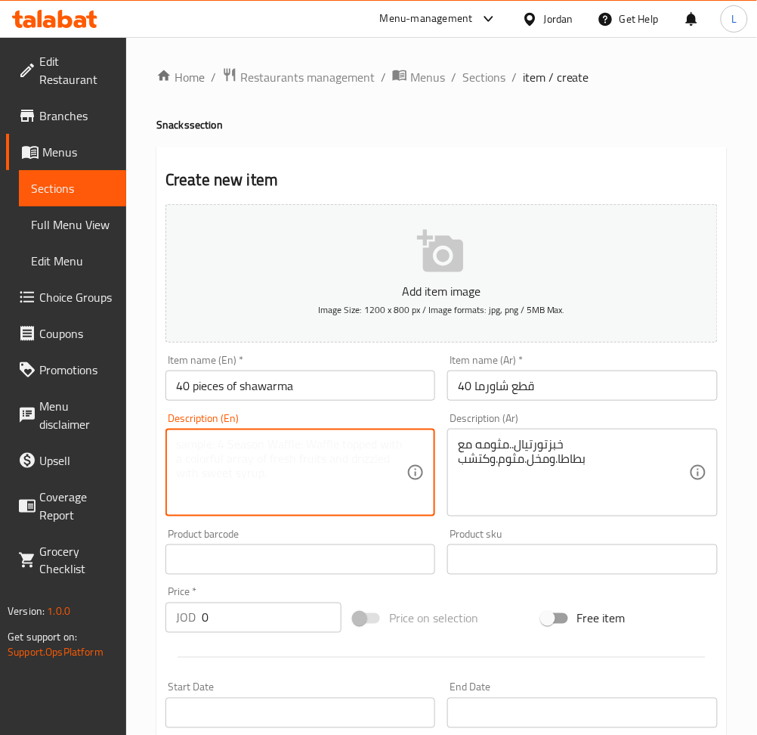
click at [325, 475] on textarea at bounding box center [291, 473] width 231 height 72
paste textarea "Tortilla bread, garlic, potatoes, pickles, garlic, and ketchup"
type textarea "Tortilla bread, garlic, potatoes, pickles, garlic, and ketchup"
click at [311, 622] on input "0" at bounding box center [272, 617] width 140 height 30
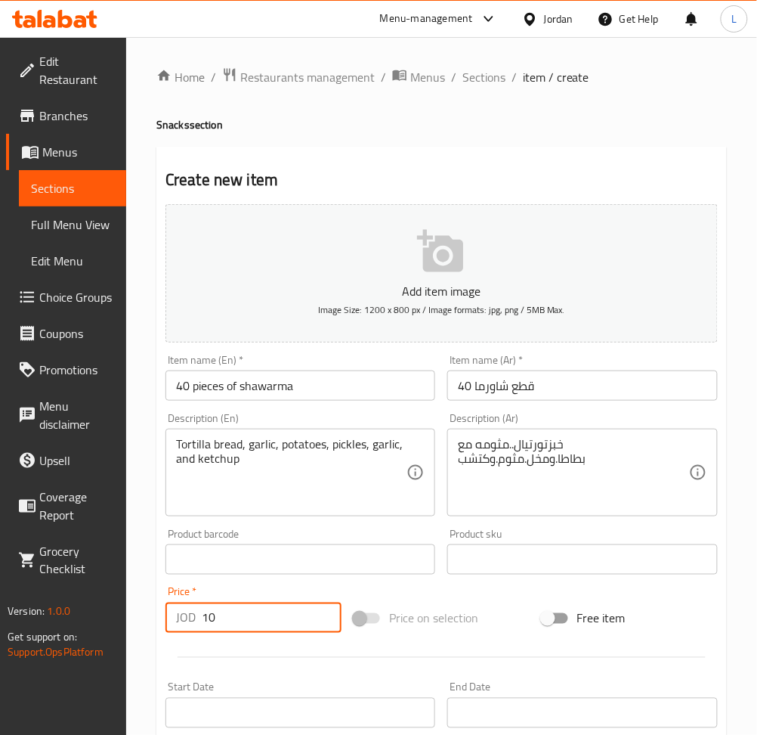
type input "10"
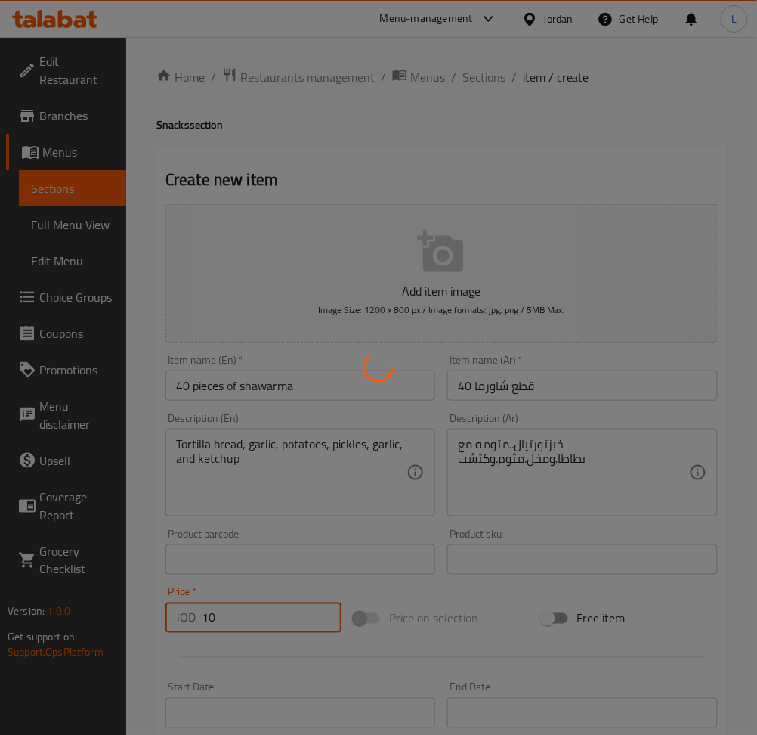
type input "0"
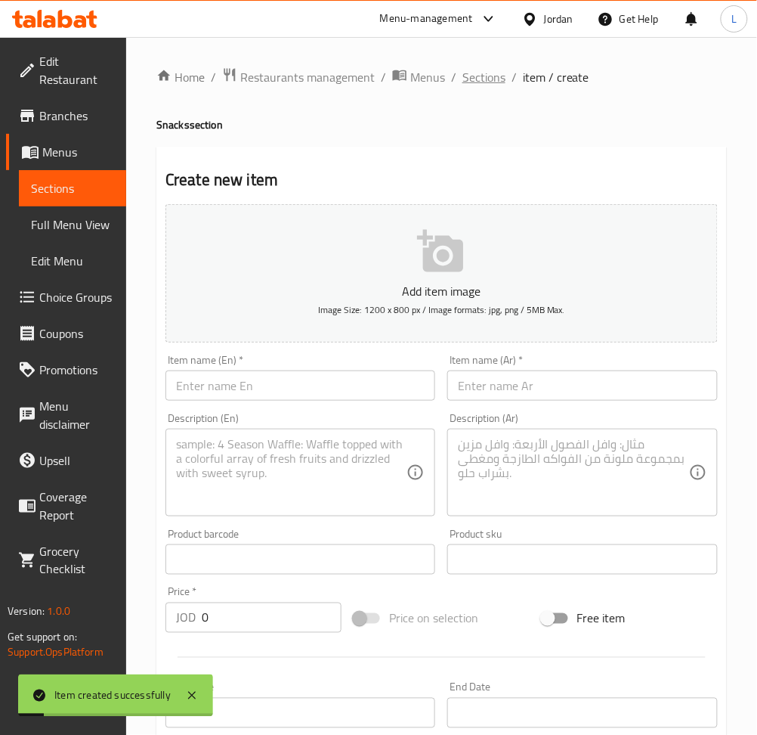
click at [476, 77] on span "Sections" at bounding box center [484, 77] width 43 height 18
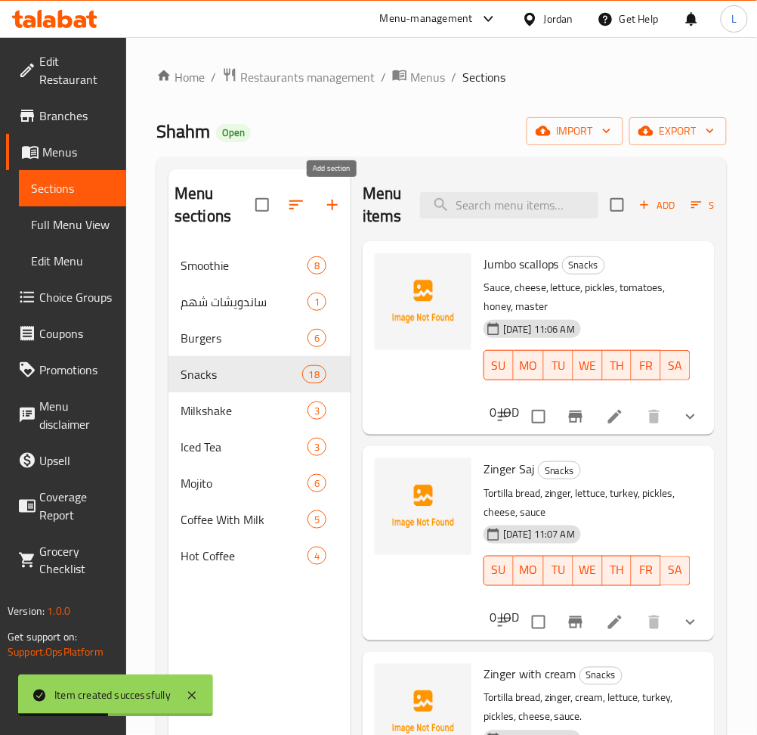
click at [334, 207] on icon "button" at bounding box center [333, 205] width 18 height 18
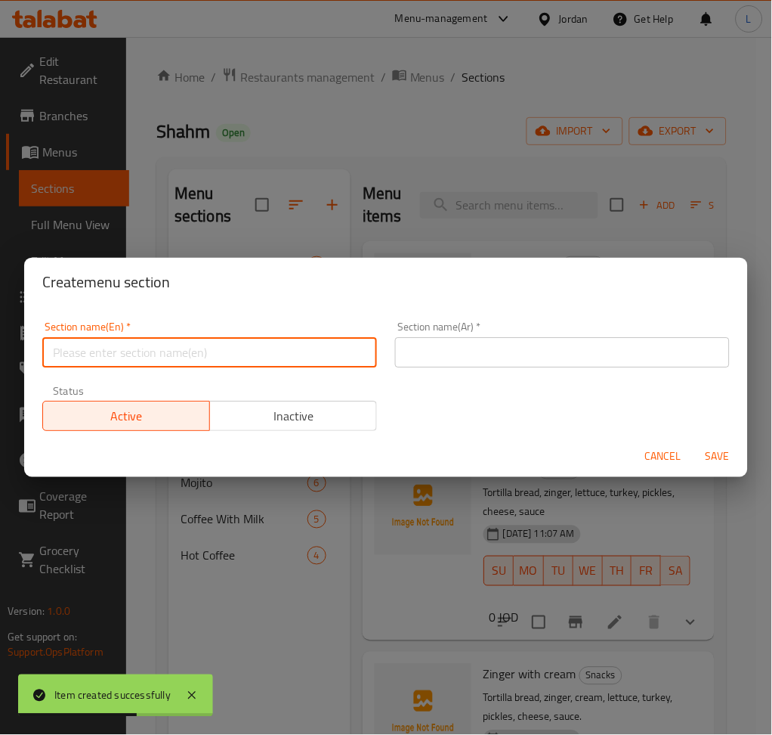
click at [274, 354] on input "text" at bounding box center [209, 352] width 335 height 30
type input "Extras"
click at [529, 361] on input "text" at bounding box center [562, 352] width 335 height 30
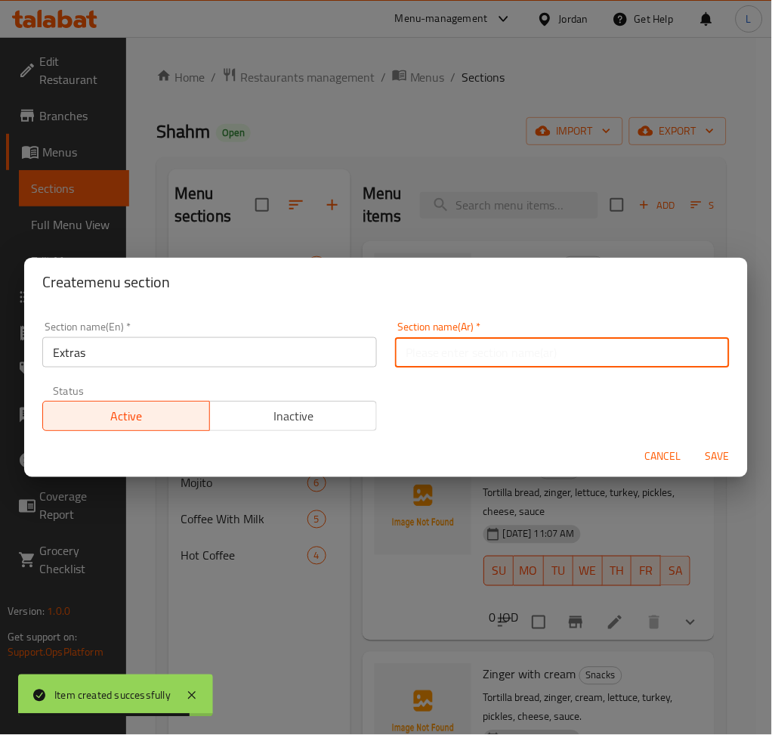
type input "اضافات"
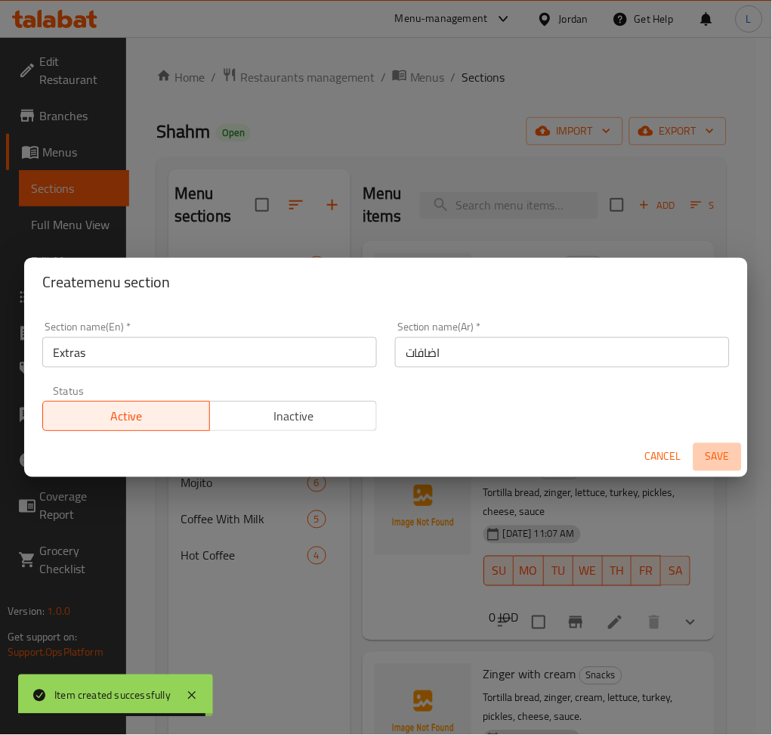
drag, startPoint x: 709, startPoint y: 457, endPoint x: 695, endPoint y: 450, distance: 16.2
click at [708, 457] on span "Save" at bounding box center [718, 456] width 36 height 19
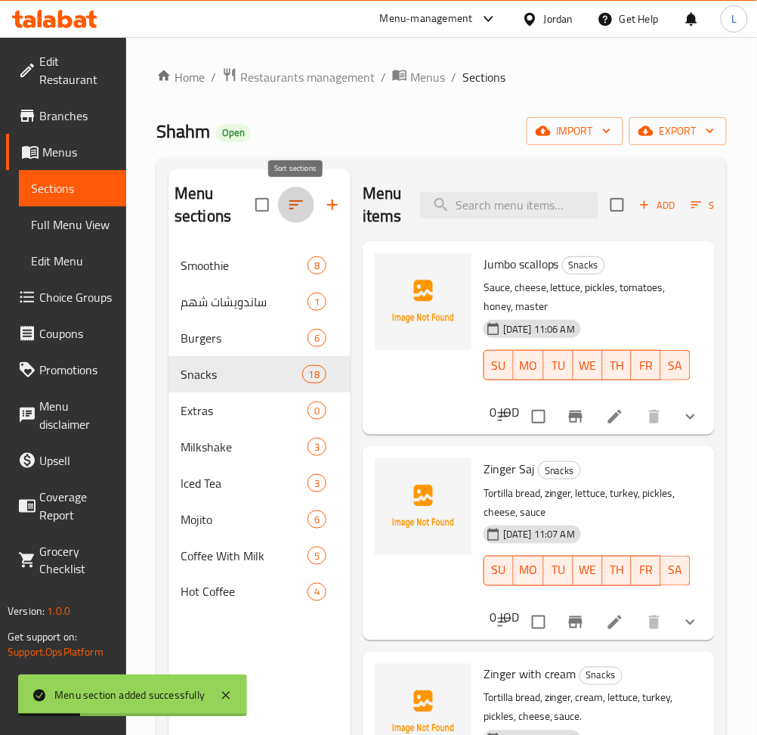
click at [293, 218] on button "button" at bounding box center [296, 205] width 36 height 36
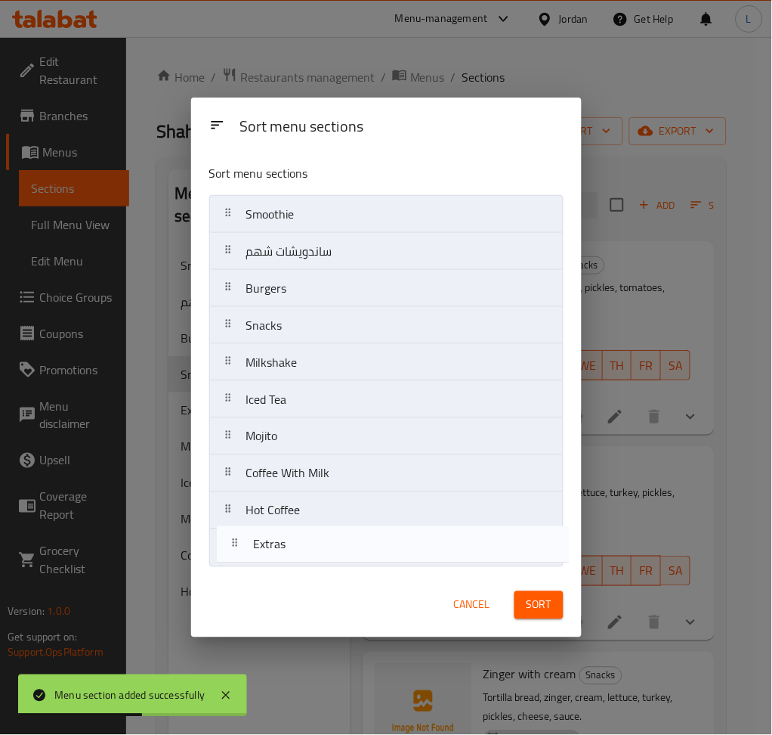
drag, startPoint x: 371, startPoint y: 357, endPoint x: 378, endPoint y: 549, distance: 192.1
click at [378, 549] on nav "Smoothie ساندويشات شهم Burgers Snacks Extras Milkshake Iced Tea Mojito Coffee W…" at bounding box center [386, 381] width 355 height 372
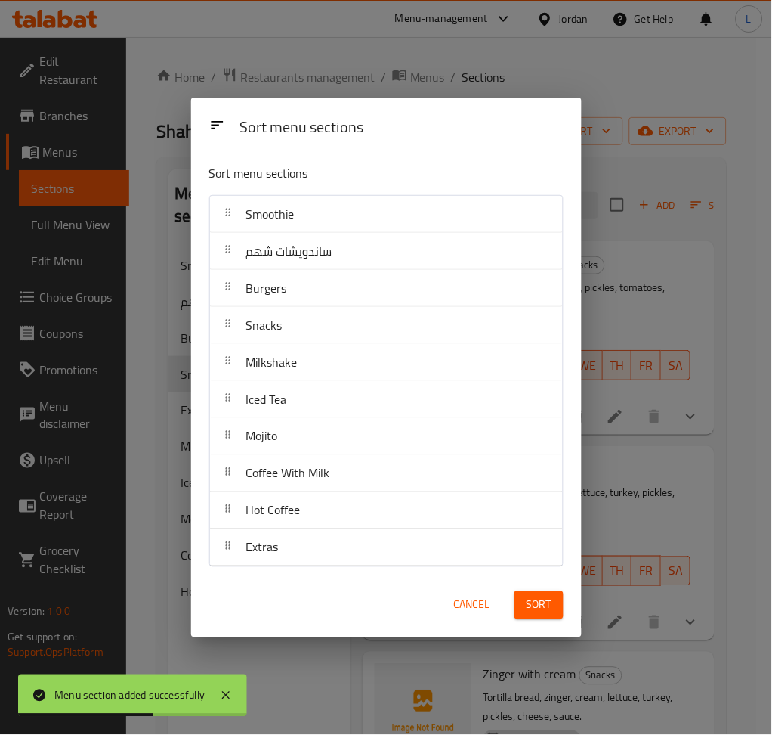
click at [525, 610] on button "Sort" at bounding box center [539, 605] width 49 height 28
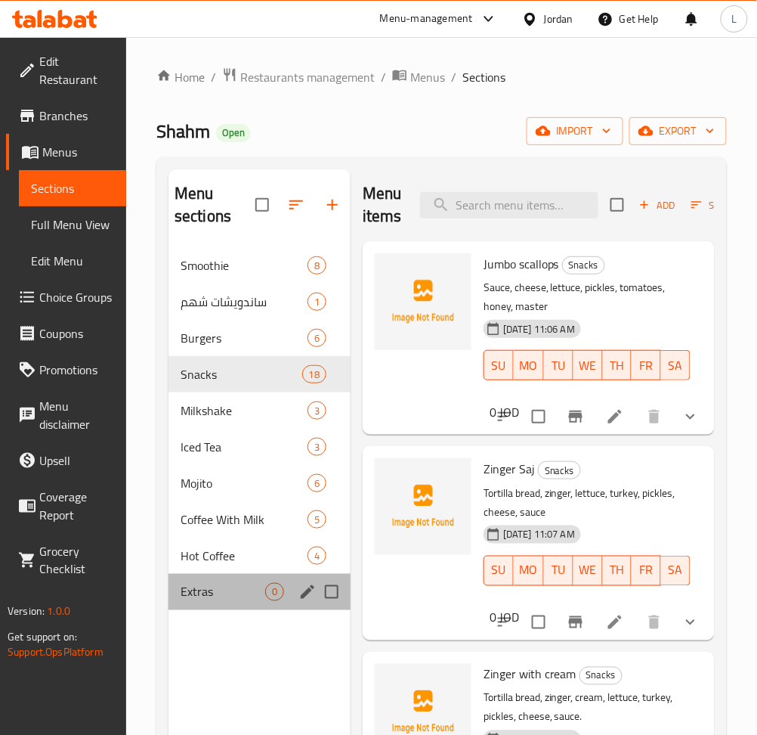
click at [210, 604] on div "Extras 0" at bounding box center [260, 592] width 182 height 36
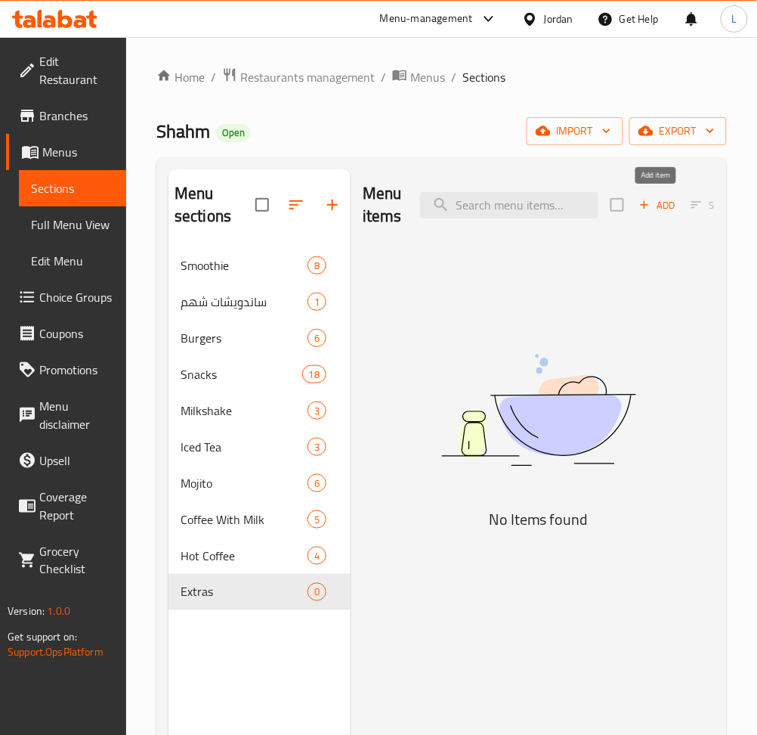
click at [639, 207] on icon "button" at bounding box center [645, 205] width 14 height 14
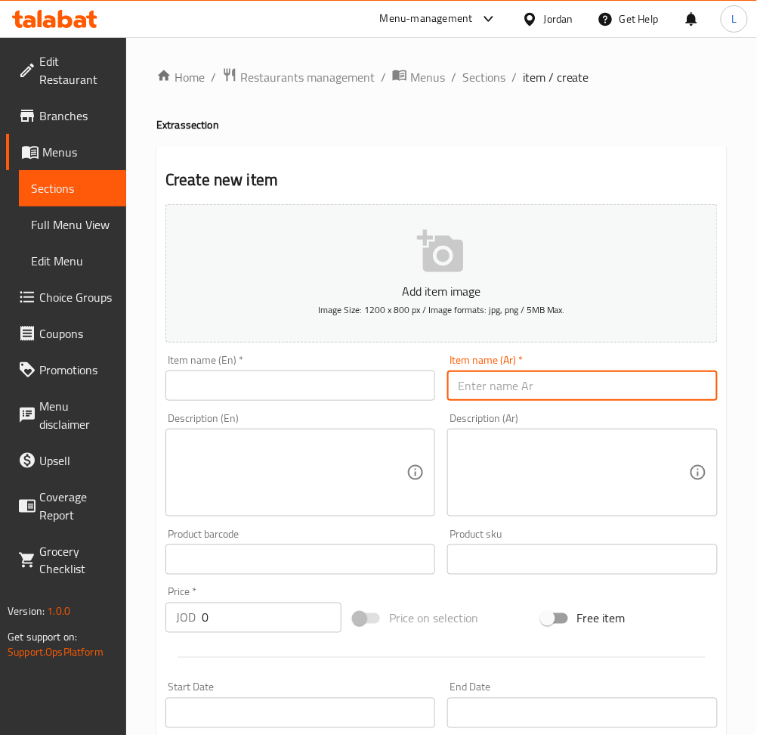
click at [587, 397] on input "text" at bounding box center [582, 385] width 270 height 30
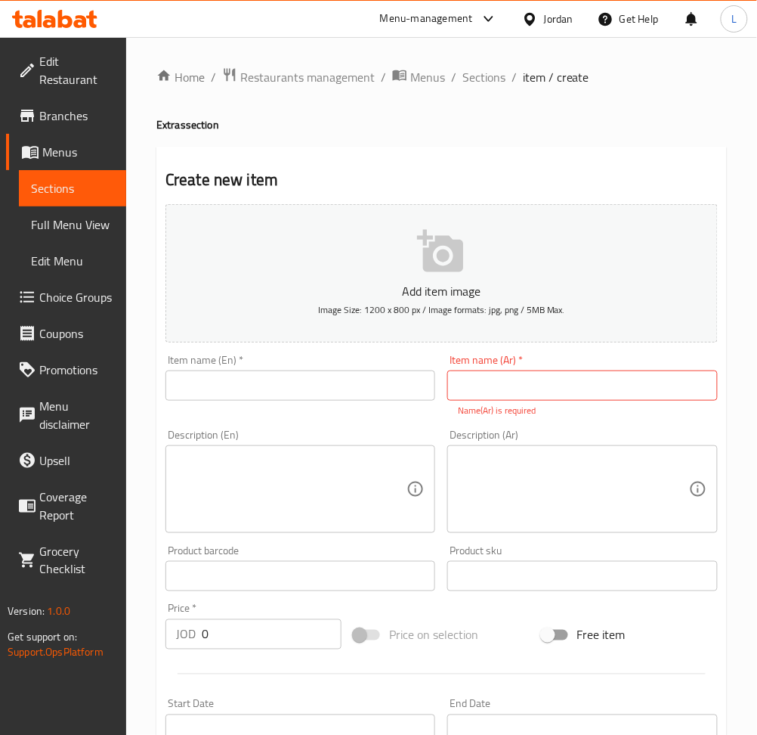
click at [568, 385] on input "text" at bounding box center [582, 385] width 270 height 30
click at [525, 394] on input "text" at bounding box center [582, 385] width 270 height 30
type input "بطاطا"
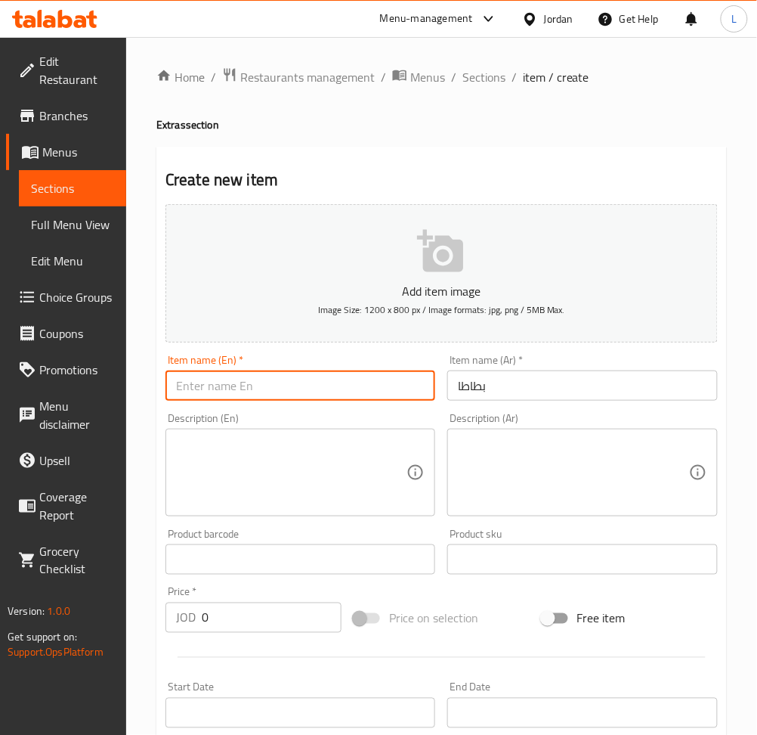
click at [367, 392] on input "text" at bounding box center [301, 385] width 270 height 30
click at [512, 390] on input "بطاطا" at bounding box center [582, 385] width 270 height 30
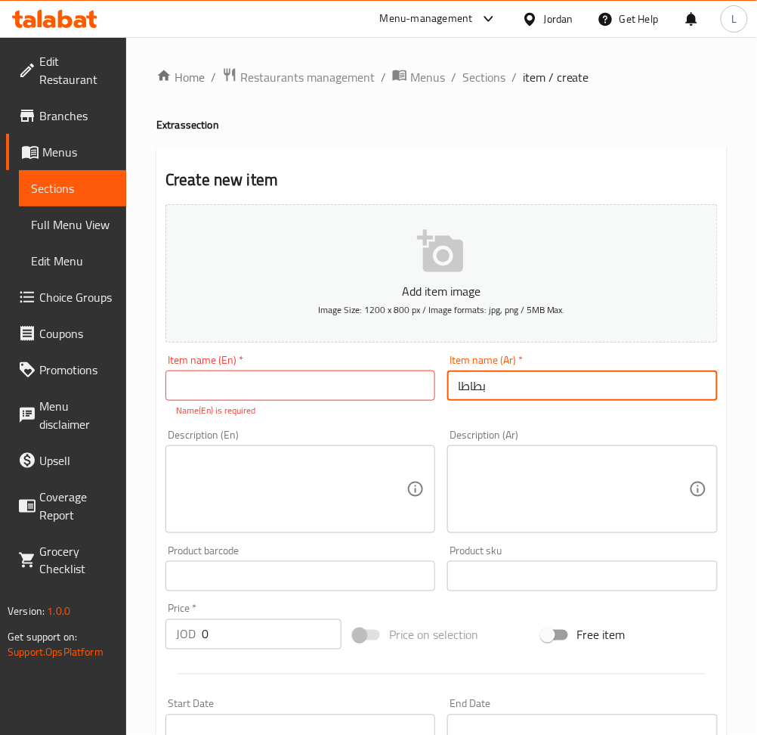
click at [512, 390] on input "بطاطا" at bounding box center [582, 385] width 270 height 30
type input "بطاطا"
click at [215, 376] on input "text" at bounding box center [301, 385] width 270 height 30
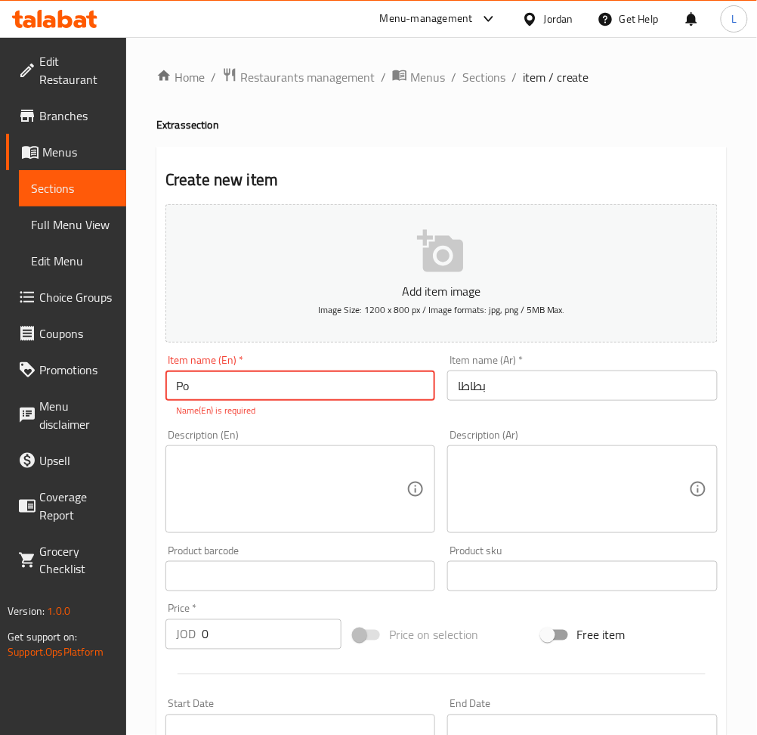
type input "P"
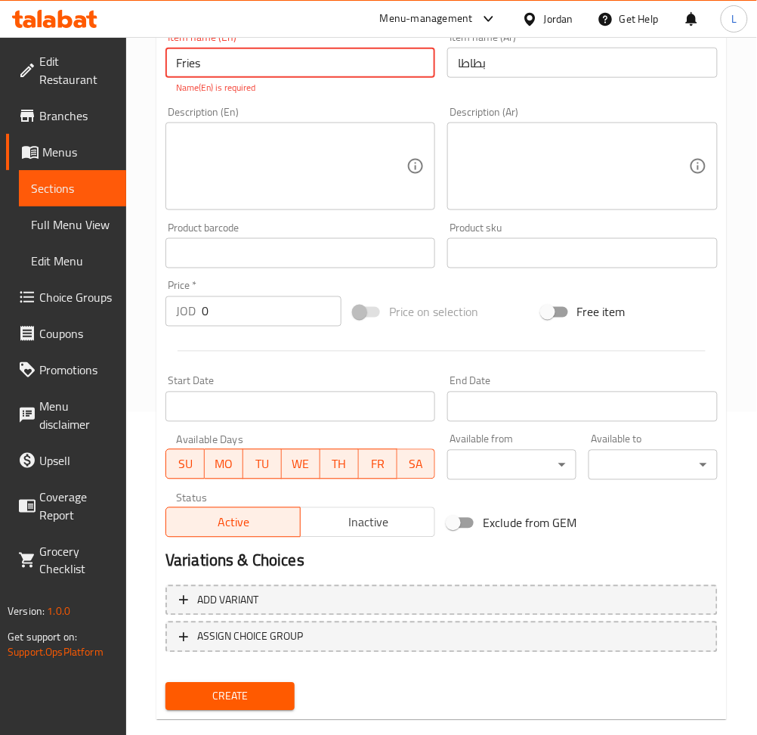
scroll to position [346, 0]
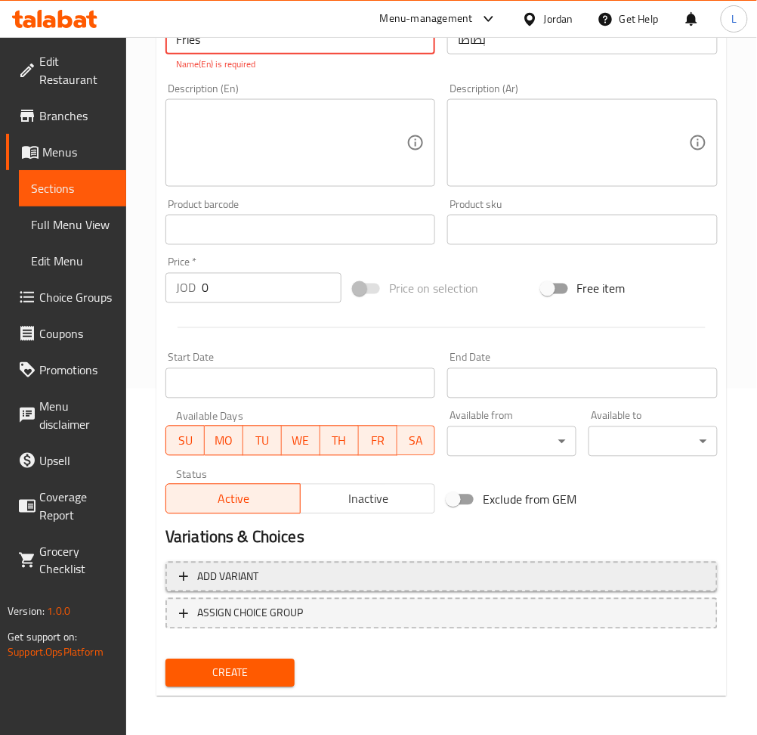
type input "Fries"
click at [353, 582] on span "Add variant" at bounding box center [441, 577] width 525 height 19
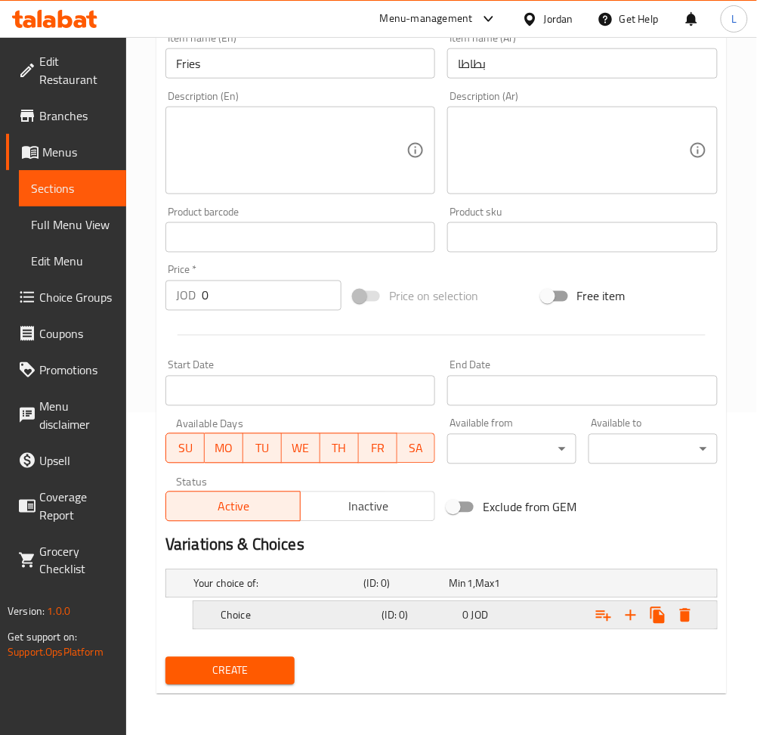
click at [296, 591] on h5 "Choice" at bounding box center [276, 583] width 165 height 15
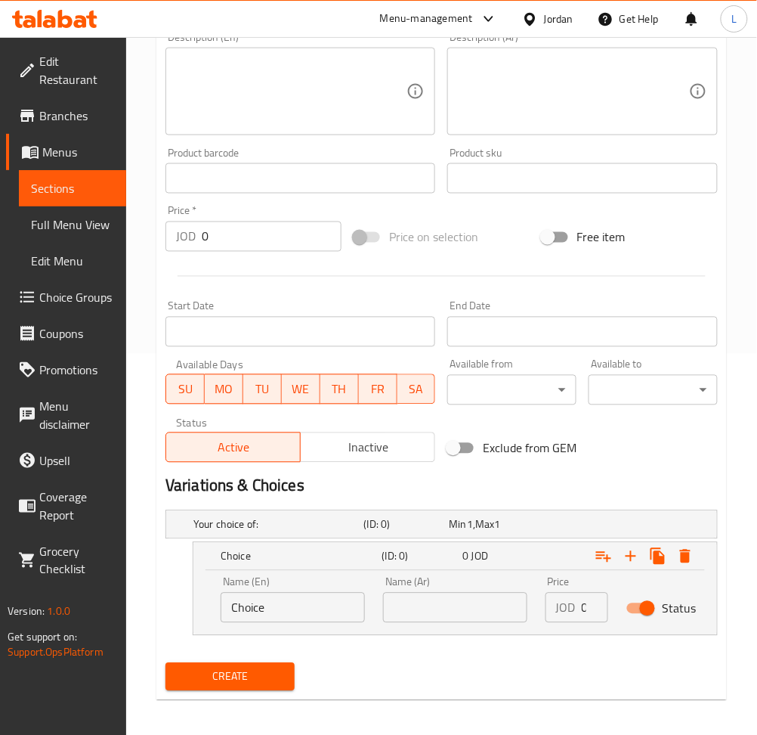
scroll to position [388, 0]
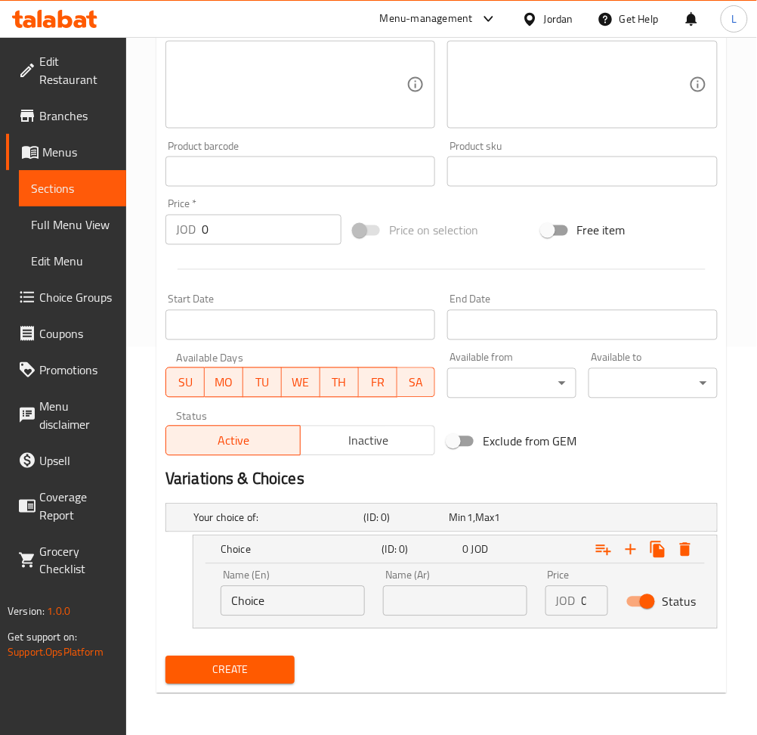
click at [276, 618] on div "Name (En) Choice Name (En)" at bounding box center [293, 593] width 163 height 64
click at [276, 607] on input "Choice" at bounding box center [293, 601] width 144 height 30
type input "Small"
click at [633, 553] on icon "Expand" at bounding box center [631, 549] width 18 height 18
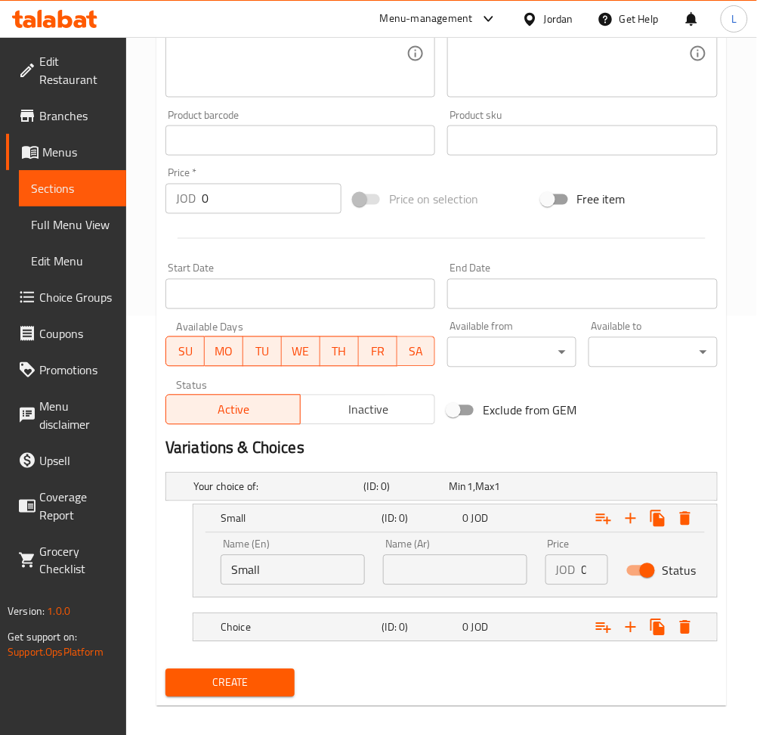
scroll to position [431, 0]
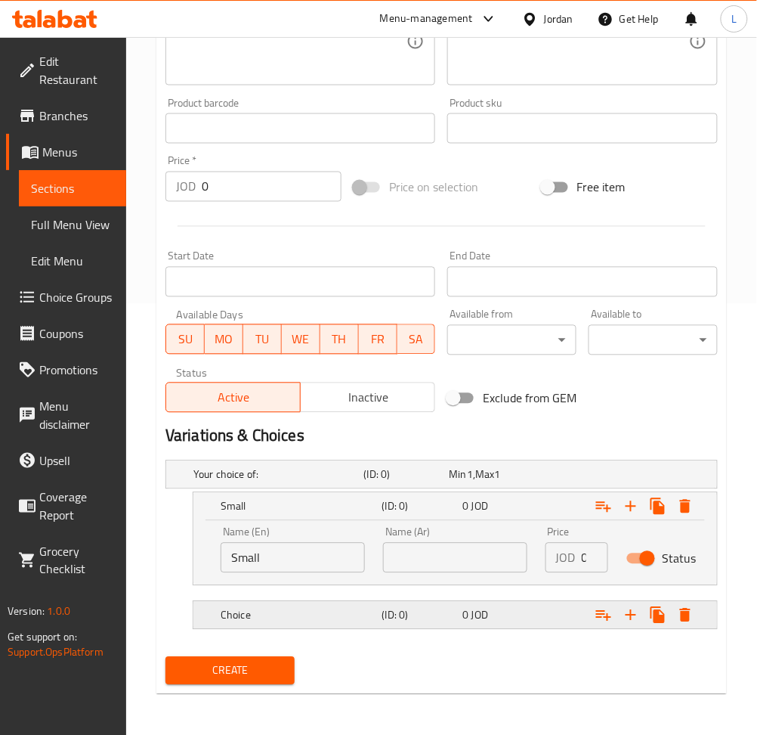
click at [265, 482] on h5 "Choice" at bounding box center [276, 474] width 165 height 15
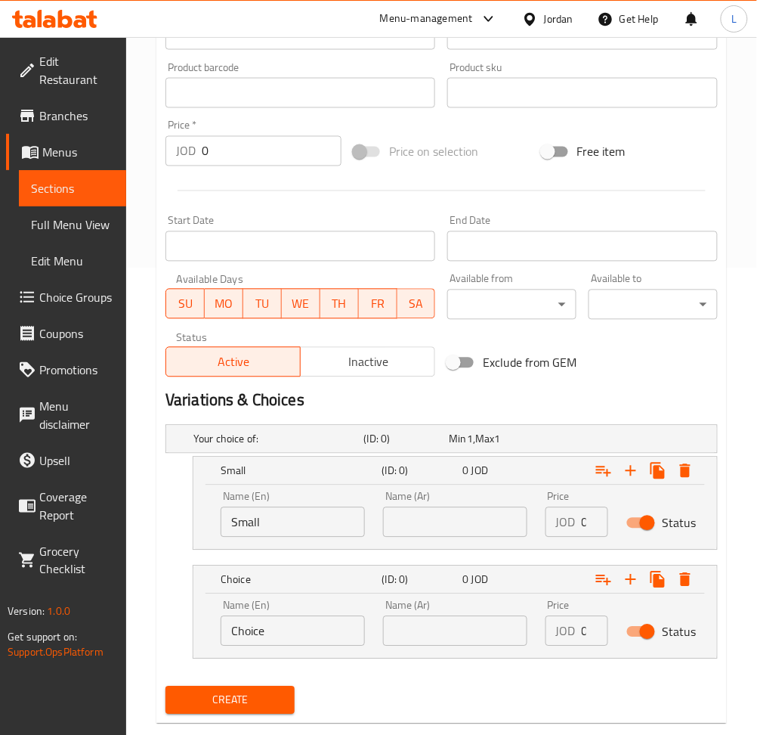
scroll to position [494, 0]
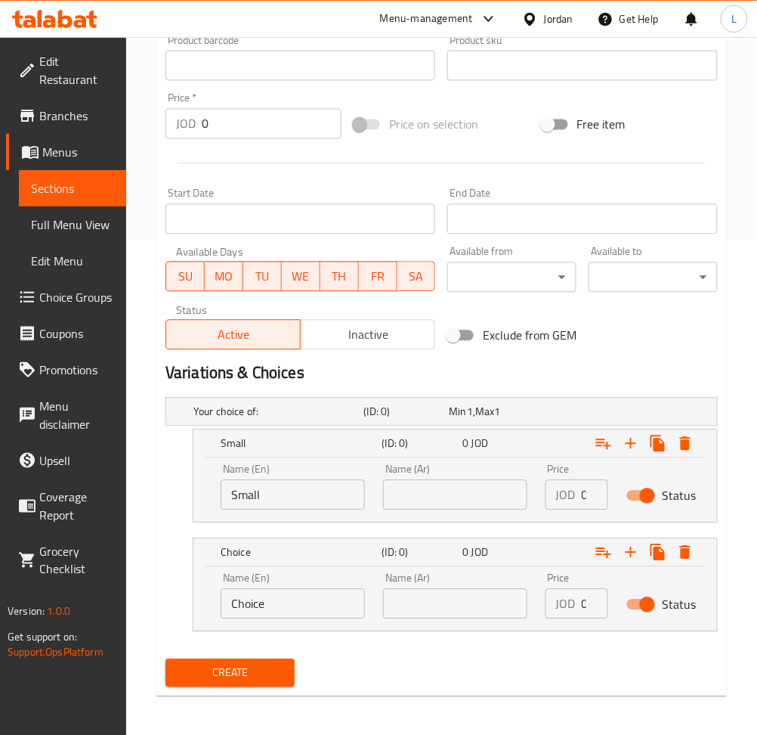
click at [272, 611] on input "Choice" at bounding box center [293, 604] width 144 height 30
click at [272, 611] on input "Meduim" at bounding box center [293, 604] width 144 height 30
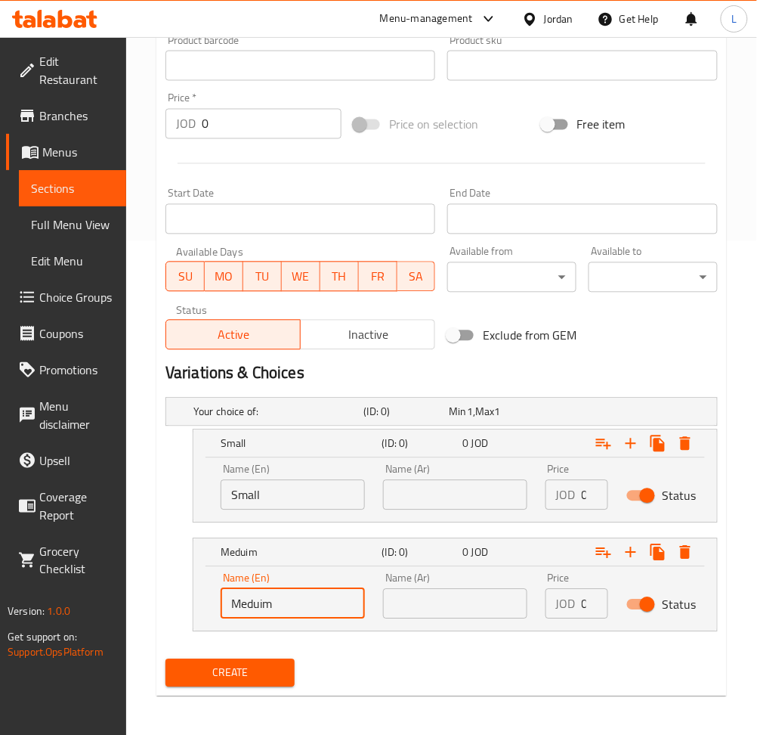
click at [256, 605] on input "Meduim" at bounding box center [293, 604] width 144 height 30
type input "Medium"
click at [633, 453] on icon "Expand" at bounding box center [631, 444] width 18 height 18
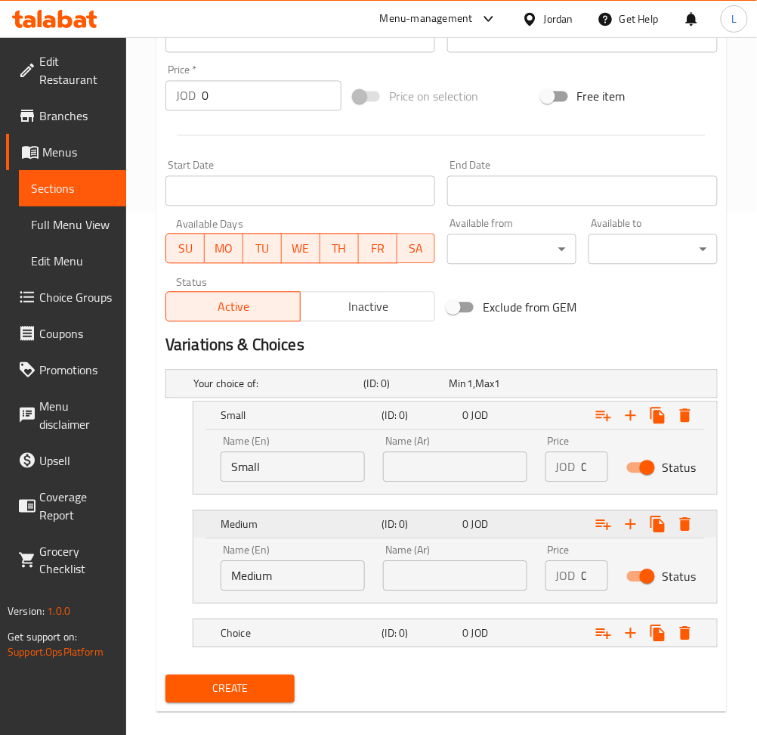
scroll to position [540, 0]
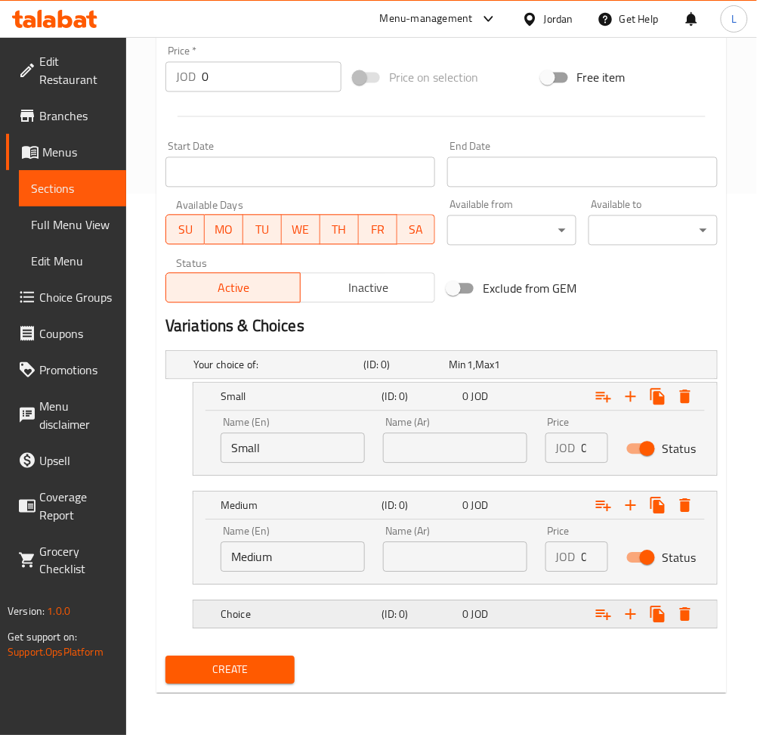
drag, startPoint x: 305, startPoint y: 618, endPoint x: 296, endPoint y: 628, distance: 13.9
click at [306, 373] on h5 "Choice" at bounding box center [276, 365] width 165 height 15
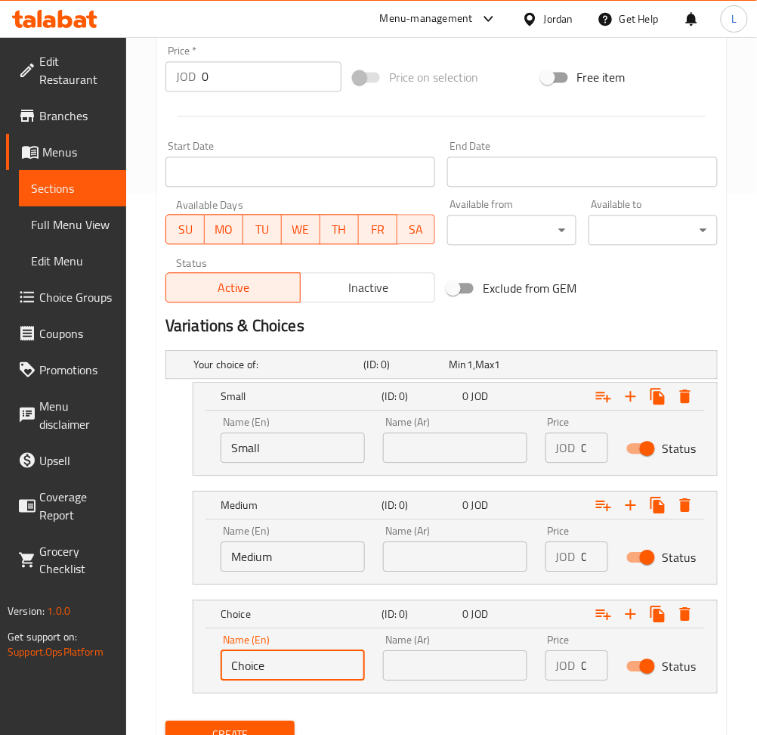
click at [276, 659] on input "Choice" at bounding box center [293, 666] width 144 height 30
type input "Large"
click at [630, 615] on icon "Expand" at bounding box center [631, 614] width 18 height 18
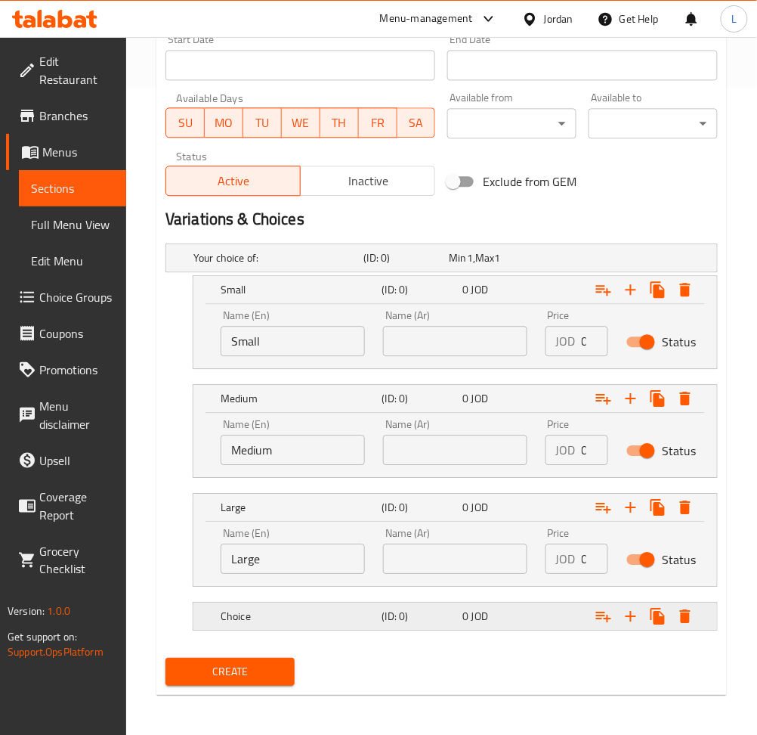
scroll to position [649, 0]
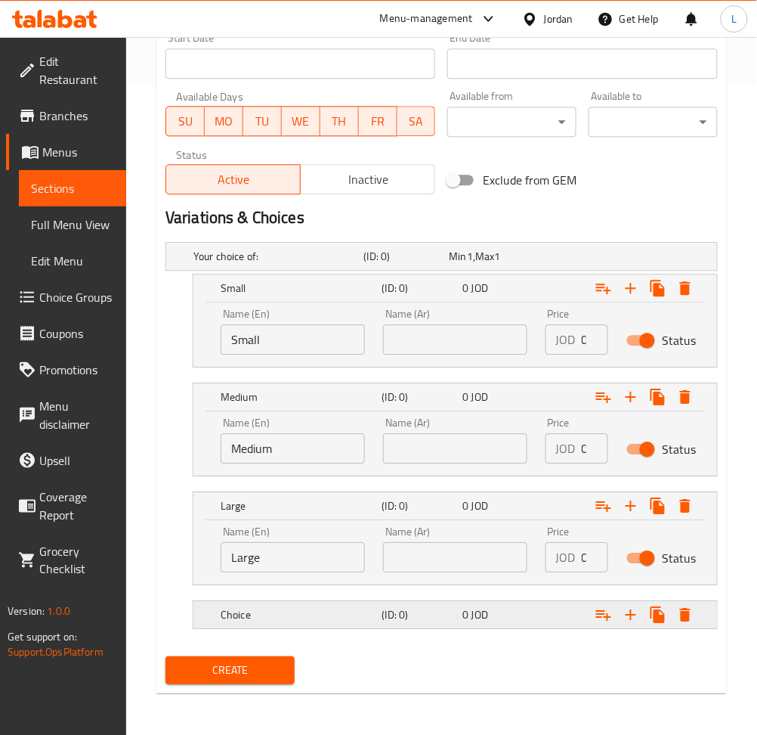
click at [278, 264] on h5 "Choice" at bounding box center [276, 256] width 165 height 15
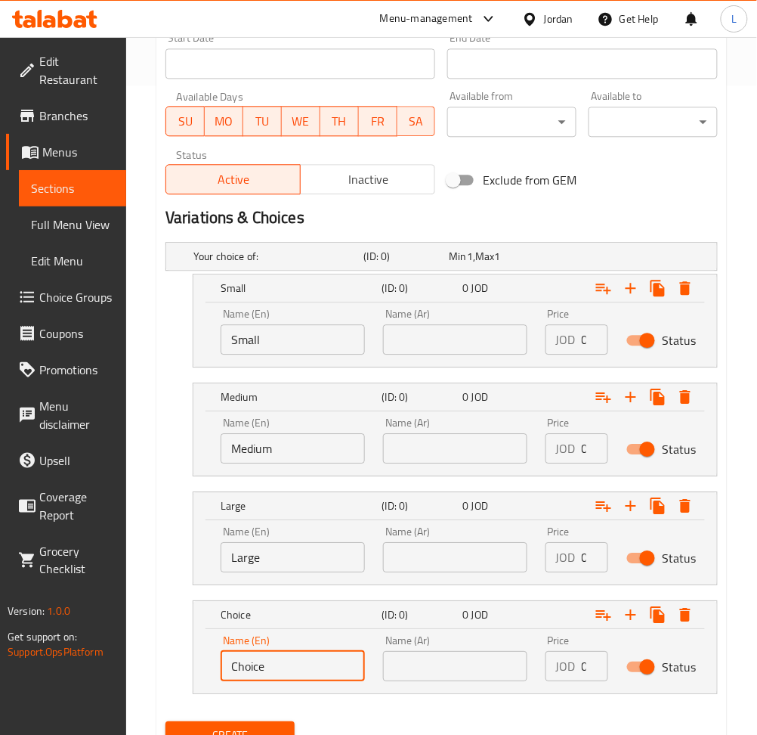
click at [273, 669] on input "Choice" at bounding box center [293, 666] width 144 height 30
type input "l"
type input "Large with sauces"
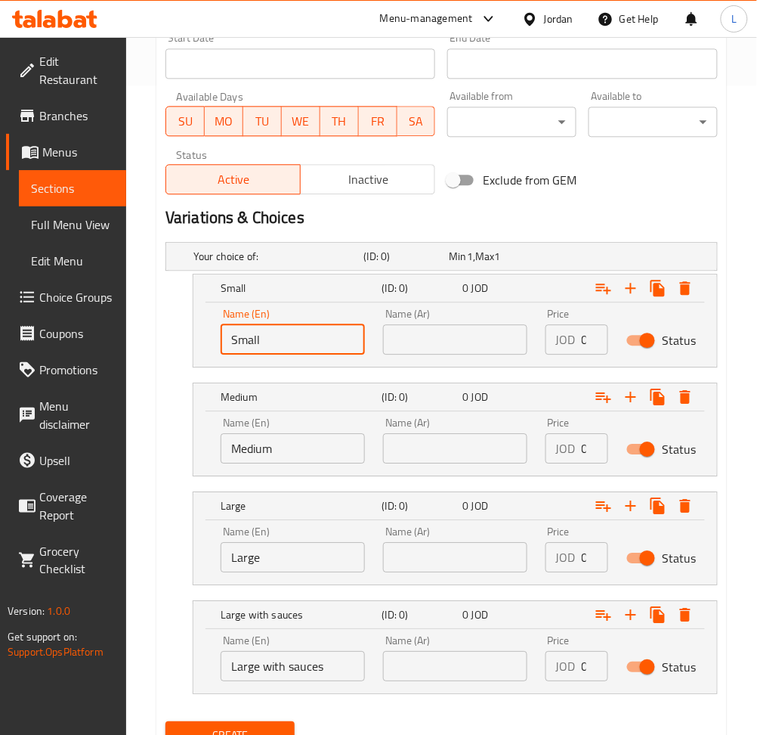
click at [273, 337] on input "Small" at bounding box center [293, 339] width 144 height 30
click at [465, 336] on input "text" at bounding box center [455, 339] width 144 height 30
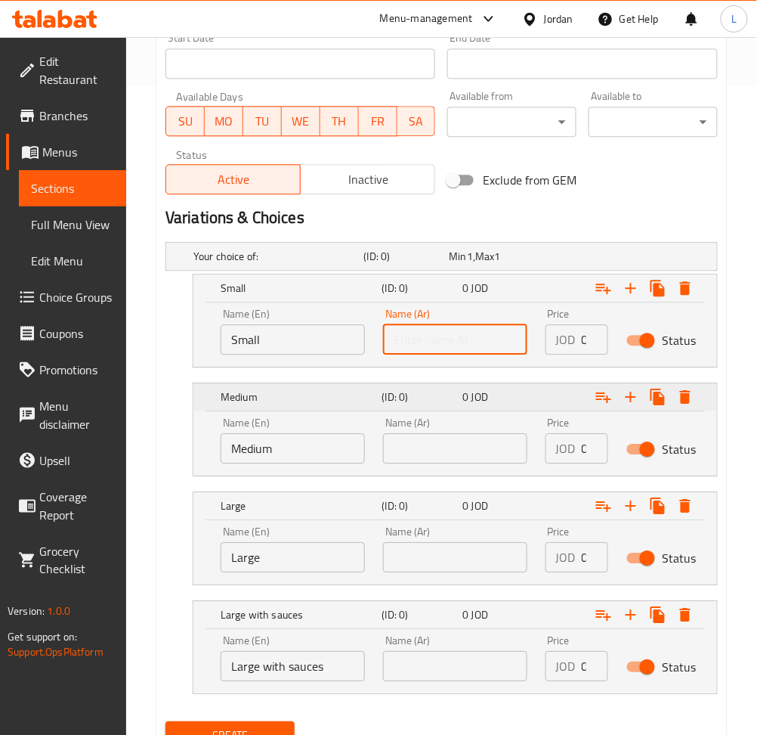
paste input "صغير"
type input "صغير"
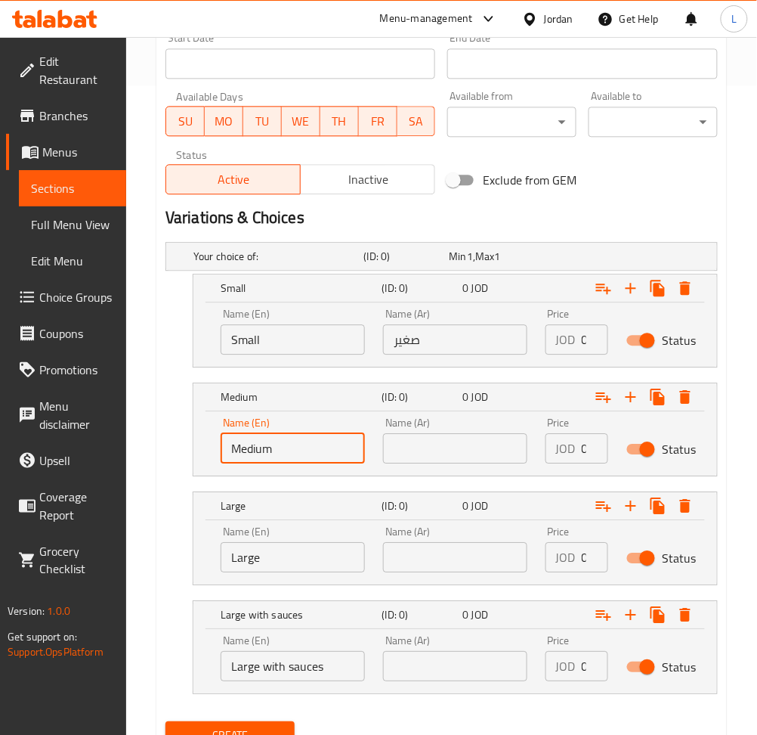
click at [291, 443] on input "Medium" at bounding box center [293, 448] width 144 height 30
click at [429, 446] on input "text" at bounding box center [455, 448] width 144 height 30
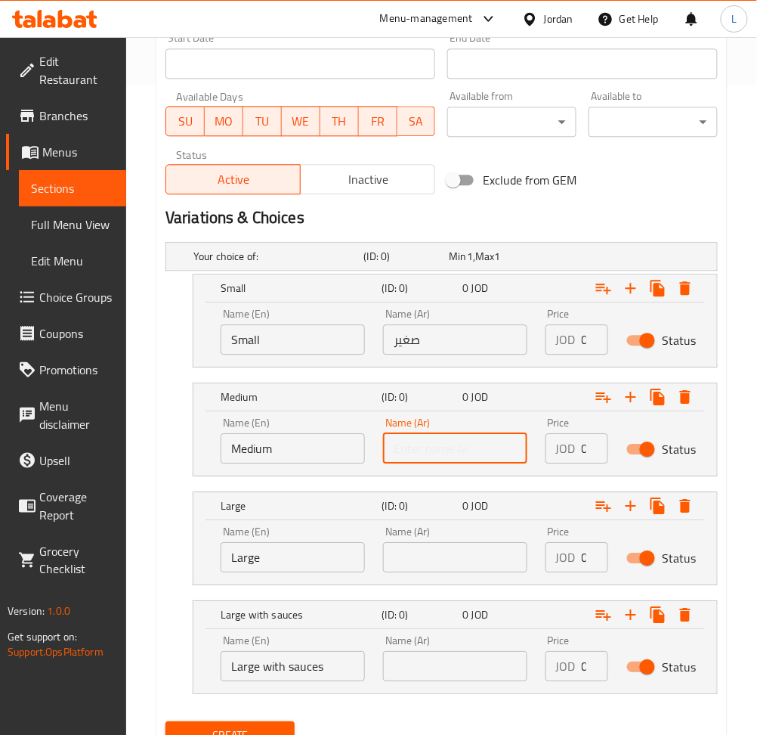
type input "d"
type input "وسط"
click at [455, 562] on input "text" at bounding box center [455, 557] width 144 height 30
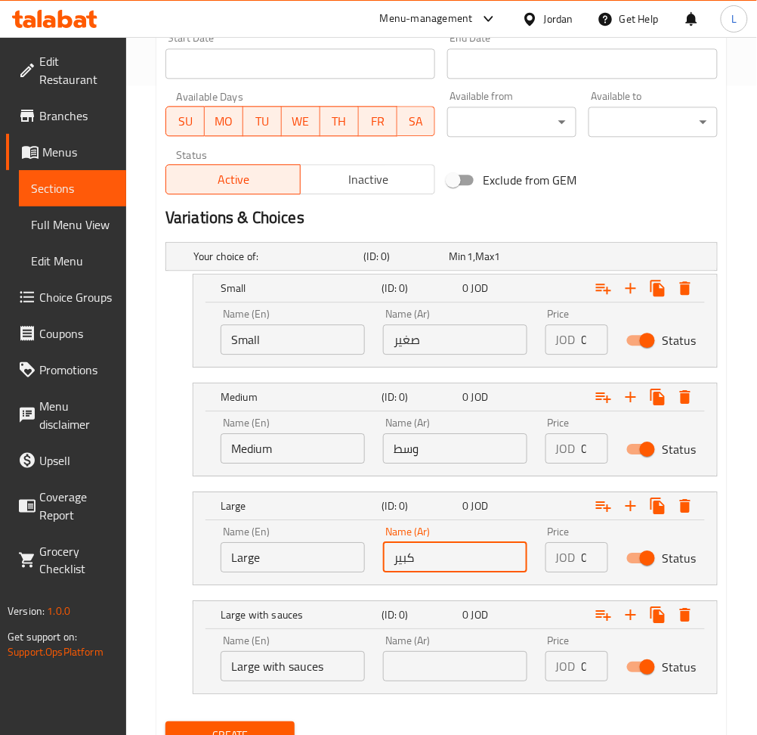
type input "كبير"
click at [472, 687] on div "Name (Ar) Name (Ar)" at bounding box center [455, 658] width 163 height 64
click at [465, 674] on input "text" at bounding box center [455, 666] width 144 height 30
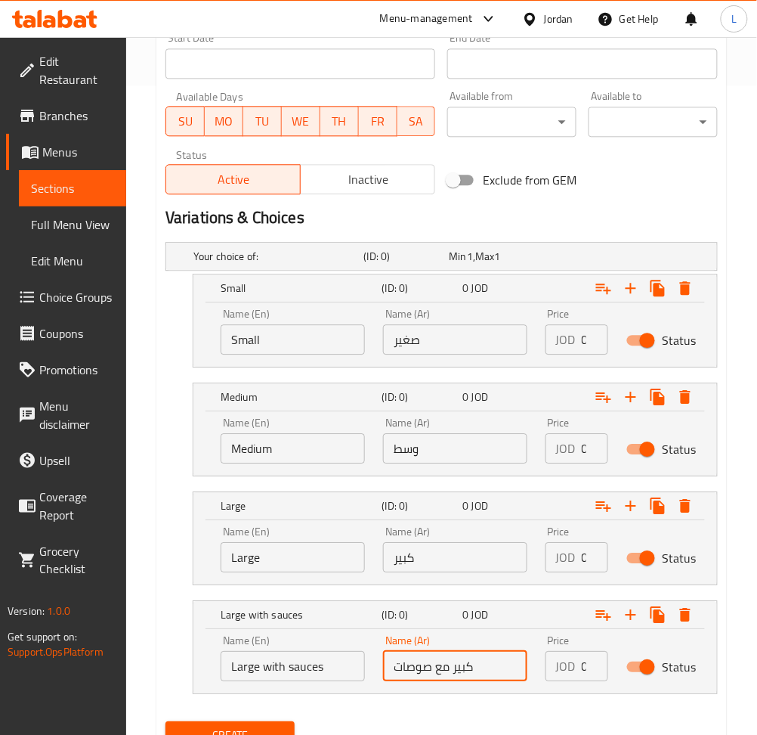
type input "كبير مع صوصات"
click at [581, 336] on div "JOD 0 Price" at bounding box center [577, 339] width 63 height 30
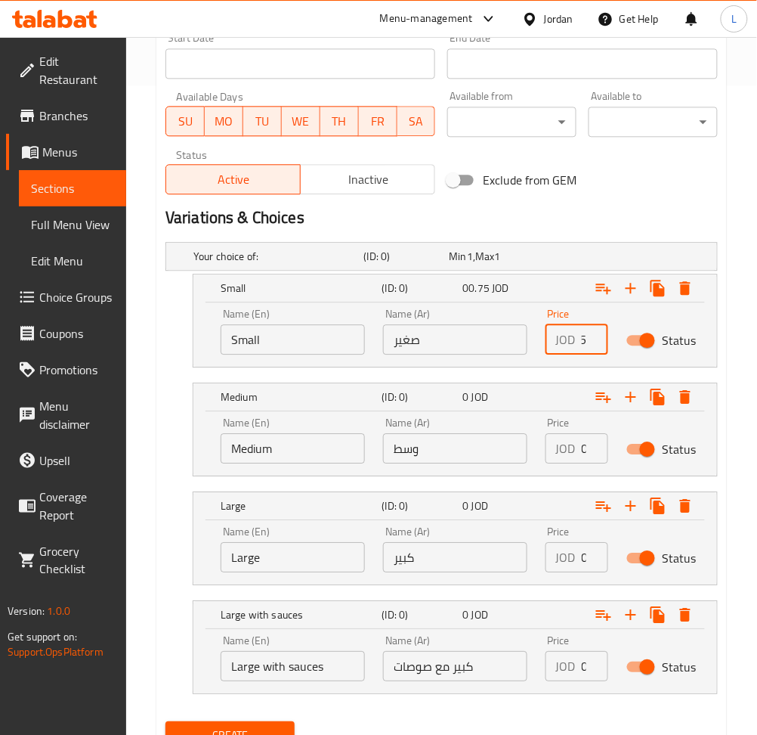
type input "00.75"
click at [582, 436] on input "0" at bounding box center [595, 448] width 26 height 30
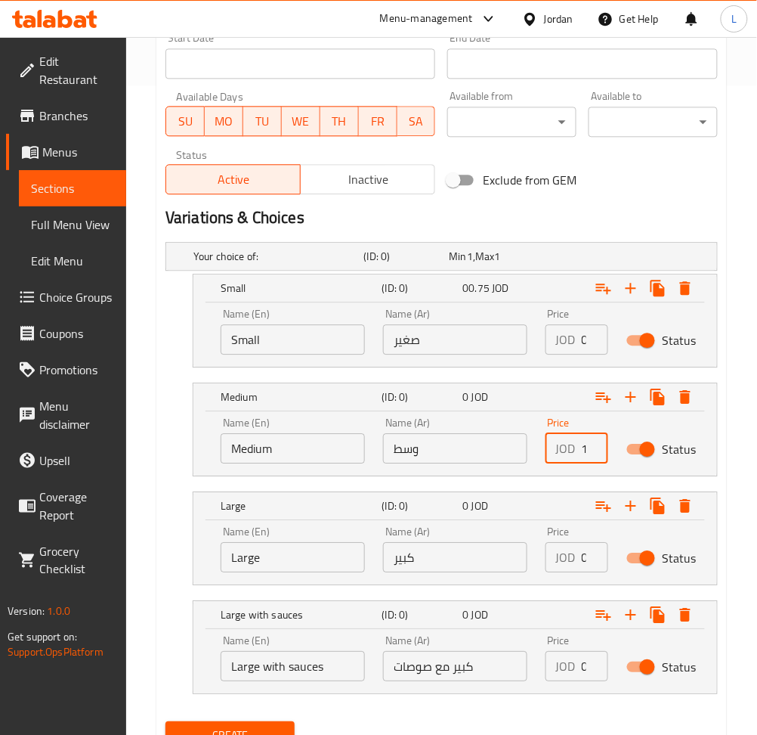
scroll to position [0, 1]
type input "1"
click at [582, 557] on input "0" at bounding box center [595, 557] width 26 height 30
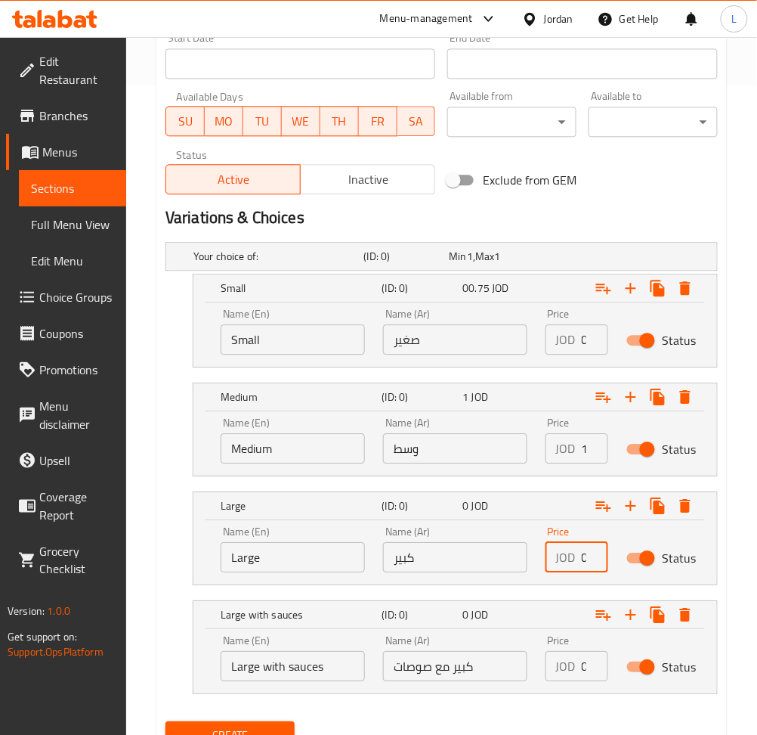
click at [582, 557] on input "0" at bounding box center [595, 557] width 26 height 30
type input "1.25"
click at [585, 667] on input "0" at bounding box center [595, 666] width 26 height 30
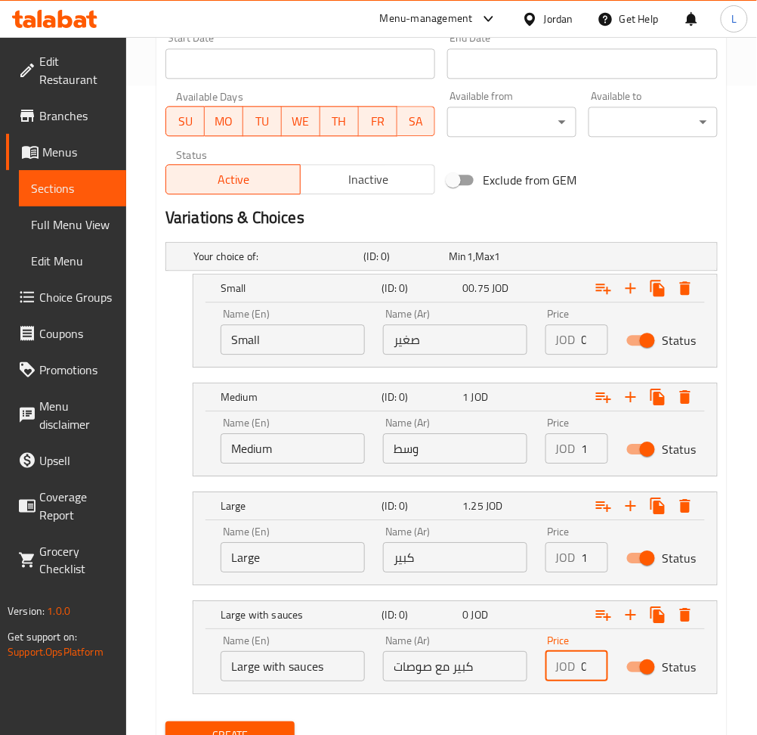
click at [585, 667] on input "0" at bounding box center [595, 666] width 26 height 30
type input "1.75"
click at [279, 726] on span "Create" at bounding box center [230, 735] width 105 height 19
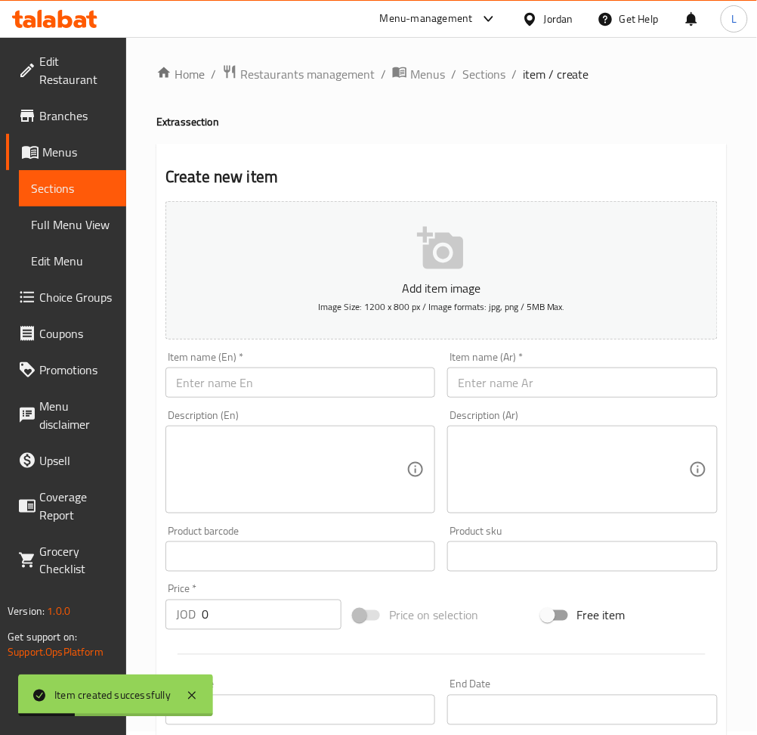
scroll to position [0, 0]
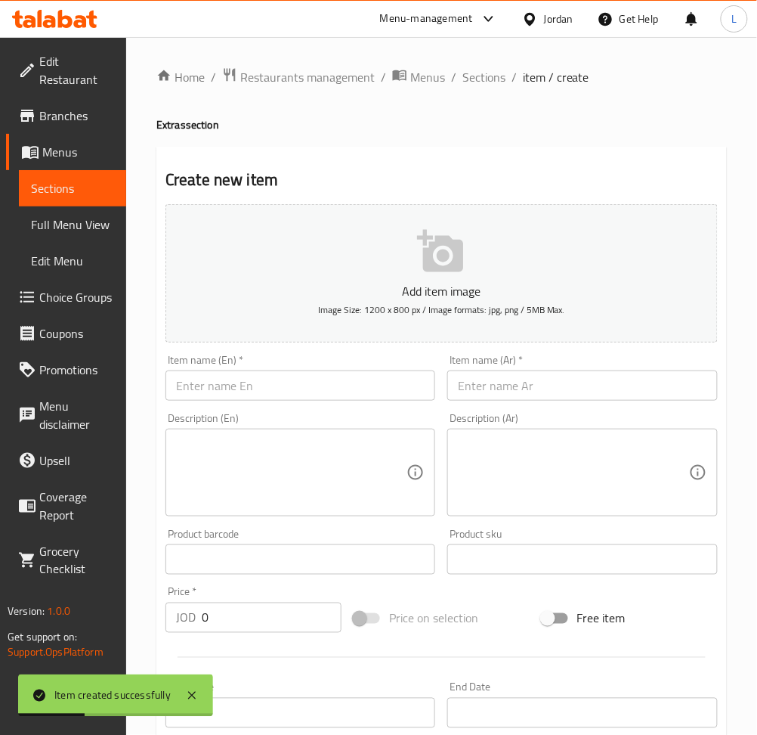
drag, startPoint x: 489, startPoint y: 70, endPoint x: 508, endPoint y: 103, distance: 38.3
click at [489, 70] on span "Sections" at bounding box center [484, 77] width 43 height 18
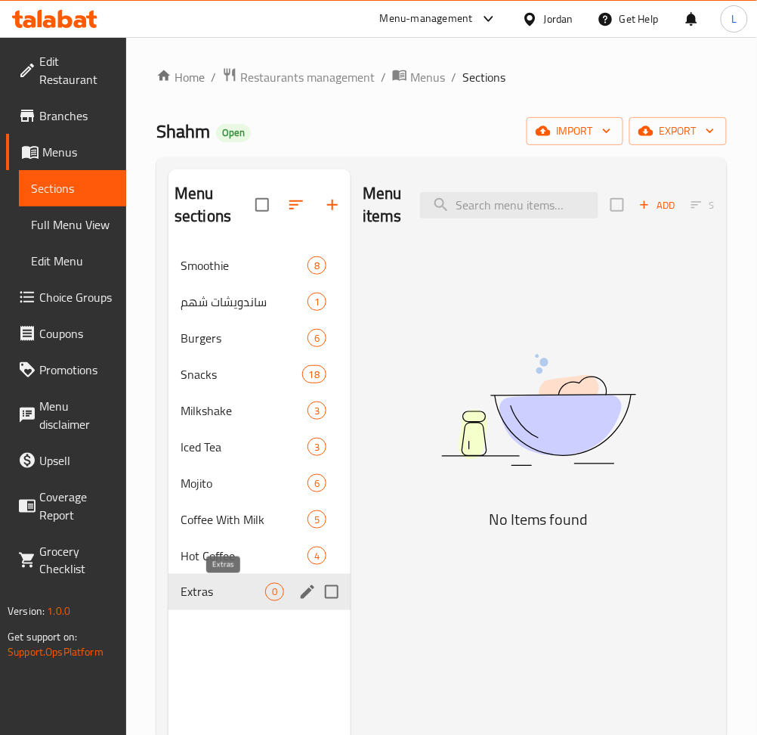
click at [224, 590] on span "Extras" at bounding box center [223, 592] width 85 height 18
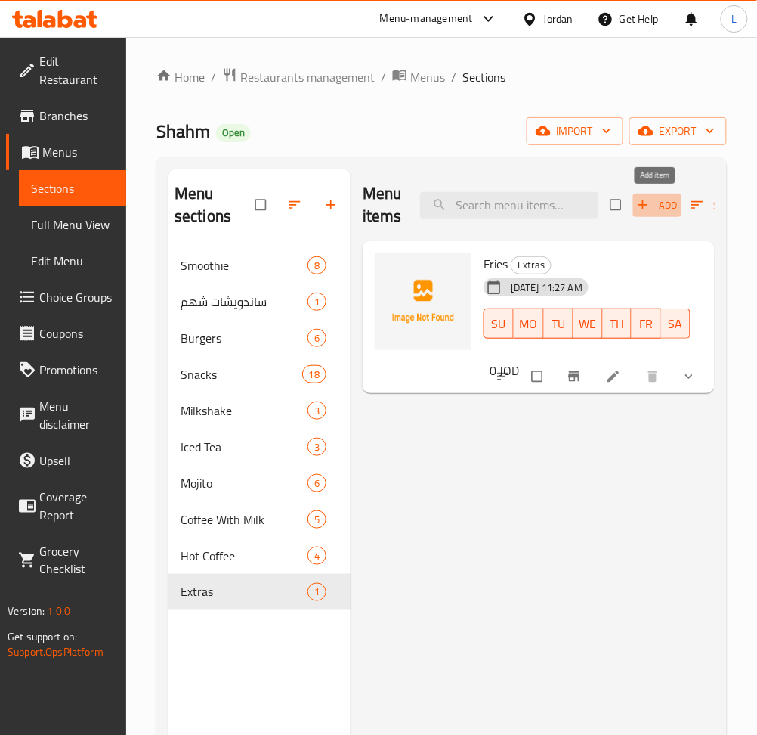
click at [662, 207] on span "Add" at bounding box center [657, 205] width 41 height 17
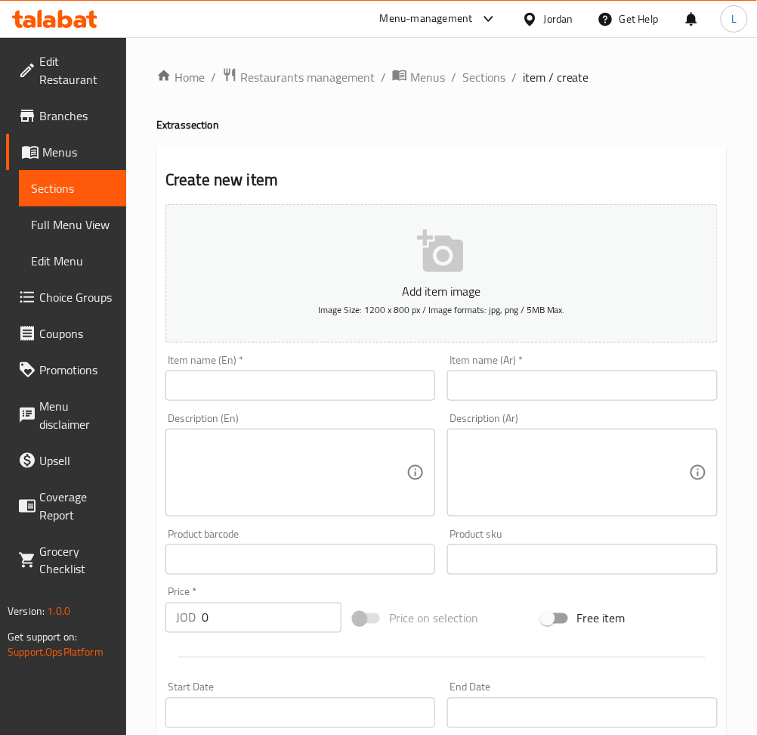
drag, startPoint x: 642, startPoint y: 393, endPoint x: 613, endPoint y: 393, distance: 29.5
click at [642, 393] on input "text" at bounding box center [582, 385] width 270 height 30
paste input "لب مثومه"
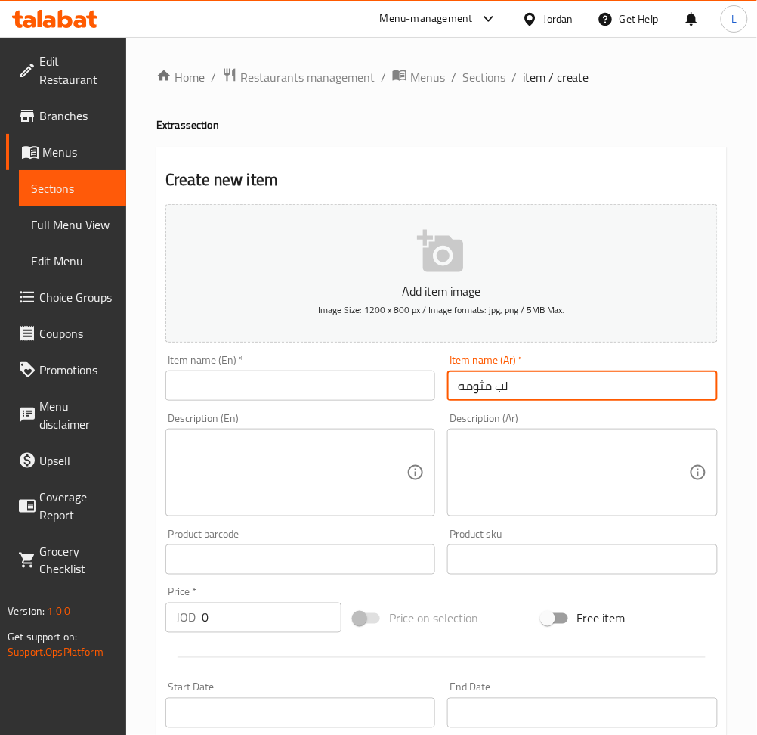
click at [360, 393] on input "text" at bounding box center [301, 385] width 270 height 30
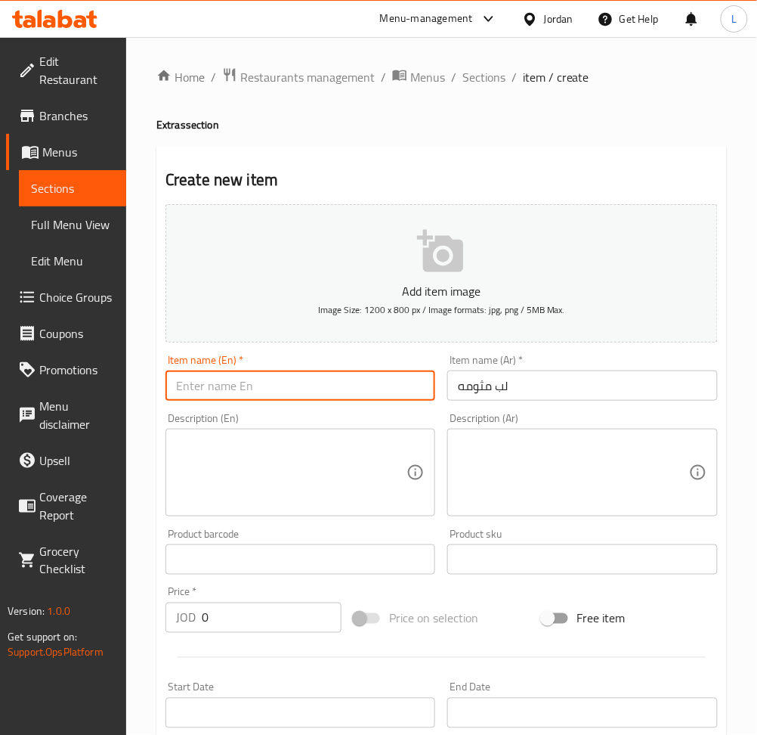
click at [516, 398] on input "لب مثومه" at bounding box center [582, 385] width 270 height 30
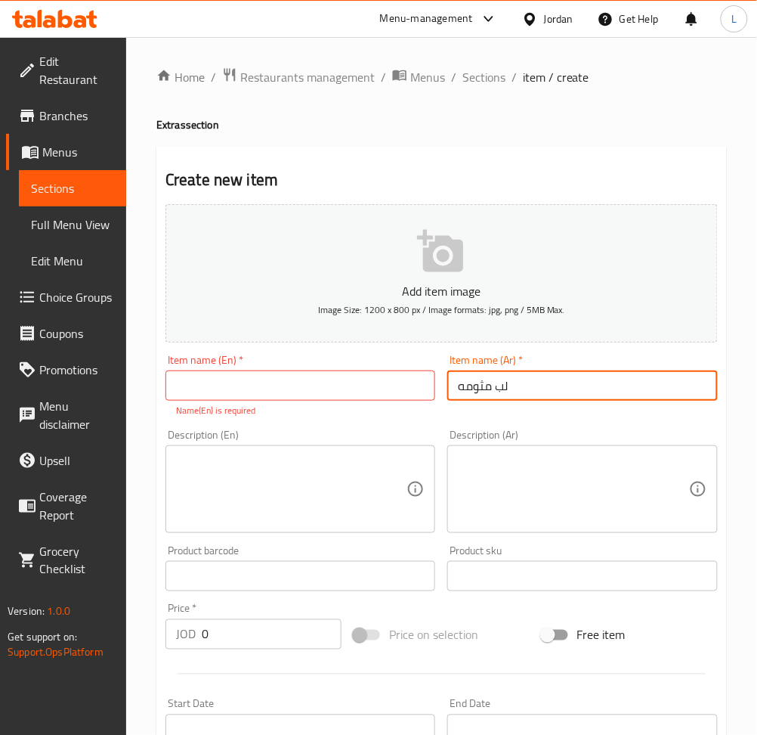
click at [516, 396] on input "لب مثومه" at bounding box center [582, 385] width 270 height 30
click at [516, 395] on input "لب مثومه" at bounding box center [582, 385] width 270 height 30
click at [528, 387] on input "لب مثومه" at bounding box center [582, 385] width 270 height 30
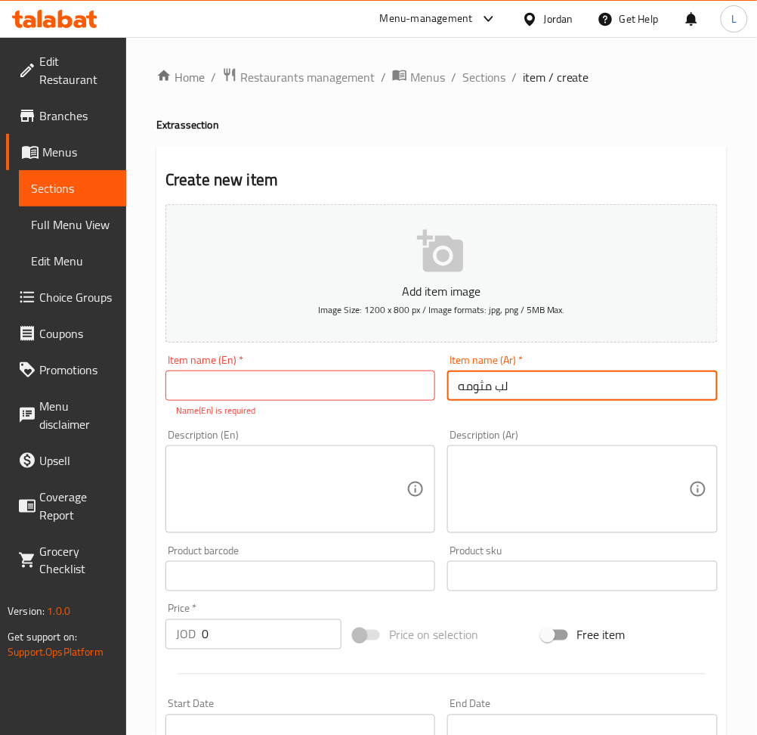
paste input "ع"
type input "علب مثومه"
click at [269, 368] on div "Item name (En)   * Item name (En) * Name(En) is required" at bounding box center [301, 386] width 270 height 63
click at [231, 389] on input "text" at bounding box center [301, 385] width 270 height 30
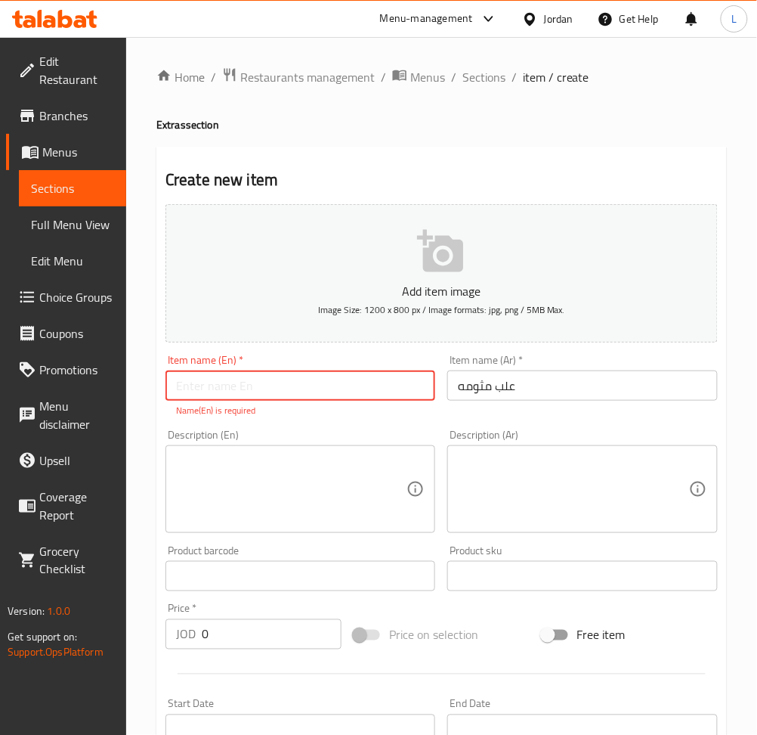
paste input "Garlic boxes"
type input "Garlic boxes"
click at [206, 467] on textarea at bounding box center [291, 490] width 231 height 72
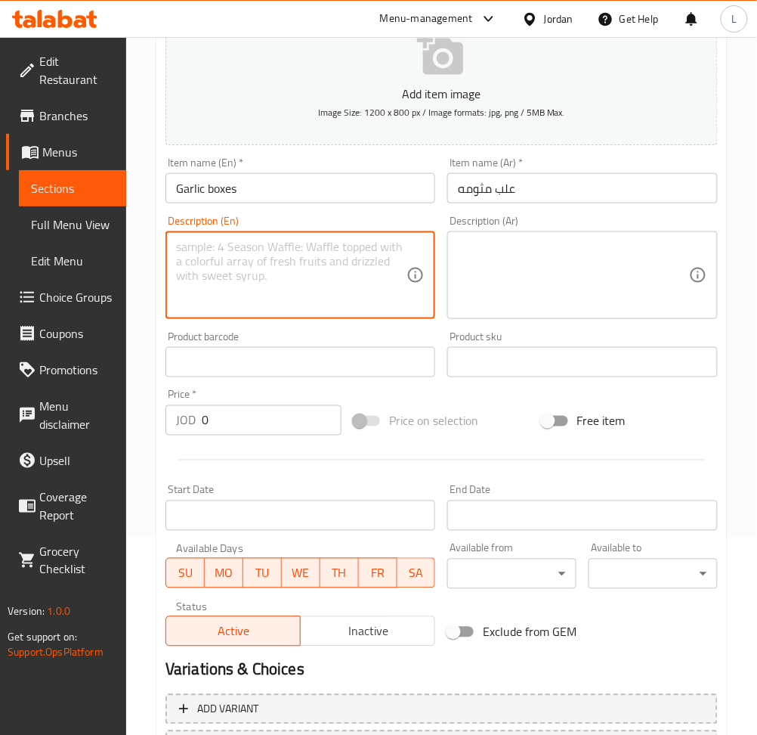
scroll to position [201, 0]
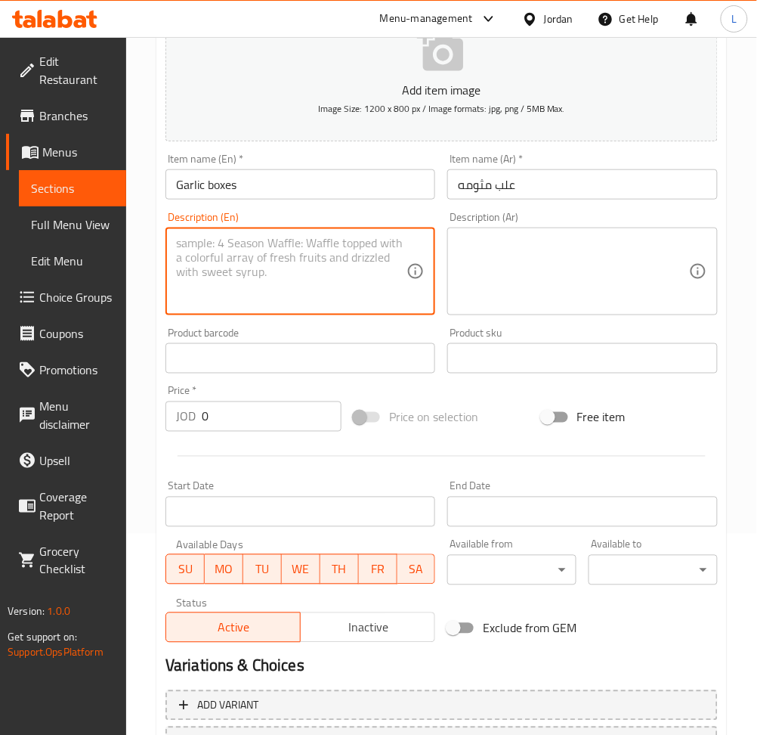
click at [273, 422] on input "0" at bounding box center [272, 416] width 140 height 30
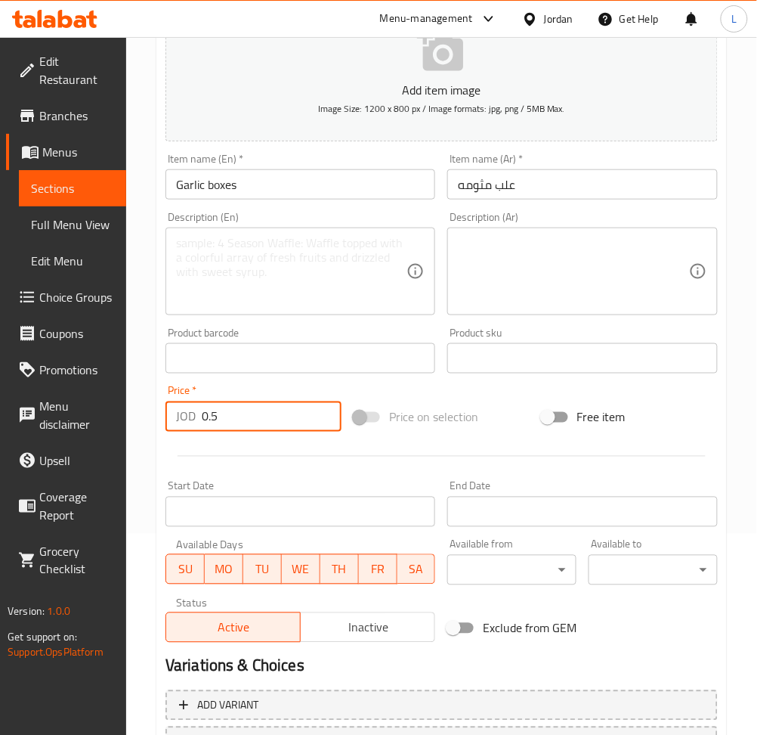
type input "0.5"
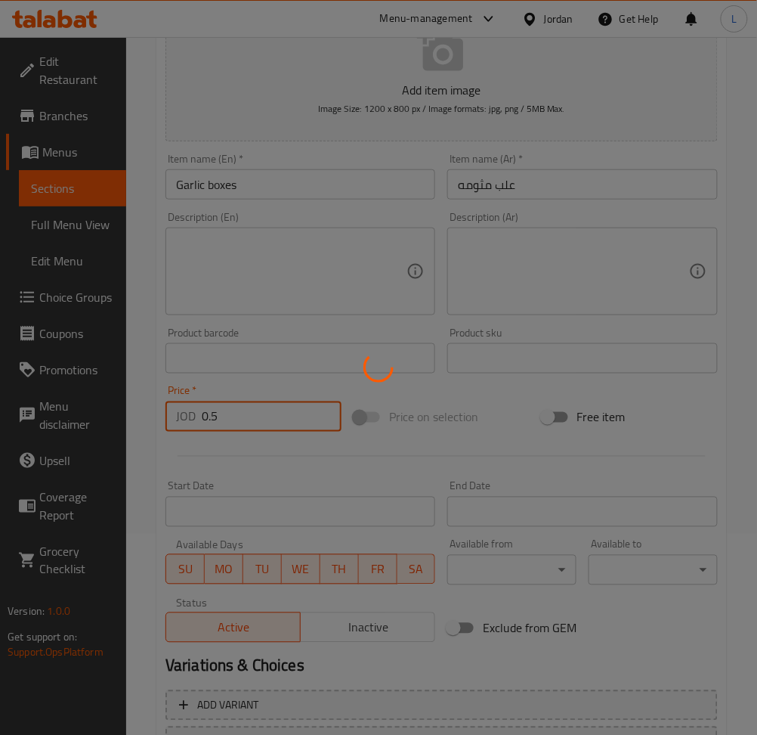
type input "0"
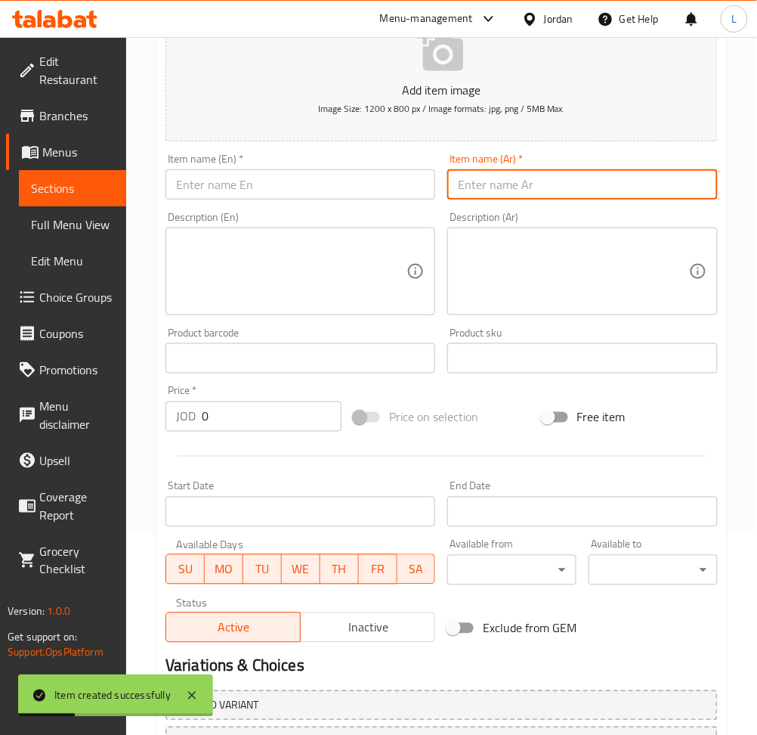
drag, startPoint x: 481, startPoint y: 180, endPoint x: 401, endPoint y: 192, distance: 81.0
click at [481, 180] on input "text" at bounding box center [582, 184] width 270 height 30
paste input "علب باربكيو"
type input "علب باربكيو"
click at [376, 192] on input "text" at bounding box center [301, 184] width 270 height 30
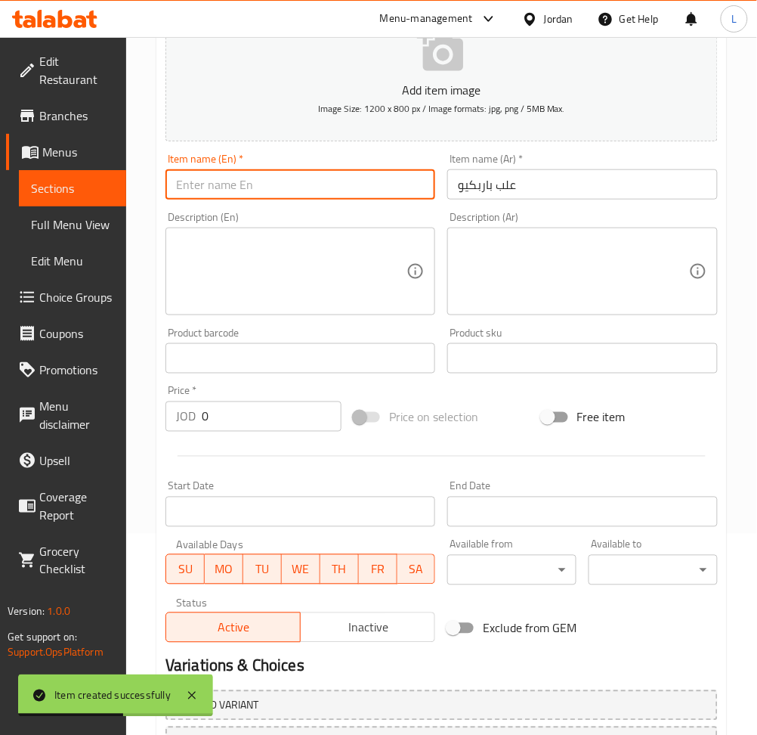
paste input "barbecue boxes"
click at [183, 188] on input "barbecue boxes" at bounding box center [301, 184] width 270 height 30
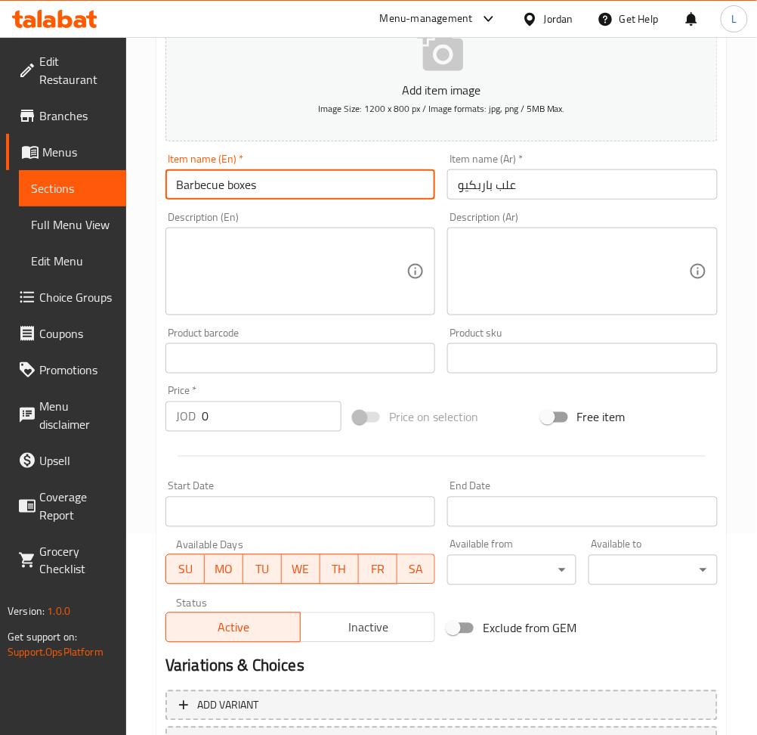
type input "Barbecue boxes"
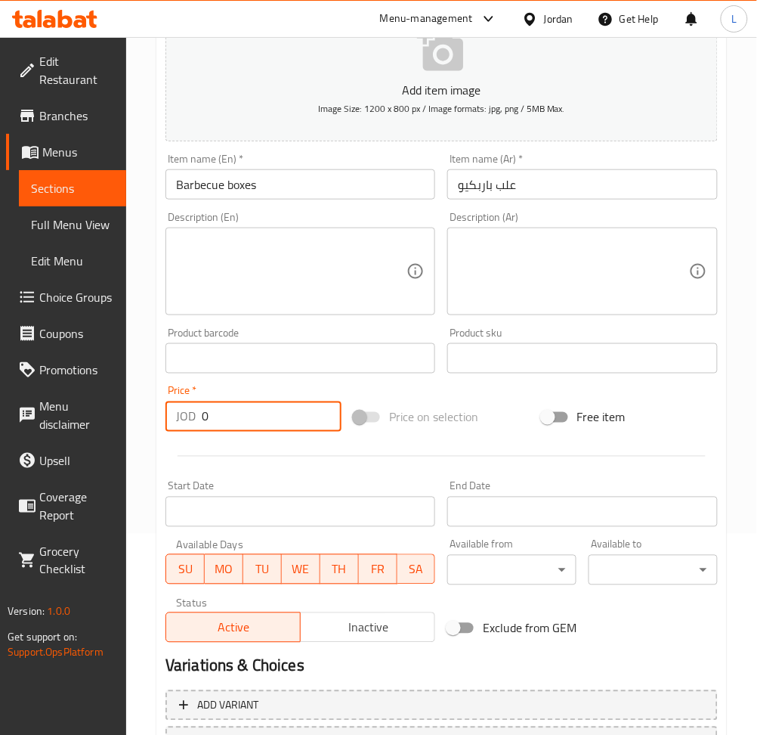
click at [272, 423] on input "0" at bounding box center [272, 416] width 140 height 30
type input "0.5"
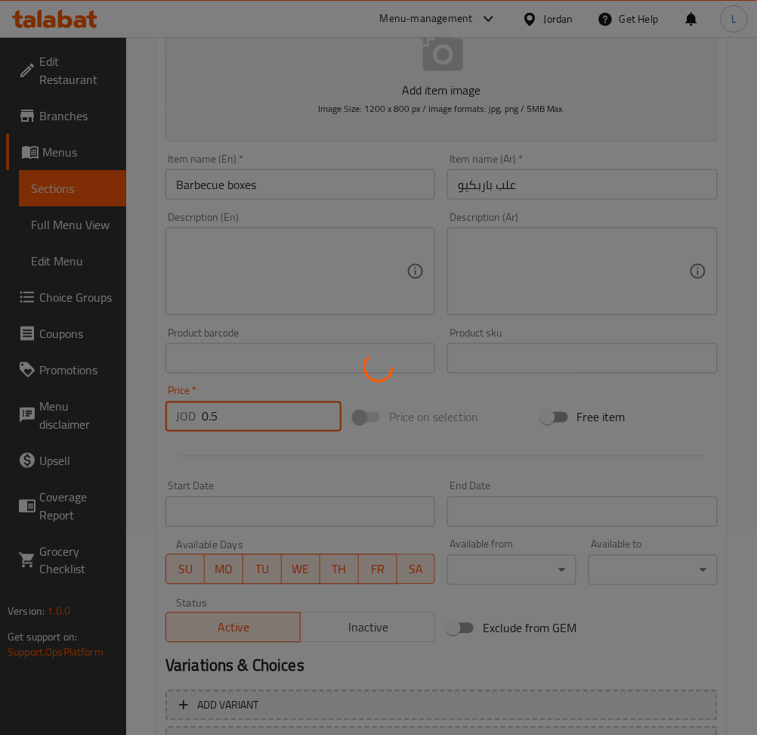
type input "0"
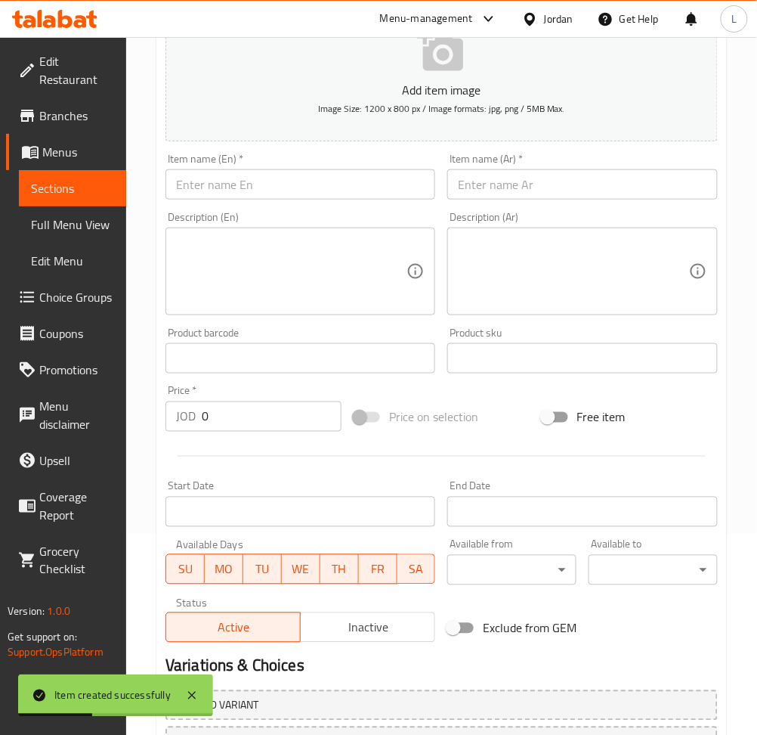
click at [503, 188] on input "text" at bounding box center [582, 184] width 270 height 30
paste input "علب جبنه"
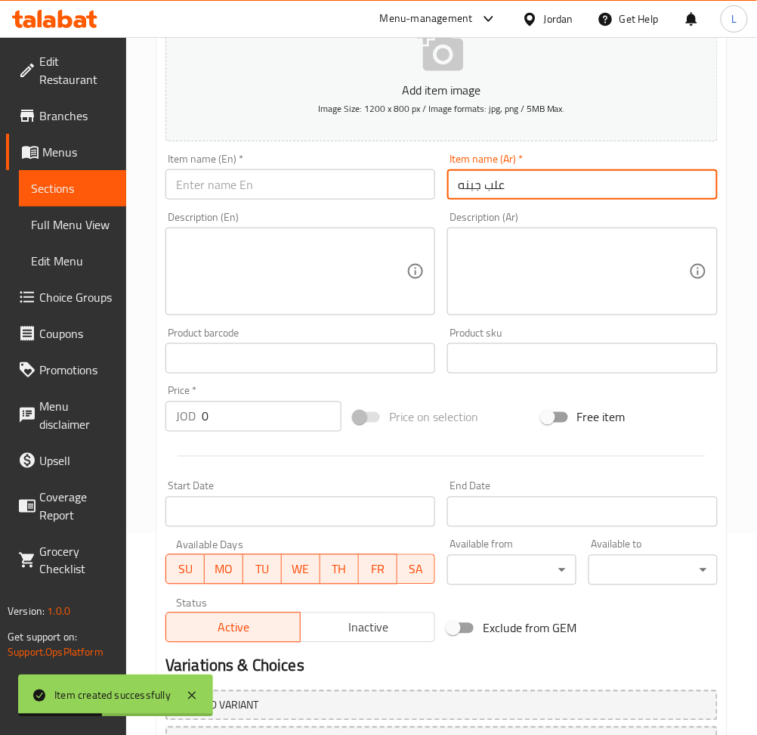
type input "علب جبنه"
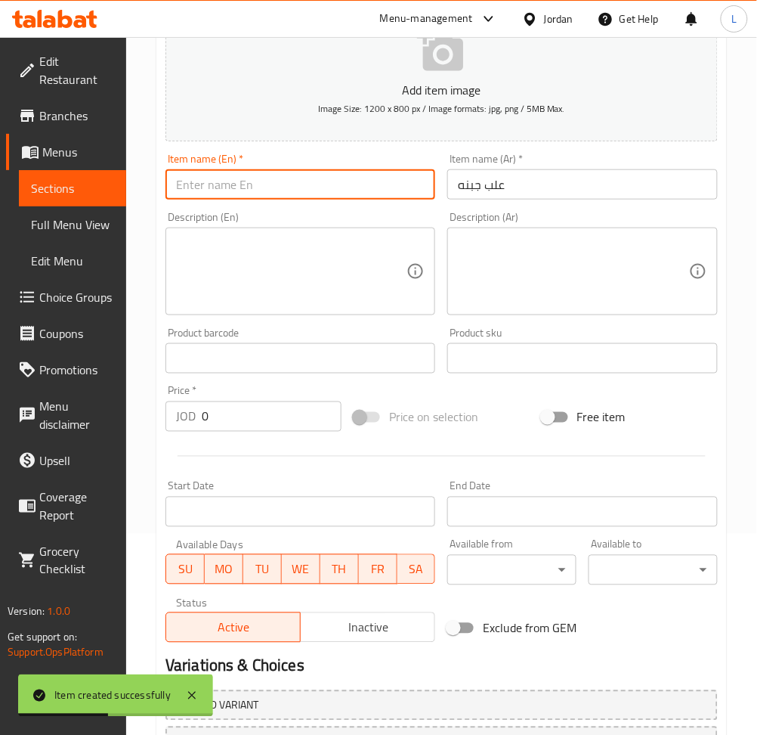
drag, startPoint x: 401, startPoint y: 188, endPoint x: 400, endPoint y: 149, distance: 39.3
click at [401, 188] on input "text" at bounding box center [301, 184] width 270 height 30
paste input "cheese boxes"
click at [177, 188] on input "cheese boxes" at bounding box center [301, 184] width 270 height 30
click at [182, 191] on input "cheese boxes" at bounding box center [301, 184] width 270 height 30
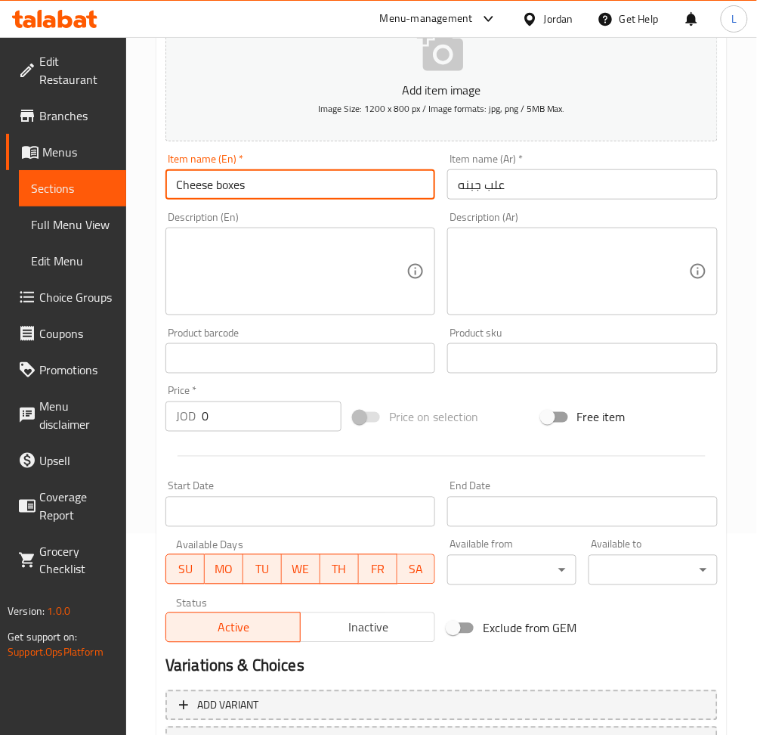
type input "Cheese boxes"
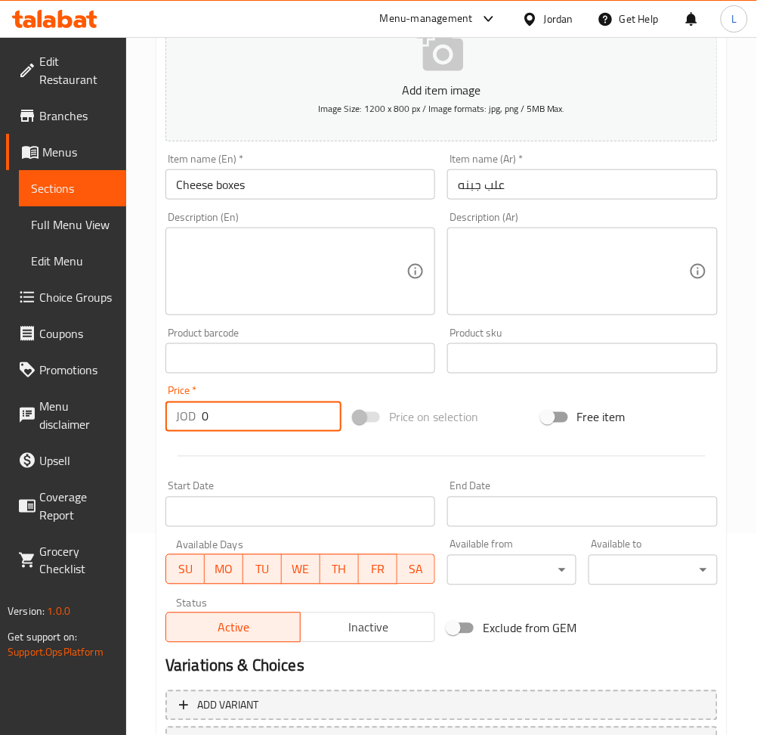
click at [249, 408] on input "0" at bounding box center [272, 416] width 140 height 30
type input "0.5"
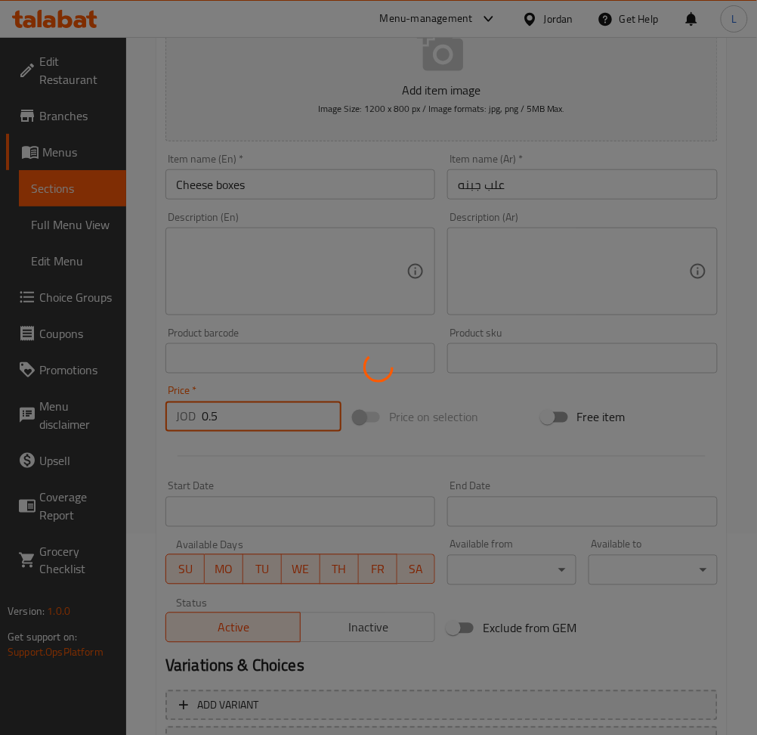
type input "0"
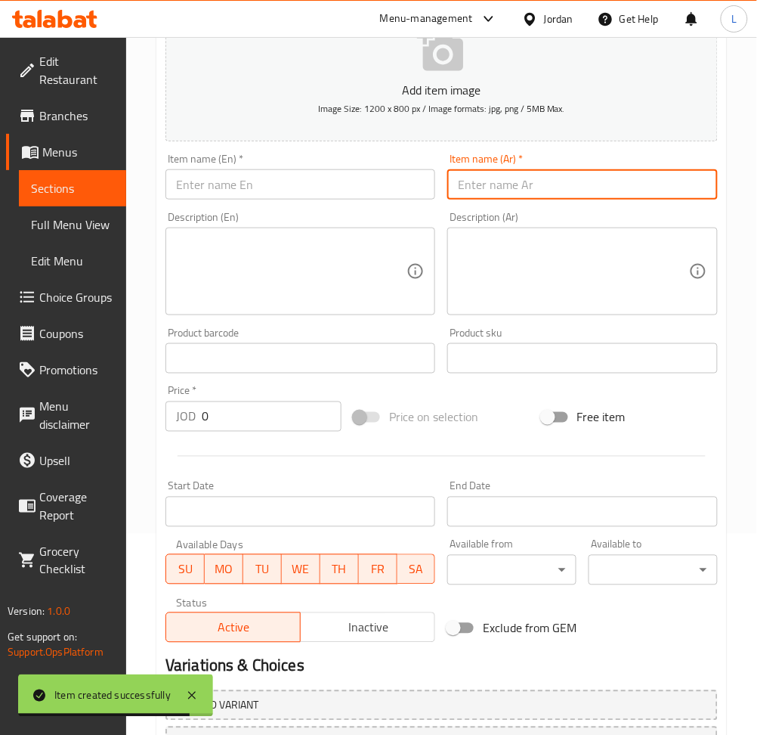
drag, startPoint x: 564, startPoint y: 187, endPoint x: 420, endPoint y: 185, distance: 144.4
click at [564, 187] on input "text" at bounding box center [582, 184] width 270 height 30
paste input "علب [PERSON_NAME]"
type input "علب [PERSON_NAME]"
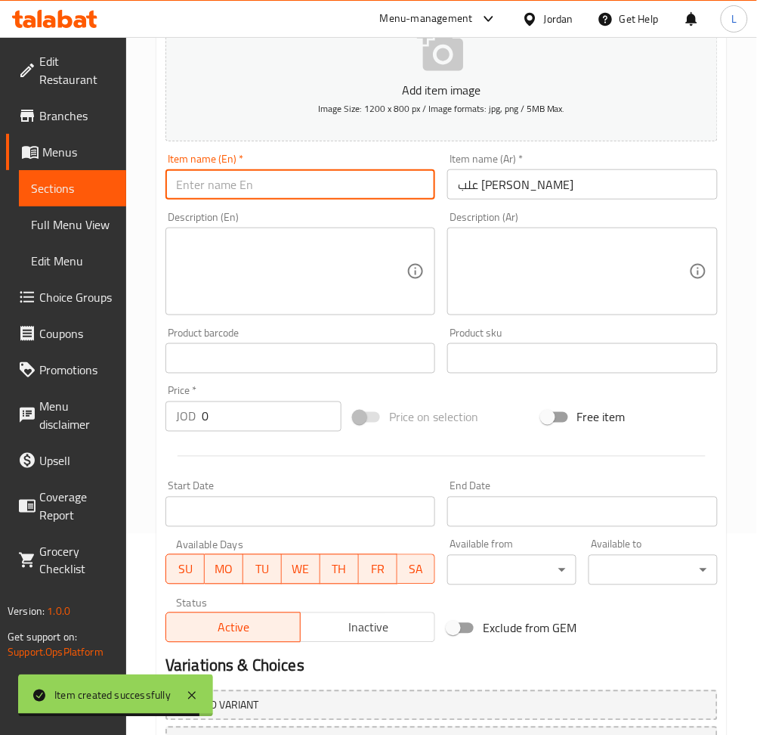
drag, startPoint x: 411, startPoint y: 184, endPoint x: 413, endPoint y: 166, distance: 17.5
click at [411, 184] on input "text" at bounding box center [301, 184] width 270 height 30
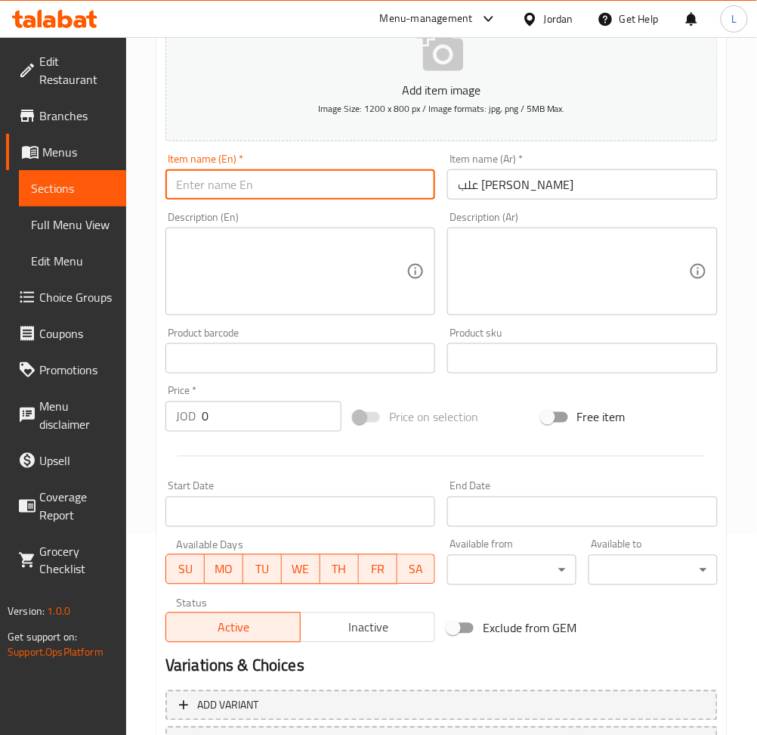
paste input "Honey Master boxes"
type input "Honey Master boxes"
click at [236, 416] on input "0" at bounding box center [272, 416] width 140 height 30
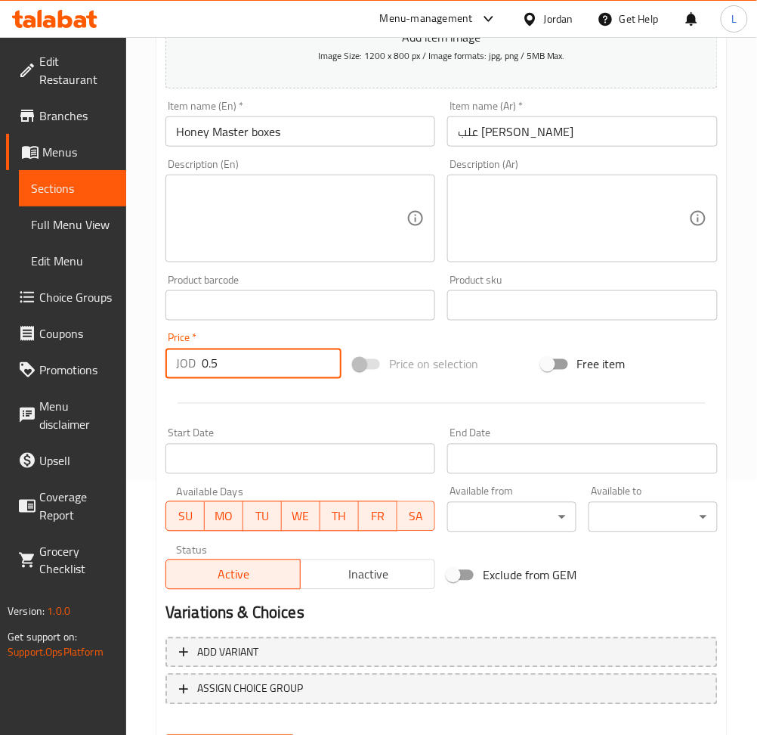
scroll to position [330, 0]
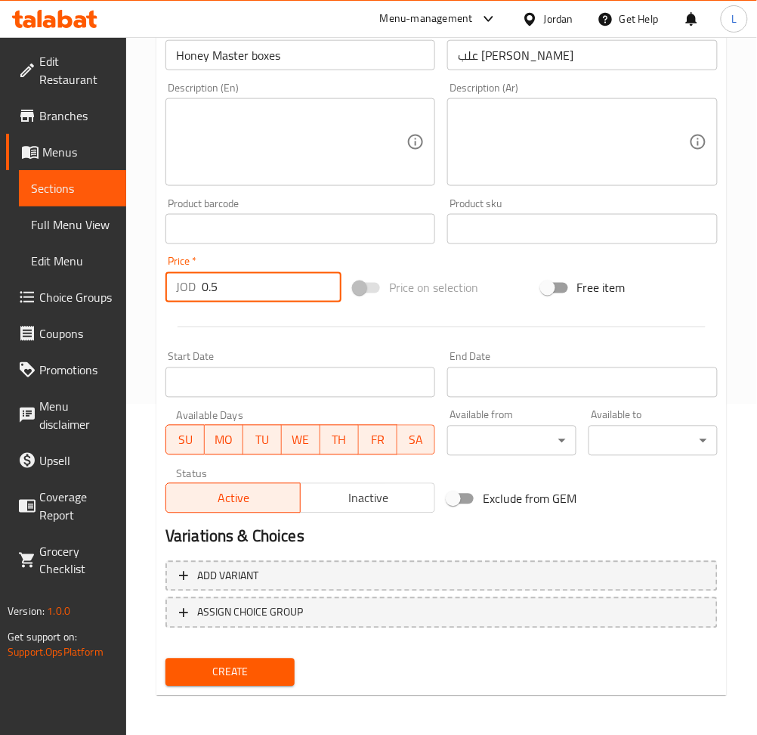
type input "0.5"
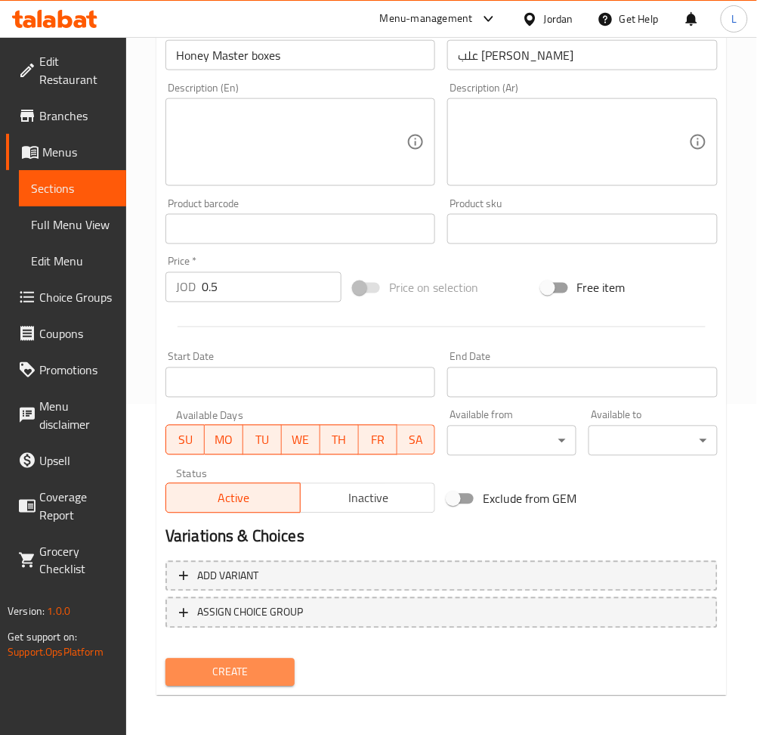
click at [258, 678] on span "Create" at bounding box center [230, 672] width 105 height 19
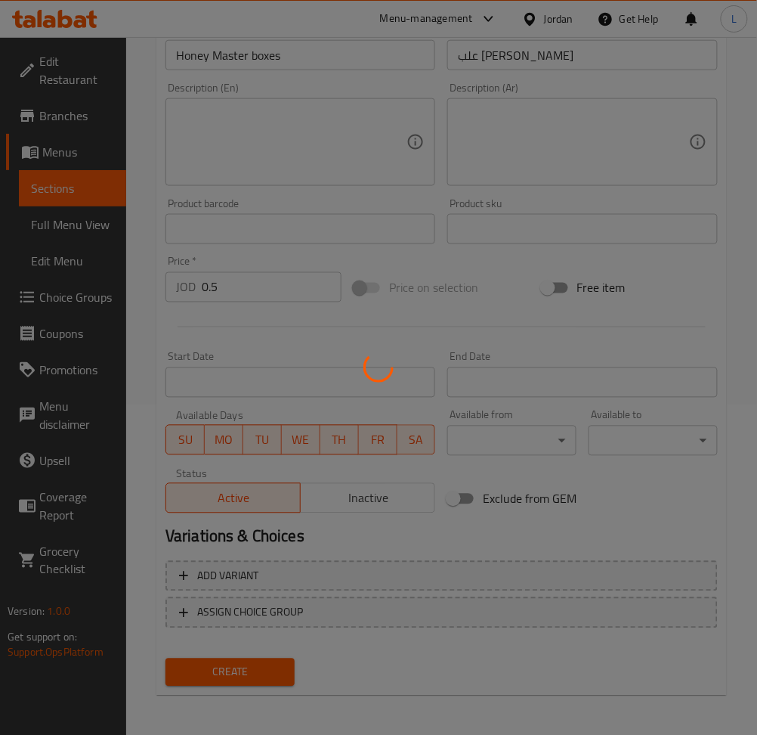
type input "0"
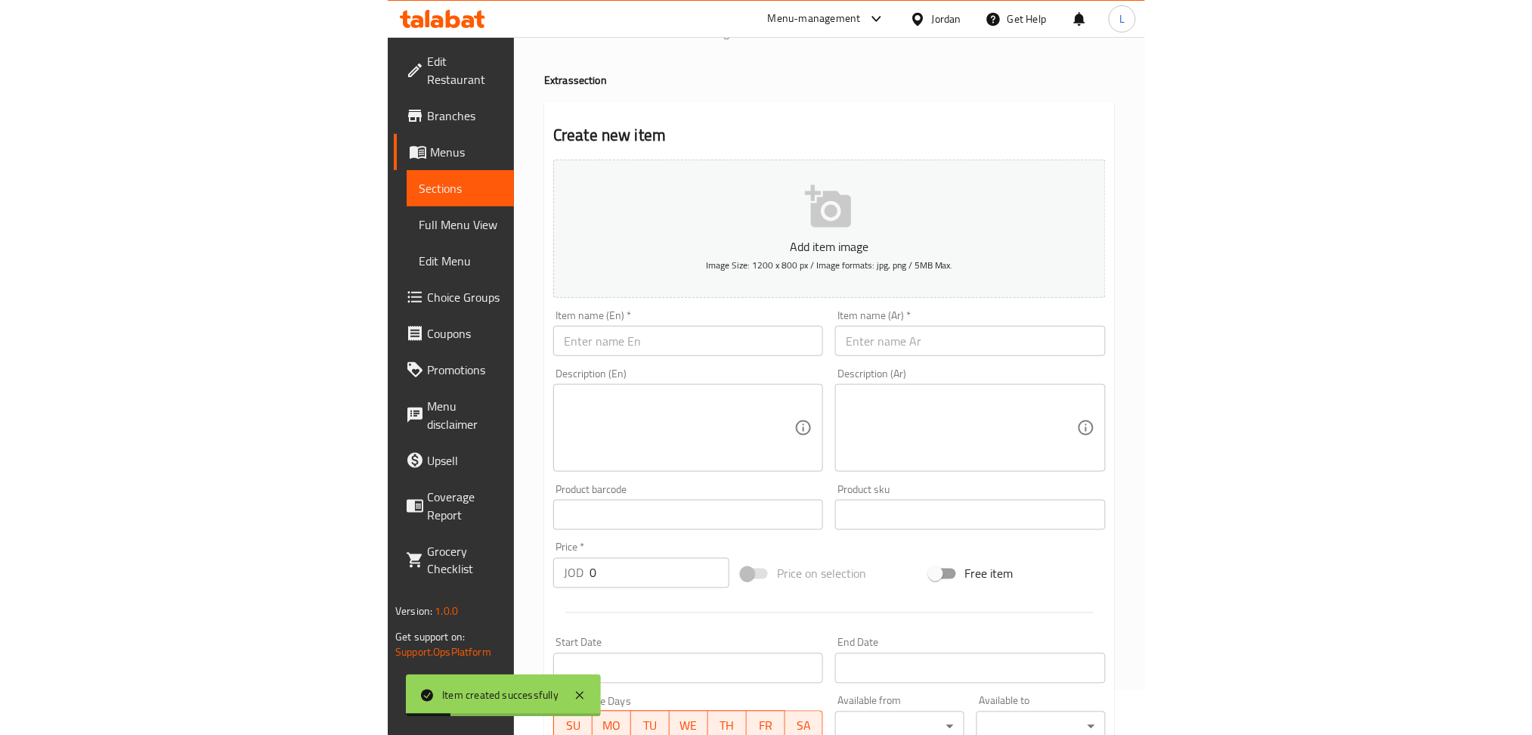
scroll to position [28, 0]
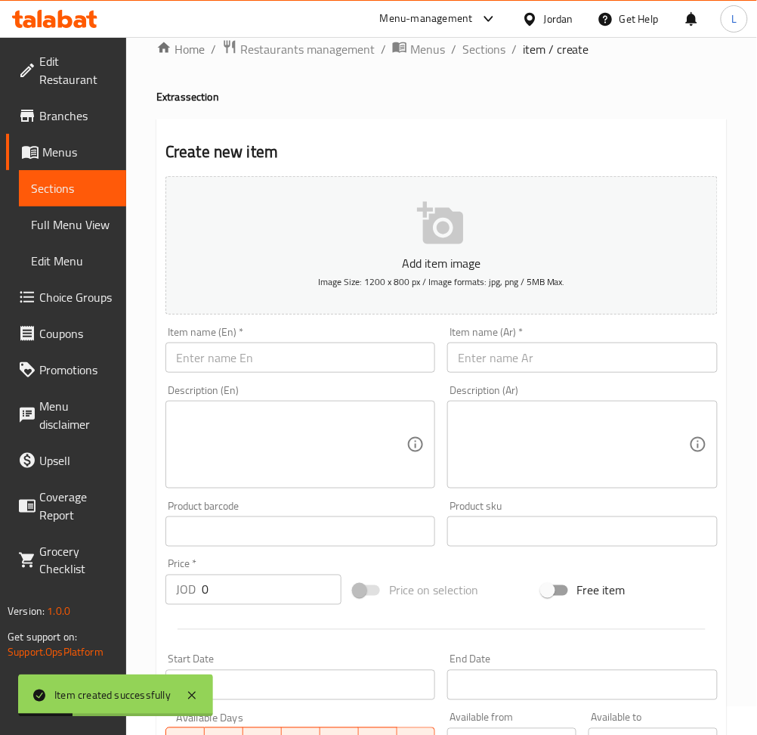
drag, startPoint x: 536, startPoint y: 364, endPoint x: 462, endPoint y: 357, distance: 74.4
click at [536, 364] on input "text" at bounding box center [582, 357] width 270 height 30
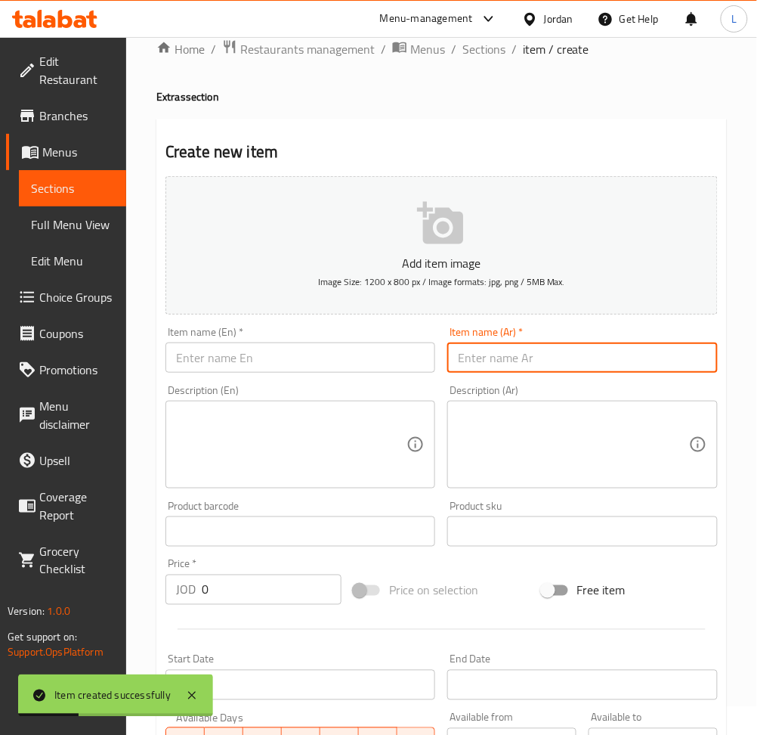
paste input "علب بافلو"
type input "علب بافلو"
click at [337, 345] on input "text" at bounding box center [301, 357] width 270 height 30
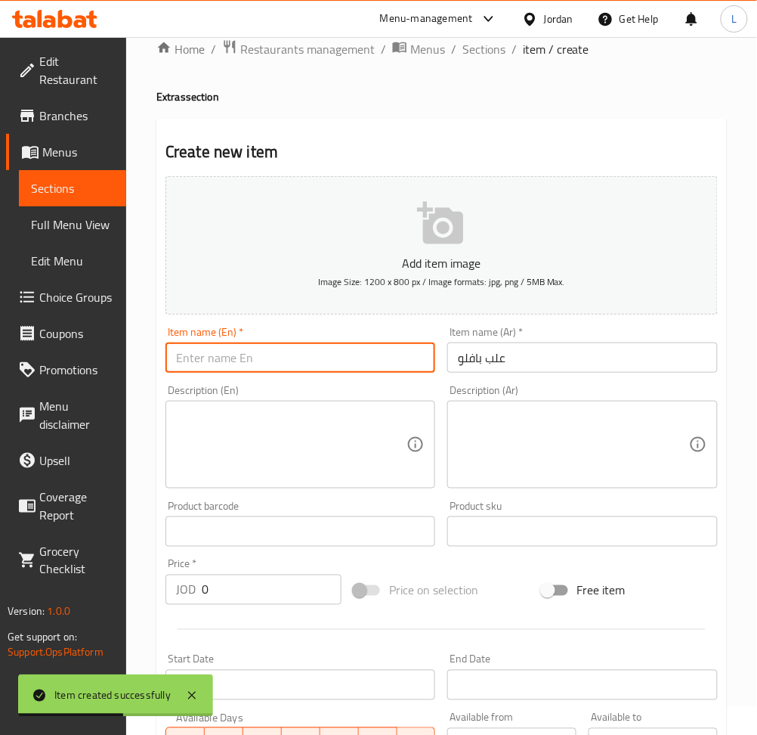
paste input "Buffalo boxes"
type input "Buffalo boxes"
click at [250, 584] on input "0" at bounding box center [272, 589] width 140 height 30
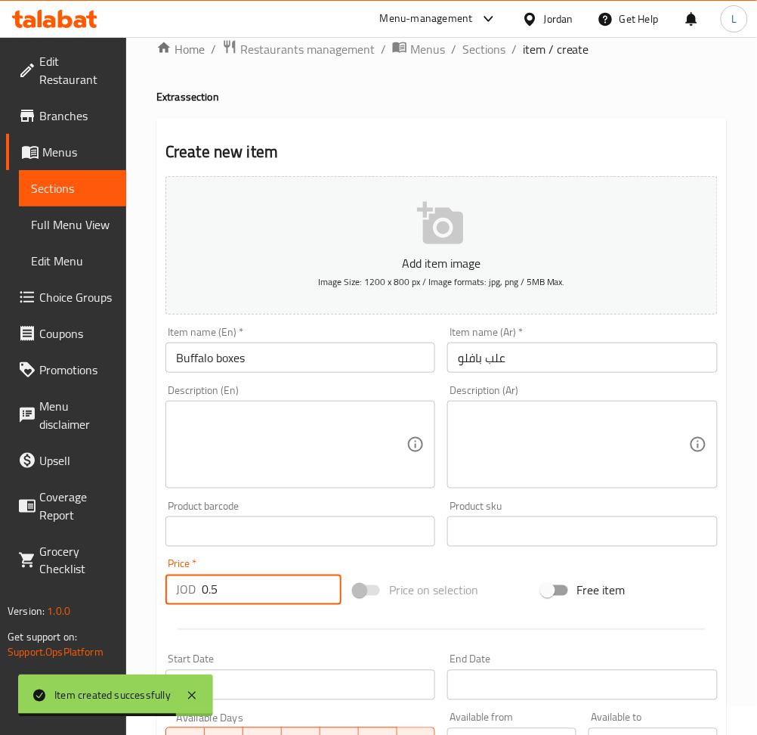
type input "0.5"
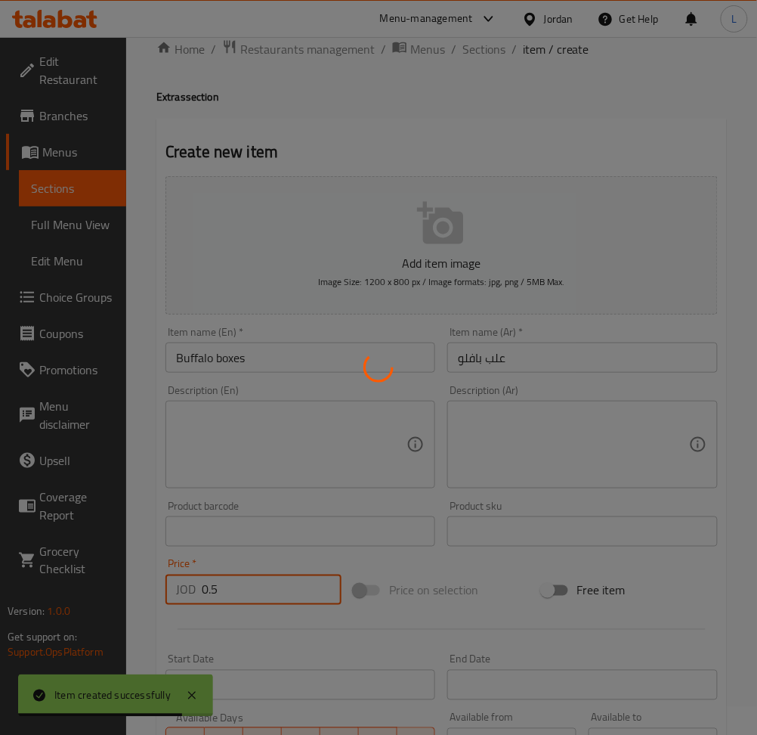
type input "0"
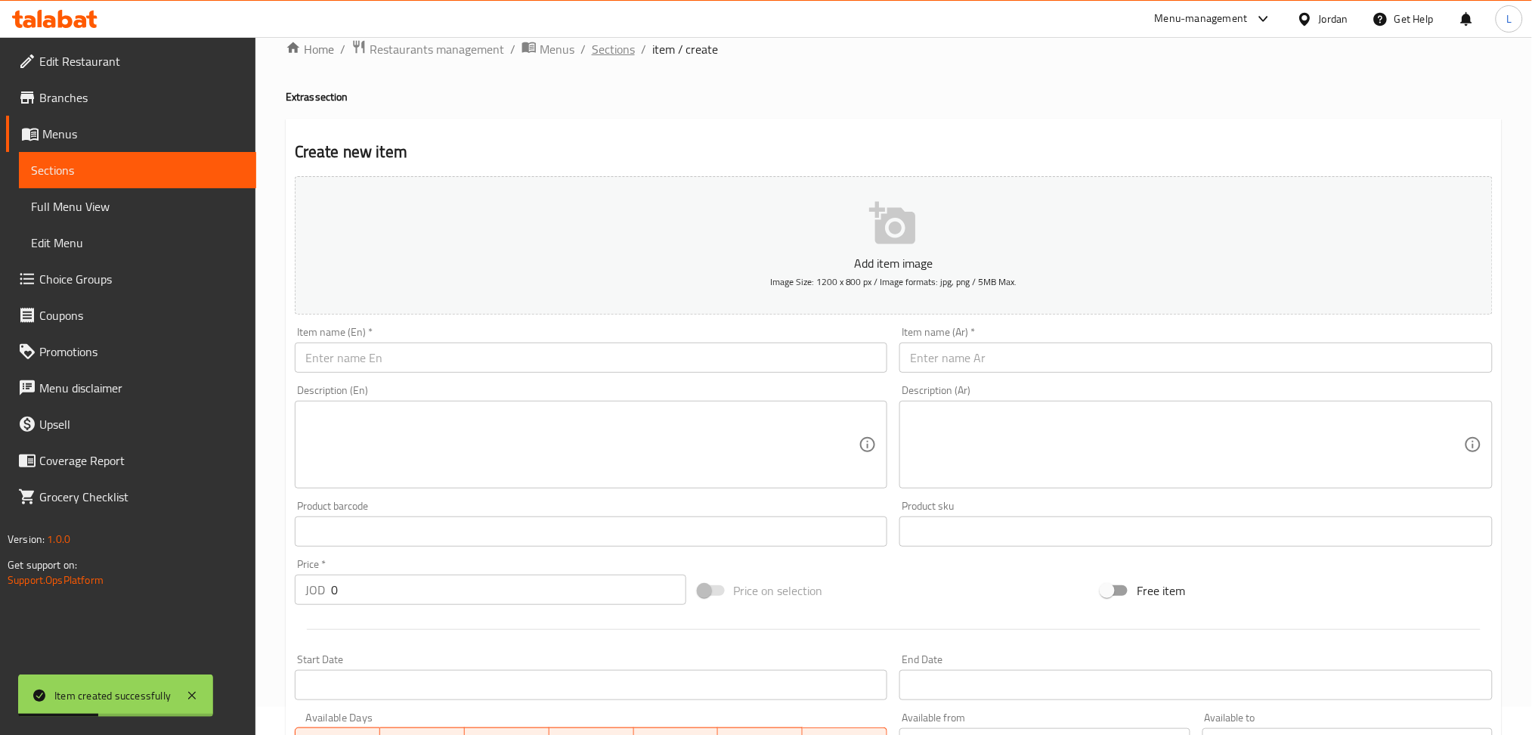
click at [602, 45] on span "Sections" at bounding box center [613, 49] width 43 height 18
